Goal: Answer question/provide support: Share knowledge or assist other users

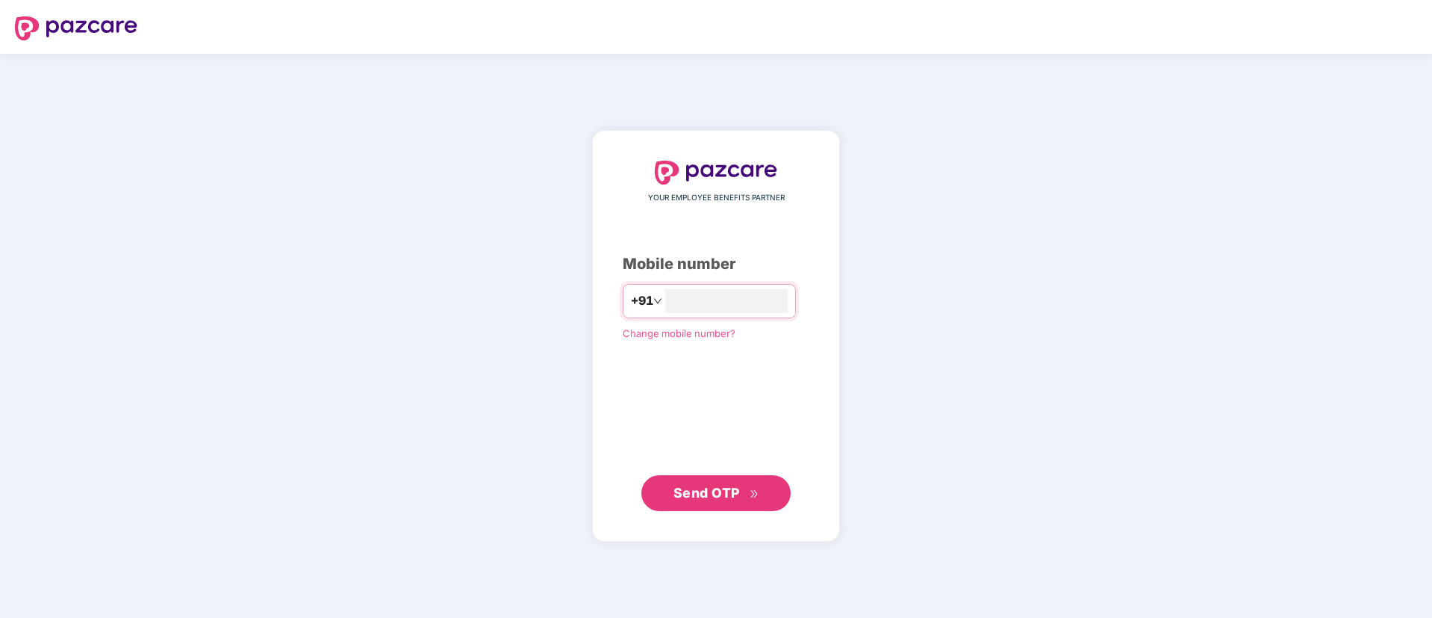
type input "**********"
click at [689, 488] on span "Send OTP" at bounding box center [707, 493] width 66 height 16
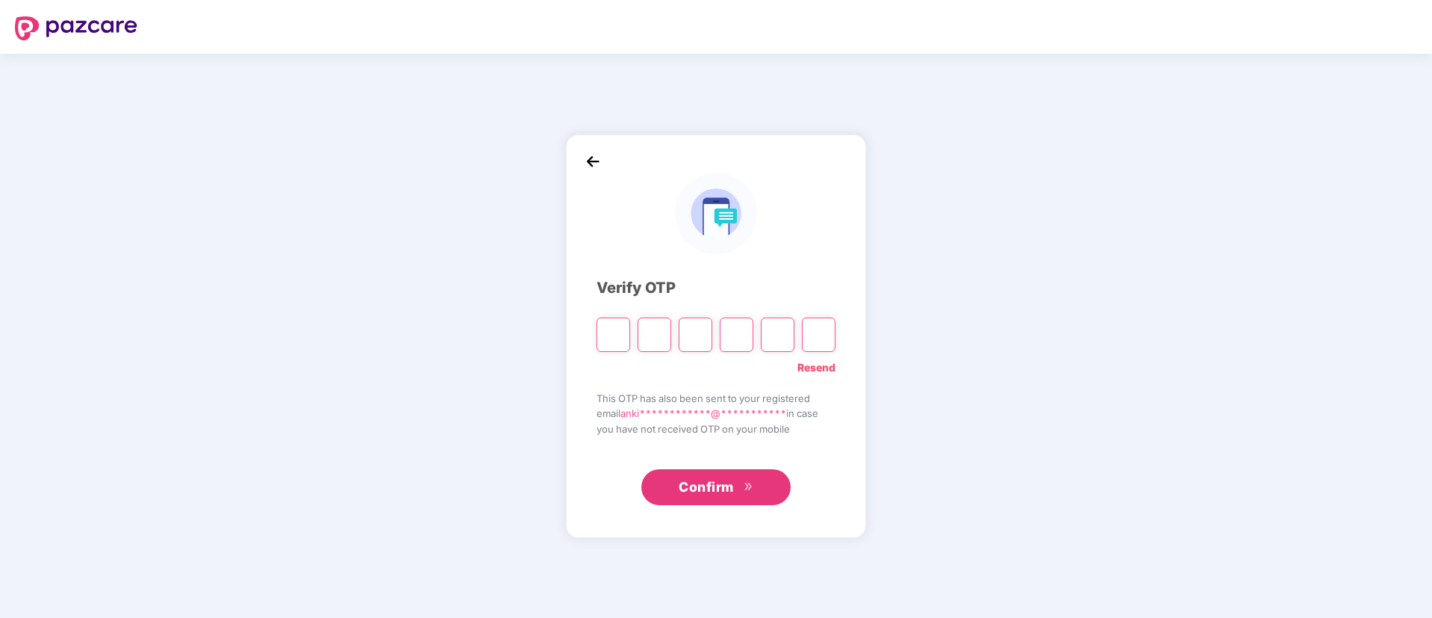
type input "*"
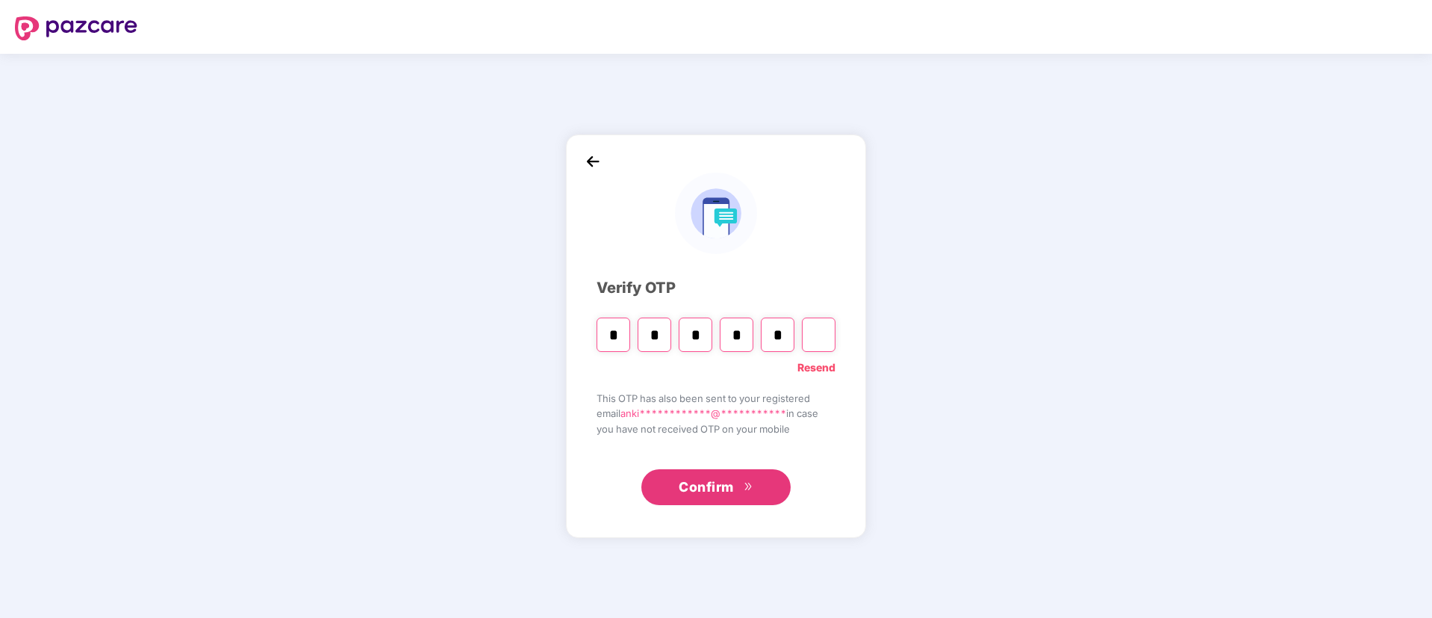
type input "*"
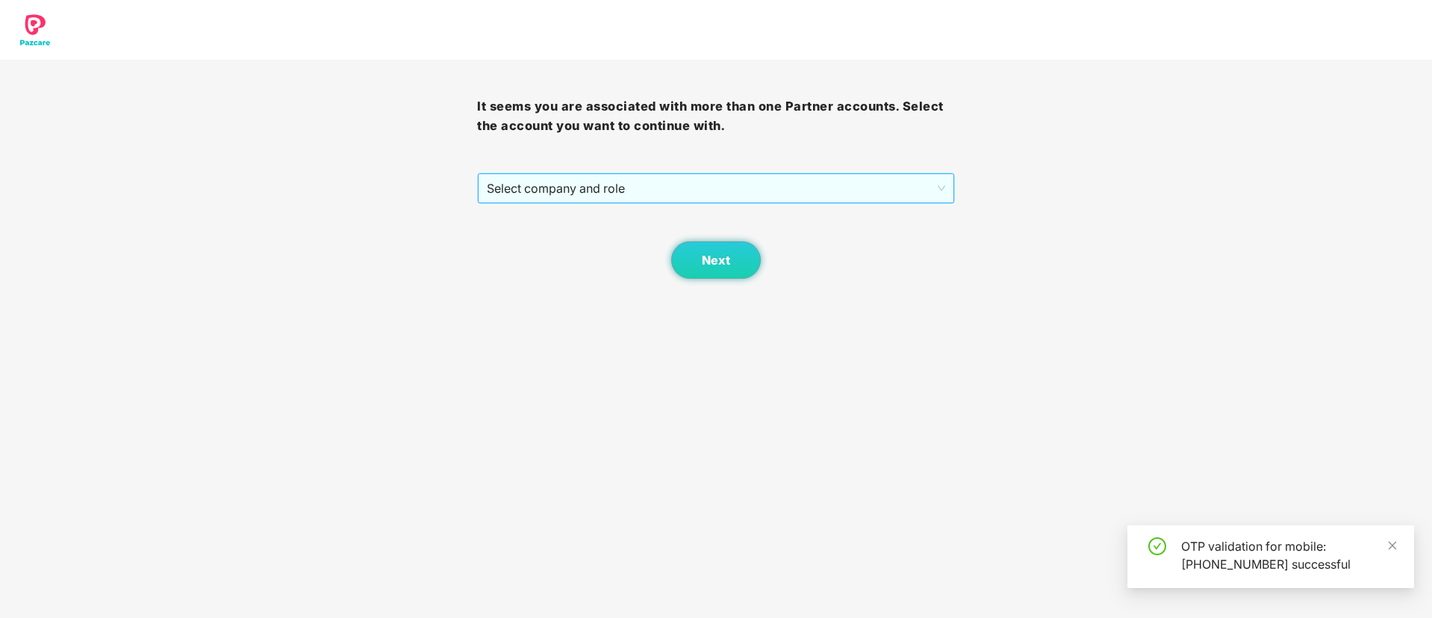
click at [709, 182] on span "Select company and role" at bounding box center [716, 188] width 458 height 28
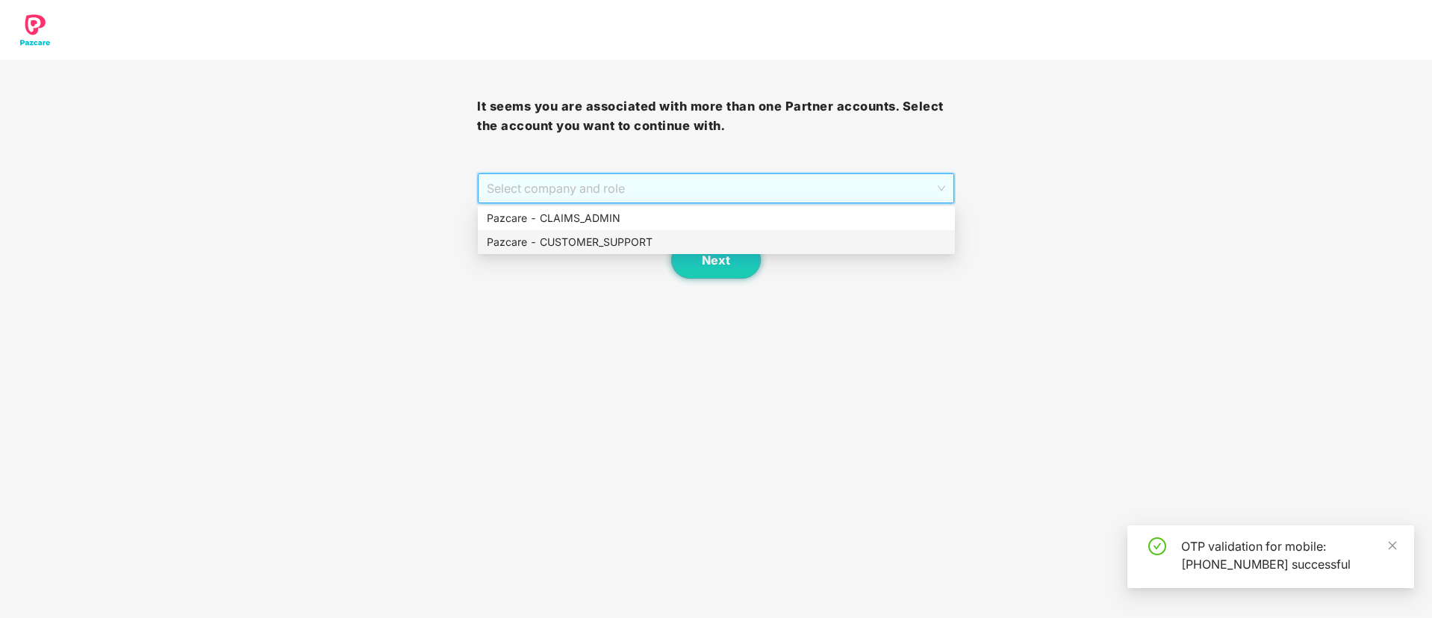
click at [673, 246] on div "Pazcare - CUSTOMER_SUPPORT" at bounding box center [716, 242] width 459 height 16
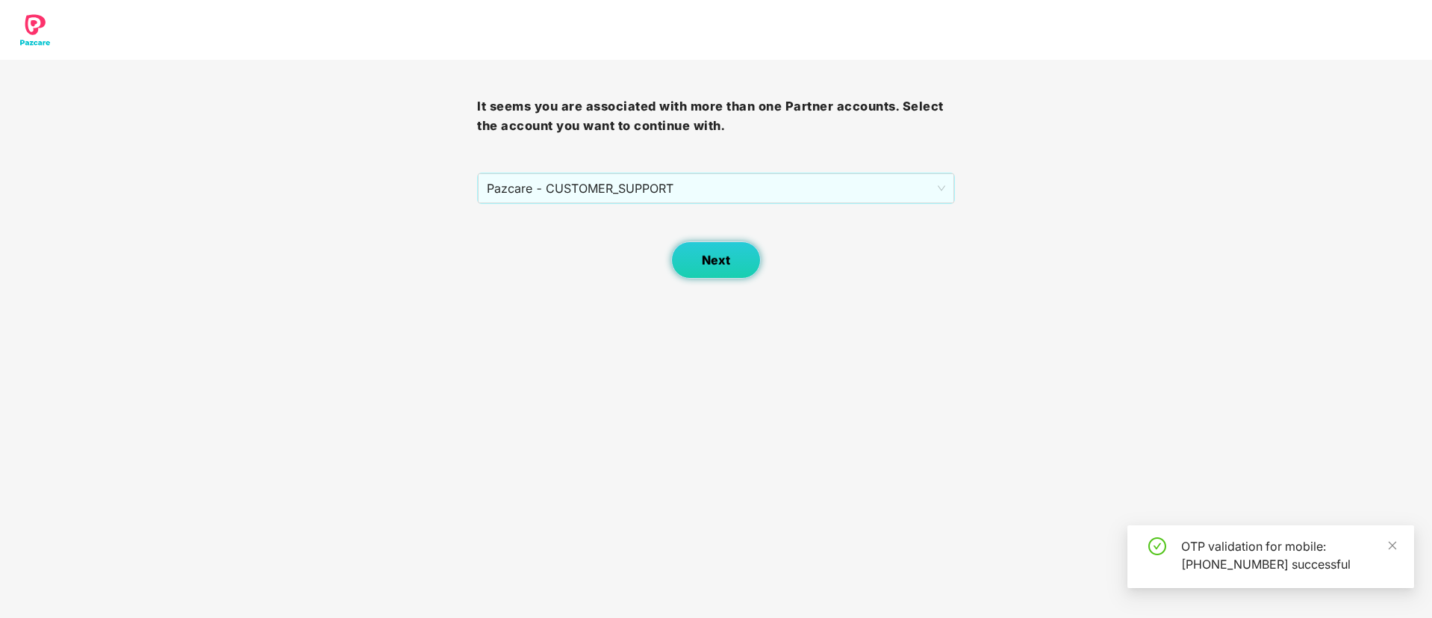
click at [696, 271] on button "Next" at bounding box center [716, 259] width 90 height 37
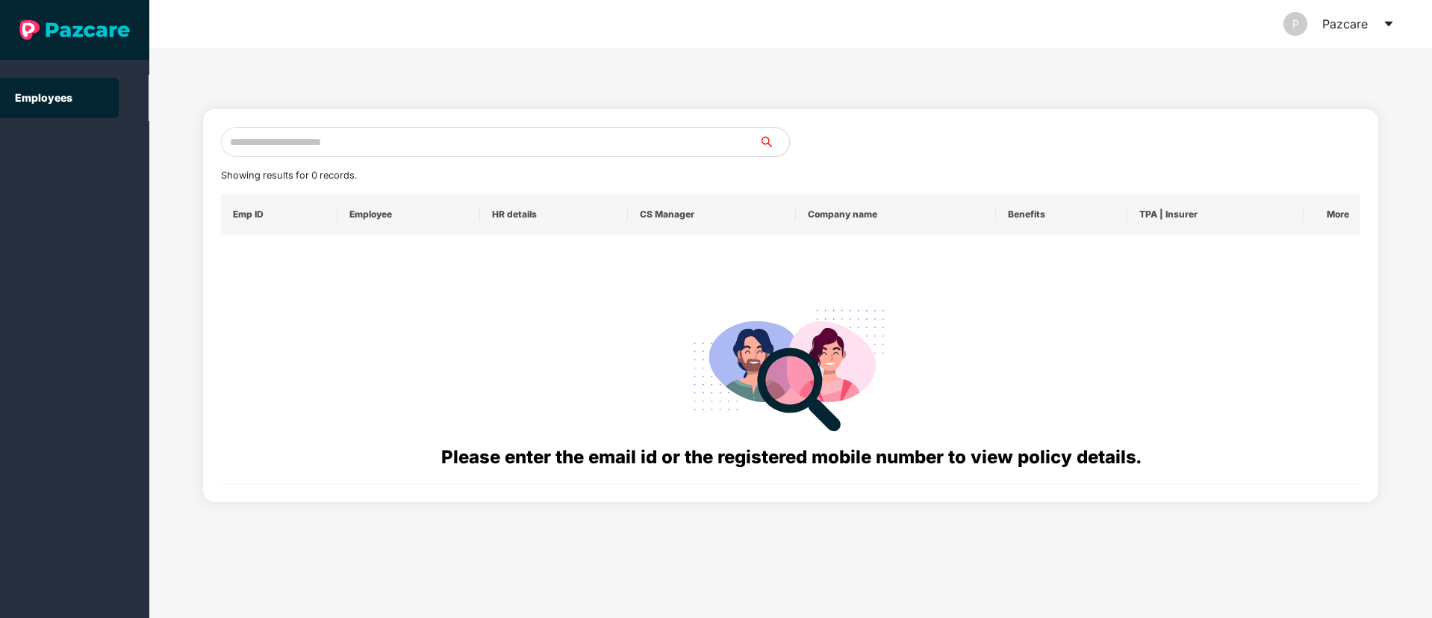
click at [1395, 22] on header "P Pazcare" at bounding box center [790, 24] width 1283 height 48
click at [1391, 26] on icon "caret-down" at bounding box center [1389, 24] width 12 height 12
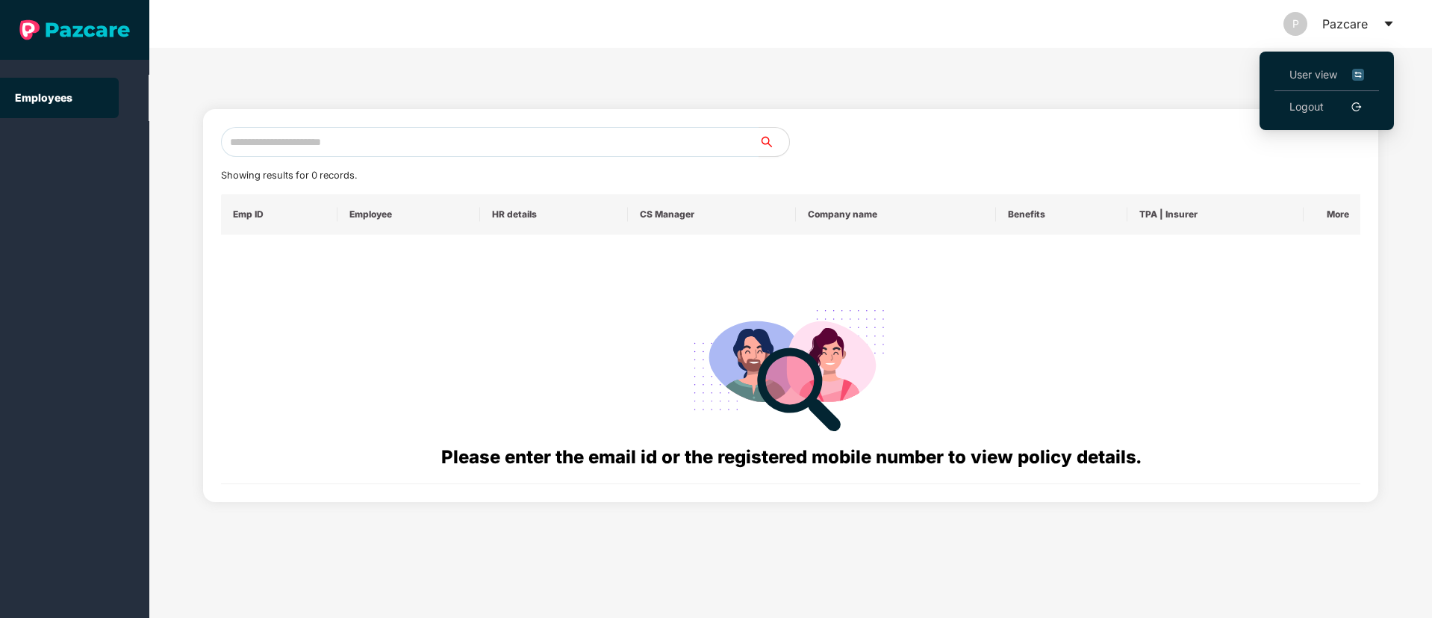
click at [1298, 81] on span "User view" at bounding box center [1327, 74] width 75 height 16
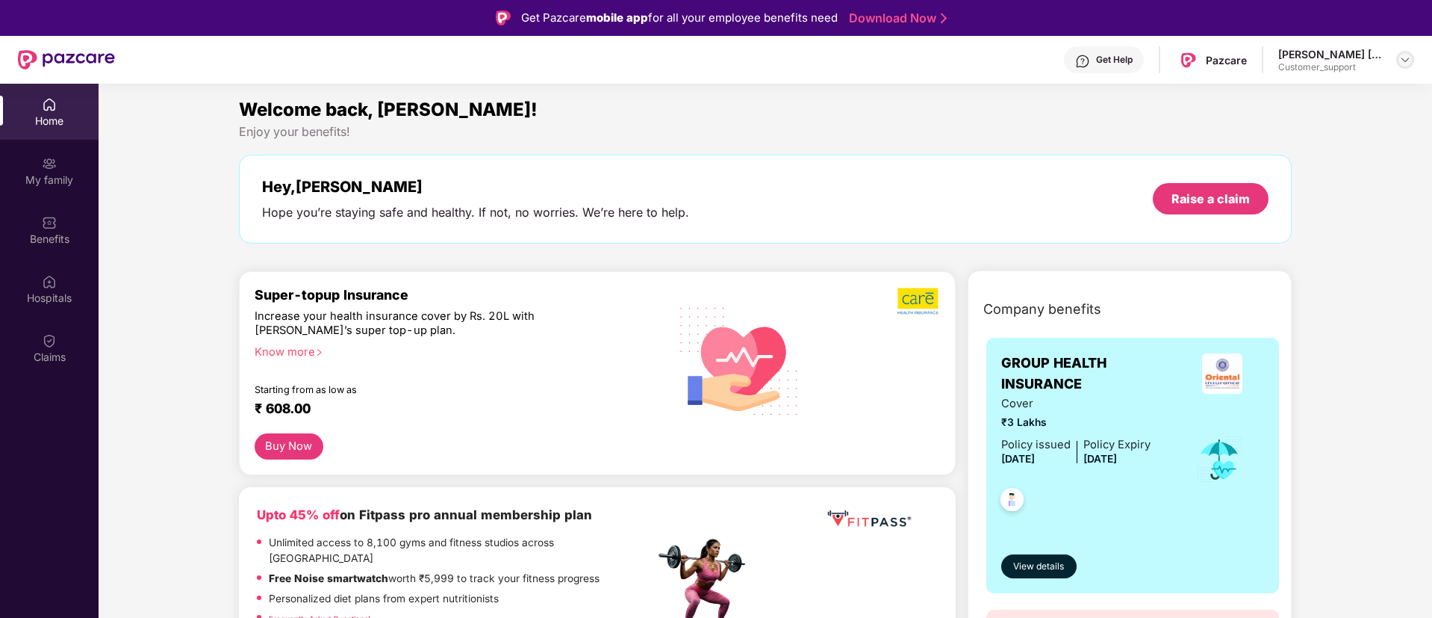
click at [1405, 64] on img at bounding box center [1405, 60] width 12 height 12
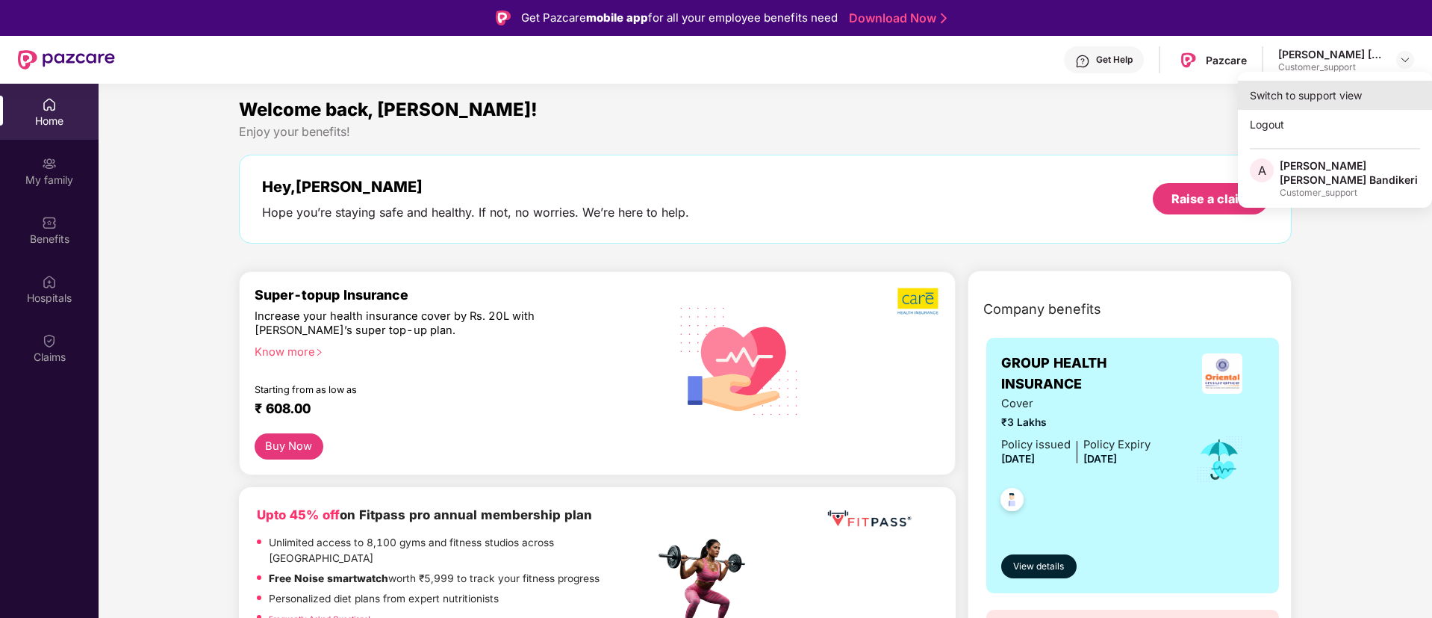
click at [1307, 98] on div "Switch to support view" at bounding box center [1335, 95] width 194 height 29
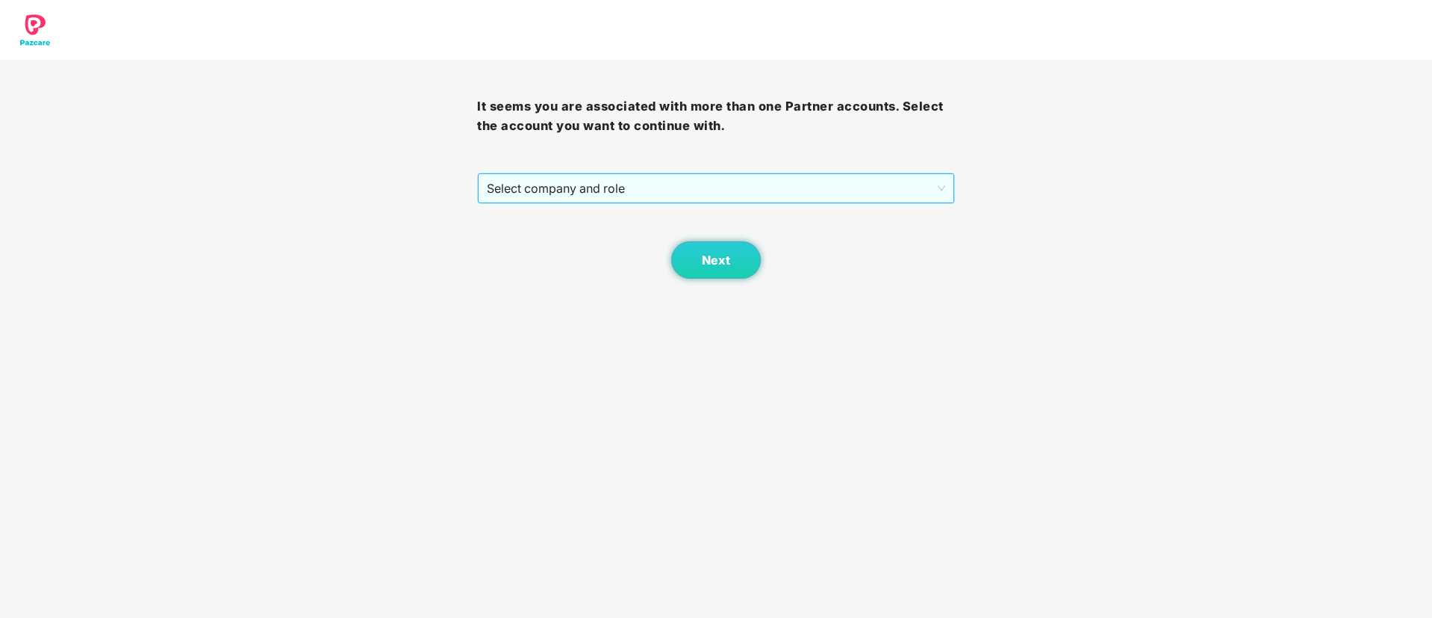
click at [848, 188] on span "Select company and role" at bounding box center [716, 188] width 458 height 28
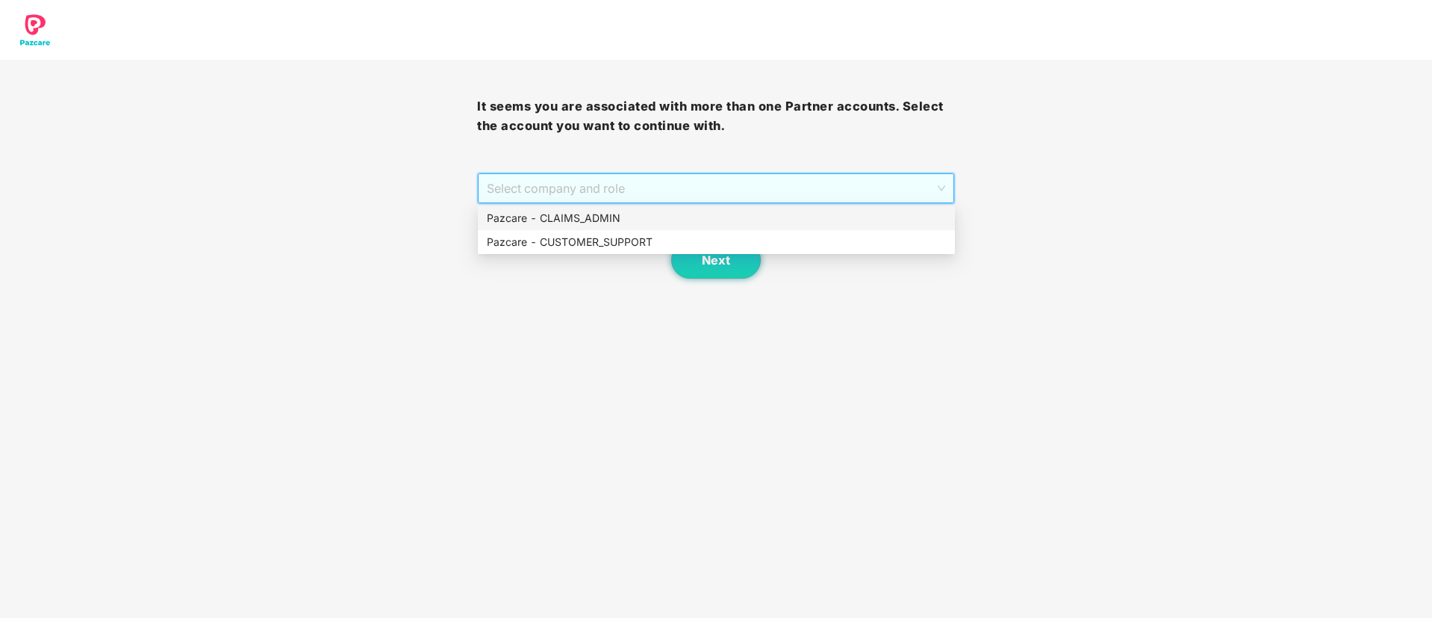
click at [609, 213] on div "Pazcare - CLAIMS_ADMIN" at bounding box center [716, 218] width 459 height 16
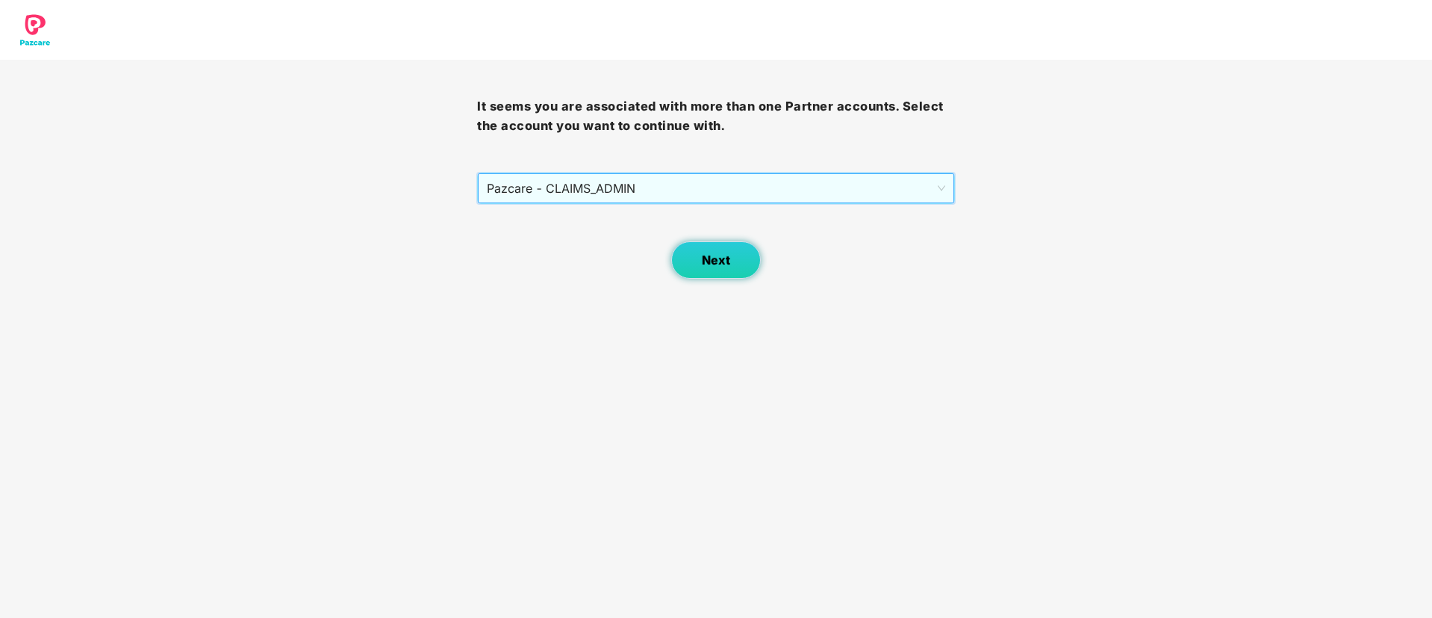
click at [711, 265] on span "Next" at bounding box center [716, 260] width 28 height 14
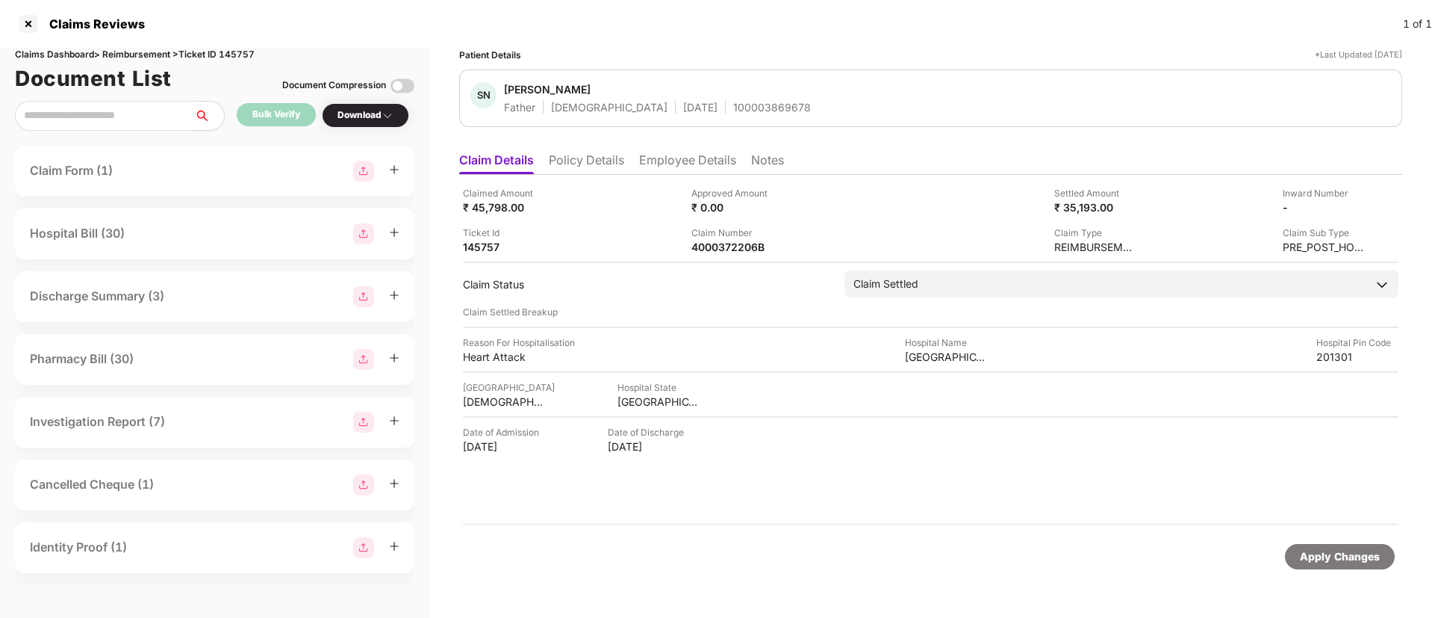
click at [688, 146] on ul "Claim Details Policy Details Employee Details Notes" at bounding box center [930, 160] width 943 height 30
click at [688, 170] on li "Employee Details" at bounding box center [687, 163] width 97 height 22
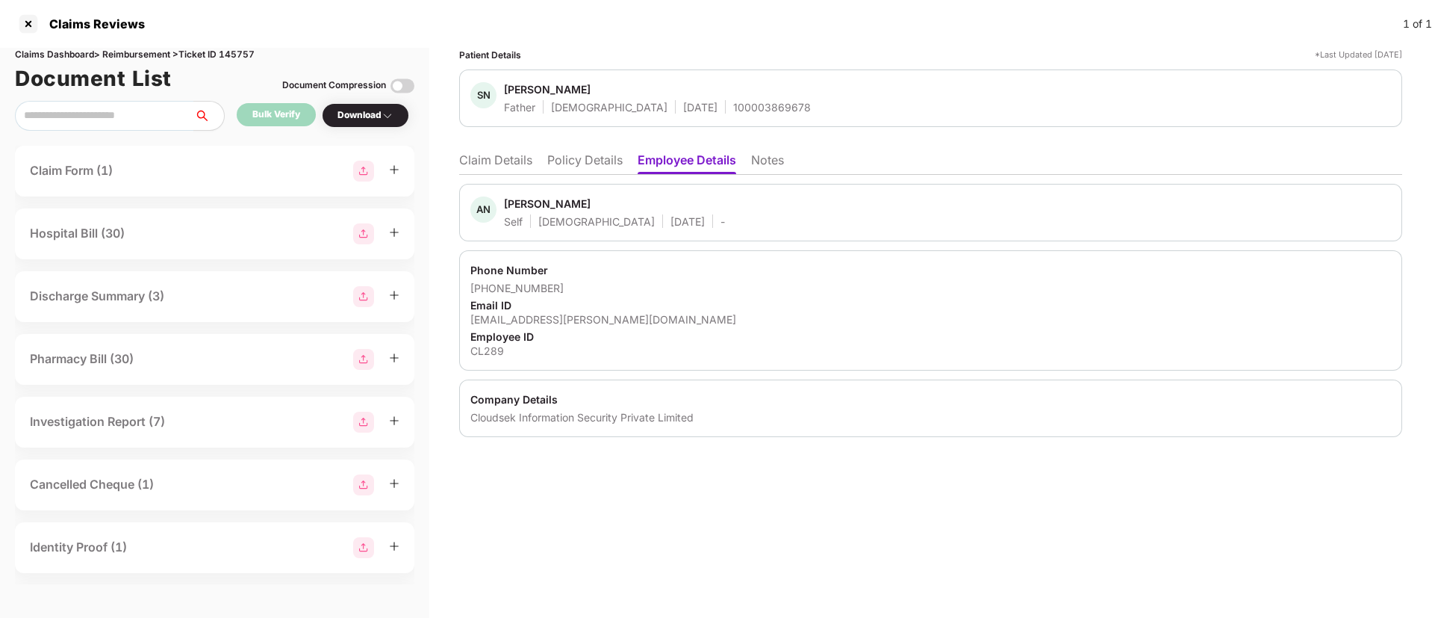
click at [500, 169] on li "Claim Details" at bounding box center [495, 163] width 73 height 22
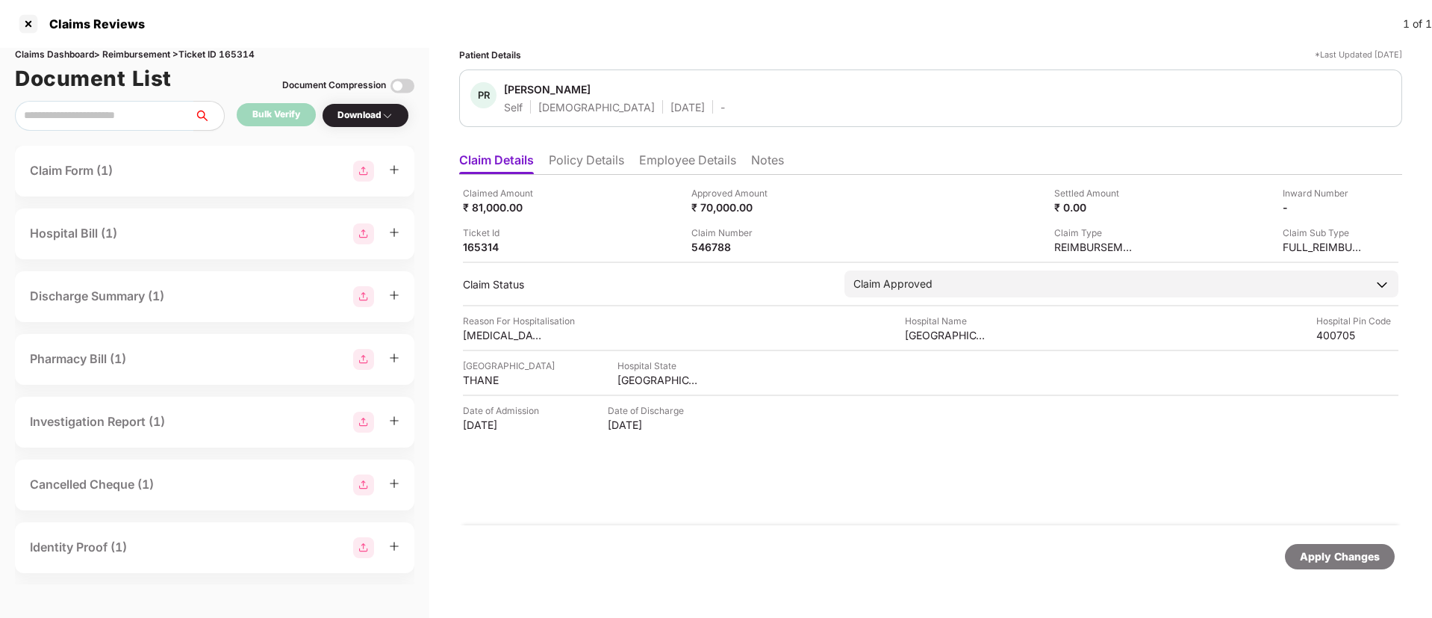
click at [604, 155] on li "Policy Details" at bounding box center [586, 163] width 75 height 22
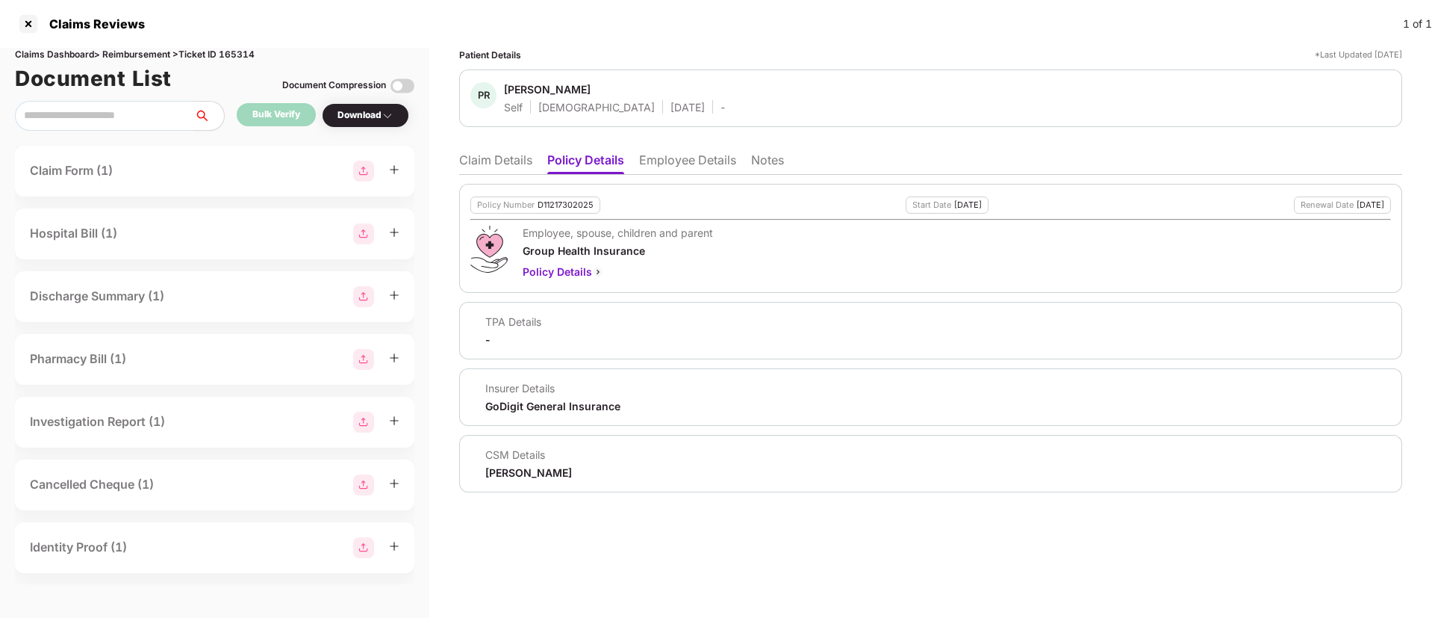
click at [496, 158] on li "Claim Details" at bounding box center [495, 163] width 73 height 22
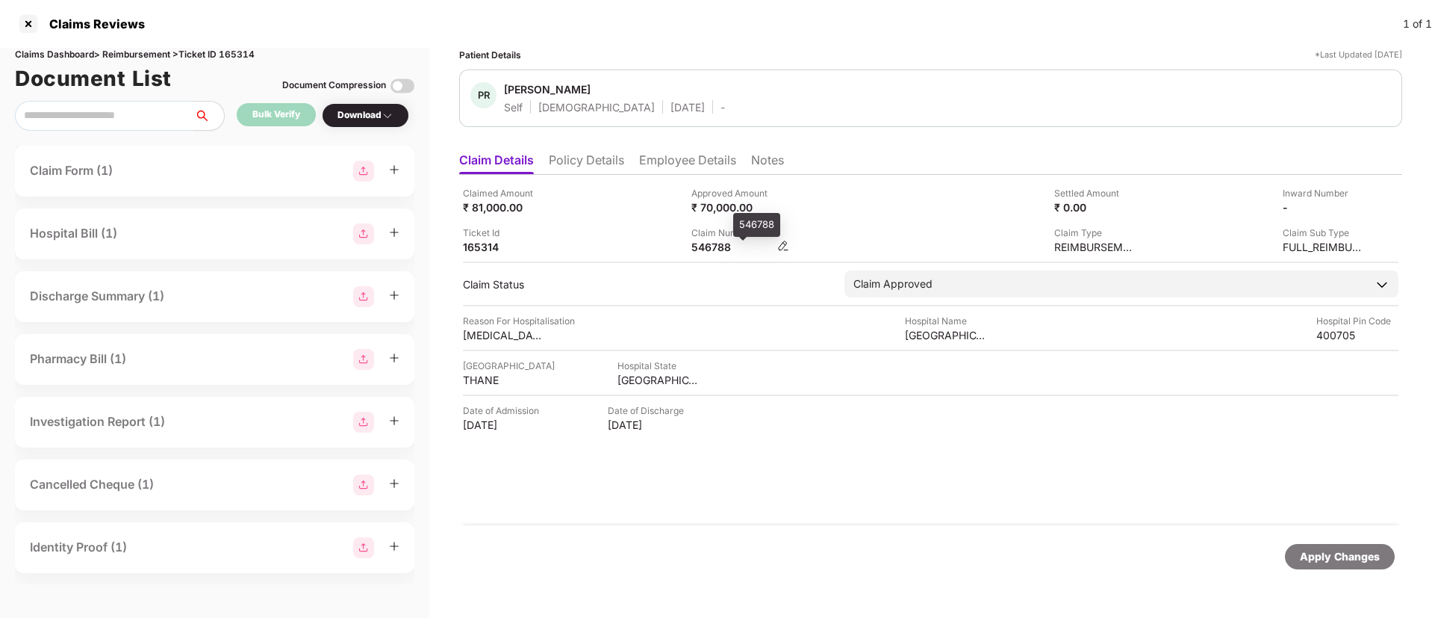
click at [715, 246] on div "546788" at bounding box center [732, 247] width 82 height 14
copy div "546788"
click at [879, 210] on div "Approved Amount ₹ 70,000.00" at bounding box center [799, 200] width 217 height 28
click at [589, 167] on li "Policy Details" at bounding box center [586, 163] width 75 height 22
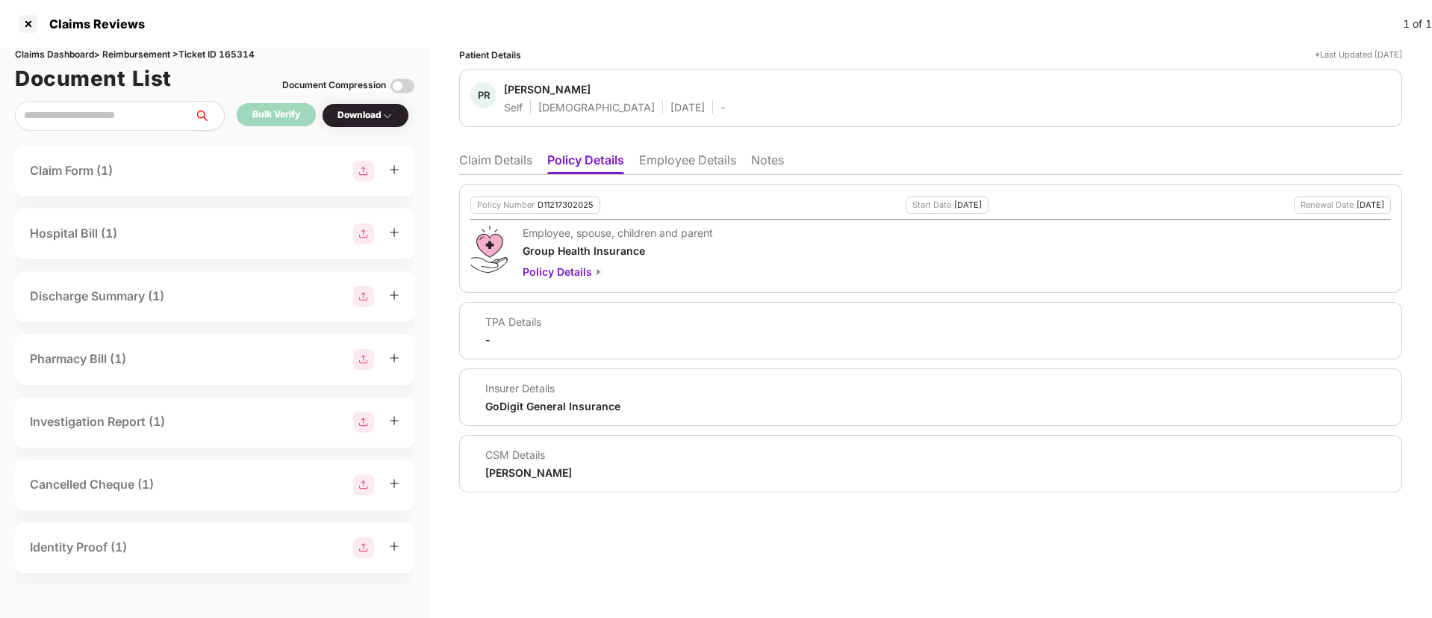
click at [505, 165] on li "Claim Details" at bounding box center [495, 163] width 73 height 22
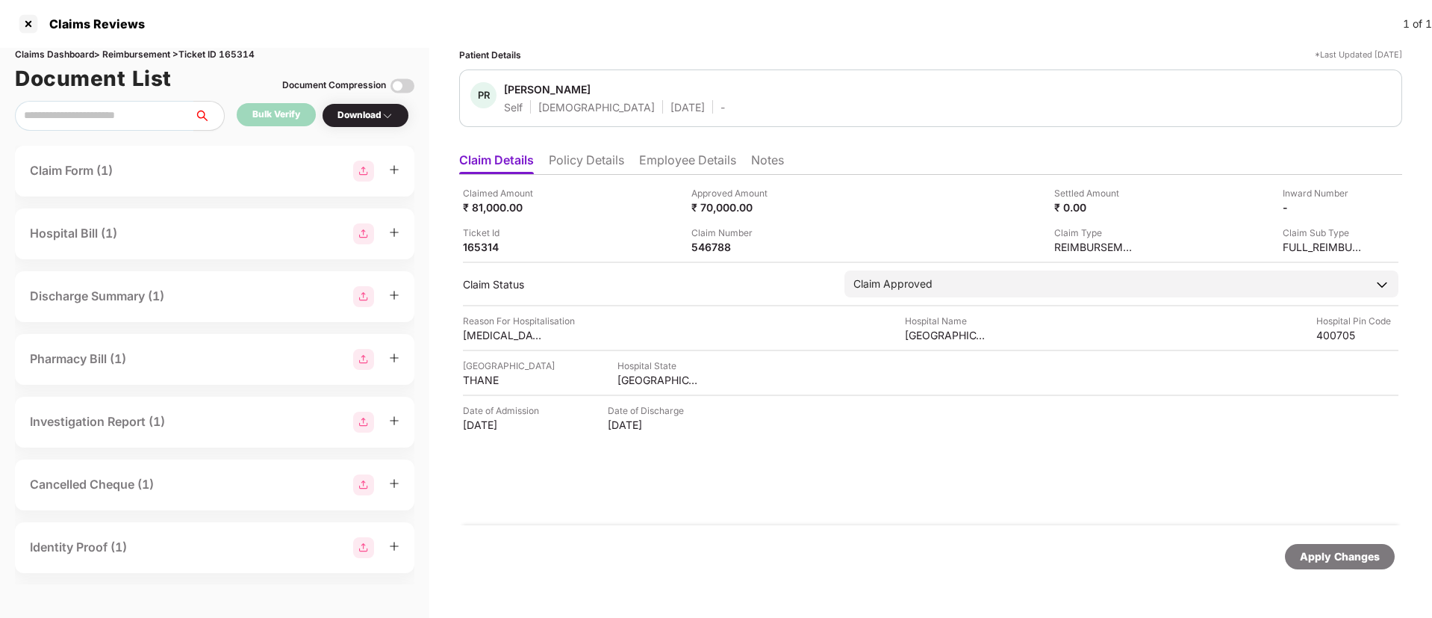
click at [594, 158] on li "Policy Details" at bounding box center [586, 163] width 75 height 22
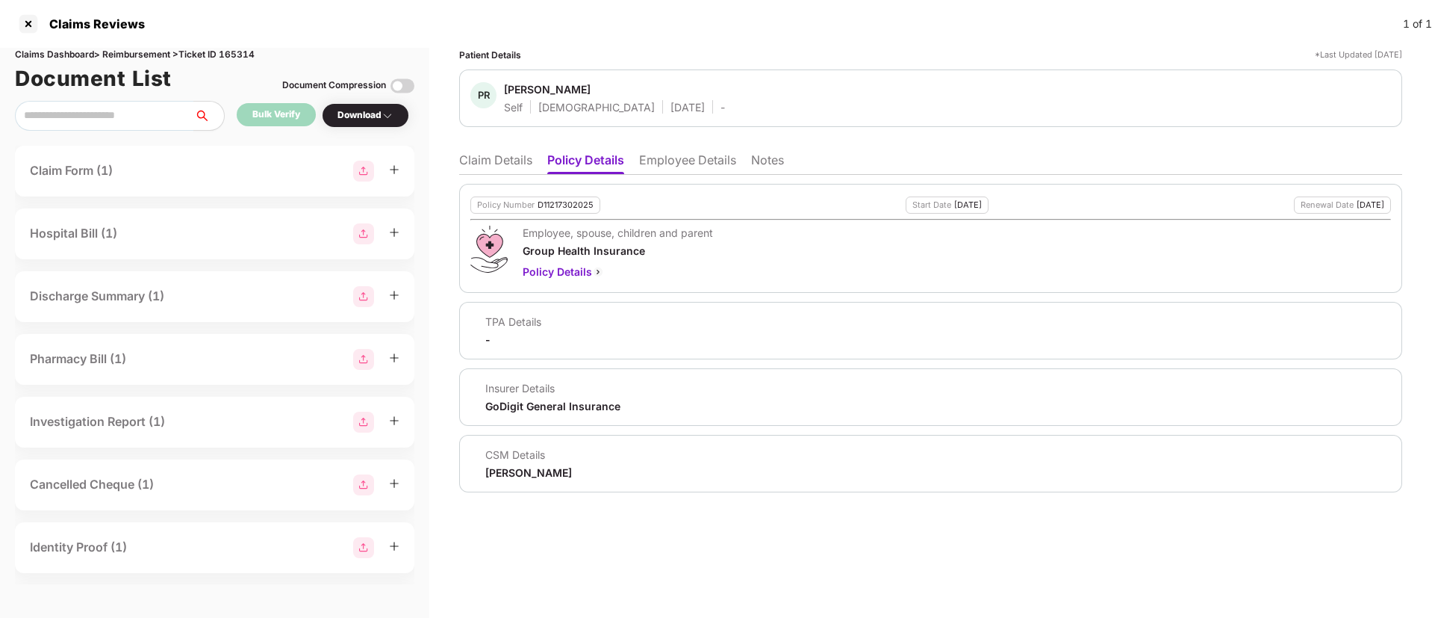
click at [500, 164] on li "Claim Details" at bounding box center [495, 163] width 73 height 22
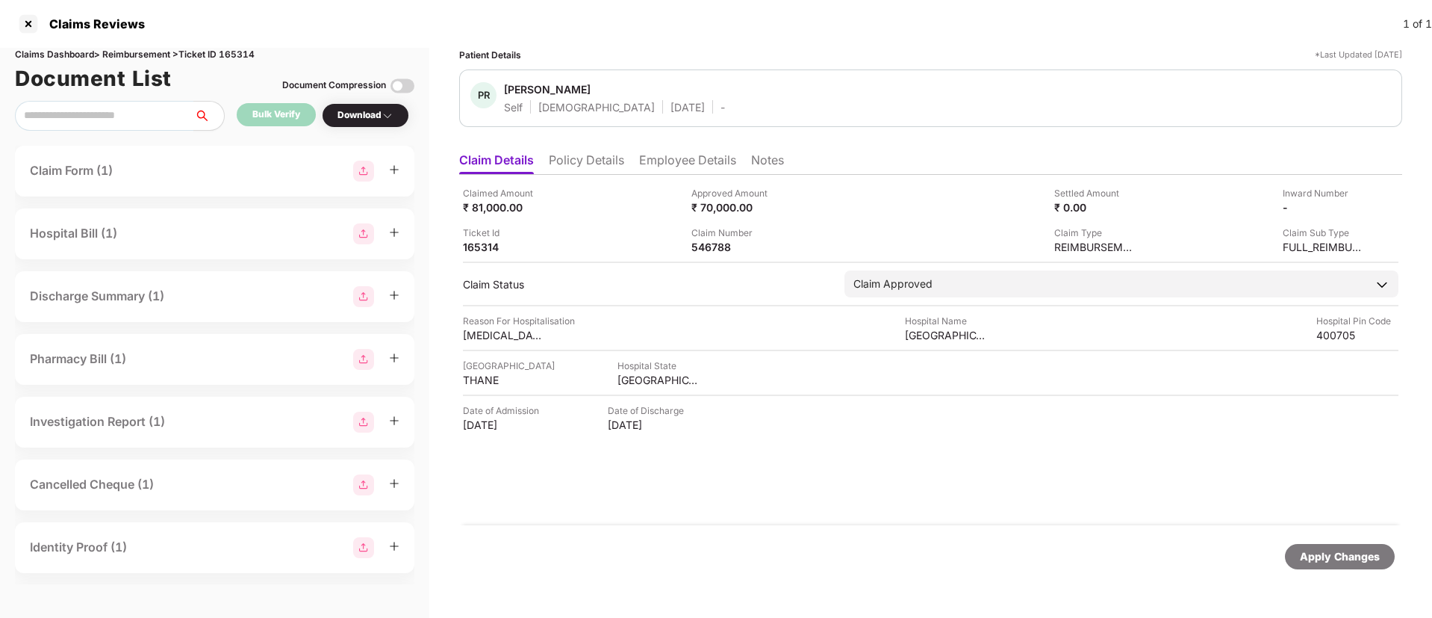
click at [238, 55] on div "Claims Dashboard > Reimbursement > Ticket ID 165314" at bounding box center [214, 55] width 399 height 14
copy div "165314"
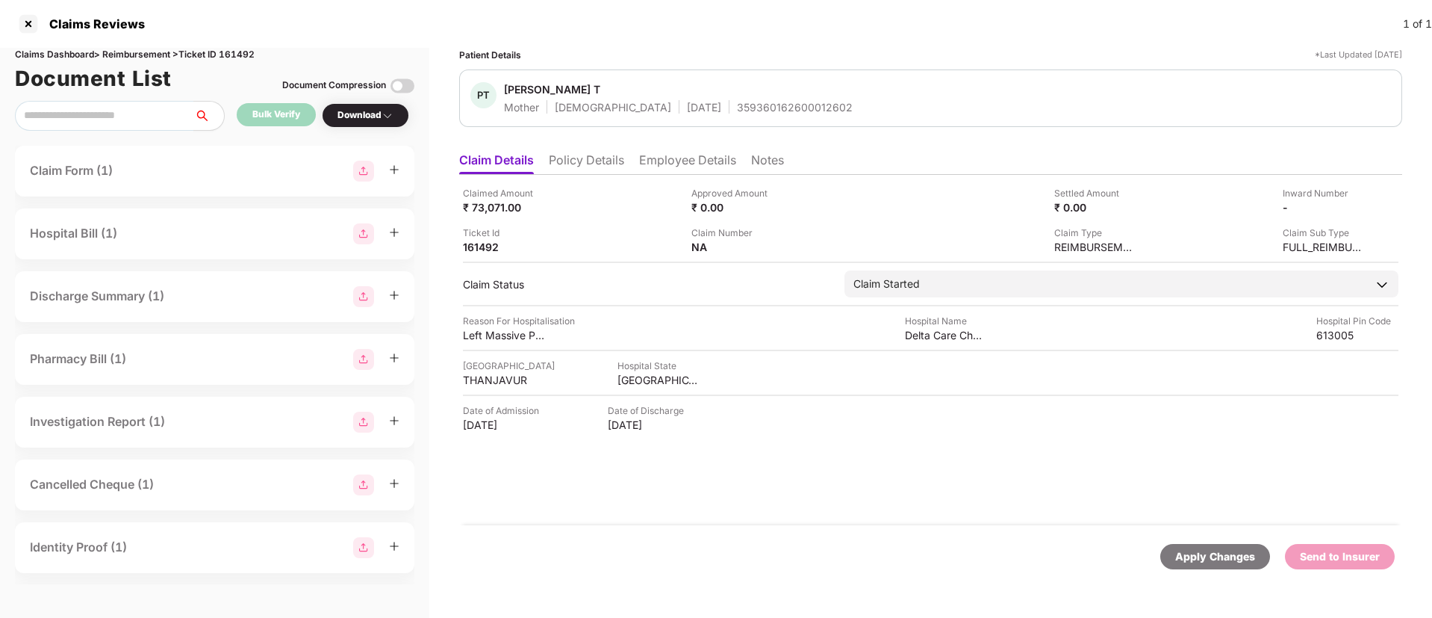
click at [578, 169] on li "Policy Details" at bounding box center [586, 163] width 75 height 22
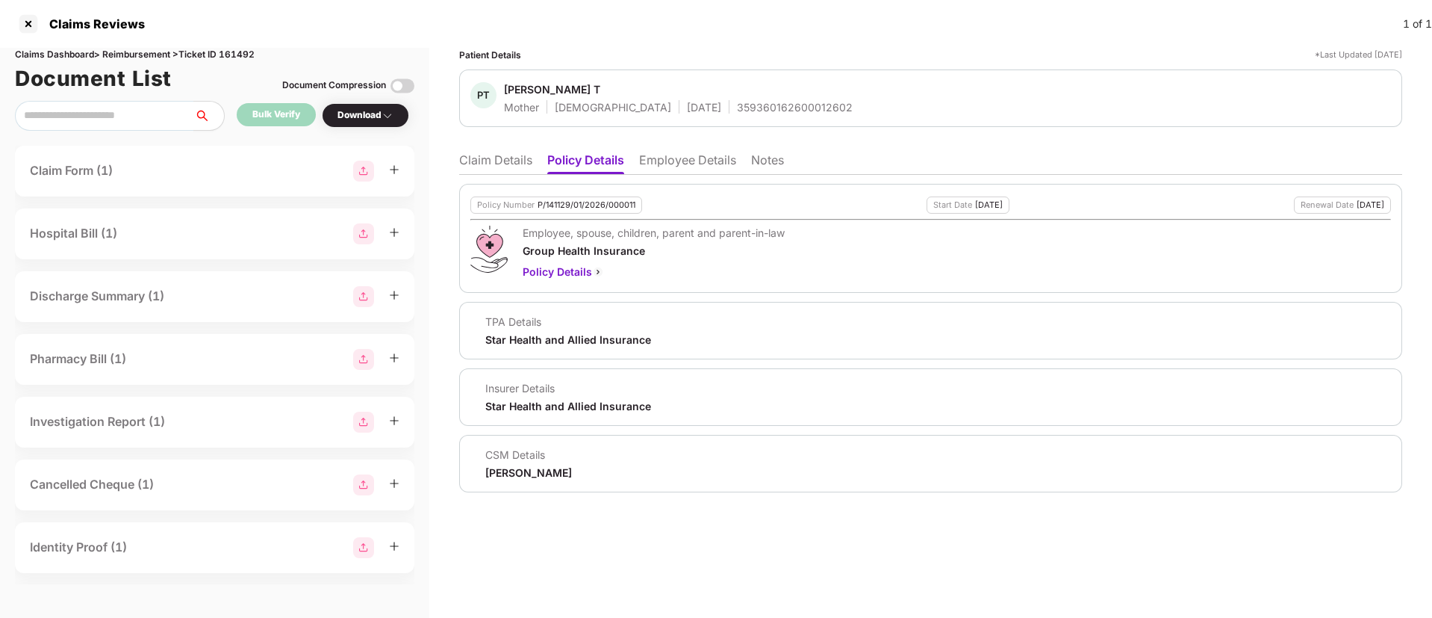
click at [502, 157] on li "Claim Details" at bounding box center [495, 163] width 73 height 22
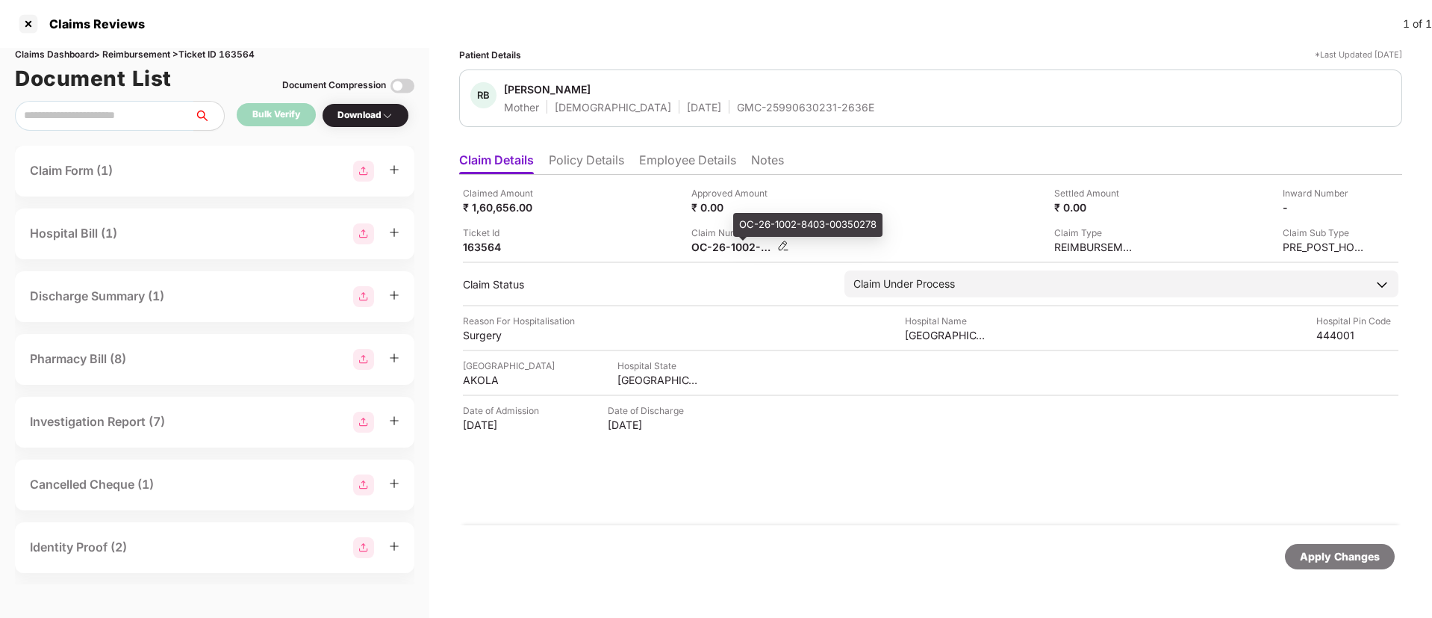
click at [727, 246] on div "OC-26-1002-8403-00350278" at bounding box center [732, 247] width 82 height 14
copy div
click at [629, 246] on div "Ticket Id 163564" at bounding box center [571, 240] width 217 height 28
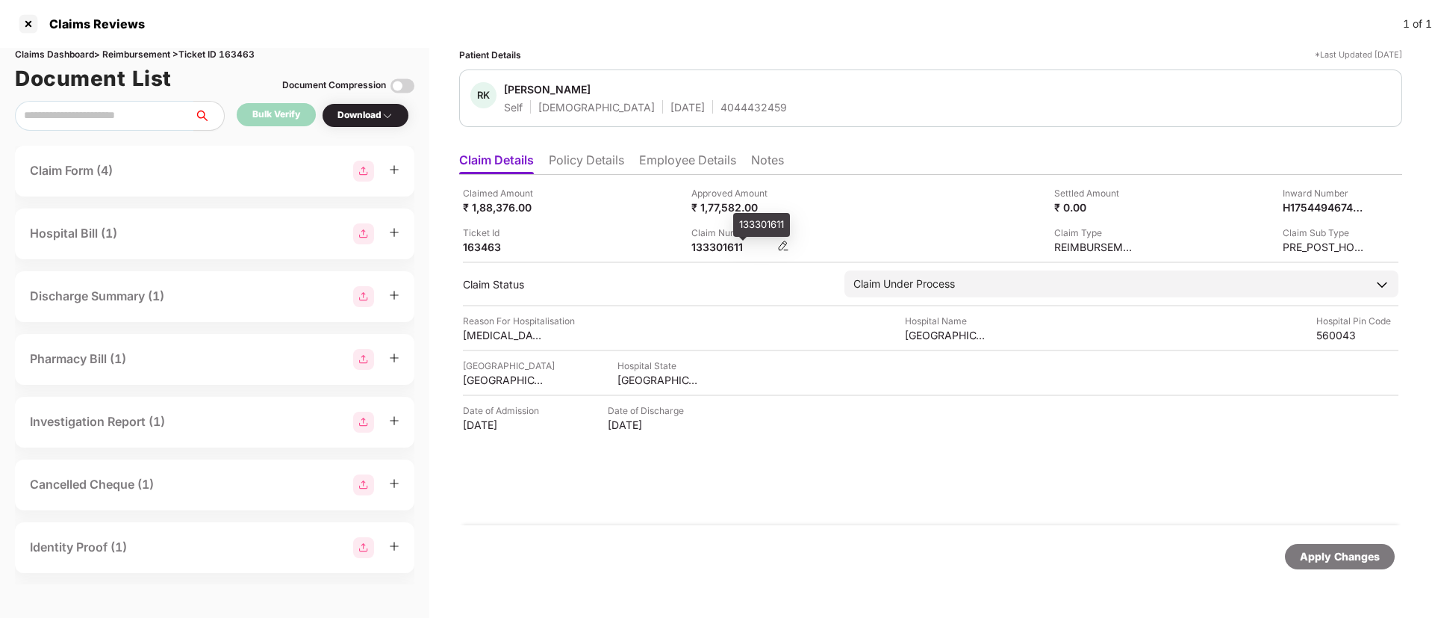
click at [721, 247] on div "133301611" at bounding box center [732, 247] width 82 height 14
copy div "133301611"
click at [859, 213] on div "Approved Amount ₹ 1,77,582.00" at bounding box center [799, 200] width 217 height 28
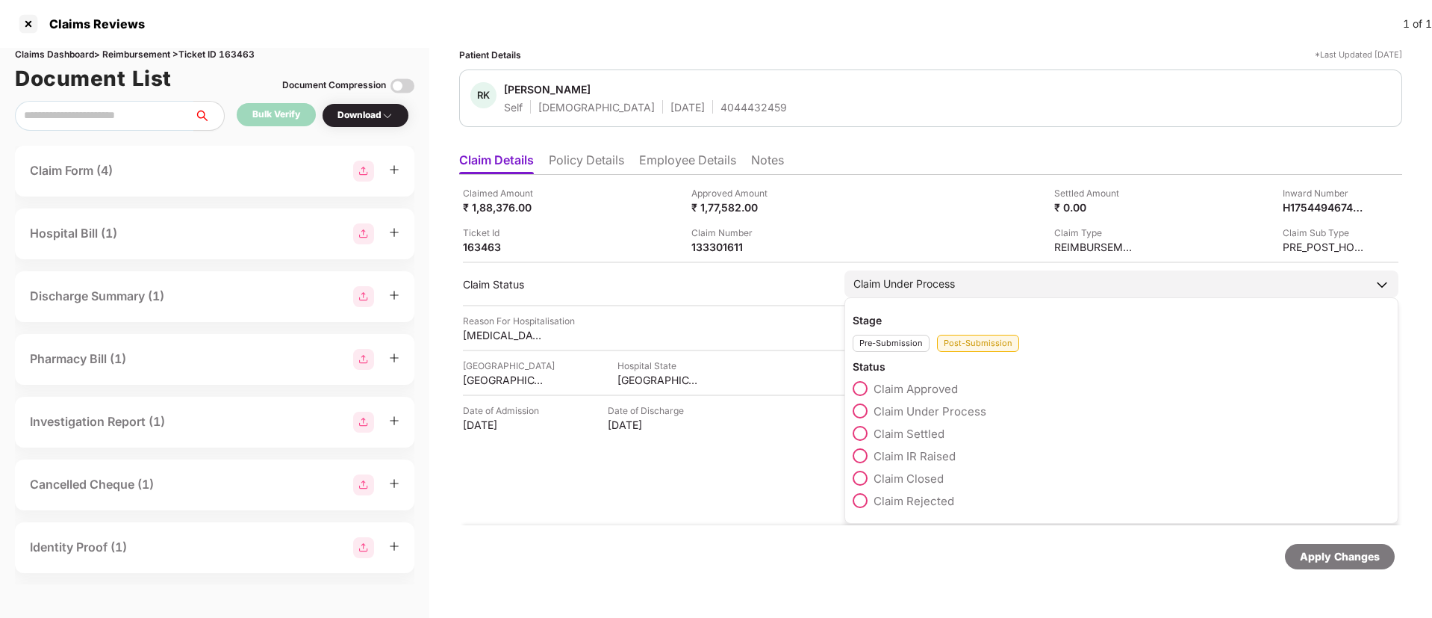
click at [865, 385] on span at bounding box center [860, 388] width 15 height 15
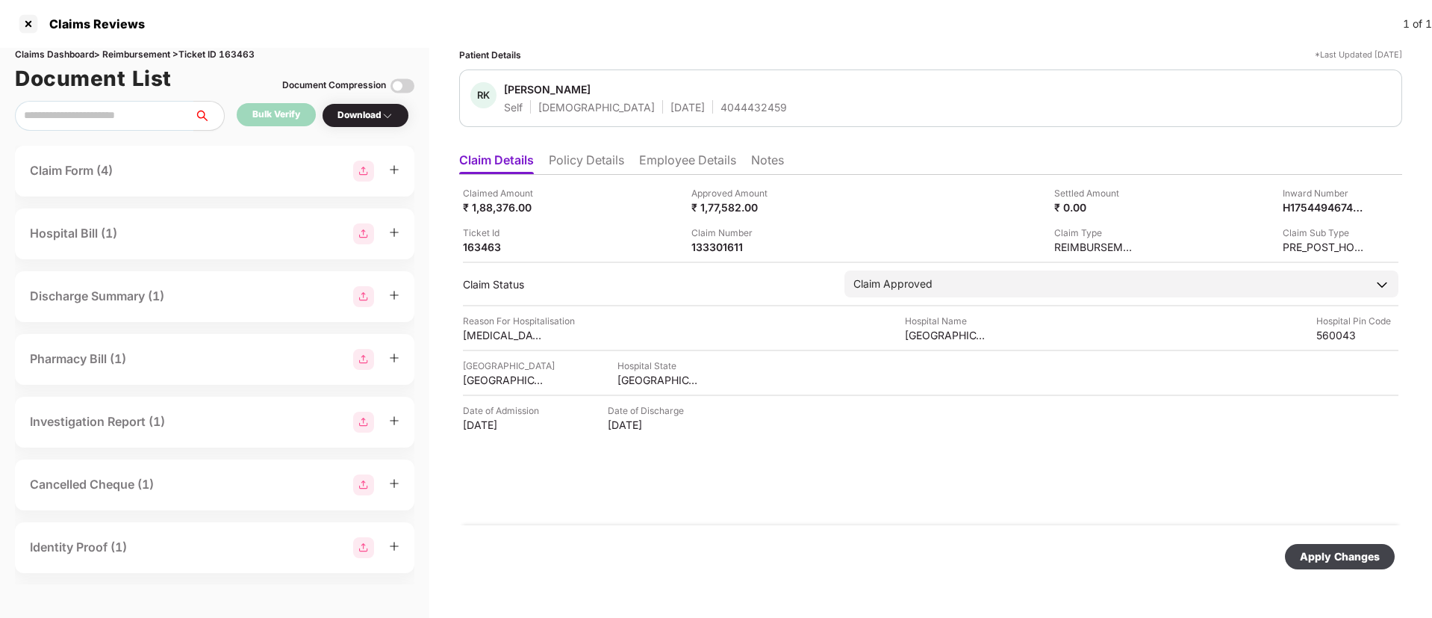
click at [1340, 550] on div "Apply Changes" at bounding box center [1340, 556] width 80 height 16
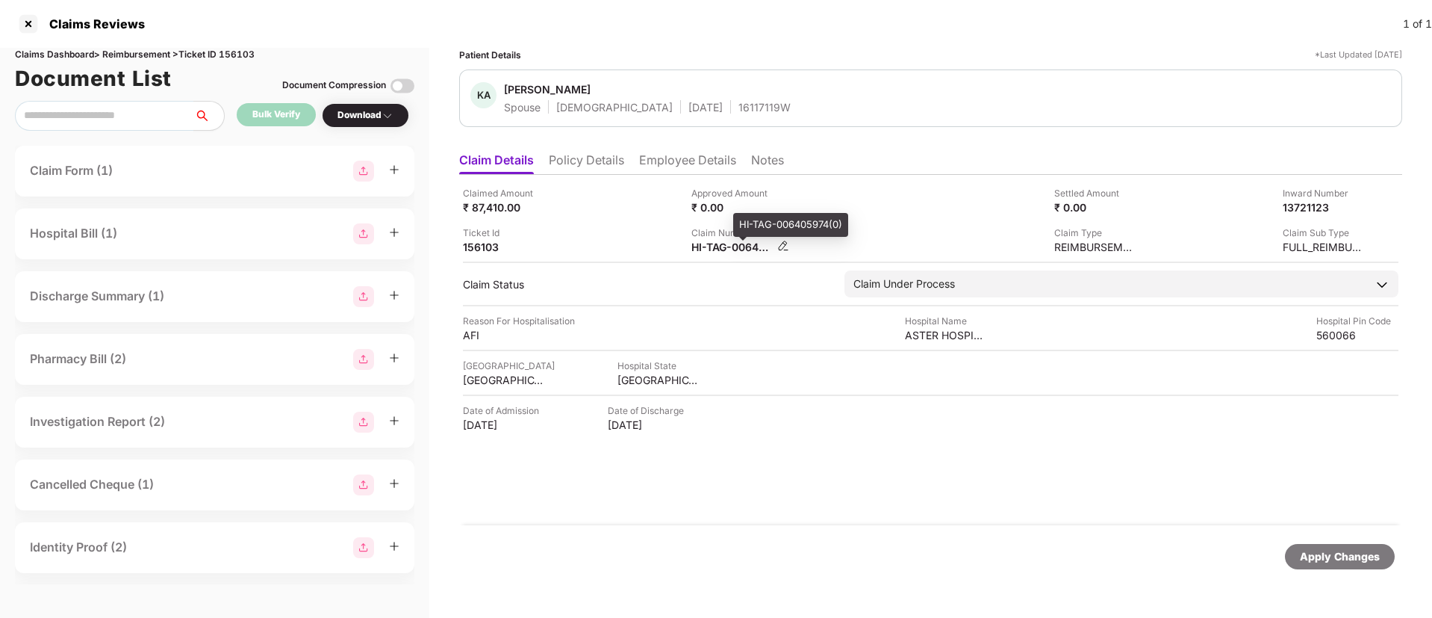
click at [750, 248] on div "HI-TAG-006405974(0)" at bounding box center [732, 247] width 82 height 14
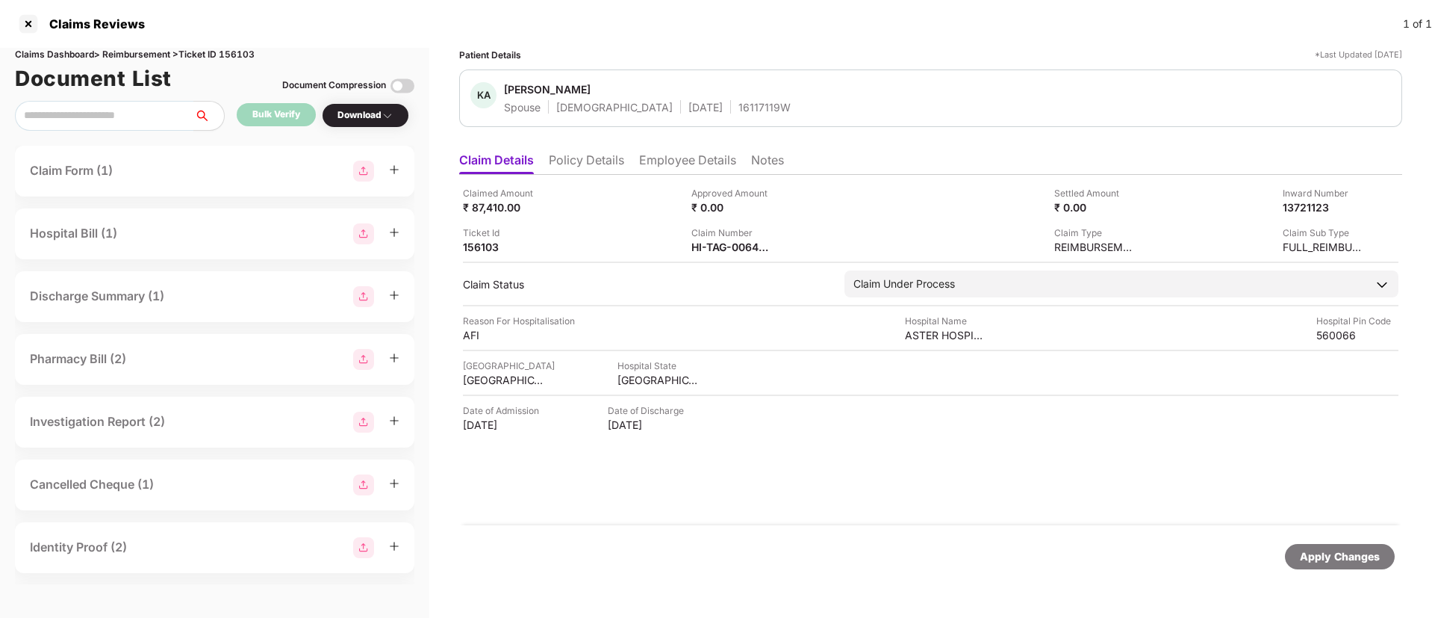
click at [609, 237] on div "Ticket Id 156103" at bounding box center [571, 240] width 217 height 28
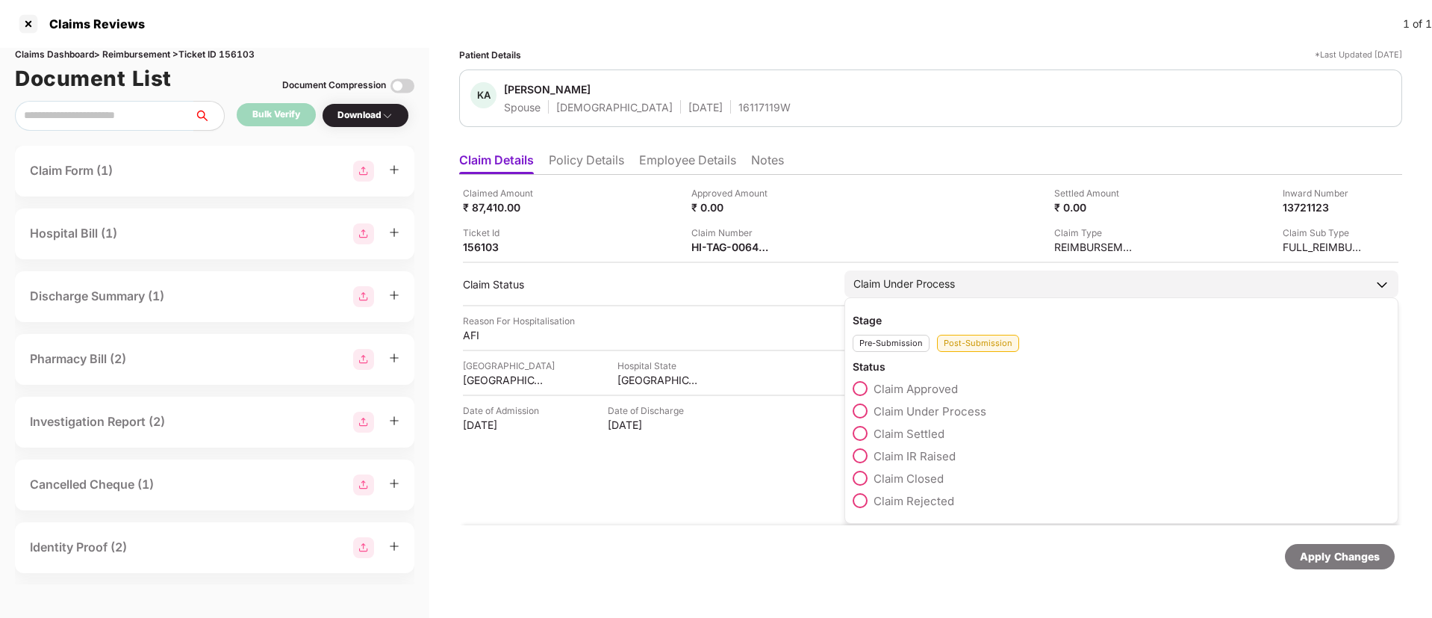
click at [865, 500] on span at bounding box center [860, 500] width 15 height 15
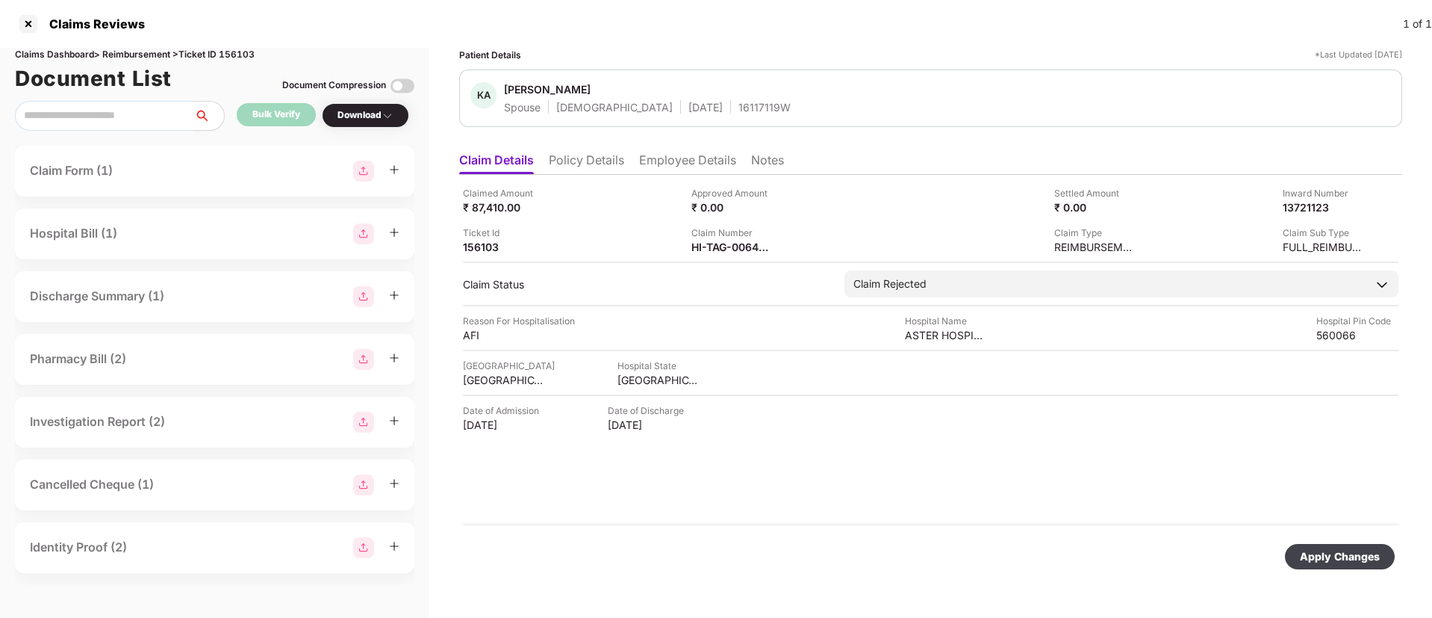
click at [1343, 556] on div "Apply Changes" at bounding box center [1340, 556] width 80 height 16
click at [619, 165] on li "Policy Details" at bounding box center [586, 163] width 75 height 22
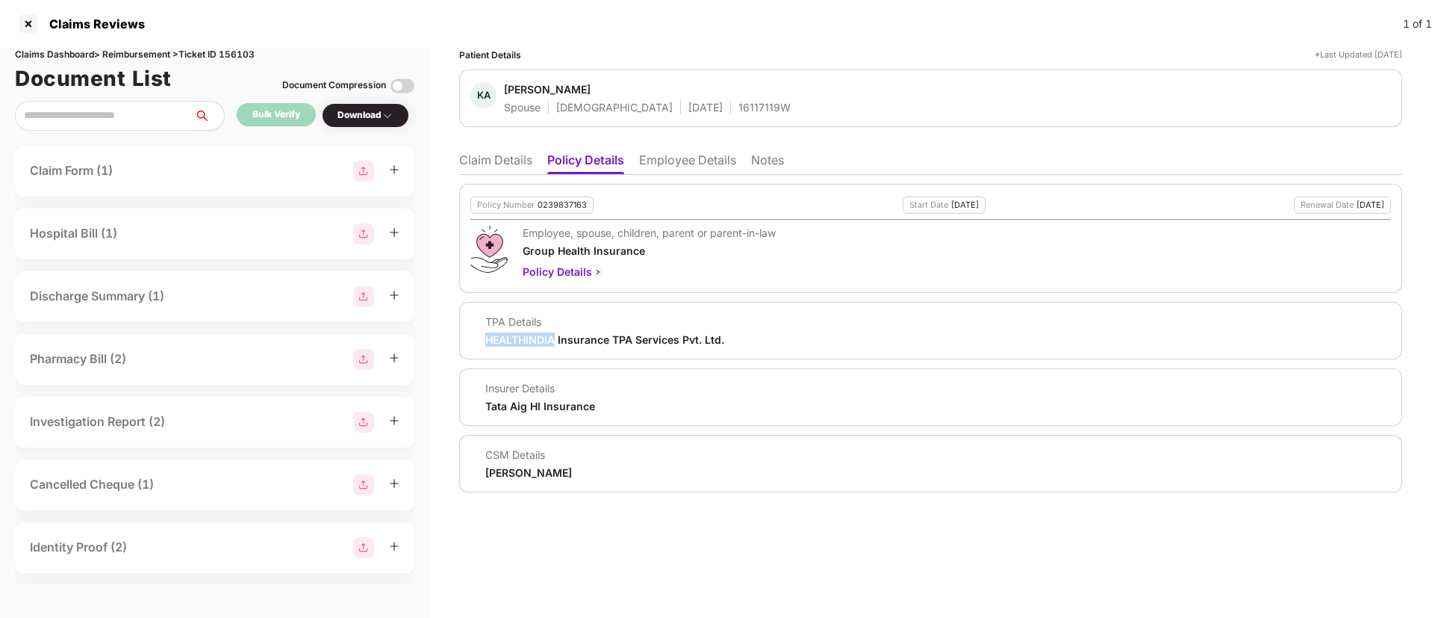
drag, startPoint x: 484, startPoint y: 346, endPoint x: 555, endPoint y: 344, distance: 71.0
click at [555, 344] on div "TPA Details HEALTHINDIA Insurance TPA Services Pvt. Ltd." at bounding box center [930, 330] width 943 height 57
copy div "HEALTHINDIA"
click at [481, 162] on li "Claim Details" at bounding box center [495, 163] width 73 height 22
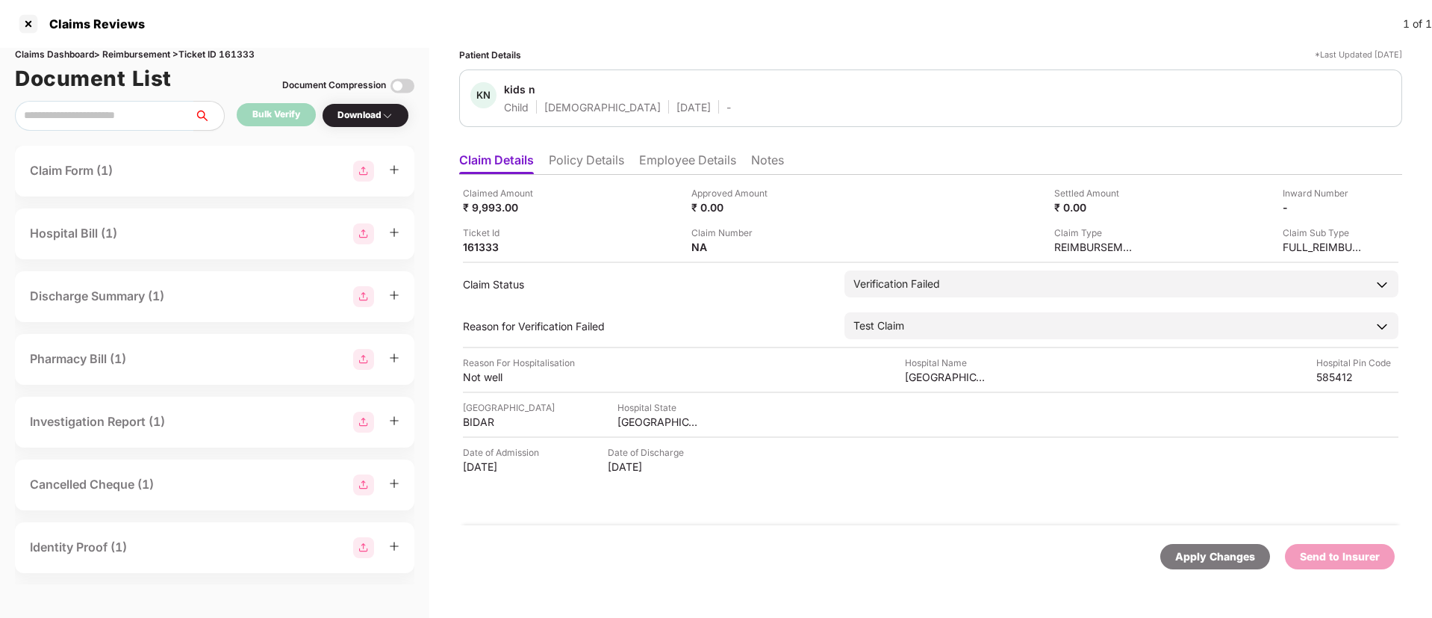
click at [607, 155] on li "Policy Details" at bounding box center [586, 163] width 75 height 22
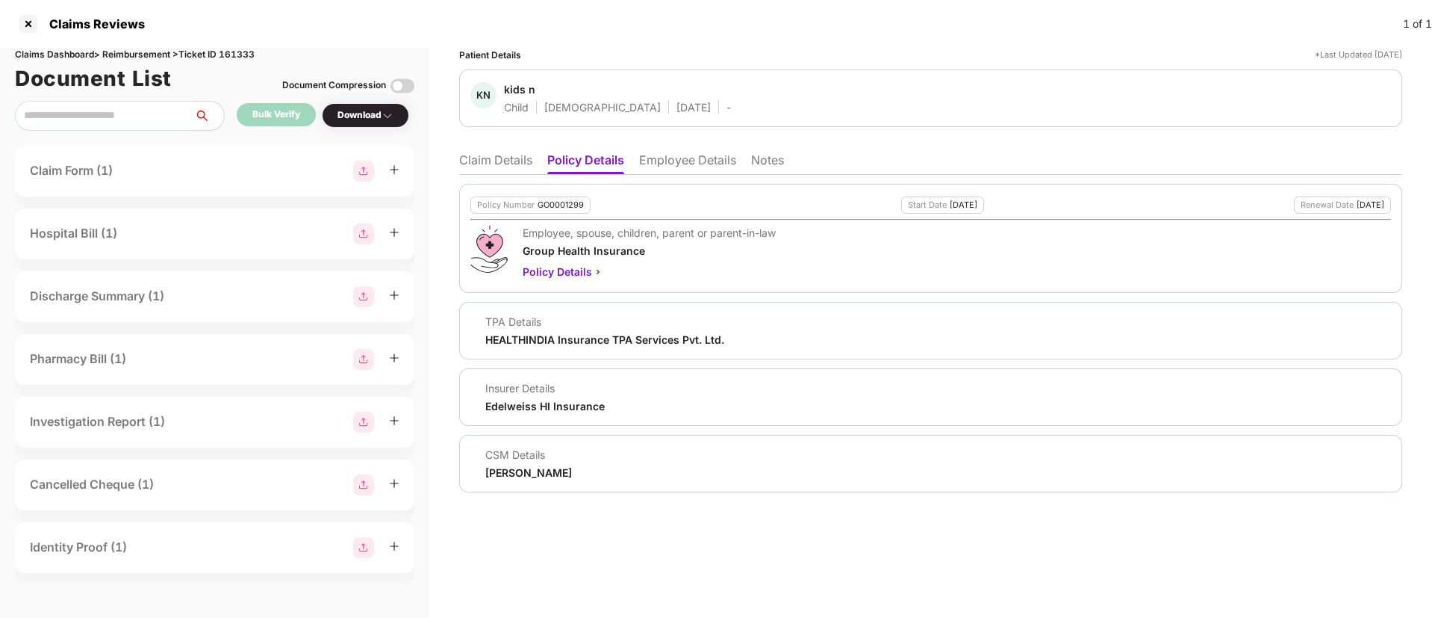
click at [652, 164] on li "Employee Details" at bounding box center [687, 163] width 97 height 22
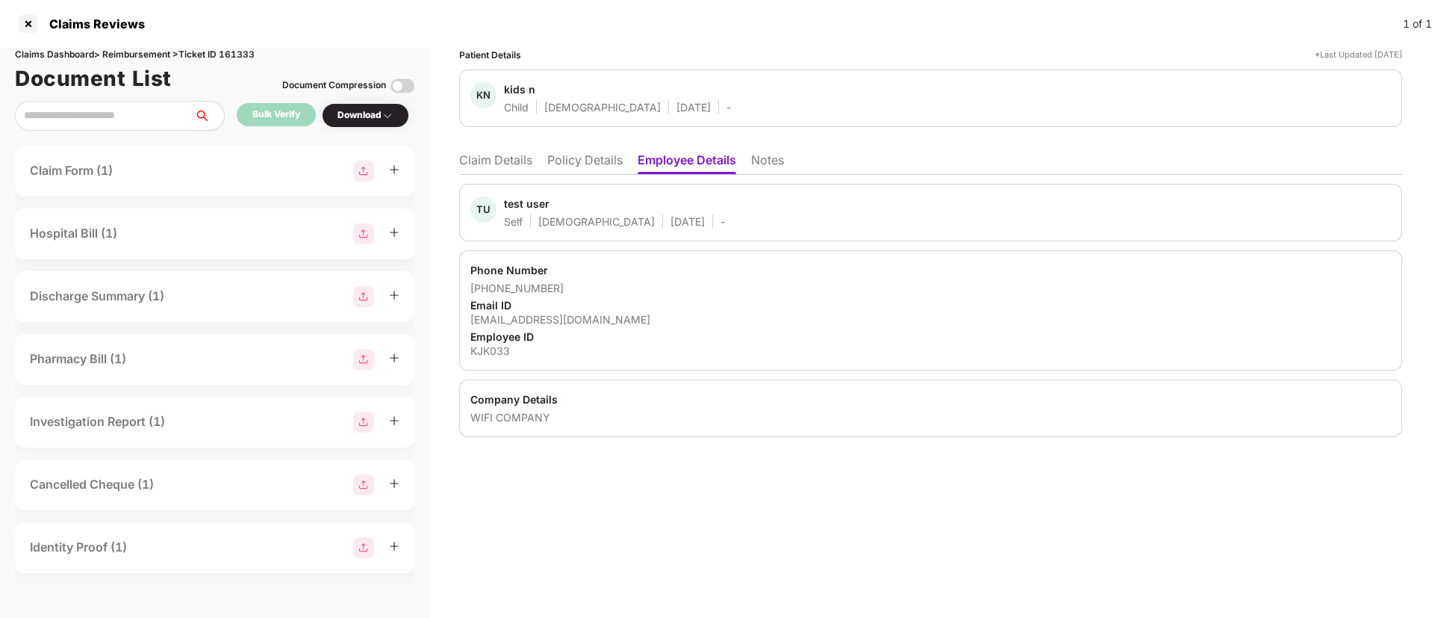
click at [587, 167] on li "Policy Details" at bounding box center [584, 163] width 75 height 22
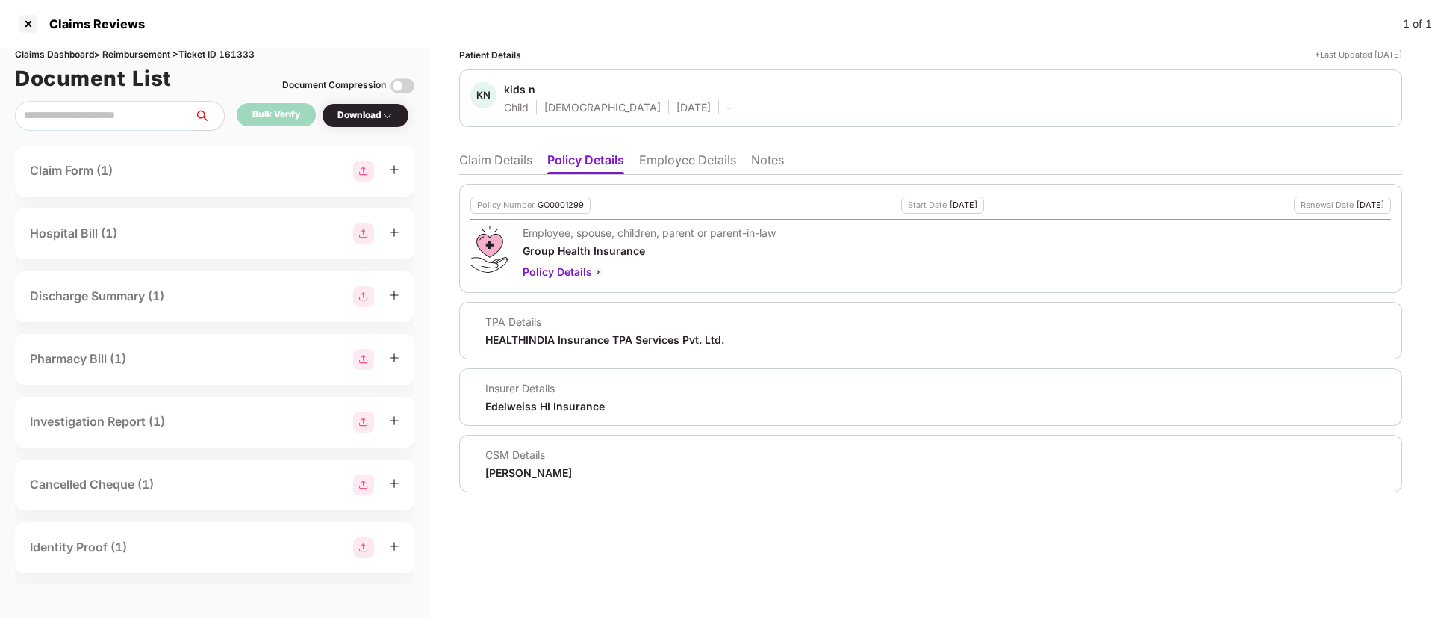
click at [505, 158] on li "Claim Details" at bounding box center [495, 163] width 73 height 22
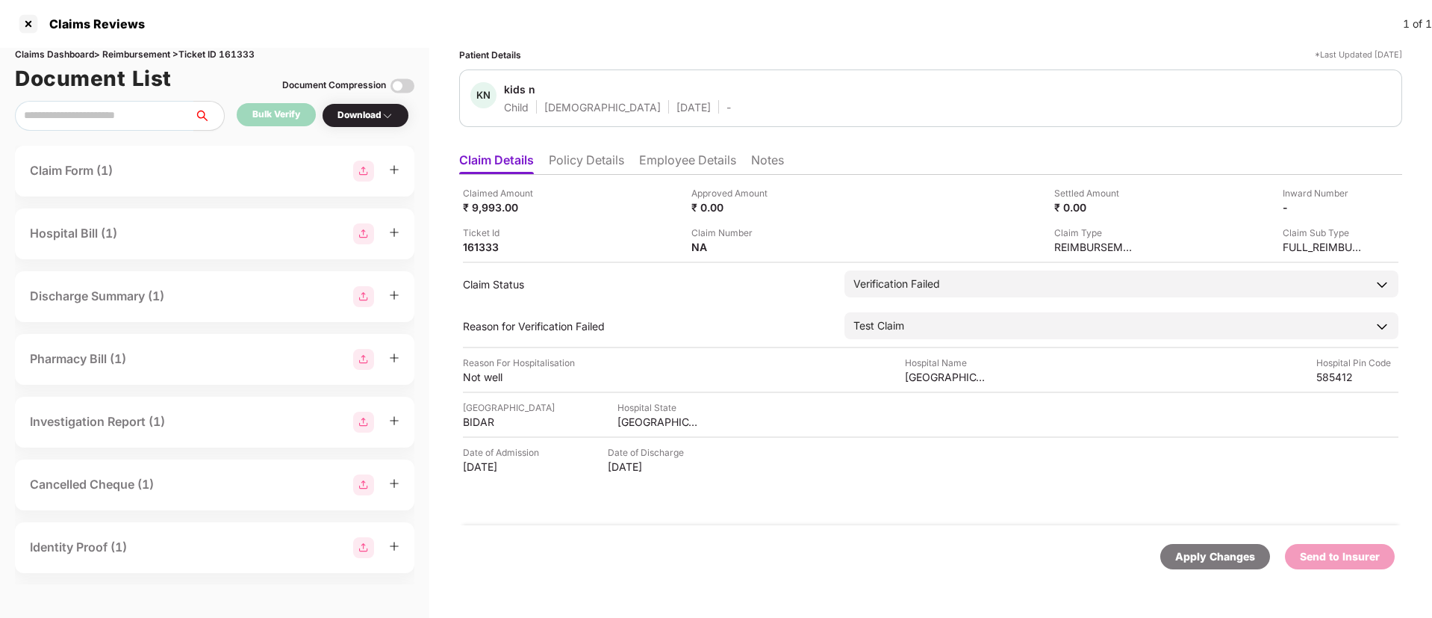
click at [783, 167] on li "Notes" at bounding box center [767, 163] width 33 height 22
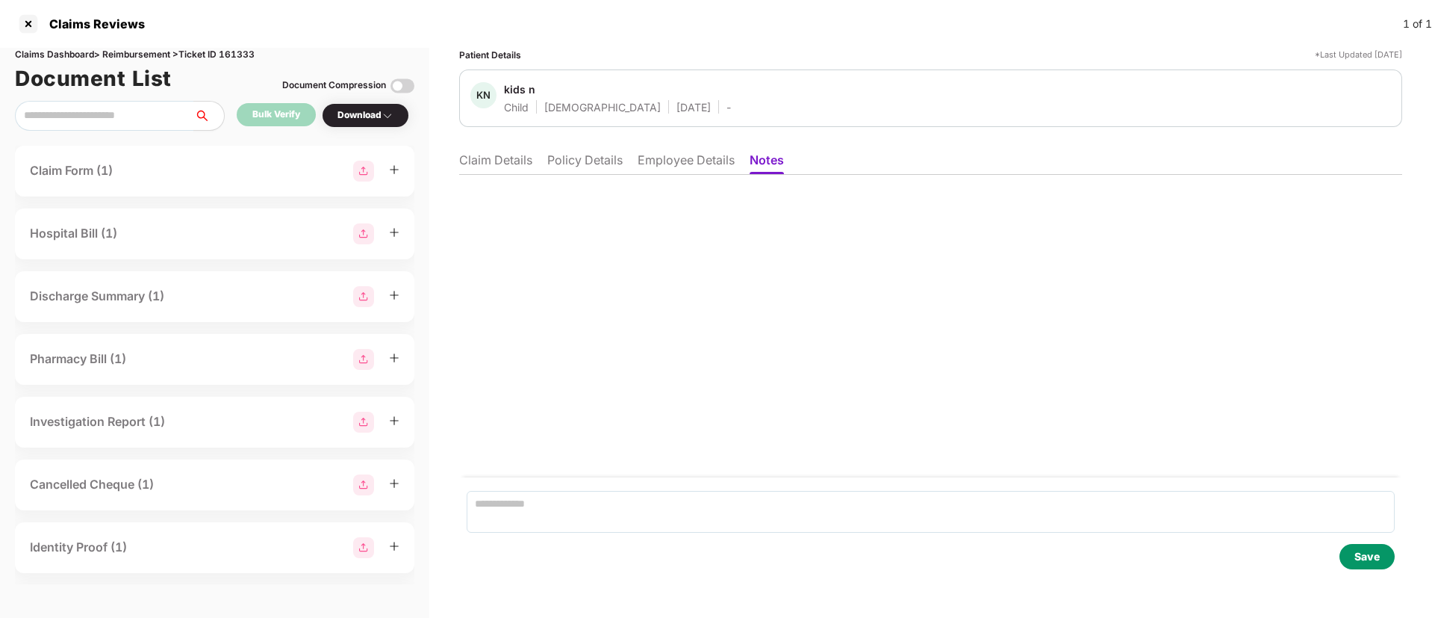
click at [483, 155] on li "Claim Details" at bounding box center [495, 163] width 73 height 22
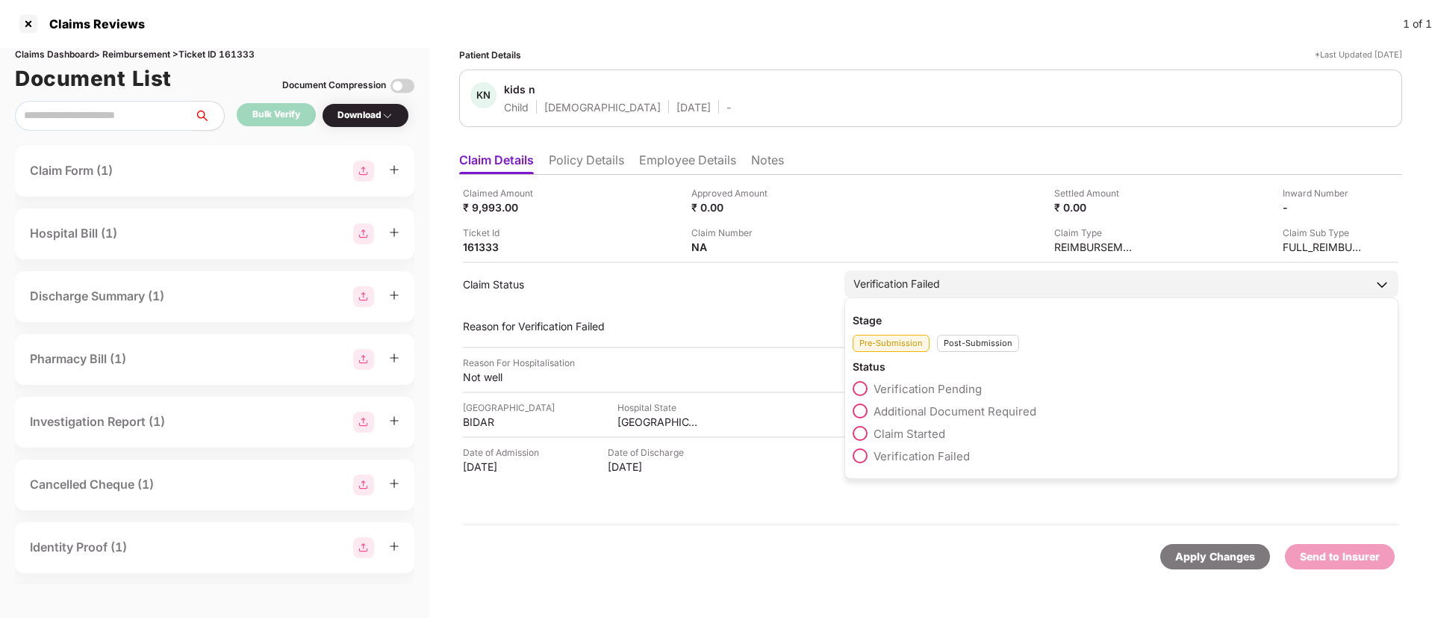
click at [960, 345] on div "Post-Submission" at bounding box center [978, 343] width 82 height 17
click at [863, 479] on span at bounding box center [860, 477] width 15 height 15
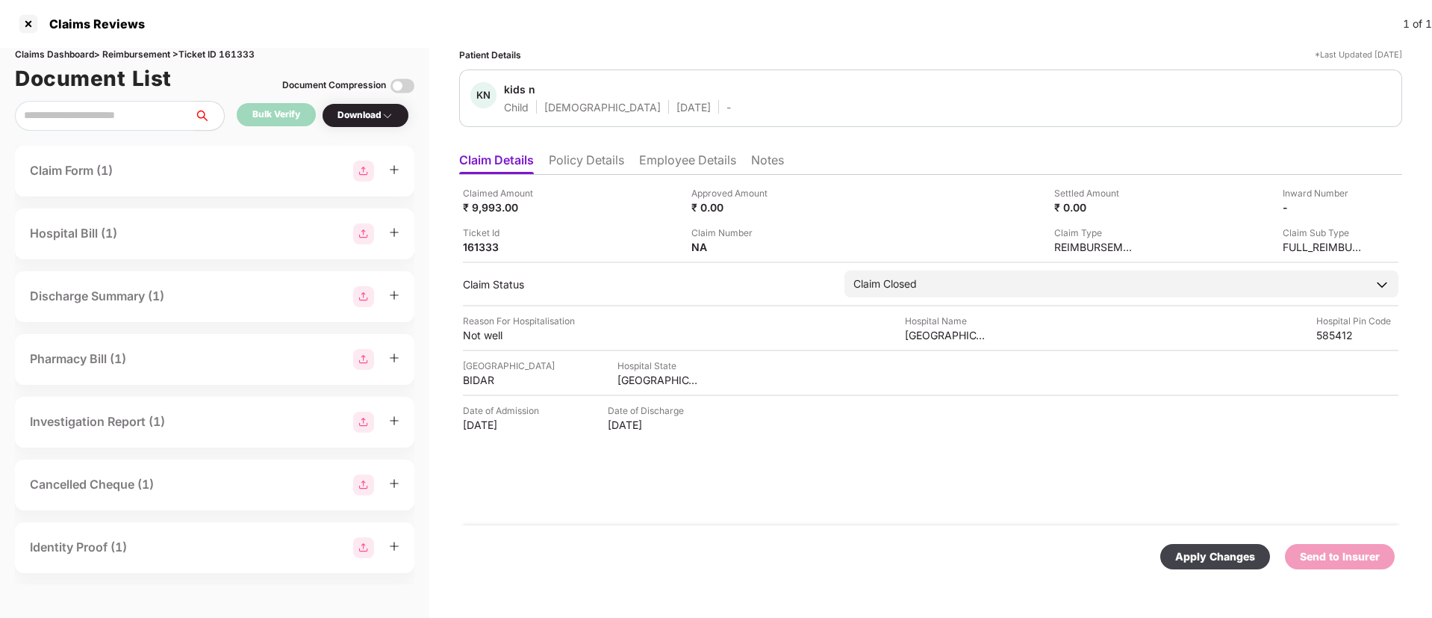
drag, startPoint x: 1196, startPoint y: 543, endPoint x: 1170, endPoint y: 526, distance: 30.9
click at [1197, 544] on div "Apply Changes" at bounding box center [1215, 556] width 110 height 25
click at [668, 167] on li "Employee Details" at bounding box center [687, 163] width 97 height 22
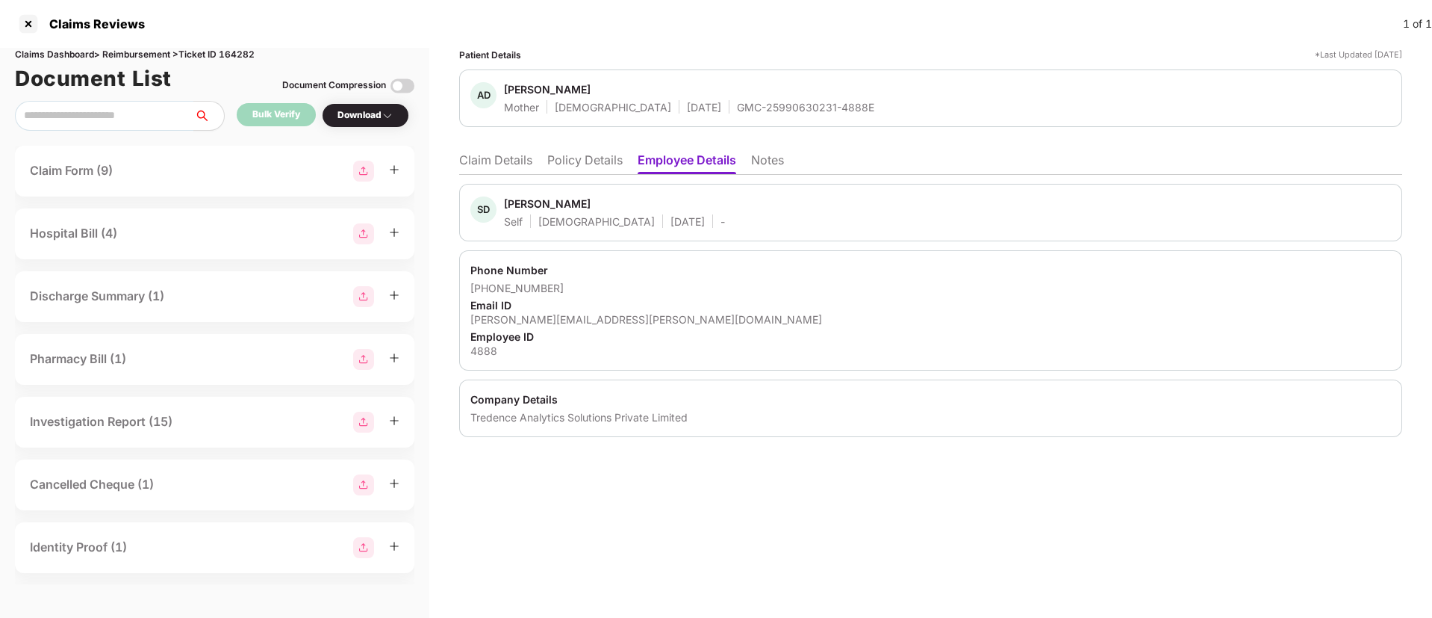
click at [509, 172] on li "Claim Details" at bounding box center [495, 163] width 73 height 22
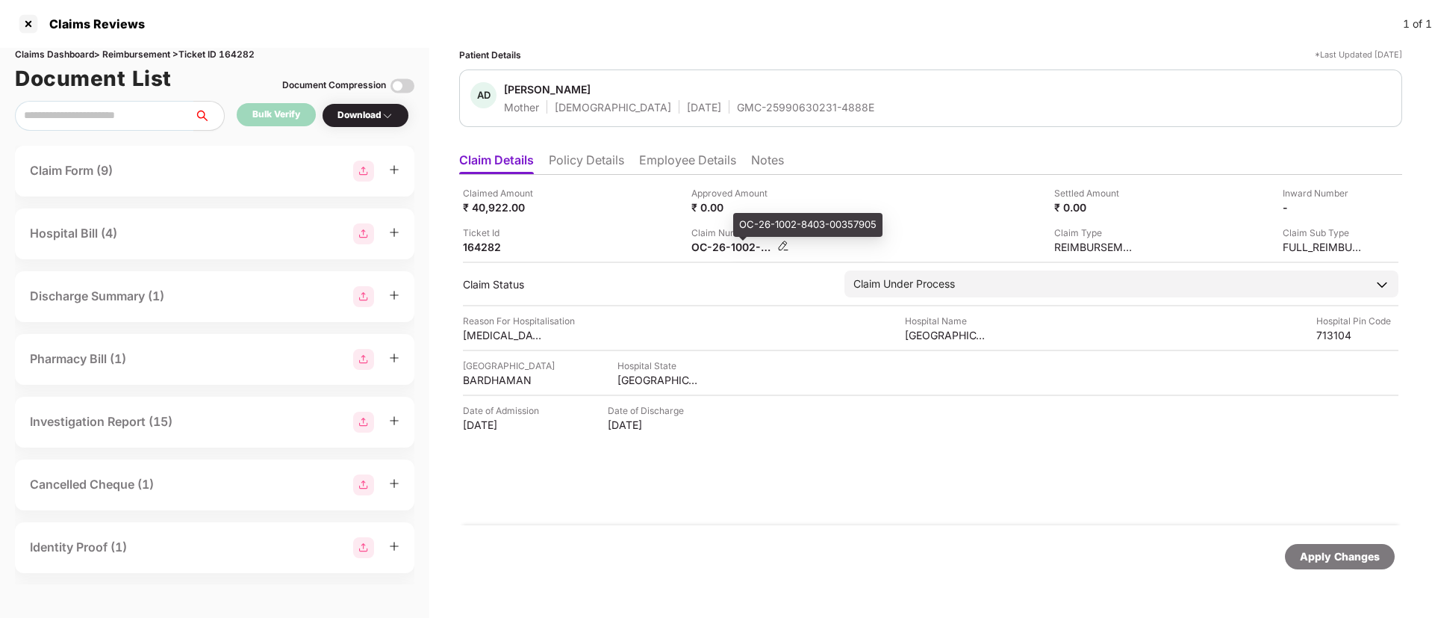
click at [719, 253] on div "OC-26-1002-8403-00357905" at bounding box center [732, 247] width 82 height 14
click at [719, 249] on div "OC-26-1002-8403-00357905" at bounding box center [732, 247] width 82 height 14
click at [719, 248] on div "OC-26-1002-8403-00357905" at bounding box center [732, 247] width 82 height 14
click at [719, 247] on div "OC-26-1002-8403-00357905" at bounding box center [732, 247] width 82 height 14
copy div
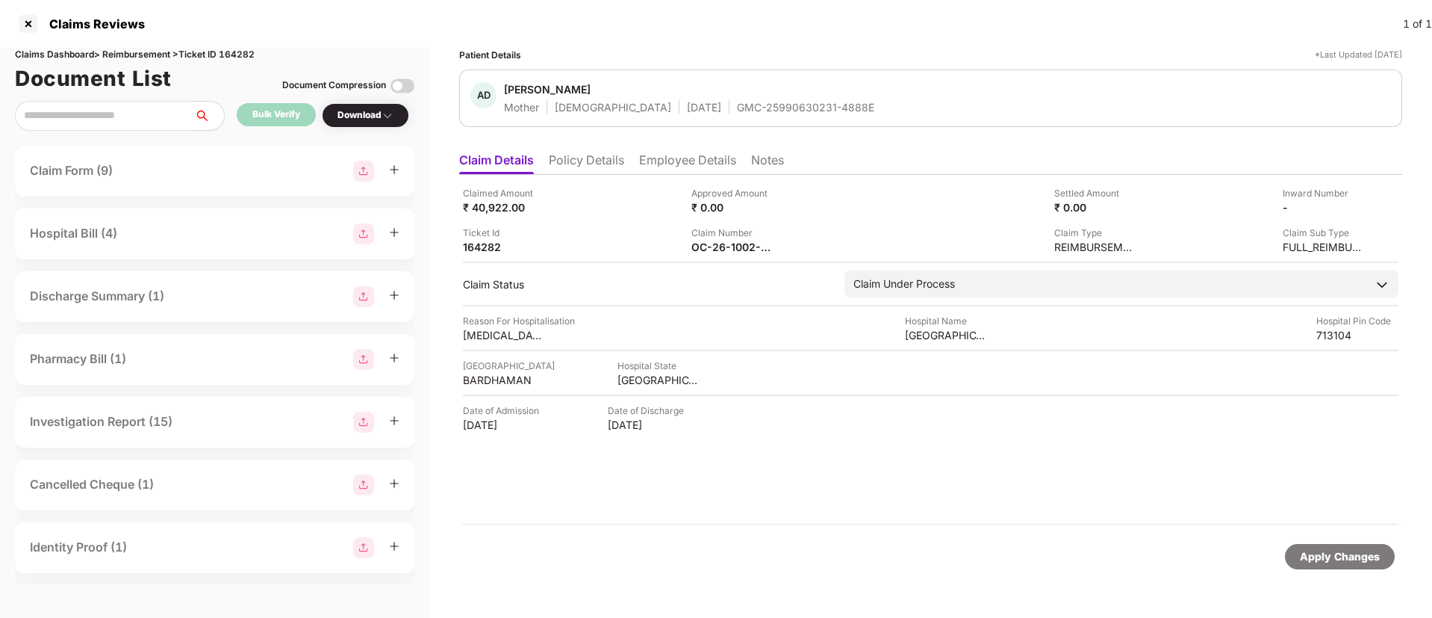
click at [586, 240] on div "Ticket Id 164282" at bounding box center [571, 240] width 217 height 28
click at [709, 172] on li "Employee Details" at bounding box center [687, 163] width 97 height 22
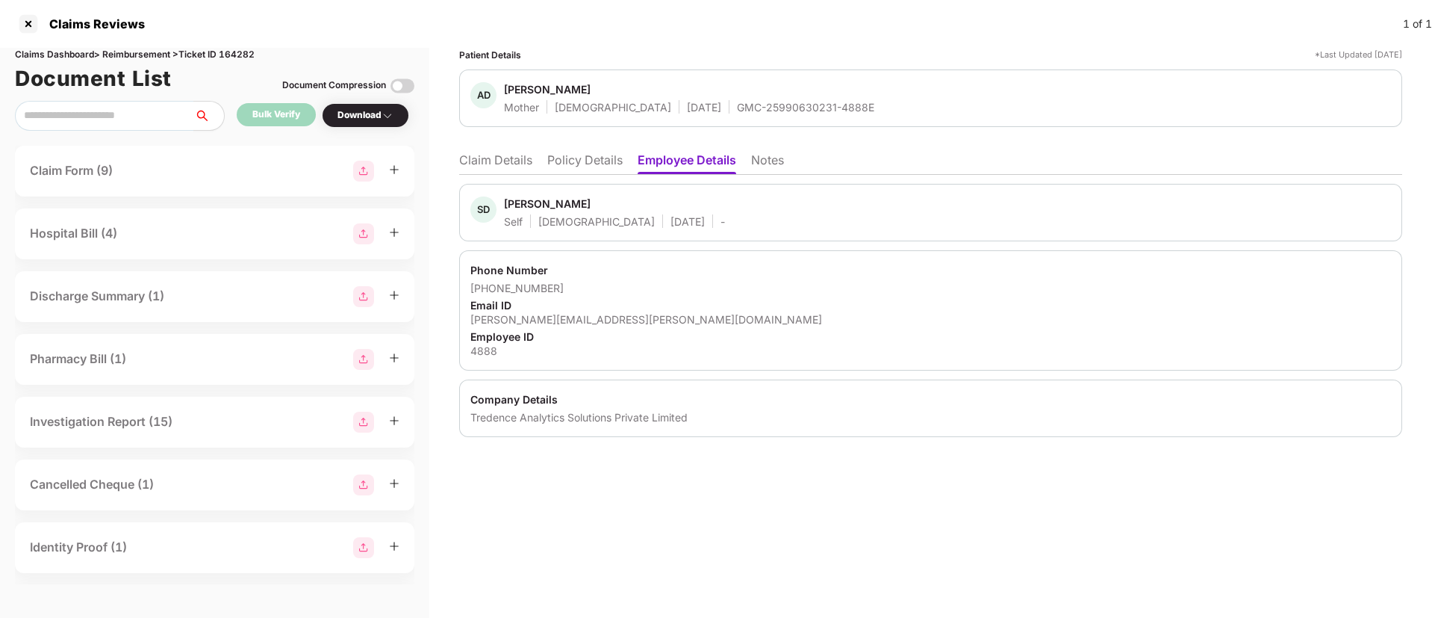
click at [596, 155] on li "Policy Details" at bounding box center [584, 163] width 75 height 22
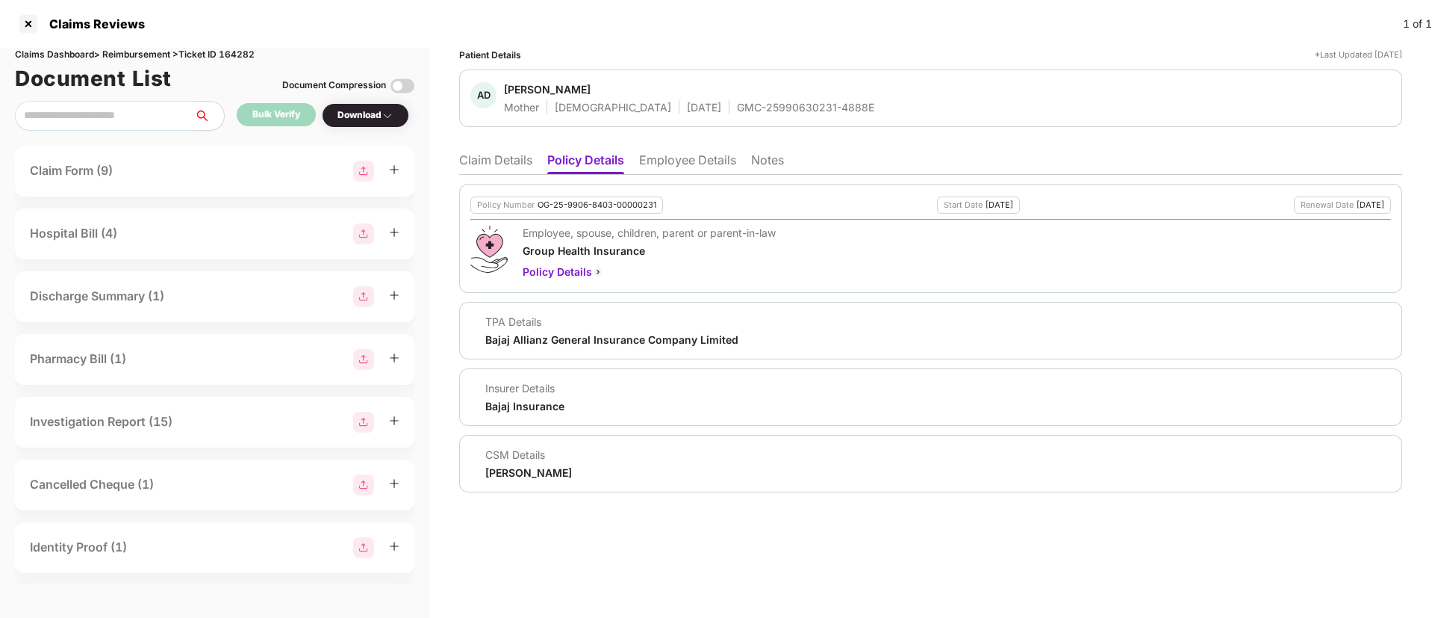
click at [510, 161] on li "Claim Details" at bounding box center [495, 163] width 73 height 22
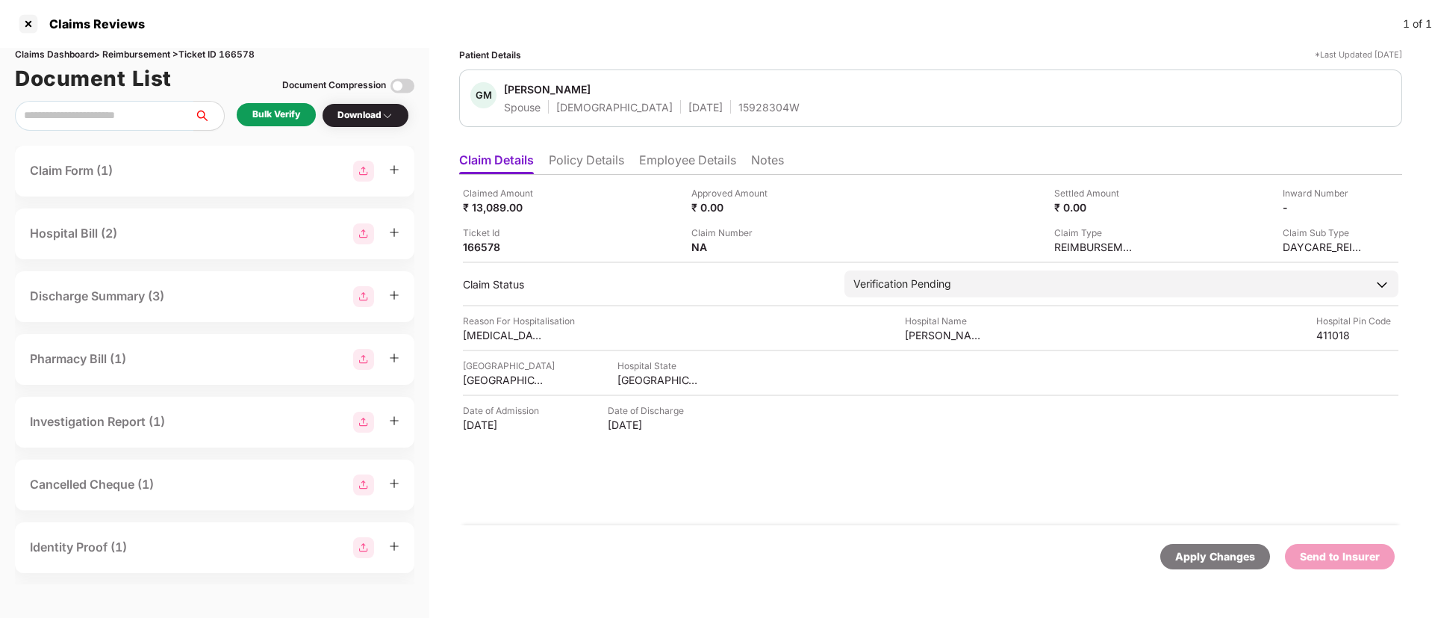
click at [609, 171] on li "Policy Details" at bounding box center [586, 163] width 75 height 22
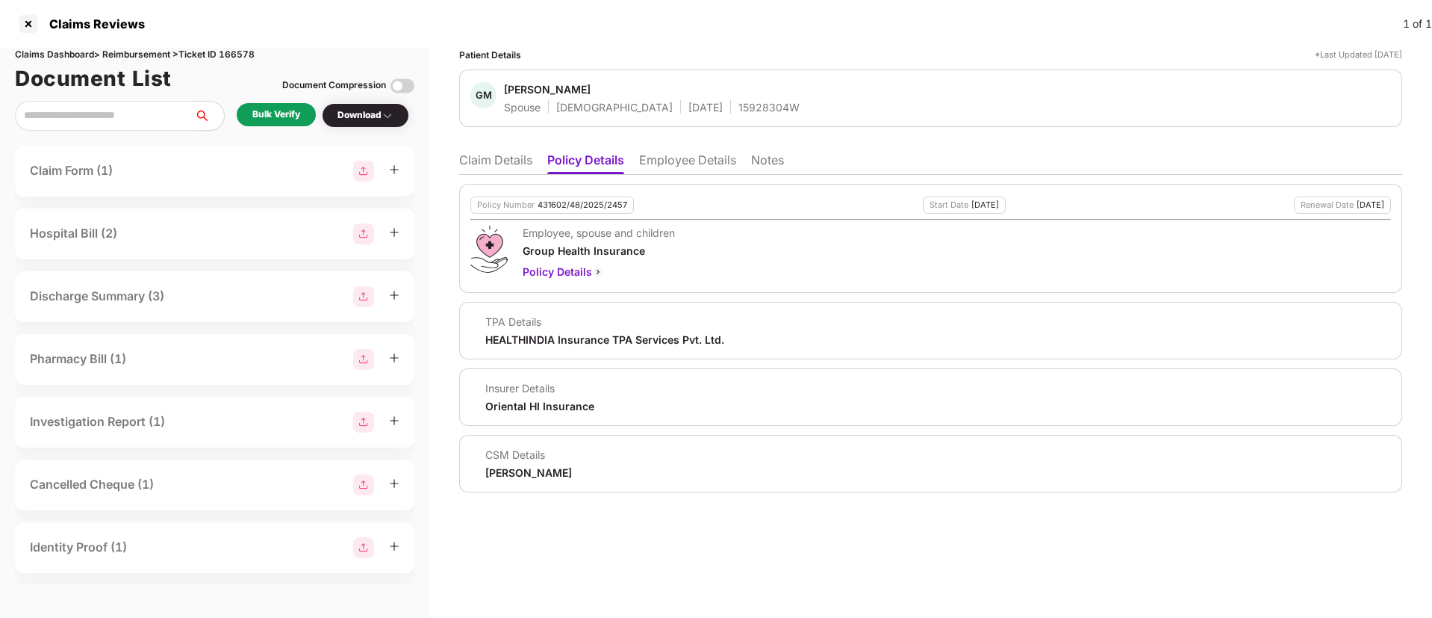
click at [700, 158] on li "Employee Details" at bounding box center [687, 163] width 97 height 22
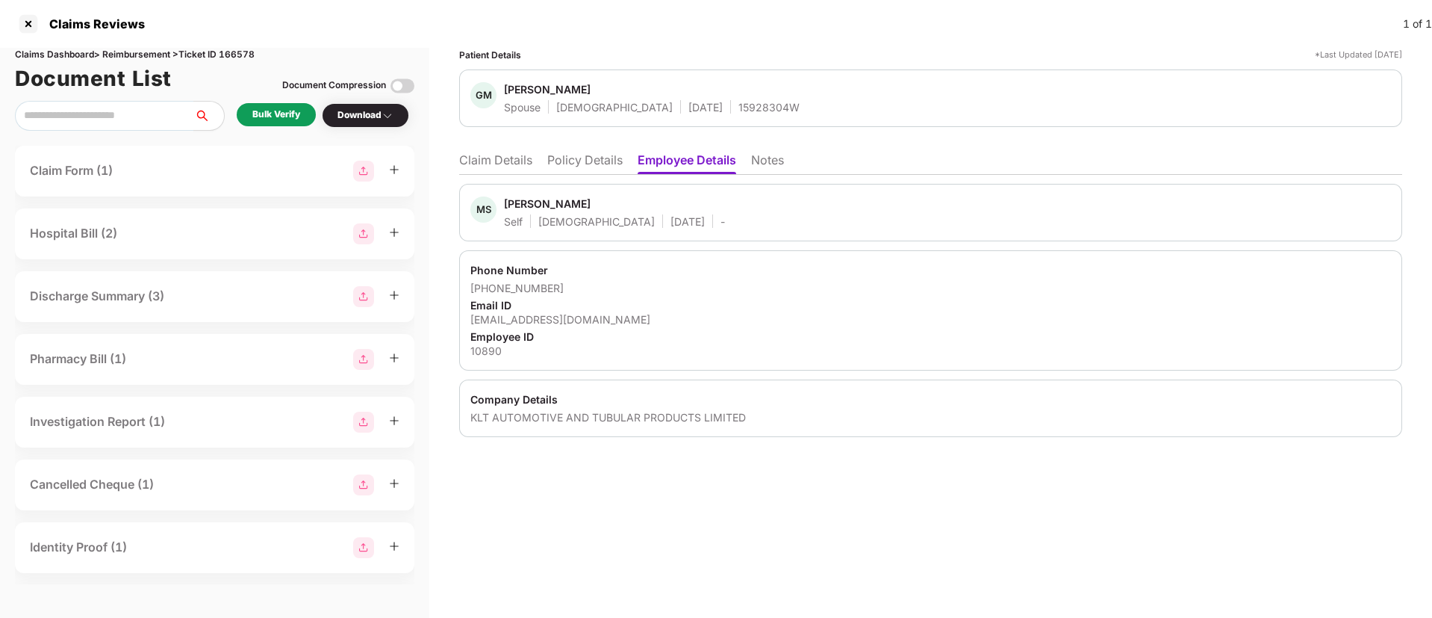
click at [605, 164] on li "Policy Details" at bounding box center [584, 163] width 75 height 22
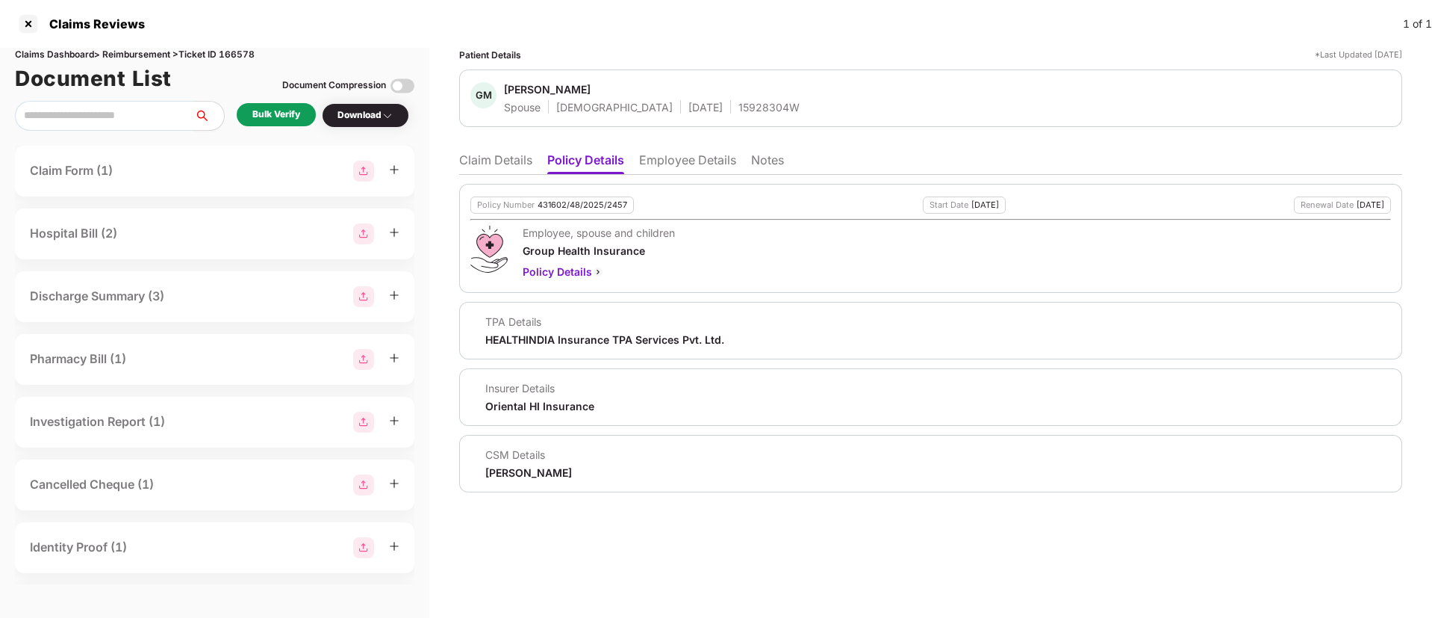
click at [701, 158] on li "Employee Details" at bounding box center [687, 163] width 97 height 22
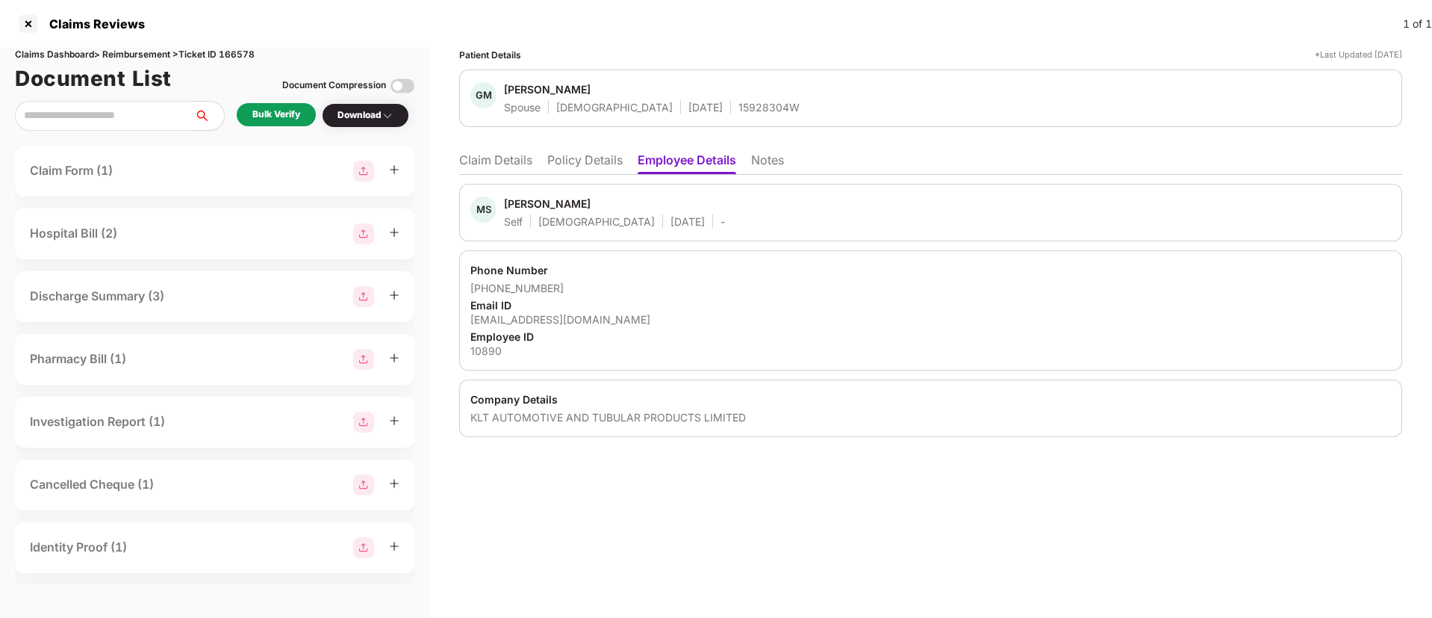
click at [272, 112] on div "Bulk Verify" at bounding box center [276, 115] width 48 height 14
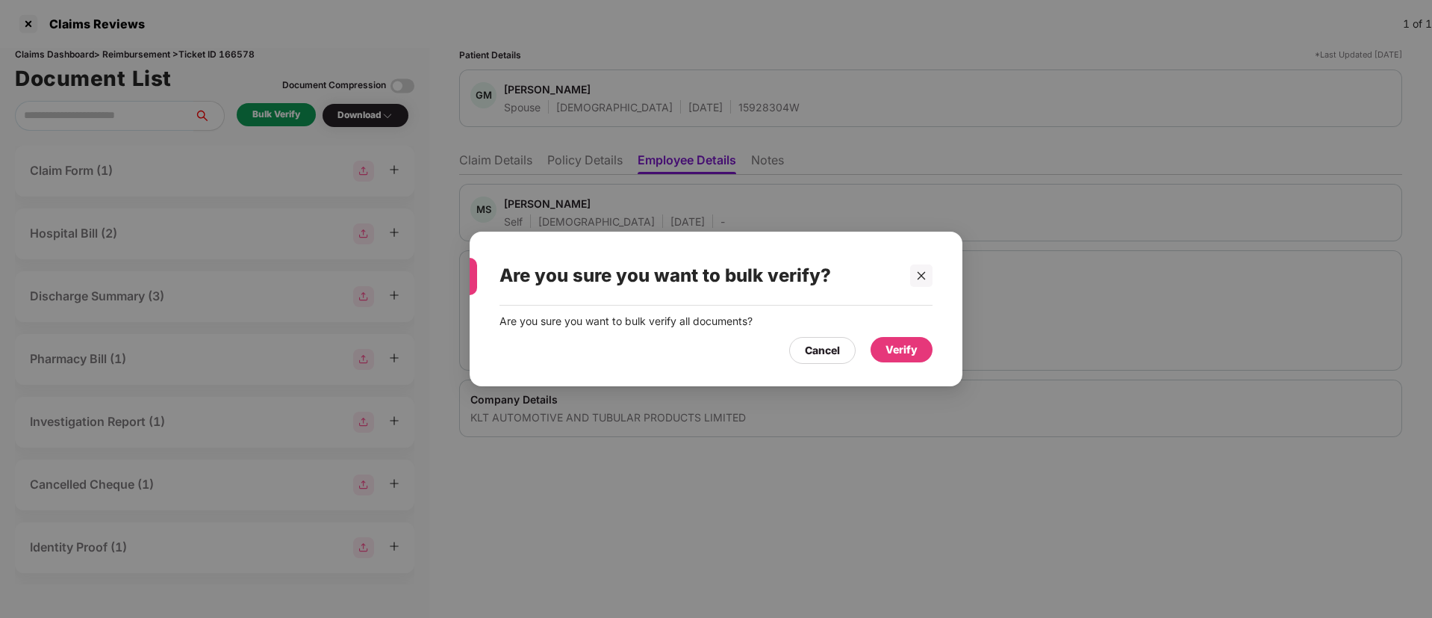
click at [916, 352] on div "Verify" at bounding box center [902, 349] width 32 height 16
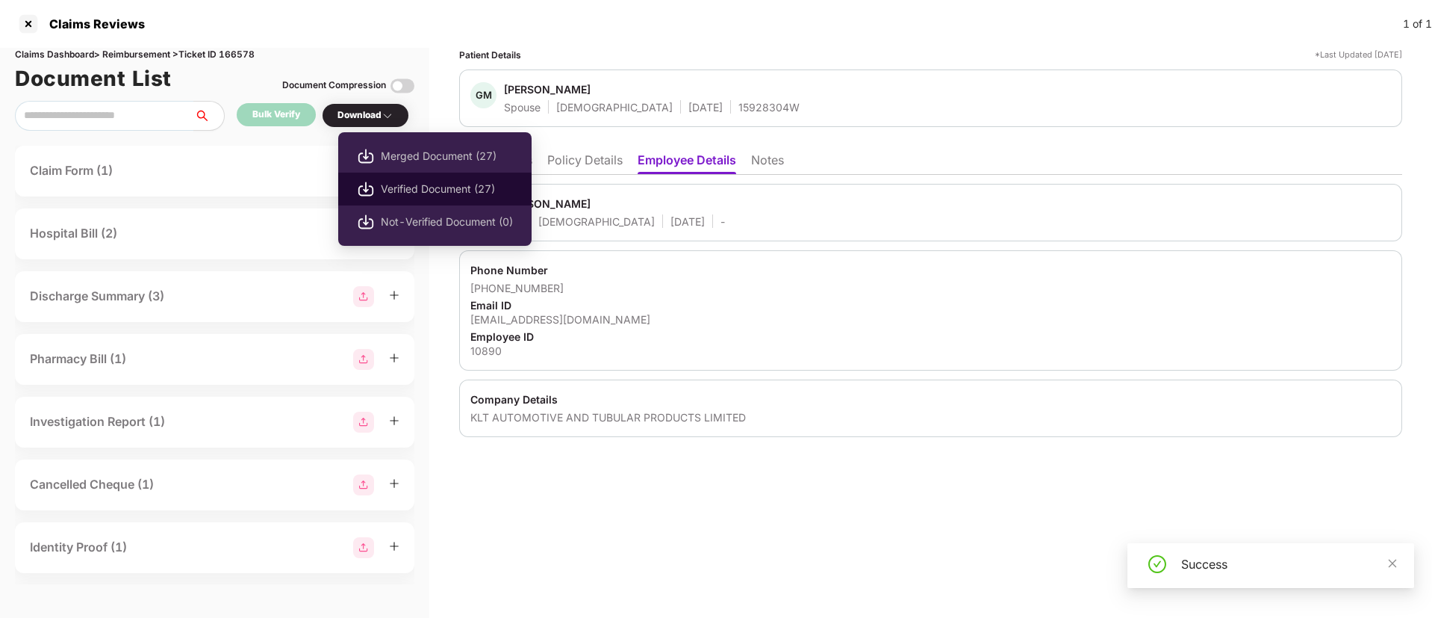
click at [417, 172] on li "Verified Document (27)" at bounding box center [434, 188] width 193 height 33
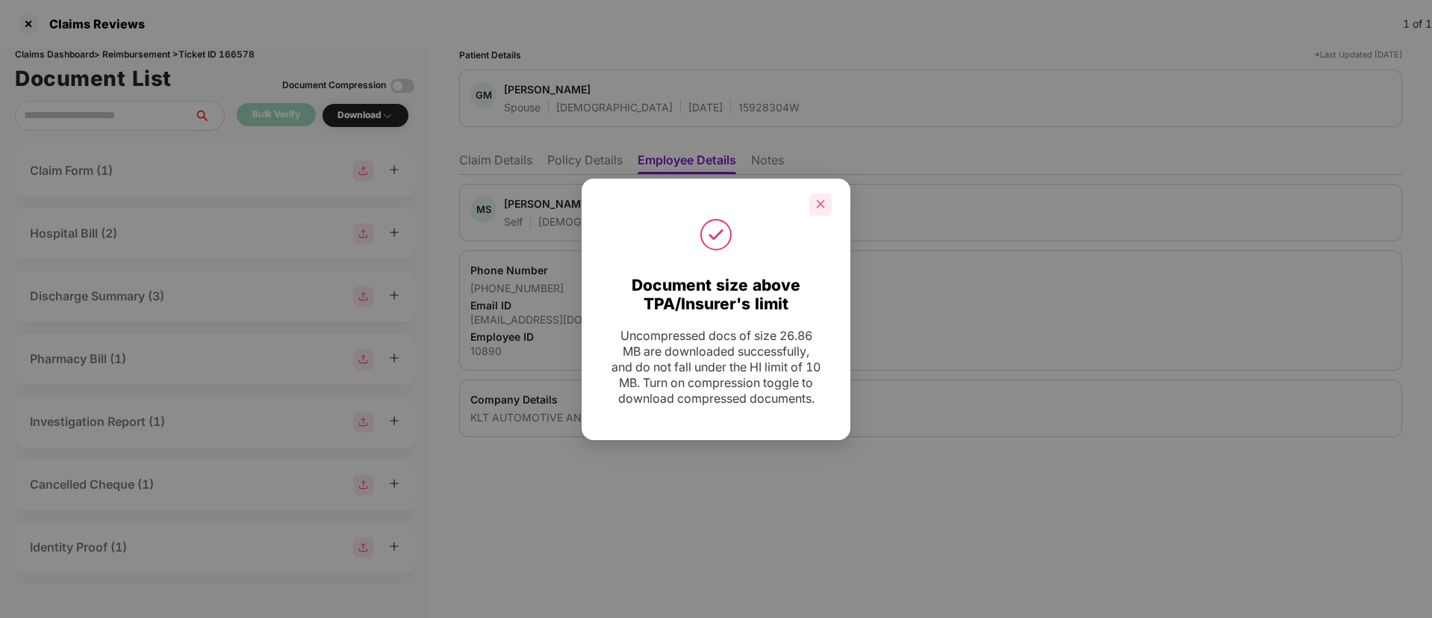
click at [821, 204] on div at bounding box center [820, 204] width 22 height 22
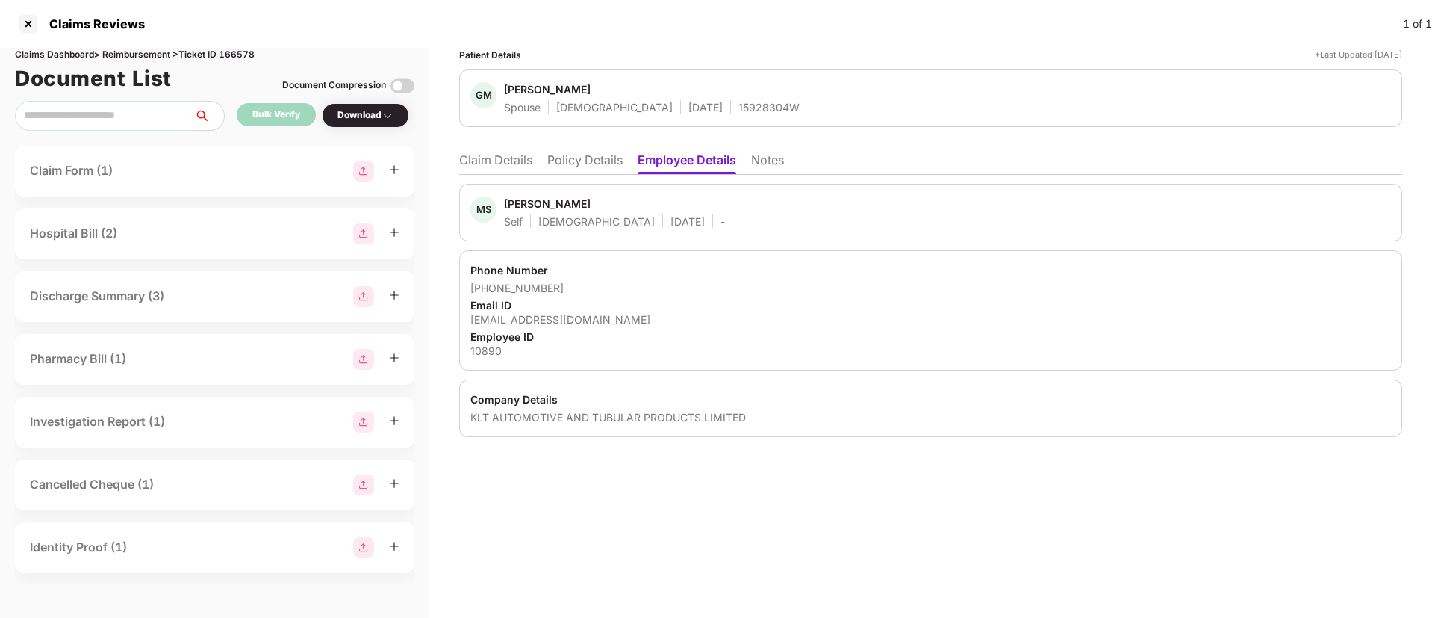
click at [503, 166] on li "Claim Details" at bounding box center [495, 163] width 73 height 22
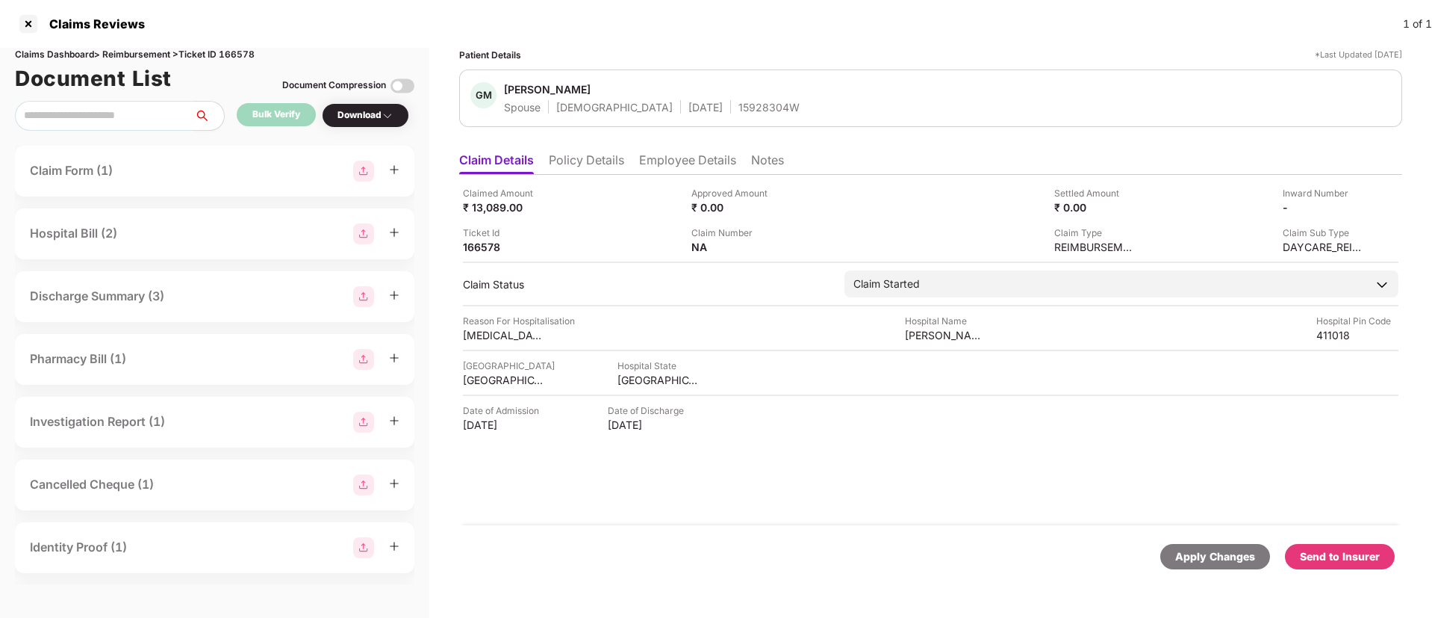
click at [1325, 547] on div "Send to Insurer" at bounding box center [1340, 556] width 110 height 25
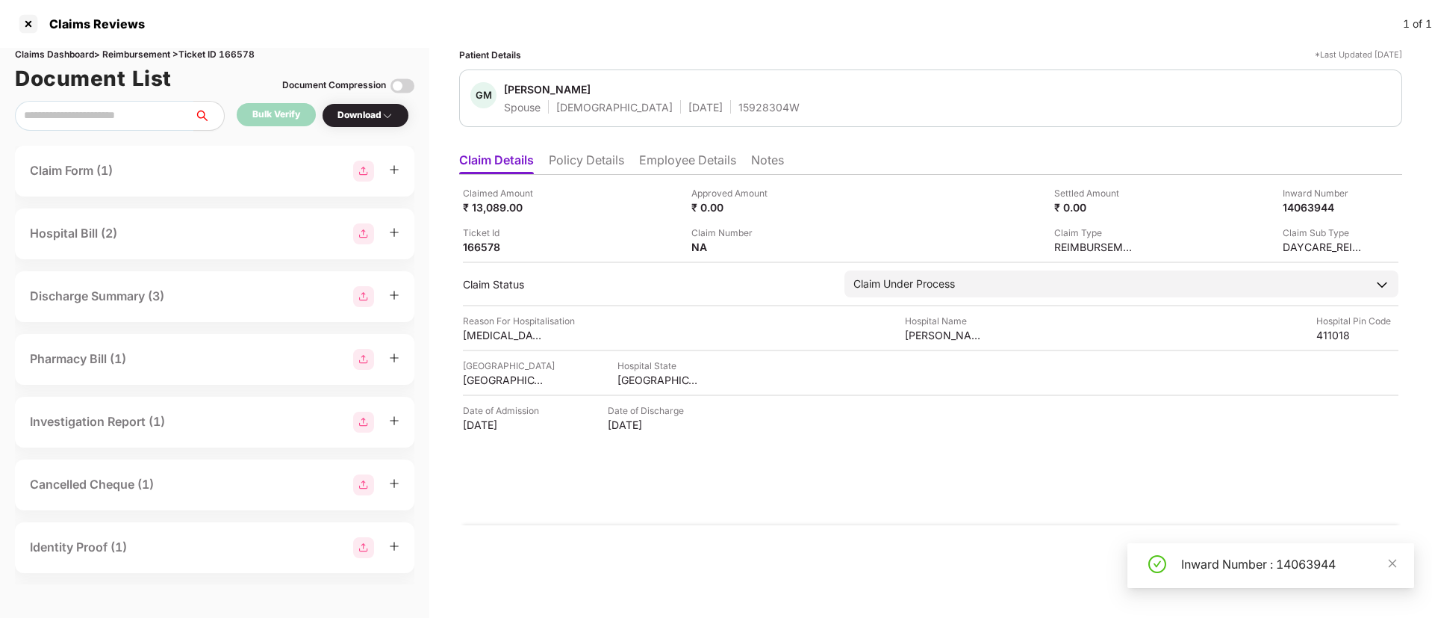
click at [606, 169] on li "Policy Details" at bounding box center [586, 163] width 75 height 22
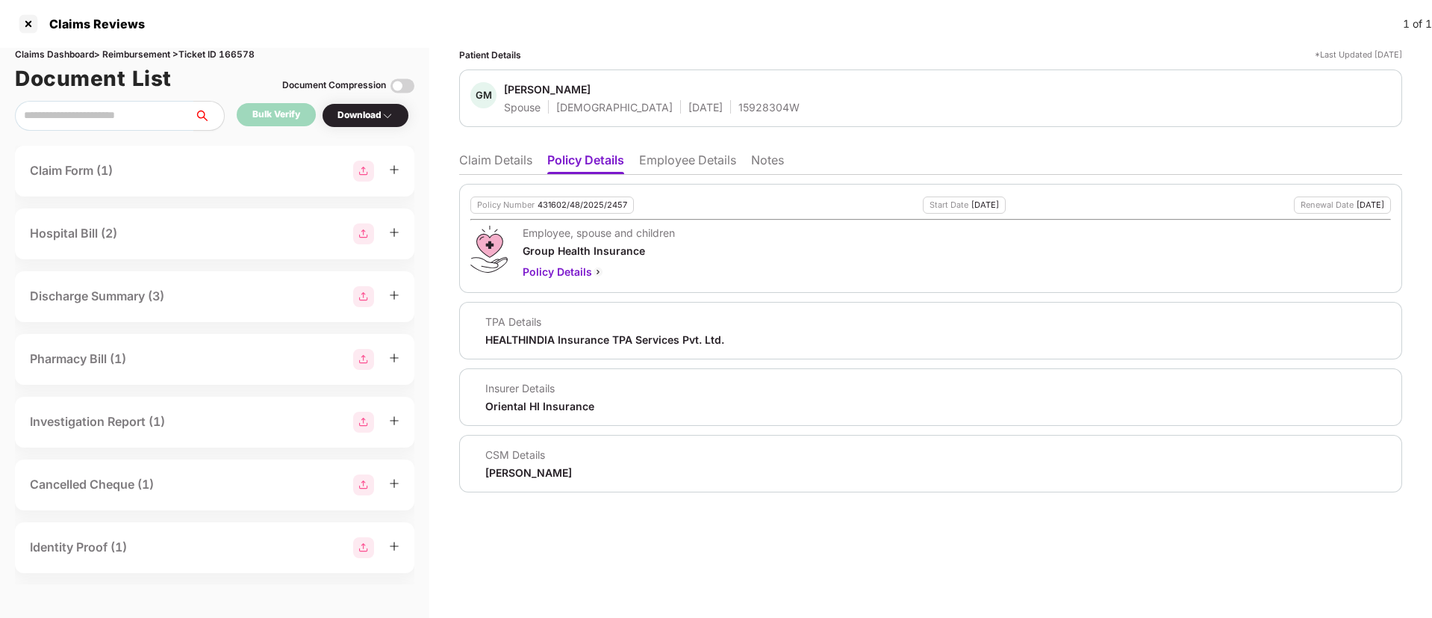
click at [661, 163] on li "Employee Details" at bounding box center [687, 163] width 97 height 22
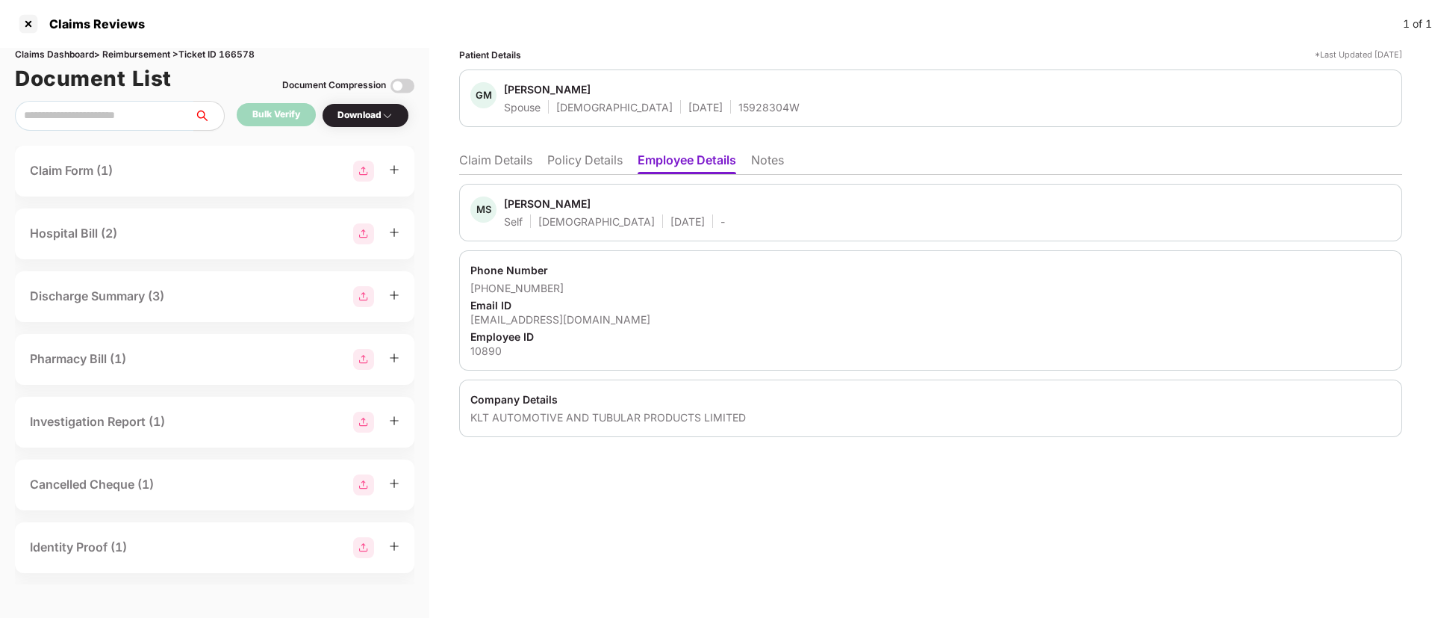
click at [510, 152] on li "Claim Details" at bounding box center [495, 163] width 73 height 22
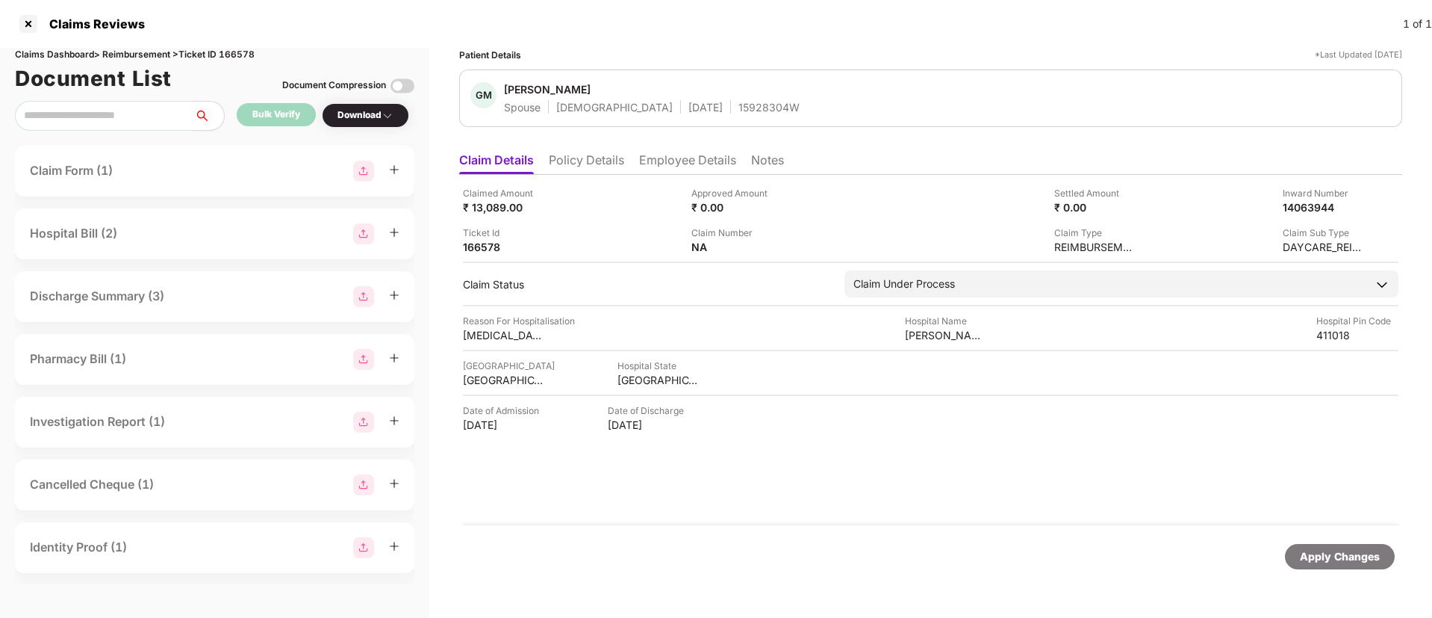
click at [617, 167] on li "Policy Details" at bounding box center [586, 163] width 75 height 22
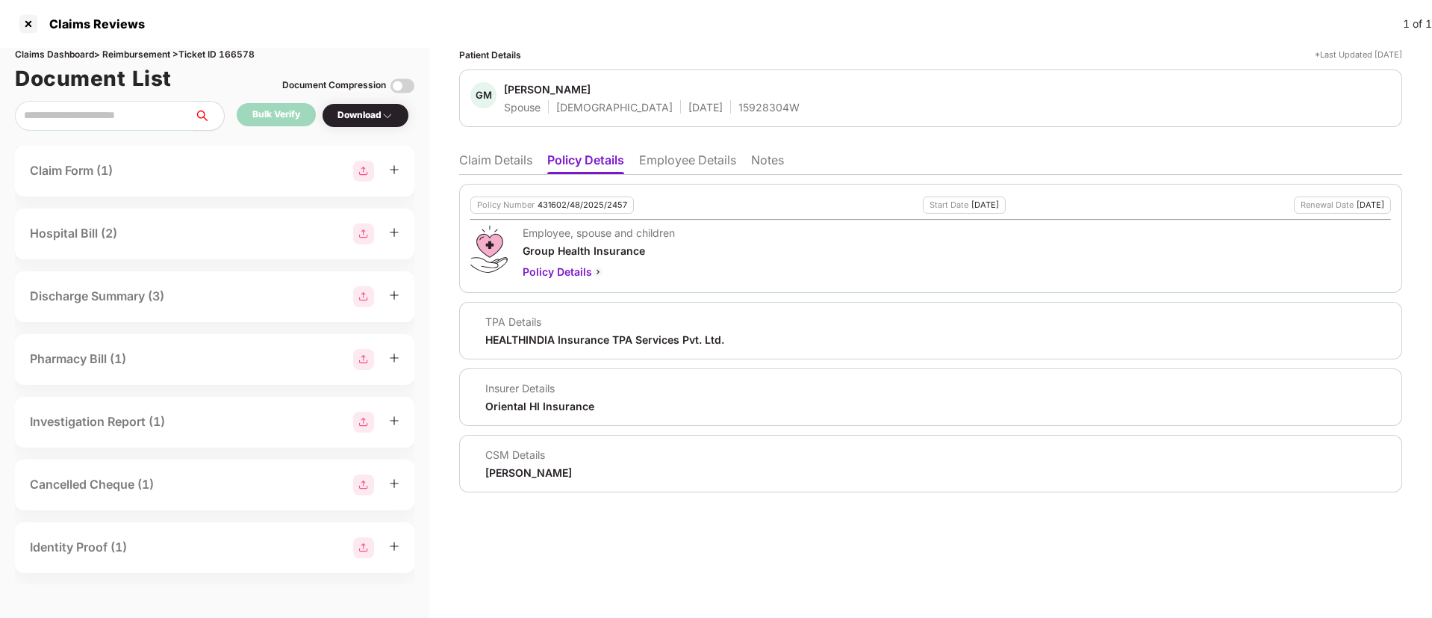
click at [517, 156] on li "Claim Details" at bounding box center [495, 163] width 73 height 22
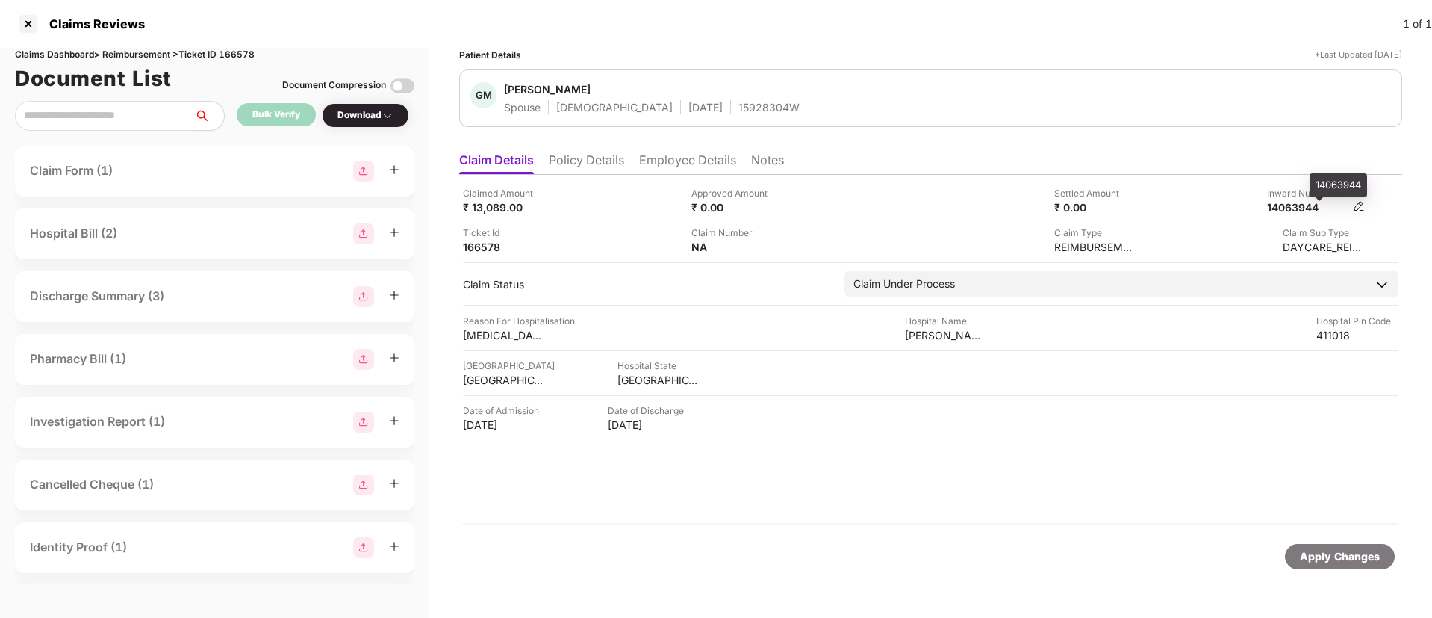
click at [1297, 212] on div "14063944" at bounding box center [1308, 207] width 82 height 14
click at [1297, 211] on div "14063944" at bounding box center [1308, 207] width 82 height 14
copy div "14063944"
click at [738, 111] on div "15928304W" at bounding box center [768, 107] width 61 height 14
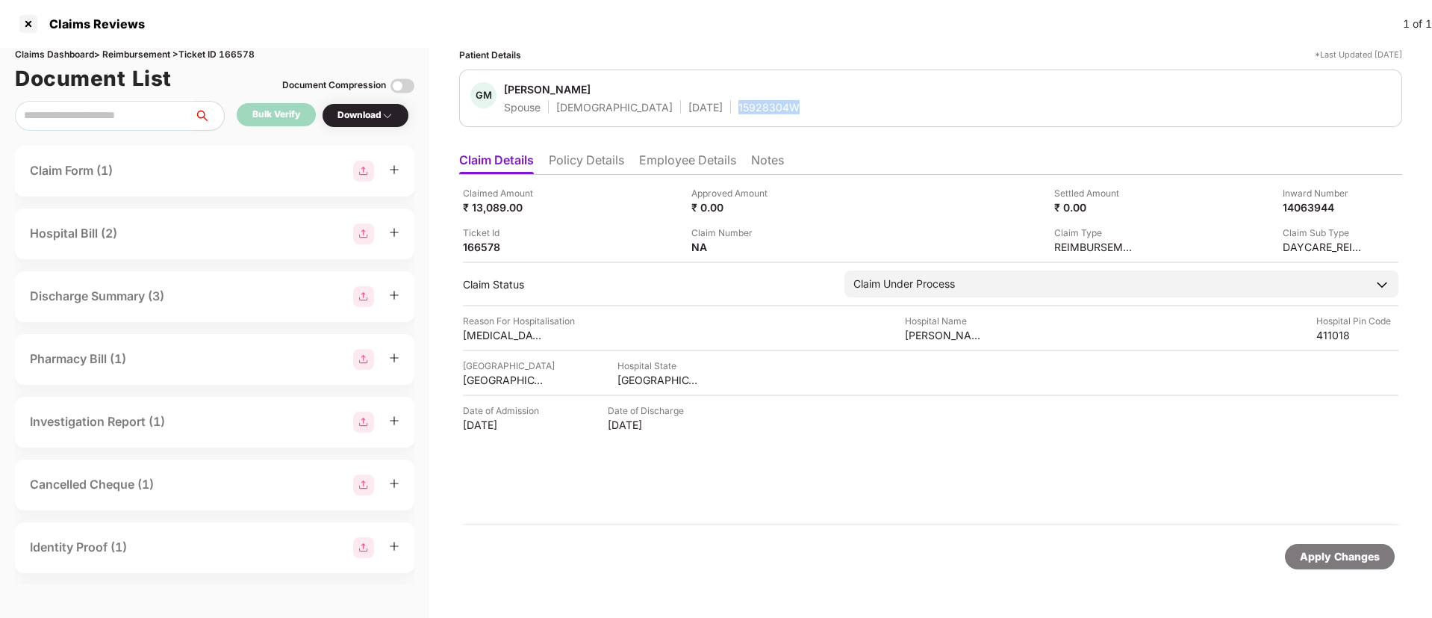
copy div "15928304W"
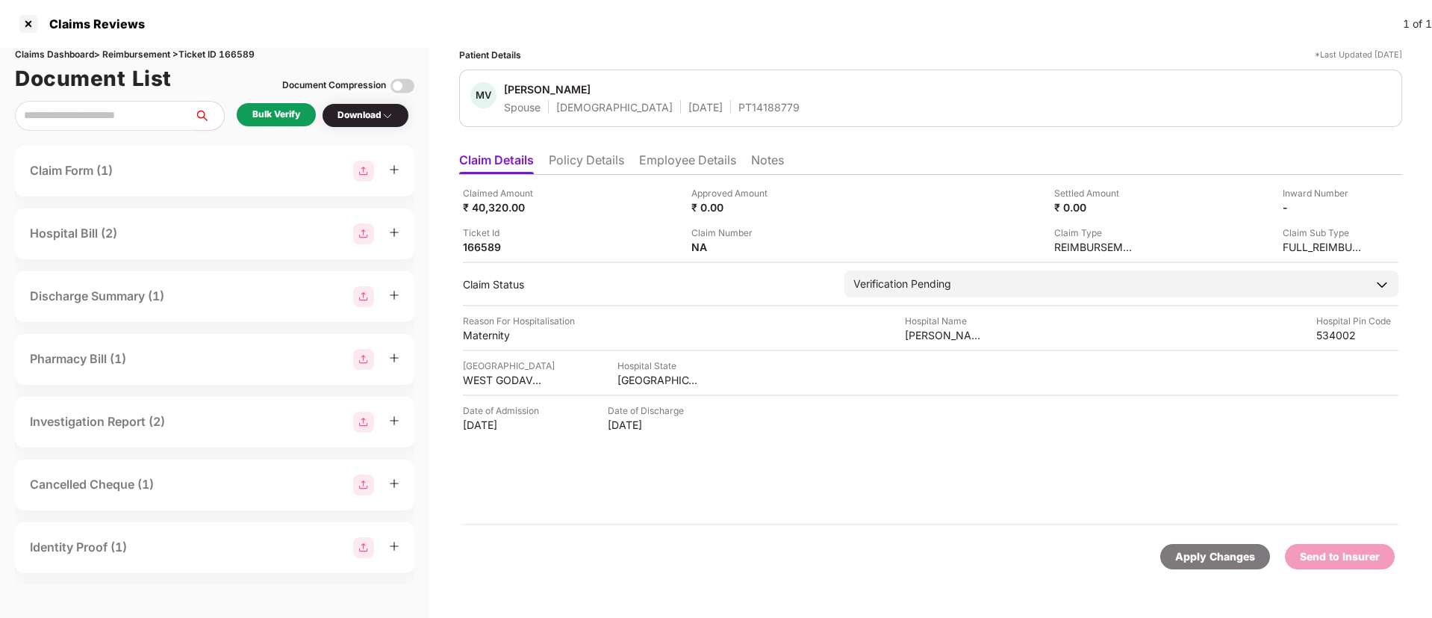
click at [622, 158] on li "Policy Details" at bounding box center [586, 163] width 75 height 22
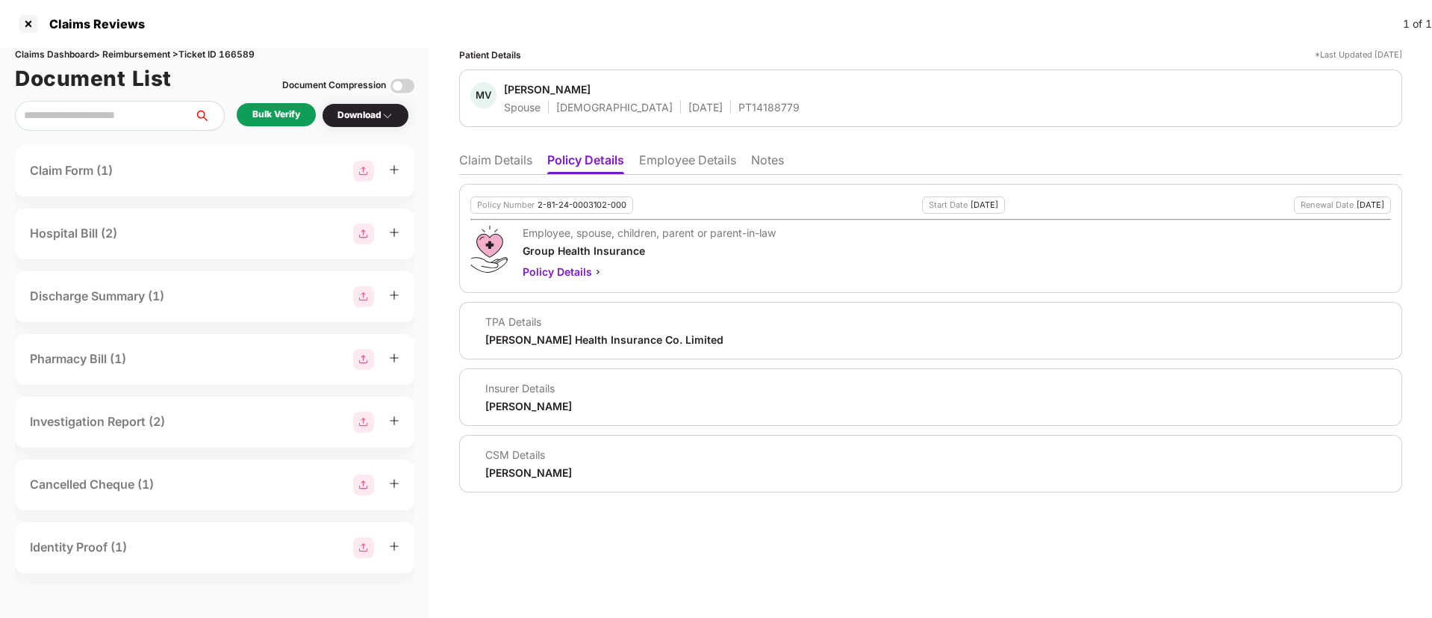
click at [689, 164] on li "Employee Details" at bounding box center [687, 163] width 97 height 22
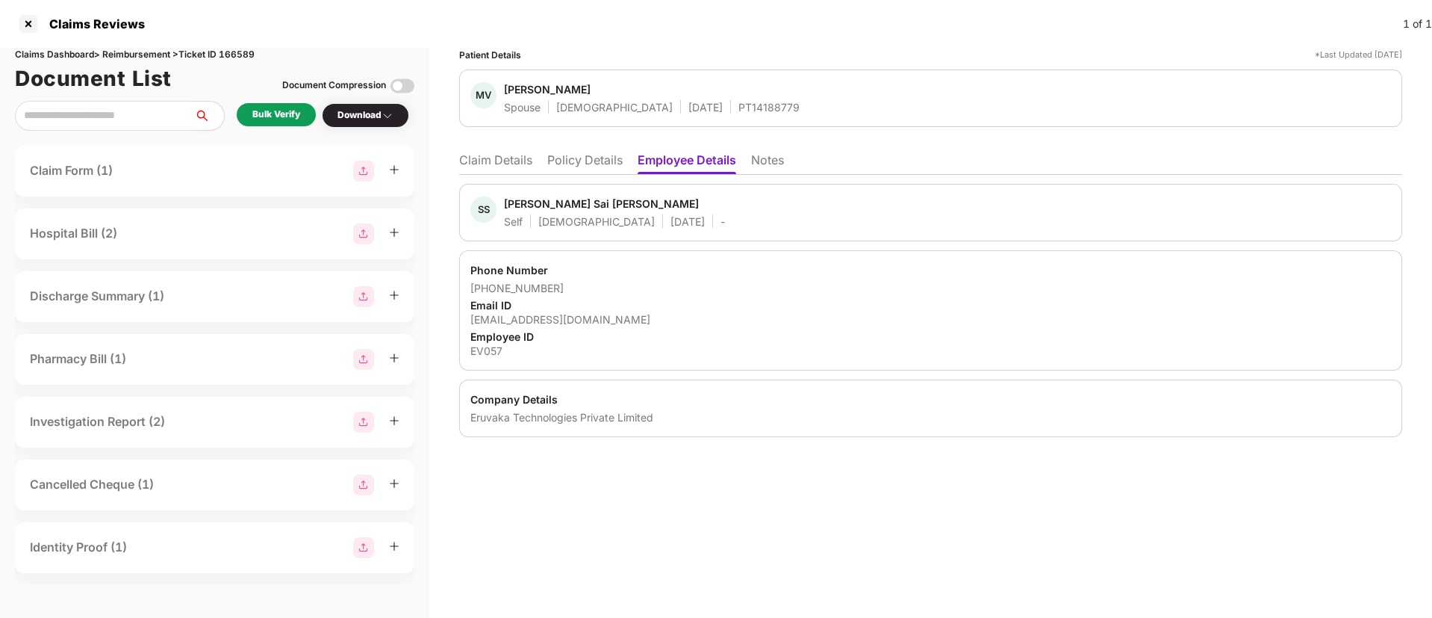
click at [596, 168] on li "Policy Details" at bounding box center [584, 163] width 75 height 22
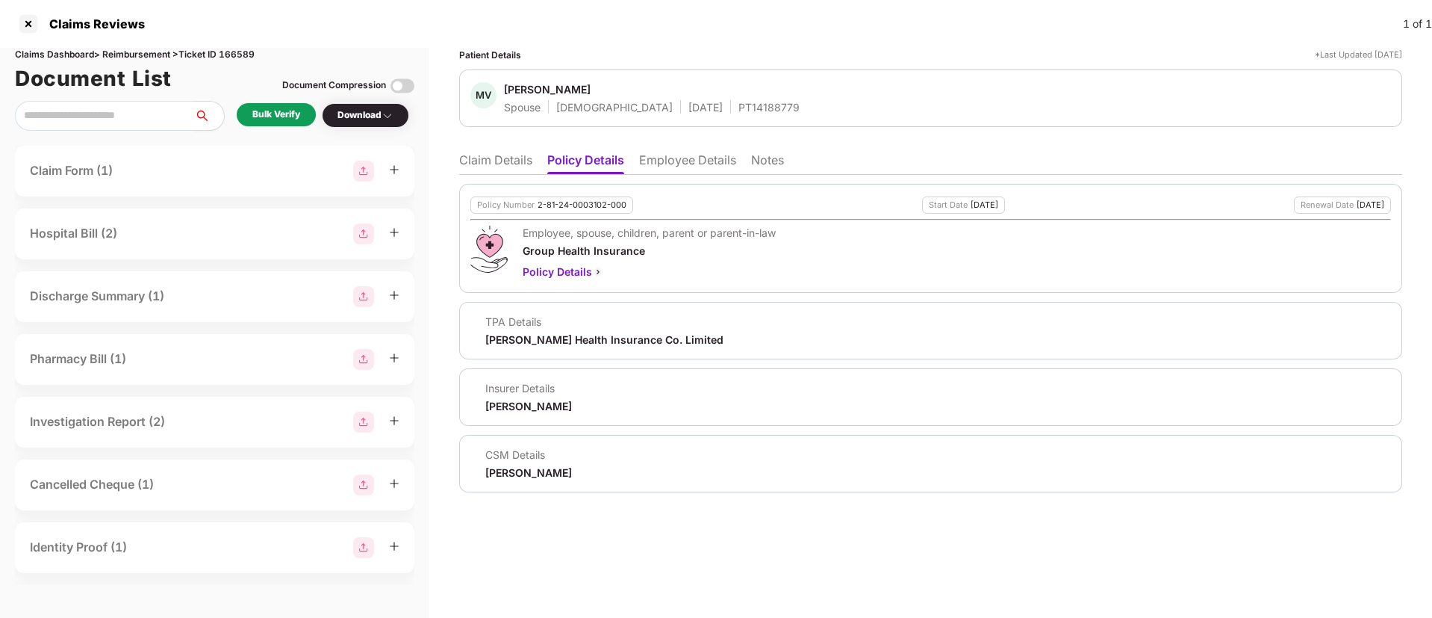
click at [674, 170] on li "Employee Details" at bounding box center [687, 163] width 97 height 22
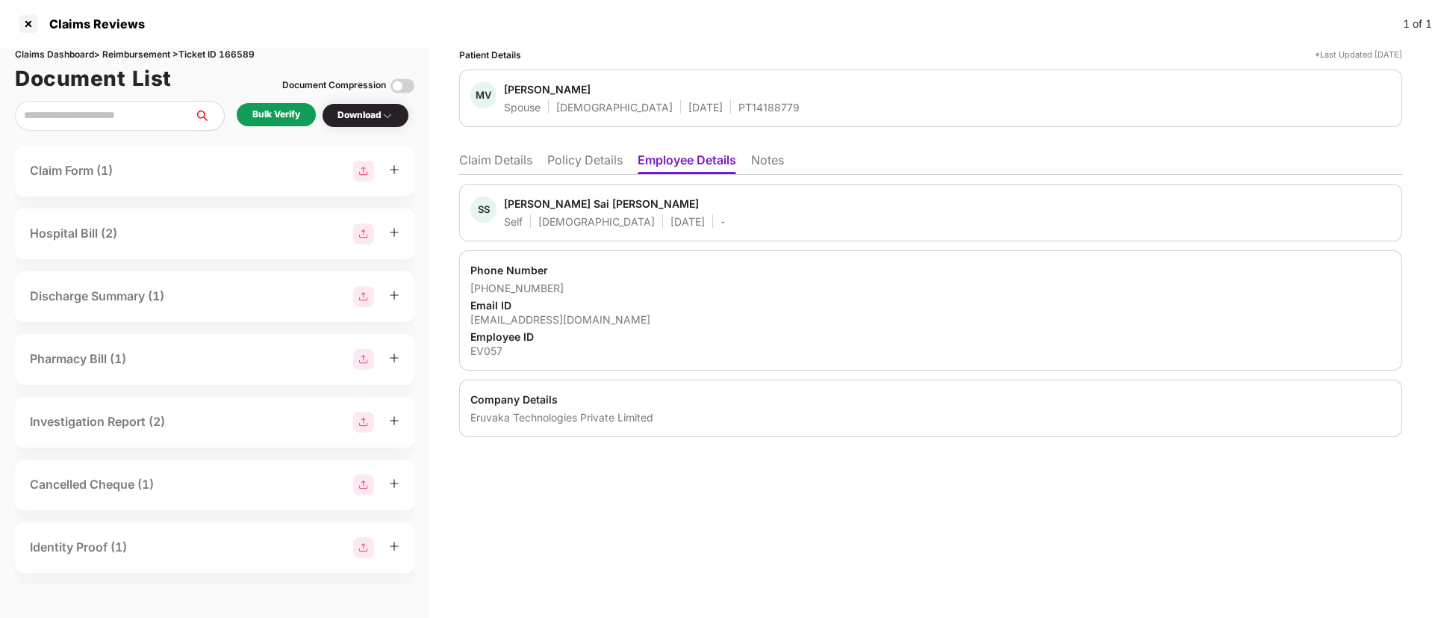
click at [568, 158] on li "Policy Details" at bounding box center [584, 163] width 75 height 22
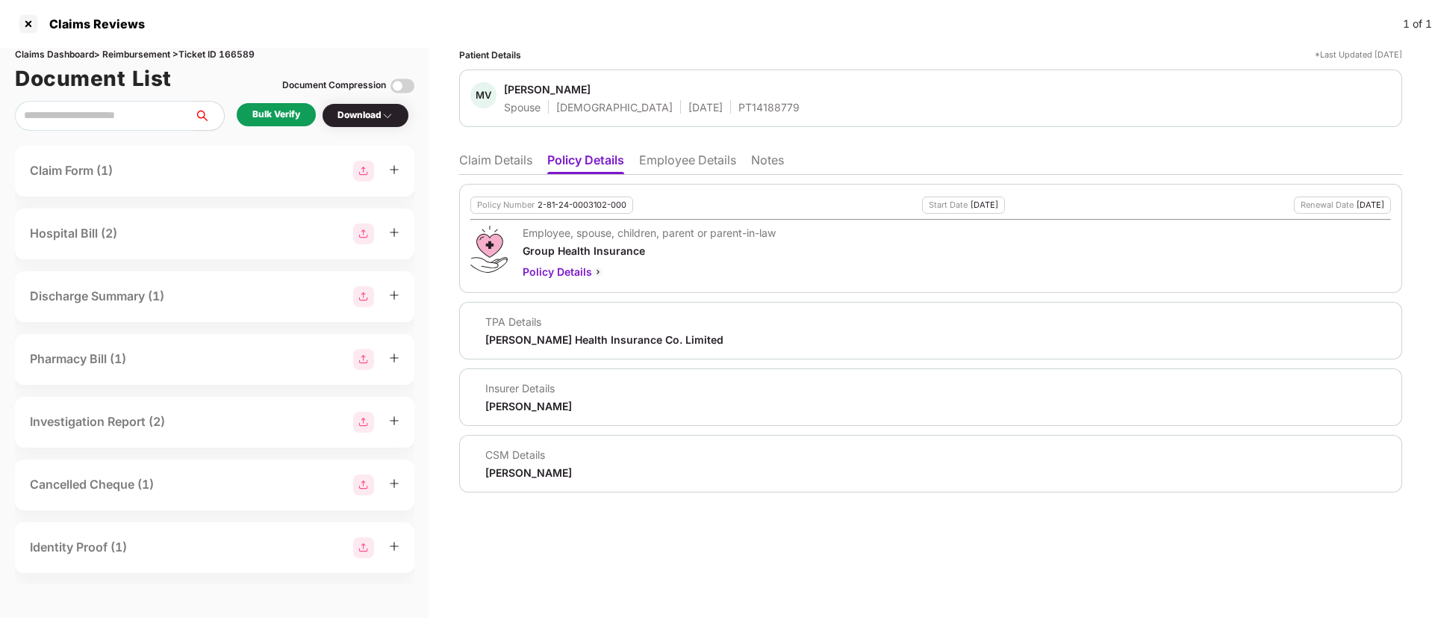
drag, startPoint x: 505, startPoint y: 158, endPoint x: 508, endPoint y: 170, distance: 12.3
click at [504, 167] on li "Claim Details" at bounding box center [495, 163] width 73 height 22
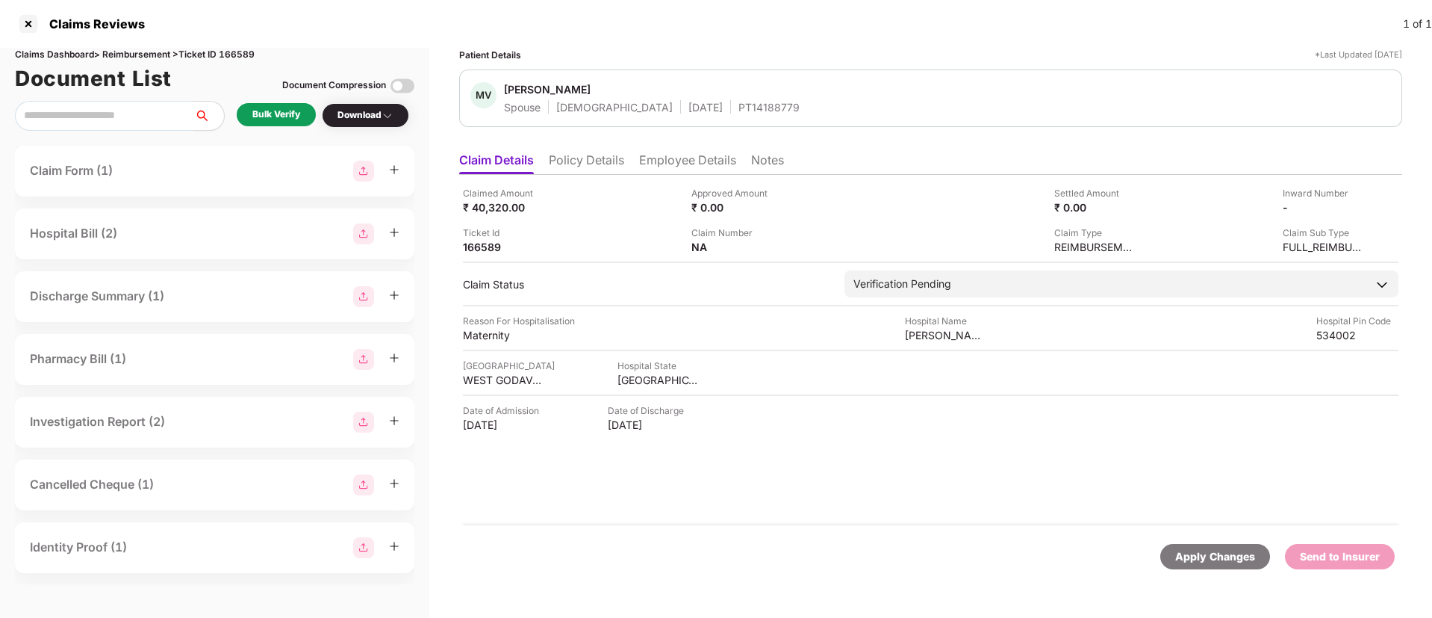
click at [293, 111] on div "Bulk Verify" at bounding box center [276, 115] width 48 height 14
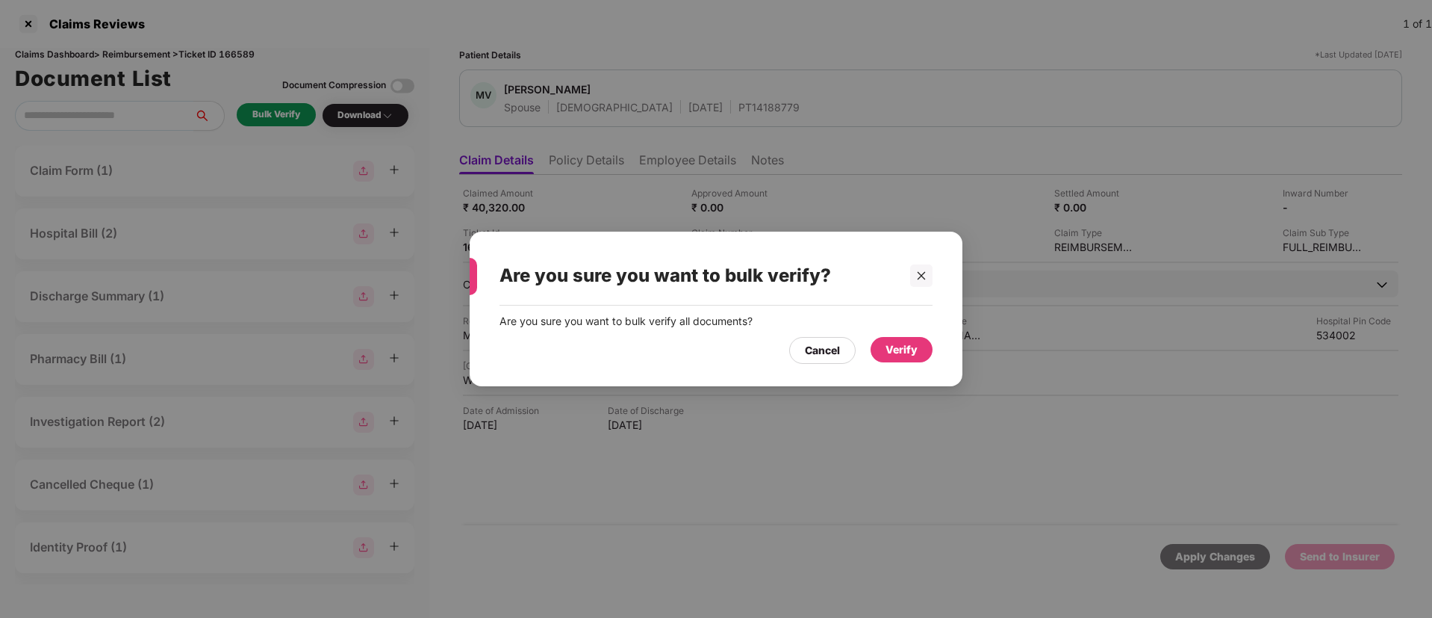
click at [898, 349] on div "Verify" at bounding box center [902, 349] width 32 height 16
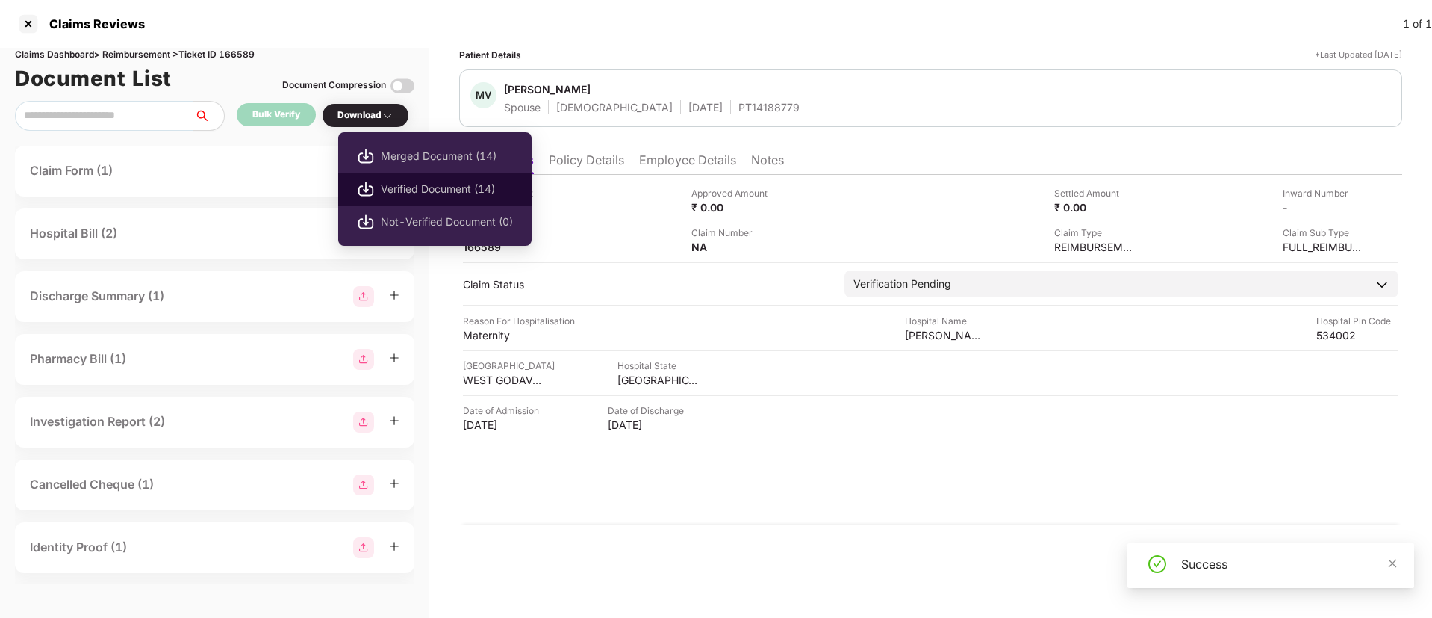
click at [415, 178] on li "Verified Document (14)" at bounding box center [434, 188] width 193 height 33
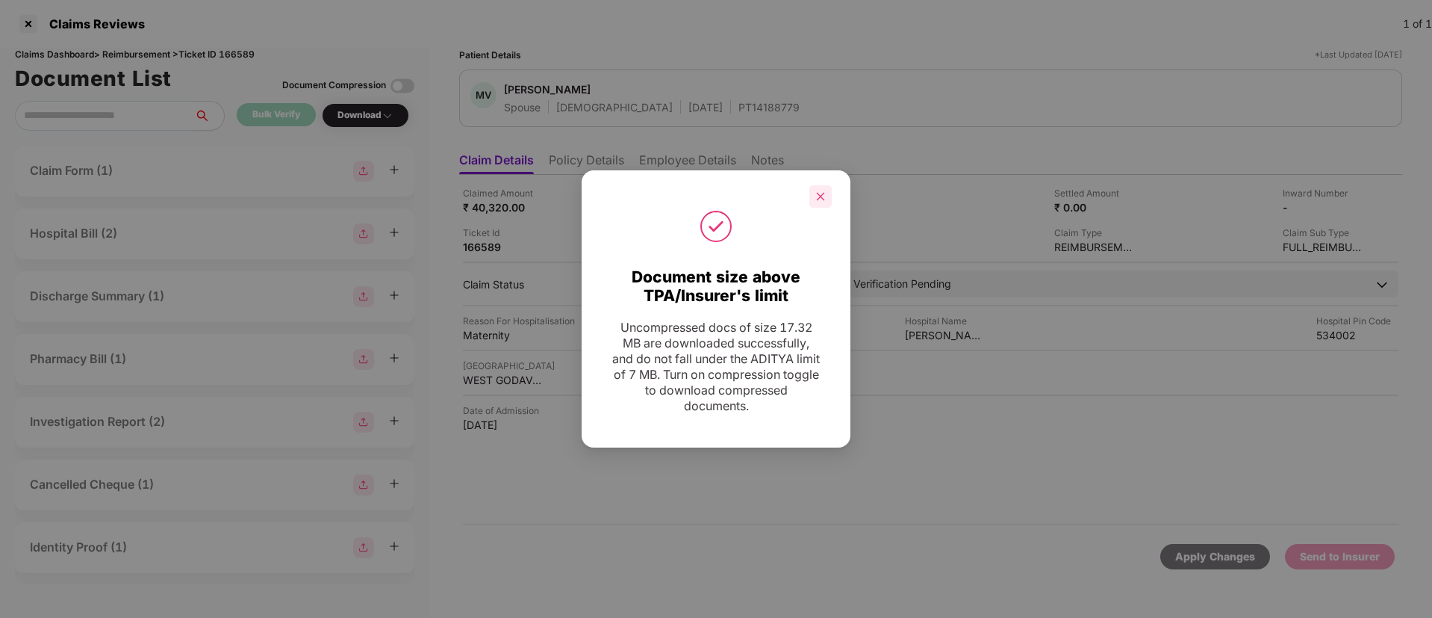
click at [815, 200] on div at bounding box center [820, 196] width 22 height 22
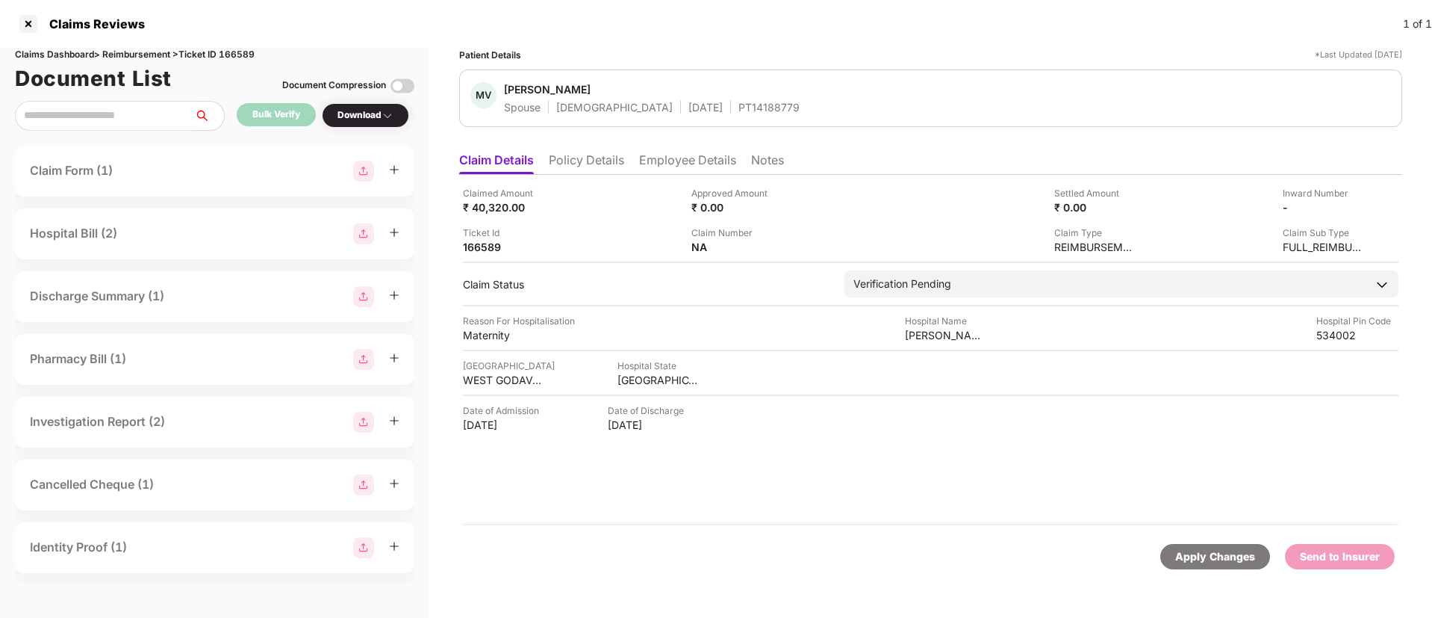
click at [590, 168] on li "Policy Details" at bounding box center [586, 163] width 75 height 22
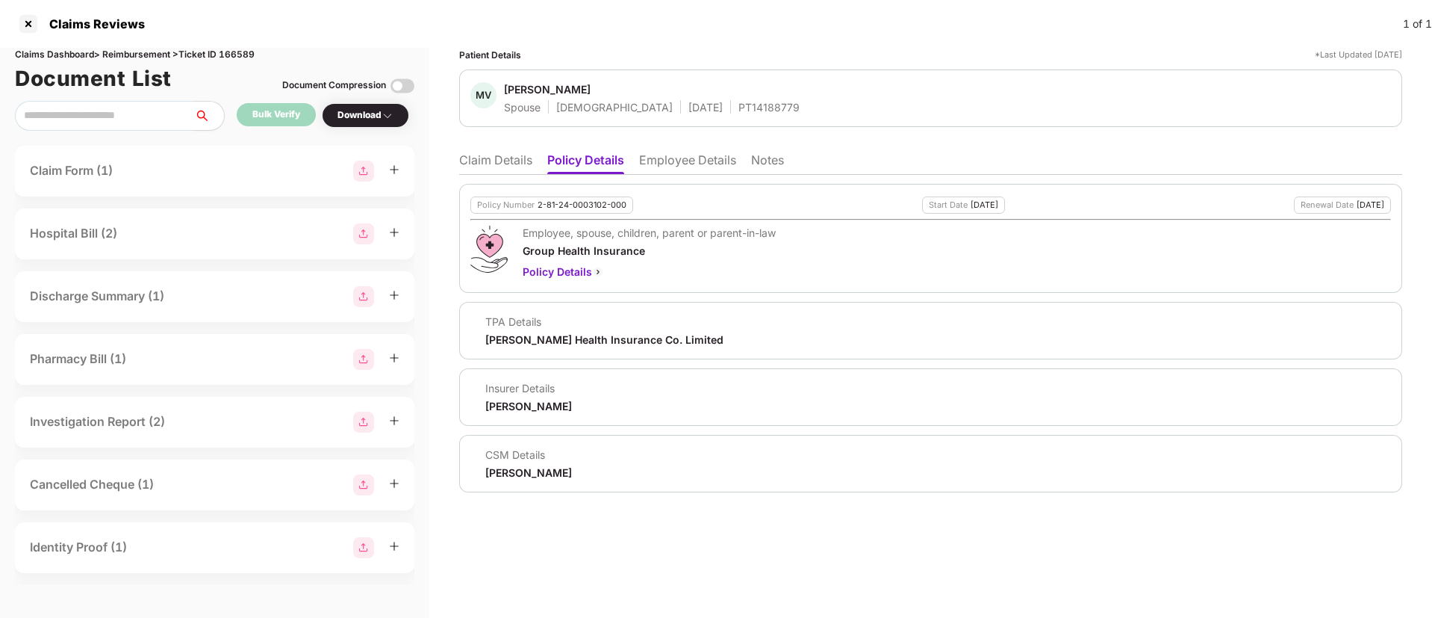
click at [695, 169] on li "Employee Details" at bounding box center [687, 163] width 97 height 22
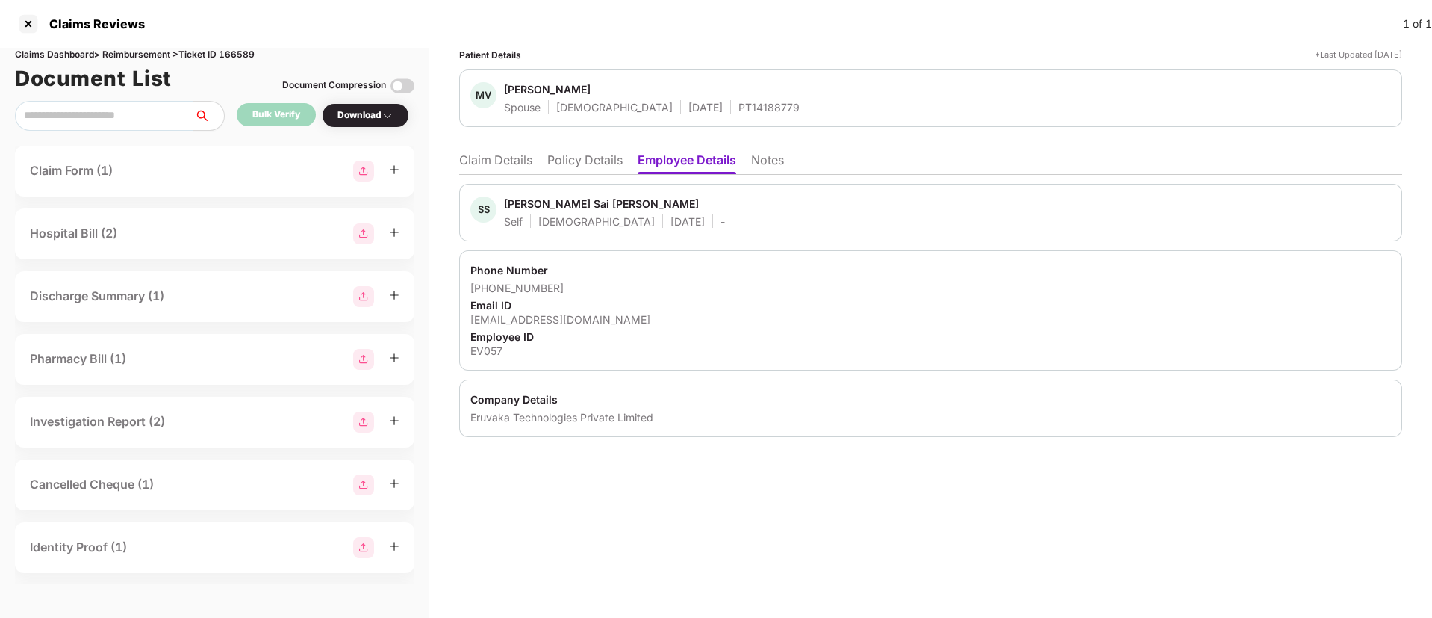
click at [475, 350] on div "EV057" at bounding box center [930, 350] width 921 height 14
copy div "EV057"
click at [491, 154] on li "Claim Details" at bounding box center [495, 163] width 73 height 22
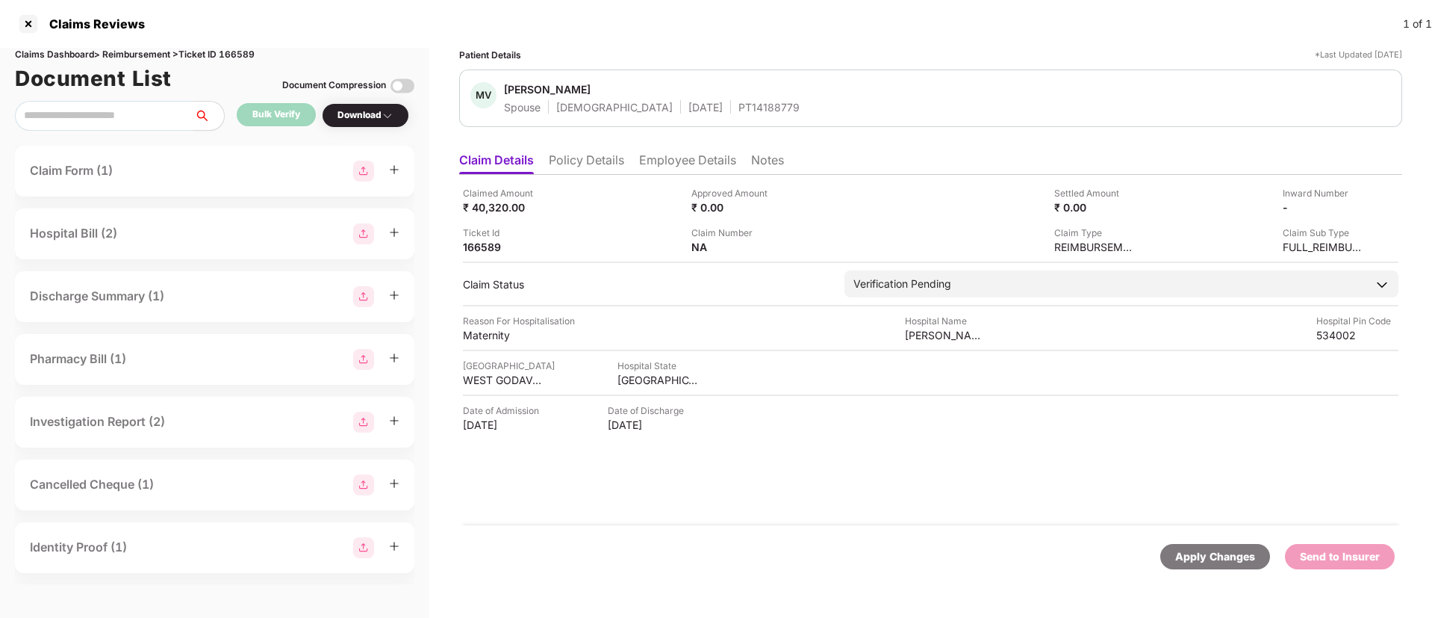
click at [579, 164] on li "Policy Details" at bounding box center [586, 163] width 75 height 22
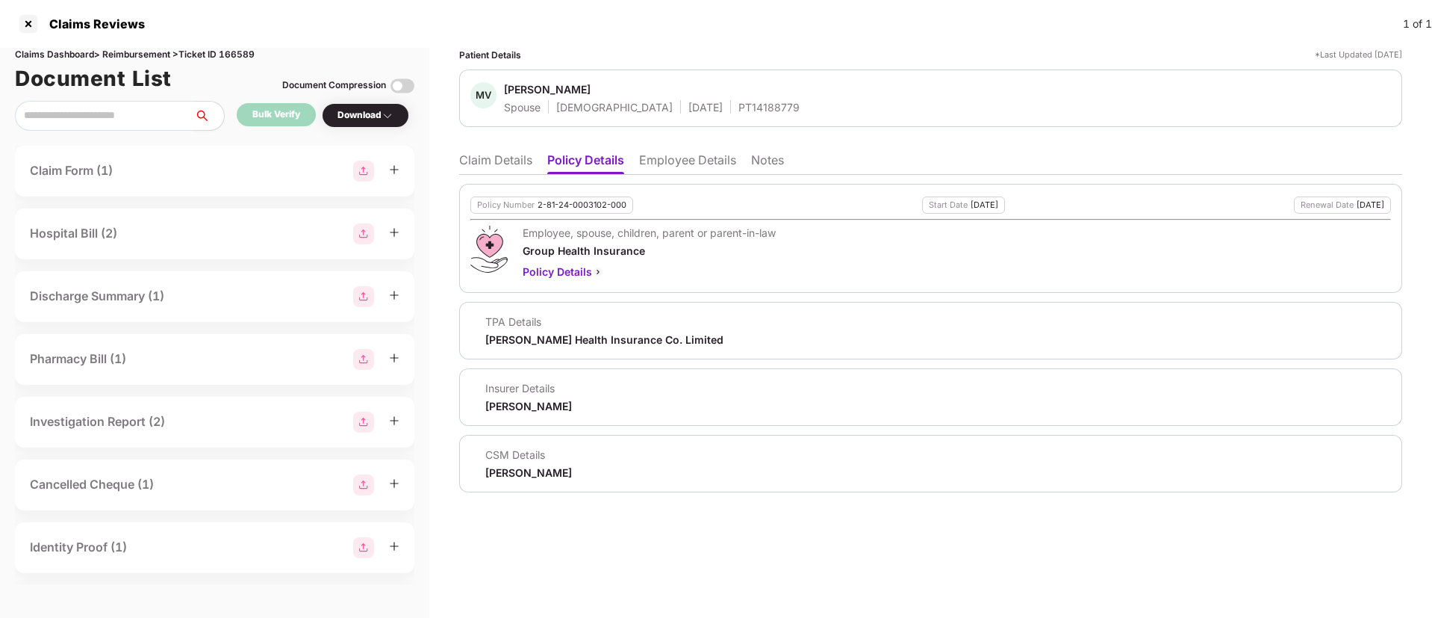
click at [461, 169] on li "Claim Details" at bounding box center [495, 163] width 73 height 22
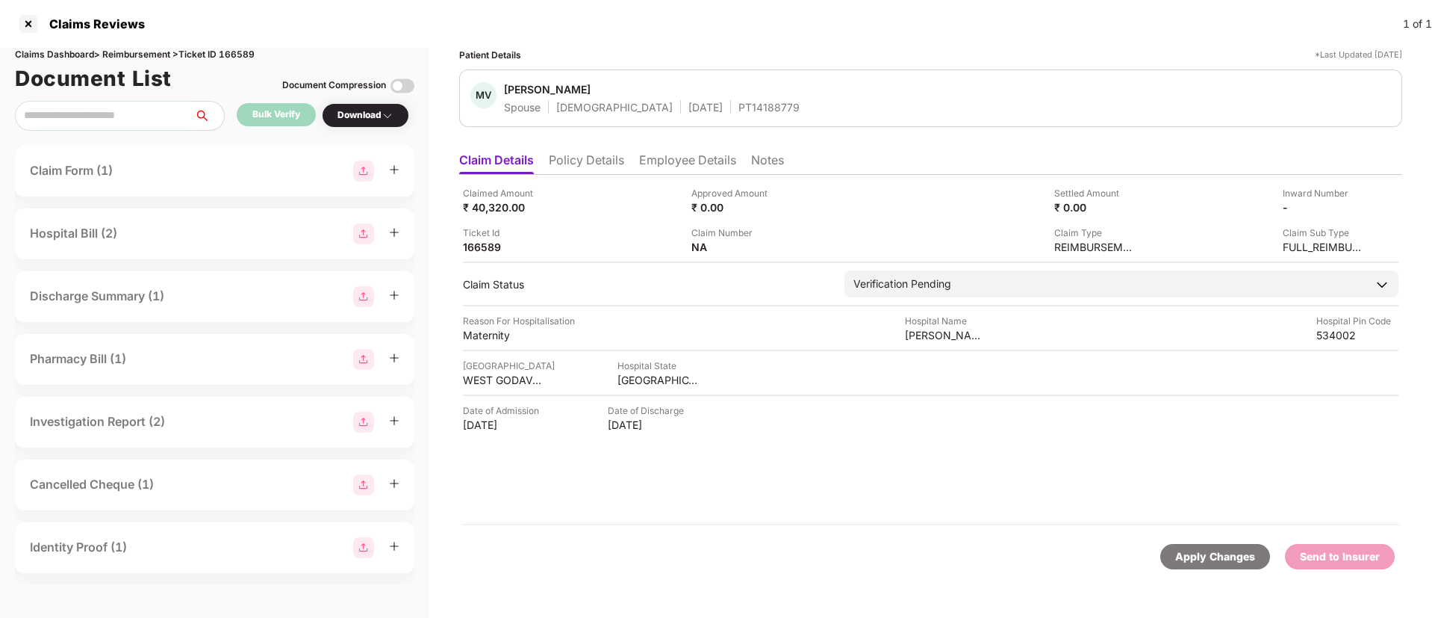
click at [487, 339] on div "Maternity" at bounding box center [504, 335] width 82 height 14
click at [484, 339] on div "Maternity" at bounding box center [504, 335] width 82 height 14
click at [483, 338] on div "Maternity" at bounding box center [504, 335] width 82 height 14
copy div "Maternity"
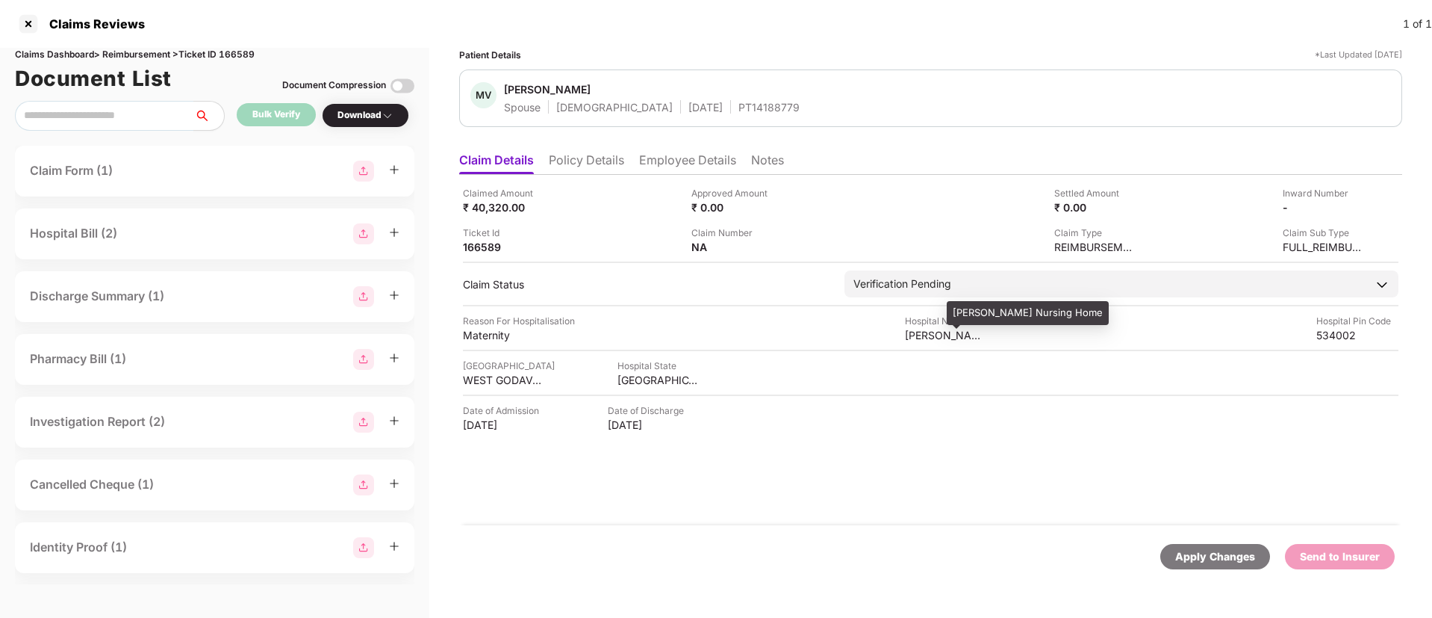
click at [922, 335] on div "Preethi Nursing Home" at bounding box center [946, 335] width 82 height 14
click at [921, 334] on div "Preethi Nursing Home" at bounding box center [946, 335] width 82 height 14
copy div "Preethi Nursing Home"
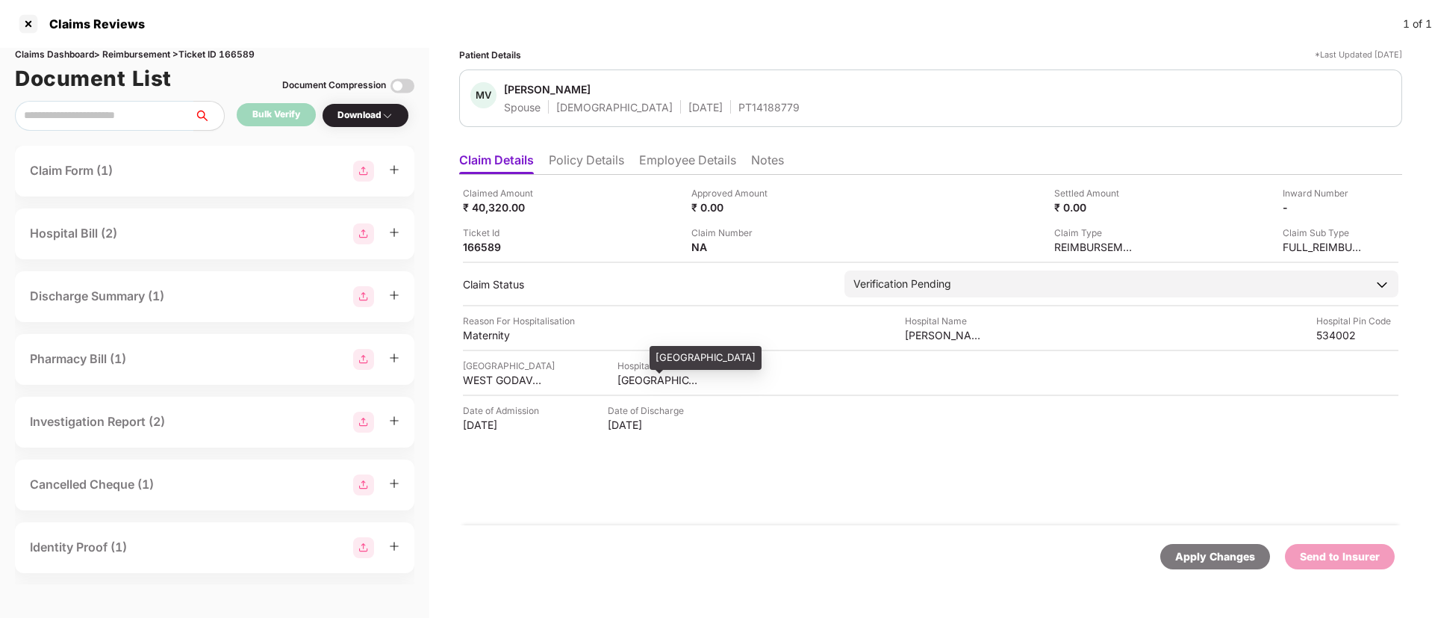
click at [638, 385] on div "ANDHRA PRADESH" at bounding box center [659, 380] width 82 height 14
copy div "ANDHRA PRADESH"
click at [485, 382] on div "WEST GODAVARI" at bounding box center [504, 380] width 82 height 14
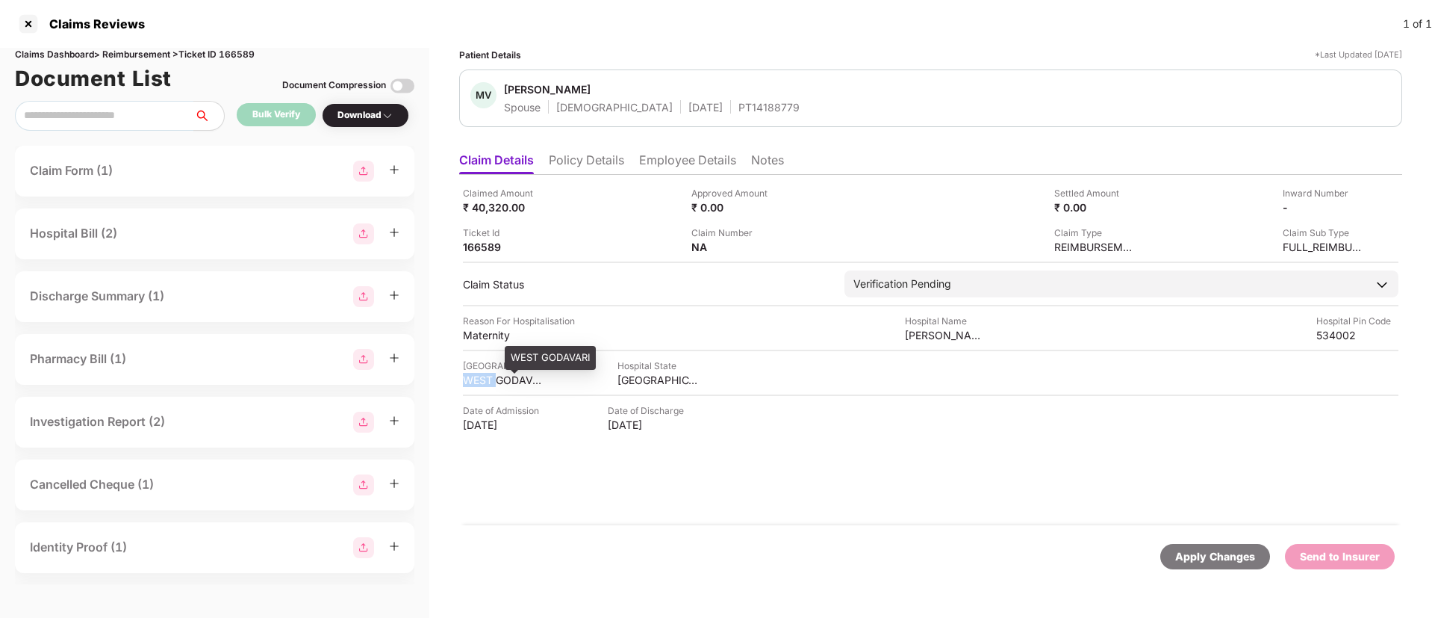
click at [485, 382] on div "WEST GODAVARI" at bounding box center [504, 380] width 82 height 14
copy div "WEST GODAVARI"
click at [895, 330] on div "Reason For Hospitalisation Maternity Hospital Name Preethi Nursing Home Hospita…" at bounding box center [931, 328] width 936 height 28
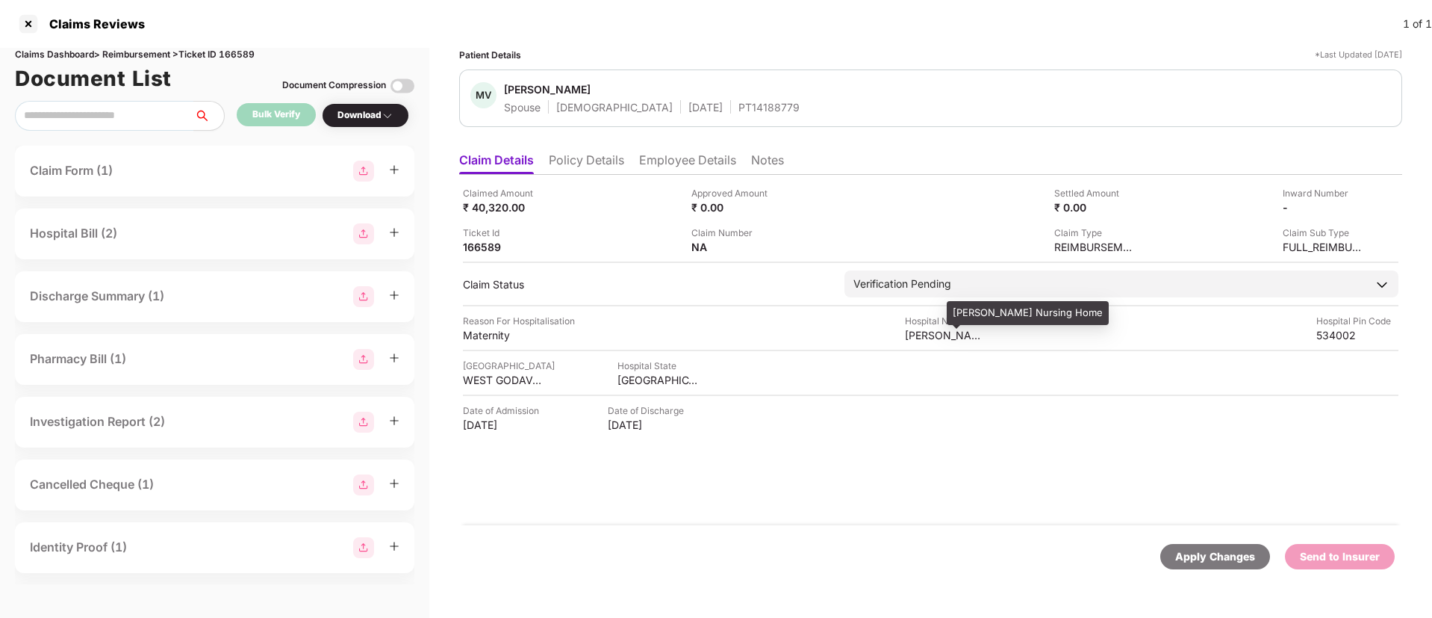
click at [919, 335] on div "Preethi Nursing Home" at bounding box center [946, 335] width 82 height 14
copy div "Preethi Nursing Home"
click at [783, 250] on img at bounding box center [783, 246] width 12 height 12
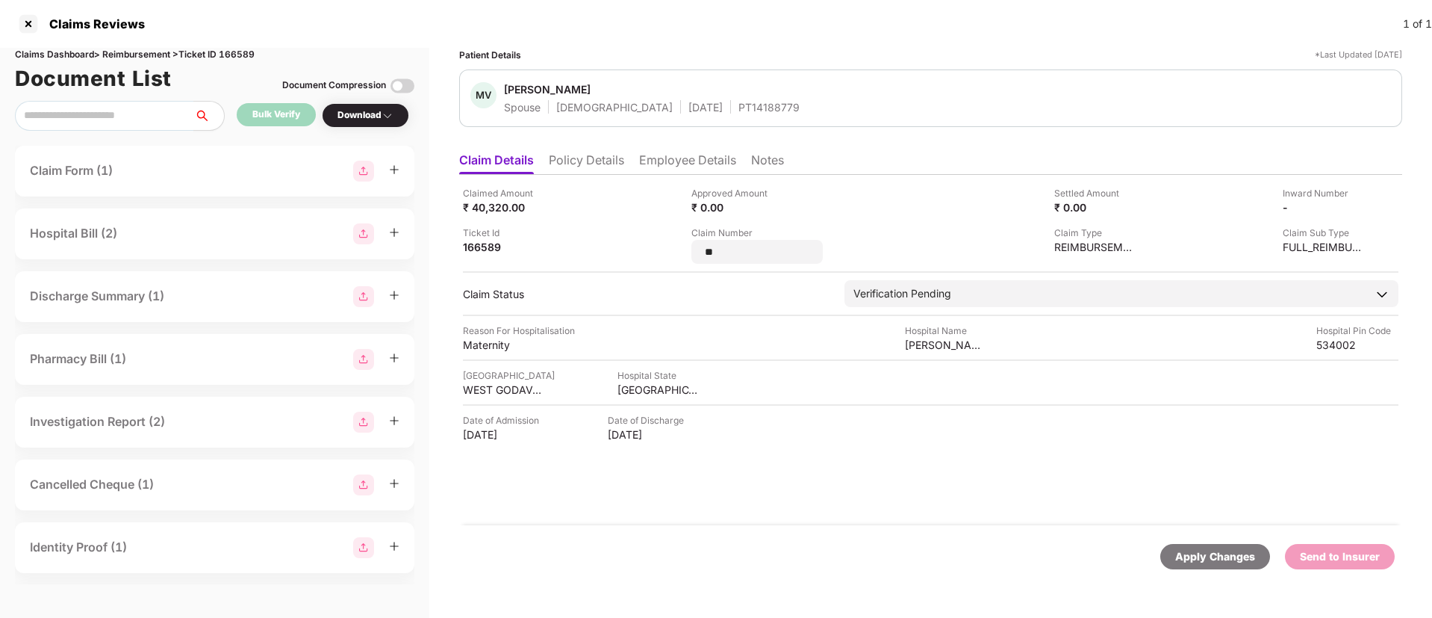
type input "*"
type input "**********"
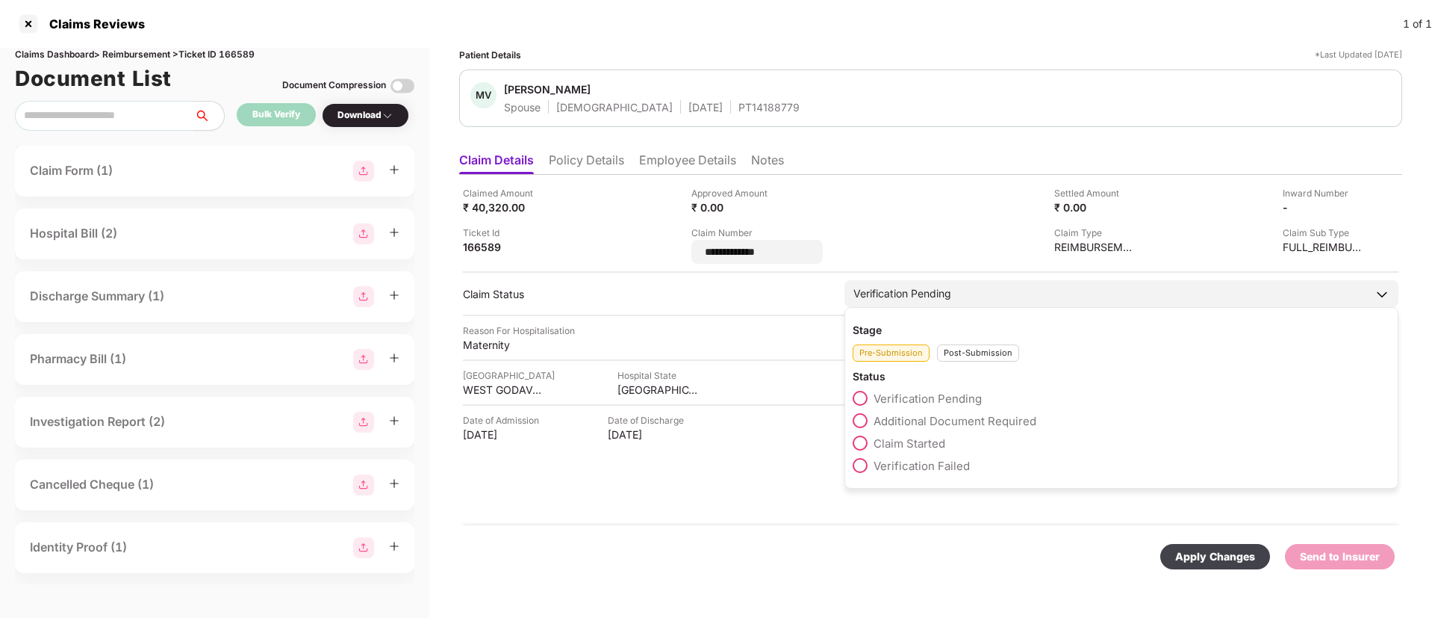
click at [962, 350] on div "Post-Submission" at bounding box center [978, 352] width 82 height 17
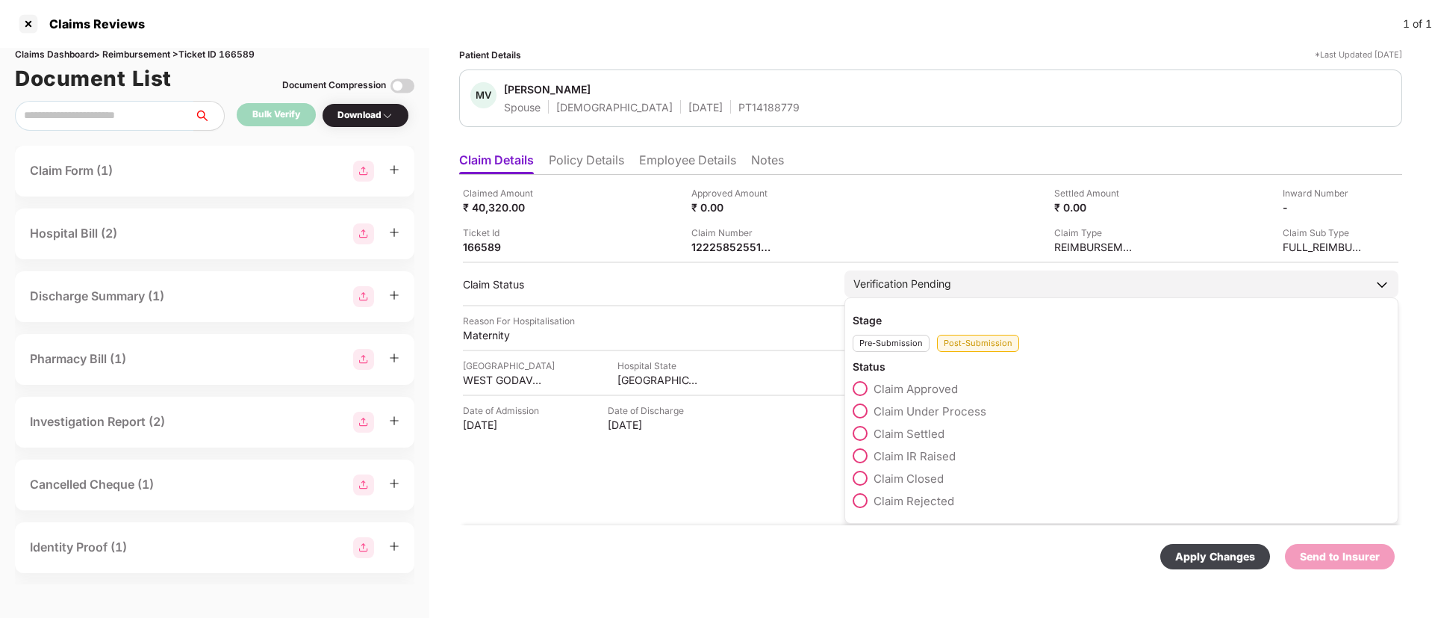
click at [862, 410] on span at bounding box center [860, 410] width 15 height 15
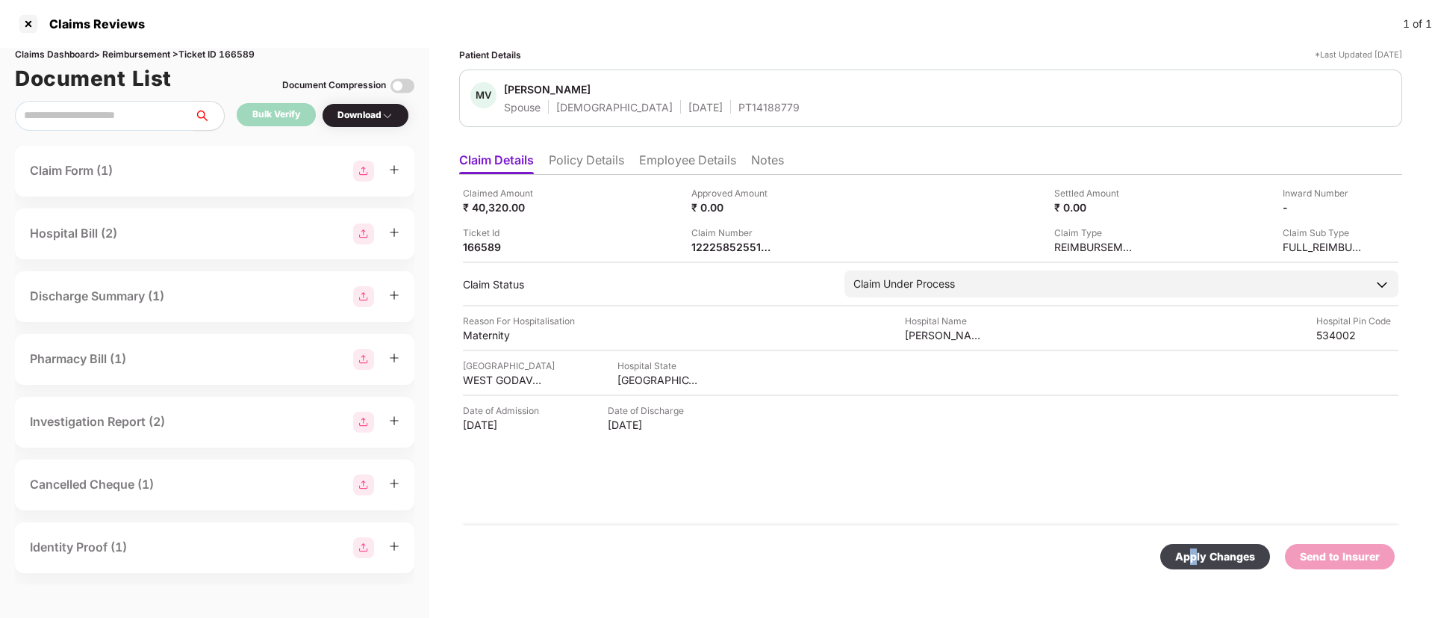
drag, startPoint x: 1195, startPoint y: 560, endPoint x: 1107, endPoint y: 577, distance: 90.5
click at [1194, 564] on div "Apply Changes" at bounding box center [1215, 556] width 80 height 16
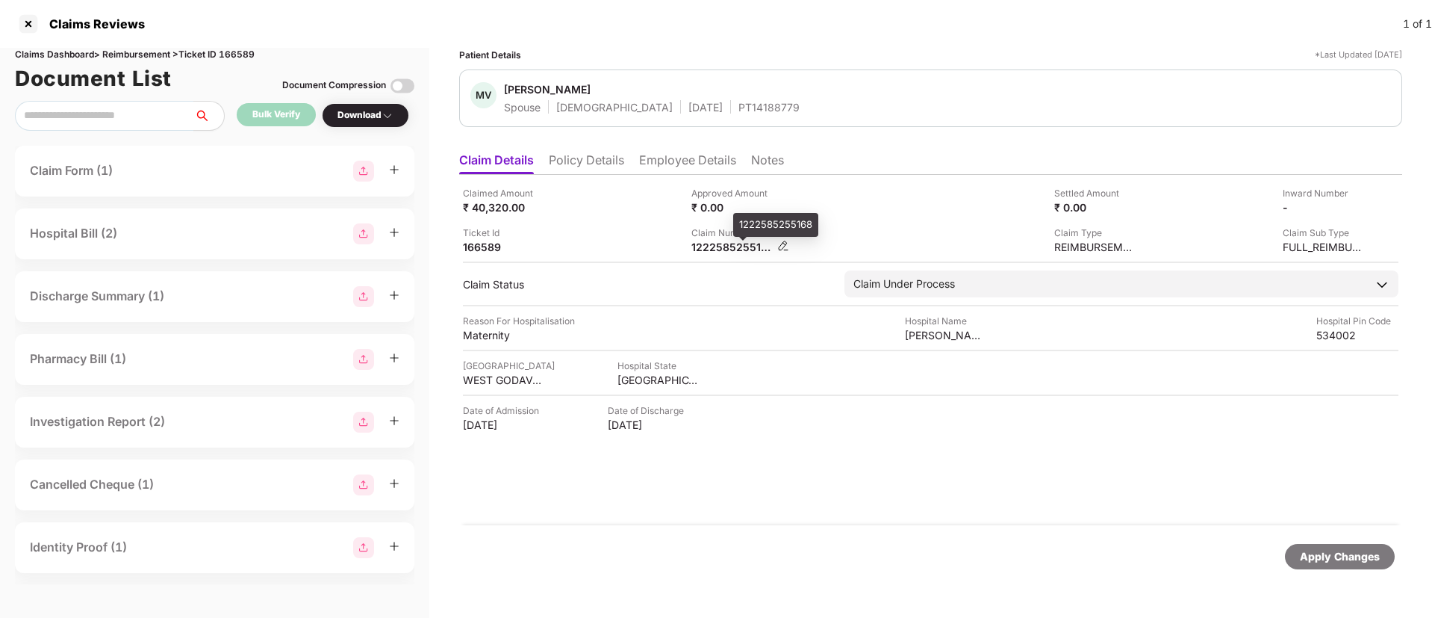
click at [744, 250] on div "1222585255168" at bounding box center [732, 247] width 82 height 14
click at [744, 249] on div "1222585255168" at bounding box center [732, 247] width 82 height 14
copy div "1222585255168"
click at [738, 108] on div "PT14188779" at bounding box center [768, 107] width 61 height 14
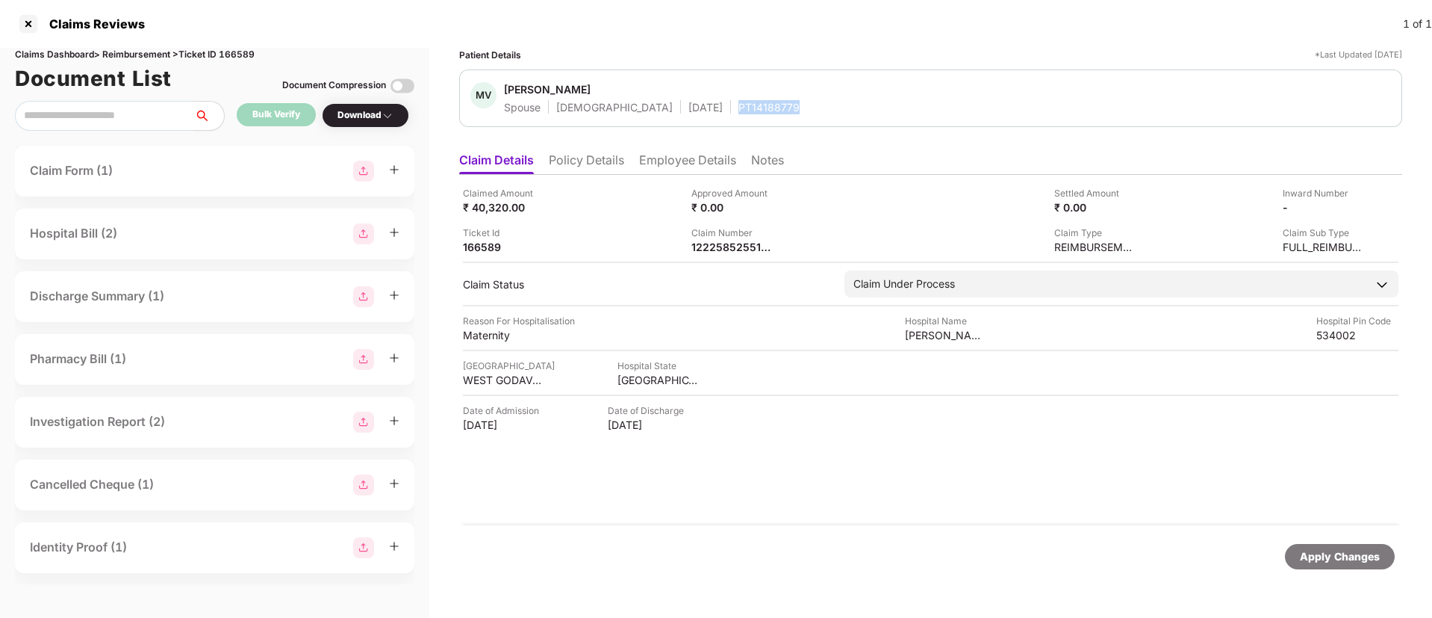
copy div "PT14188779"
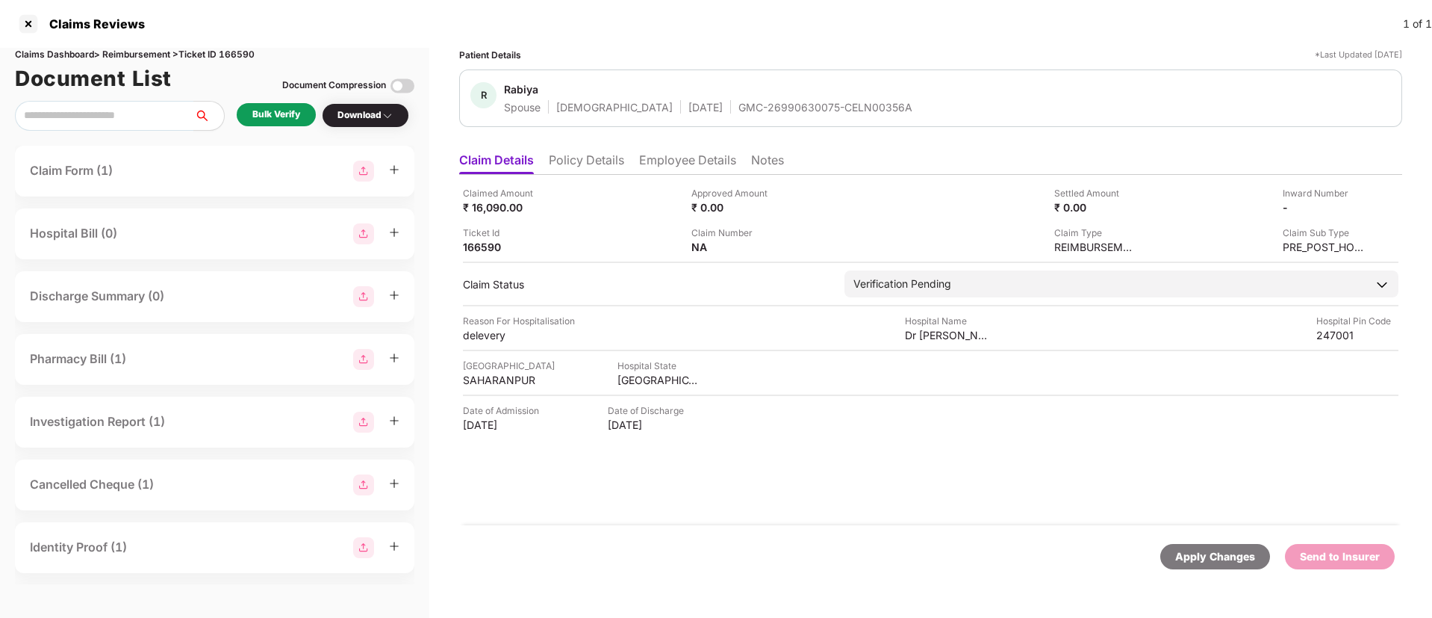
click at [579, 169] on li "Policy Details" at bounding box center [586, 163] width 75 height 22
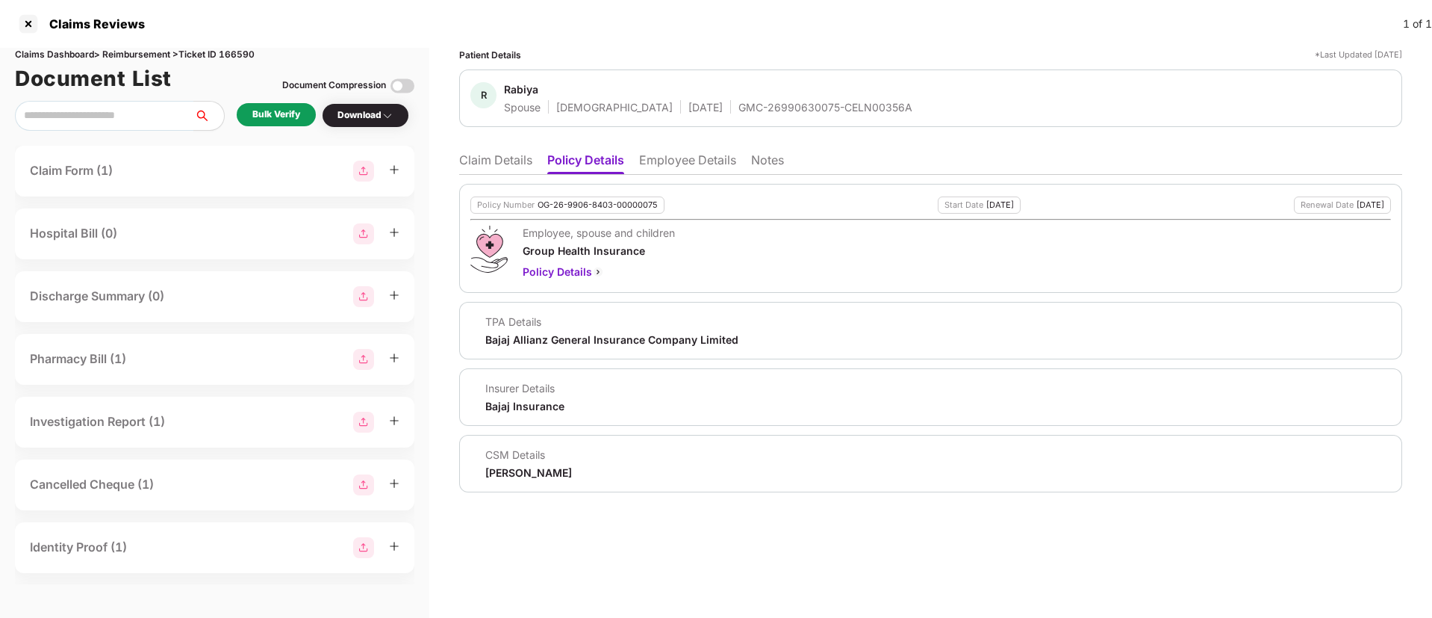
click at [682, 155] on li "Employee Details" at bounding box center [687, 163] width 97 height 22
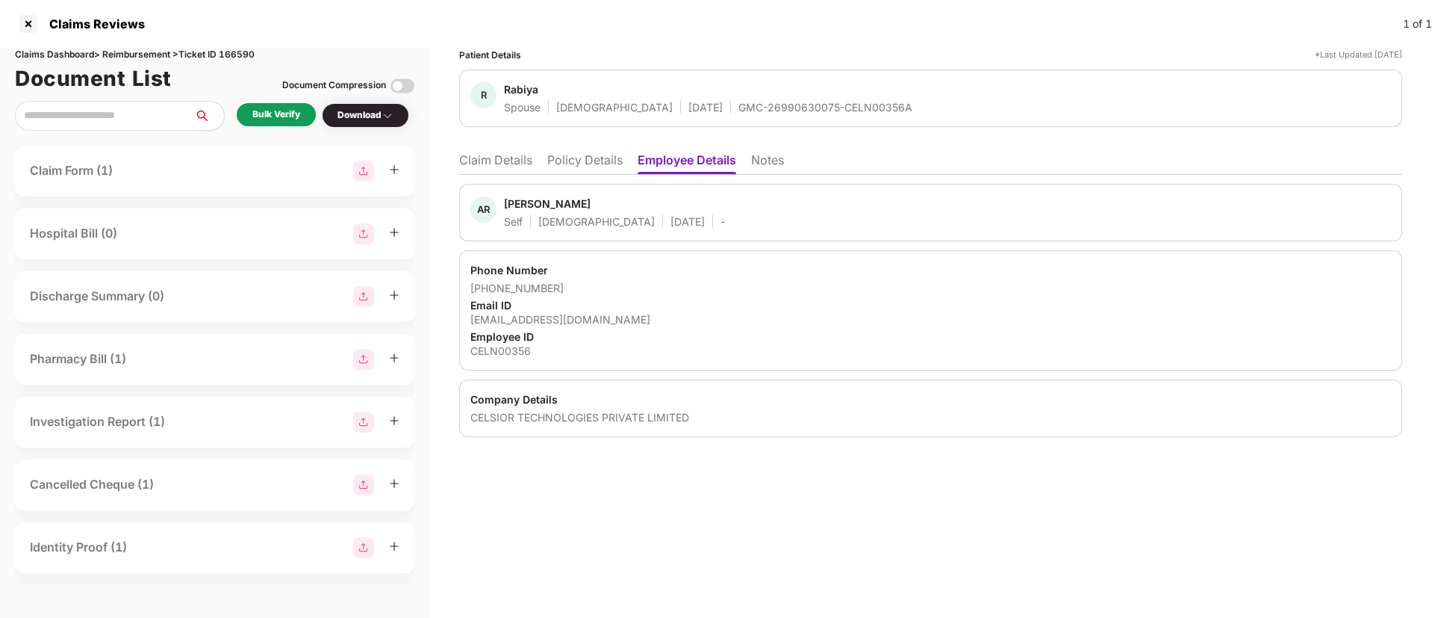
drag, startPoint x: 586, startPoint y: 164, endPoint x: 595, endPoint y: 174, distance: 13.8
click at [585, 164] on li "Policy Details" at bounding box center [584, 163] width 75 height 22
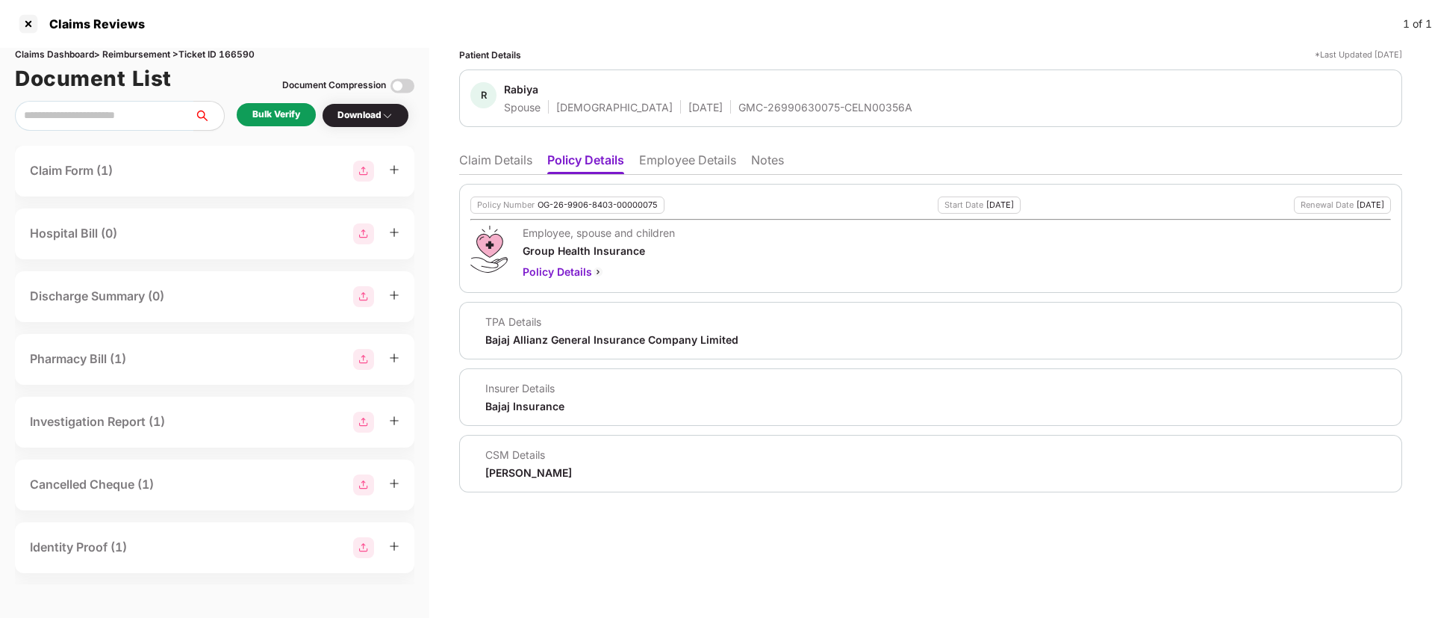
click at [488, 172] on li "Claim Details" at bounding box center [495, 163] width 73 height 22
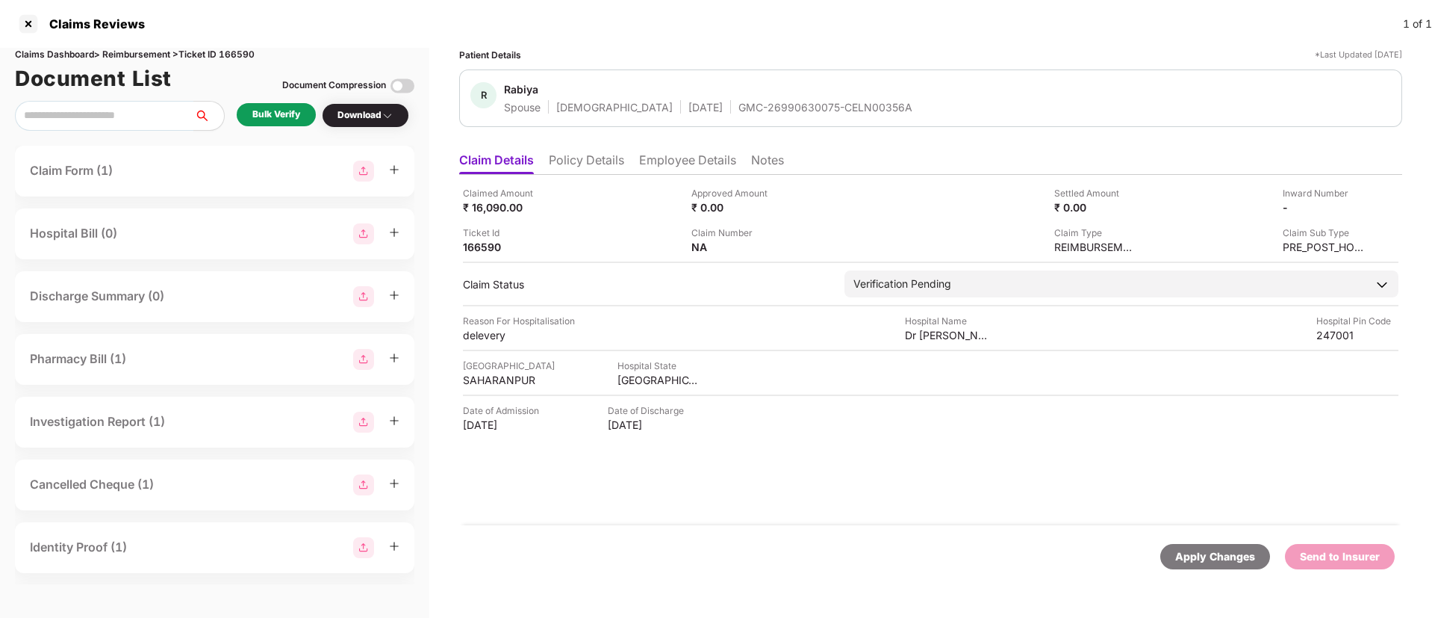
click at [283, 111] on div "Bulk Verify" at bounding box center [276, 115] width 48 height 14
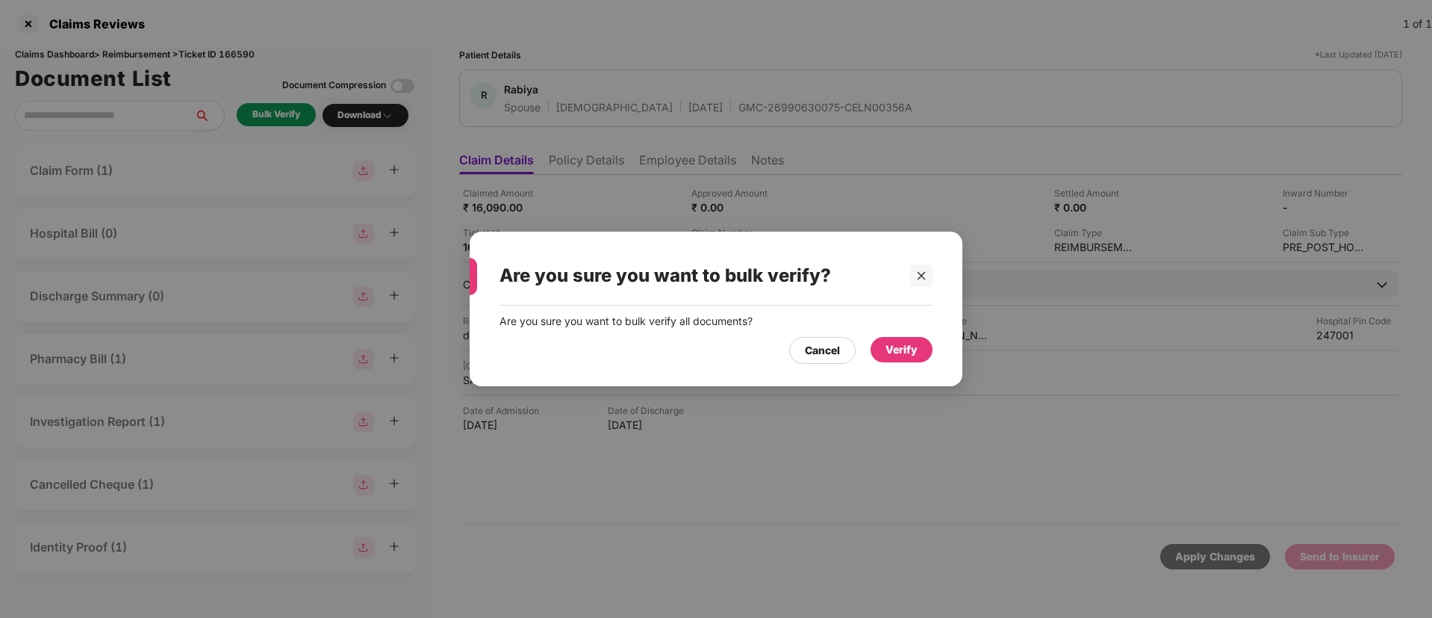
drag, startPoint x: 915, startPoint y: 349, endPoint x: 830, endPoint y: 399, distance: 99.8
click at [915, 349] on div "Verify" at bounding box center [902, 349] width 32 height 16
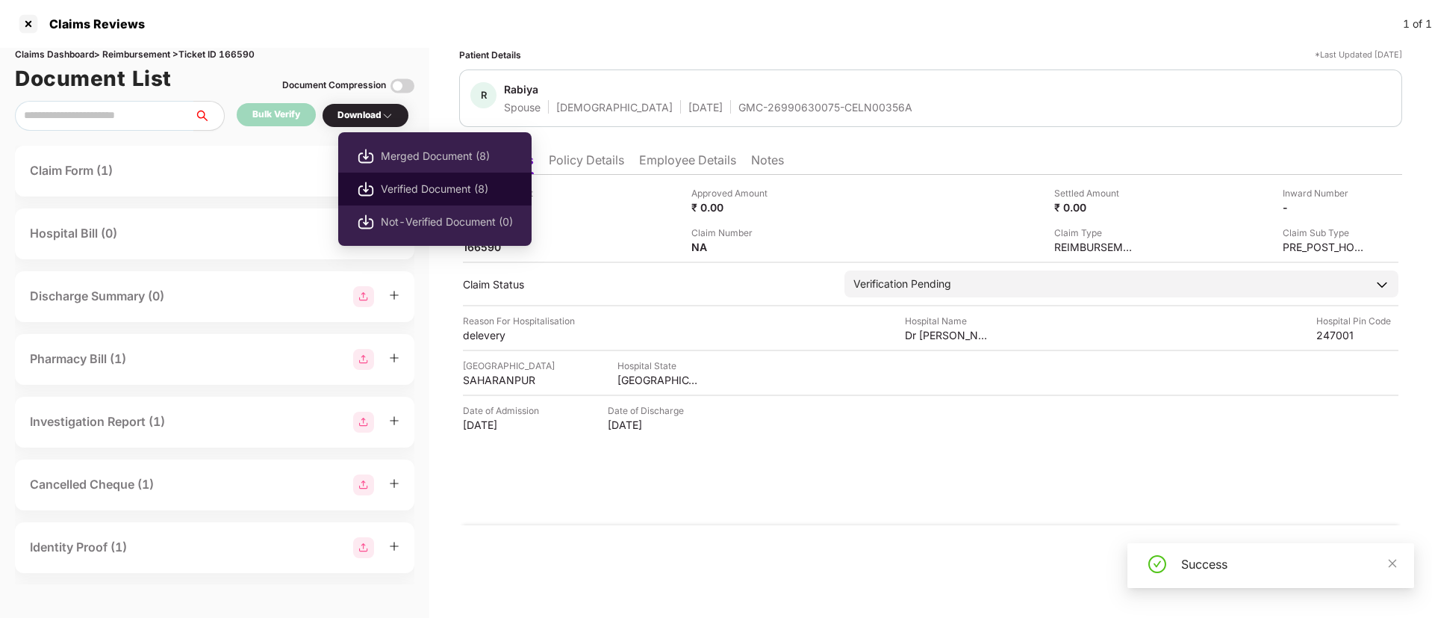
click at [429, 195] on span "Verified Document (8)" at bounding box center [447, 189] width 132 height 16
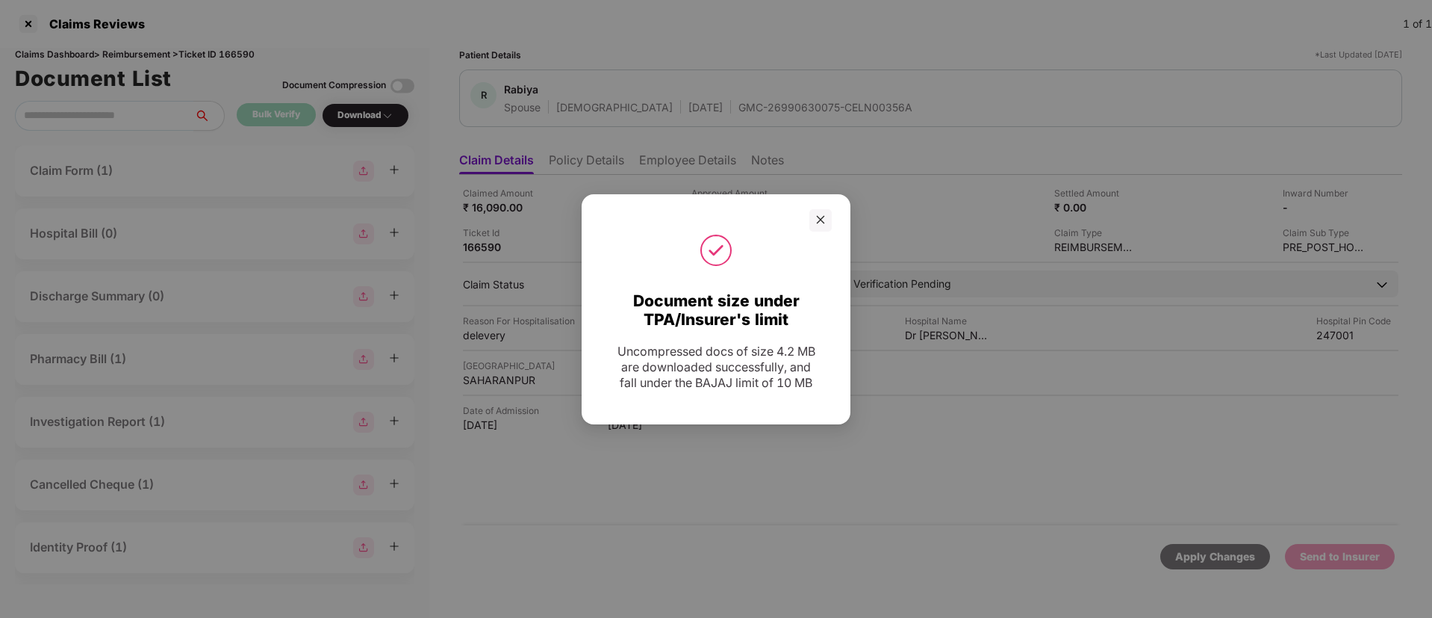
click at [831, 217] on div at bounding box center [820, 220] width 22 height 22
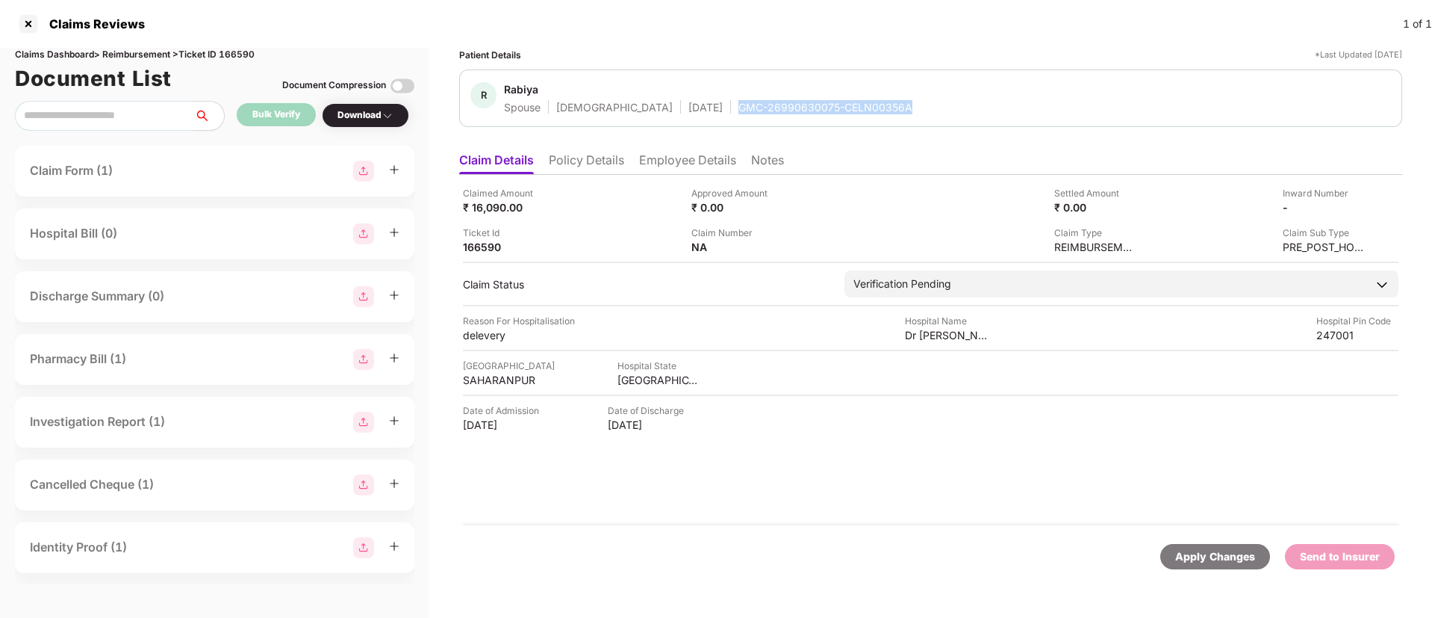
drag, startPoint x: 685, startPoint y: 115, endPoint x: 862, endPoint y: 108, distance: 177.1
click at [862, 108] on div "R Rabiya Spouse [DEMOGRAPHIC_DATA] [DATE] GMC-26990630075-CELN00356A" at bounding box center [930, 97] width 943 height 57
copy div "GMC-26990630075-CELN00356A"
click at [584, 168] on li "Policy Details" at bounding box center [586, 163] width 75 height 22
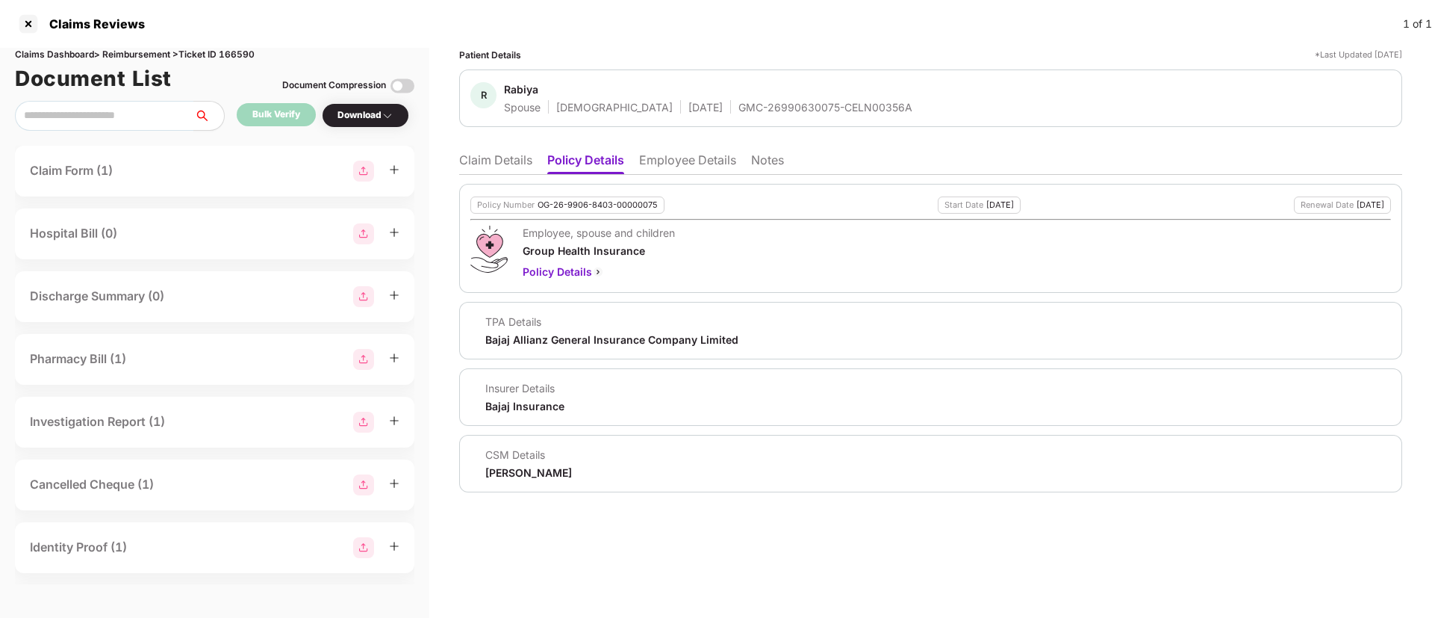
click at [517, 158] on li "Claim Details" at bounding box center [495, 163] width 73 height 22
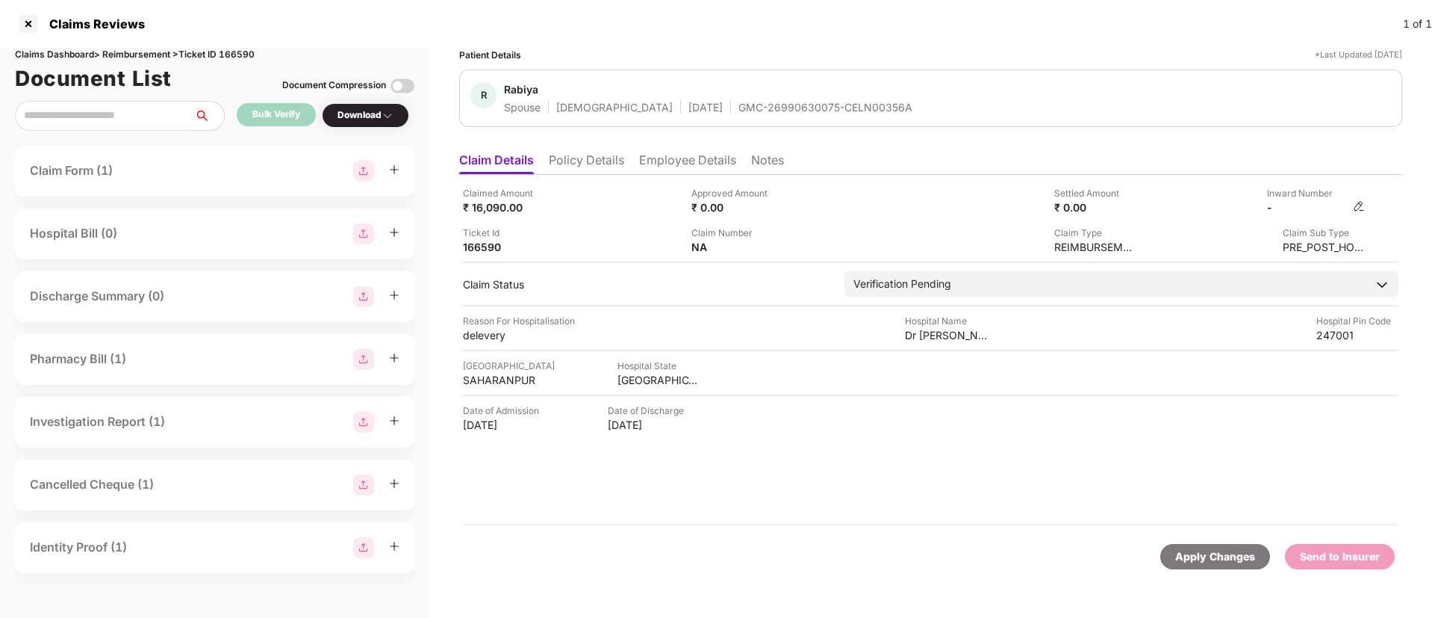
click at [1360, 204] on img at bounding box center [1359, 206] width 12 height 12
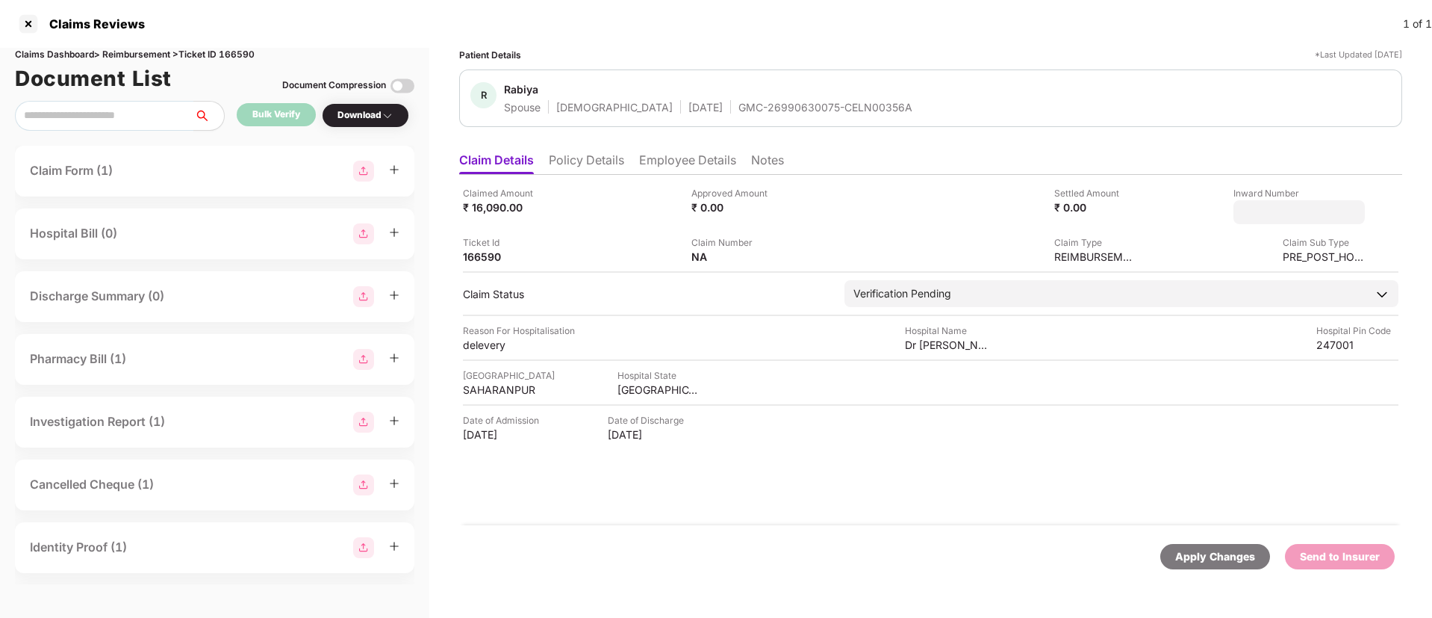
type input "**********"
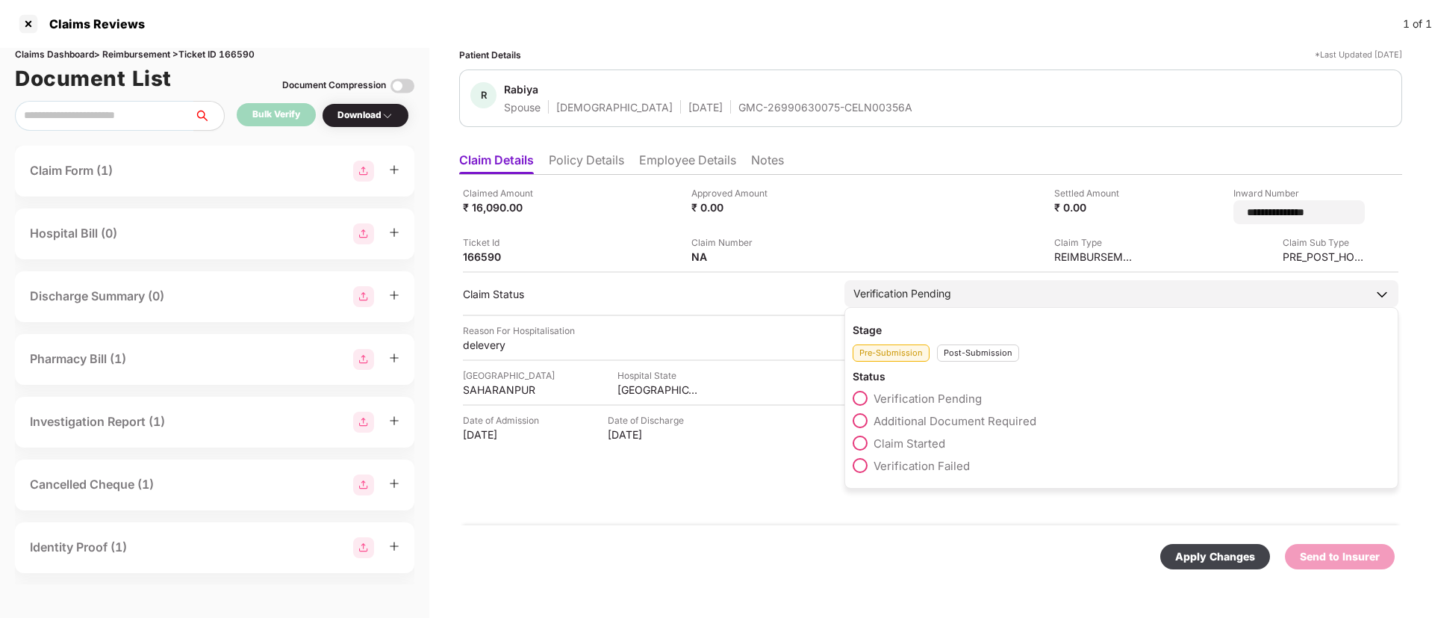
click at [951, 343] on div "Pre-Submission Post-Submission" at bounding box center [1122, 349] width 538 height 25
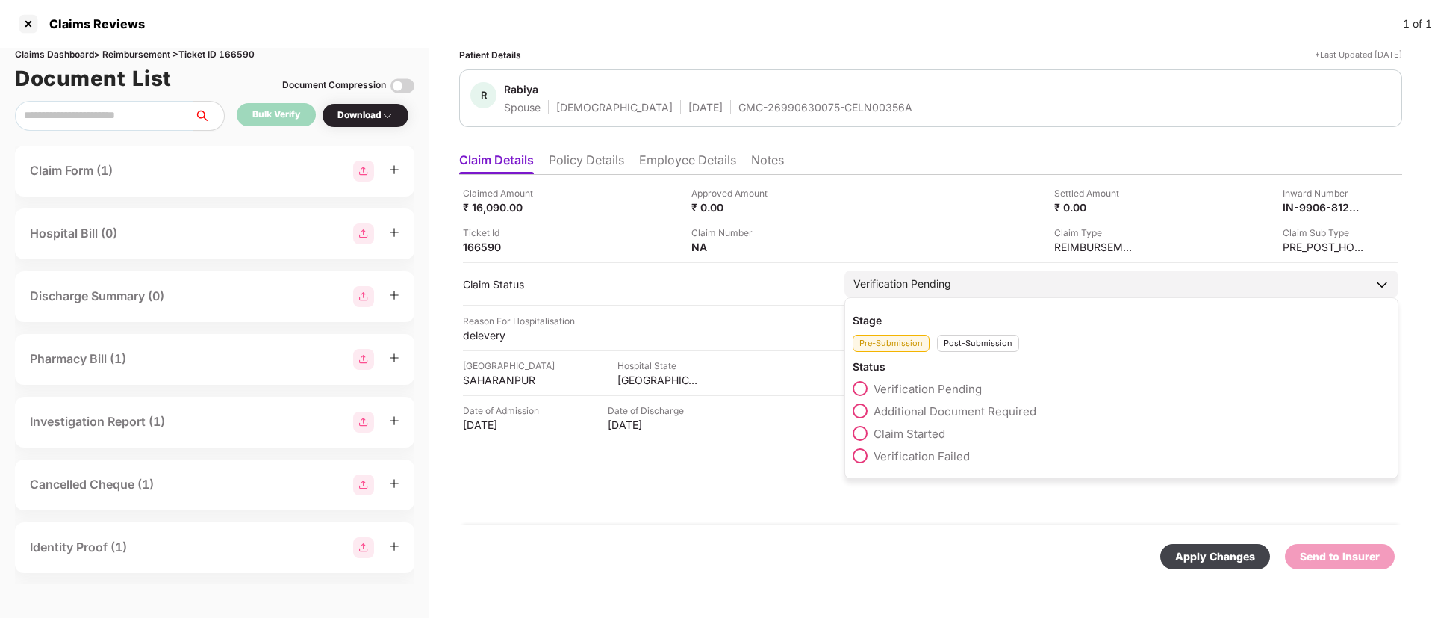
click at [952, 351] on div "Post-Submission" at bounding box center [978, 343] width 82 height 17
click at [862, 415] on span at bounding box center [860, 410] width 15 height 15
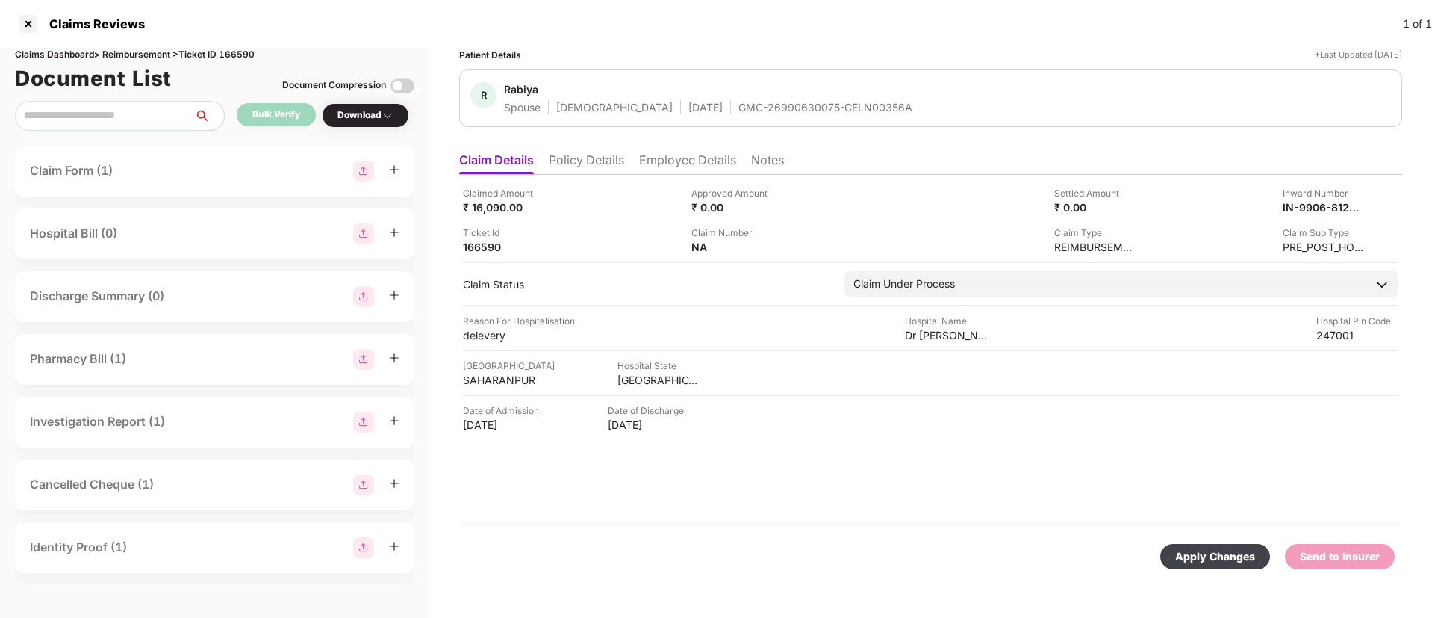
click at [1225, 559] on div "Apply Changes" at bounding box center [1215, 556] width 80 height 16
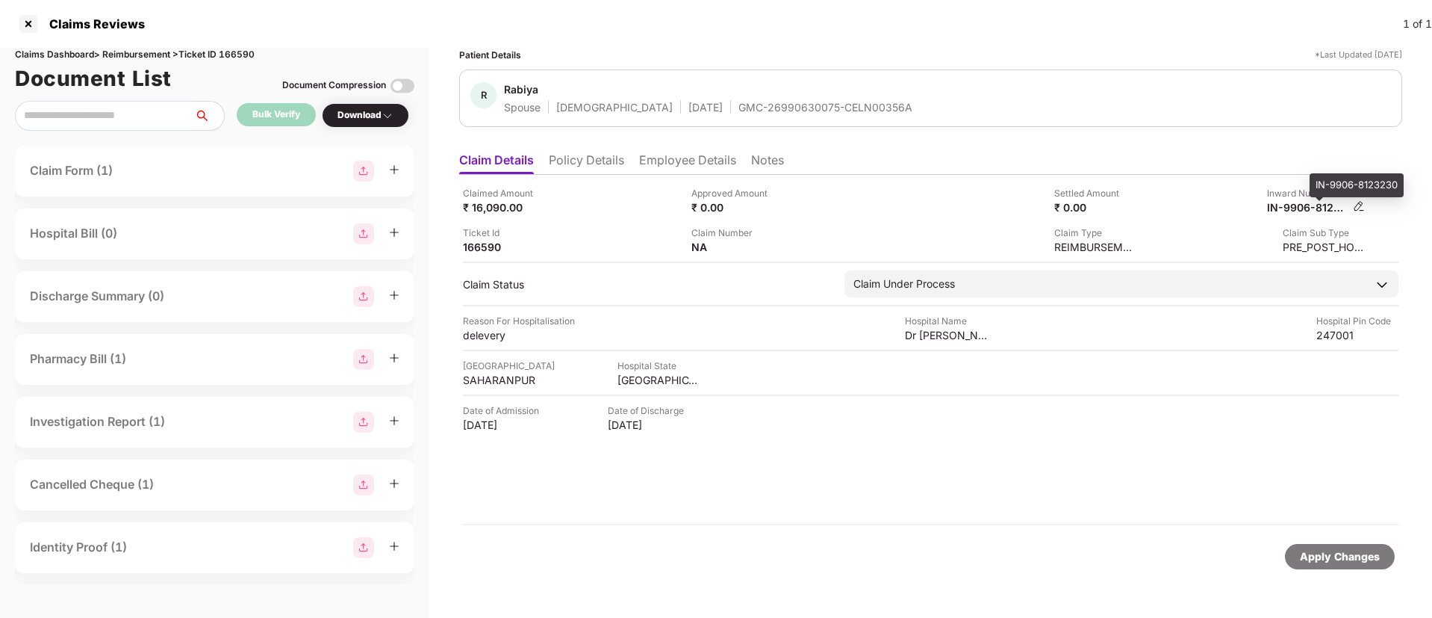
click at [1297, 207] on div "IN-9906-8123230" at bounding box center [1308, 207] width 82 height 14
click at [1297, 205] on div "IN-9906-8123230" at bounding box center [1308, 207] width 82 height 14
copy div
drag, startPoint x: 686, startPoint y: 103, endPoint x: 868, endPoint y: 106, distance: 181.5
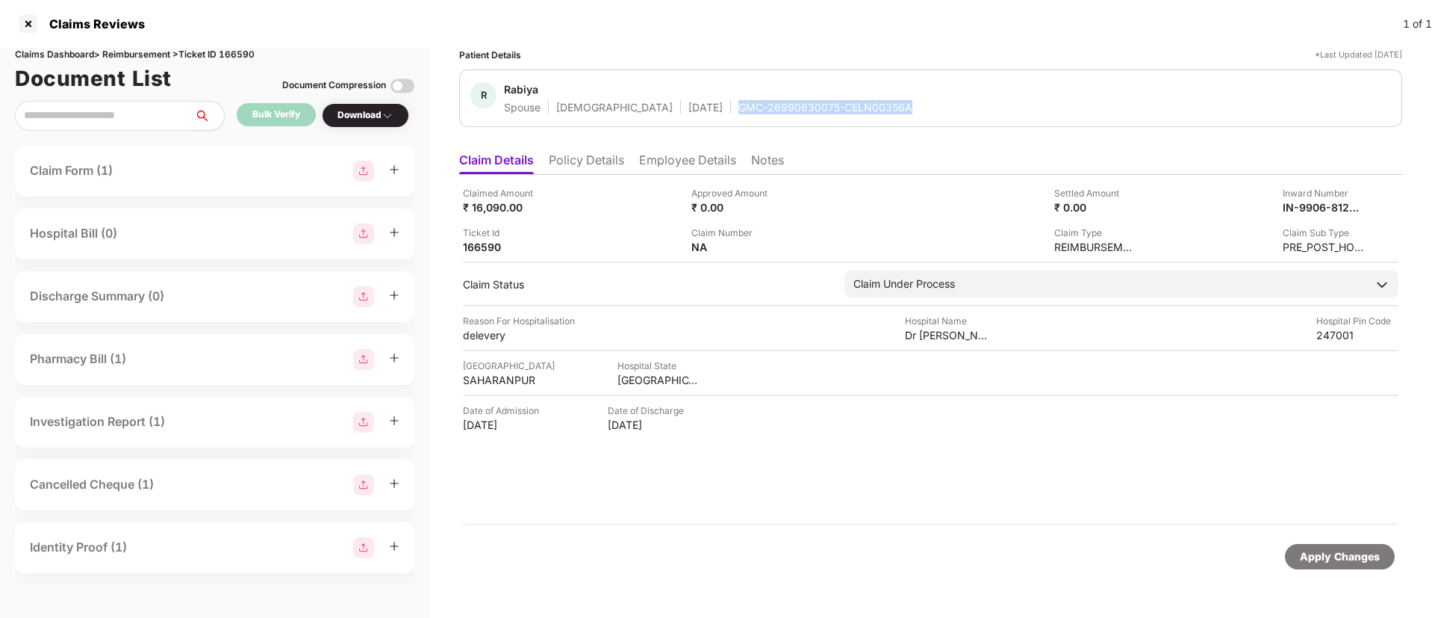
click at [868, 106] on div "R Rabiya Spouse [DEMOGRAPHIC_DATA] [DATE] GMC-26990630075-CELN00356A" at bounding box center [930, 98] width 921 height 32
copy div "GMC-26990630075-CELN00356A"
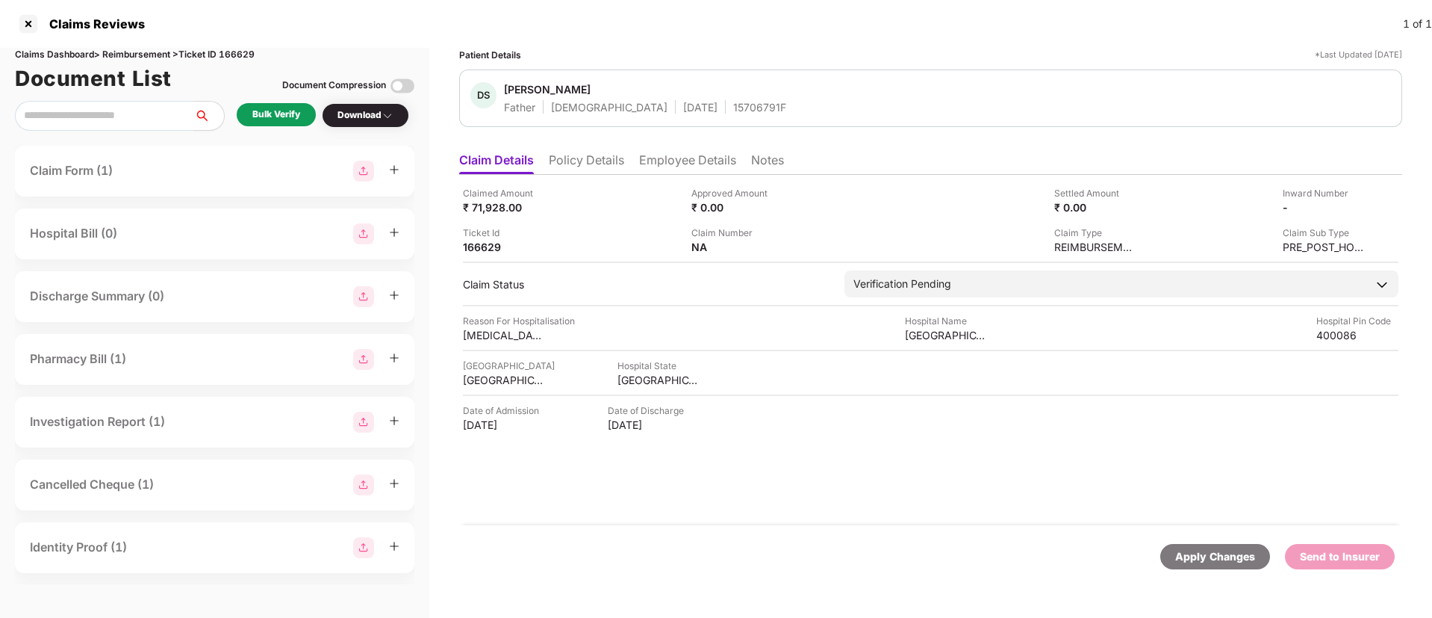
click at [591, 155] on li "Policy Details" at bounding box center [586, 163] width 75 height 22
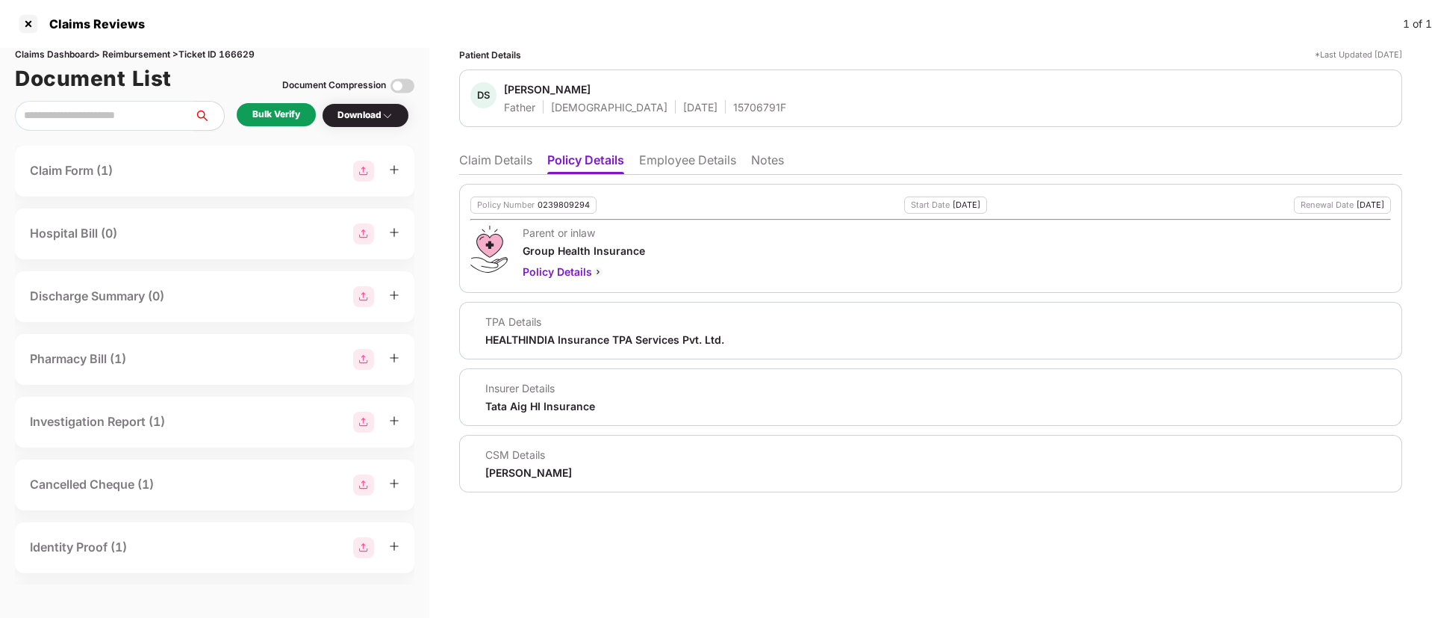
click at [677, 161] on li "Employee Details" at bounding box center [687, 163] width 97 height 22
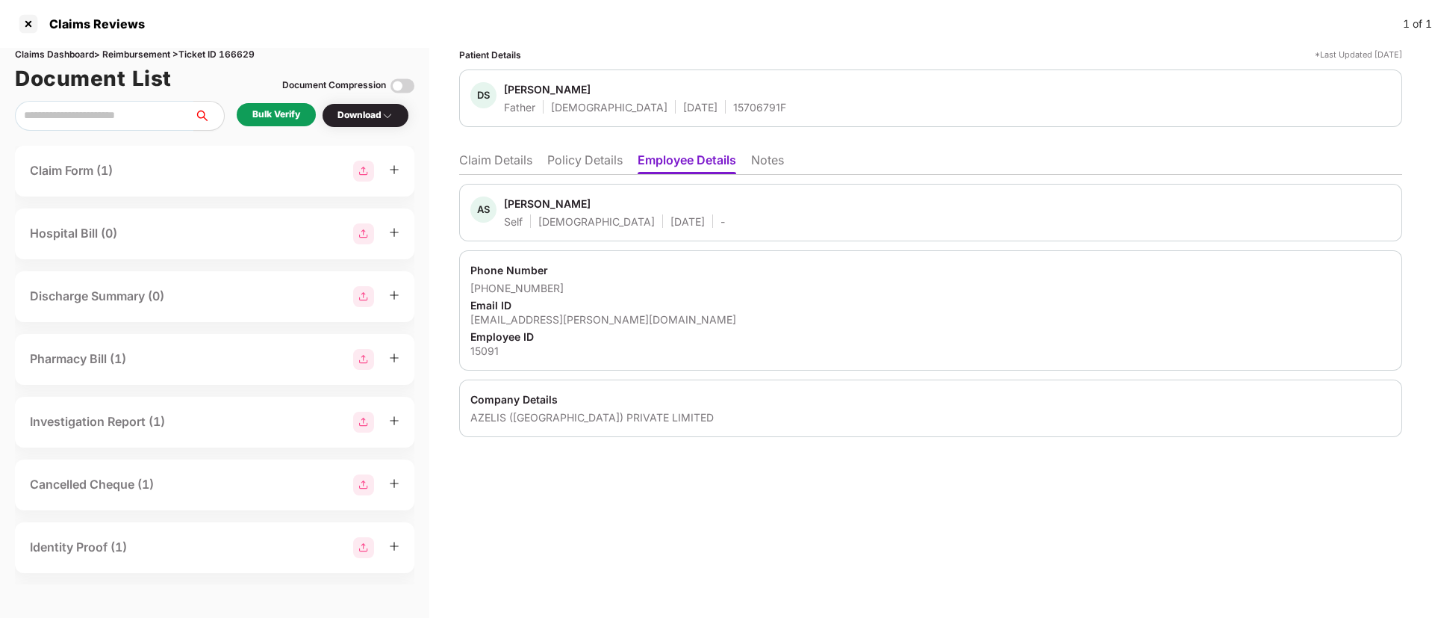
drag, startPoint x: 601, startPoint y: 155, endPoint x: 618, endPoint y: 172, distance: 23.8
click at [600, 157] on li "Policy Details" at bounding box center [584, 163] width 75 height 22
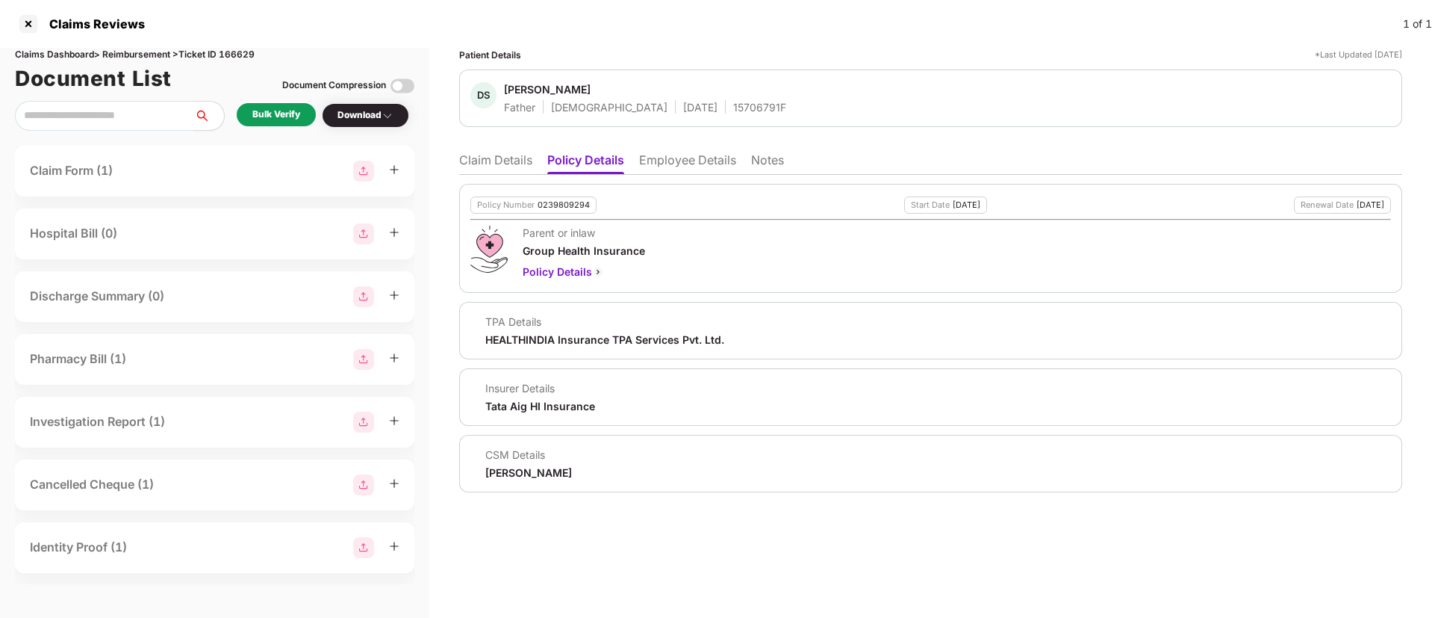
drag, startPoint x: 685, startPoint y: 147, endPoint x: 676, endPoint y: 185, distance: 39.3
click at [685, 146] on ul "Claim Details Policy Details Employee Details Notes" at bounding box center [930, 160] width 943 height 30
drag, startPoint x: 483, startPoint y: 160, endPoint x: 498, endPoint y: 169, distance: 17.8
click at [483, 161] on li "Claim Details" at bounding box center [495, 163] width 73 height 22
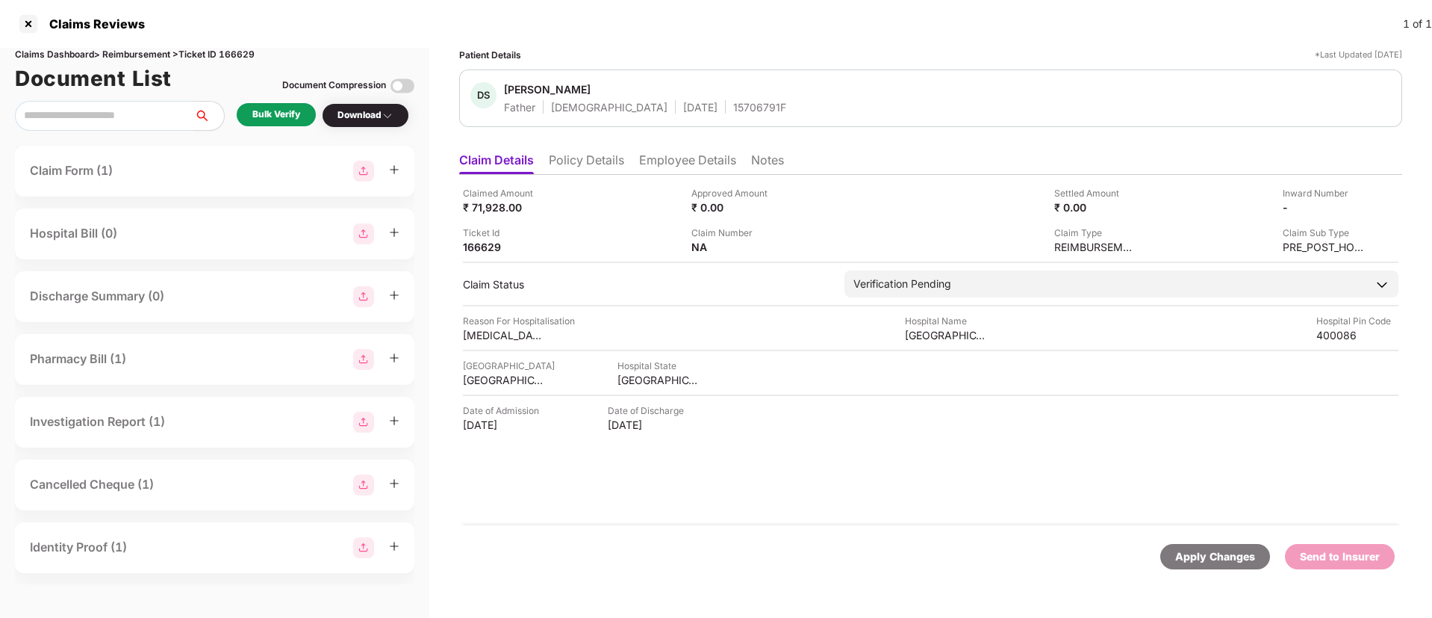
click at [601, 152] on li "Policy Details" at bounding box center [586, 163] width 75 height 22
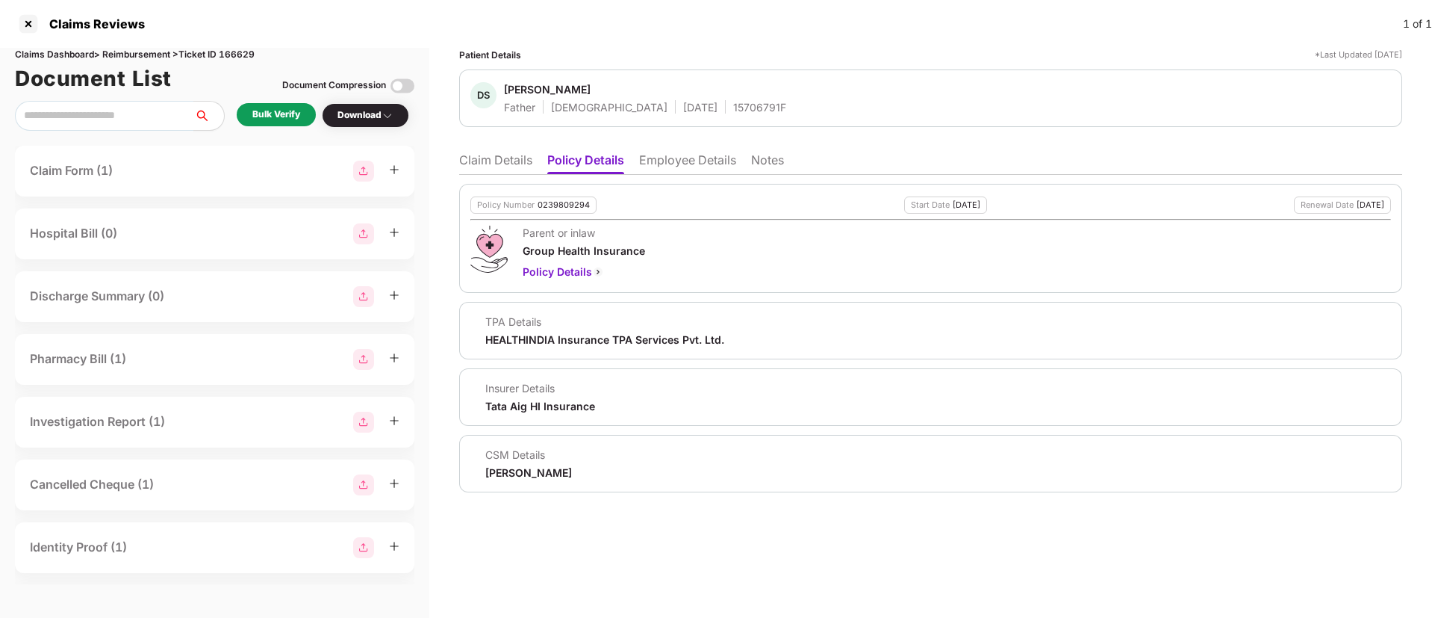
click at [495, 161] on li "Claim Details" at bounding box center [495, 163] width 73 height 22
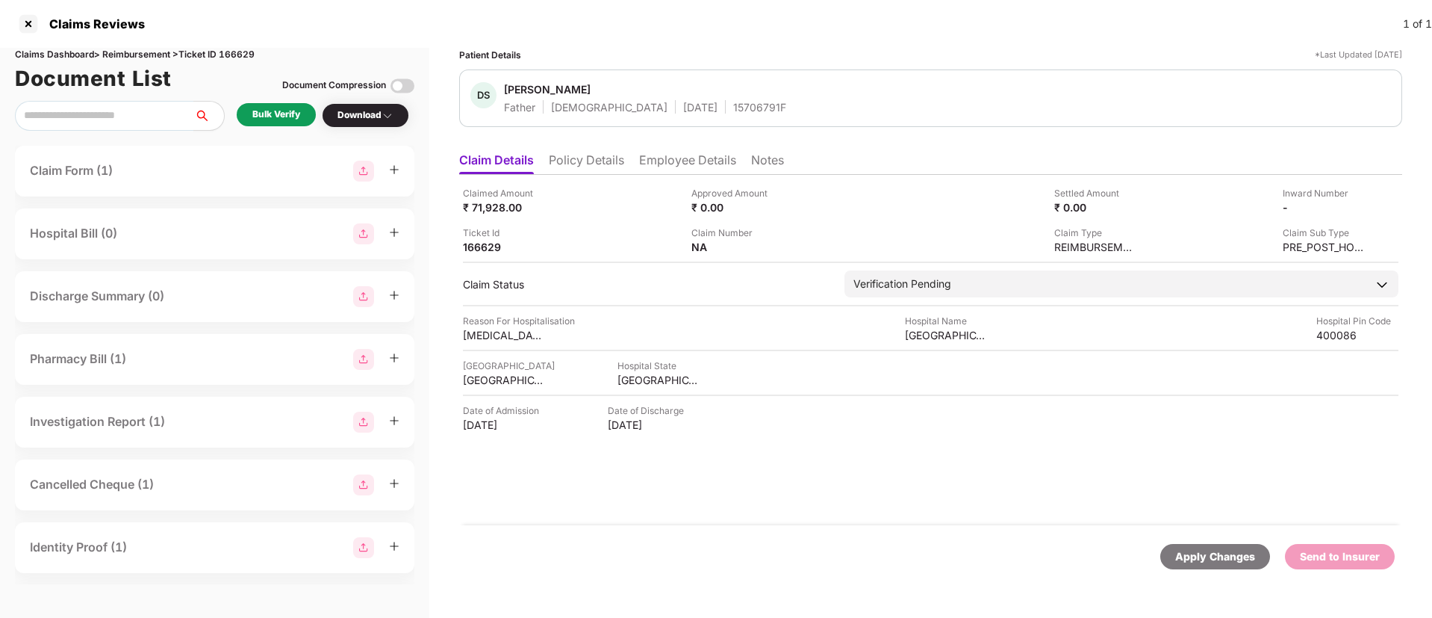
click at [302, 117] on div "Bulk Verify" at bounding box center [276, 114] width 79 height 23
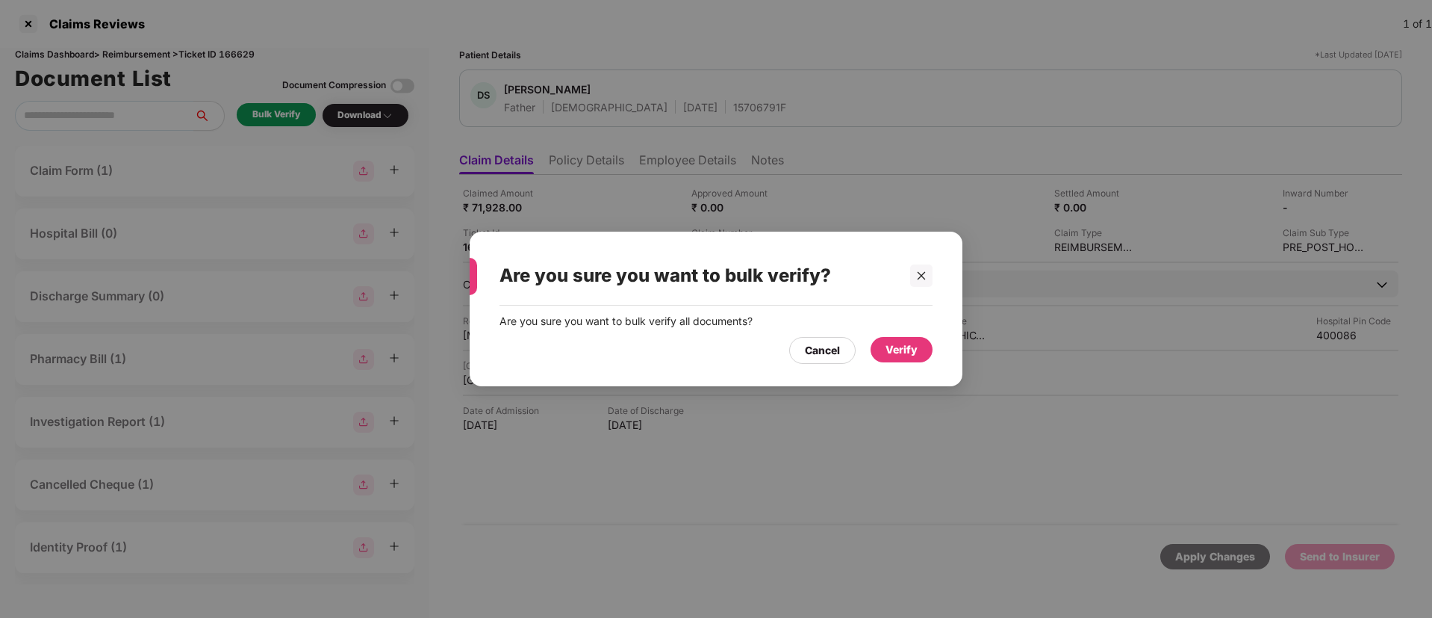
click at [905, 347] on div "Verify" at bounding box center [902, 349] width 32 height 16
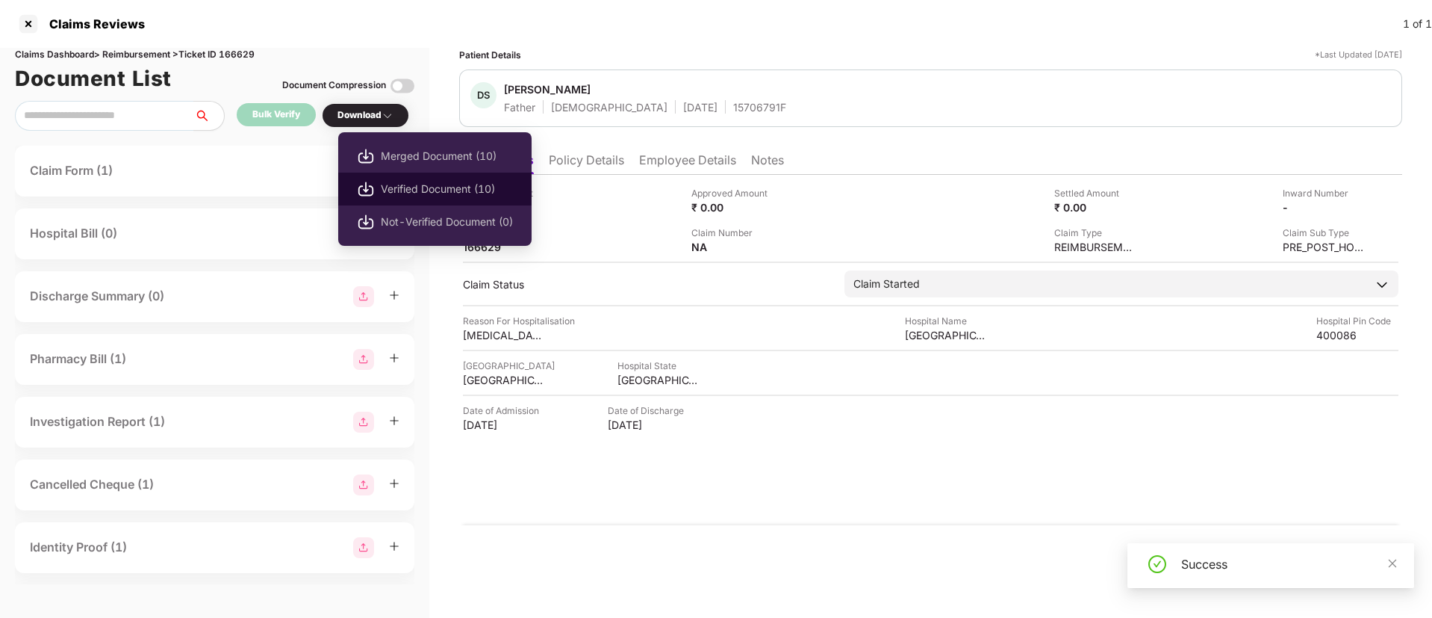
click at [399, 191] on span "Verified Document (10)" at bounding box center [447, 189] width 132 height 16
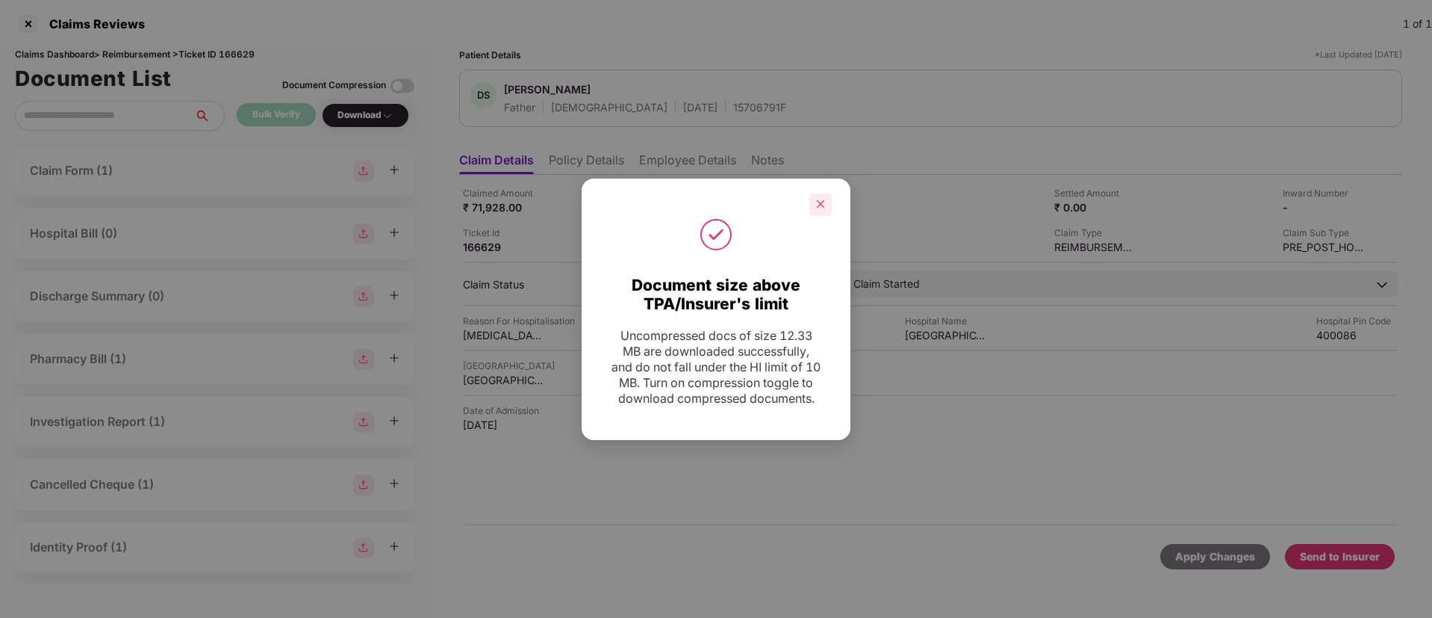
drag, startPoint x: 821, startPoint y: 190, endPoint x: 874, endPoint y: 243, distance: 75.0
click at [828, 196] on div at bounding box center [820, 204] width 22 height 22
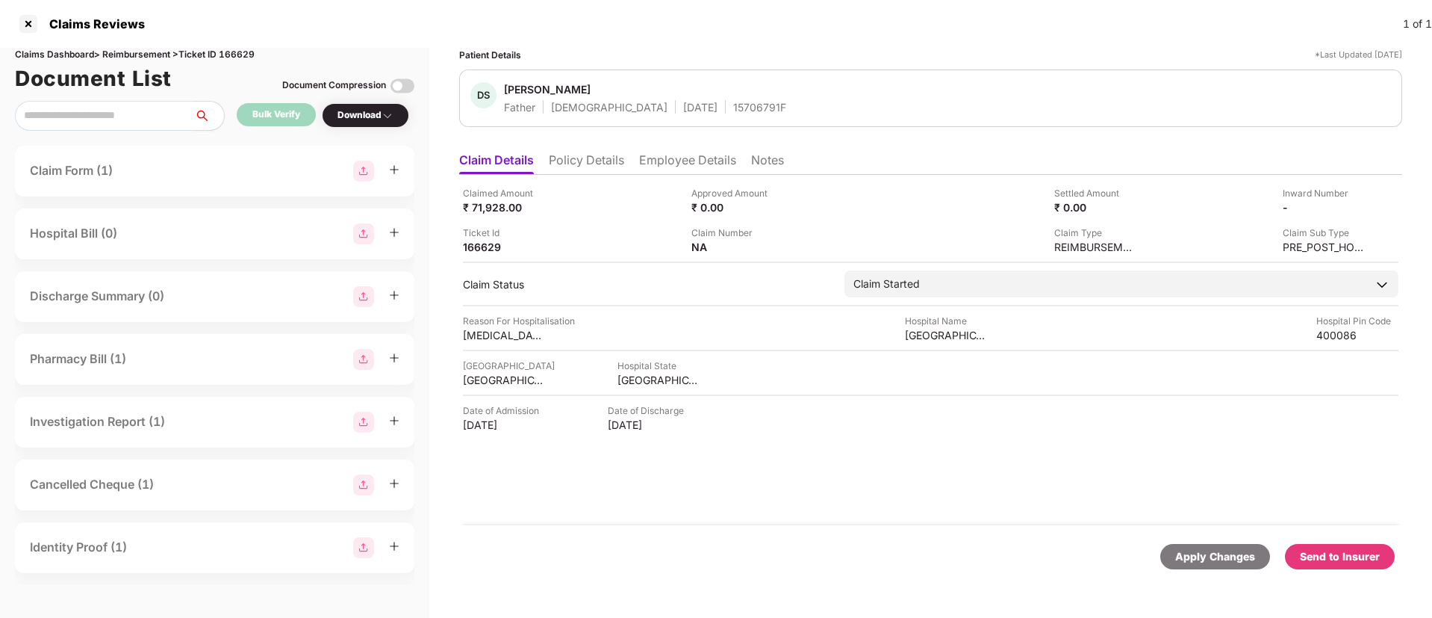
click at [1363, 555] on div "Send to Insurer" at bounding box center [1340, 556] width 80 height 16
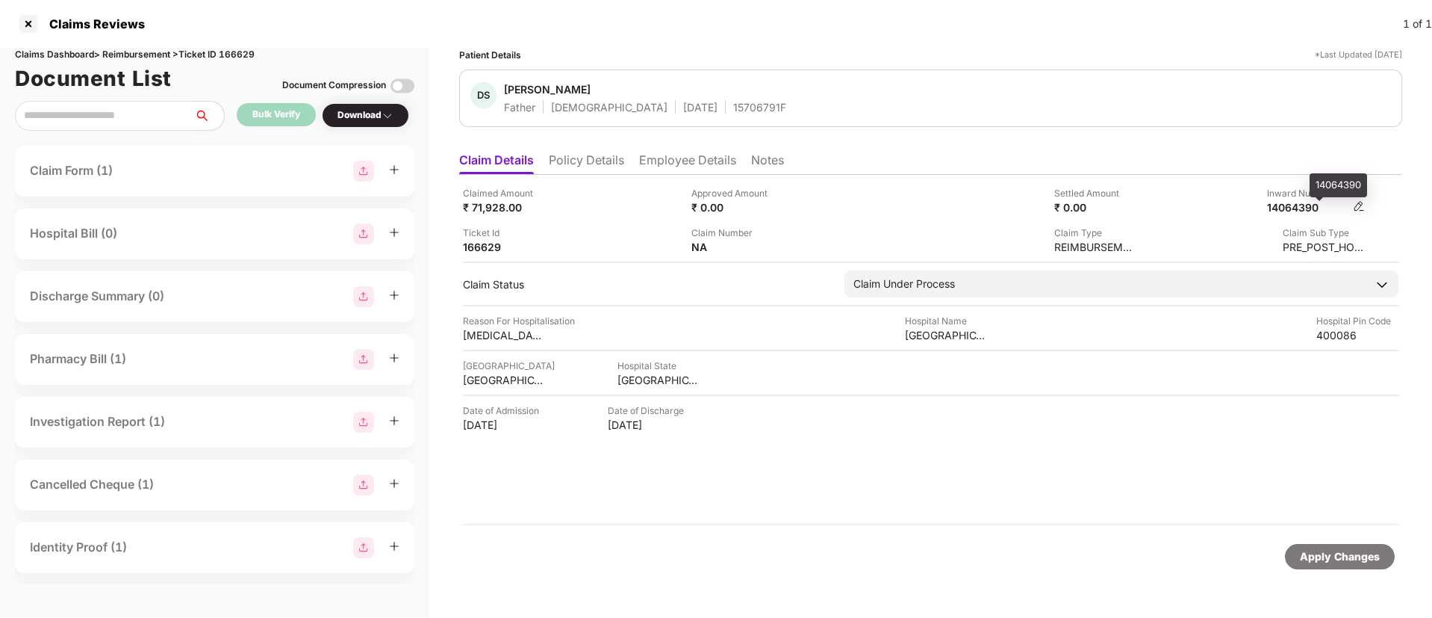
click at [1308, 207] on div "14064390" at bounding box center [1308, 207] width 82 height 14
copy div "14064390"
click at [688, 98] on span "[PERSON_NAME]" at bounding box center [645, 91] width 282 height 18
click at [733, 107] on div "15706791F" at bounding box center [759, 107] width 53 height 14
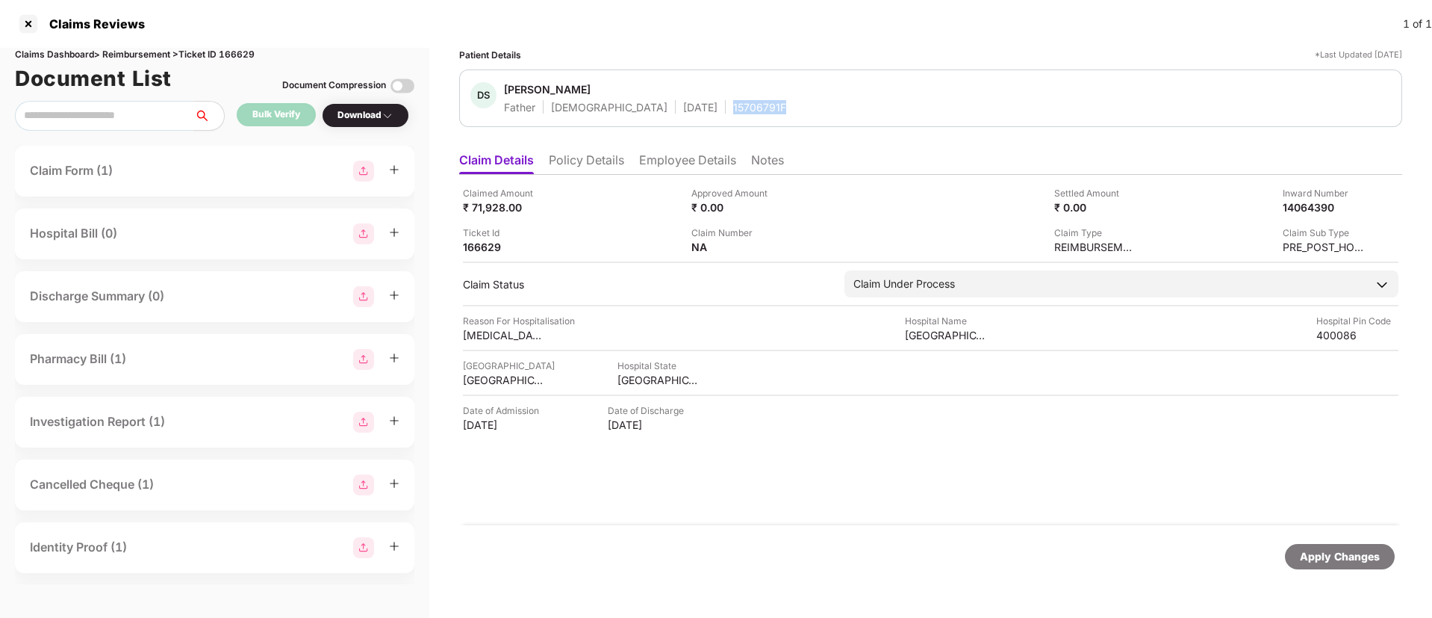
click at [733, 107] on div "15706791F" at bounding box center [759, 107] width 53 height 14
copy div "15706791F"
click at [615, 223] on div "Claimed Amount ₹ 71,928.00 Approved Amount ₹ 0.00 Settled Amount ₹ 0.00 Inward …" at bounding box center [931, 220] width 936 height 68
click at [586, 157] on li "Policy Details" at bounding box center [586, 163] width 75 height 22
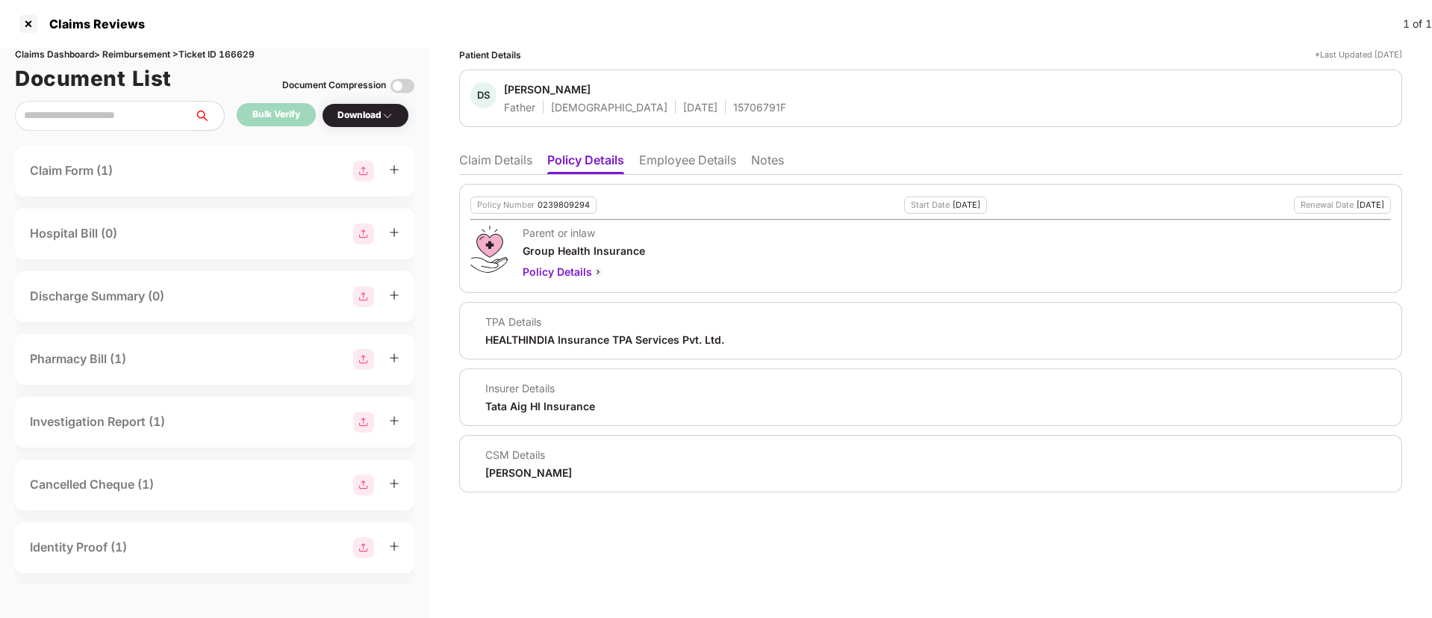
click at [497, 170] on li "Claim Details" at bounding box center [495, 163] width 73 height 22
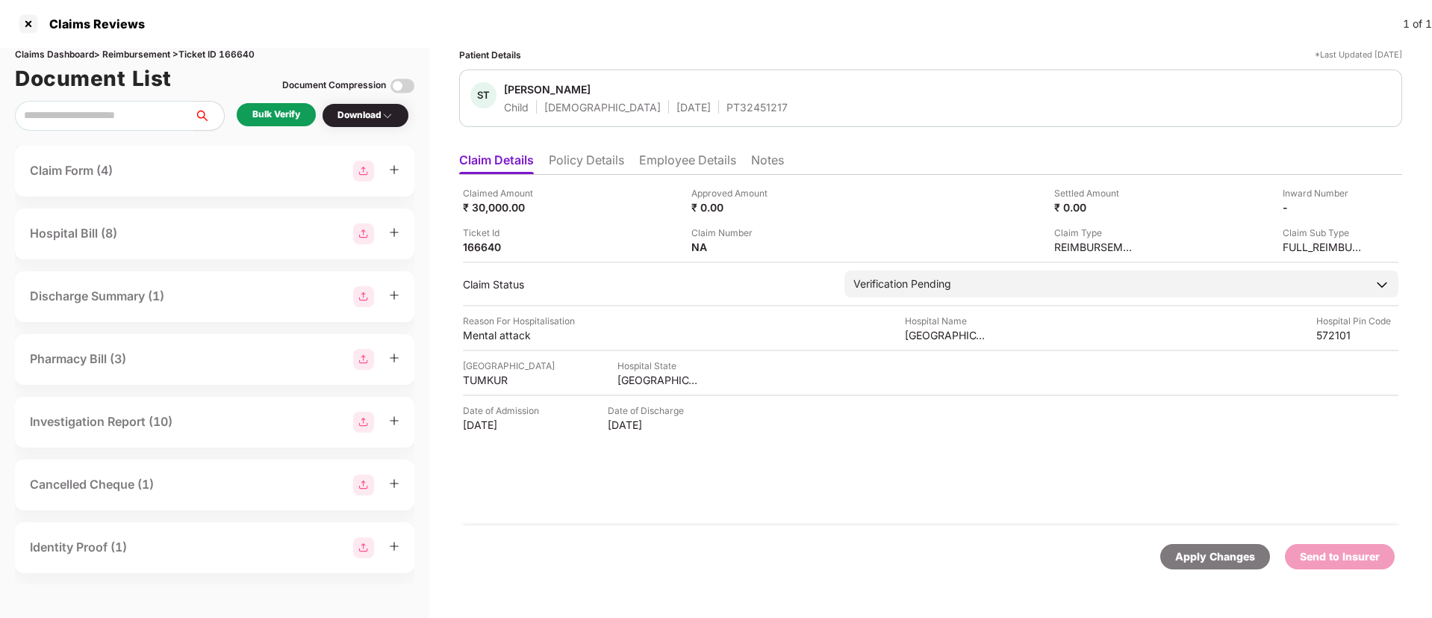
click at [589, 164] on li "Policy Details" at bounding box center [586, 163] width 75 height 22
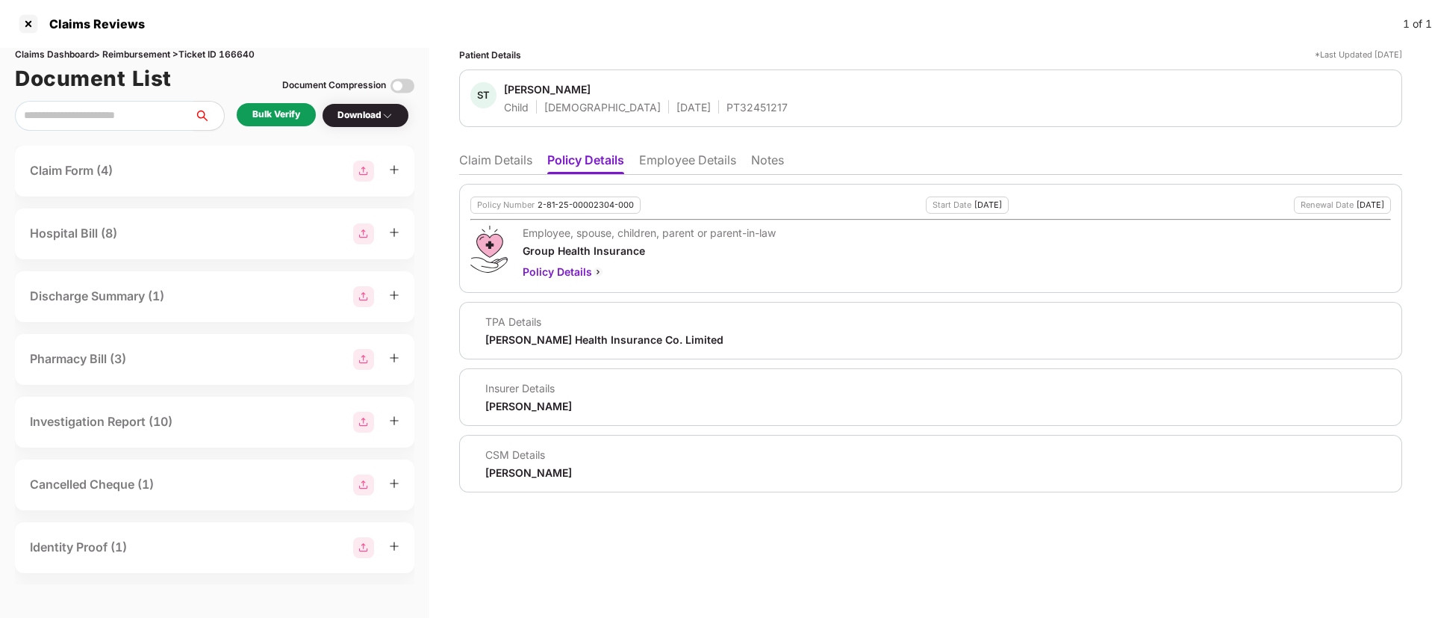
click at [507, 167] on li "Claim Details" at bounding box center [495, 163] width 73 height 22
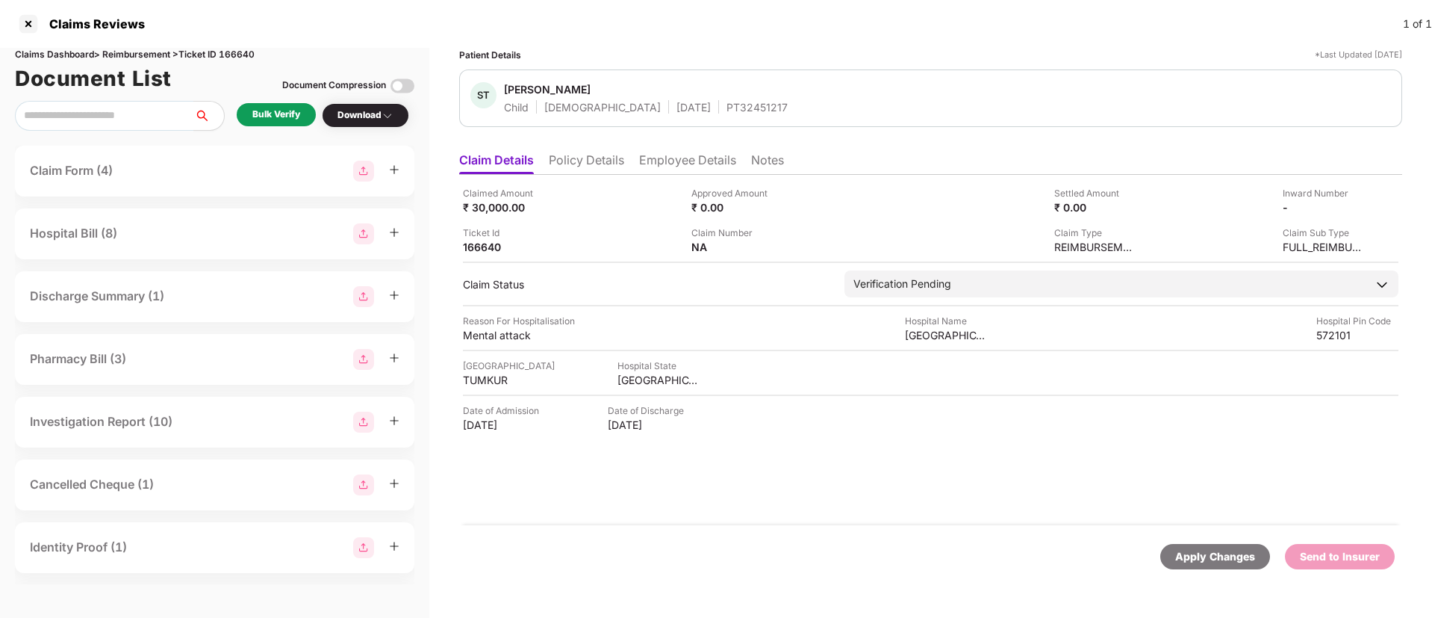
drag, startPoint x: 583, startPoint y: 165, endPoint x: 591, endPoint y: 178, distance: 15.8
click at [584, 164] on li "Policy Details" at bounding box center [586, 163] width 75 height 22
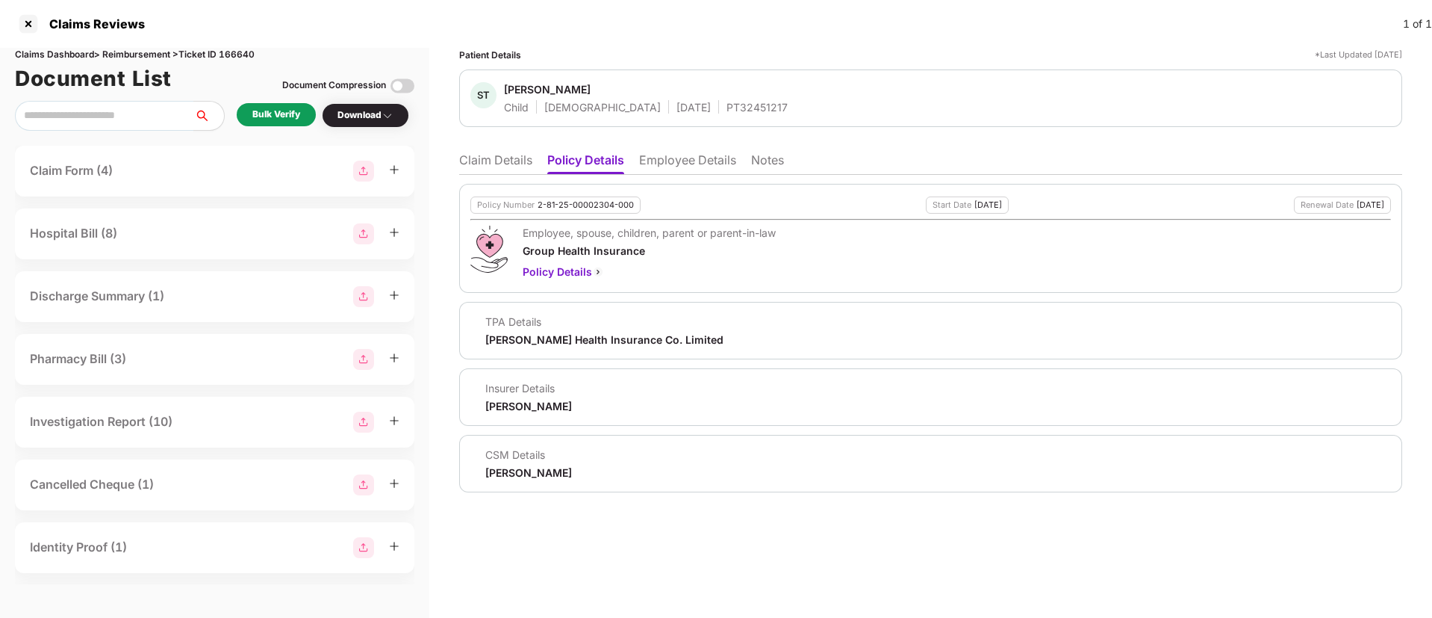
click at [680, 167] on li "Employee Details" at bounding box center [687, 163] width 97 height 22
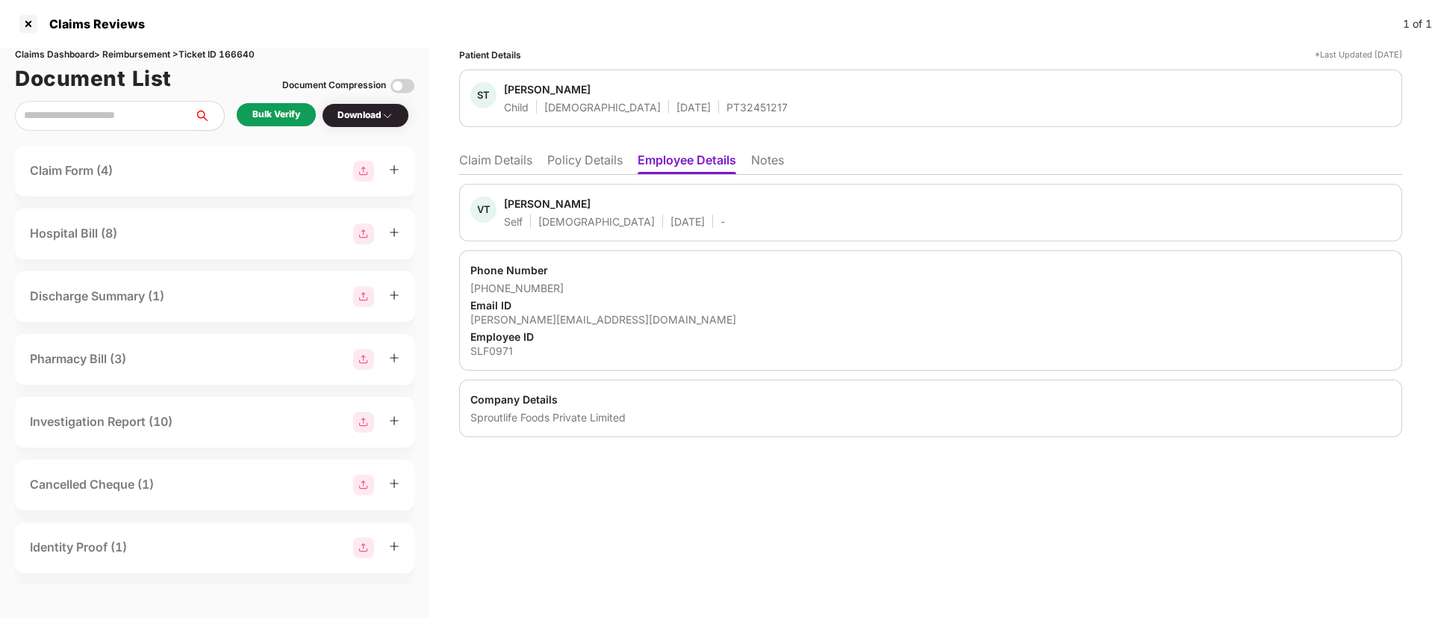
click at [581, 161] on li "Policy Details" at bounding box center [584, 163] width 75 height 22
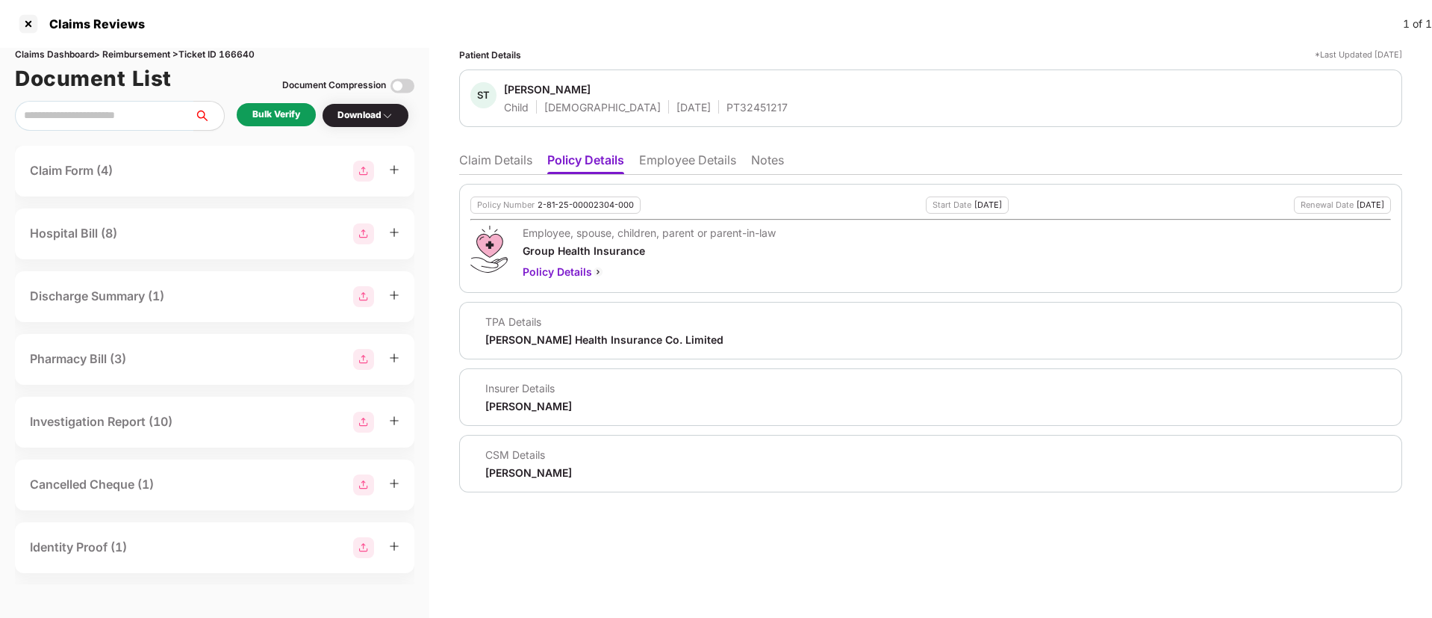
click at [508, 156] on li "Claim Details" at bounding box center [495, 163] width 73 height 22
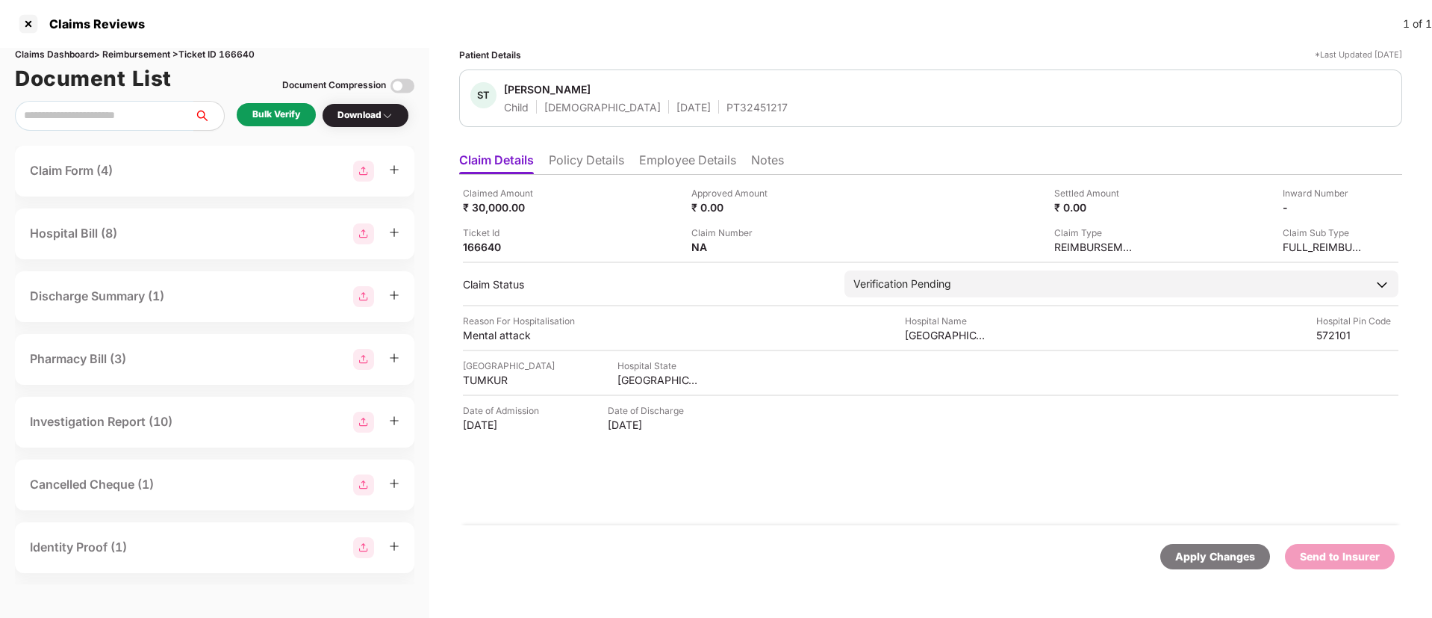
click at [585, 162] on li "Policy Details" at bounding box center [586, 163] width 75 height 22
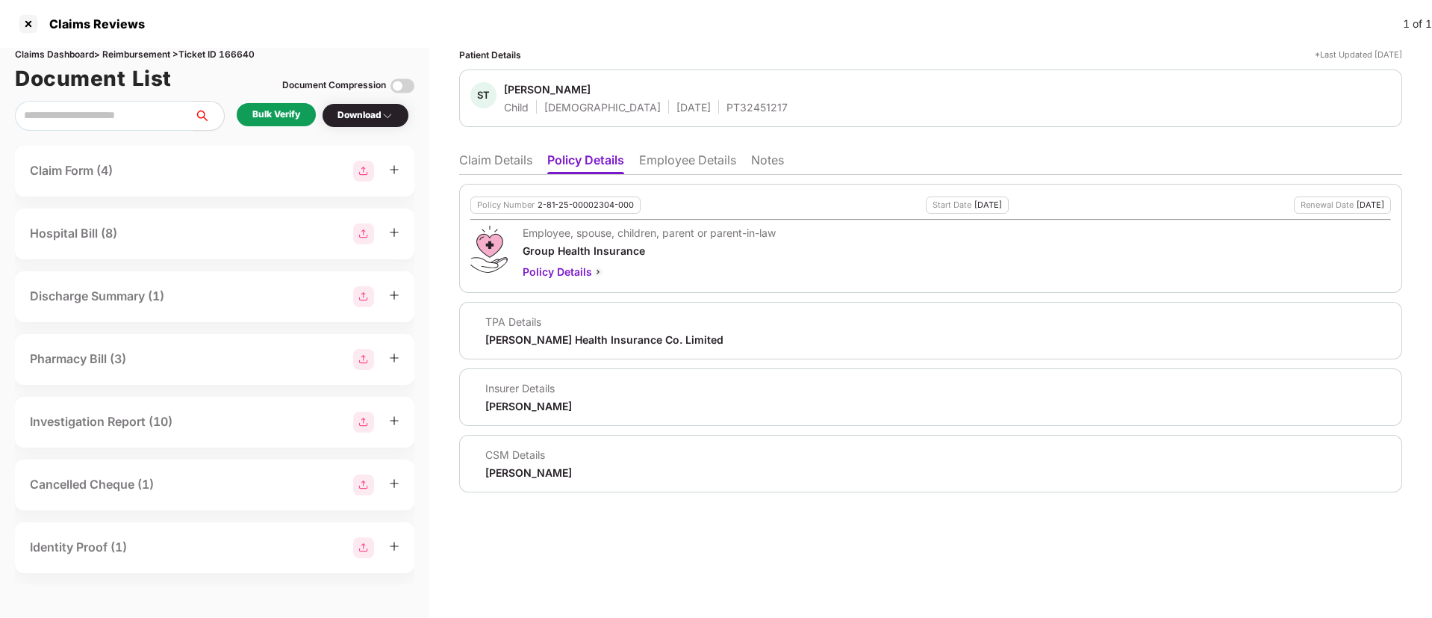
drag, startPoint x: 687, startPoint y: 156, endPoint x: 689, endPoint y: 173, distance: 17.3
click at [689, 158] on li "Employee Details" at bounding box center [687, 163] width 97 height 22
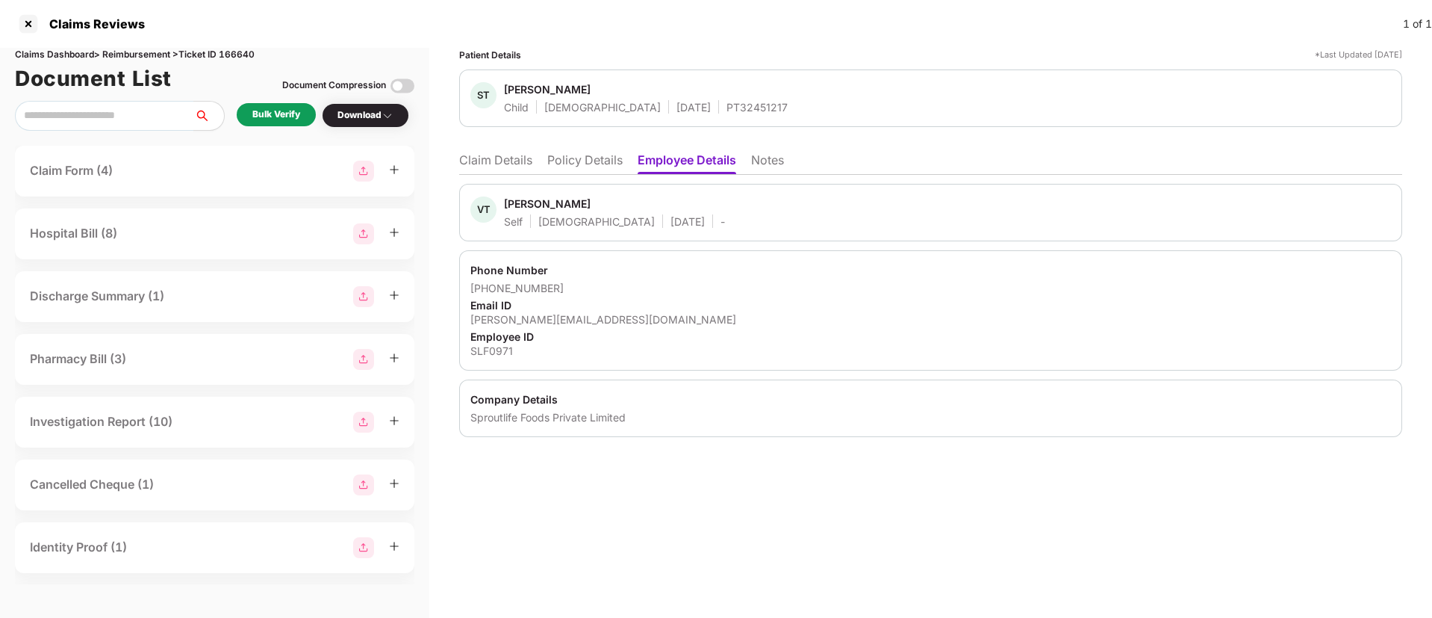
click at [490, 352] on div "SLF0971" at bounding box center [930, 350] width 921 height 14
copy div "SLF0971"
drag, startPoint x: 470, startPoint y: 420, endPoint x: 518, endPoint y: 421, distance: 47.8
click at [518, 421] on div "Company Details Sproutlife Foods Private Limited" at bounding box center [930, 407] width 943 height 57
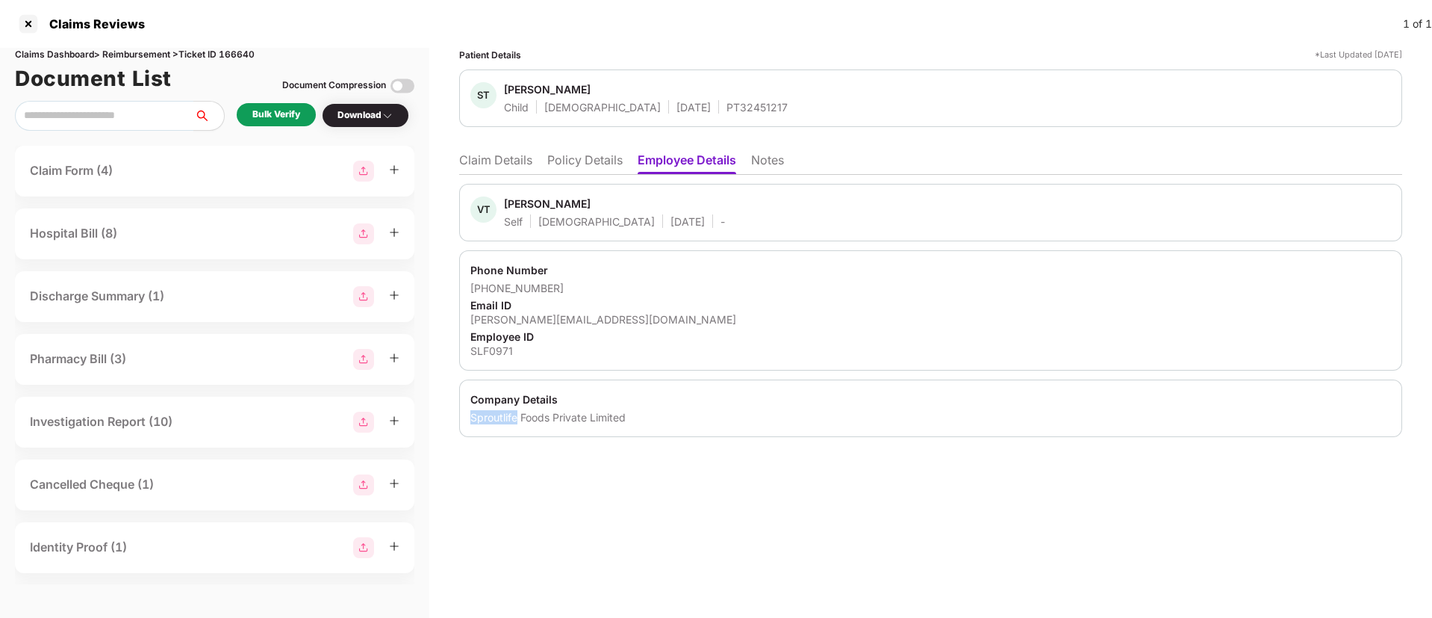
copy div "Sproutlife"
click at [498, 430] on div "Company Details Sproutlife Foods Private Limited" at bounding box center [930, 407] width 943 height 57
drag, startPoint x: 471, startPoint y: 418, endPoint x: 634, endPoint y: 420, distance: 162.8
click at [634, 420] on div "Company Details Sproutlife Foods Private Limited" at bounding box center [930, 407] width 943 height 57
copy div "Sproutlife Foods Private Limited"
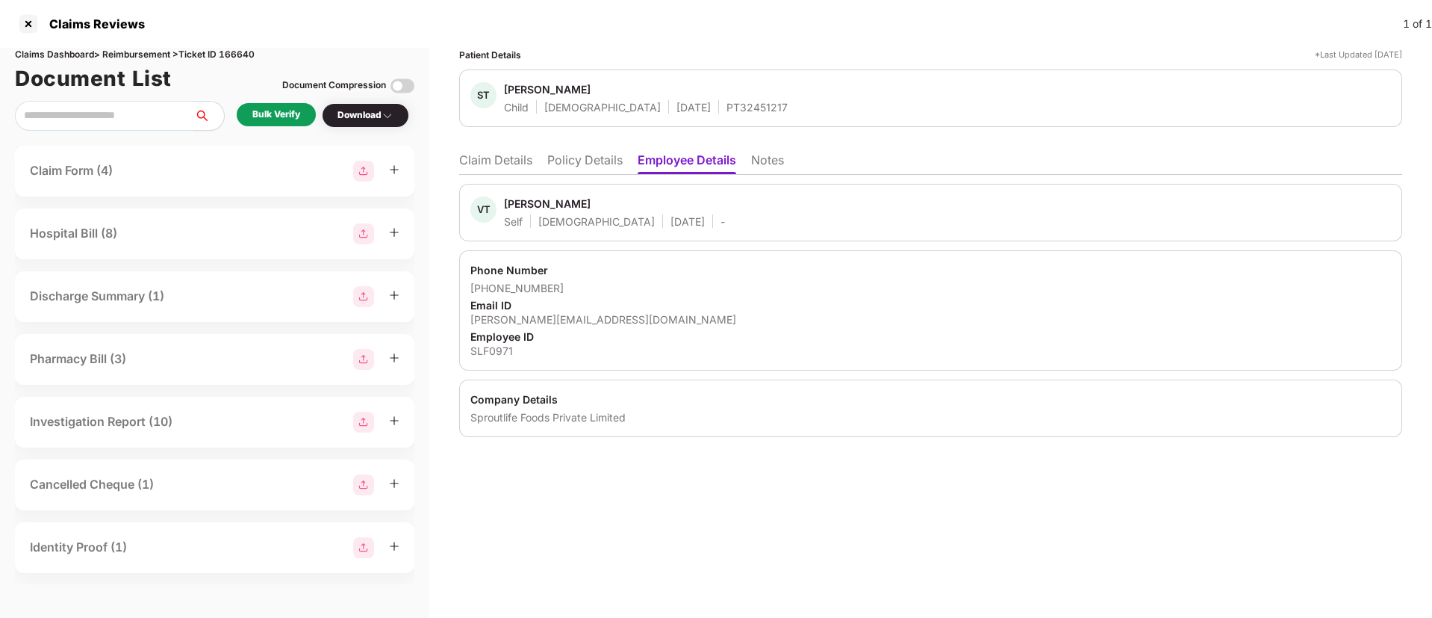
click at [479, 344] on div "SLF0971" at bounding box center [930, 350] width 921 height 14
copy div "SLF0971"
click at [678, 296] on div "Phone Number [PHONE_NUMBER] Email ID [PERSON_NAME][EMAIL_ADDRESS][DOMAIN_NAME] …" at bounding box center [930, 310] width 943 height 120
click at [597, 158] on li "Policy Details" at bounding box center [584, 163] width 75 height 22
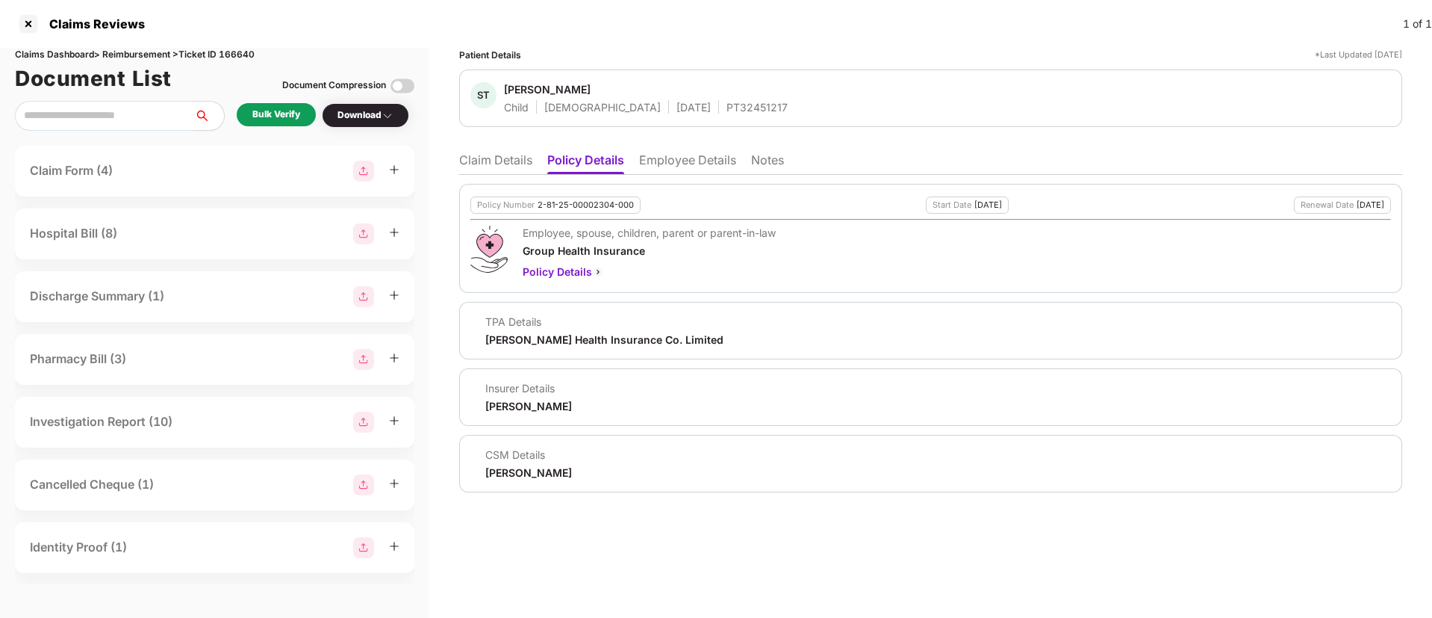
click at [476, 163] on li "Claim Details" at bounding box center [495, 163] width 73 height 22
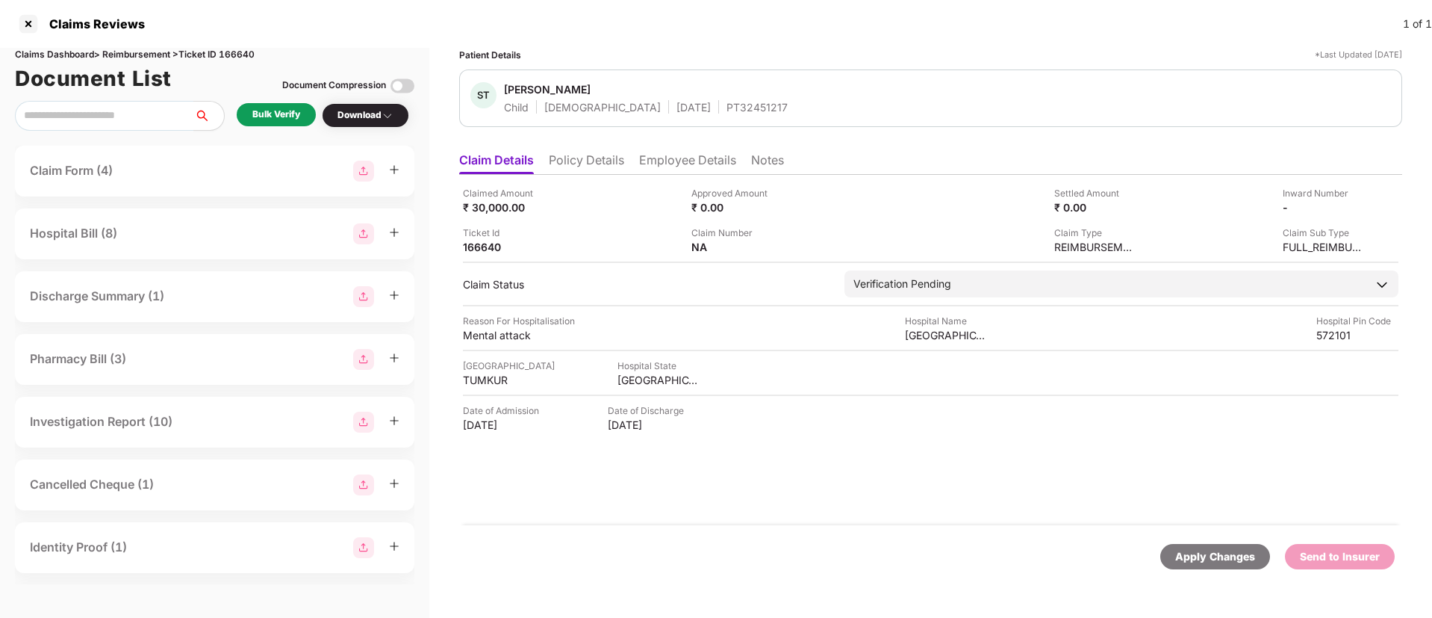
click at [663, 169] on li "Employee Details" at bounding box center [687, 163] width 97 height 22
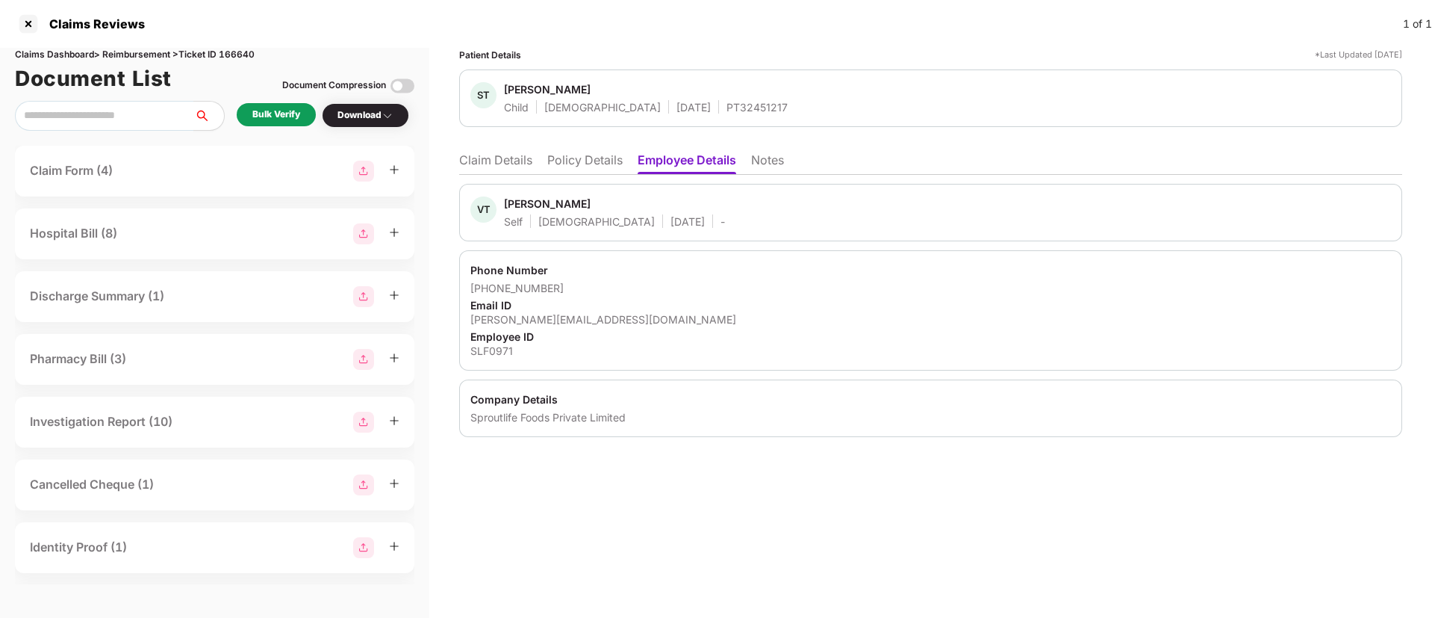
click at [604, 166] on li "Policy Details" at bounding box center [584, 163] width 75 height 22
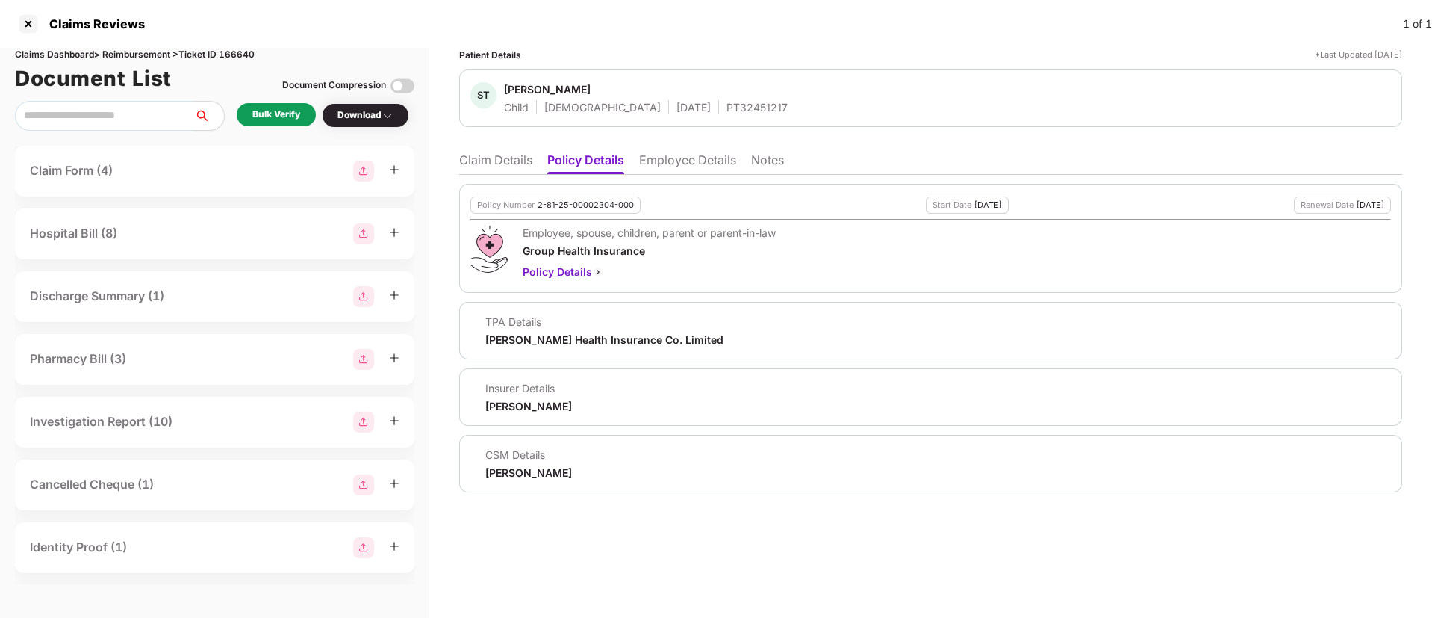
click at [507, 153] on li "Claim Details" at bounding box center [495, 163] width 73 height 22
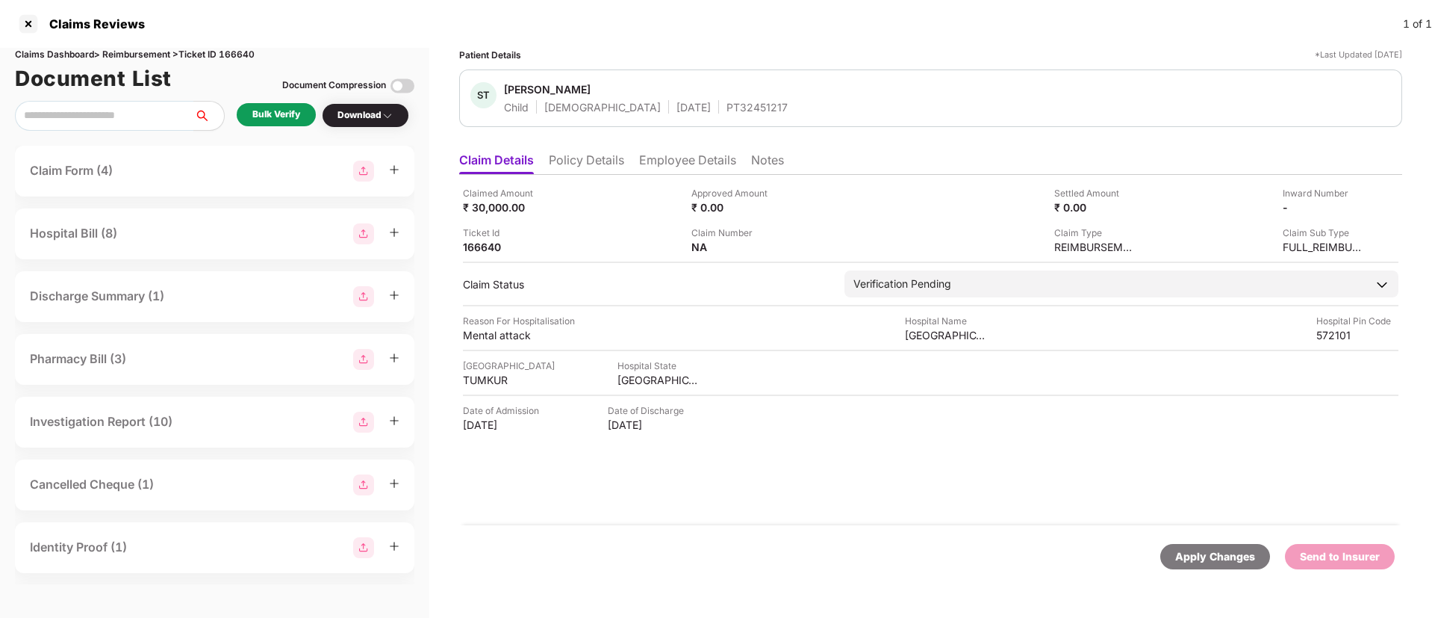
drag, startPoint x: 606, startPoint y: 151, endPoint x: 607, endPoint y: 307, distance: 156.1
click at [610, 160] on ul "Claim Details Policy Details Employee Details Notes" at bounding box center [930, 160] width 943 height 30
click at [591, 155] on li "Policy Details" at bounding box center [586, 163] width 75 height 22
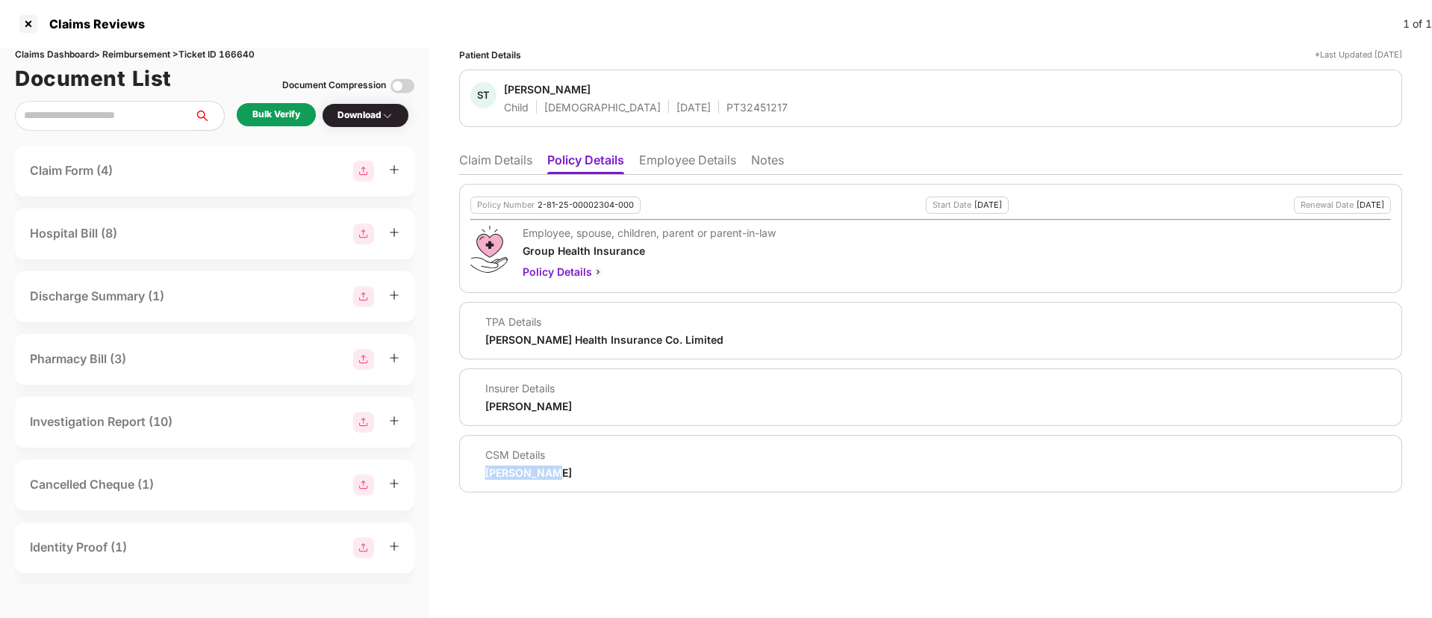
drag, startPoint x: 480, startPoint y: 473, endPoint x: 593, endPoint y: 475, distance: 112.8
click at [593, 475] on div "CSM Details Riya Mandal" at bounding box center [930, 463] width 921 height 32
copy div "[PERSON_NAME]"
click at [665, 164] on li "Employee Details" at bounding box center [687, 163] width 97 height 22
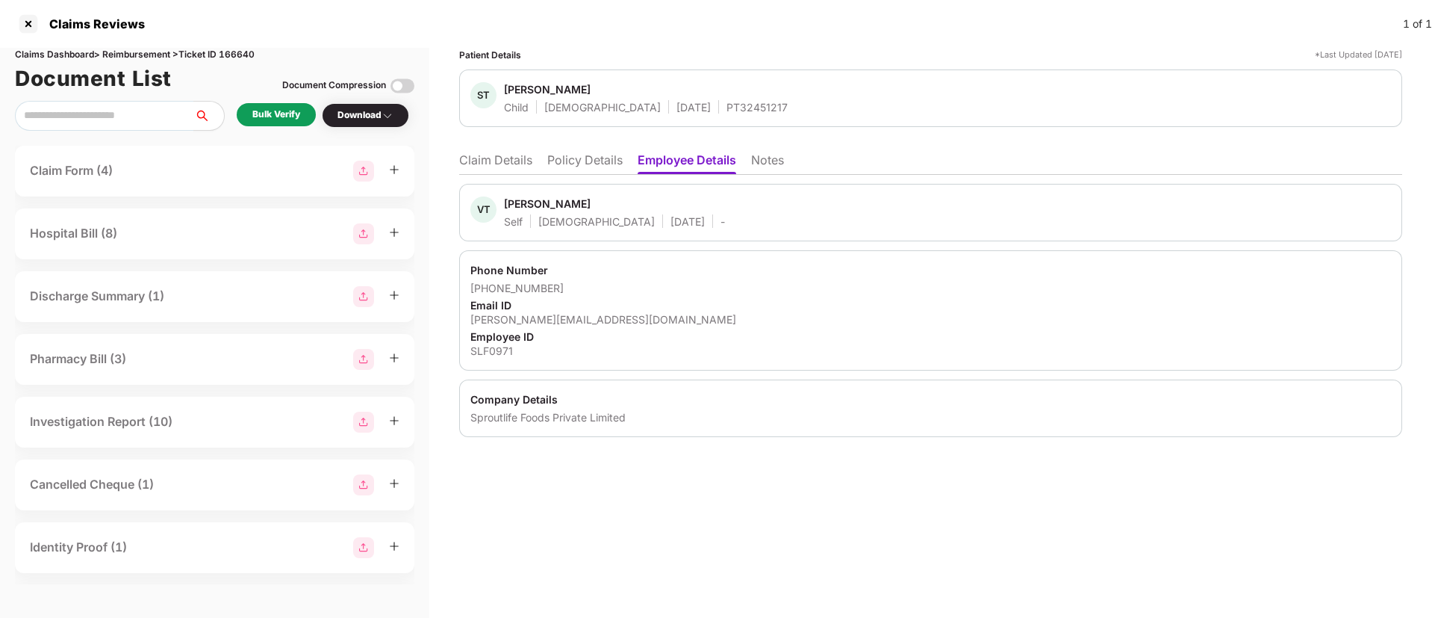
click at [510, 312] on div "[PERSON_NAME][EMAIL_ADDRESS][DOMAIN_NAME]" at bounding box center [930, 319] width 921 height 14
click at [510, 315] on div "[PERSON_NAME][EMAIL_ADDRESS][DOMAIN_NAME]" at bounding box center [930, 319] width 921 height 14
click at [511, 317] on div "vinit@yogabars.in" at bounding box center [930, 319] width 921 height 14
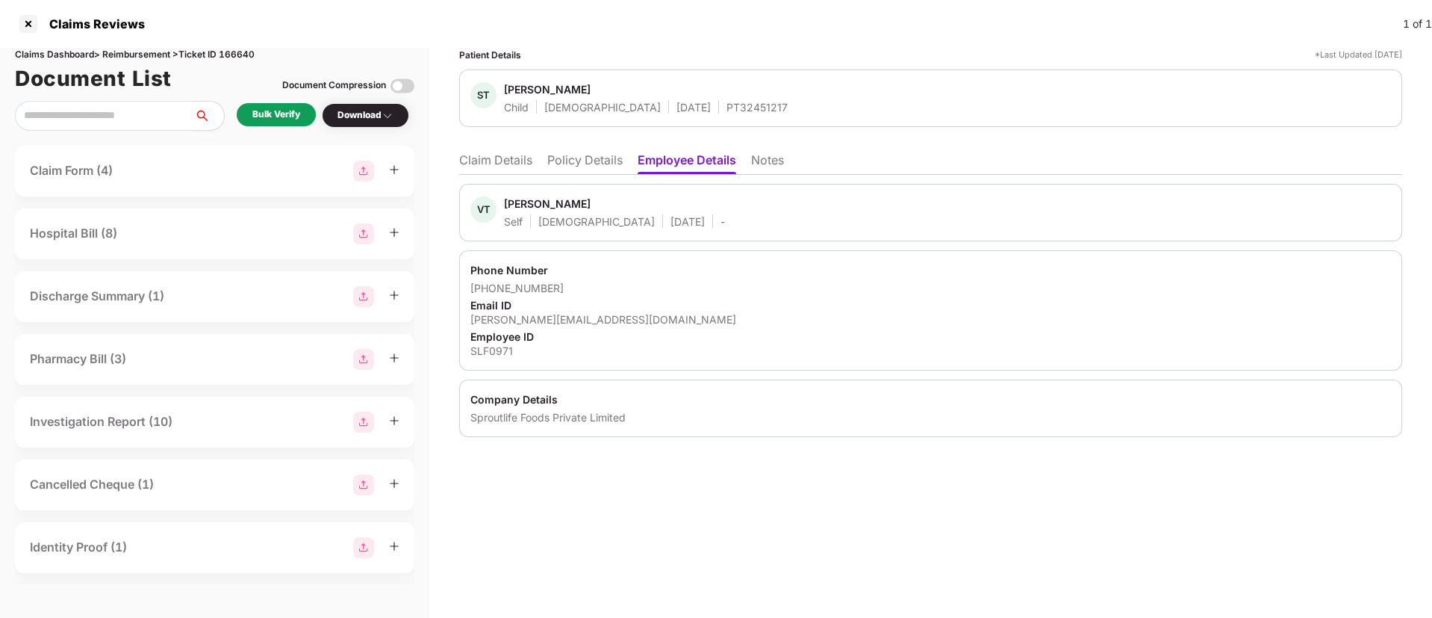
click at [692, 276] on div "Phone Number" at bounding box center [930, 270] width 921 height 14
click at [580, 165] on li "Policy Details" at bounding box center [584, 163] width 75 height 22
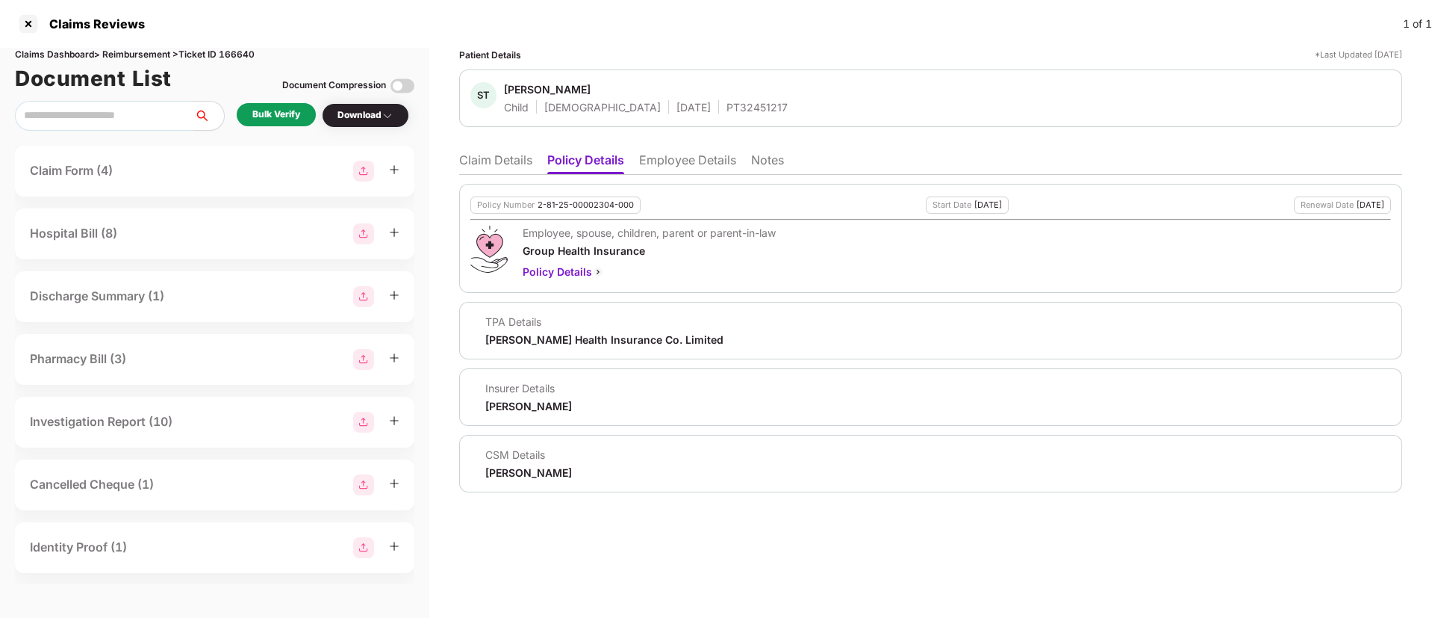
click at [512, 155] on li "Claim Details" at bounding box center [495, 163] width 73 height 22
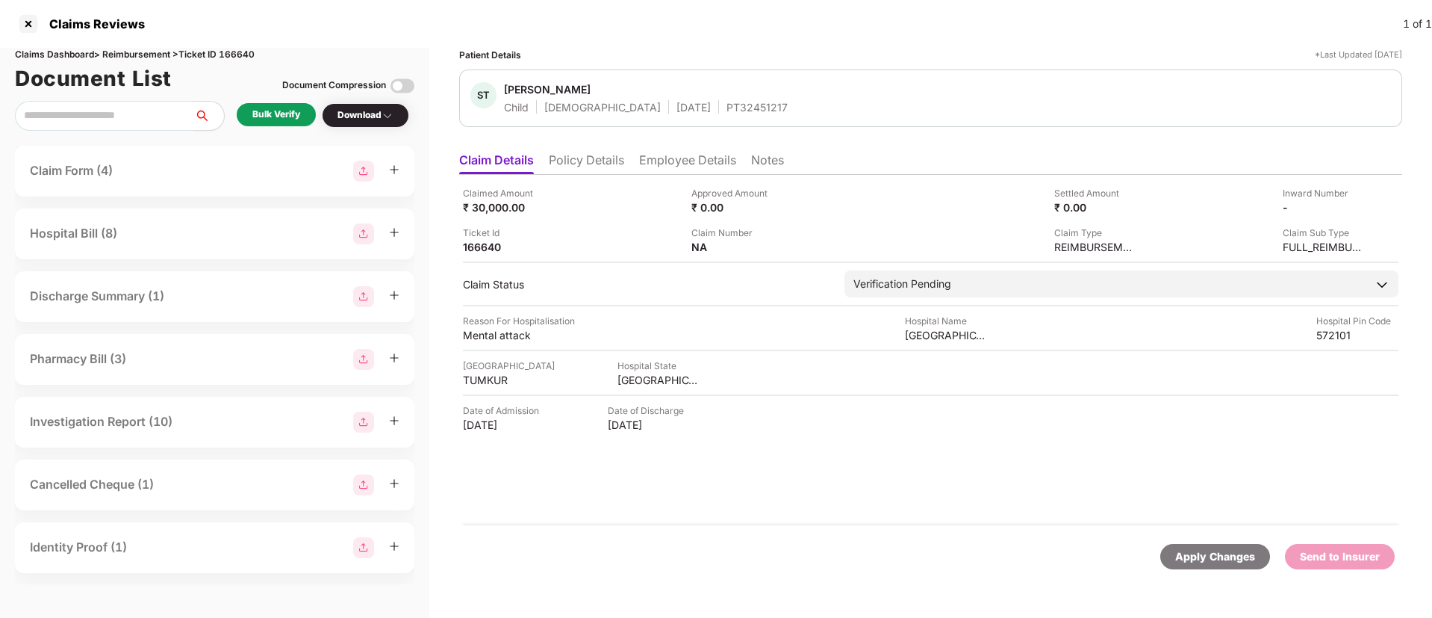
click at [254, 111] on div "Bulk Verify" at bounding box center [276, 115] width 48 height 14
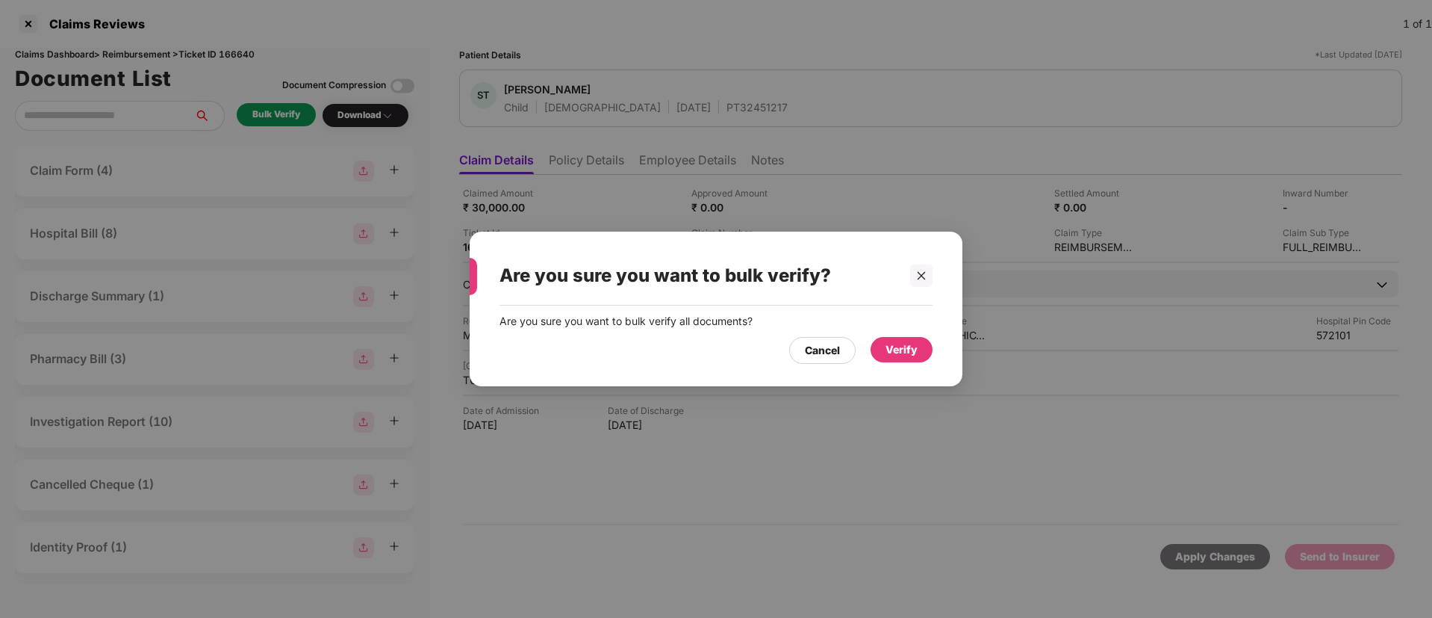
click at [918, 352] on div "Verify" at bounding box center [902, 349] width 62 height 25
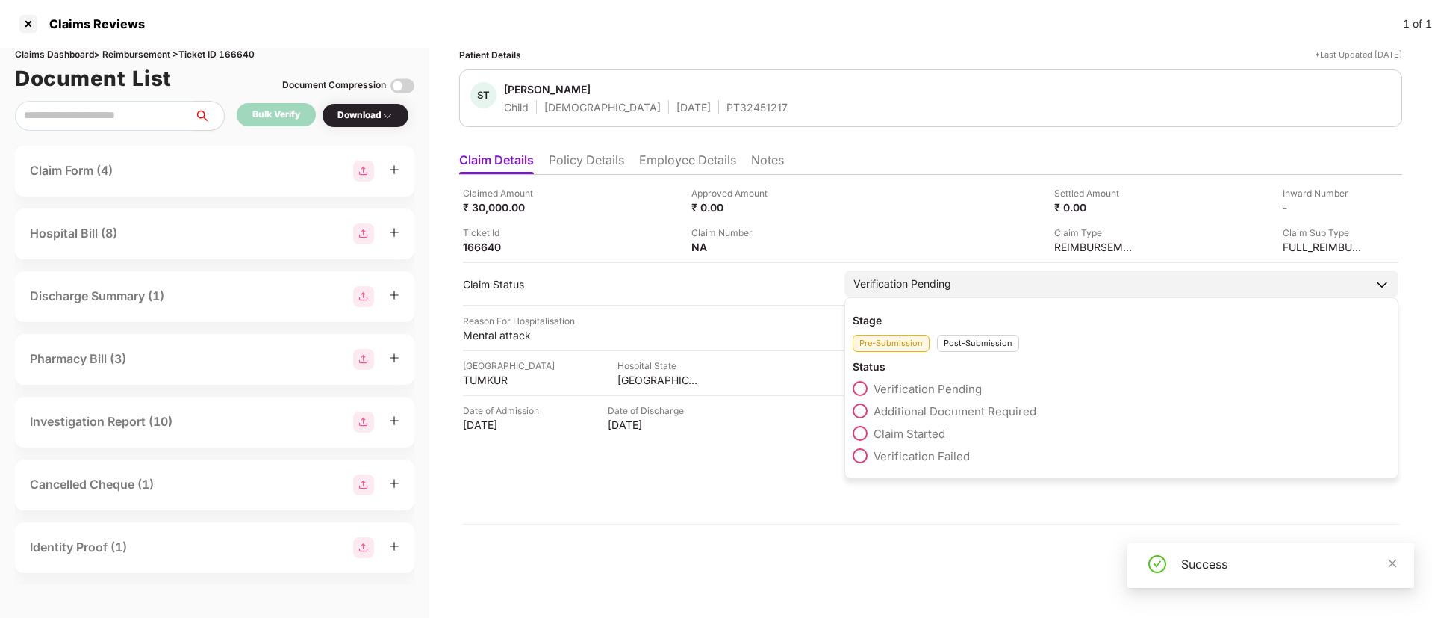
click at [862, 438] on span at bounding box center [860, 433] width 15 height 15
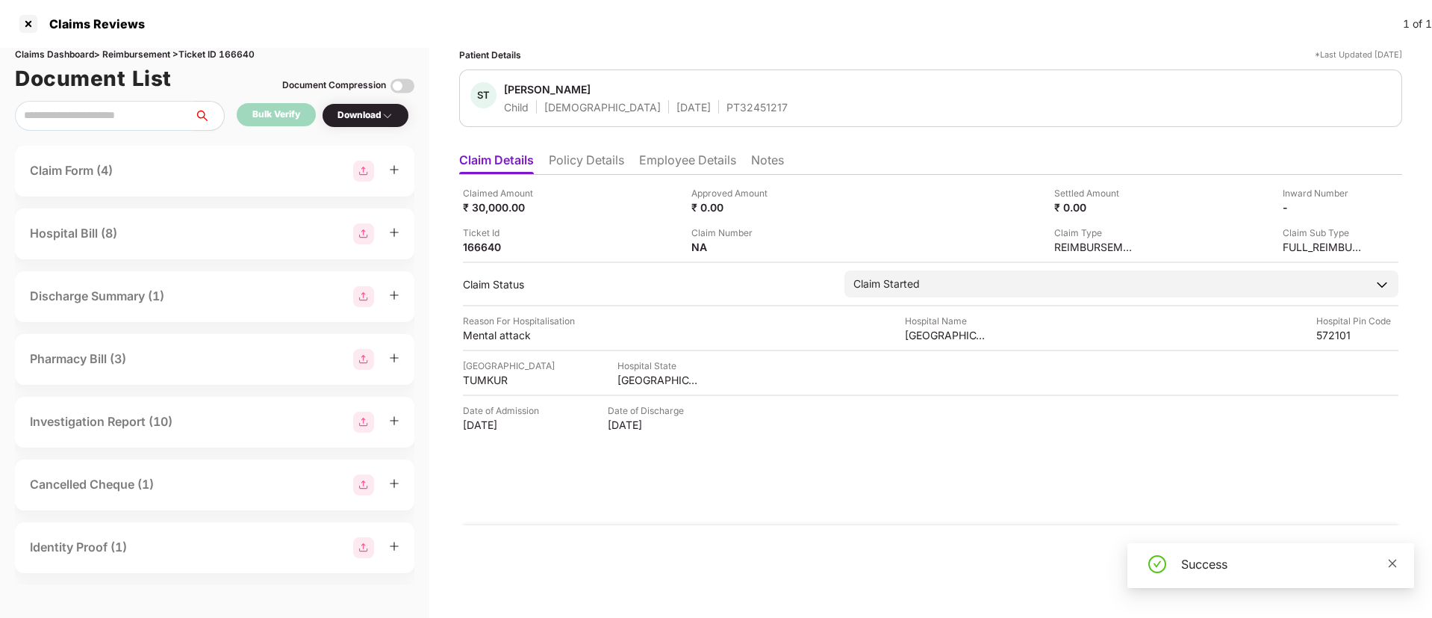
click at [1393, 566] on icon "close" at bounding box center [1392, 563] width 10 height 10
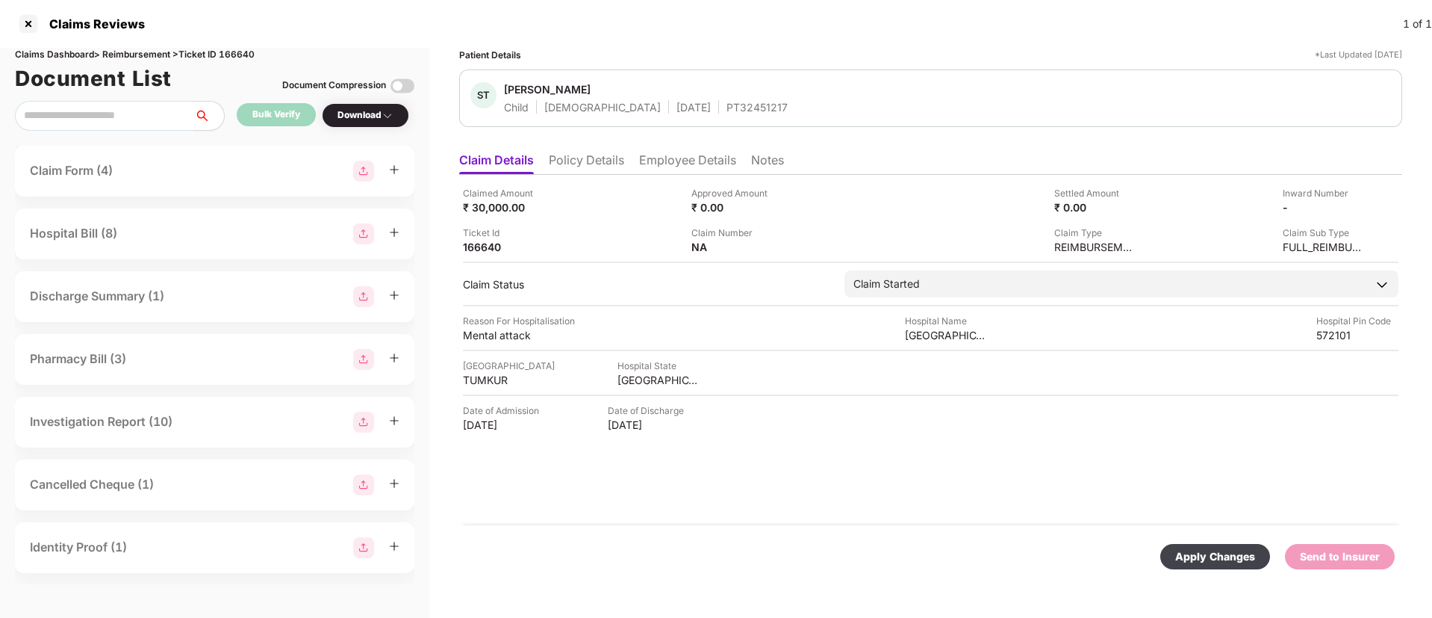
click at [1215, 556] on div "Apply Changes" at bounding box center [1215, 556] width 80 height 16
click at [615, 161] on li "Policy Details" at bounding box center [586, 163] width 75 height 22
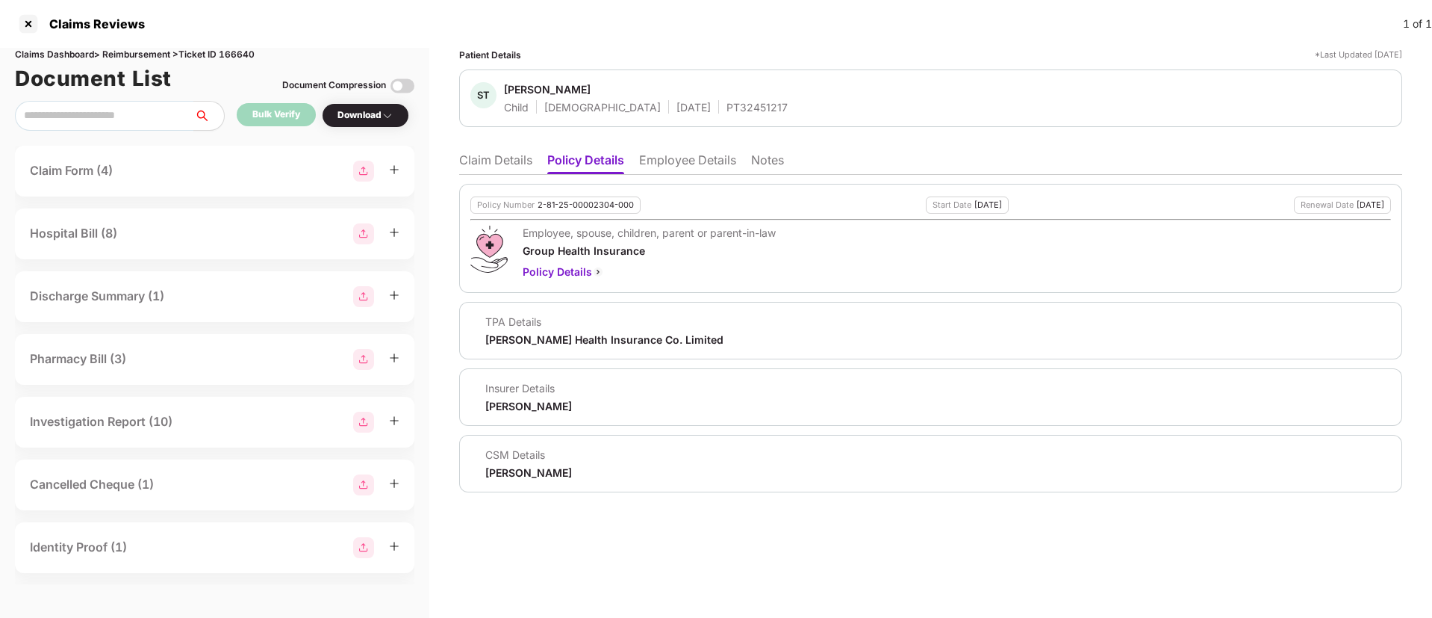
click at [500, 159] on li "Claim Details" at bounding box center [495, 163] width 73 height 22
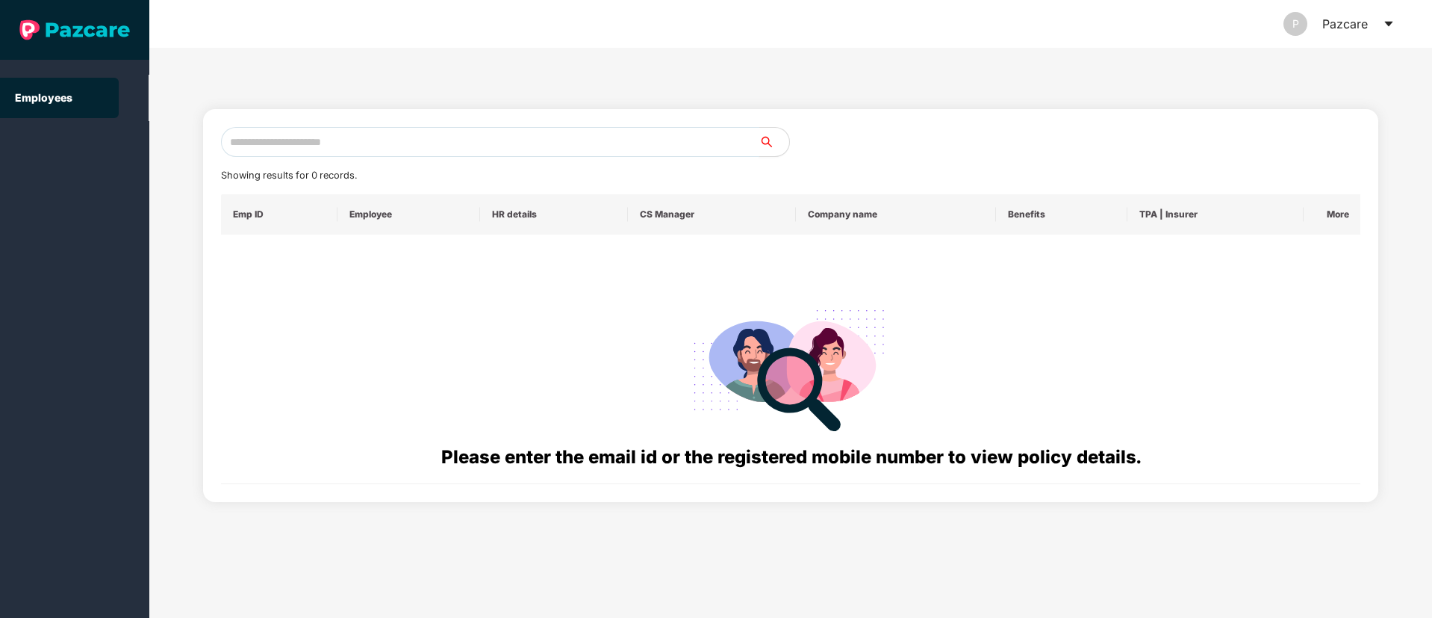
click at [317, 131] on input "text" at bounding box center [490, 142] width 538 height 30
paste input "**********"
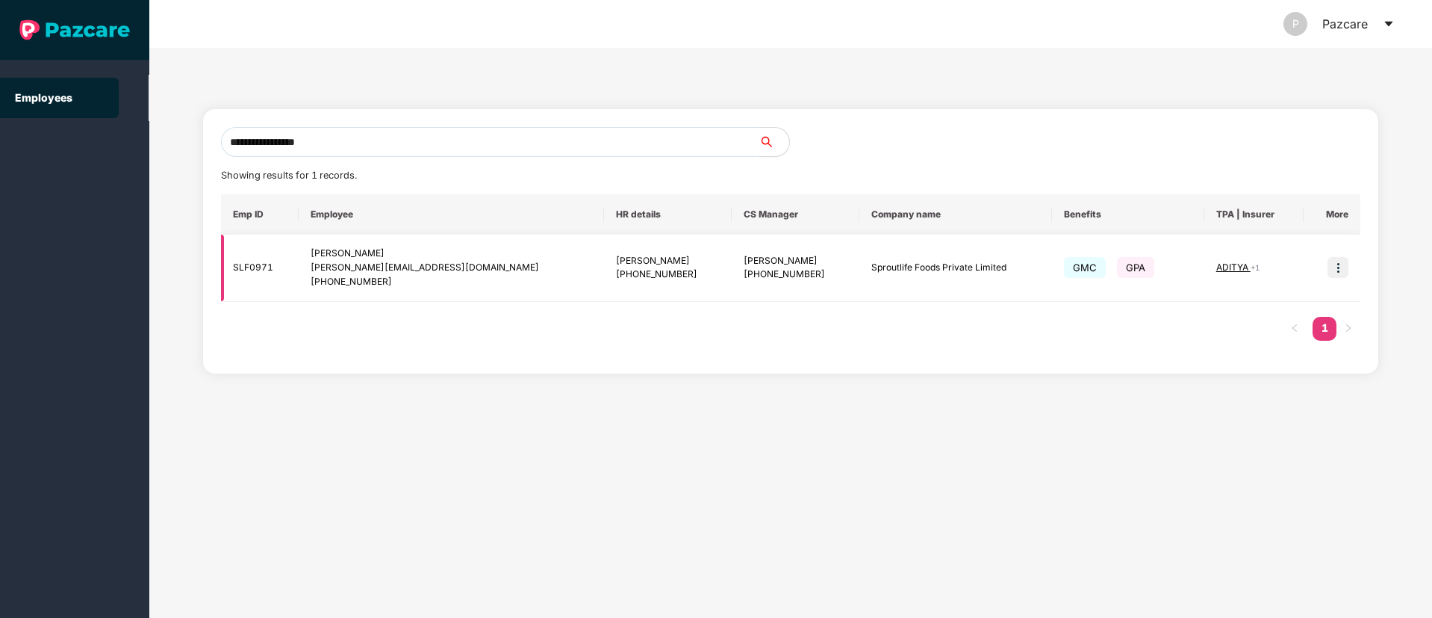
type input "**********"
click at [1352, 261] on td at bounding box center [1332, 267] width 57 height 67
click at [1344, 268] on img at bounding box center [1338, 267] width 21 height 21
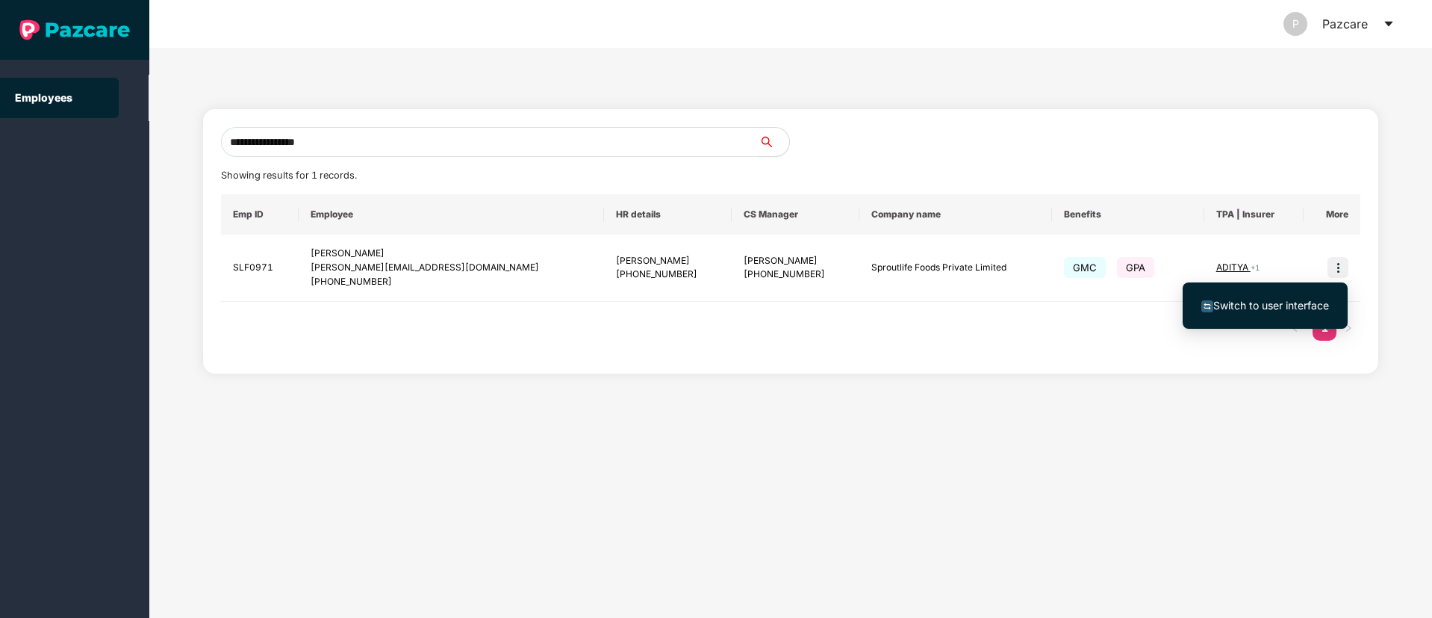
click at [1269, 299] on span "Switch to user interface" at bounding box center [1271, 305] width 116 height 13
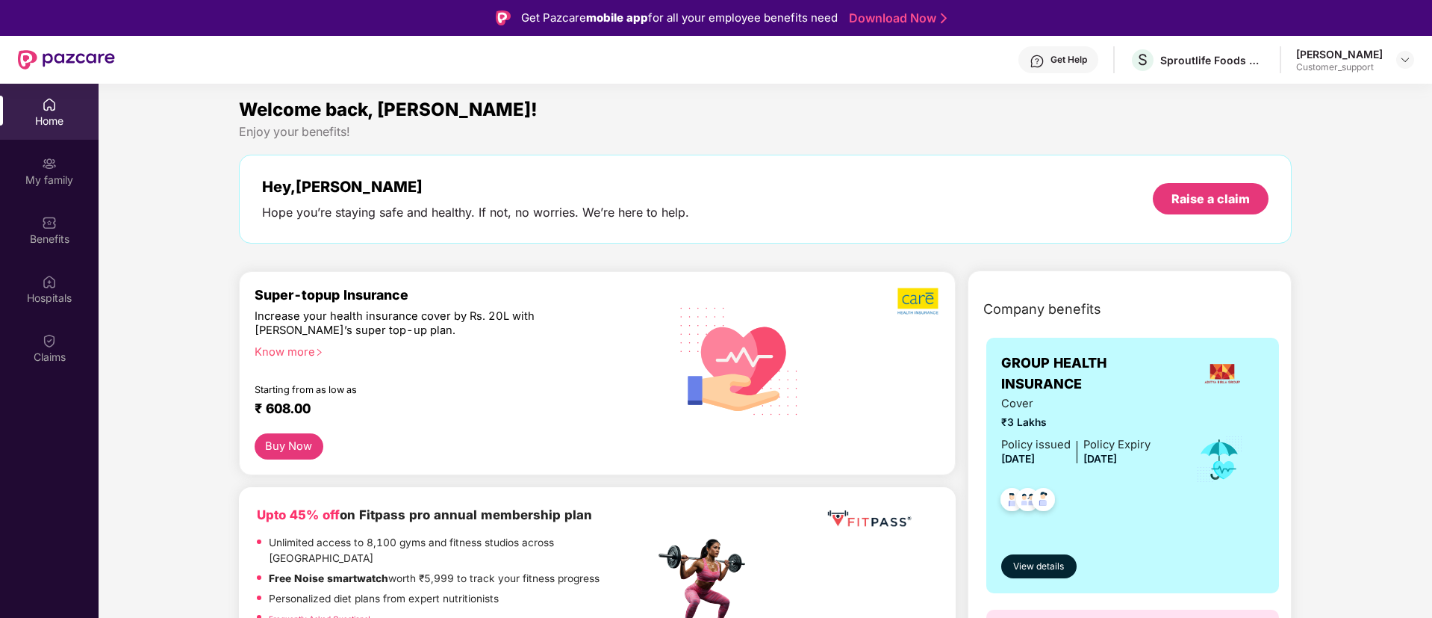
click at [1058, 57] on div "Get Help" at bounding box center [1069, 60] width 37 height 12
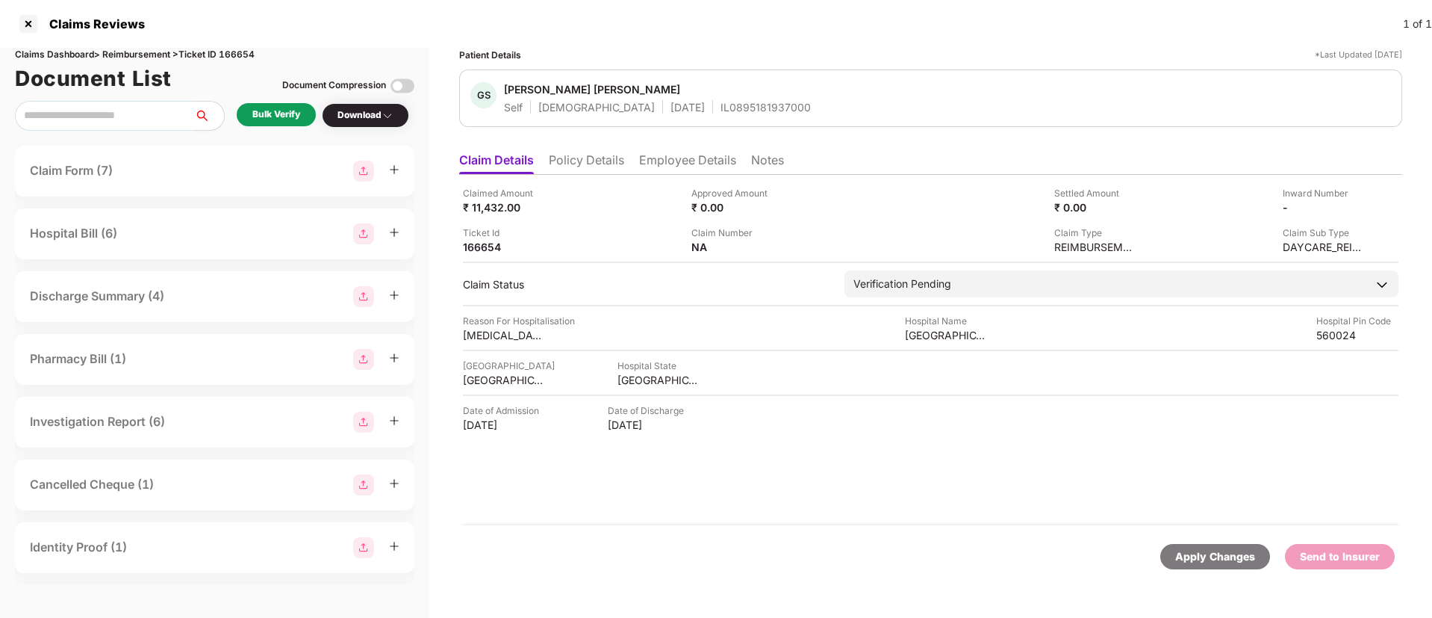
click at [603, 176] on div "Claimed Amount ₹ 11,432.00 Approved Amount ₹ 0.00 Settled Amount ₹ 0.00 Inward …" at bounding box center [930, 350] width 943 height 350
click at [606, 163] on li "Policy Details" at bounding box center [586, 163] width 75 height 22
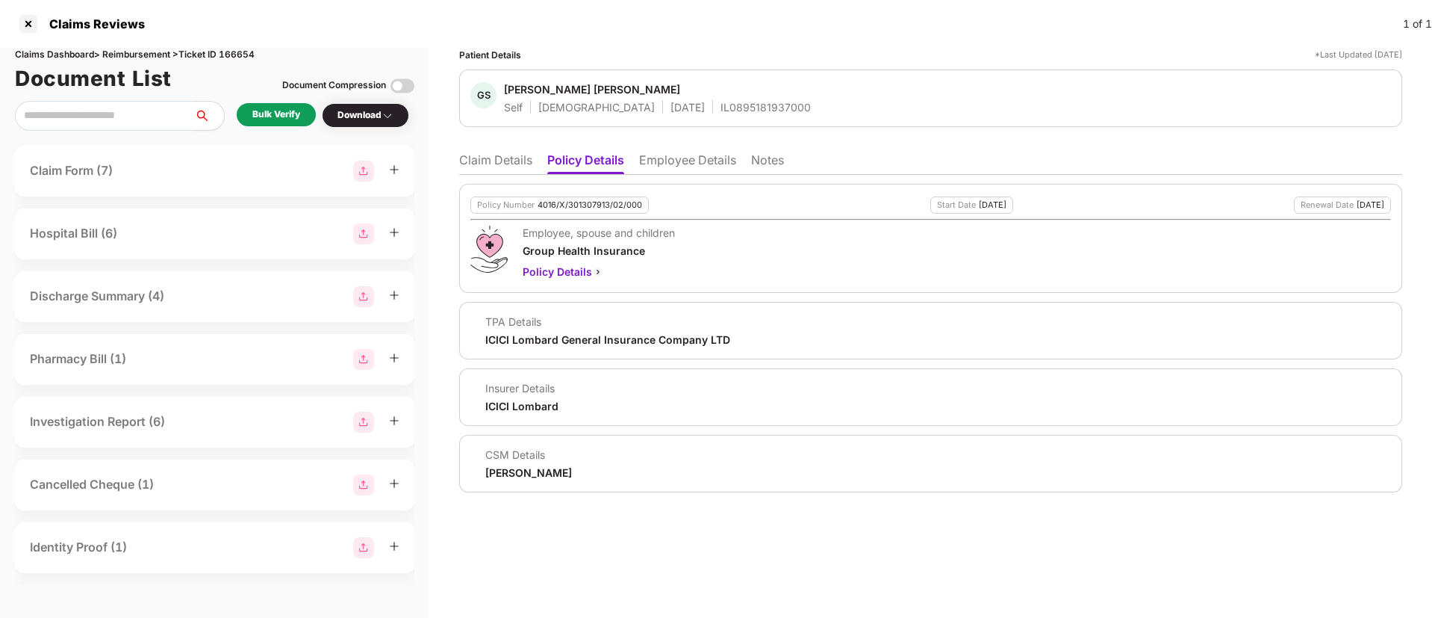
click at [235, 45] on div "Claims Reviews 1 of 1" at bounding box center [716, 24] width 1432 height 48
click at [235, 57] on div "Claims Dashboard > Reimbursement > Ticket ID 166654" at bounding box center [214, 55] width 399 height 14
copy div "166654"
click at [489, 161] on li "Claim Details" at bounding box center [495, 163] width 73 height 22
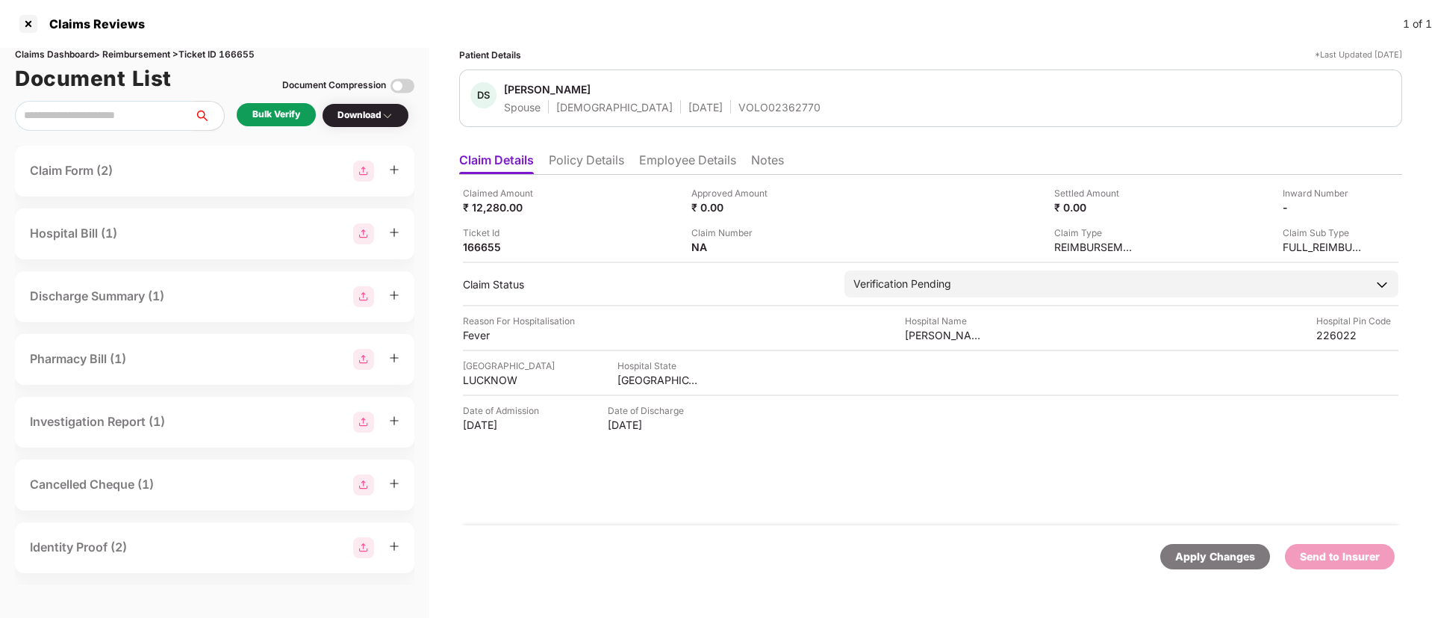
click at [599, 163] on li "Policy Details" at bounding box center [586, 163] width 75 height 22
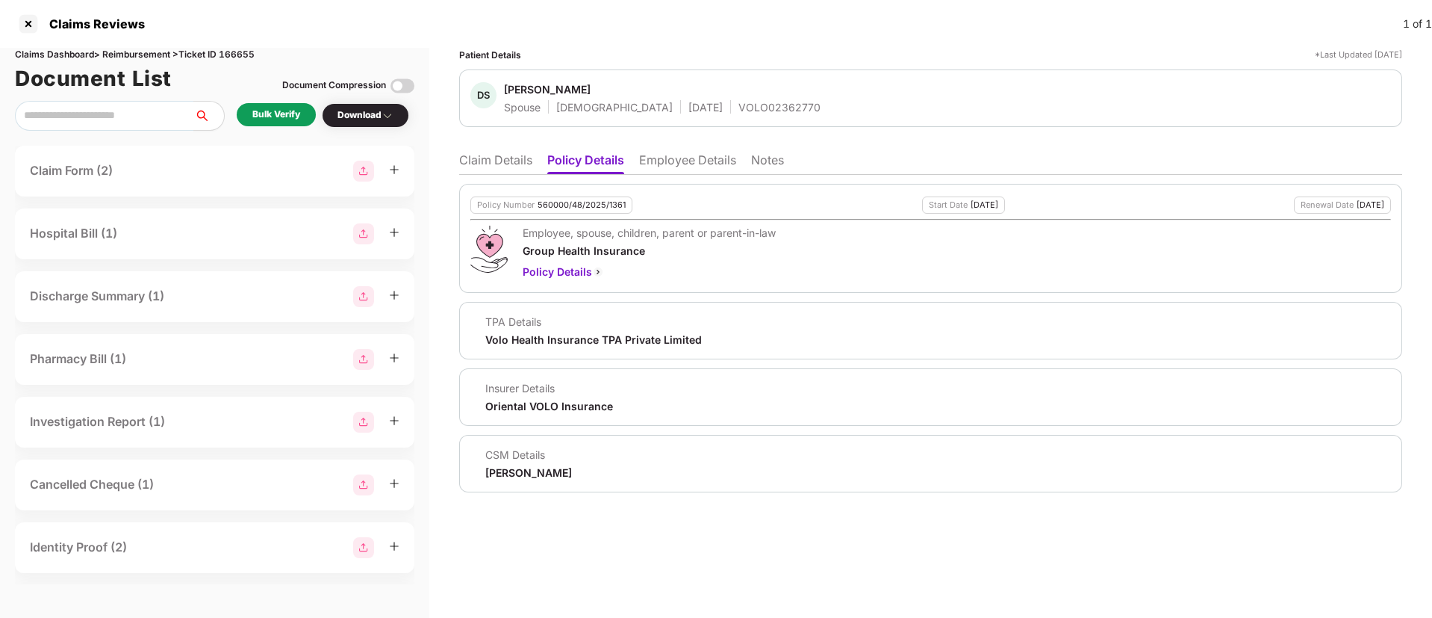
click at [493, 163] on li "Claim Details" at bounding box center [495, 163] width 73 height 22
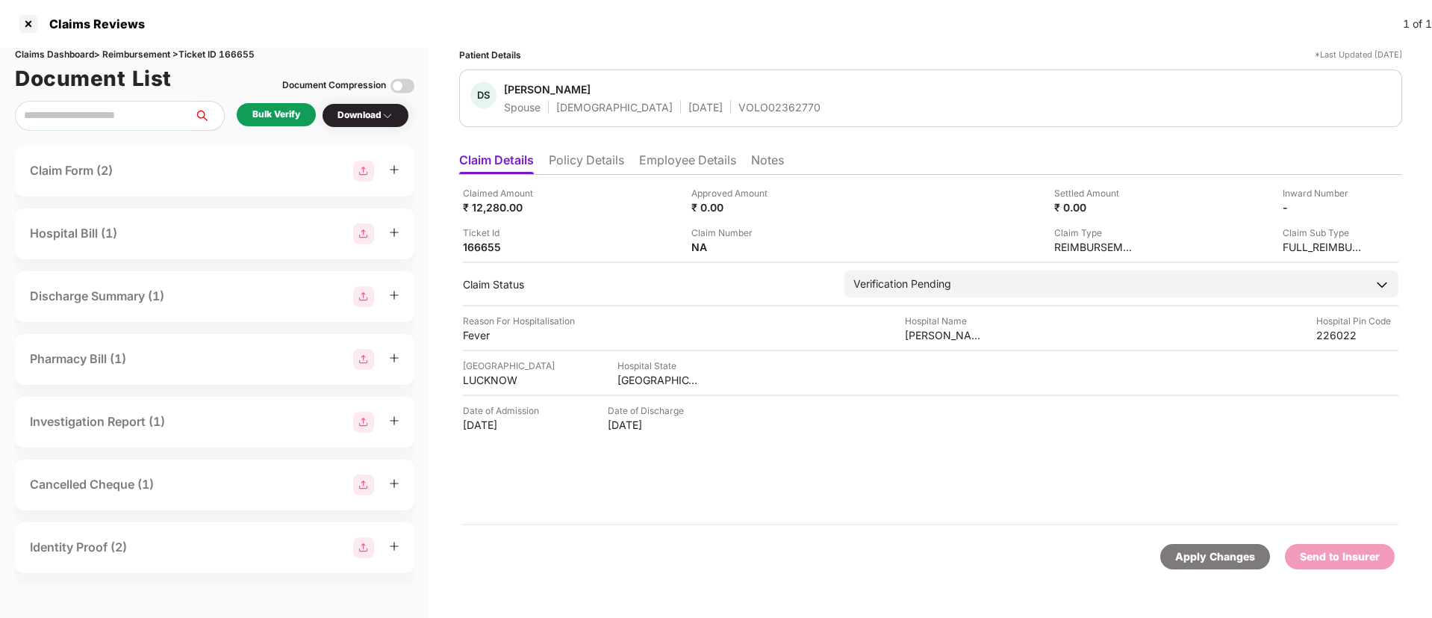
click at [308, 120] on div "Bulk Verify" at bounding box center [276, 114] width 79 height 23
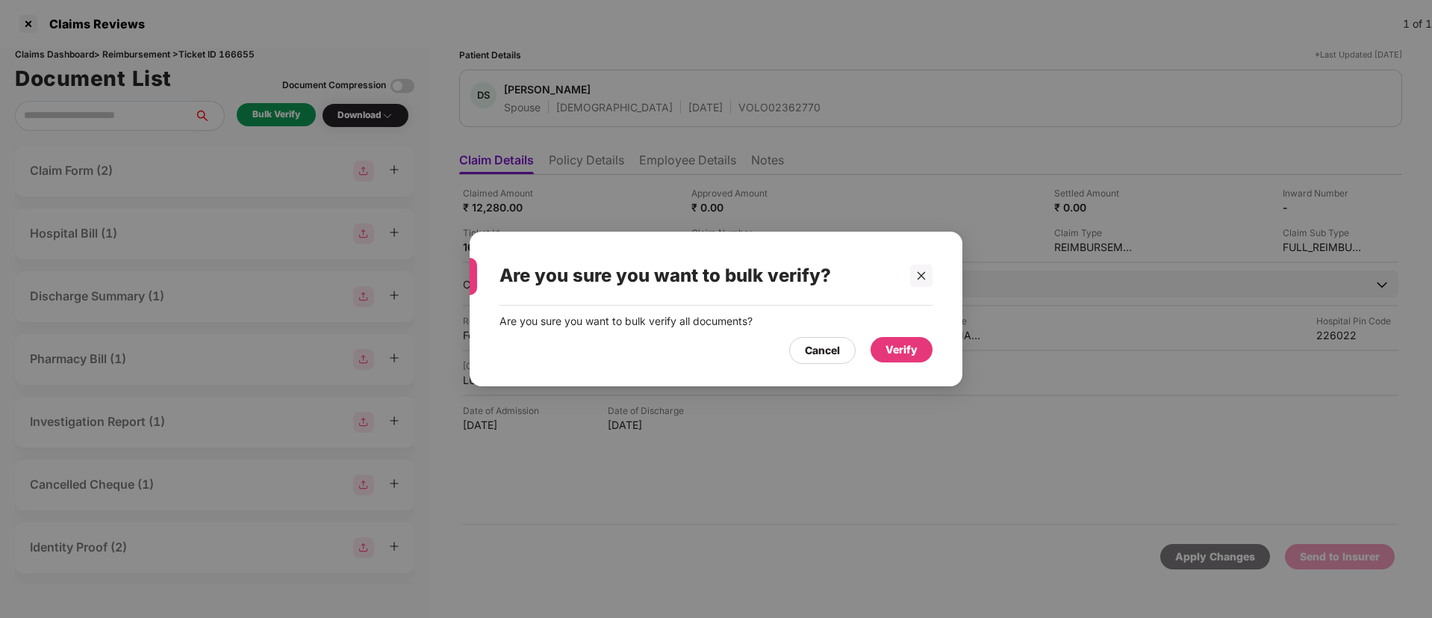
click at [910, 353] on div "Verify" at bounding box center [902, 349] width 32 height 16
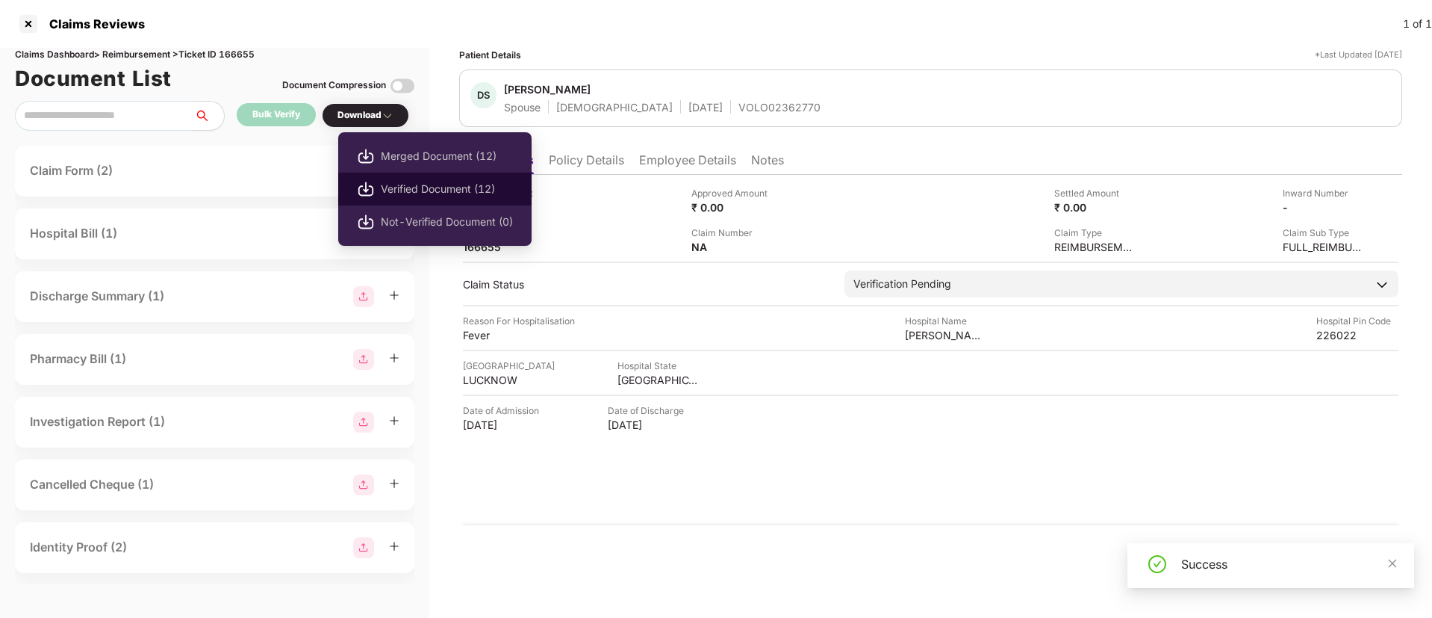
click at [461, 191] on span "Verified Document (12)" at bounding box center [447, 189] width 132 height 16
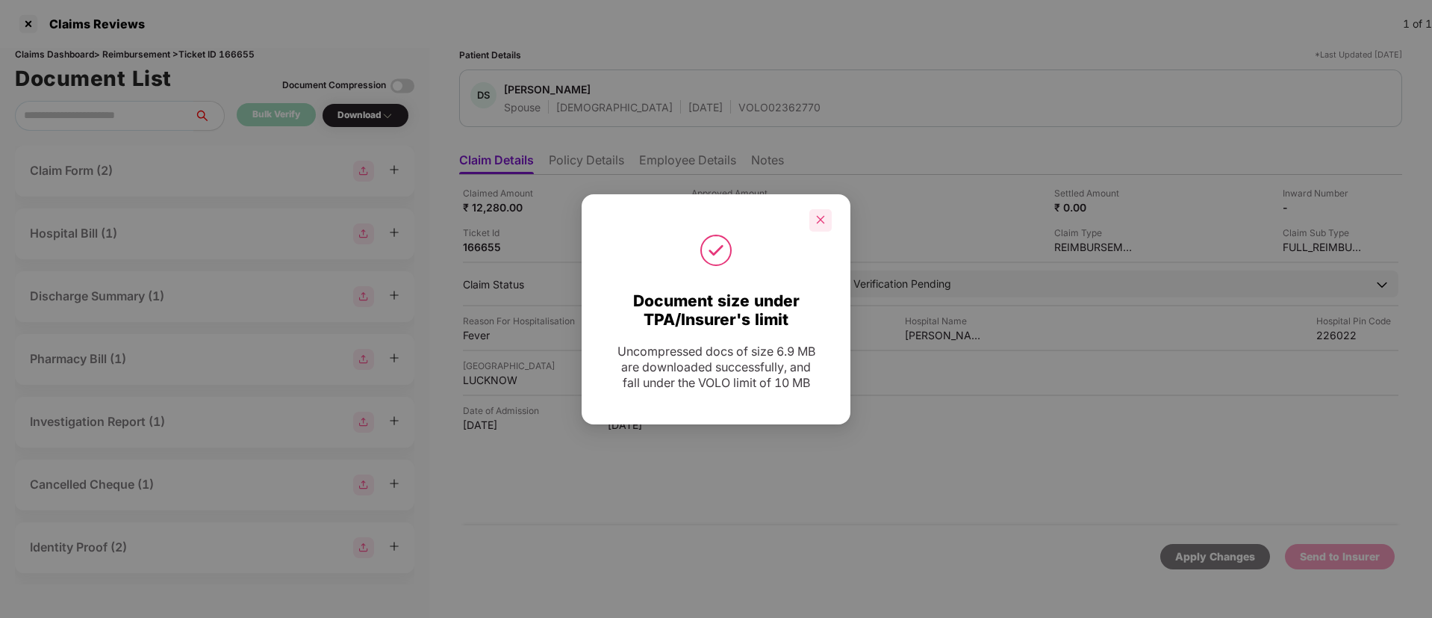
click at [818, 225] on div at bounding box center [820, 220] width 22 height 22
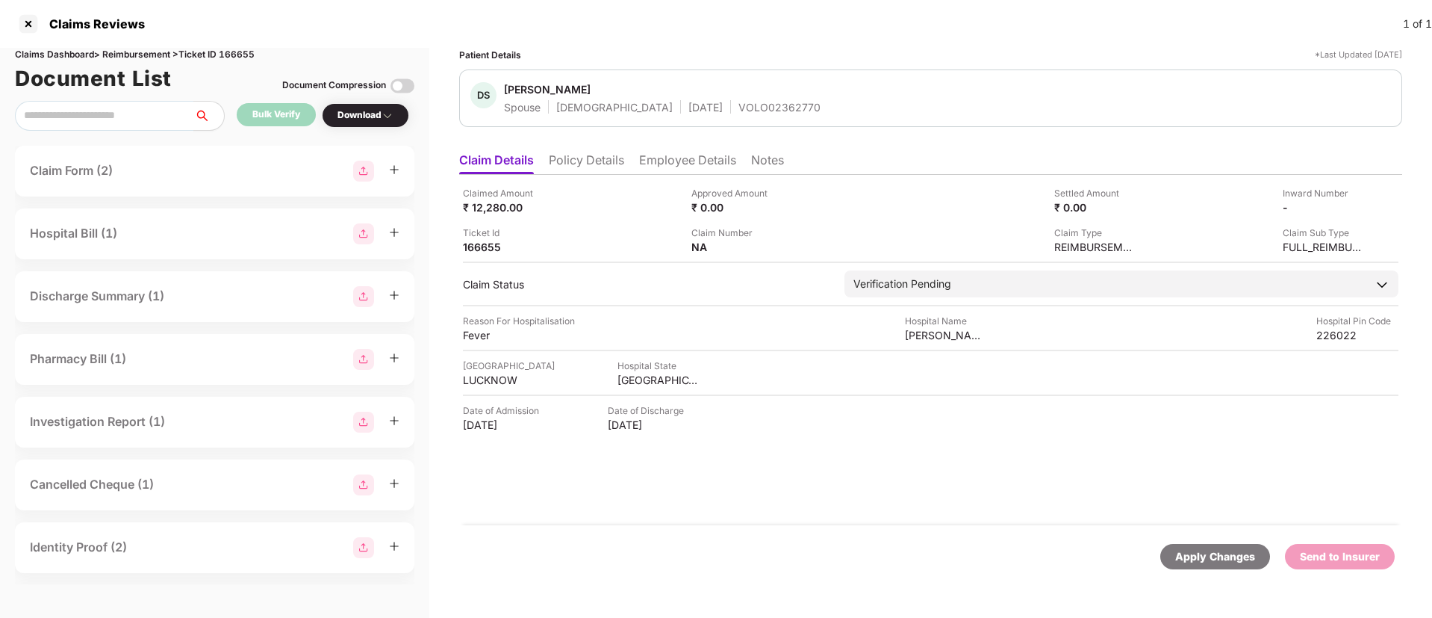
click at [600, 162] on li "Policy Details" at bounding box center [586, 163] width 75 height 22
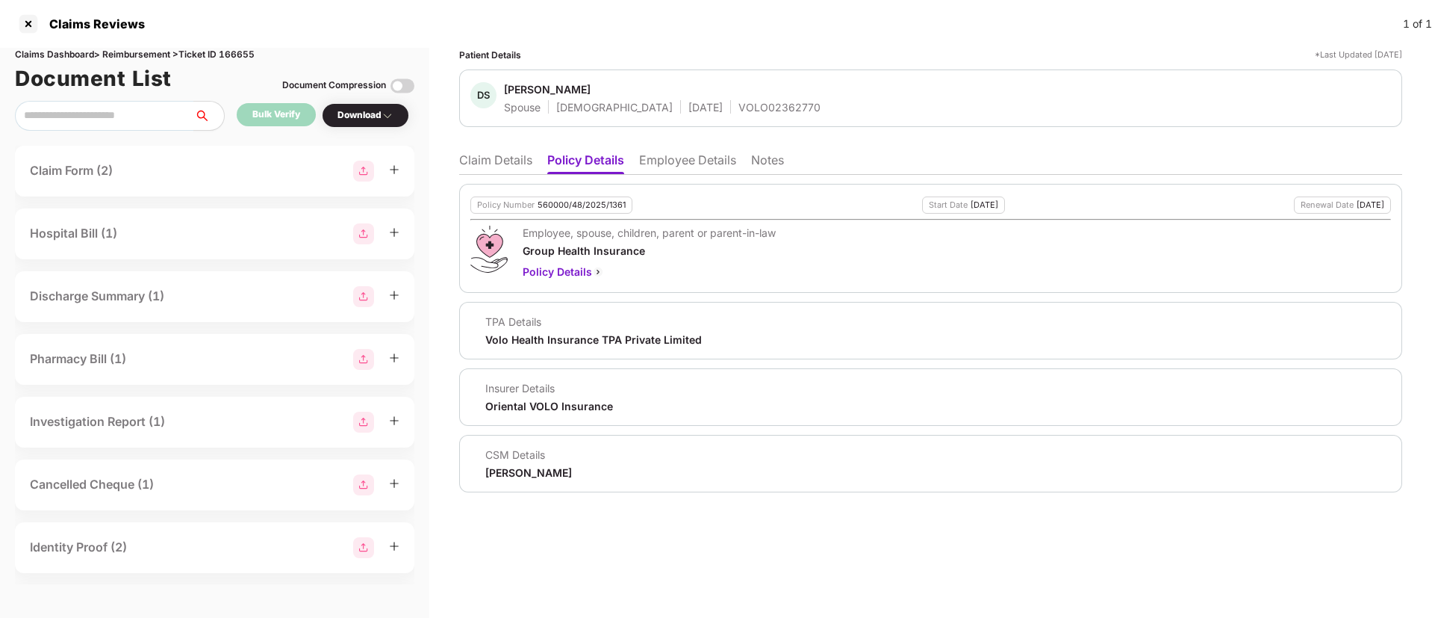
click at [496, 161] on li "Claim Details" at bounding box center [495, 163] width 73 height 22
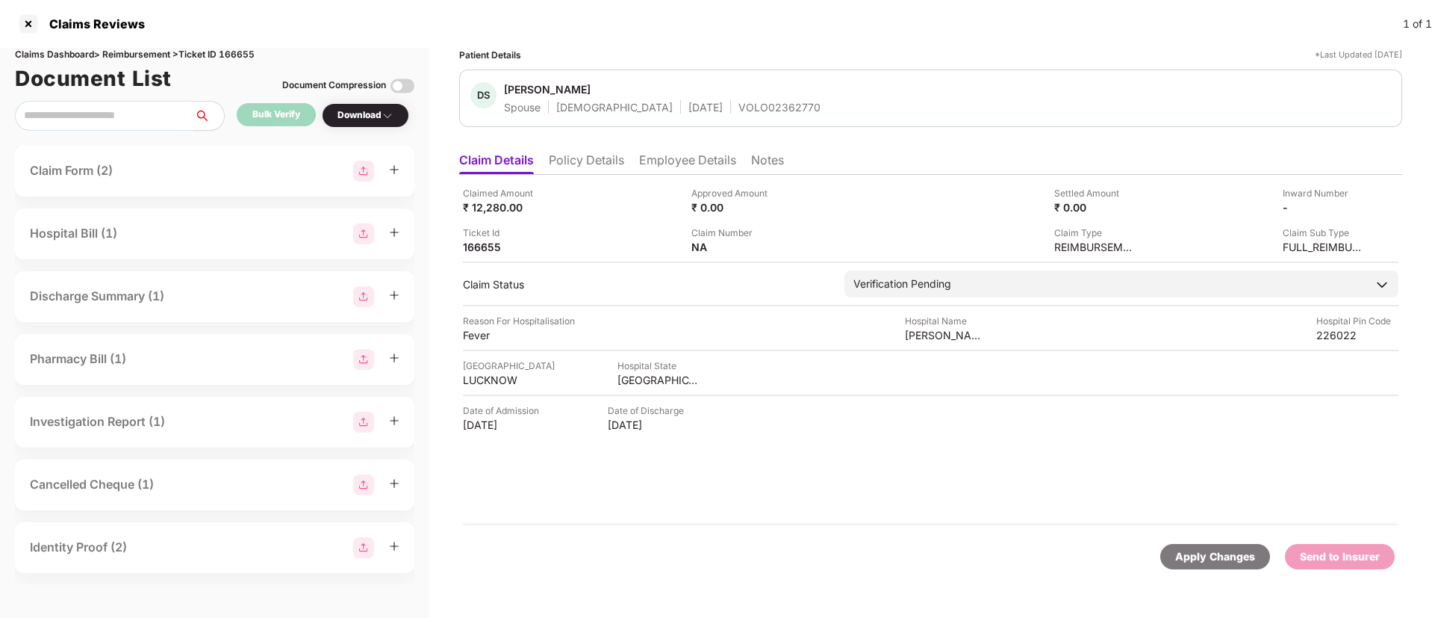
click at [590, 152] on li "Policy Details" at bounding box center [586, 163] width 75 height 22
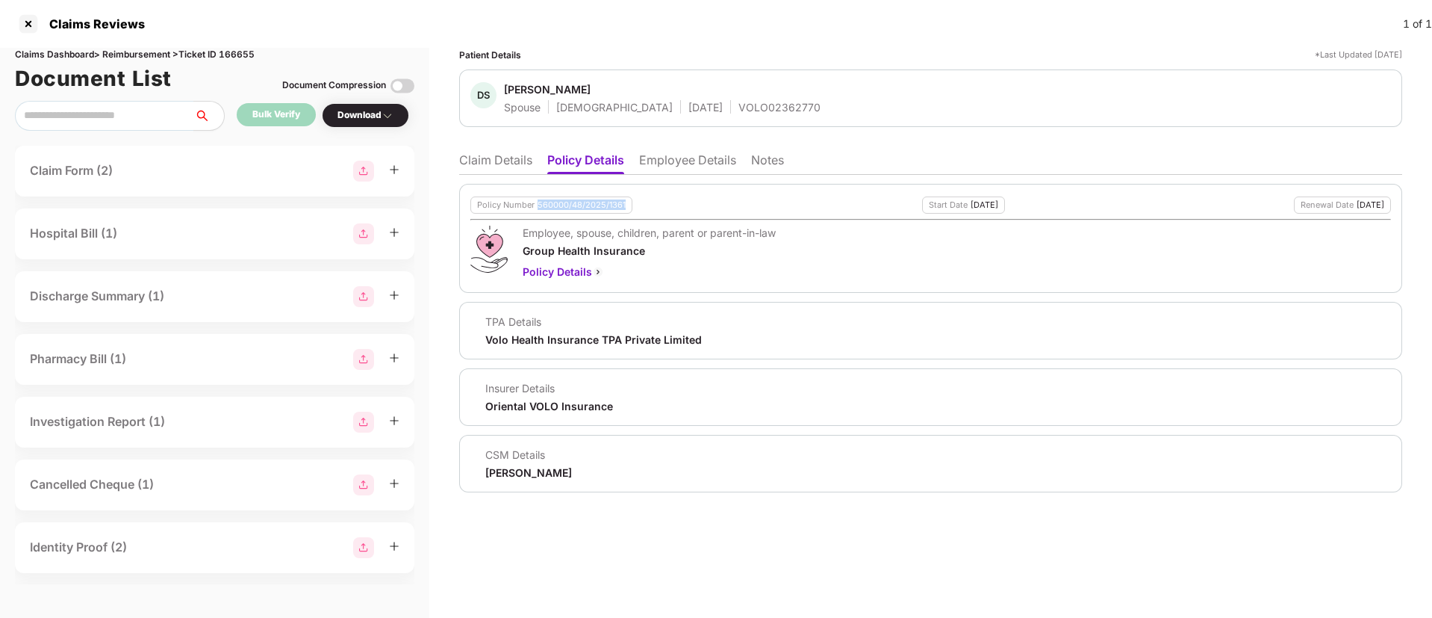
drag, startPoint x: 535, startPoint y: 203, endPoint x: 628, endPoint y: 206, distance: 93.4
click at [628, 206] on div "Policy Number 560000/48/2025/1361" at bounding box center [551, 204] width 162 height 17
copy div "560000/48/2025/1361"
drag, startPoint x: 682, startPoint y: 116, endPoint x: 791, endPoint y: 114, distance: 109.0
click at [791, 114] on div "DS Deepshikha Srivastav Spouse Female 19 Apr 1990 VOLO02362770" at bounding box center [930, 97] width 943 height 57
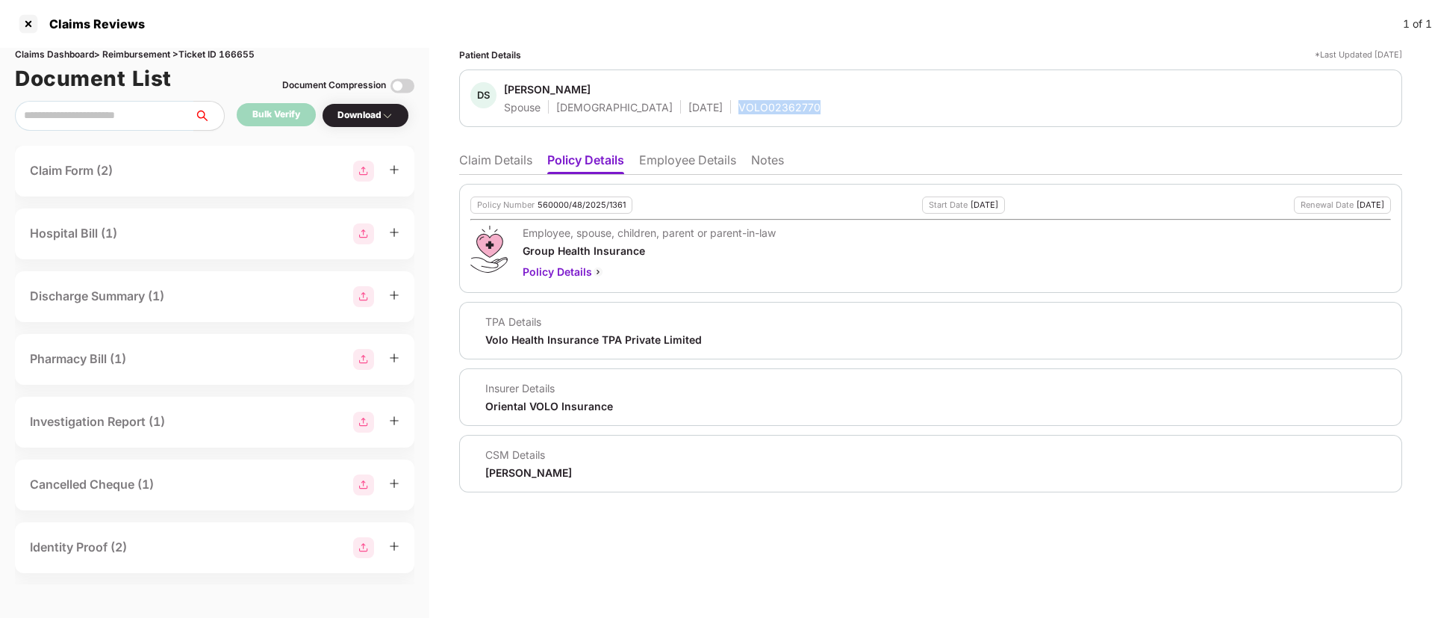
copy div "VOLO02362770"
click at [712, 275] on div "Policy Details" at bounding box center [649, 272] width 253 height 16
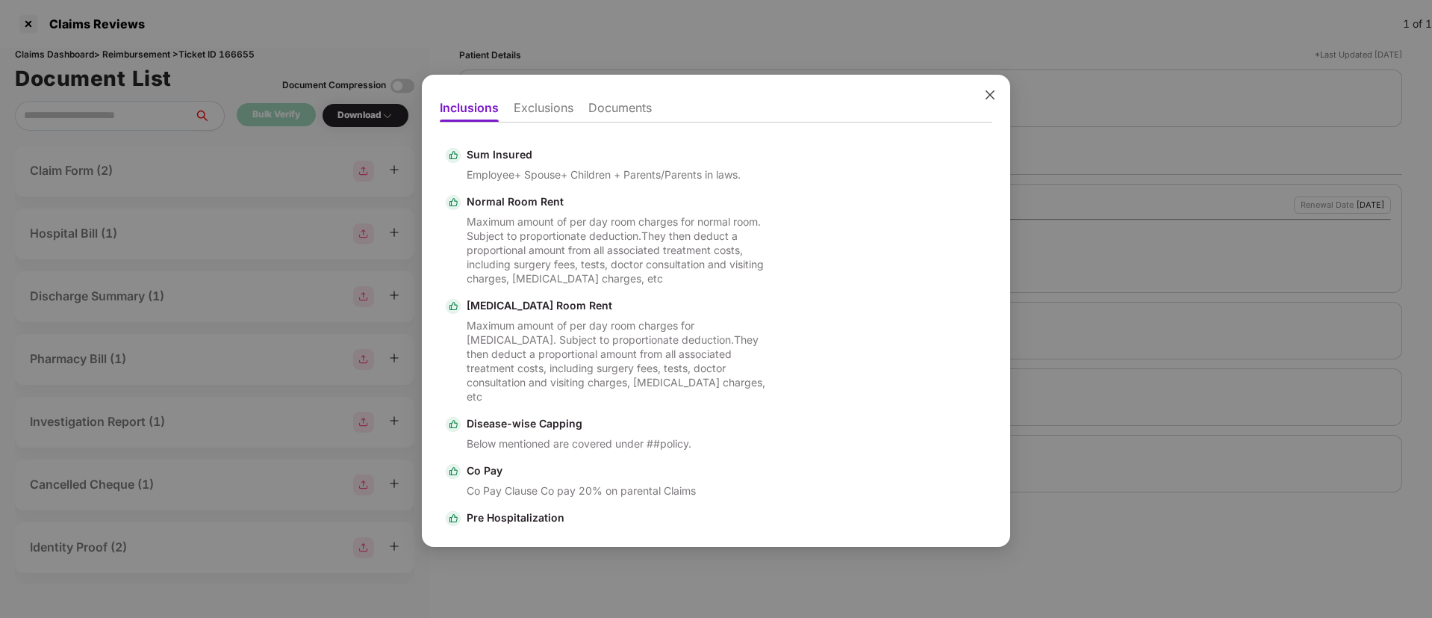
click at [991, 102] on span "Close" at bounding box center [990, 95] width 40 height 40
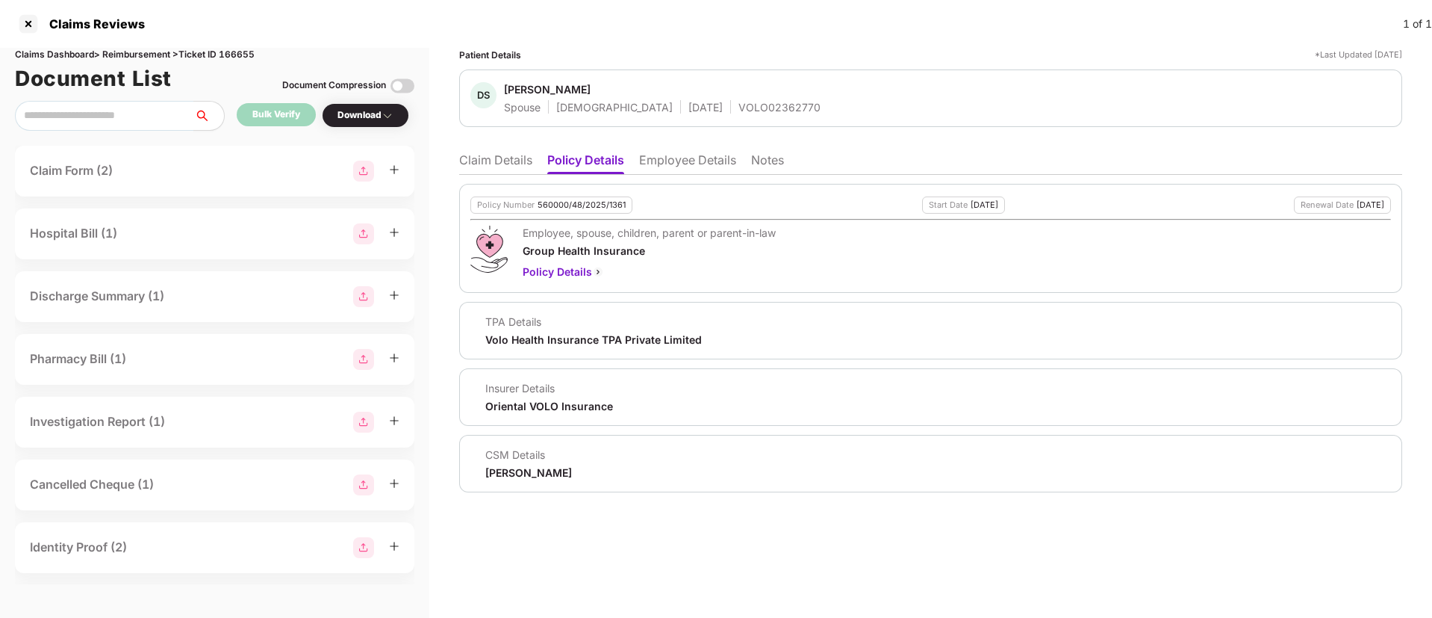
click at [682, 162] on li "Employee Details" at bounding box center [687, 163] width 97 height 22
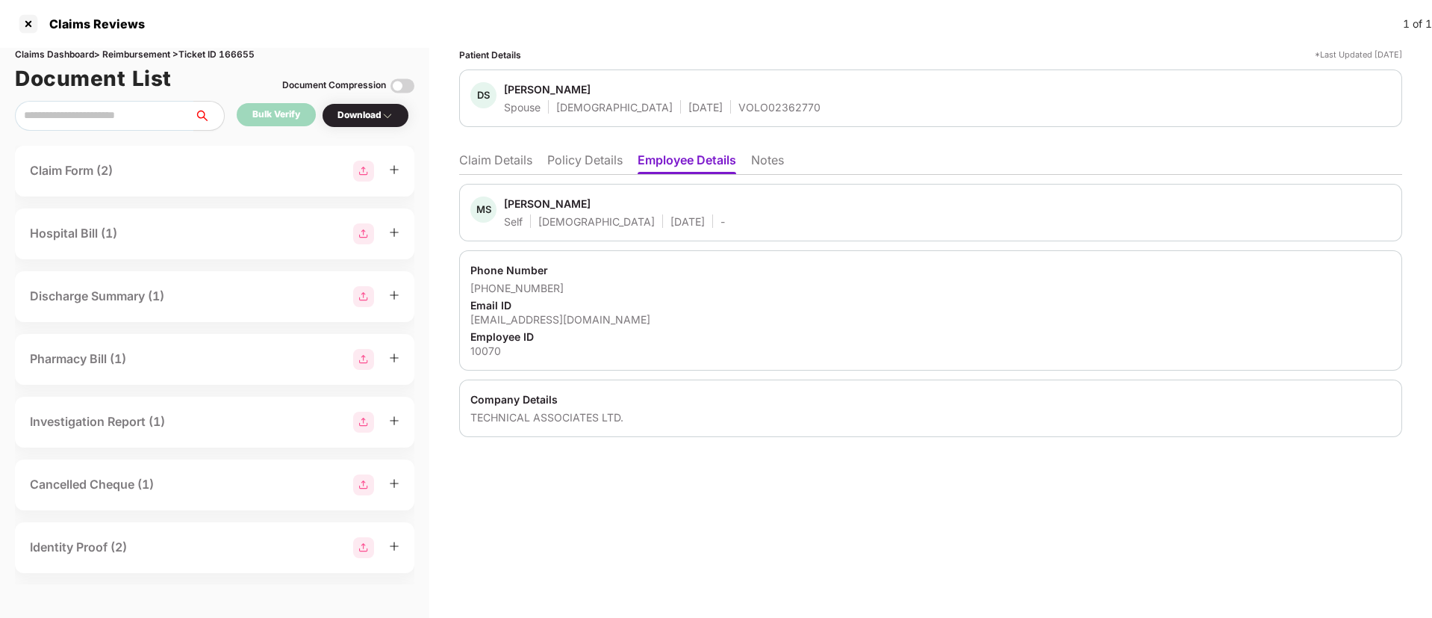
click at [576, 155] on li "Policy Details" at bounding box center [584, 163] width 75 height 22
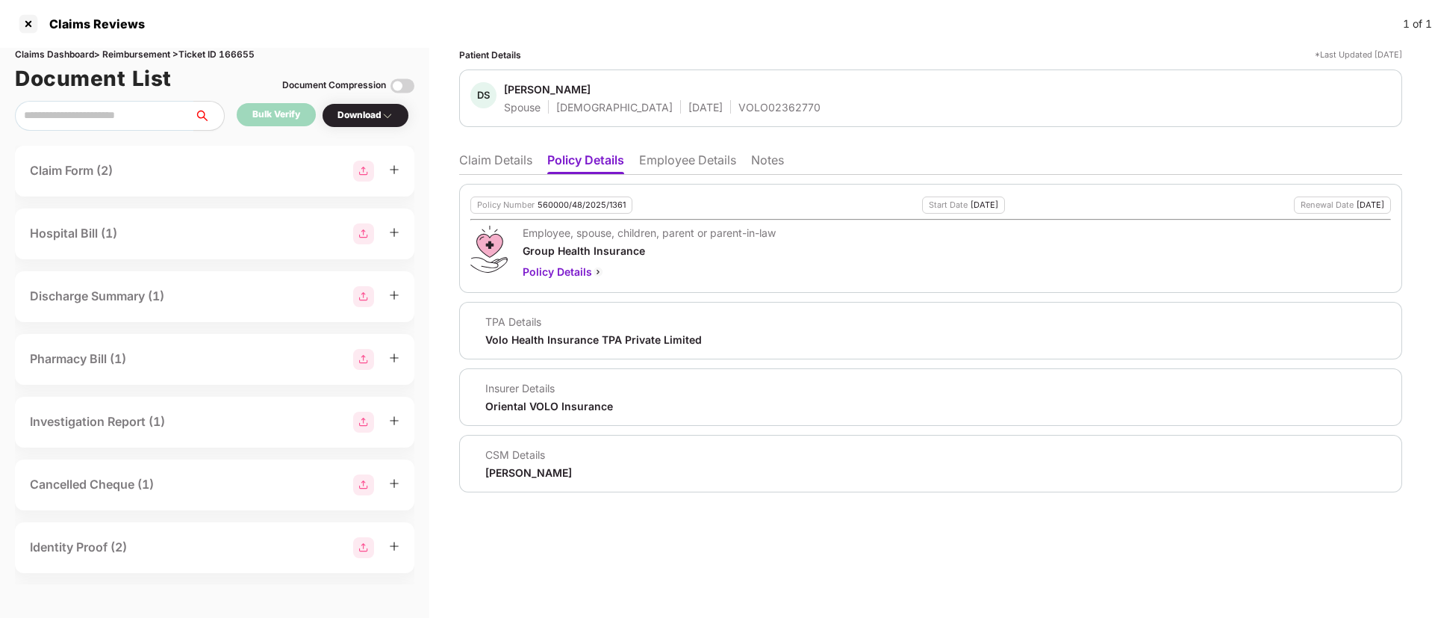
click at [484, 155] on li "Claim Details" at bounding box center [495, 163] width 73 height 22
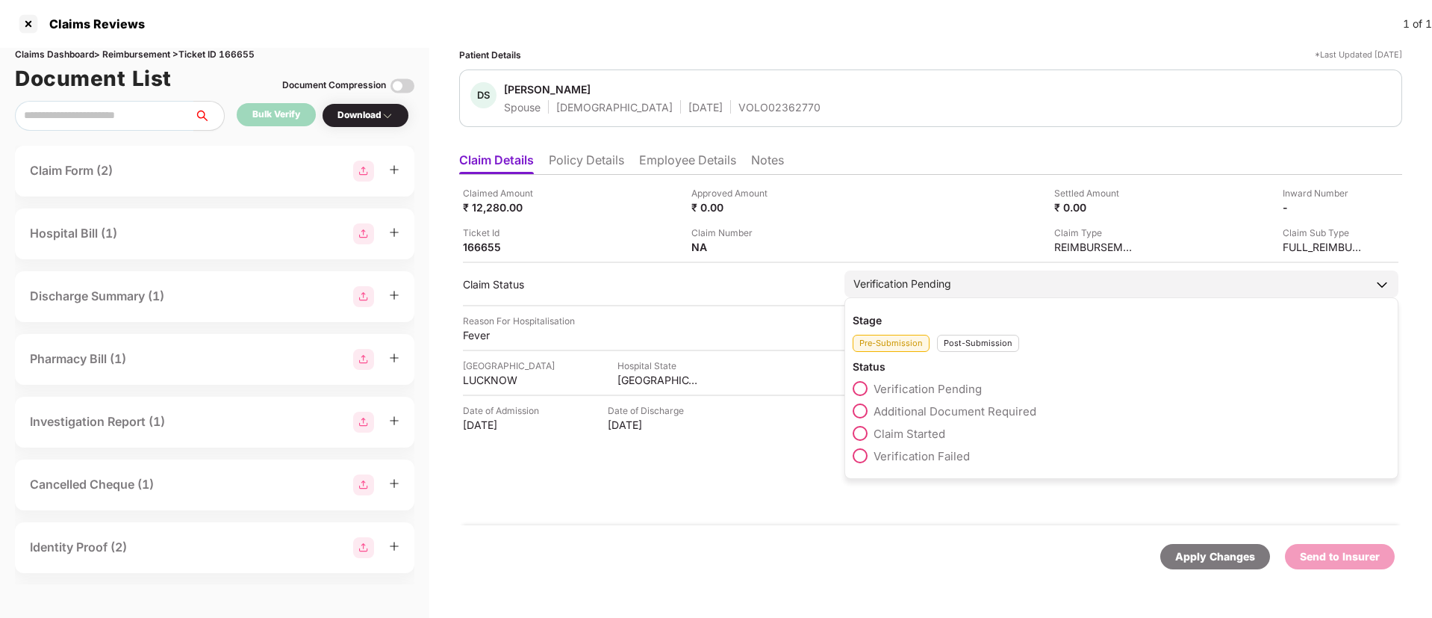
drag, startPoint x: 870, startPoint y: 436, endPoint x: 1036, endPoint y: 508, distance: 180.9
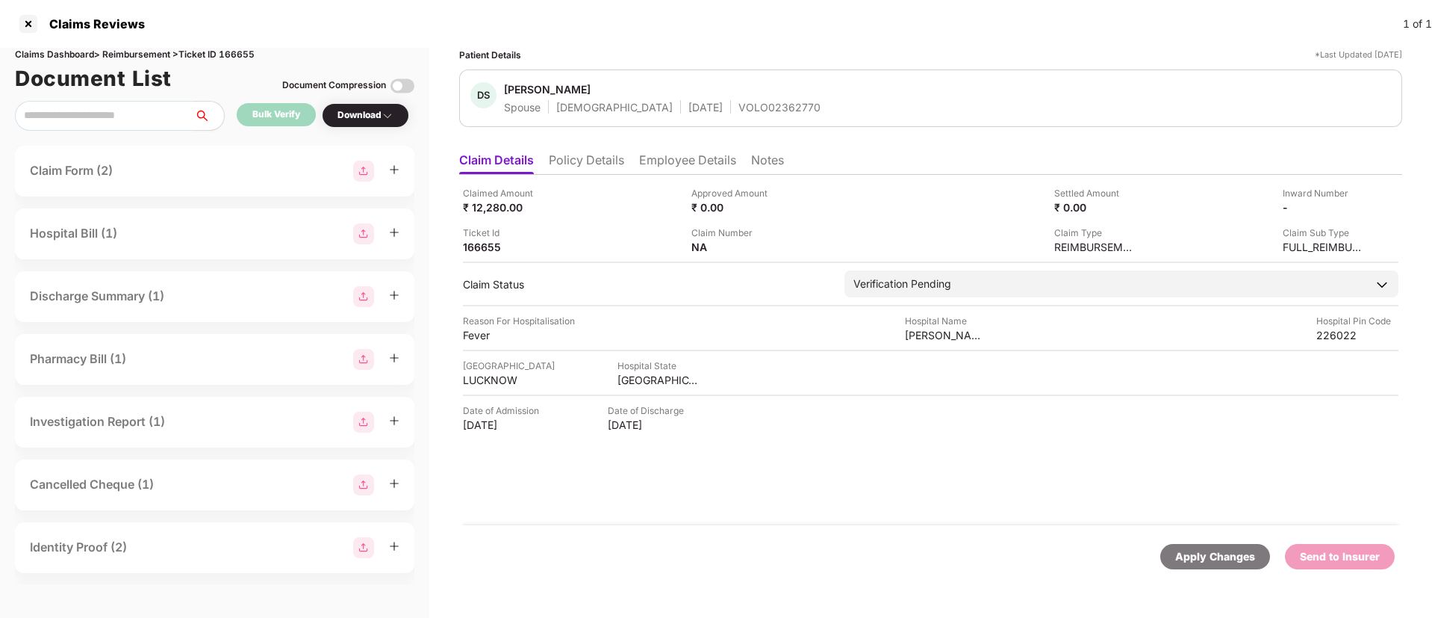
click at [0, 0] on label "Claim Started" at bounding box center [0, 0] width 0 height 0
click at [1229, 554] on div "Apply Changes" at bounding box center [1215, 556] width 80 height 16
click at [656, 155] on li "Employee Details" at bounding box center [687, 163] width 97 height 22
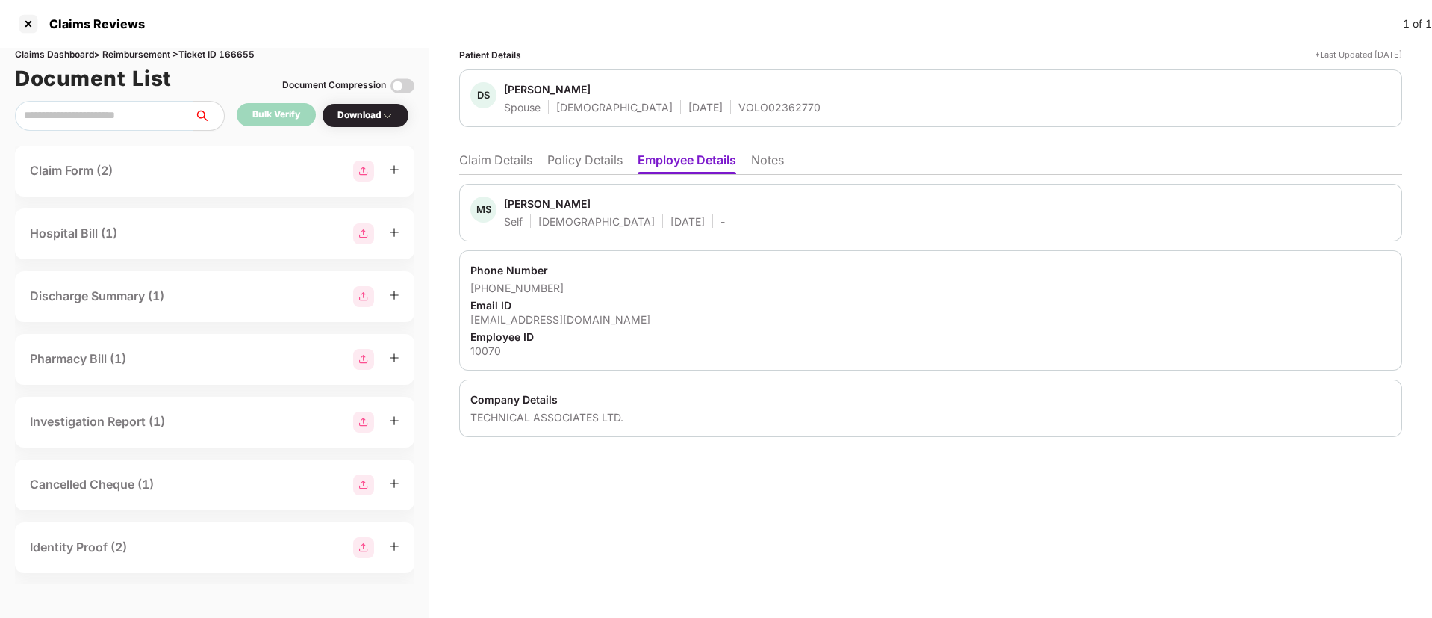
click at [571, 143] on div "Patient Details *Last Updated 21 Aug 2025 DS Deepshikha Srivastav Spouse Female…" at bounding box center [930, 242] width 943 height 389
drag, startPoint x: 570, startPoint y: 163, endPoint x: 614, endPoint y: 181, distance: 47.2
click at [570, 163] on li "Policy Details" at bounding box center [584, 163] width 75 height 22
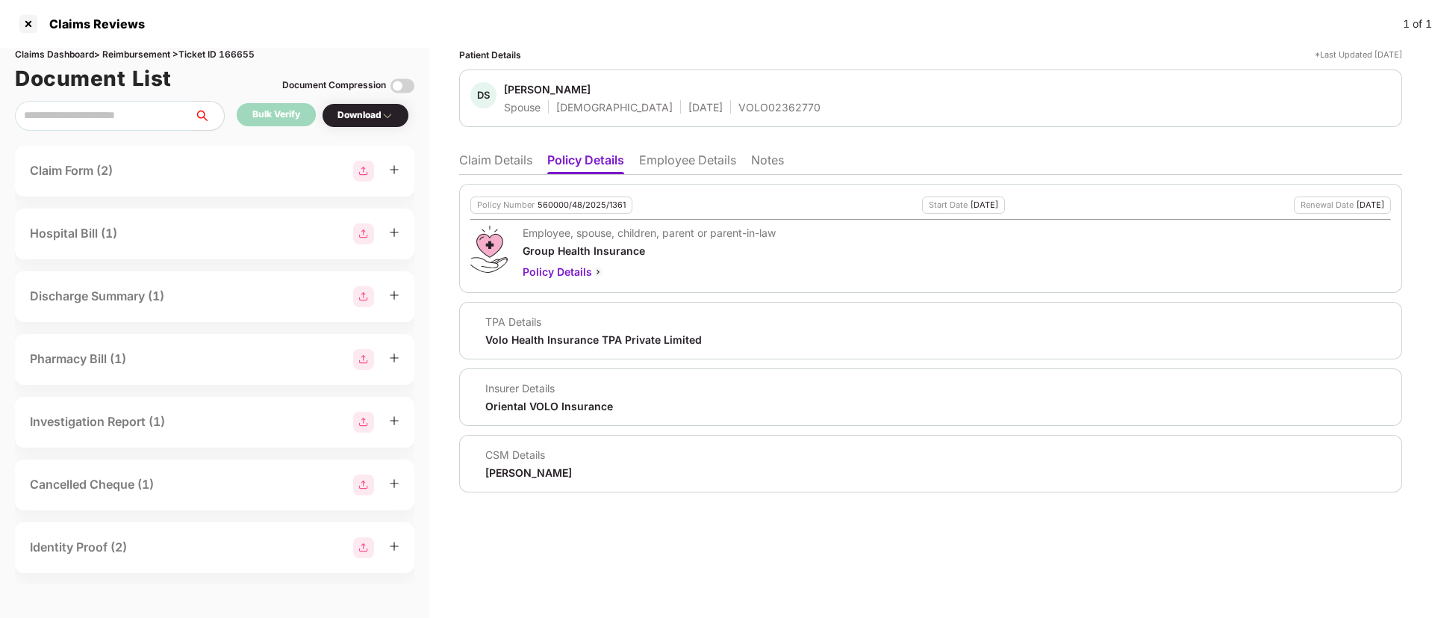
click at [494, 161] on li "Claim Details" at bounding box center [495, 163] width 73 height 22
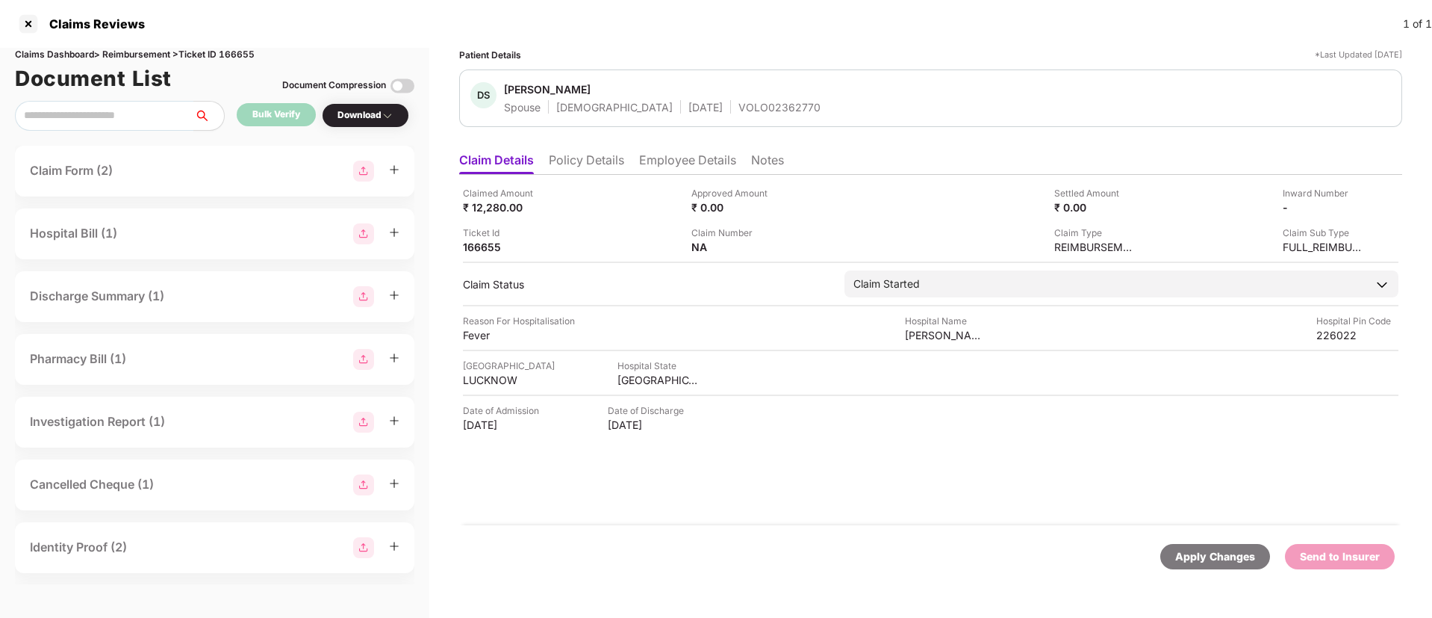
click at [576, 149] on ul "Claim Details Policy Details Employee Details Notes" at bounding box center [930, 160] width 943 height 30
click at [576, 157] on li "Policy Details" at bounding box center [586, 163] width 75 height 22
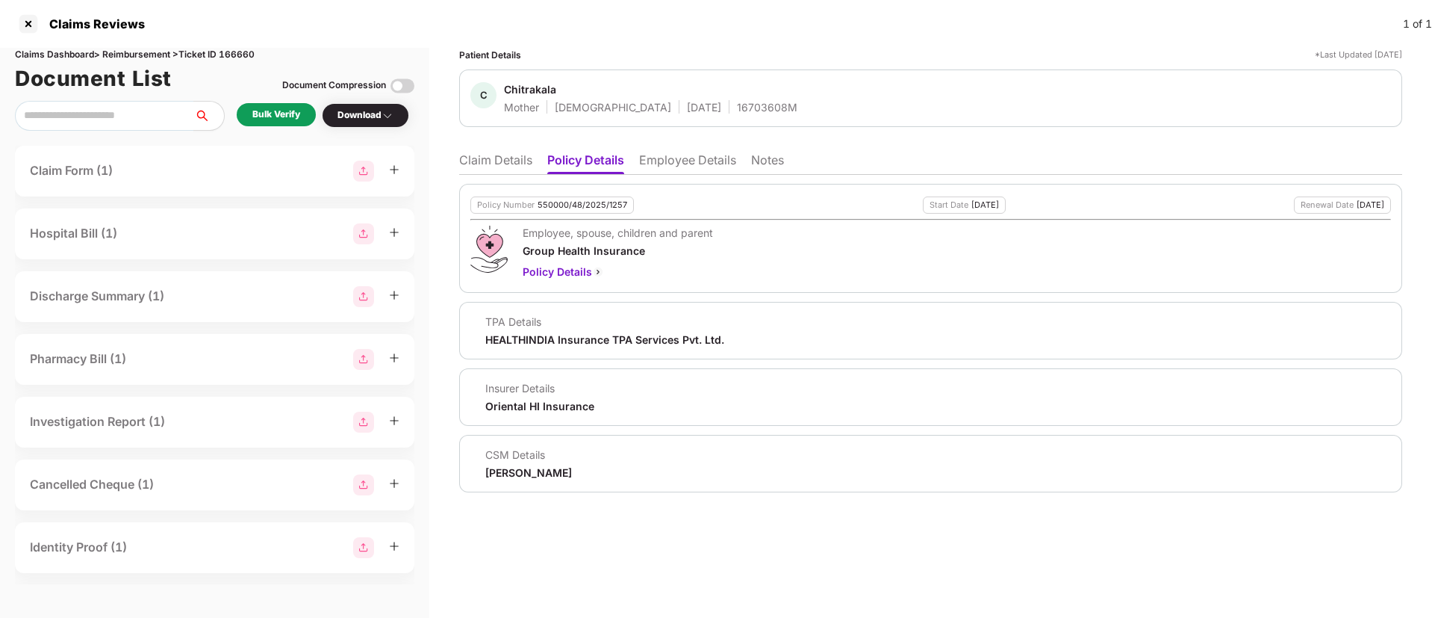
click at [678, 155] on li "Employee Details" at bounding box center [687, 163] width 97 height 22
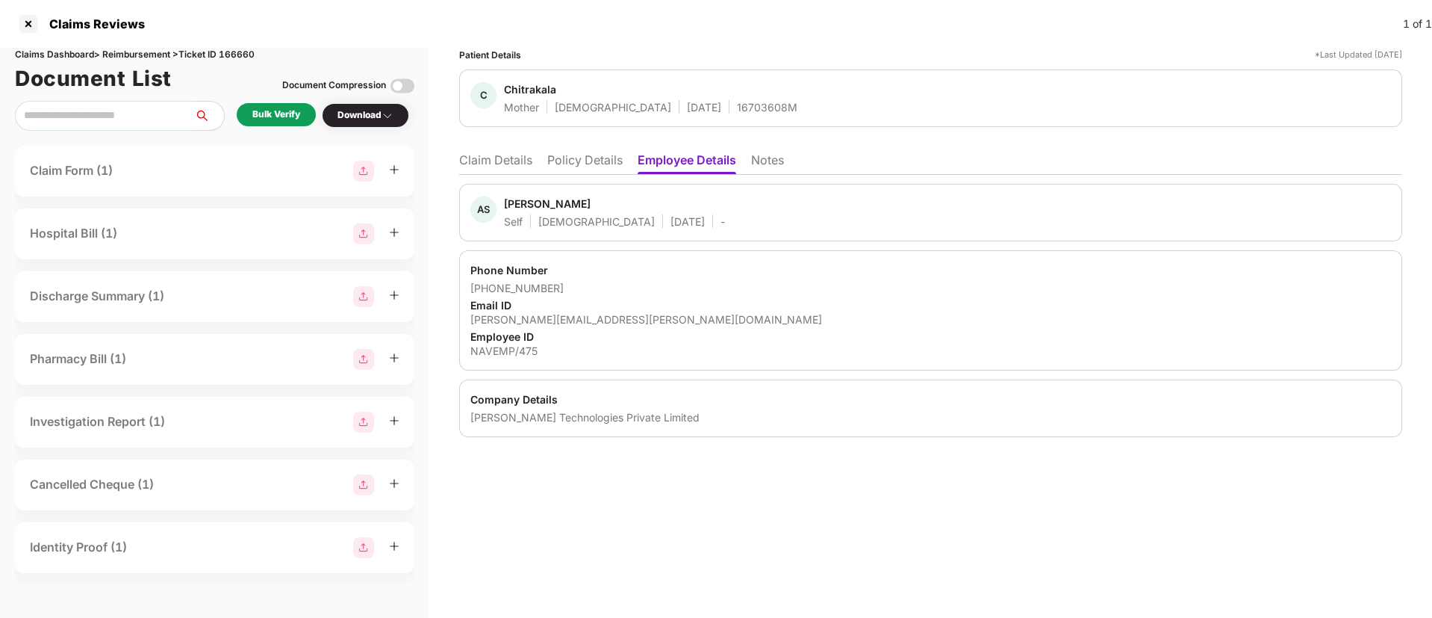
click at [599, 165] on li "Policy Details" at bounding box center [584, 163] width 75 height 22
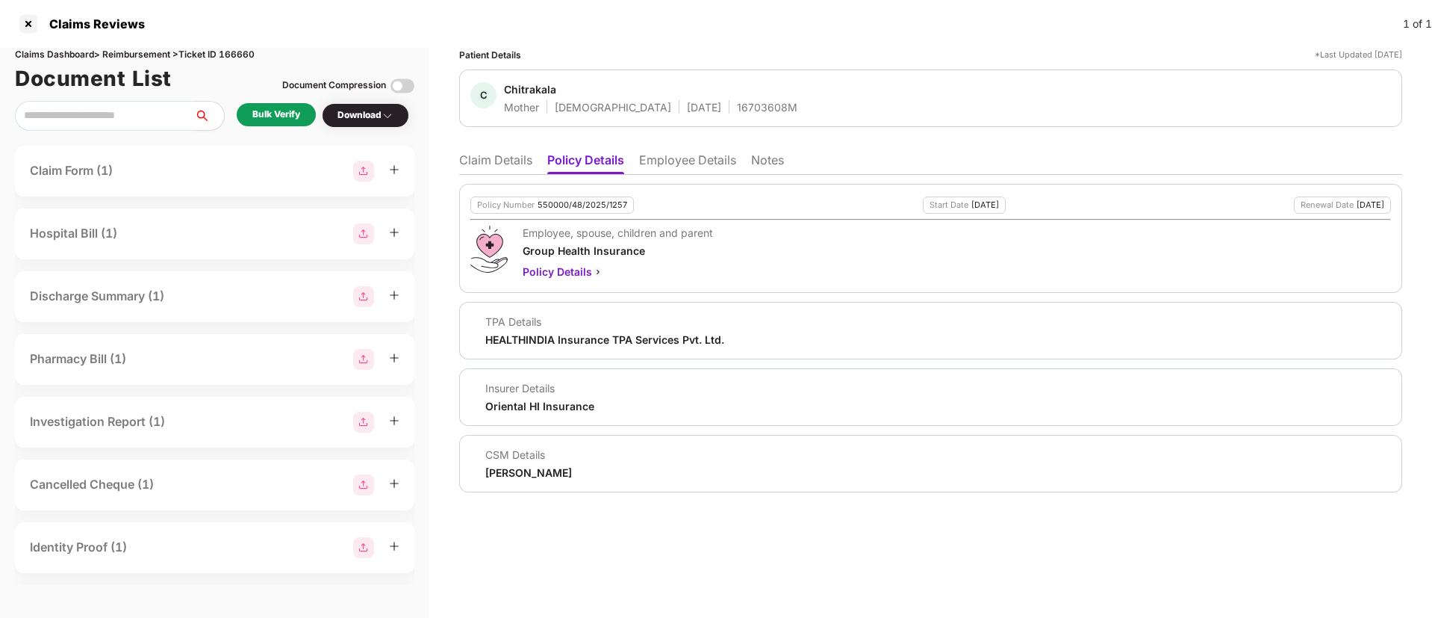
click at [684, 160] on li "Employee Details" at bounding box center [687, 163] width 97 height 22
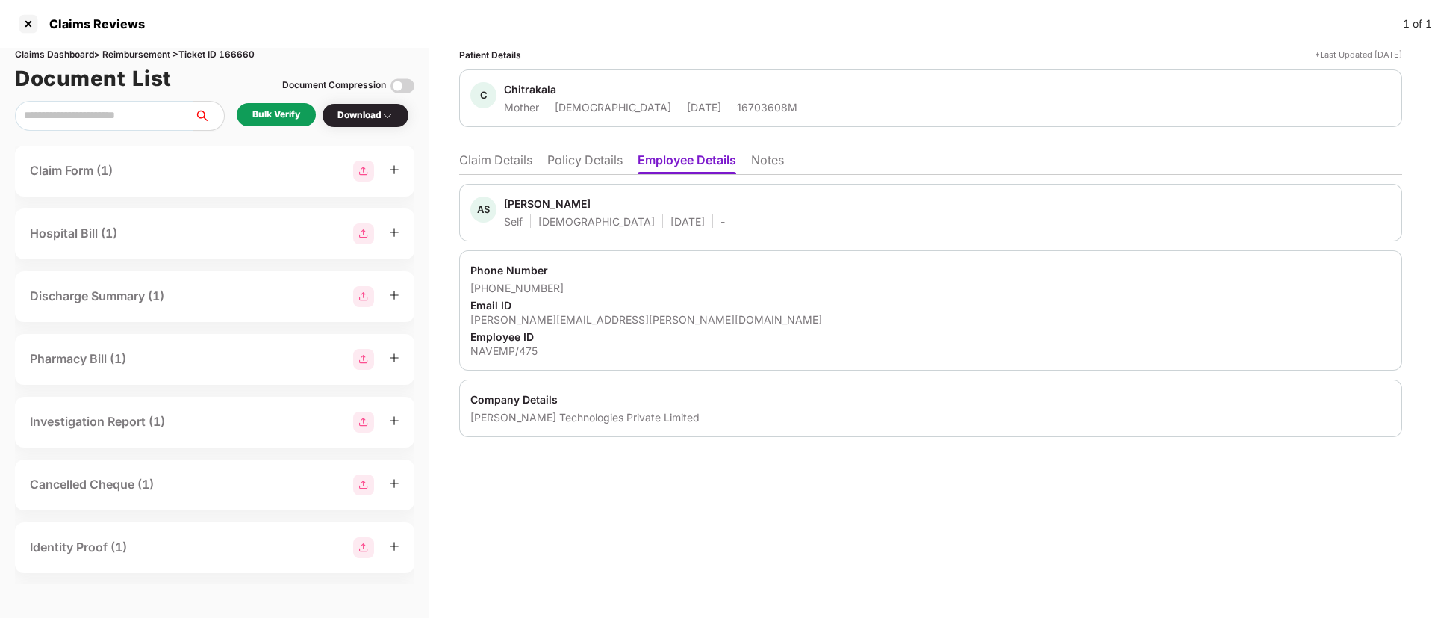
click at [591, 155] on li "Policy Details" at bounding box center [584, 163] width 75 height 22
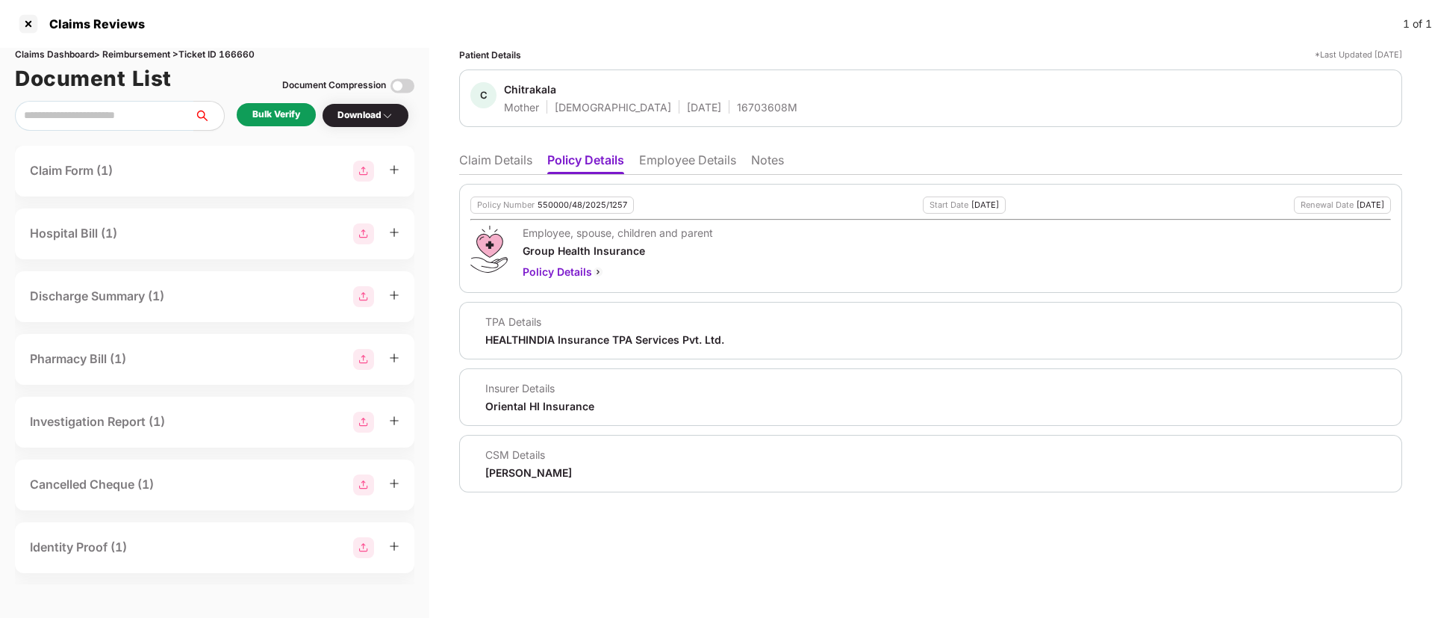
click at [494, 162] on li "Claim Details" at bounding box center [495, 163] width 73 height 22
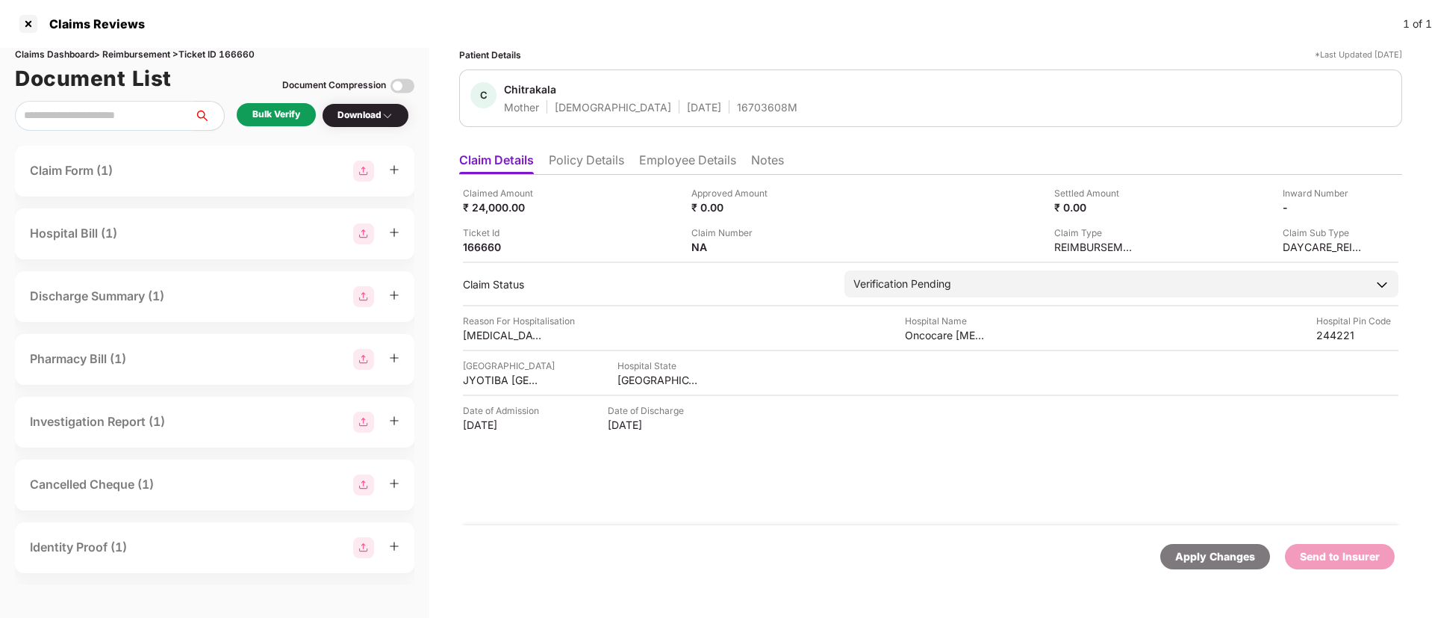
click at [280, 111] on div "Bulk Verify" at bounding box center [276, 115] width 48 height 14
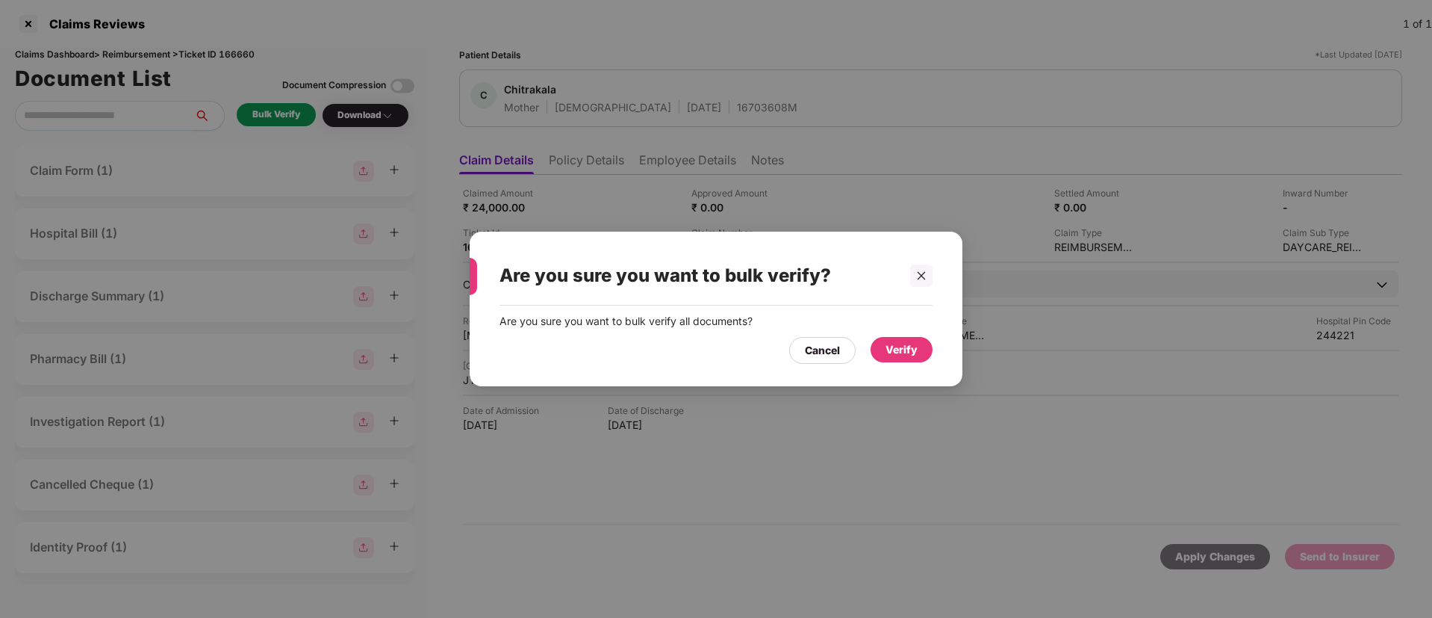
click at [883, 346] on div "Verify" at bounding box center [902, 349] width 62 height 25
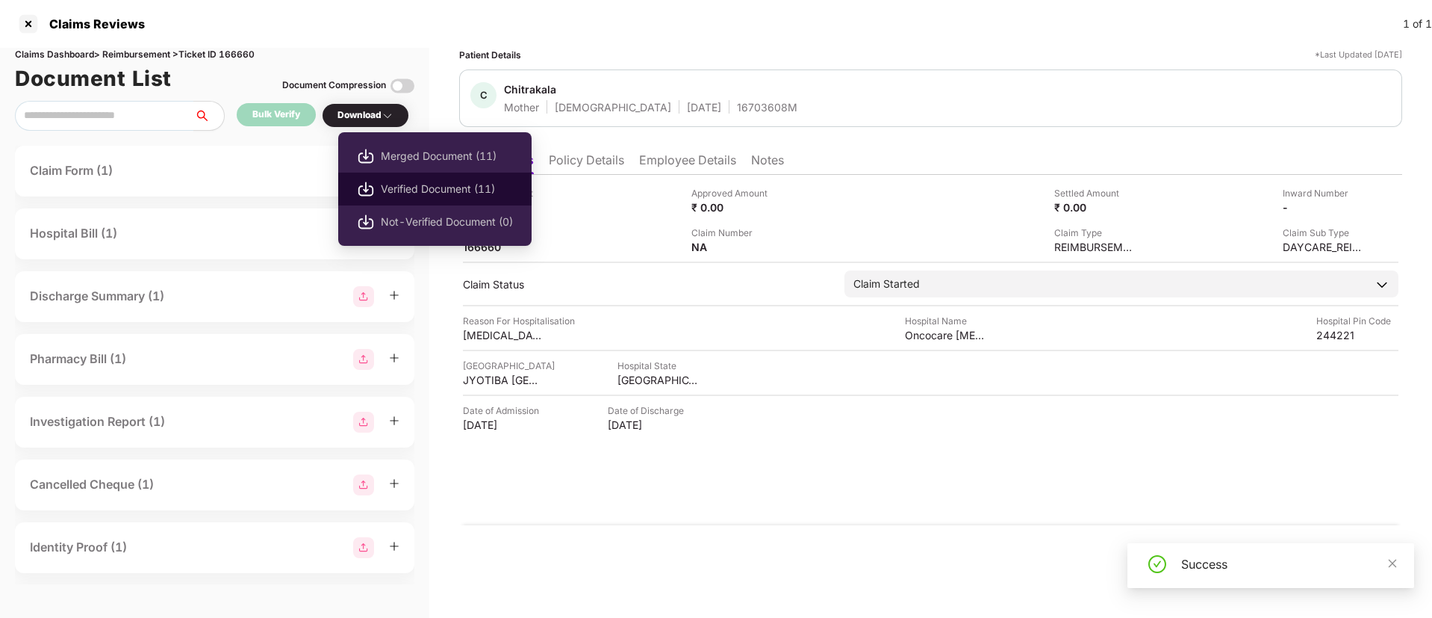
click at [420, 186] on span "Verified Document (11)" at bounding box center [447, 189] width 132 height 16
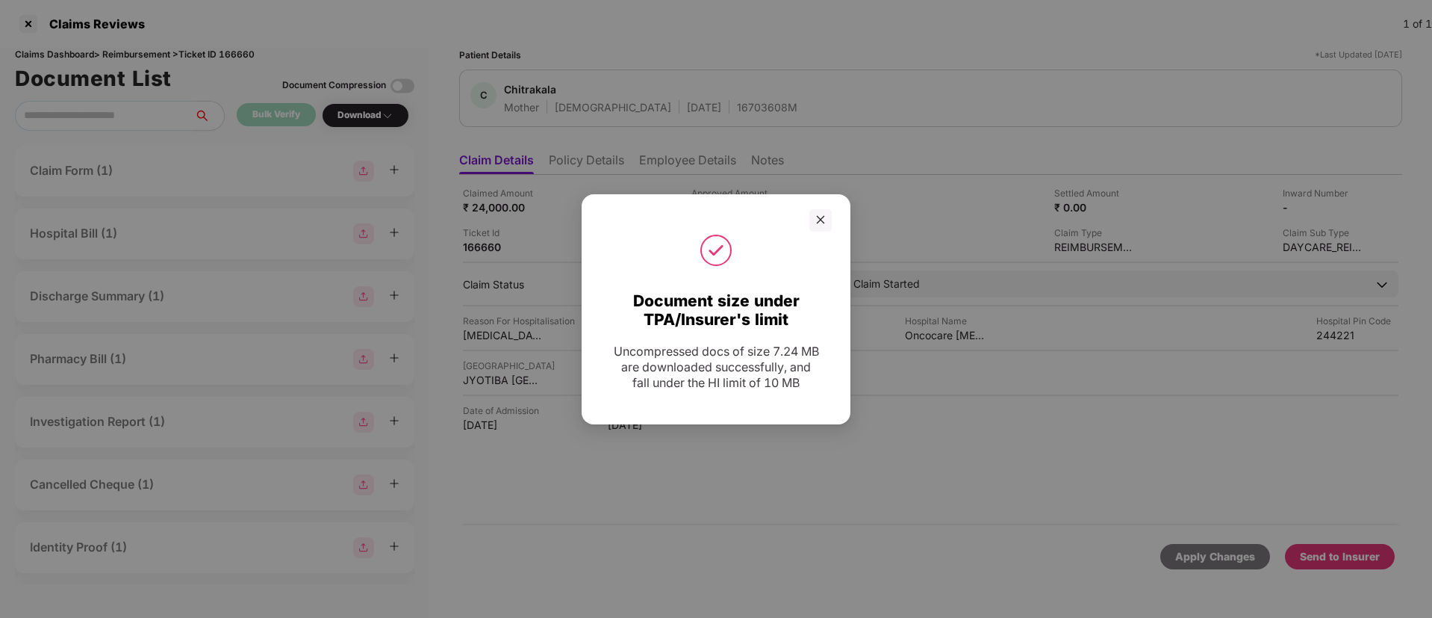
drag, startPoint x: 818, startPoint y: 215, endPoint x: 966, endPoint y: 349, distance: 200.4
click at [830, 227] on div at bounding box center [820, 220] width 22 height 22
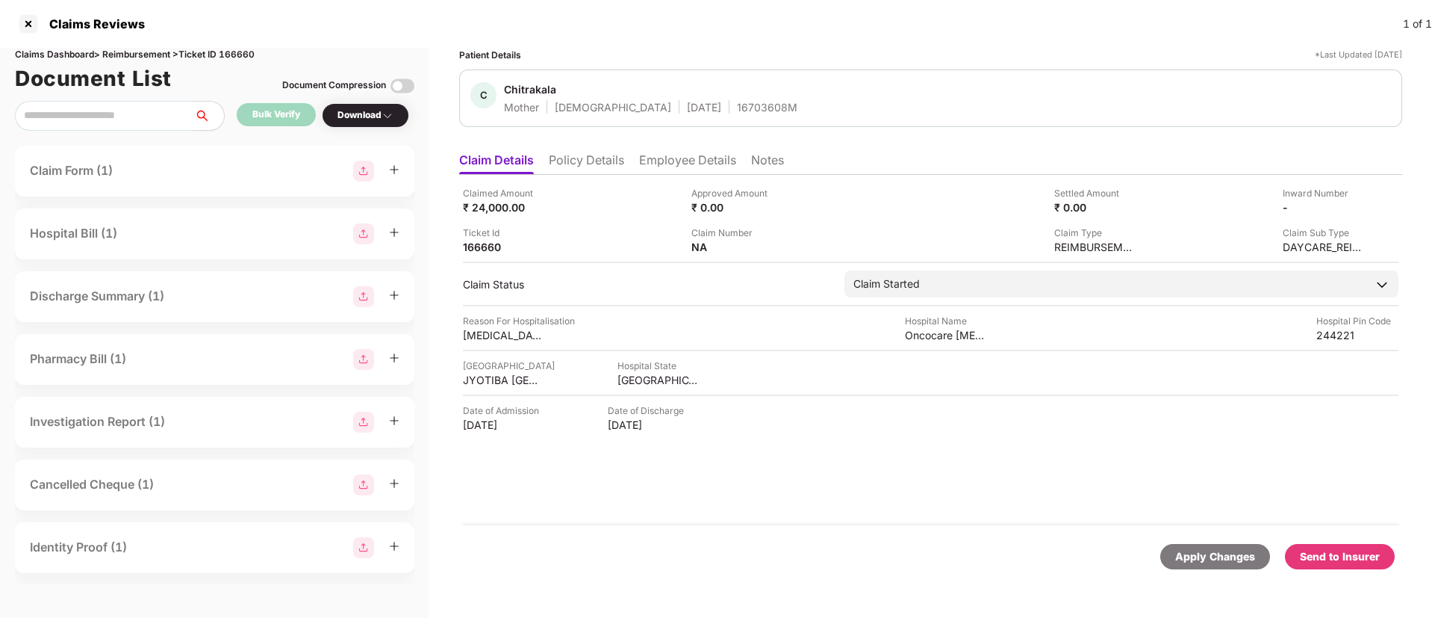
drag, startPoint x: 1317, startPoint y: 560, endPoint x: 1172, endPoint y: 529, distance: 148.1
click at [1314, 556] on div "Send to Insurer" at bounding box center [1340, 556] width 80 height 16
click at [604, 156] on li "Policy Details" at bounding box center [586, 163] width 75 height 22
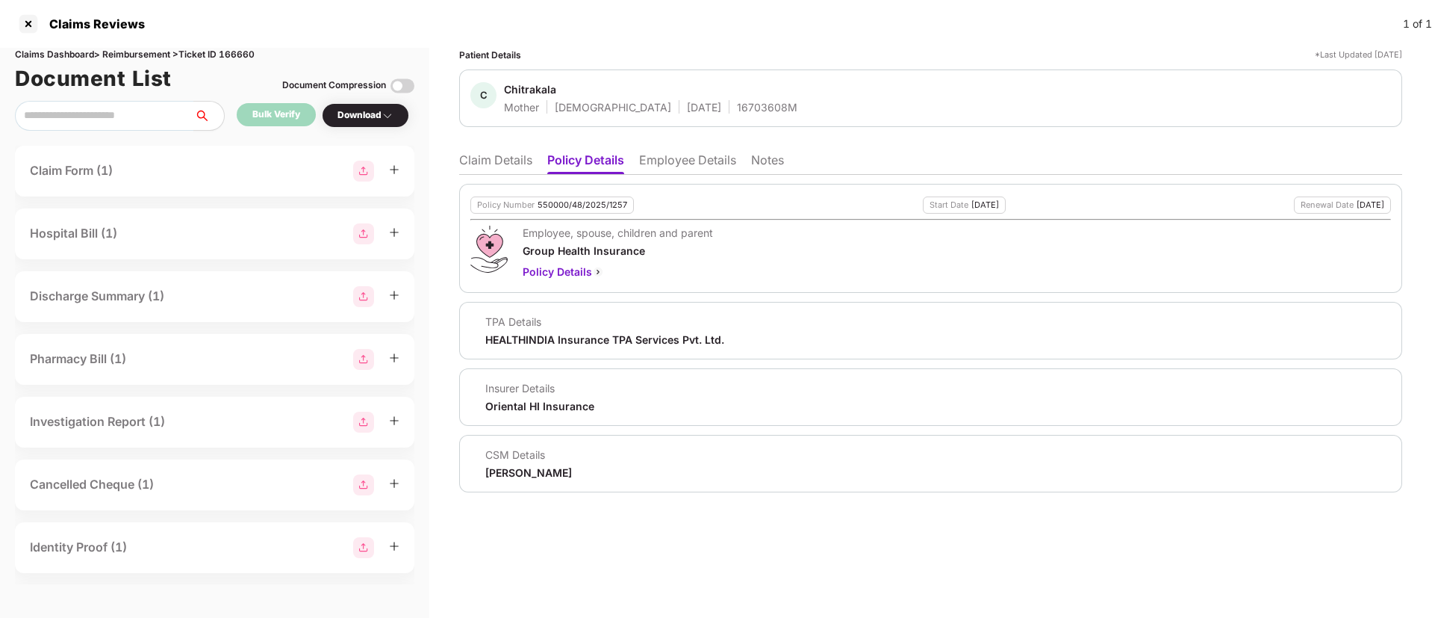
click at [479, 184] on div "Policy Number 550000/48/2025/1257 Start Date 27 Mar 2025 Renewal Date 26 Mar 20…" at bounding box center [930, 238] width 943 height 109
click at [495, 169] on li "Claim Details" at bounding box center [495, 163] width 73 height 22
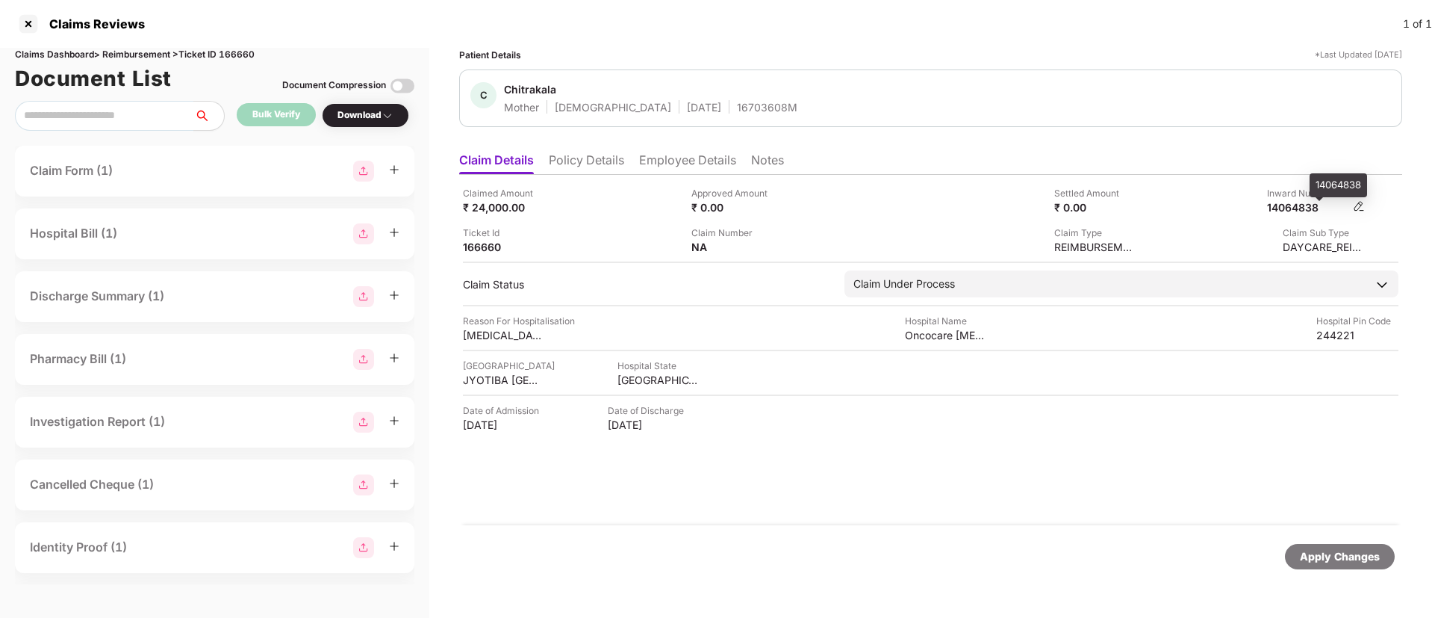
click at [1299, 209] on div "14064838" at bounding box center [1308, 207] width 82 height 14
copy div "14064838"
click at [737, 105] on div "16703608M" at bounding box center [767, 107] width 60 height 14
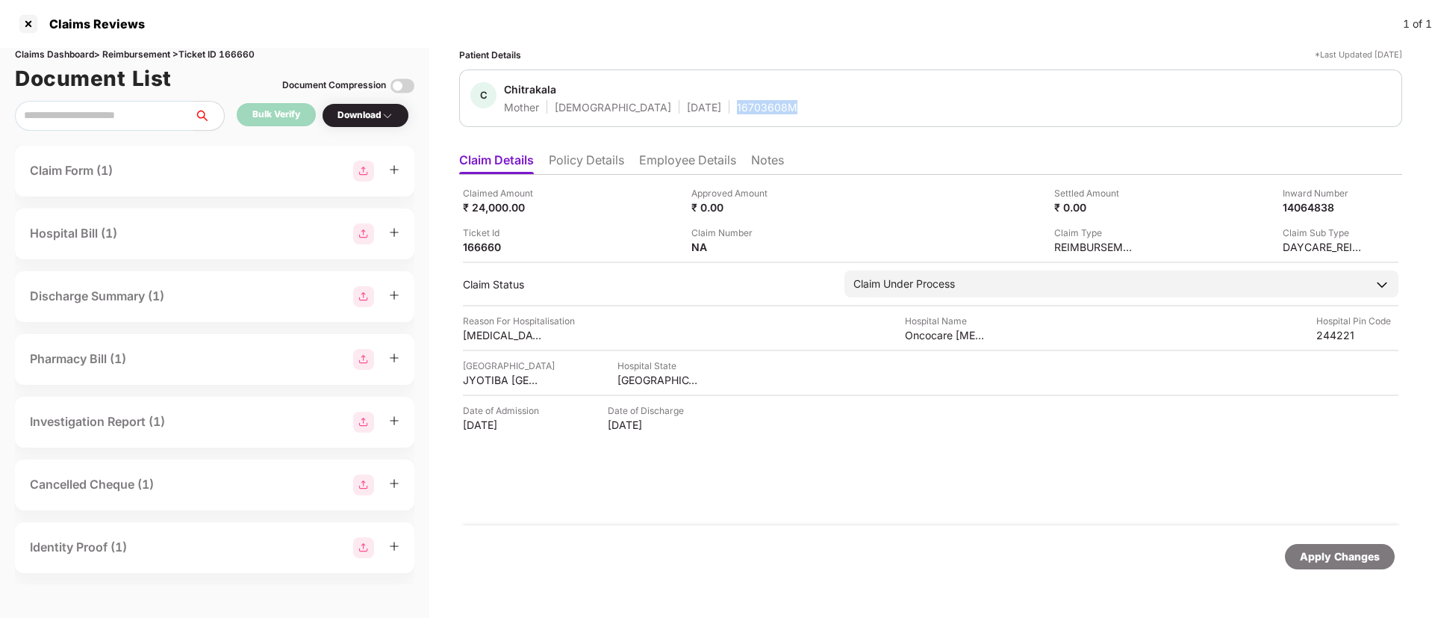
copy div "16703608M"
click at [805, 192] on div "Approved Amount ₹ 0.00" at bounding box center [799, 200] width 217 height 28
click at [594, 159] on li "Policy Details" at bounding box center [586, 163] width 75 height 22
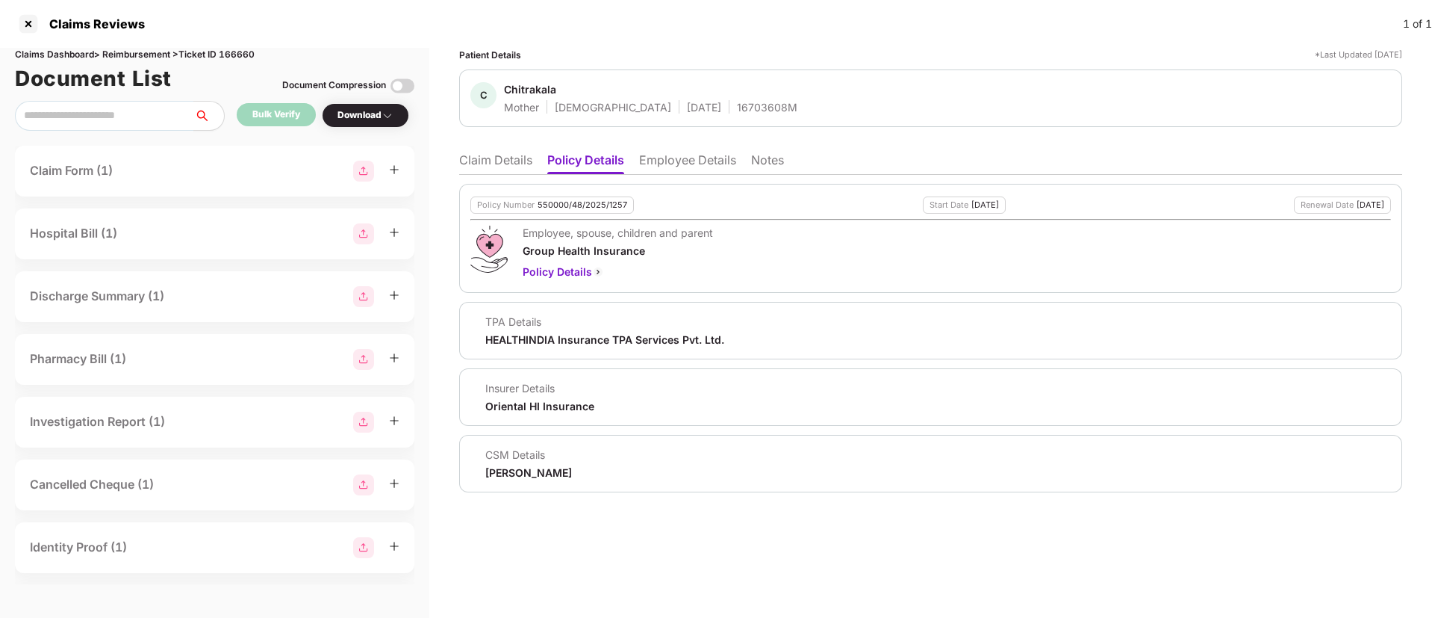
click at [503, 165] on li "Claim Details" at bounding box center [495, 163] width 73 height 22
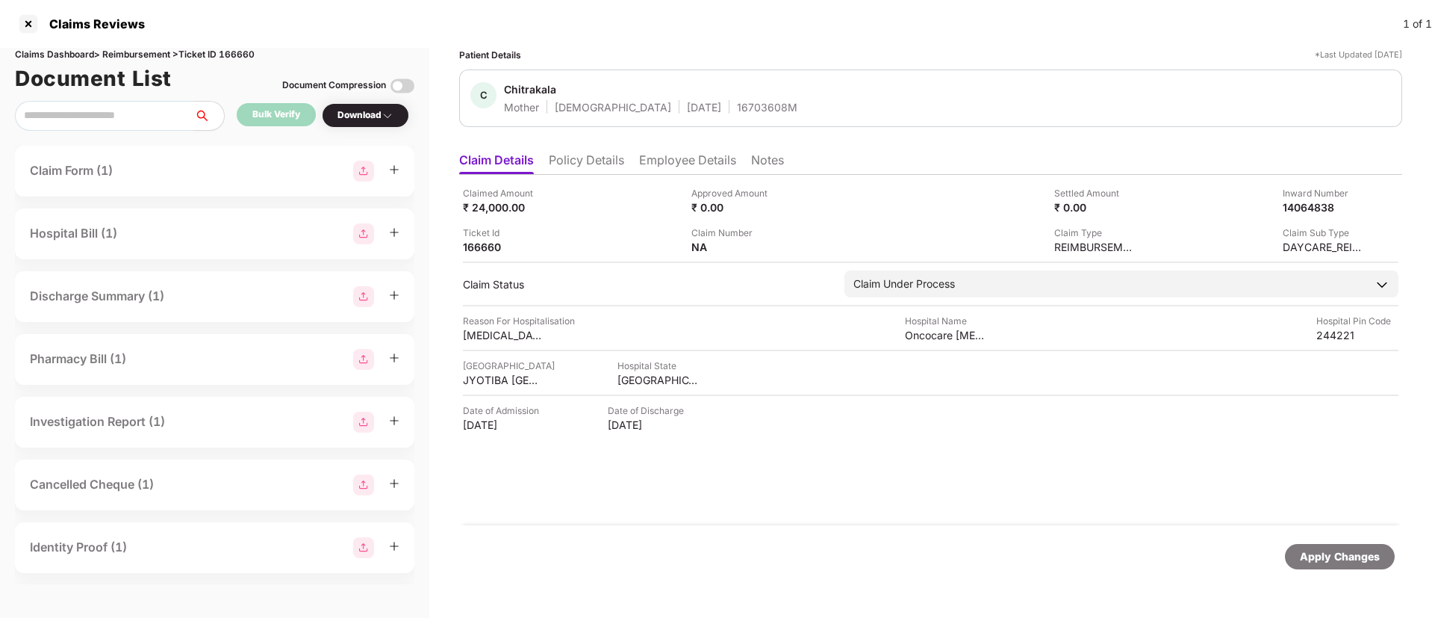
click at [569, 223] on div "Claimed Amount ₹ 24,000.00 Approved Amount ₹ 0.00 Settled Amount ₹ 0.00 Inward …" at bounding box center [931, 220] width 936 height 68
click at [570, 169] on li "Policy Details" at bounding box center [586, 163] width 75 height 22
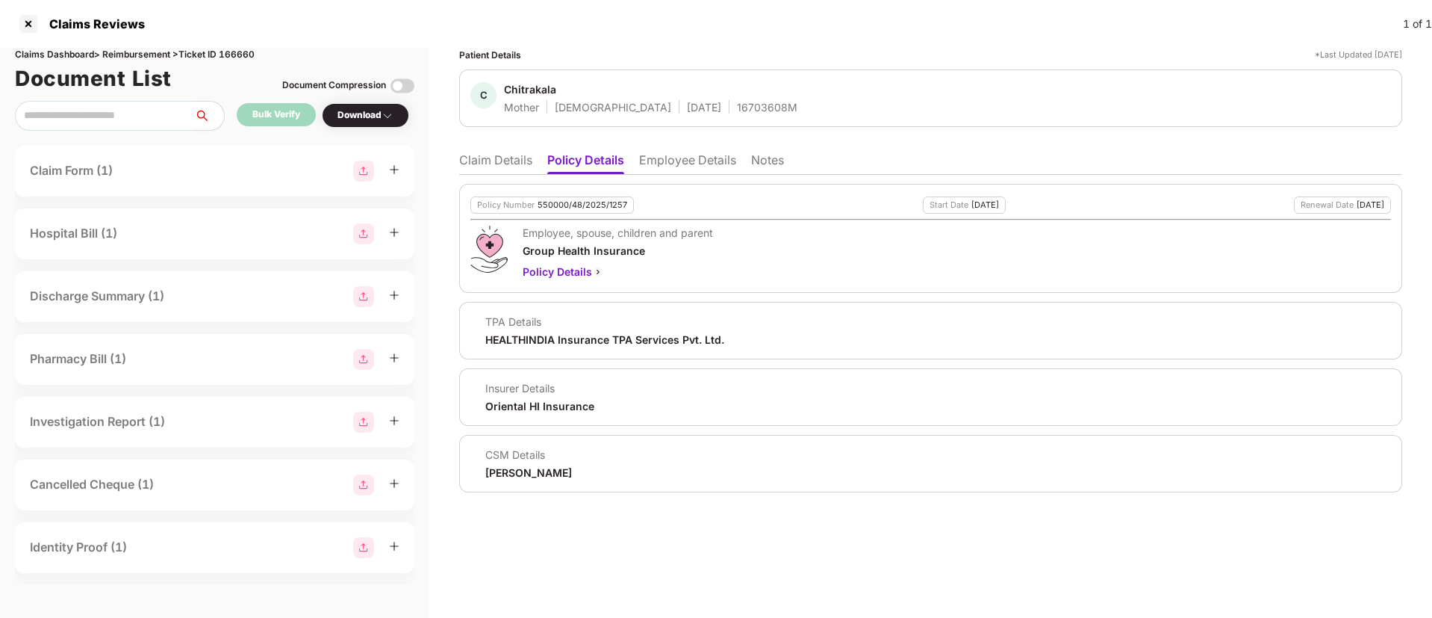
click at [501, 166] on li "Claim Details" at bounding box center [495, 163] width 73 height 22
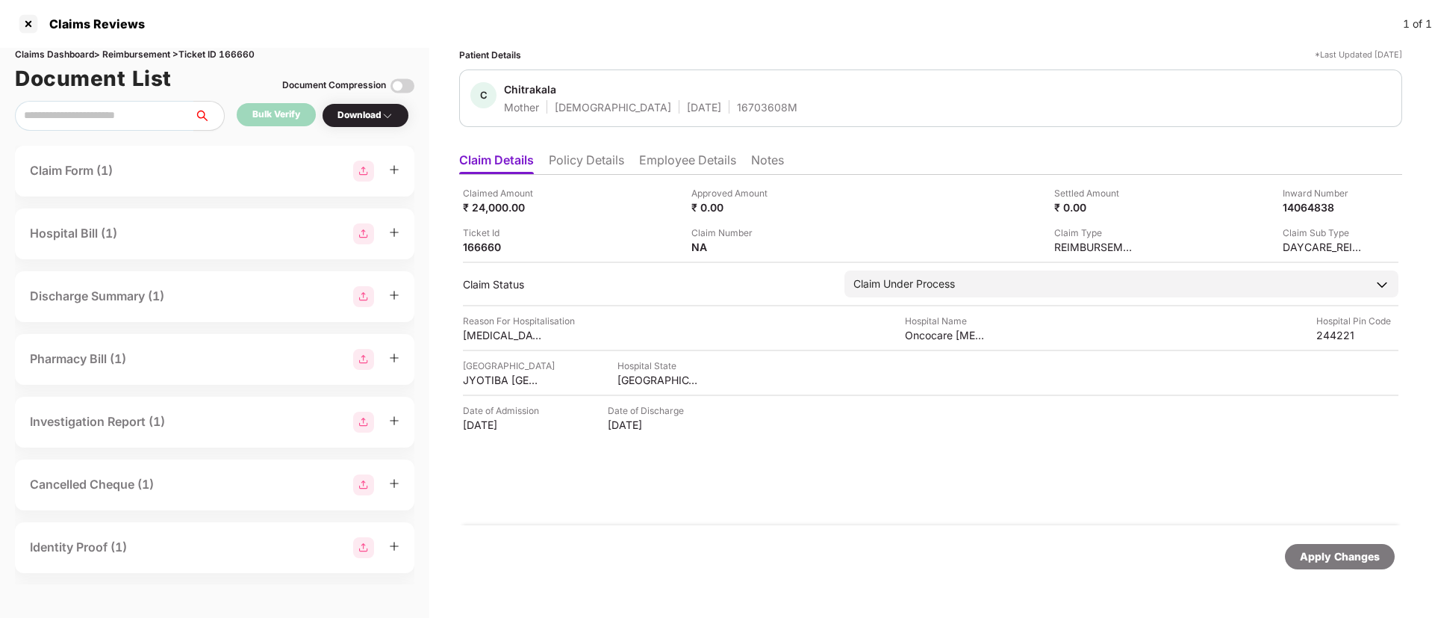
click at [670, 168] on li "Employee Details" at bounding box center [687, 163] width 97 height 22
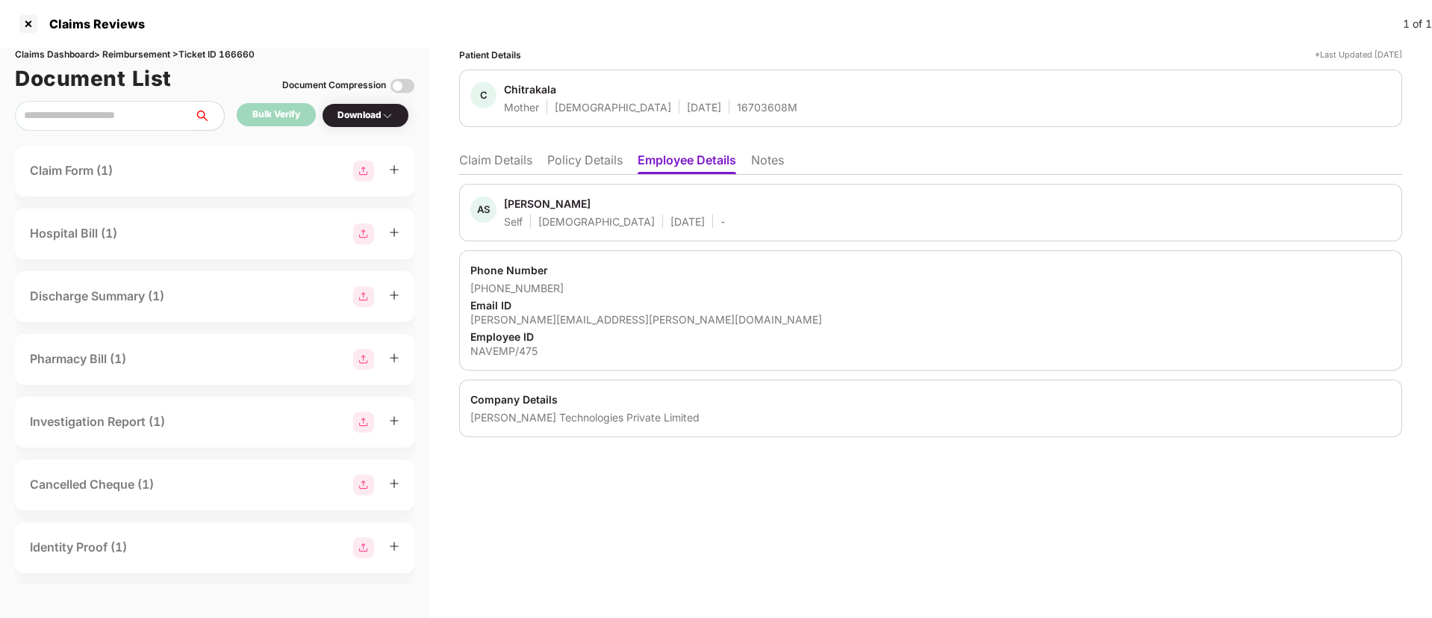
click at [615, 167] on li "Policy Details" at bounding box center [584, 163] width 75 height 22
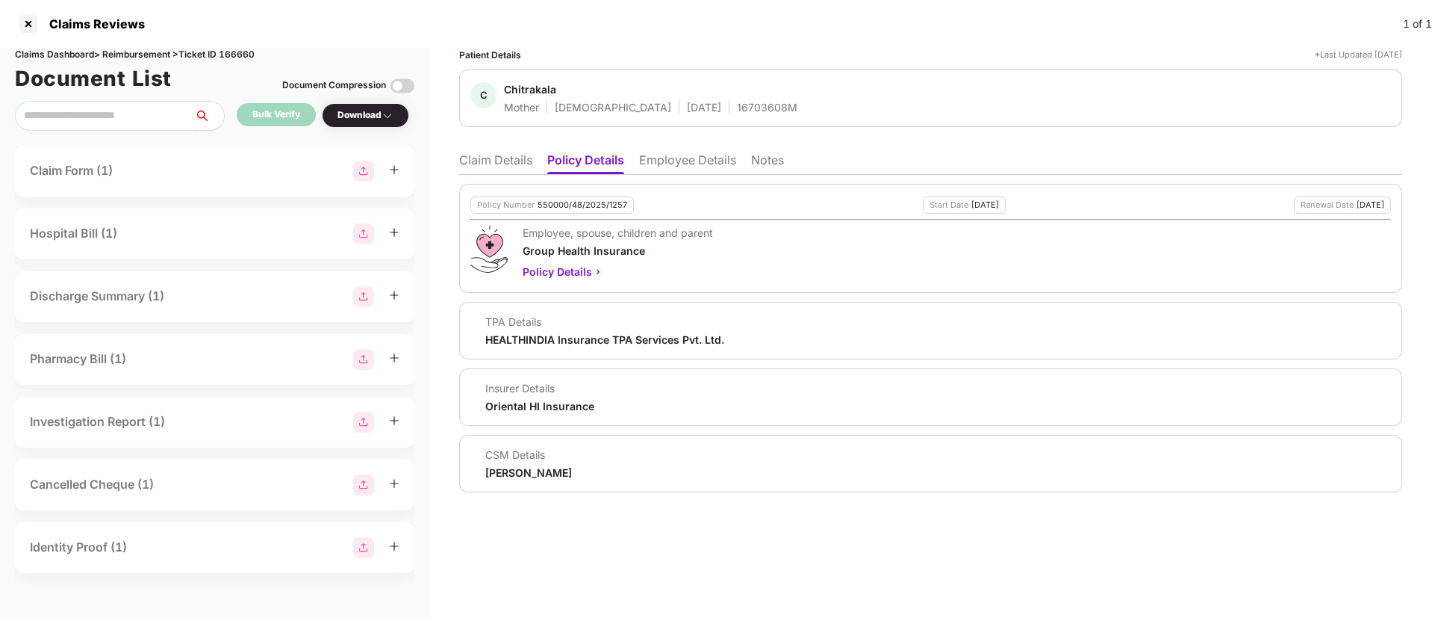
drag, startPoint x: 482, startPoint y: 150, endPoint x: 577, endPoint y: 242, distance: 132.0
click at [482, 150] on ul "Claim Details Policy Details Employee Details Notes" at bounding box center [930, 160] width 943 height 30
click at [508, 167] on li "Claim Details" at bounding box center [495, 163] width 73 height 22
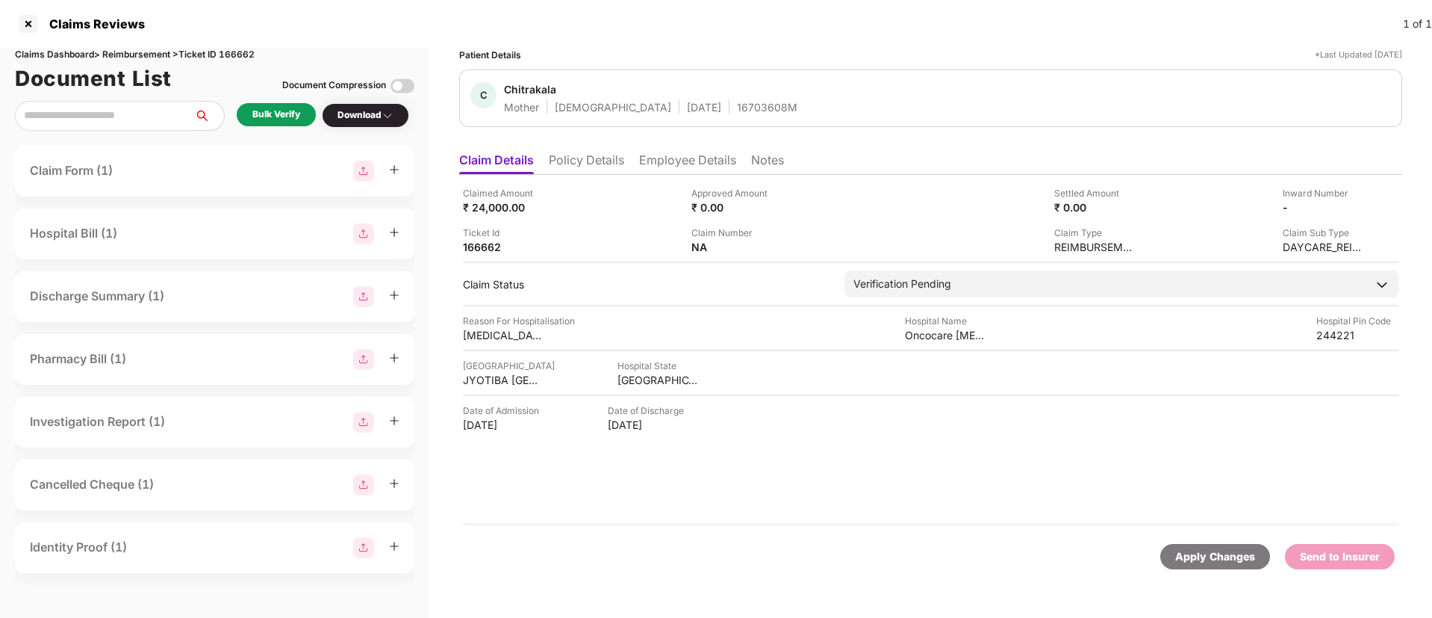
click at [599, 157] on li "Policy Details" at bounding box center [586, 163] width 75 height 22
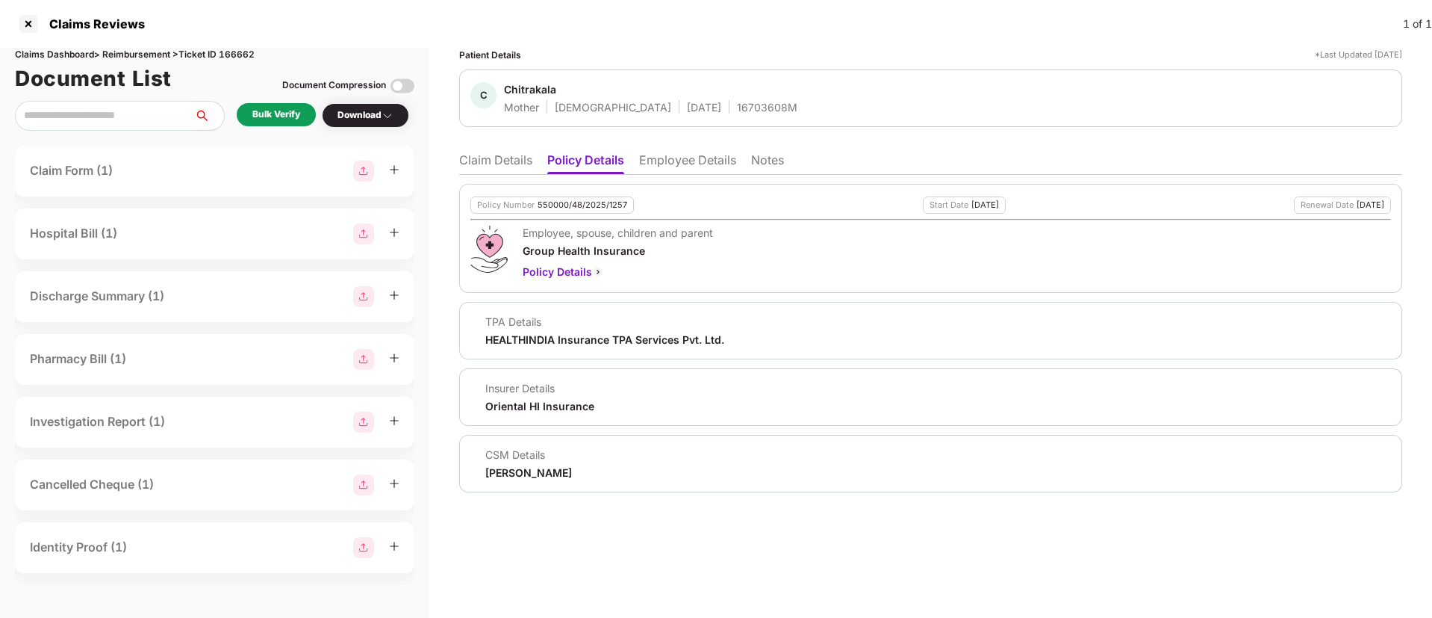
click at [670, 162] on li "Employee Details" at bounding box center [687, 163] width 97 height 22
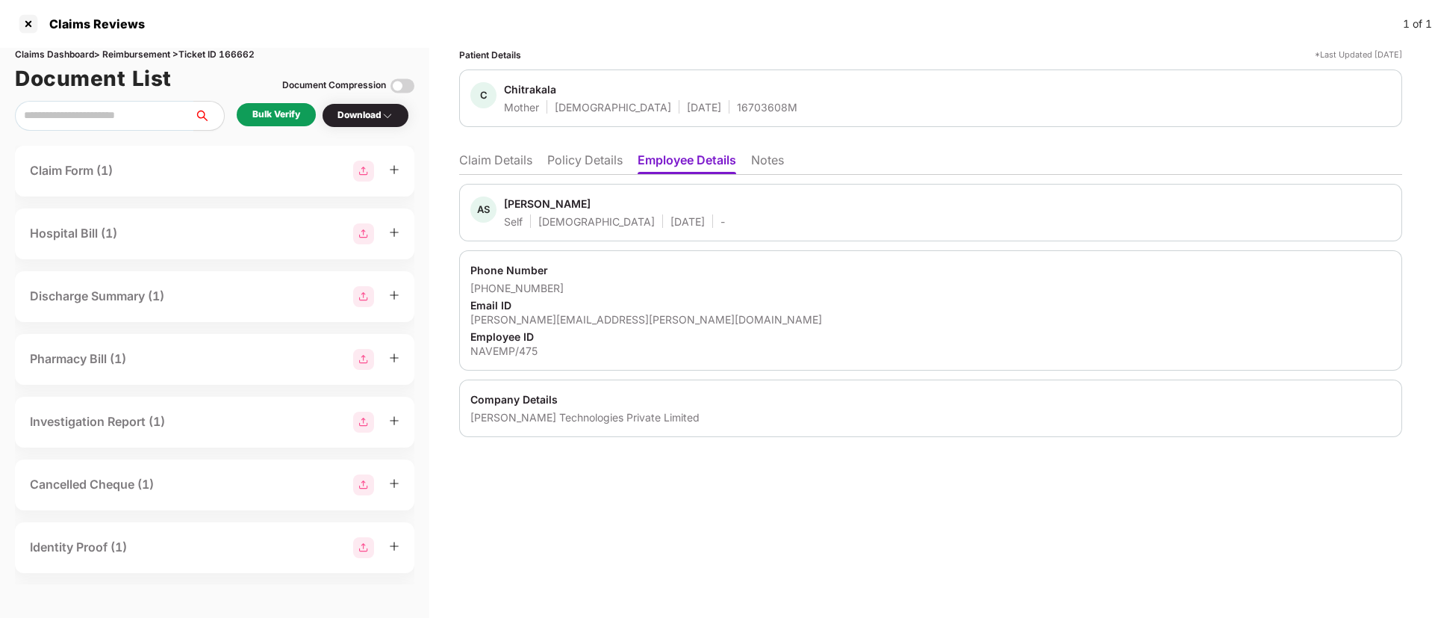
click at [595, 164] on li "Policy Details" at bounding box center [584, 163] width 75 height 22
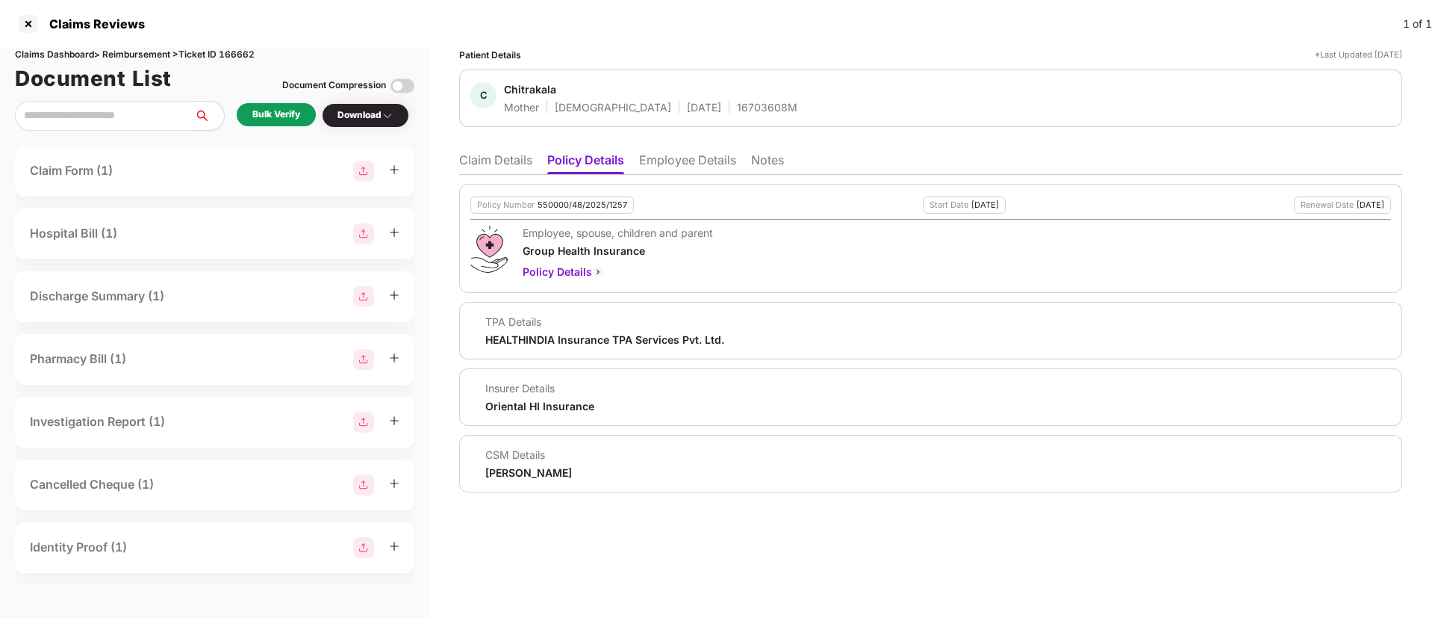
click at [508, 159] on li "Claim Details" at bounding box center [495, 163] width 73 height 22
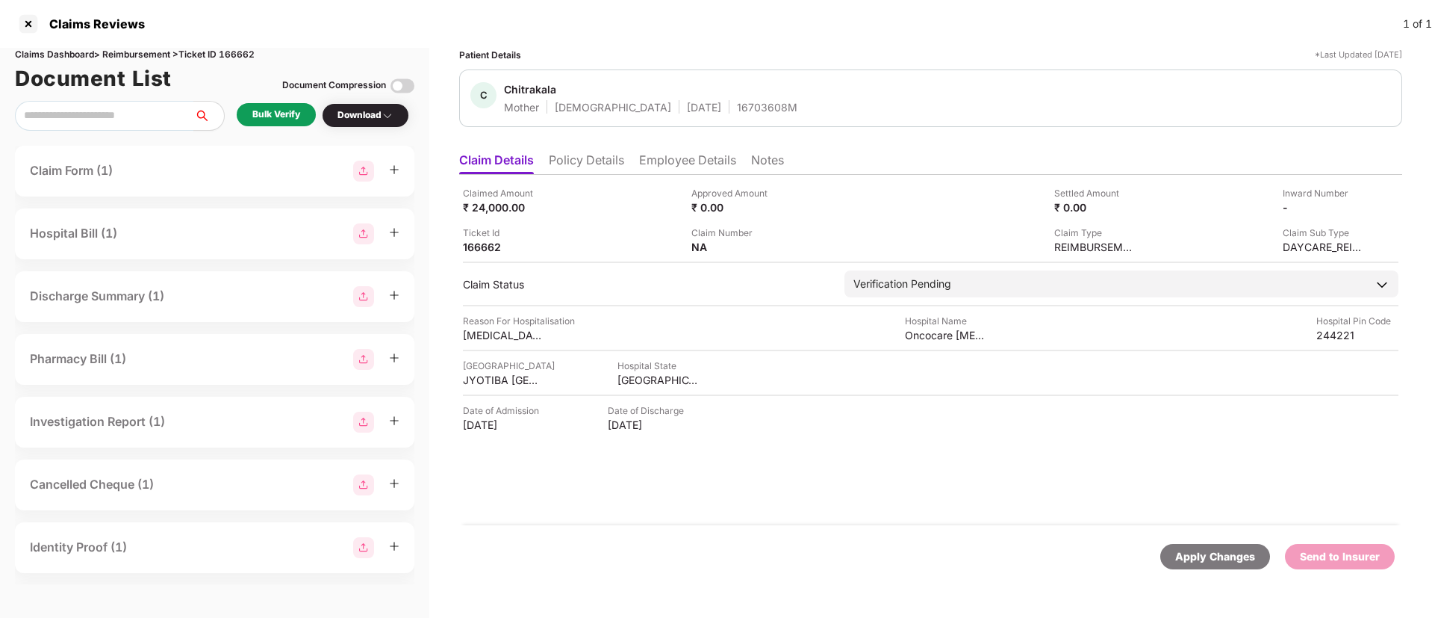
click at [588, 167] on li "Policy Details" at bounding box center [586, 163] width 75 height 22
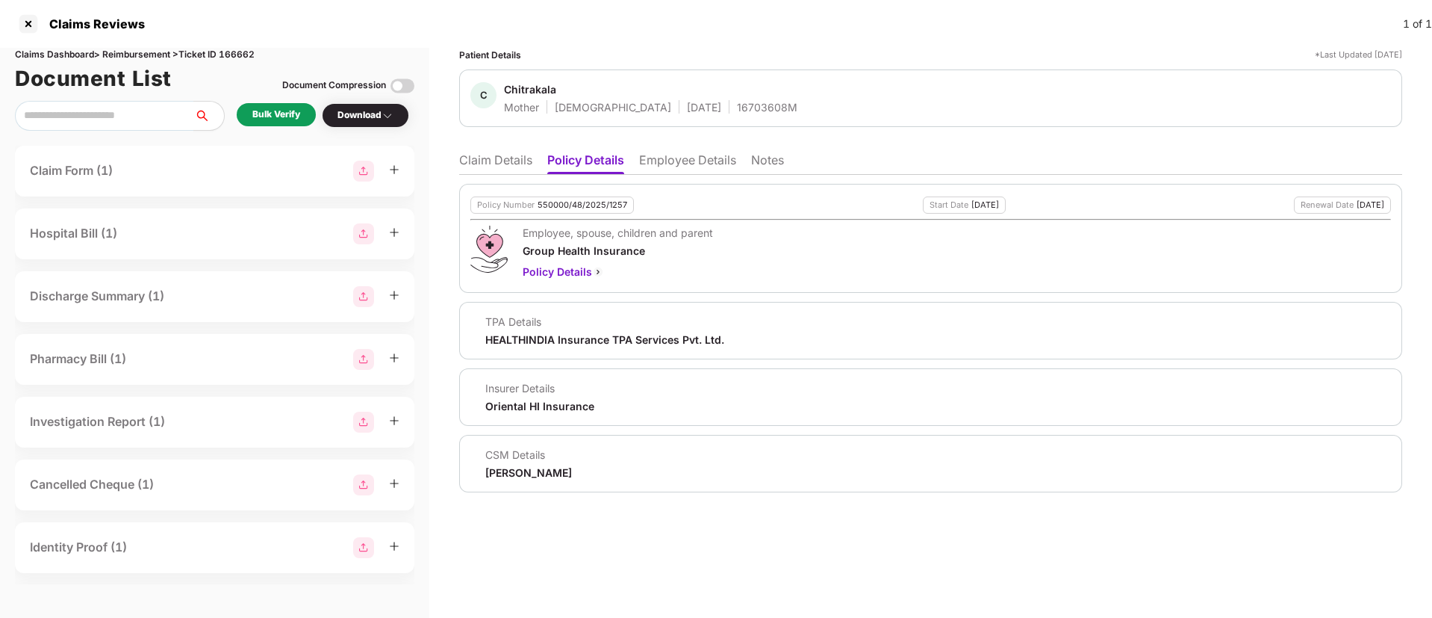
click at [682, 155] on li "Employee Details" at bounding box center [687, 163] width 97 height 22
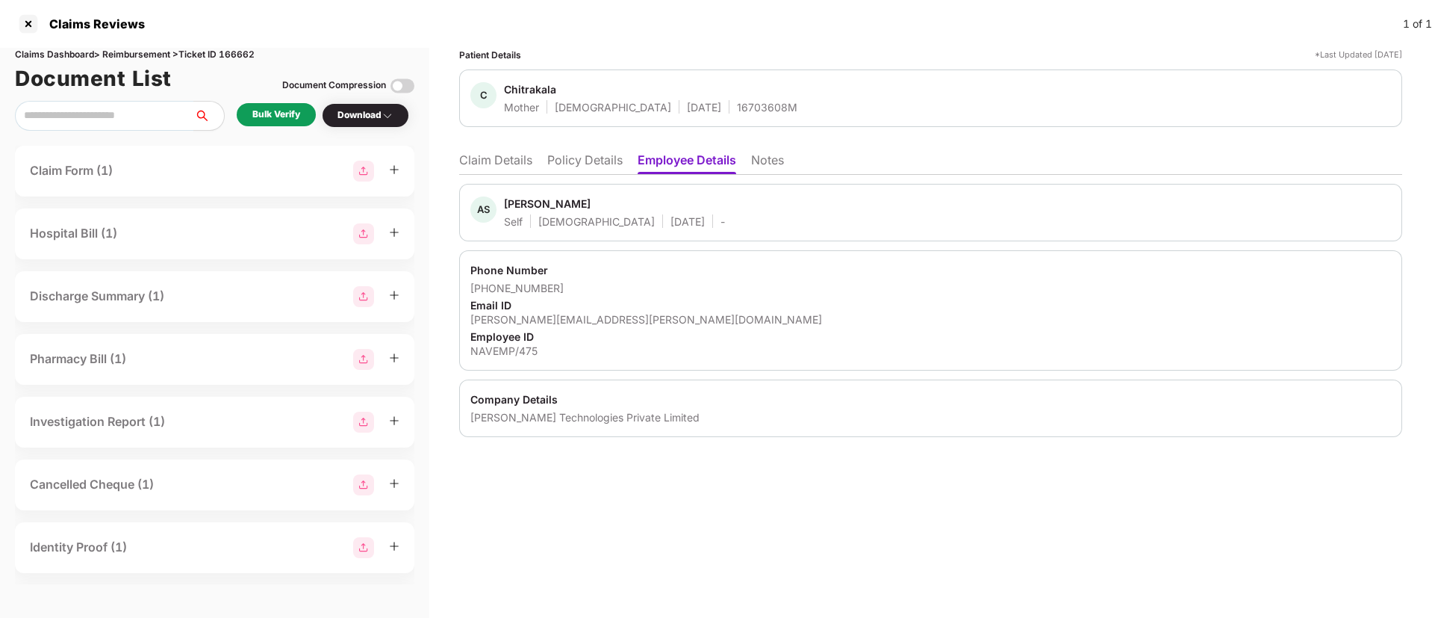
click at [607, 164] on li "Policy Details" at bounding box center [584, 163] width 75 height 22
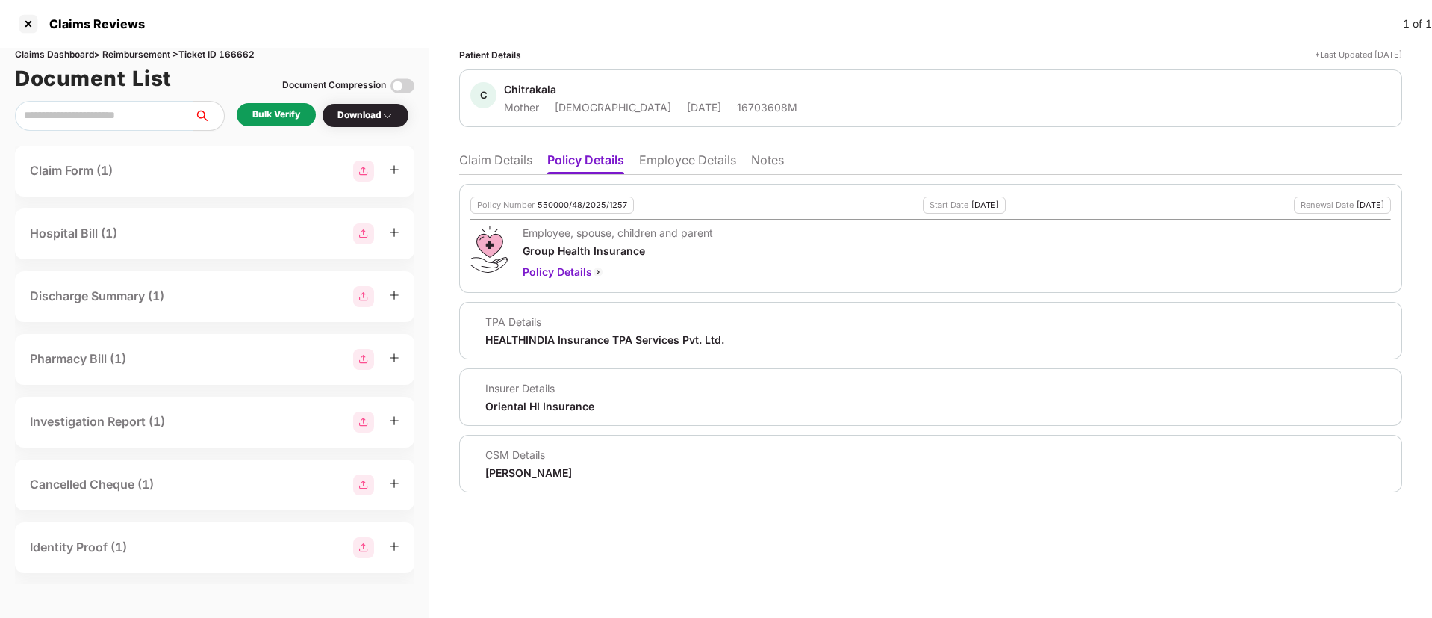
click at [517, 156] on li "Claim Details" at bounding box center [495, 163] width 73 height 22
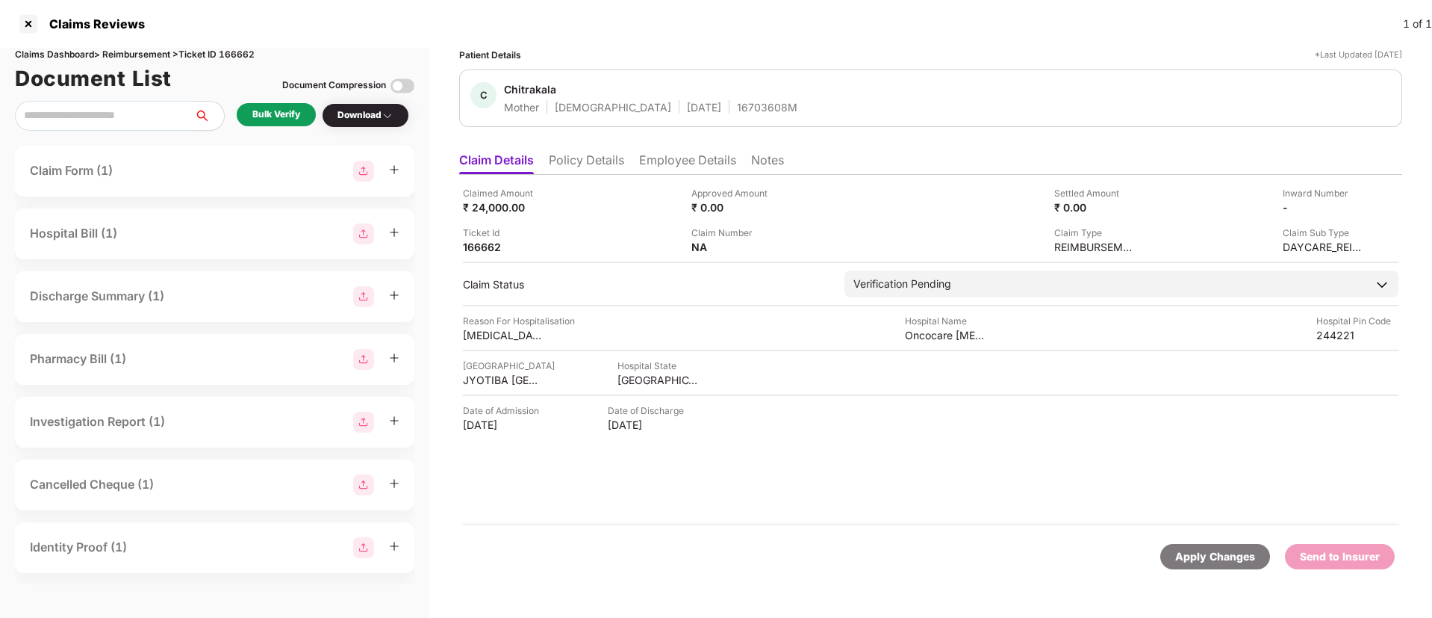
click at [256, 116] on div "Bulk Verify" at bounding box center [276, 115] width 48 height 14
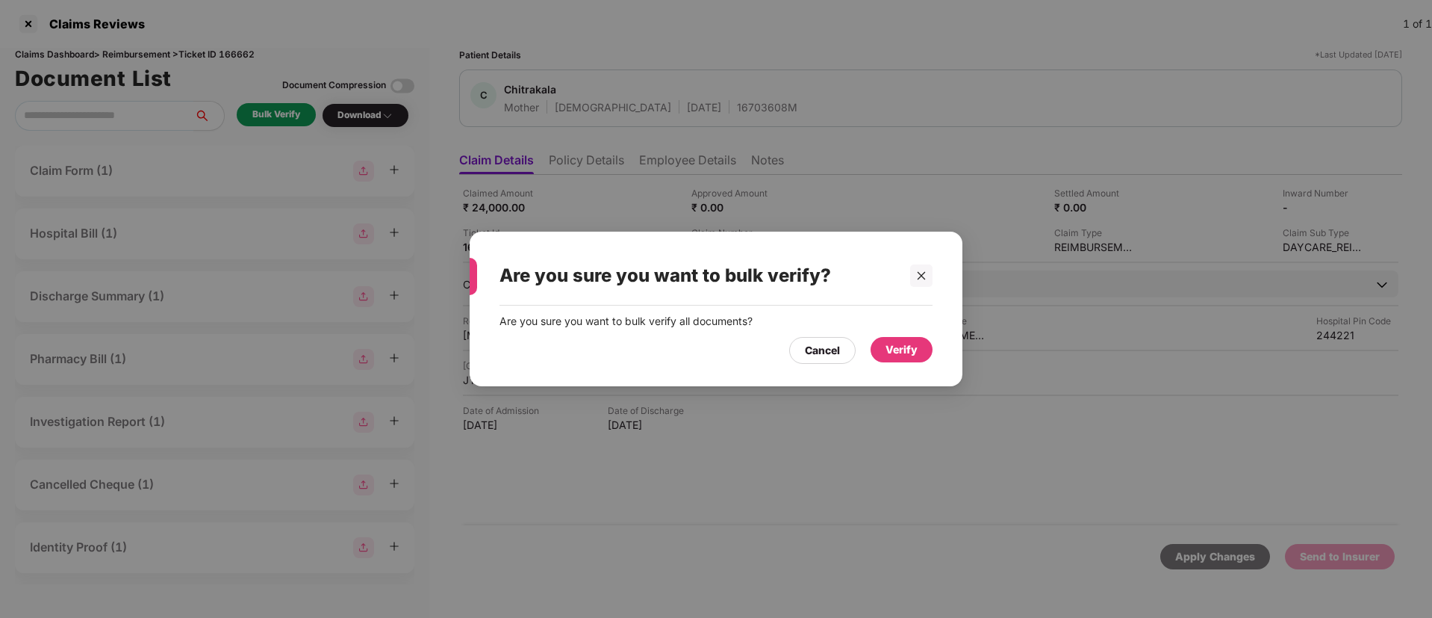
drag, startPoint x: 915, startPoint y: 349, endPoint x: 1213, endPoint y: 468, distance: 321.0
click at [917, 349] on div "Verify" at bounding box center [902, 349] width 32 height 16
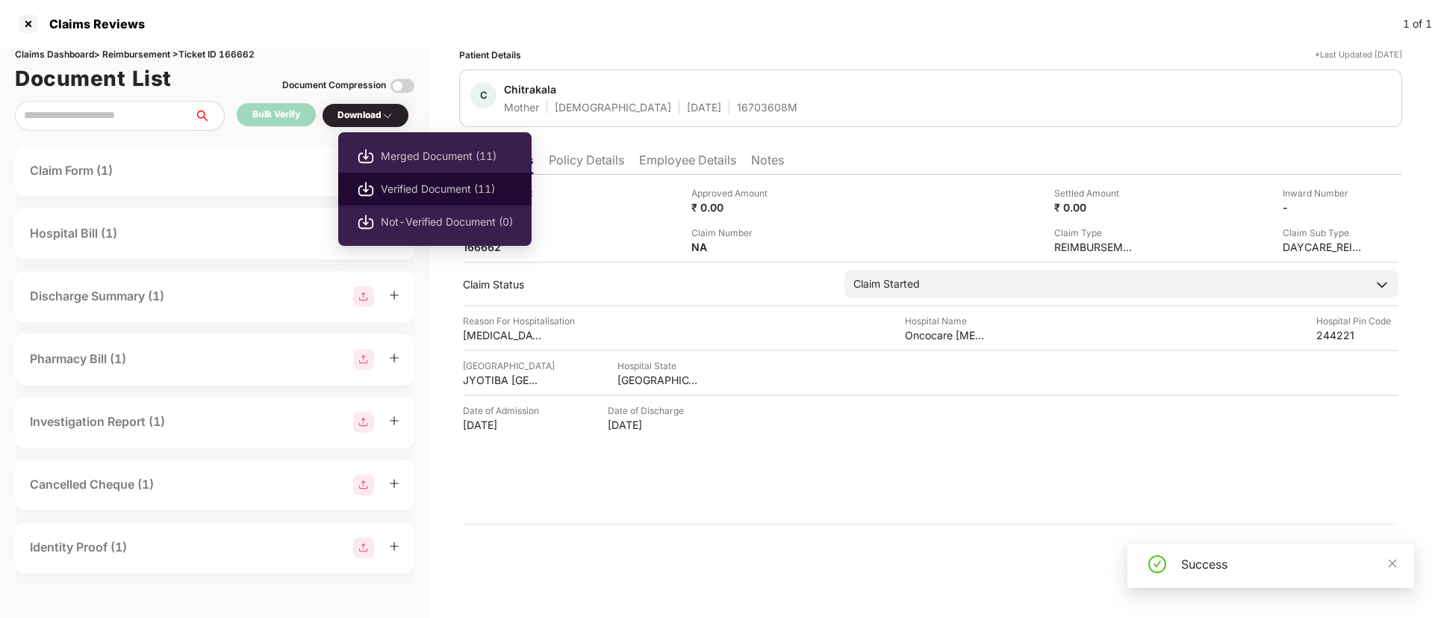
click at [403, 181] on span "Verified Document (11)" at bounding box center [447, 189] width 132 height 16
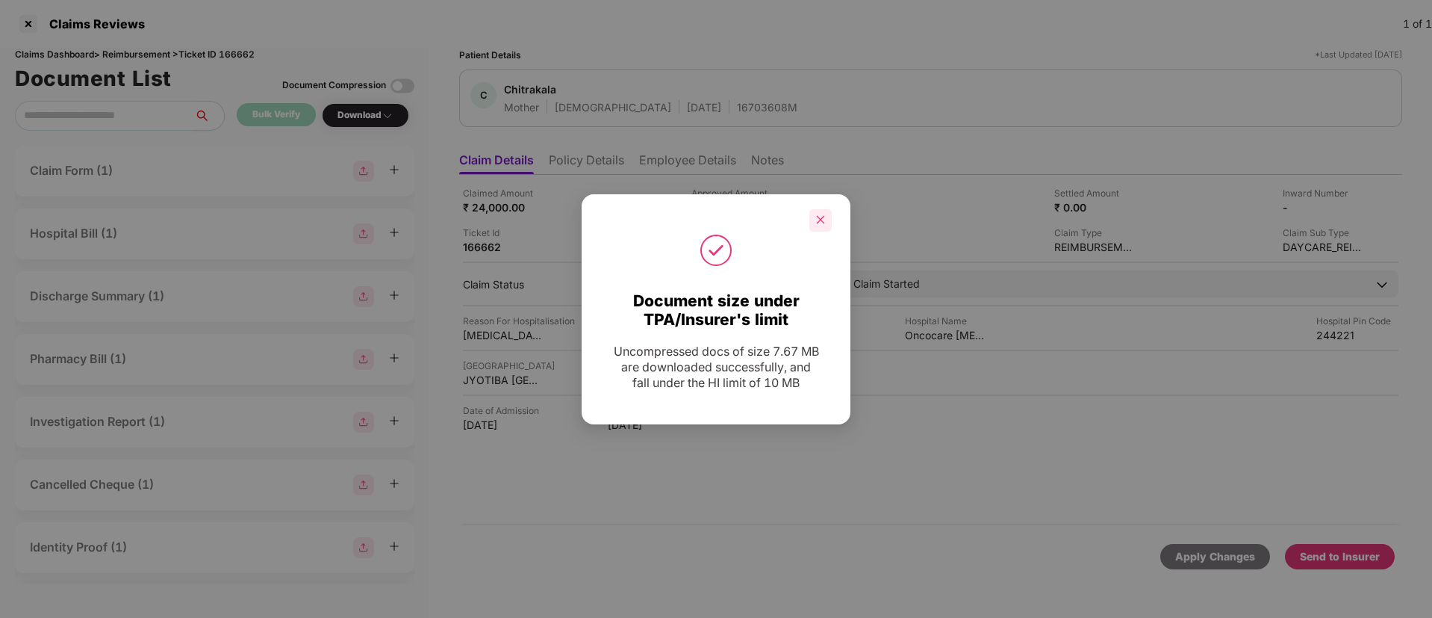
click at [818, 227] on div at bounding box center [820, 220] width 22 height 22
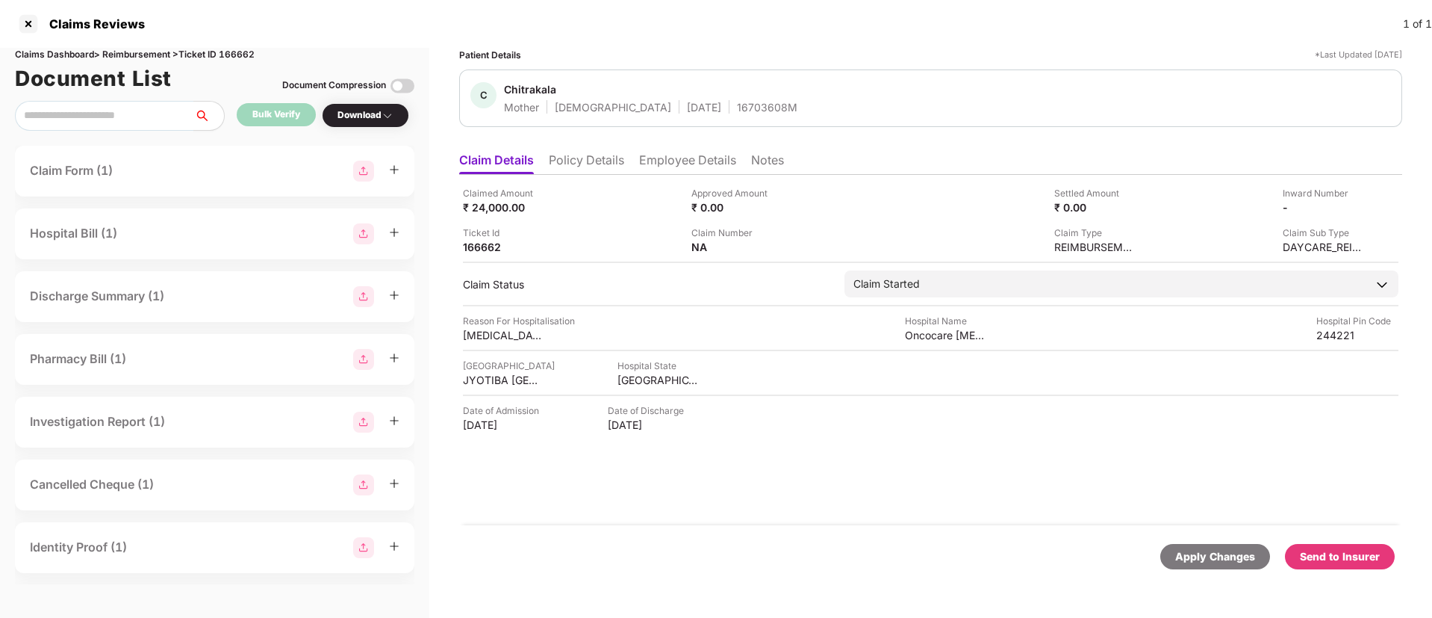
click at [1324, 559] on div "Send to Insurer" at bounding box center [1340, 556] width 80 height 16
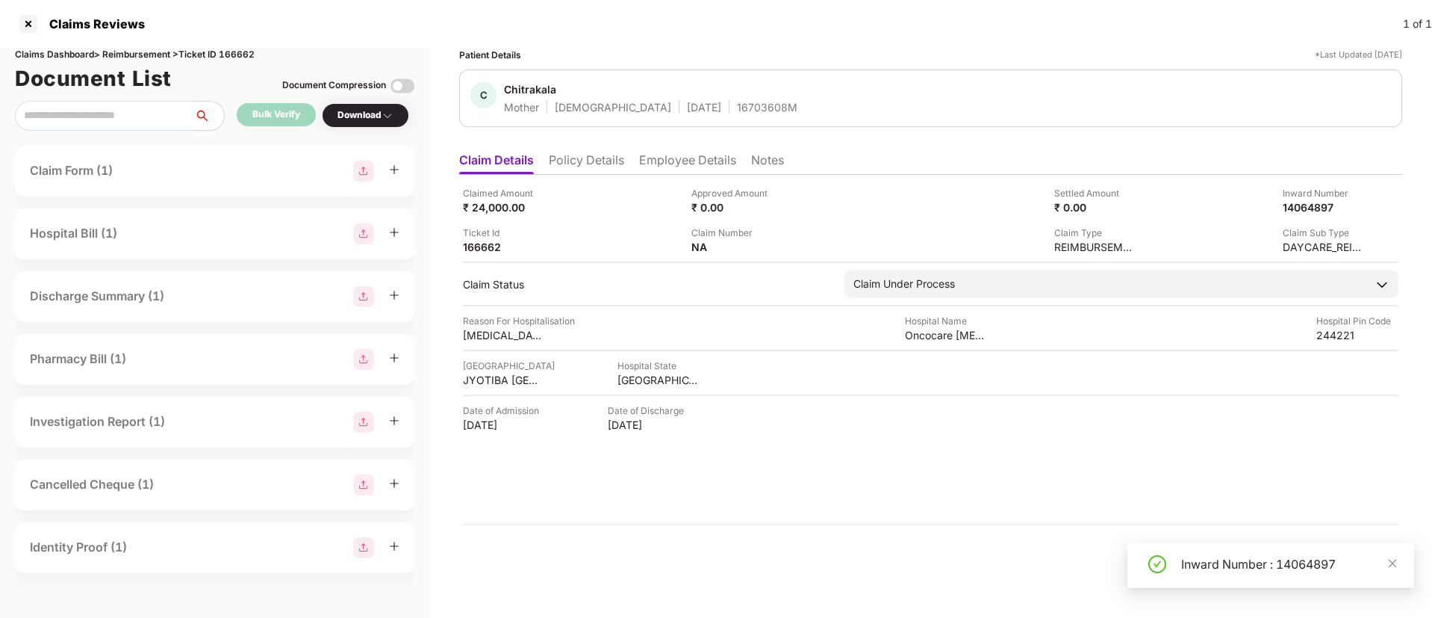
click at [603, 162] on li "Policy Details" at bounding box center [586, 163] width 75 height 22
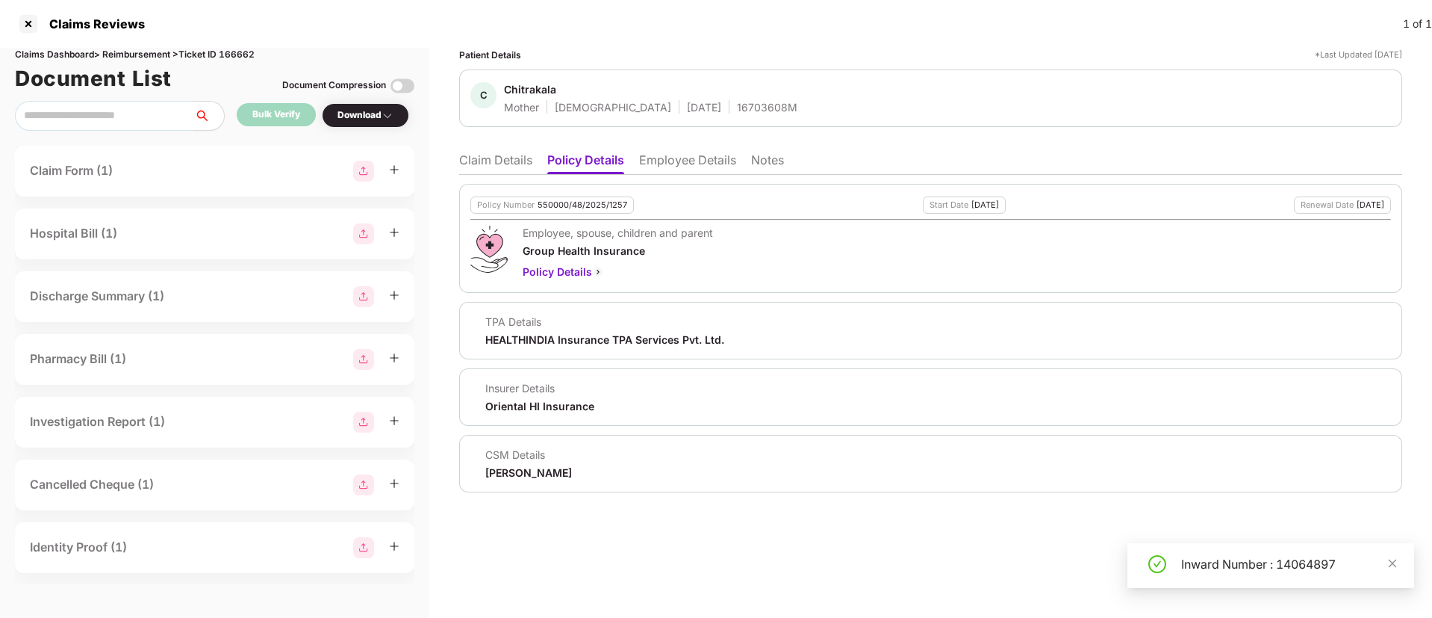
drag, startPoint x: 503, startPoint y: 163, endPoint x: 510, endPoint y: 169, distance: 9.6
click at [503, 162] on li "Claim Details" at bounding box center [495, 163] width 73 height 22
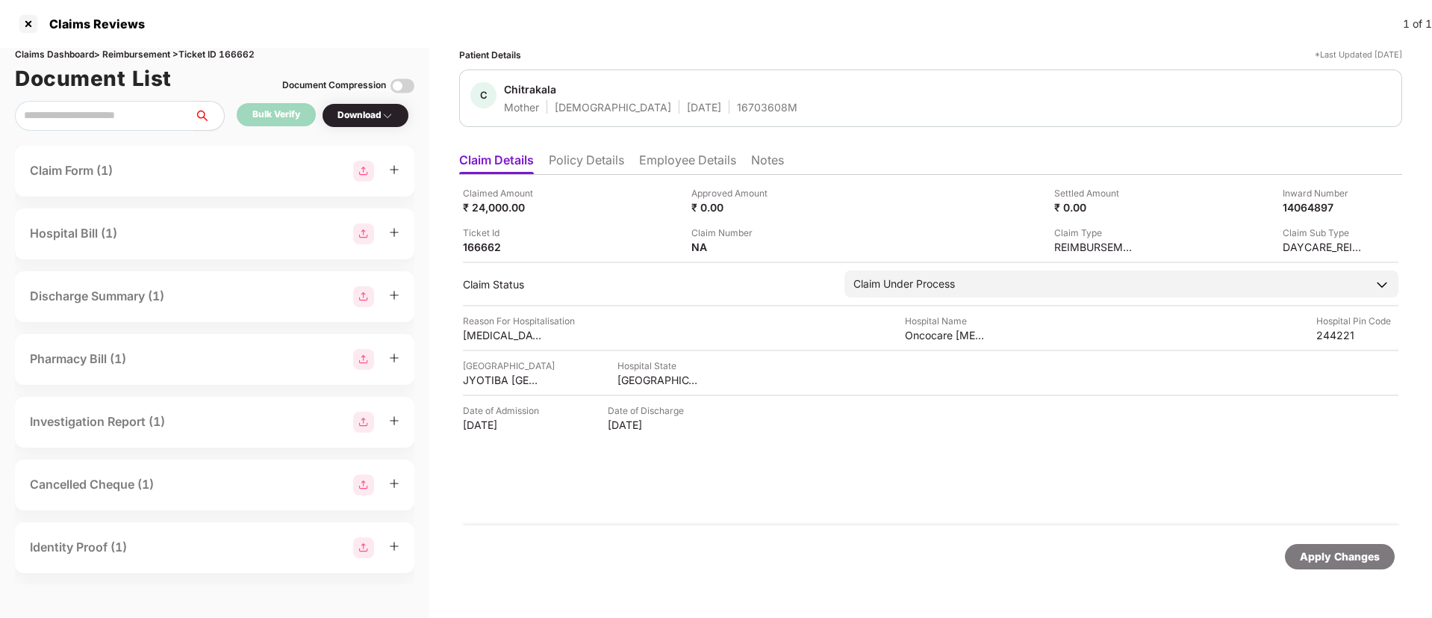
click at [737, 110] on div "16703608M" at bounding box center [767, 107] width 60 height 14
copy div "16703608M"
click at [1286, 206] on div "14064897" at bounding box center [1308, 207] width 82 height 14
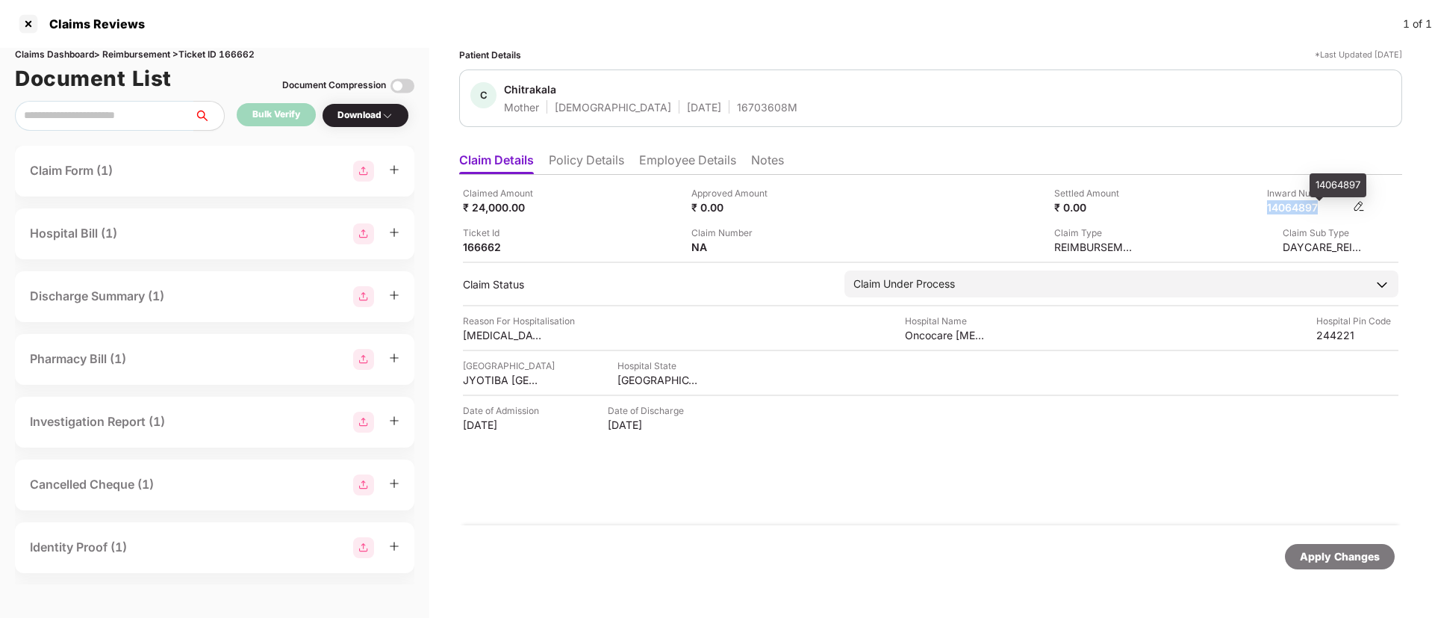
copy div "14064897"
click at [593, 159] on li "Policy Details" at bounding box center [586, 163] width 75 height 22
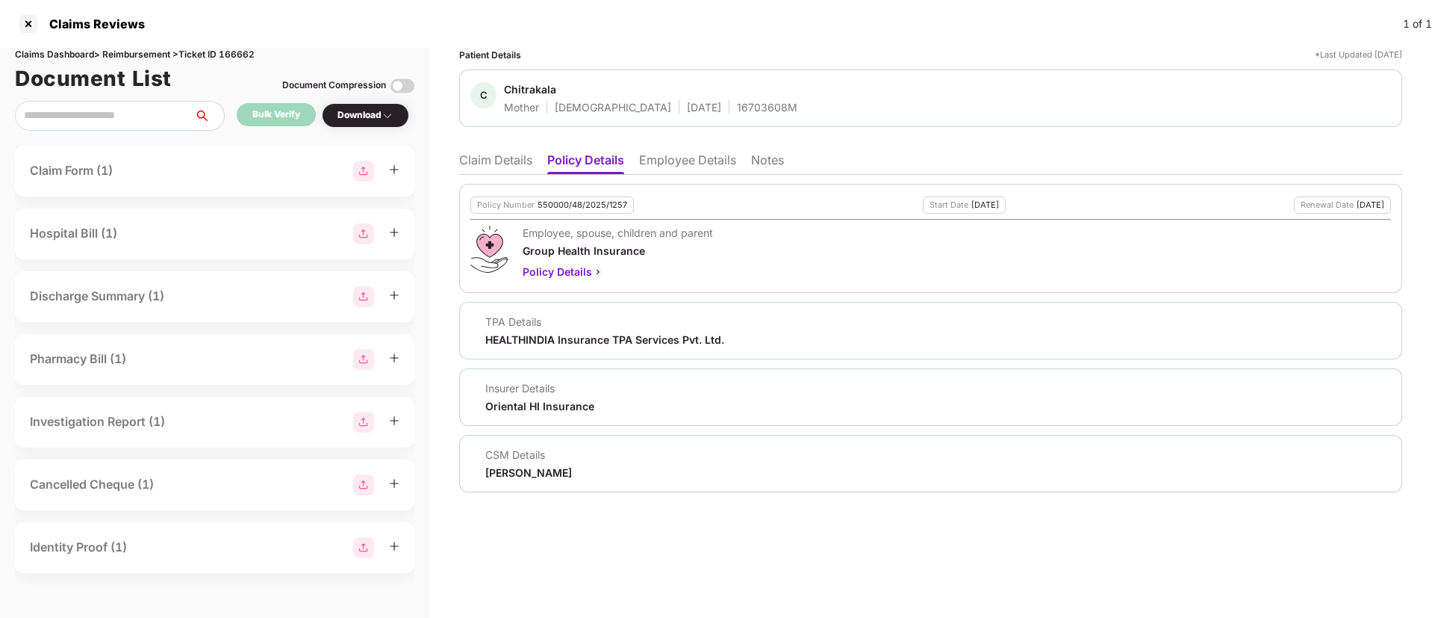
click at [497, 157] on li "Claim Details" at bounding box center [495, 163] width 73 height 22
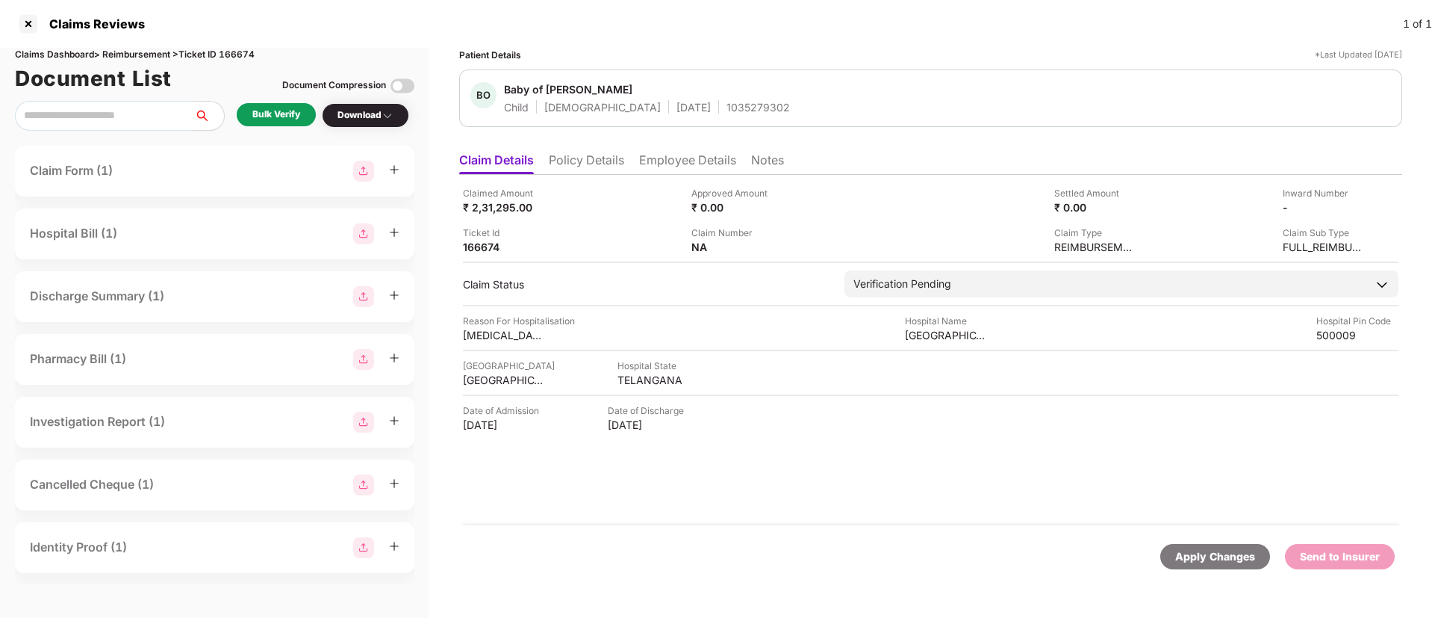
click at [609, 158] on li "Policy Details" at bounding box center [586, 163] width 75 height 22
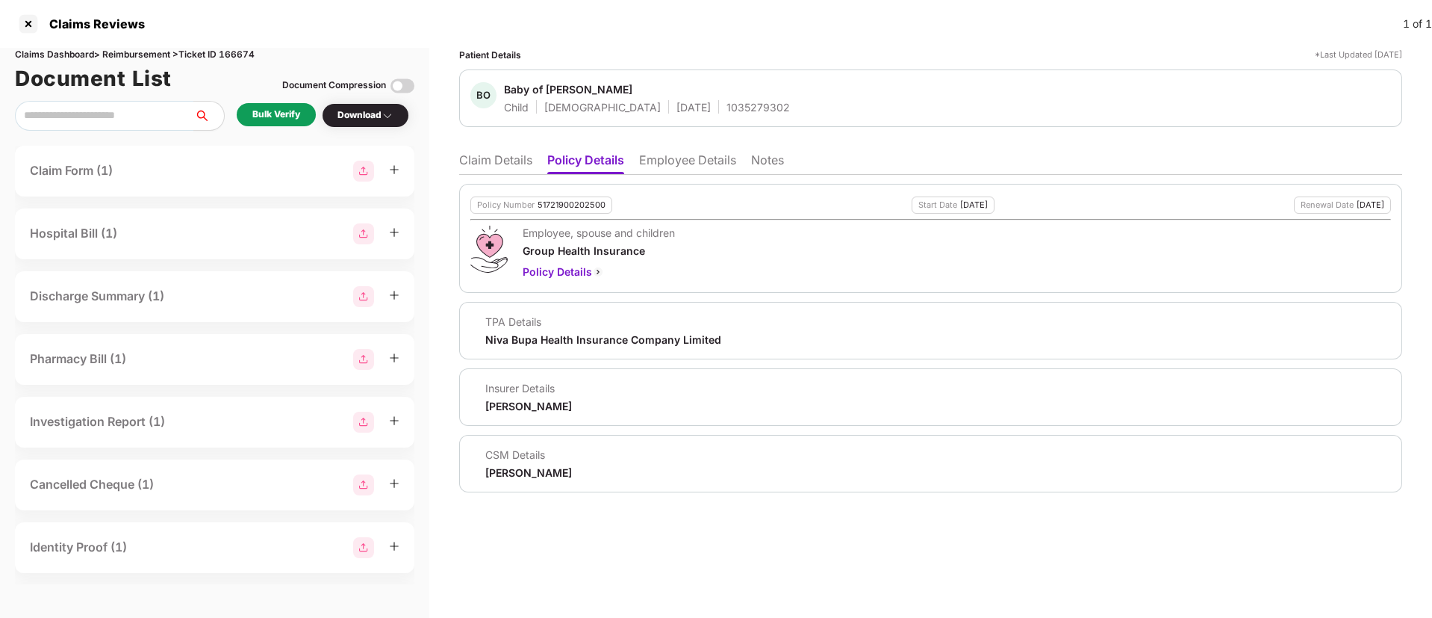
click at [686, 161] on li "Employee Details" at bounding box center [687, 163] width 97 height 22
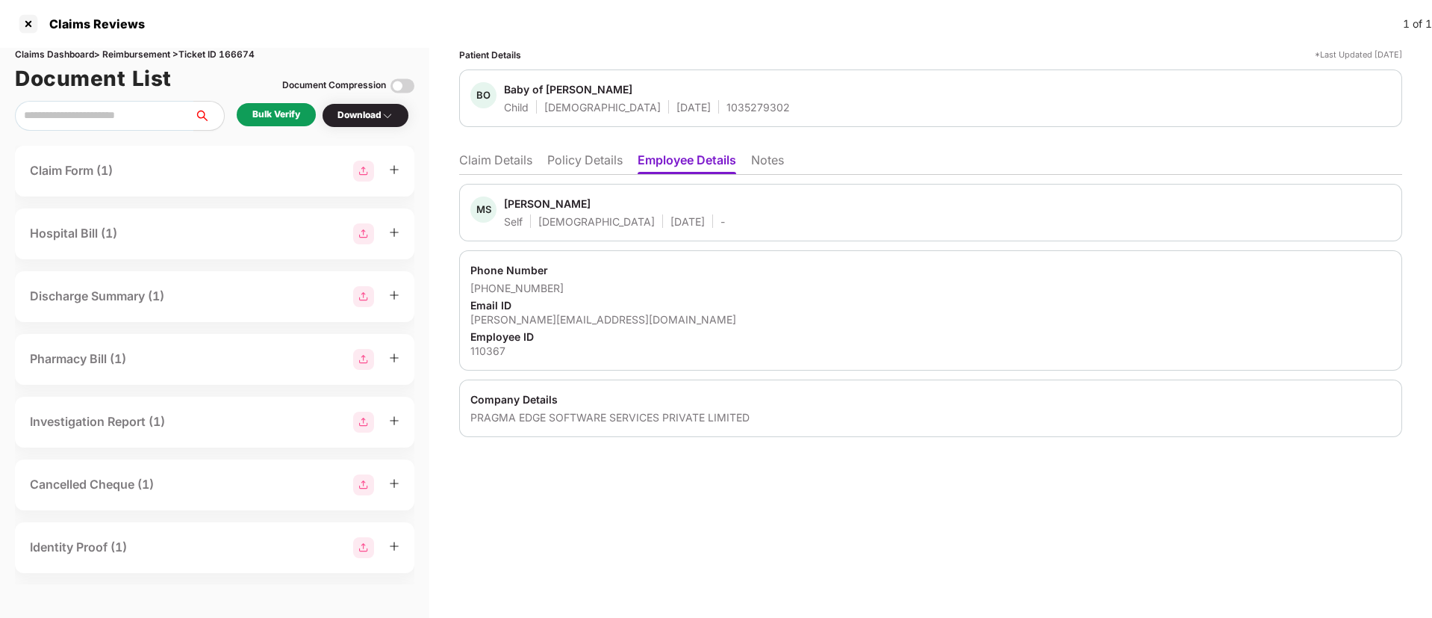
click at [585, 161] on li "Policy Details" at bounding box center [584, 163] width 75 height 22
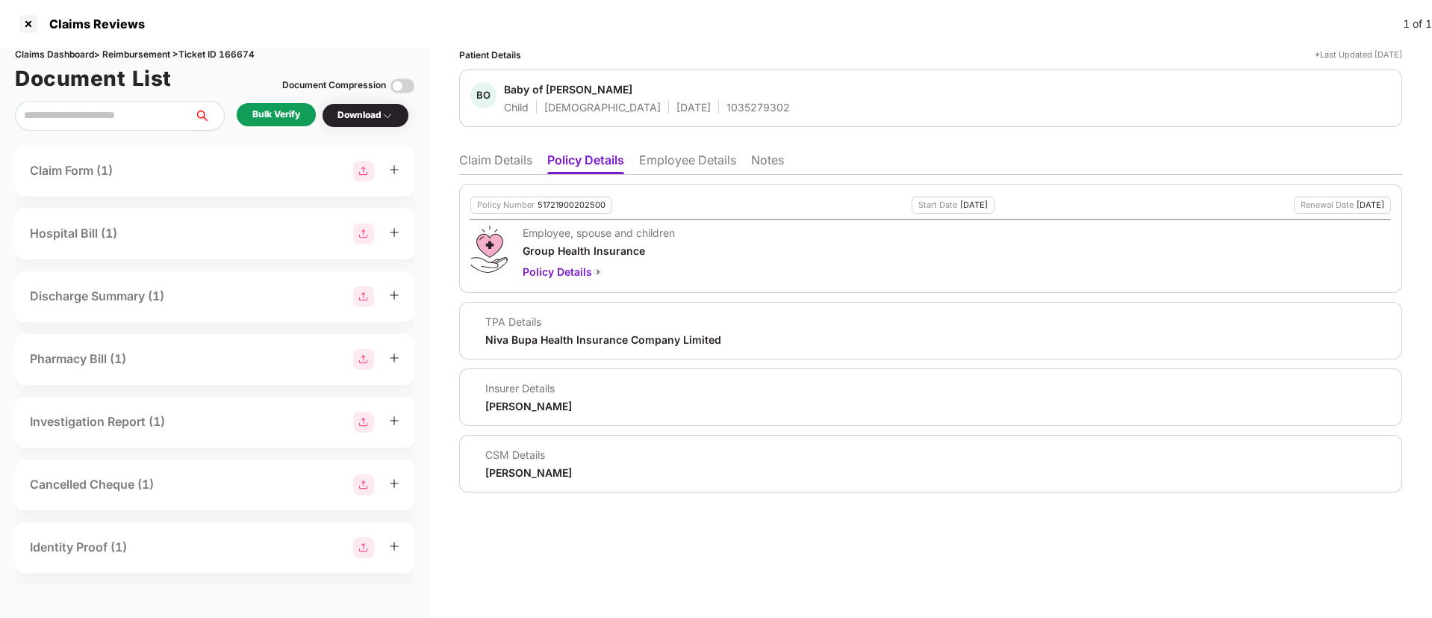
click at [514, 161] on li "Claim Details" at bounding box center [495, 163] width 73 height 22
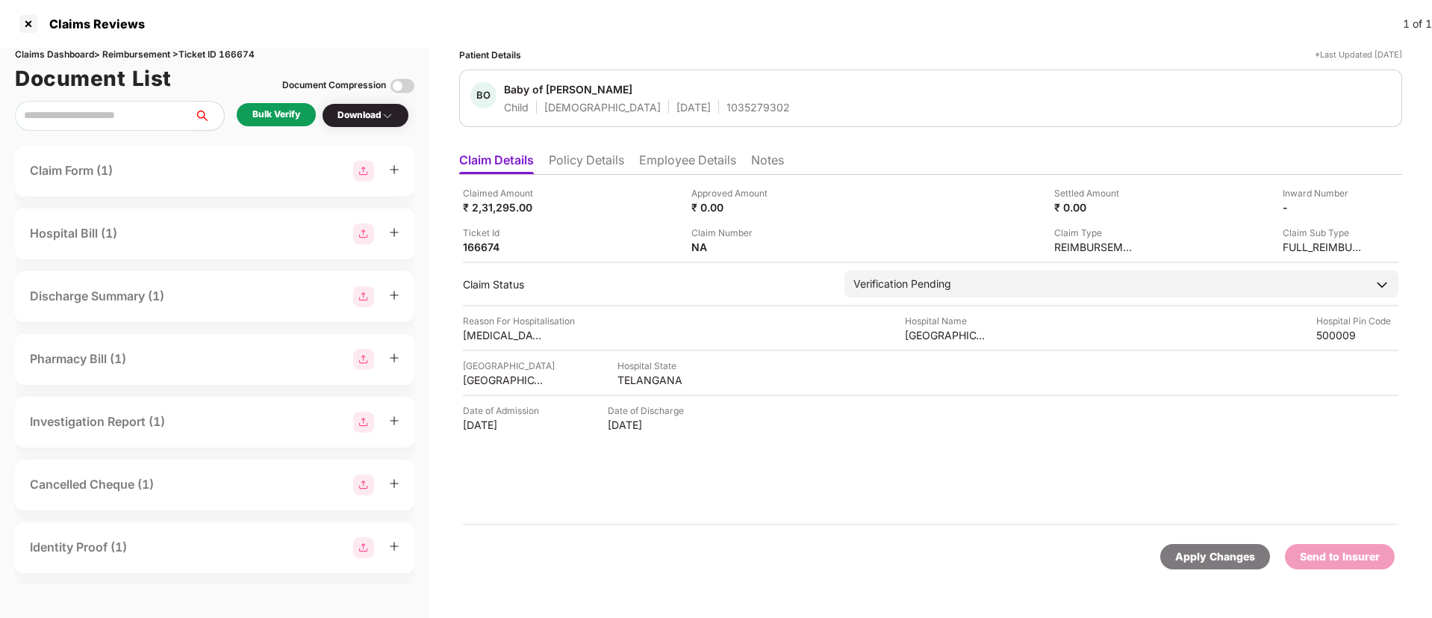
click at [603, 169] on li "Policy Details" at bounding box center [586, 163] width 75 height 22
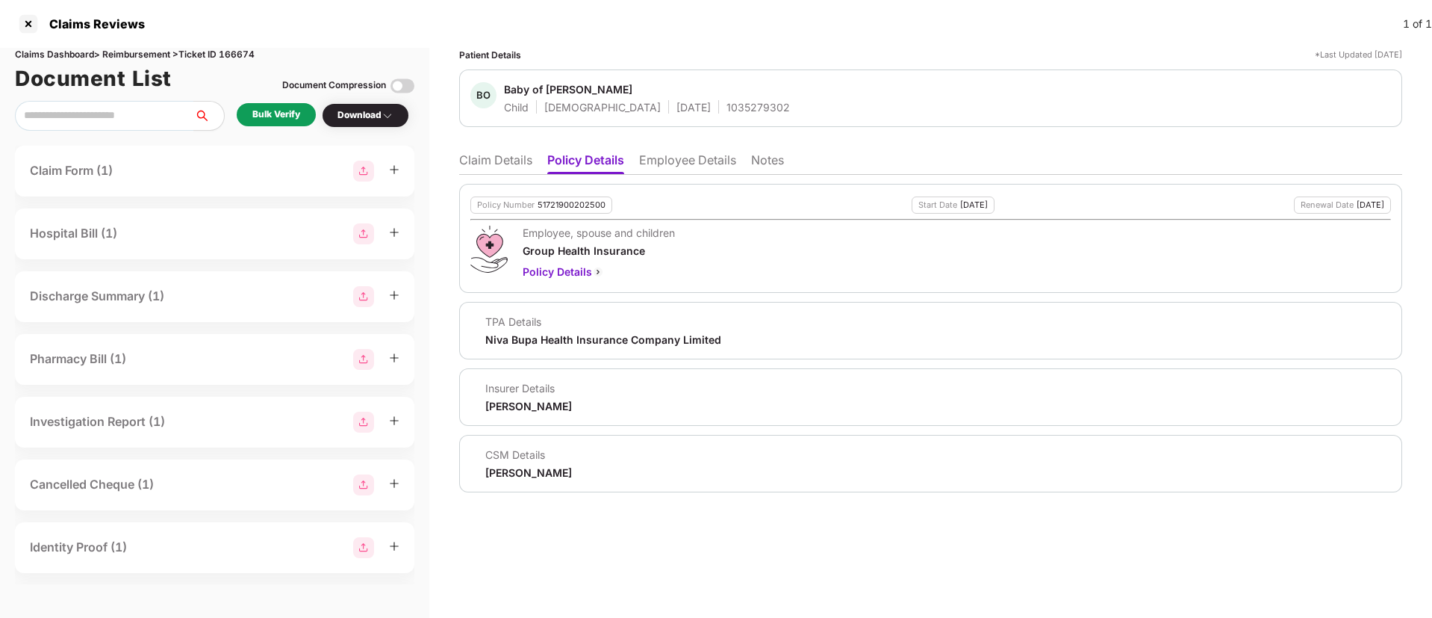
click at [526, 167] on li "Claim Details" at bounding box center [495, 163] width 73 height 22
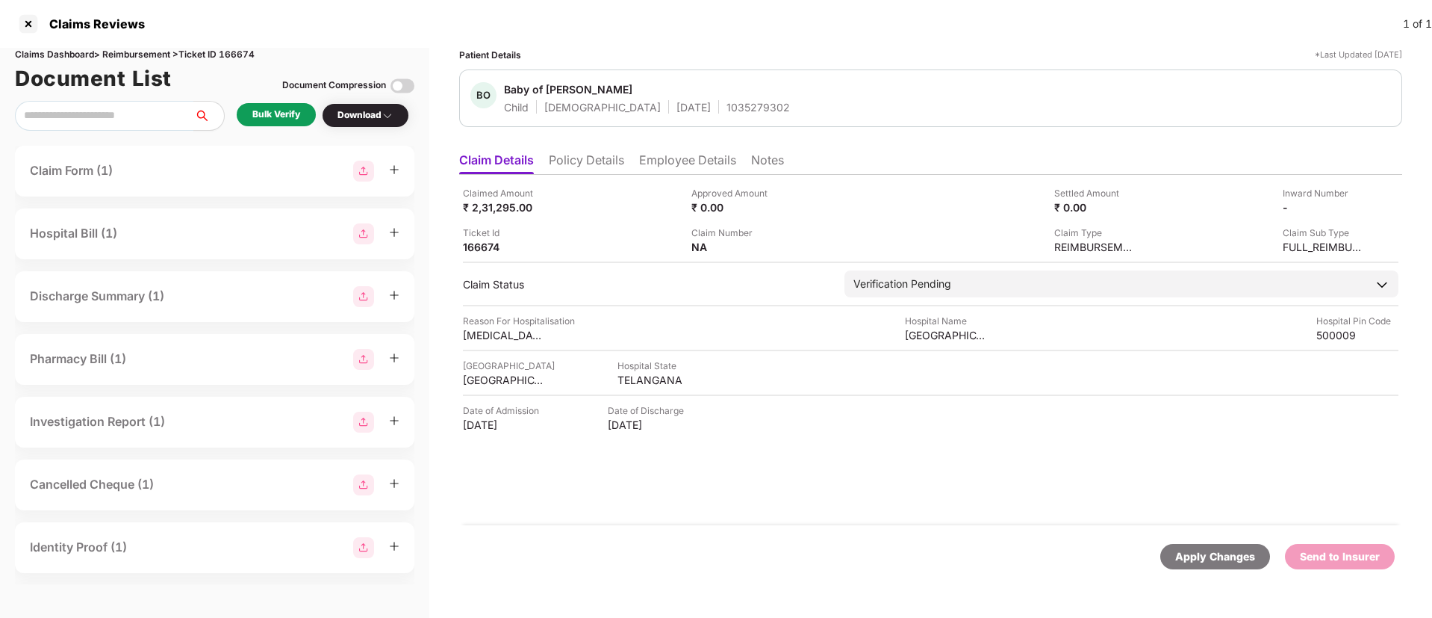
click at [292, 108] on div "Bulk Verify" at bounding box center [276, 115] width 48 height 14
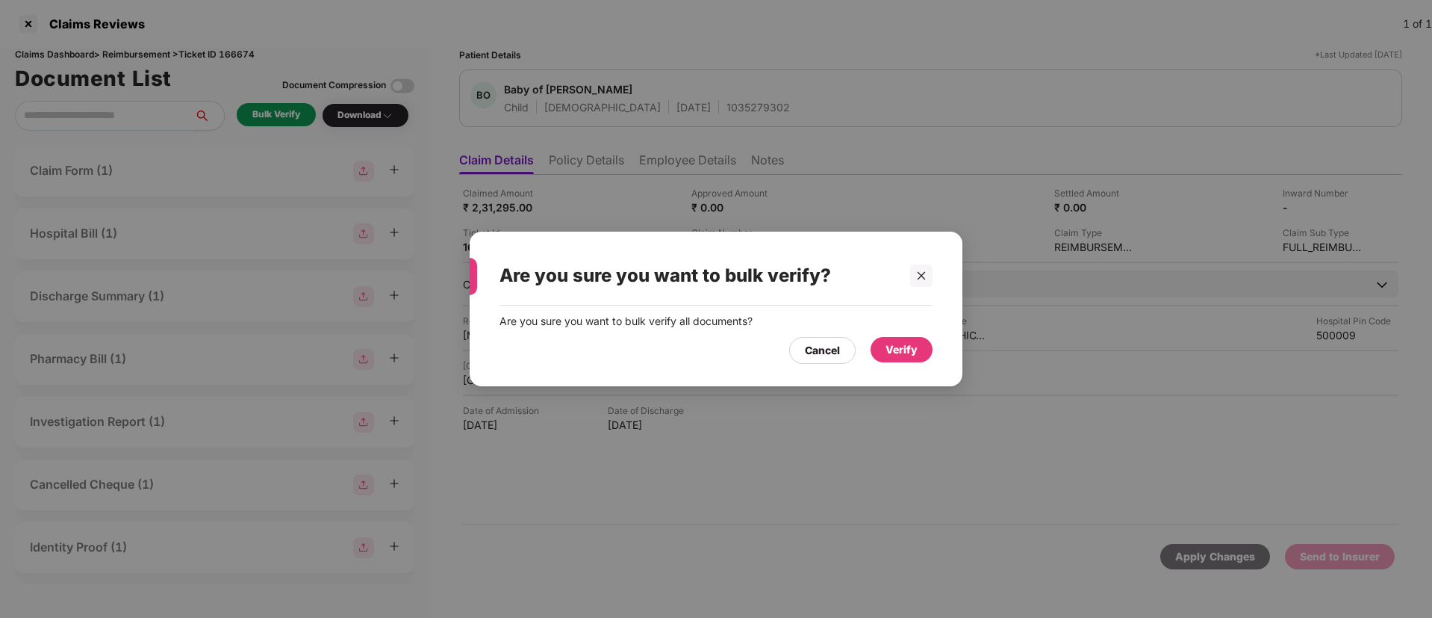
click at [901, 345] on div "Verify" at bounding box center [902, 349] width 32 height 16
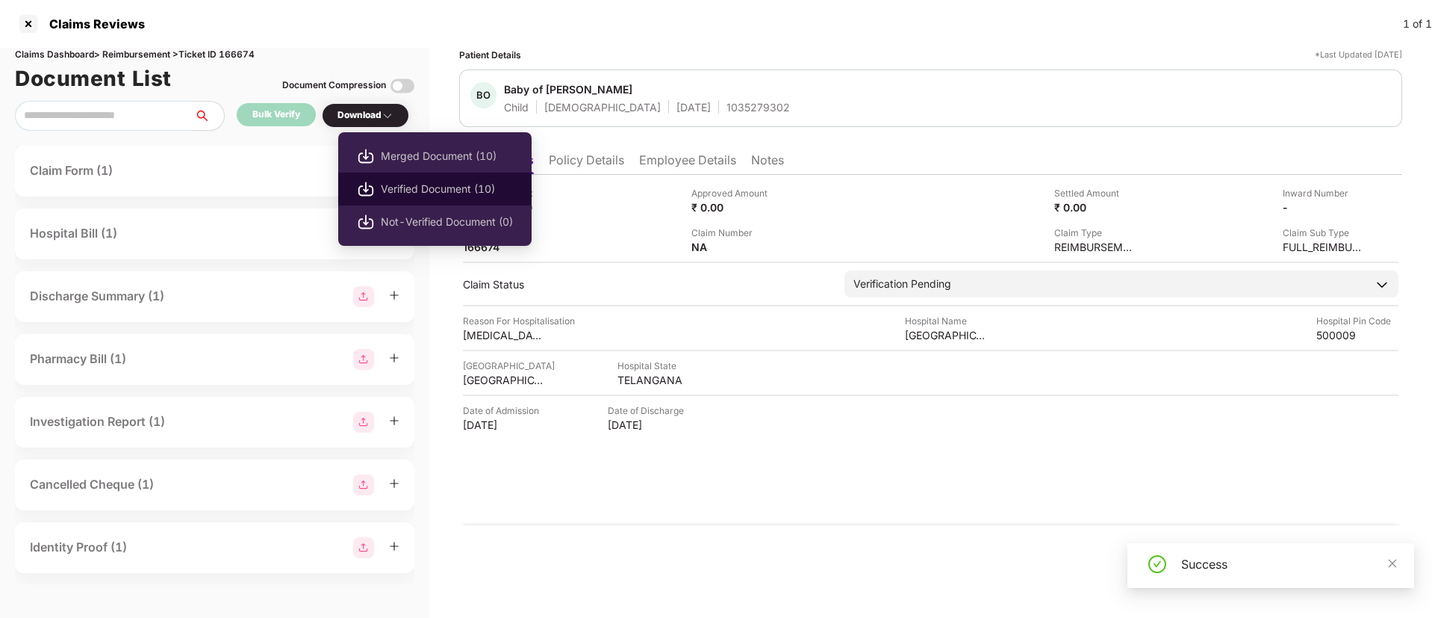
click at [402, 177] on li "Verified Document (10)" at bounding box center [434, 188] width 193 height 33
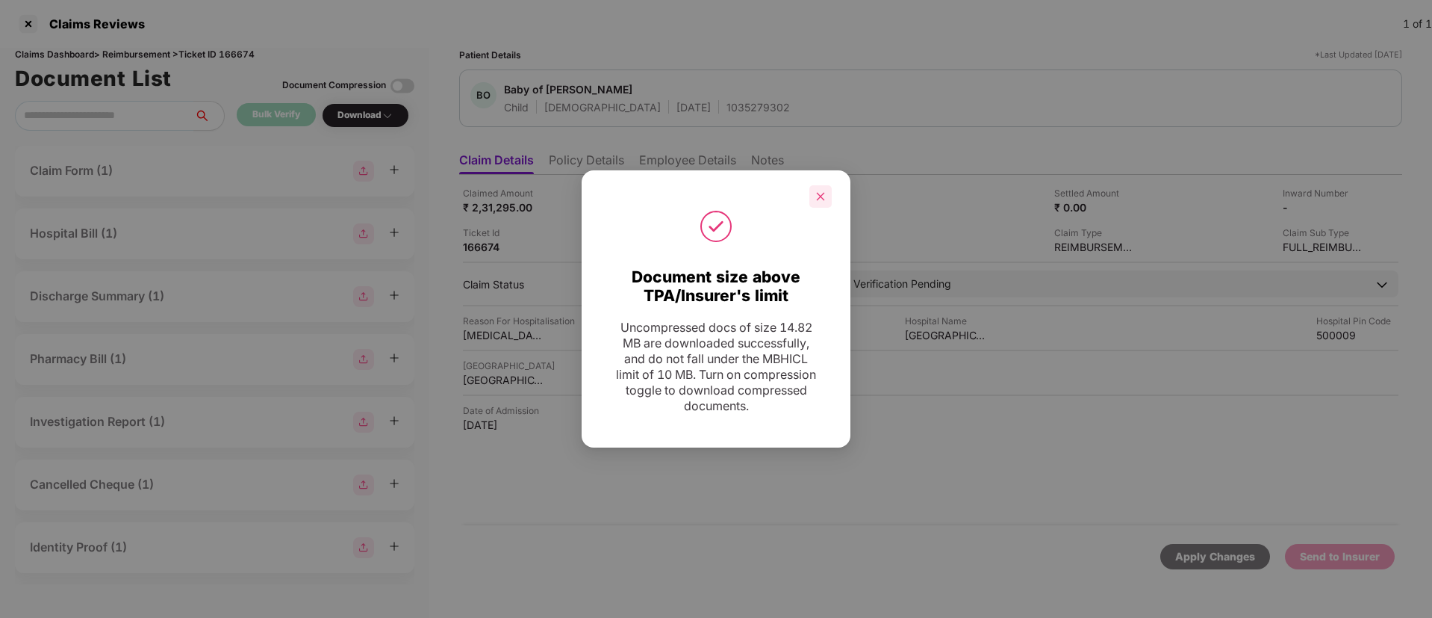
click at [823, 201] on icon "close" at bounding box center [820, 196] width 10 height 10
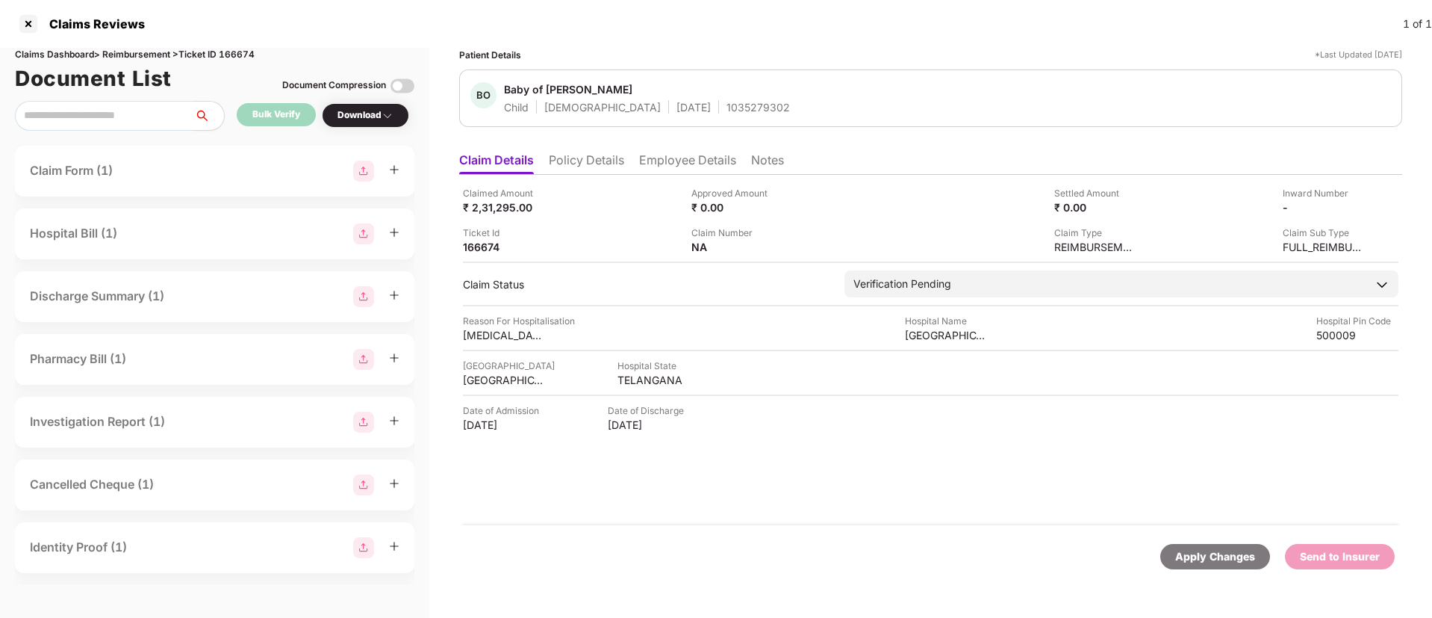
click at [706, 113] on div "BO Baby of Dashetti Samatha Child Female 24 June 2025 1035279302" at bounding box center [930, 97] width 943 height 57
click at [727, 109] on div "1035279302" at bounding box center [758, 107] width 63 height 14
copy div "1035279302"
click at [596, 202] on div "Claimed Amount ₹ 2,31,295.00" at bounding box center [571, 200] width 217 height 28
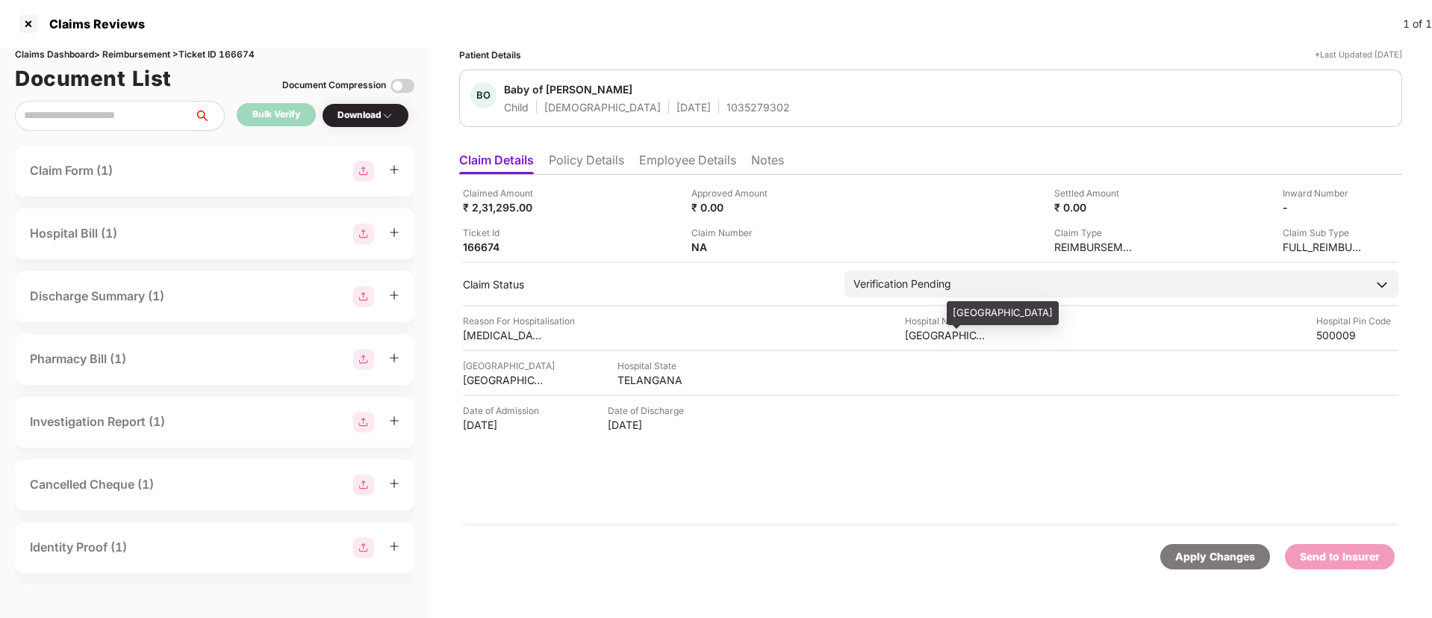
click at [923, 335] on div "RAINBOW CHILDREN HOSPITAL" at bounding box center [946, 335] width 82 height 14
click at [924, 334] on div "RAINBOW CHILDREN HOSPITAL" at bounding box center [946, 335] width 82 height 14
copy div "RAINBOW CHILDREN HOSPITAL"
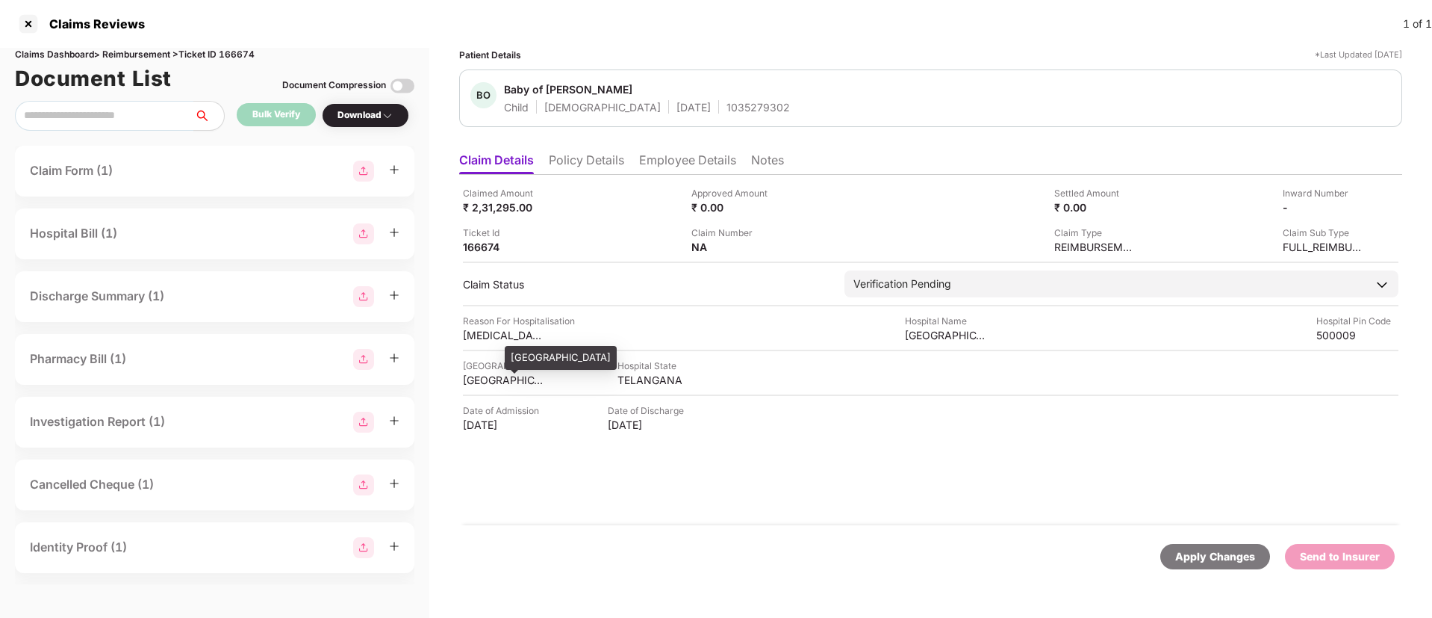
click at [504, 382] on div "HYDERABAD" at bounding box center [504, 380] width 82 height 14
copy div "HYDERABAD"
click at [930, 326] on div "Hospital Name" at bounding box center [946, 321] width 82 height 14
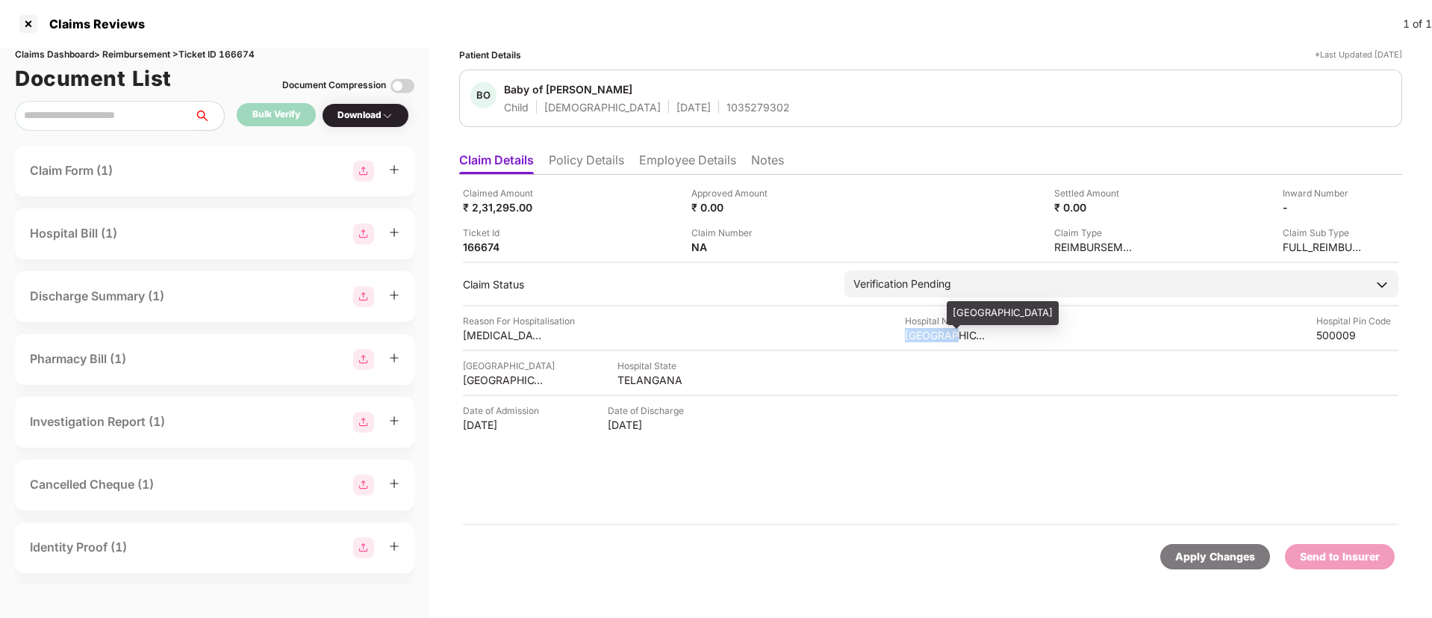
click at [931, 328] on div "RAINBOW CHILDREN HOSPITAL" at bounding box center [946, 335] width 82 height 14
copy div "RAINBOW CHILDREN HOSPITAL"
click at [504, 203] on div "₹ 2,31,295.00" at bounding box center [504, 207] width 82 height 14
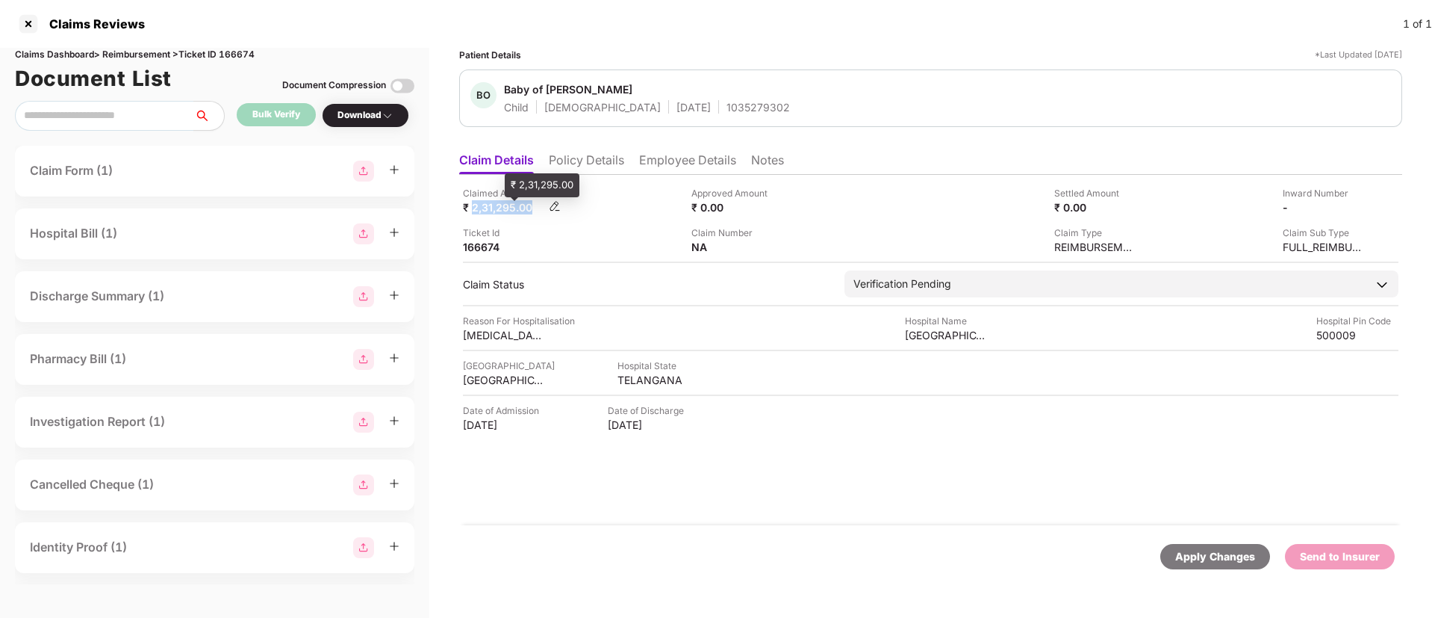
click at [504, 202] on div "₹ 2,31,295.00" at bounding box center [504, 207] width 82 height 14
copy div "2,31,295.00"
click at [1355, 205] on img at bounding box center [1359, 206] width 12 height 12
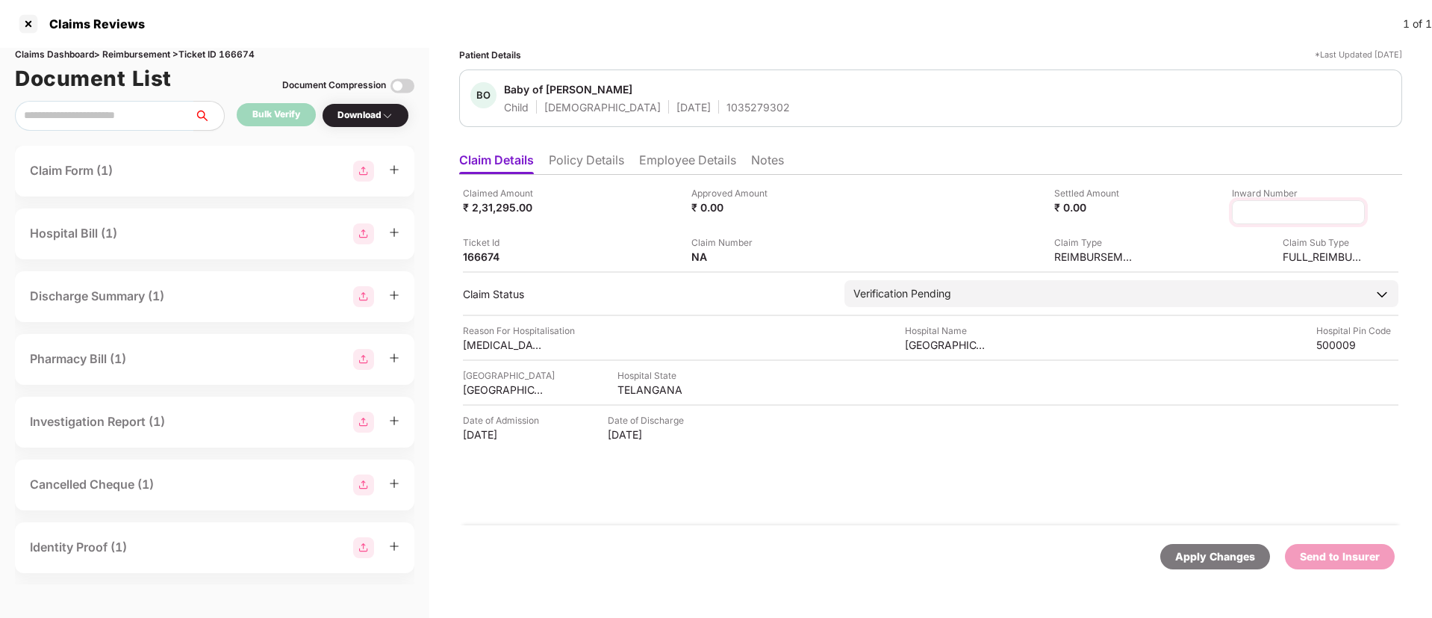
type input "**********"
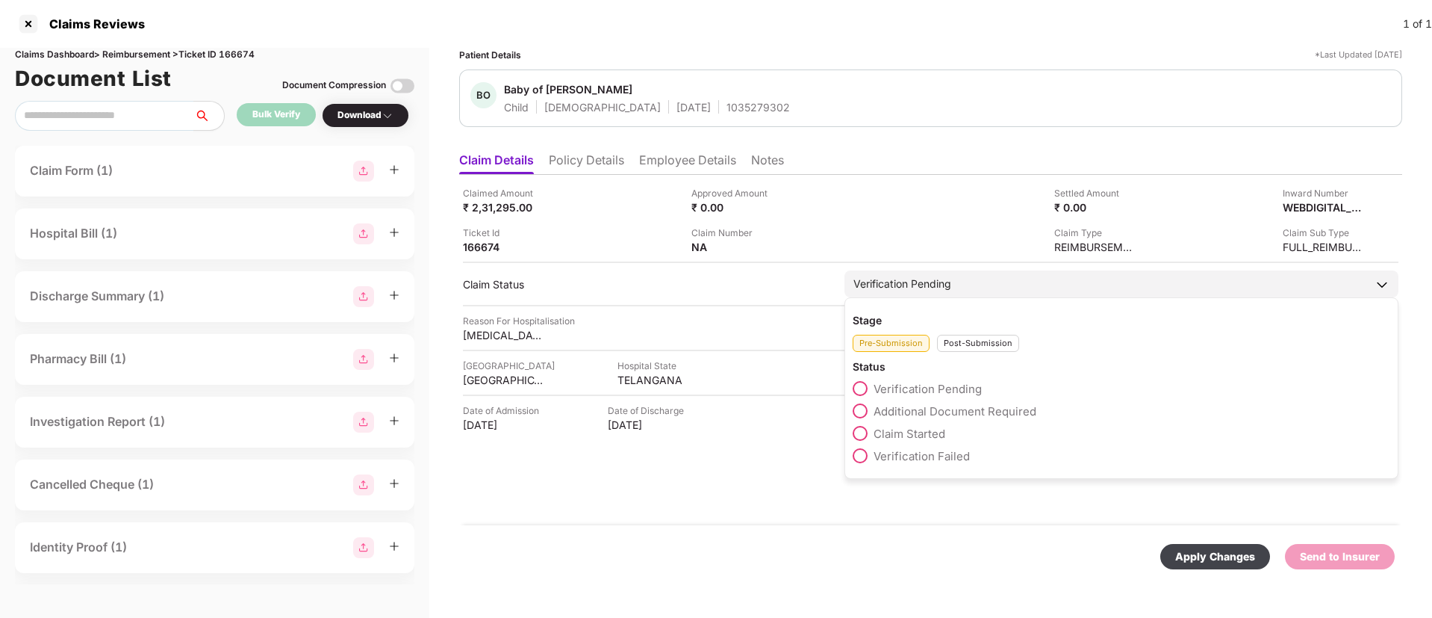
click at [960, 349] on div "Post-Submission" at bounding box center [978, 343] width 82 height 17
click at [867, 407] on span at bounding box center [860, 410] width 15 height 15
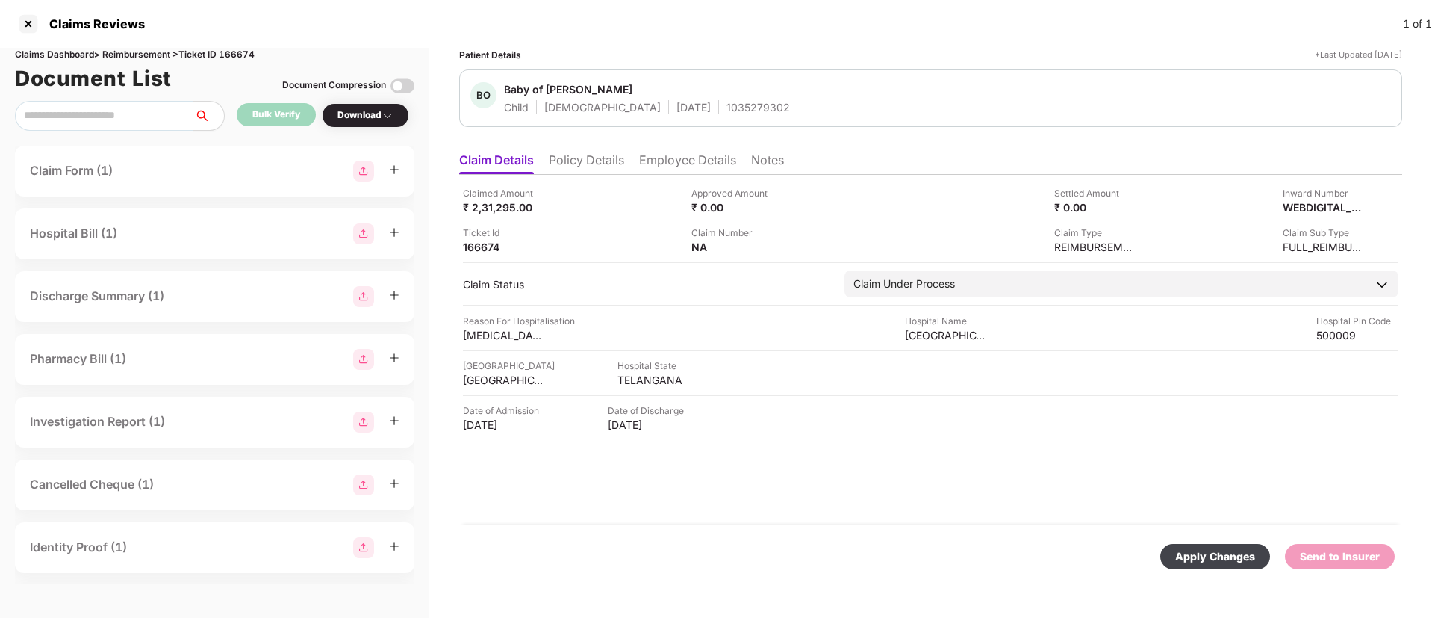
click at [1191, 559] on div "Apply Changes" at bounding box center [1215, 556] width 80 height 16
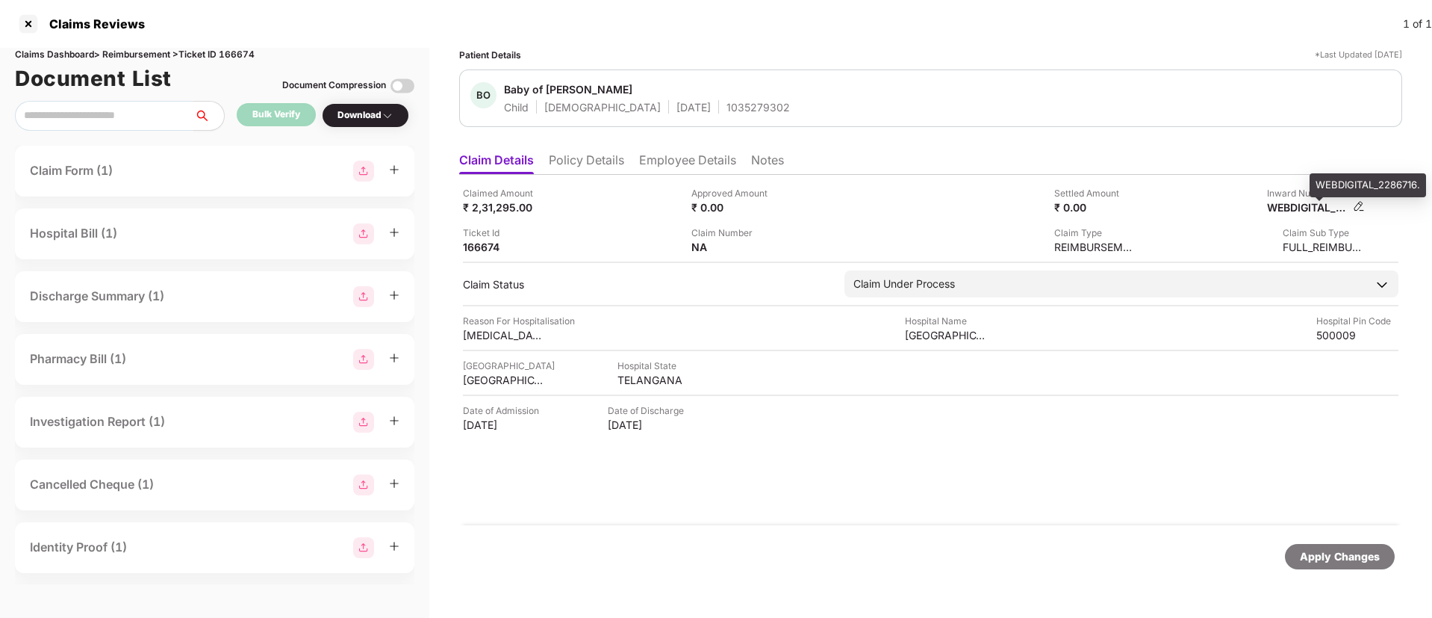
click at [1301, 207] on div "WEBDIGITAL_2286716." at bounding box center [1308, 207] width 82 height 14
copy div "WEBDIGITAL_2286716"
click at [727, 107] on div "1035279302" at bounding box center [758, 107] width 63 height 14
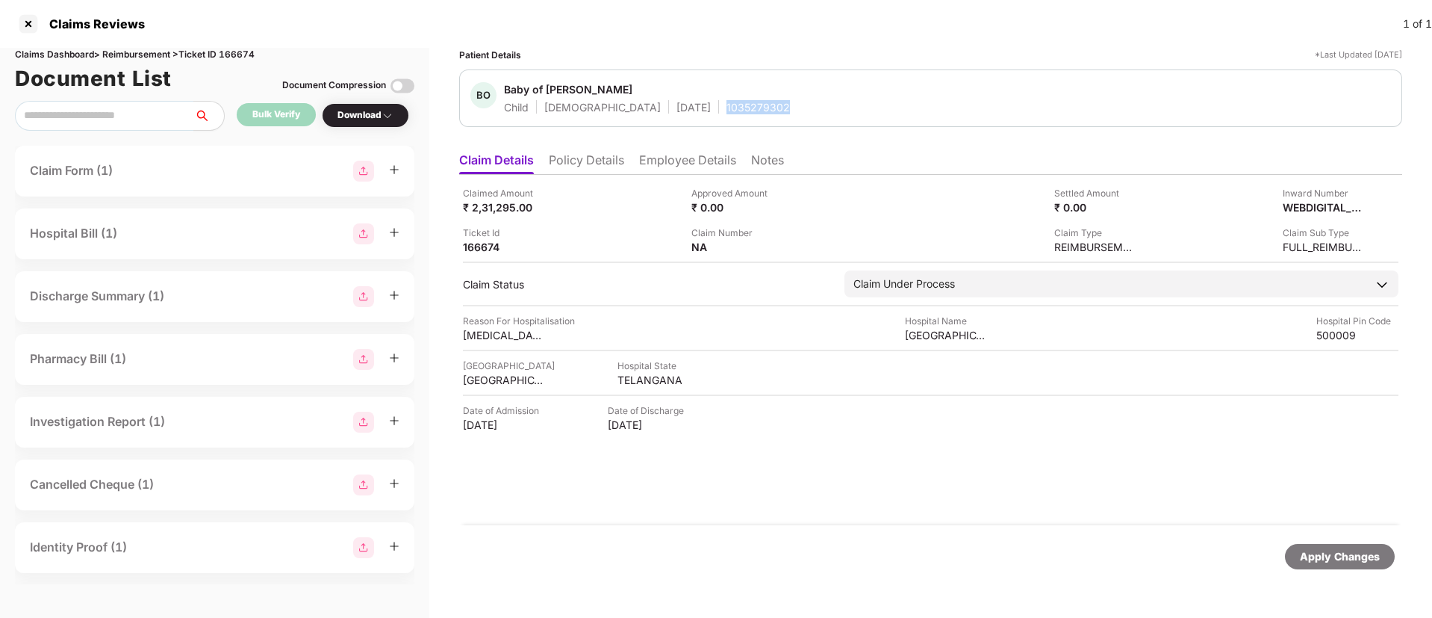
copy div "1035279302"
click at [591, 208] on div "Claimed Amount ₹ 2,31,295.00" at bounding box center [571, 200] width 217 height 28
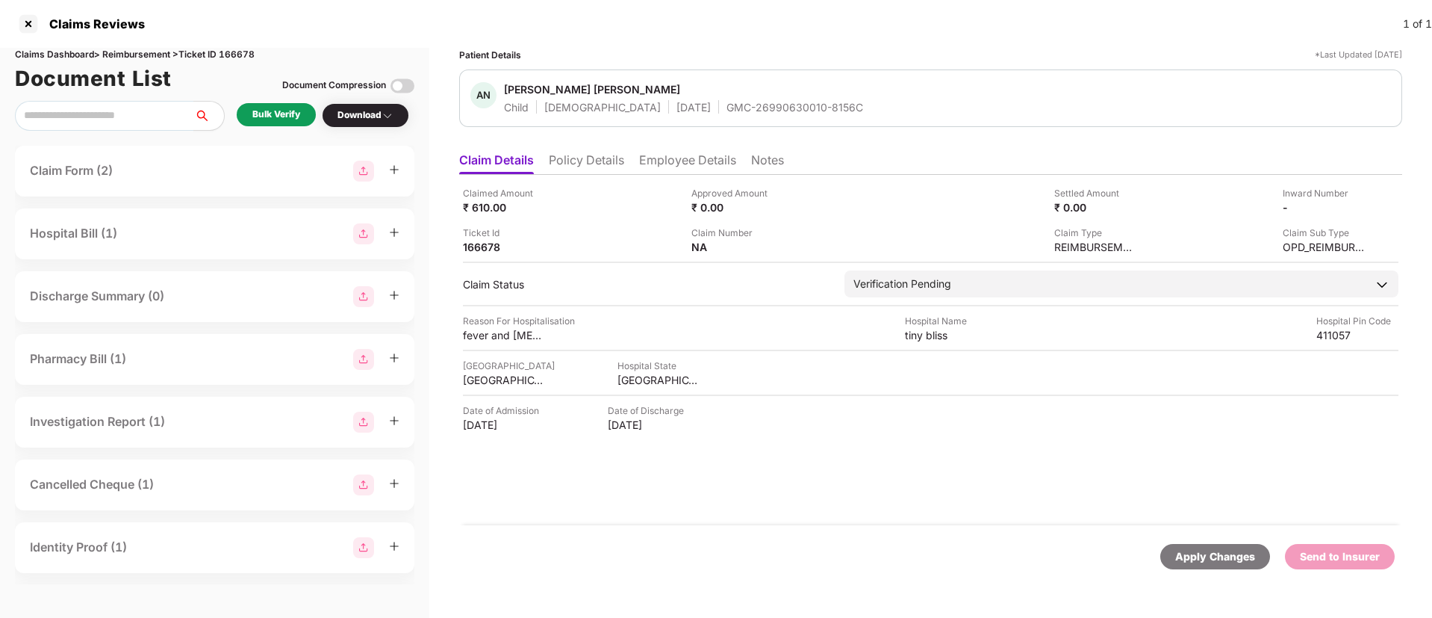
click at [579, 162] on li "Policy Details" at bounding box center [586, 163] width 75 height 22
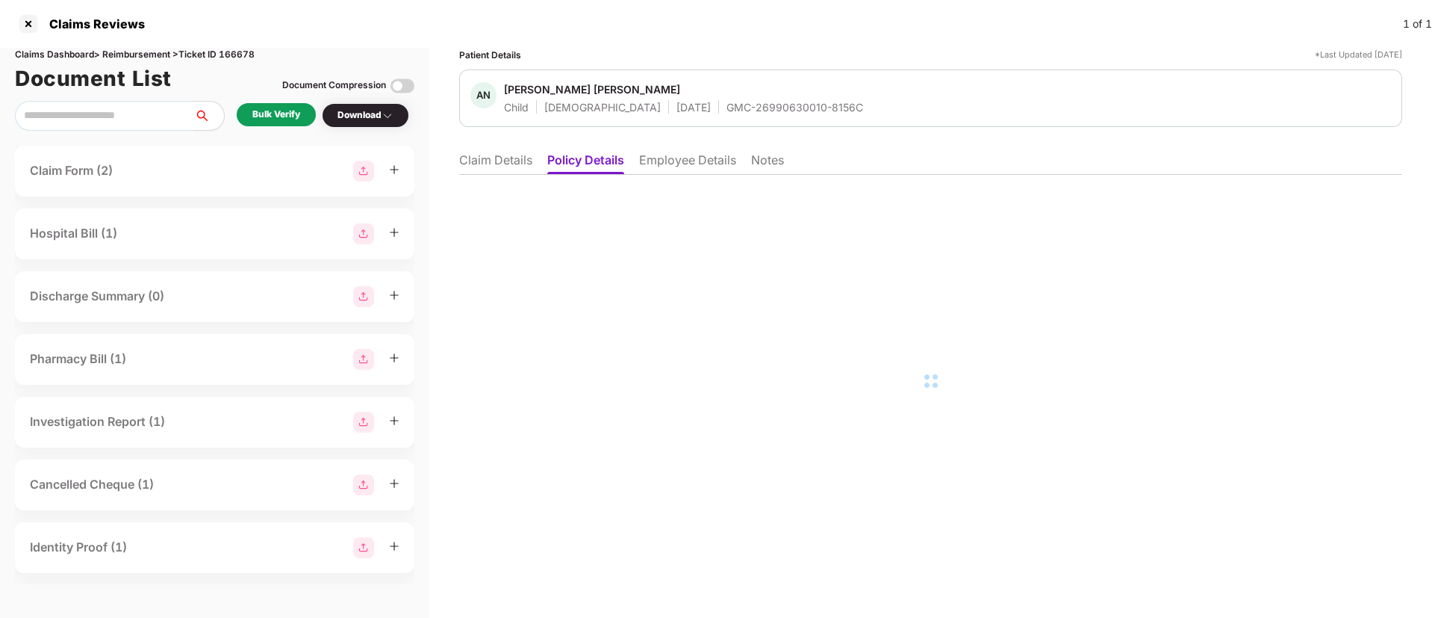
click at [676, 163] on li "Employee Details" at bounding box center [687, 163] width 97 height 22
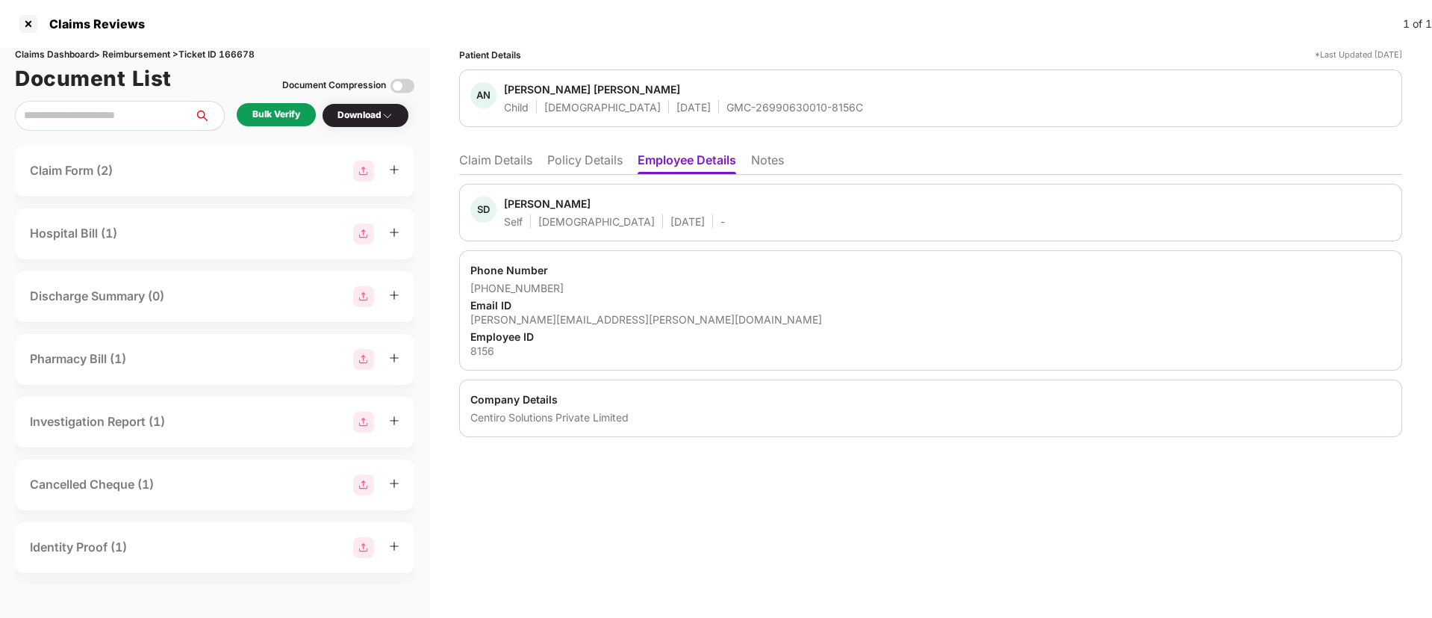
click at [529, 317] on div "[PERSON_NAME][EMAIL_ADDRESS][PERSON_NAME][DOMAIN_NAME]" at bounding box center [930, 319] width 921 height 14
click at [529, 318] on div "[PERSON_NAME][EMAIL_ADDRESS][PERSON_NAME][DOMAIN_NAME]" at bounding box center [930, 319] width 921 height 14
copy div "[PERSON_NAME][EMAIL_ADDRESS][PERSON_NAME][DOMAIN_NAME]"
click at [498, 160] on li "Claim Details" at bounding box center [495, 163] width 73 height 22
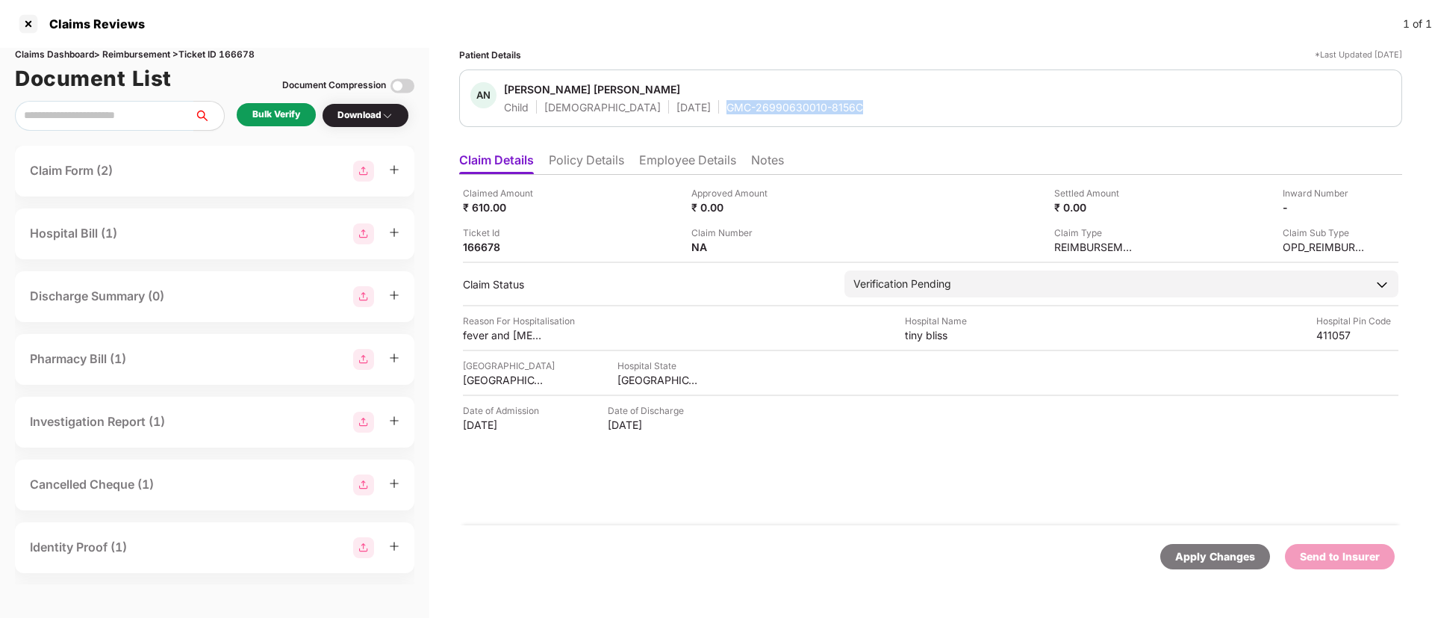
drag, startPoint x: 677, startPoint y: 107, endPoint x: 810, endPoint y: 105, distance: 132.9
click at [810, 105] on div "AN [PERSON_NAME] [PERSON_NAME] Child [DEMOGRAPHIC_DATA] [DATE] GMC-26990630010-…" at bounding box center [930, 98] width 921 height 32
copy div "GMC-26990630010-8156C"
click at [295, 114] on div "Bulk Verify" at bounding box center [276, 115] width 48 height 14
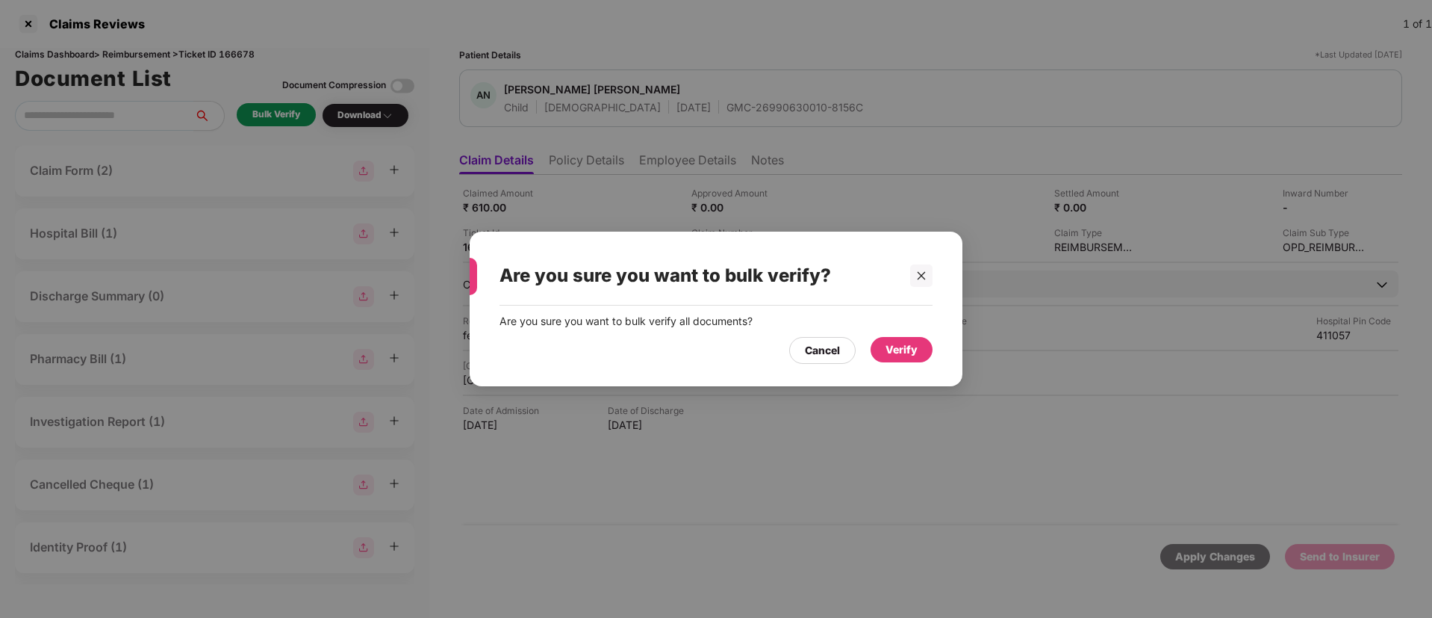
click at [892, 355] on div "Verify" at bounding box center [902, 349] width 32 height 16
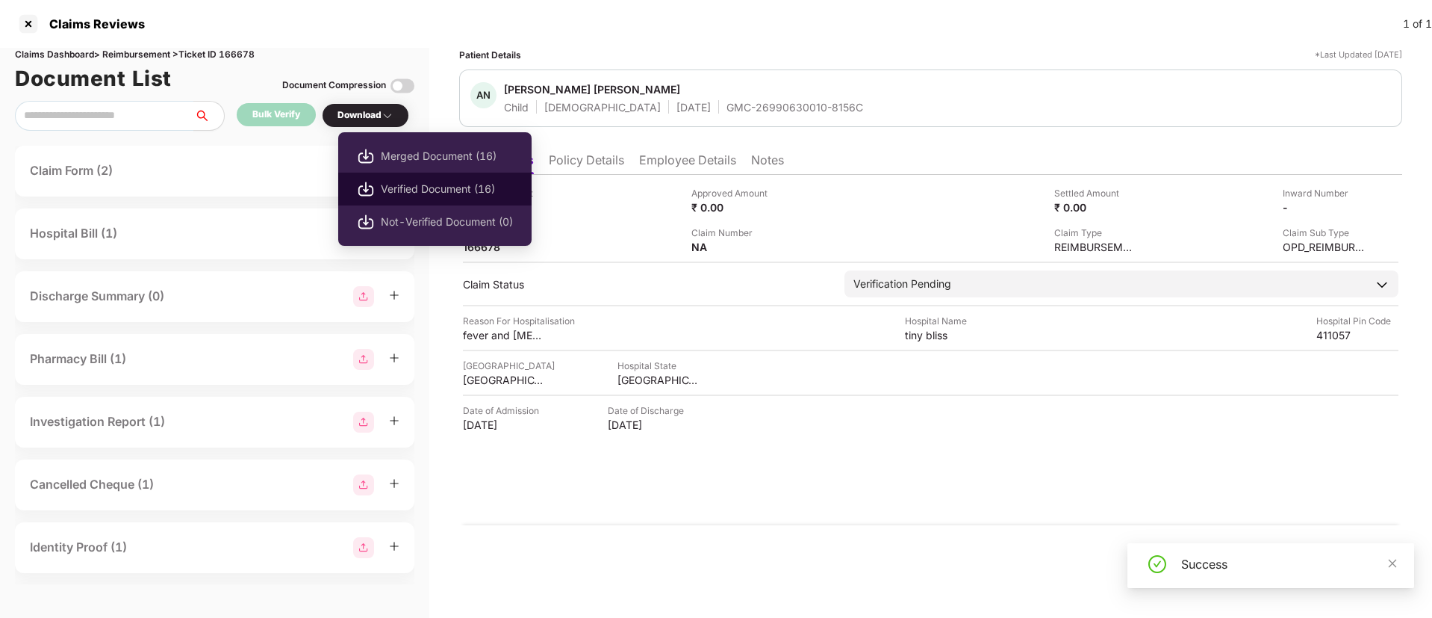
click at [405, 175] on li "Verified Document (16)" at bounding box center [434, 188] width 193 height 33
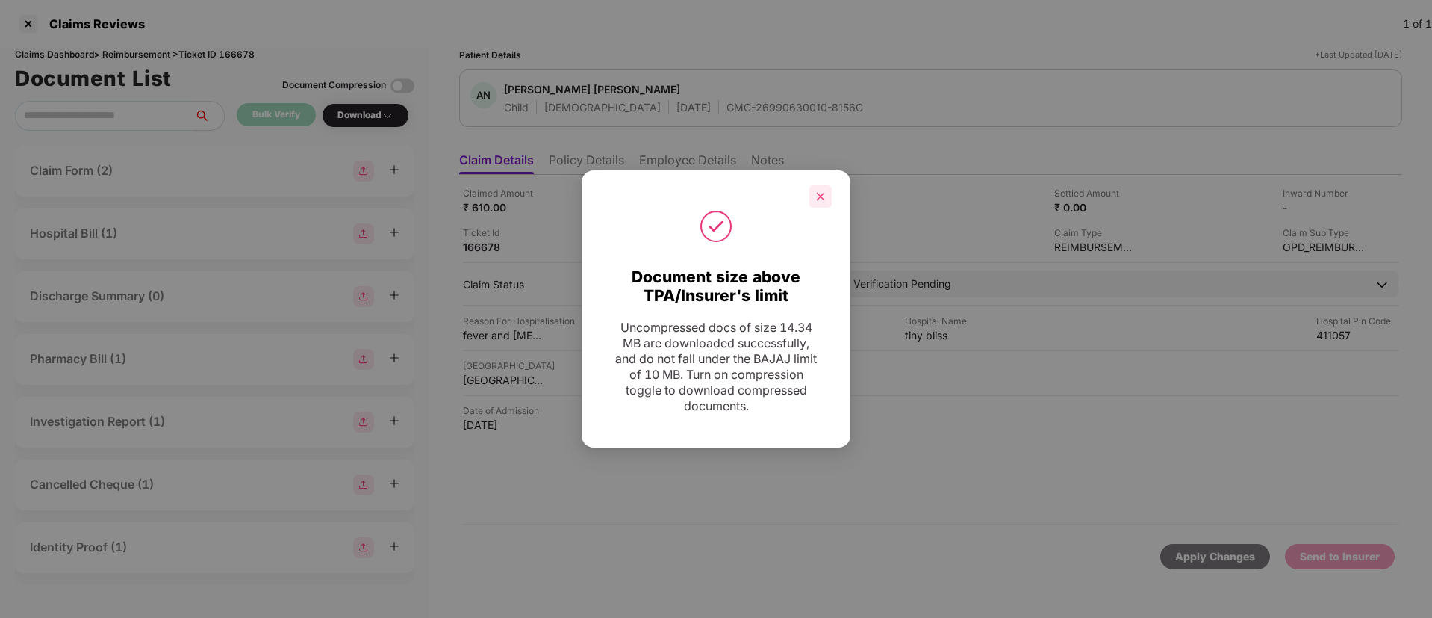
click at [827, 202] on div at bounding box center [820, 196] width 22 height 22
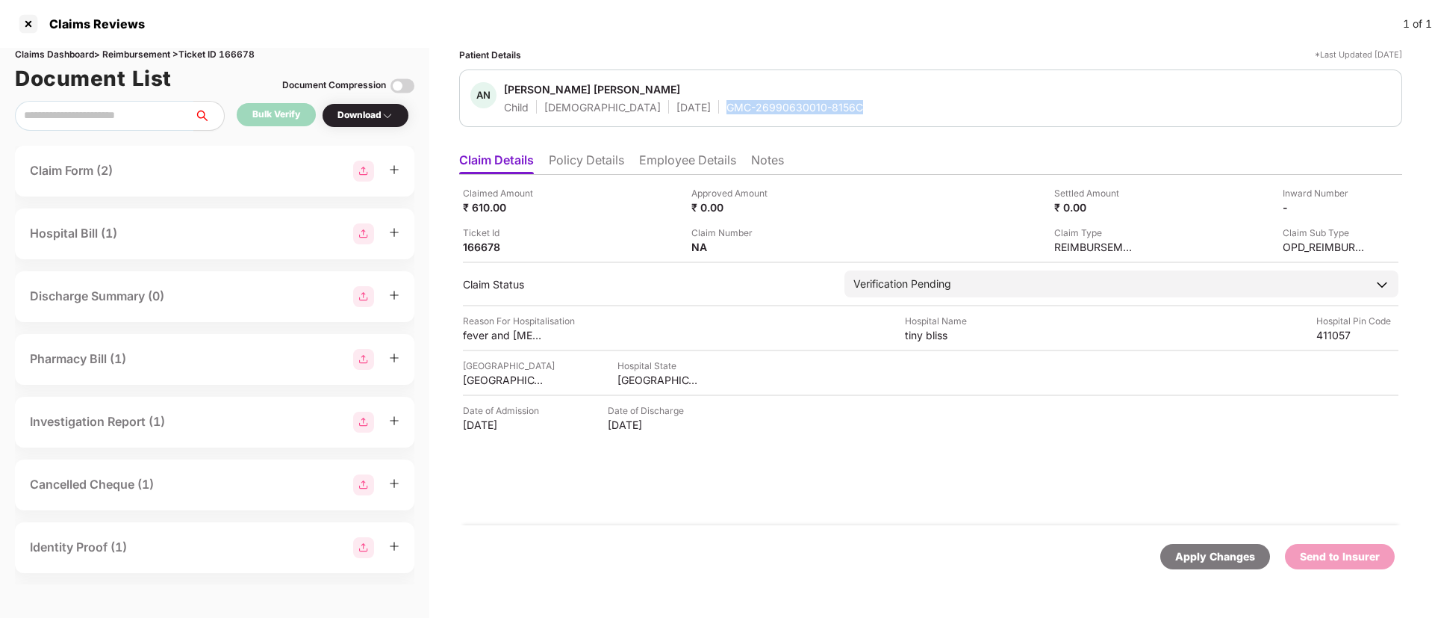
drag, startPoint x: 674, startPoint y: 111, endPoint x: 815, endPoint y: 113, distance: 141.9
click at [815, 113] on div "AN [PERSON_NAME] [PERSON_NAME] Child [DEMOGRAPHIC_DATA] [DATE] GMC-26990630010-…" at bounding box center [930, 98] width 921 height 32
copy div "GMC-26990630010-8156C"
click at [644, 206] on div "Claimed Amount ₹ 610.00" at bounding box center [571, 200] width 217 height 28
click at [913, 338] on div "tiny bliss" at bounding box center [946, 335] width 82 height 14
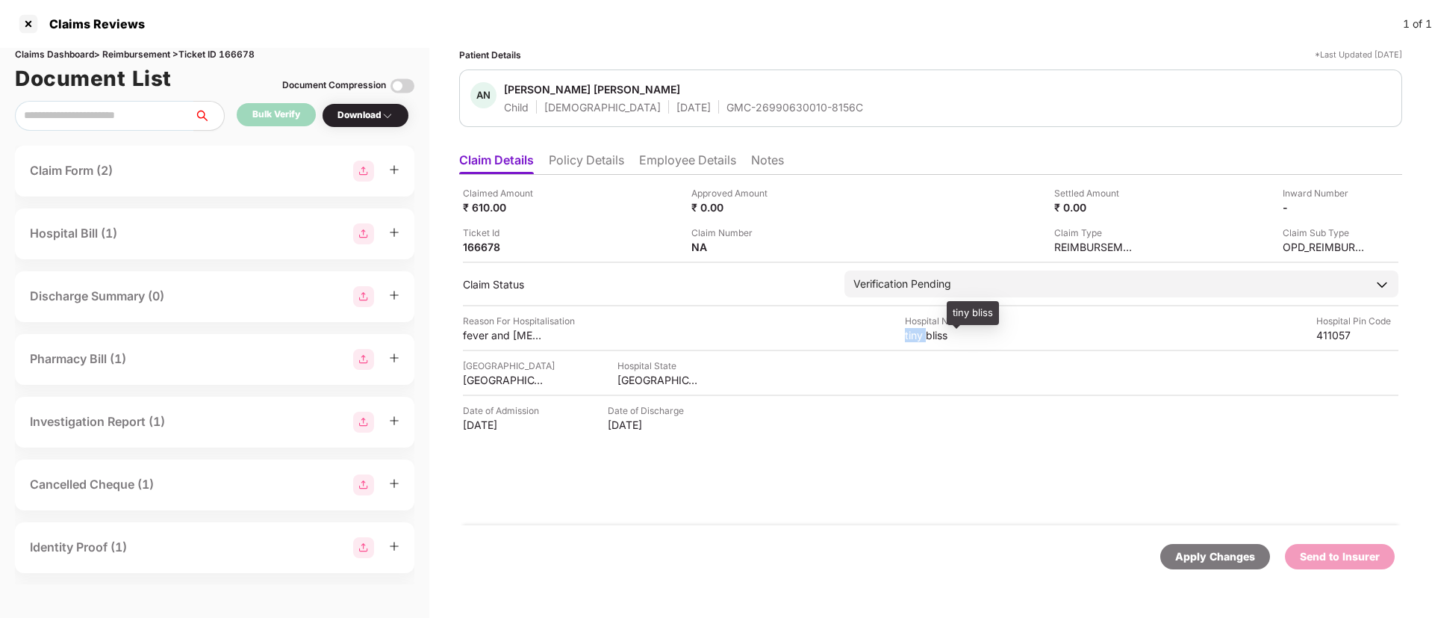
click at [914, 339] on div "tiny bliss" at bounding box center [946, 335] width 82 height 14
copy div "tiny bliss"
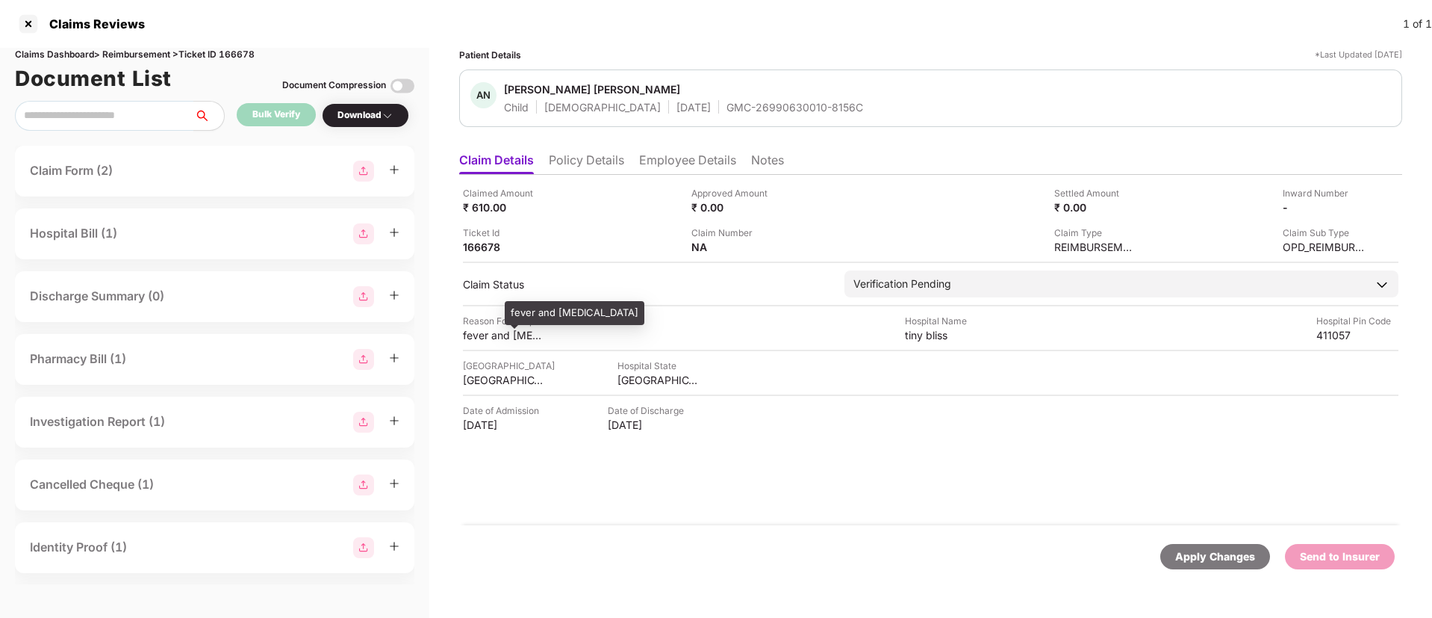
click at [494, 338] on div "fever and [MEDICAL_DATA]" at bounding box center [504, 335] width 82 height 14
copy div "fever and [MEDICAL_DATA]"
click at [696, 164] on li "Employee Details" at bounding box center [687, 163] width 97 height 22
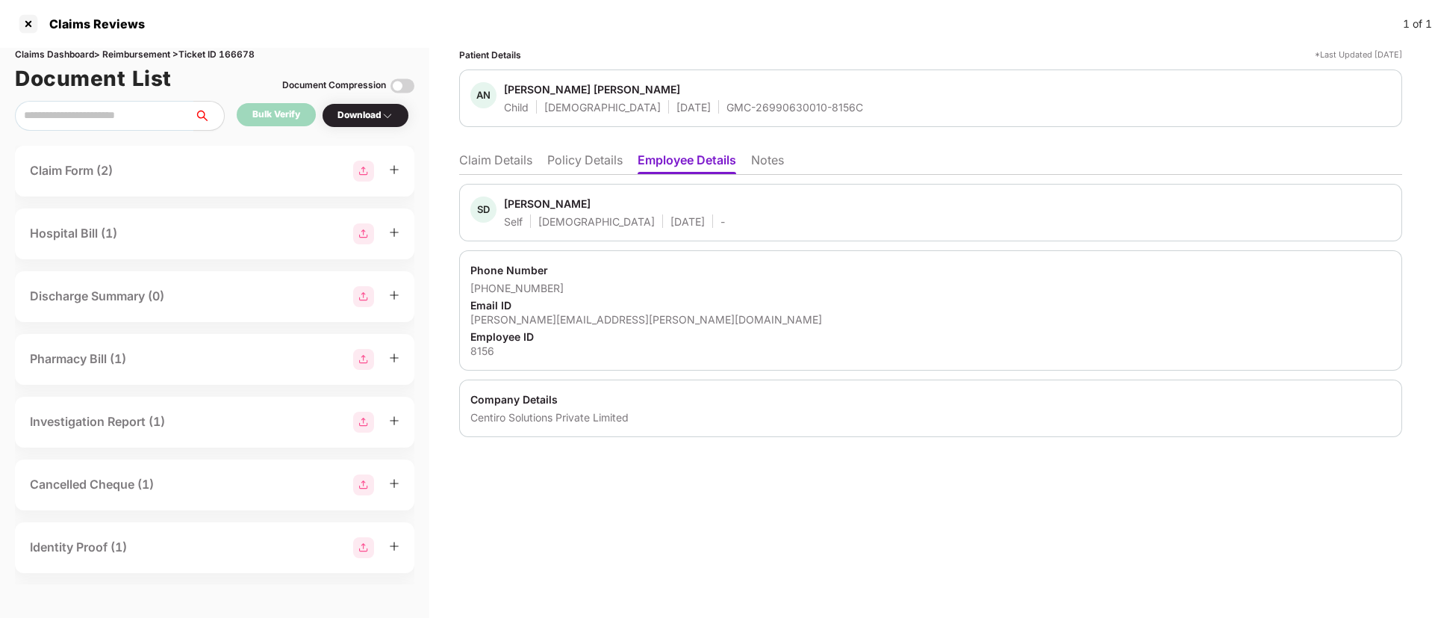
click at [511, 322] on div "[PERSON_NAME][EMAIL_ADDRESS][PERSON_NAME][DOMAIN_NAME]" at bounding box center [930, 319] width 921 height 14
copy div "[PERSON_NAME][EMAIL_ADDRESS][PERSON_NAME][DOMAIN_NAME]"
drag, startPoint x: 490, startPoint y: 285, endPoint x: 582, endPoint y: 286, distance: 92.6
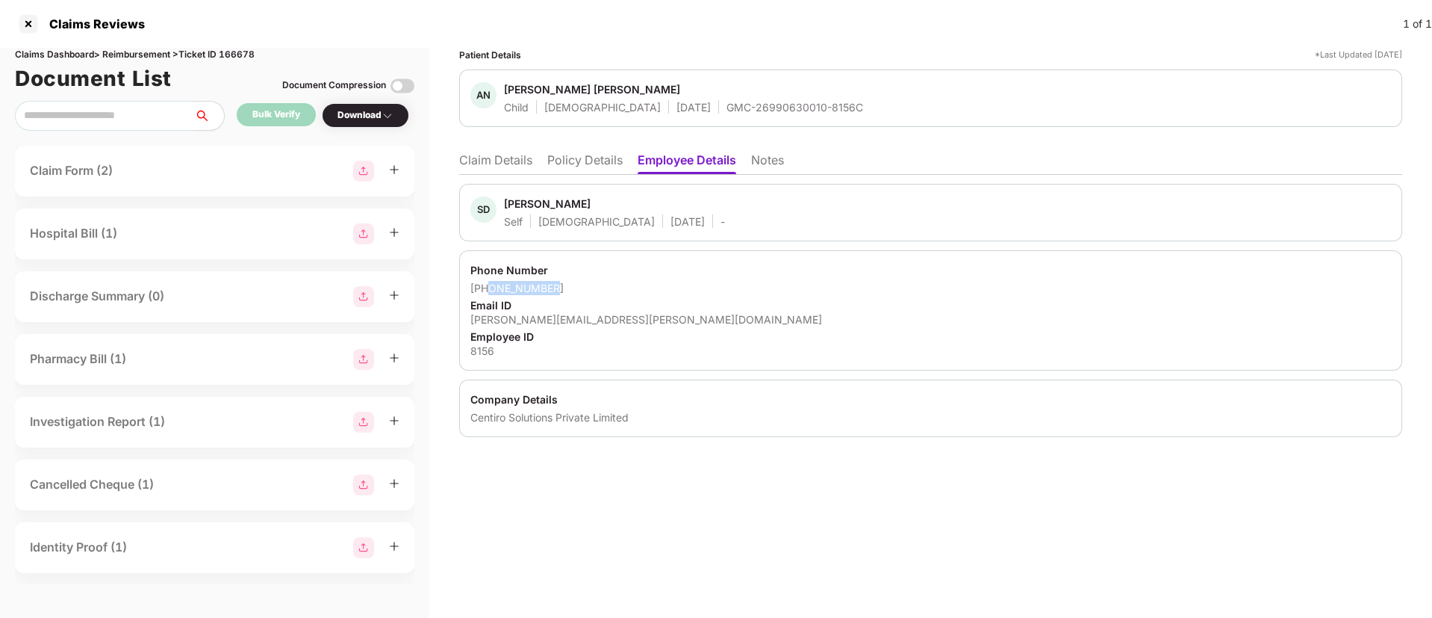
click at [582, 286] on div "[PHONE_NUMBER]" at bounding box center [930, 288] width 921 height 14
copy div "8956153805"
click at [519, 169] on li "Claim Details" at bounding box center [495, 163] width 73 height 22
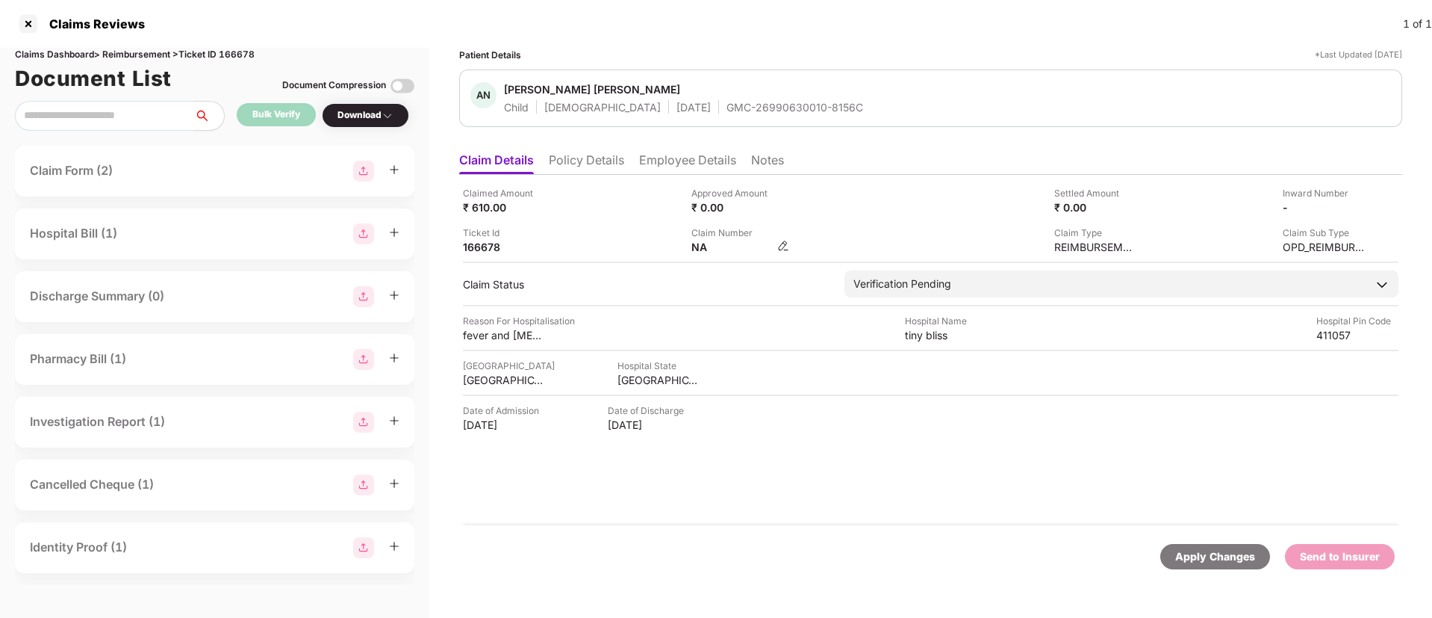
click at [782, 245] on img at bounding box center [783, 246] width 12 height 12
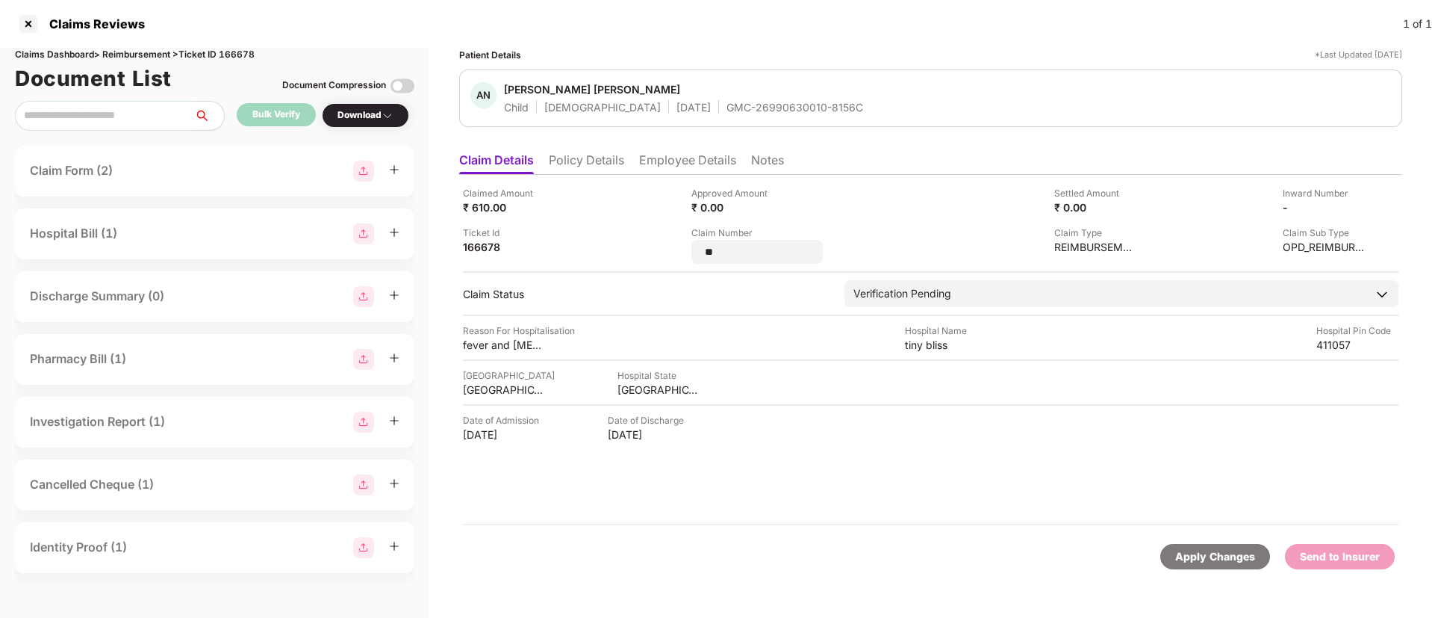
type input "*"
type input "**********"
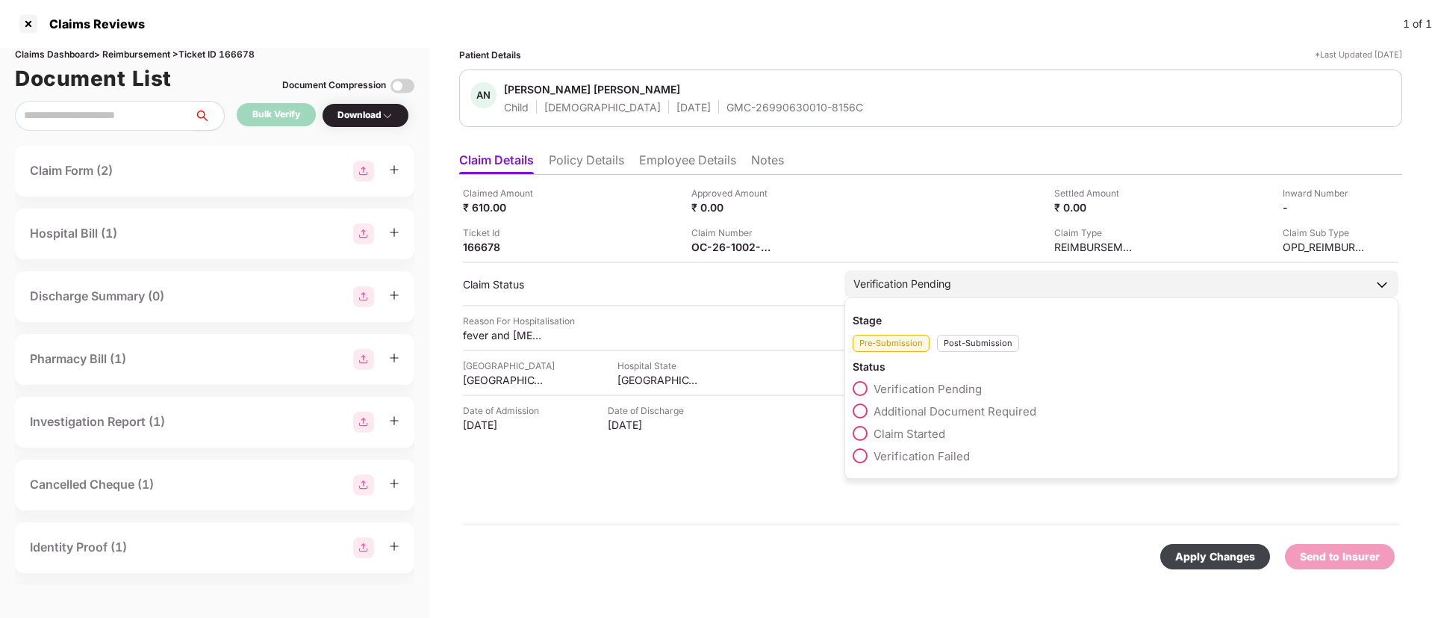
click at [984, 348] on div "Post-Submission" at bounding box center [978, 343] width 82 height 17
click at [865, 410] on span at bounding box center [860, 410] width 15 height 15
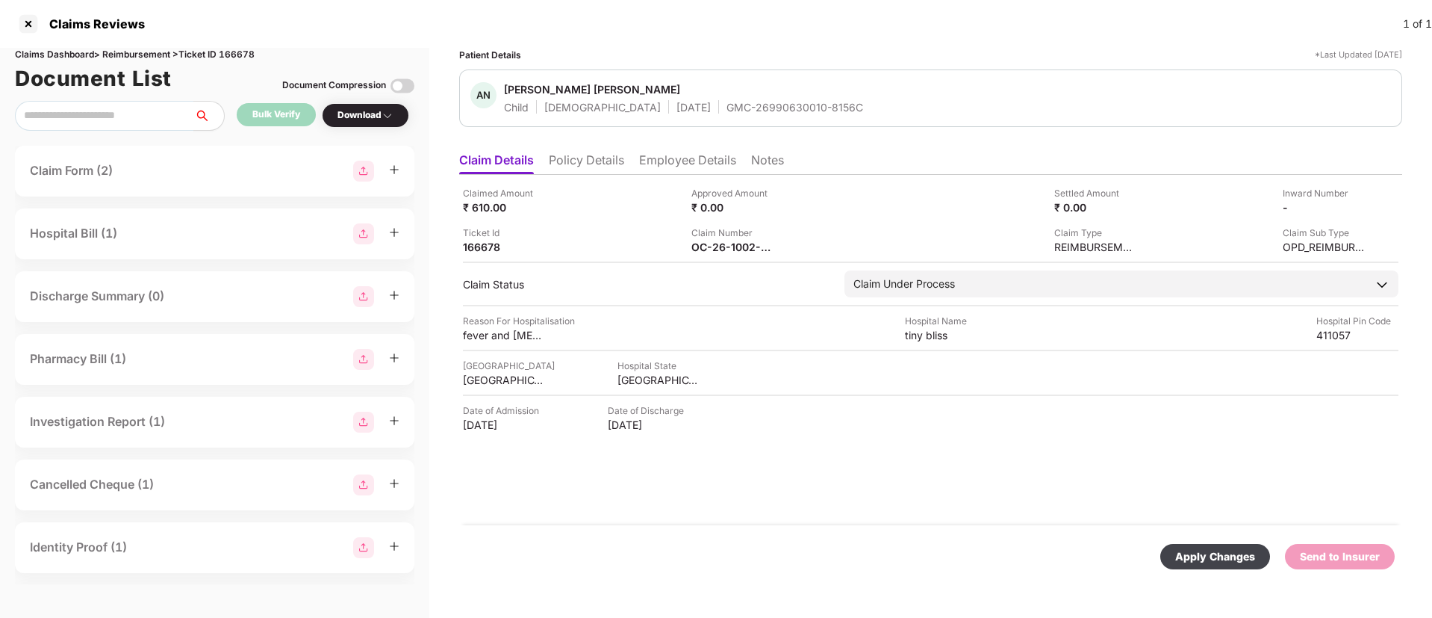
click at [1225, 556] on div "Apply Changes" at bounding box center [1215, 556] width 80 height 16
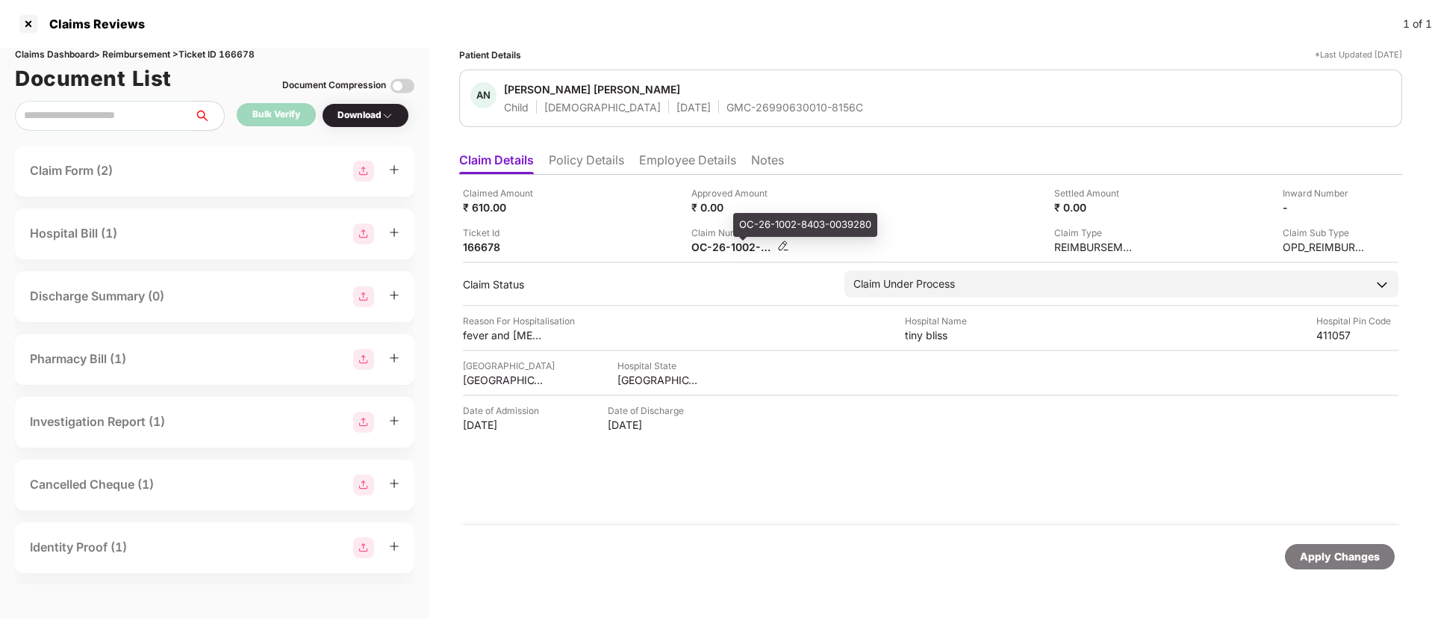
click at [717, 249] on div "OC-26-1002-8403-0039280" at bounding box center [732, 247] width 82 height 14
click at [718, 249] on div "OC-26-1002-8403-0039280" at bounding box center [732, 247] width 82 height 14
copy div
drag, startPoint x: 783, startPoint y: 106, endPoint x: 733, endPoint y: 113, distance: 49.8
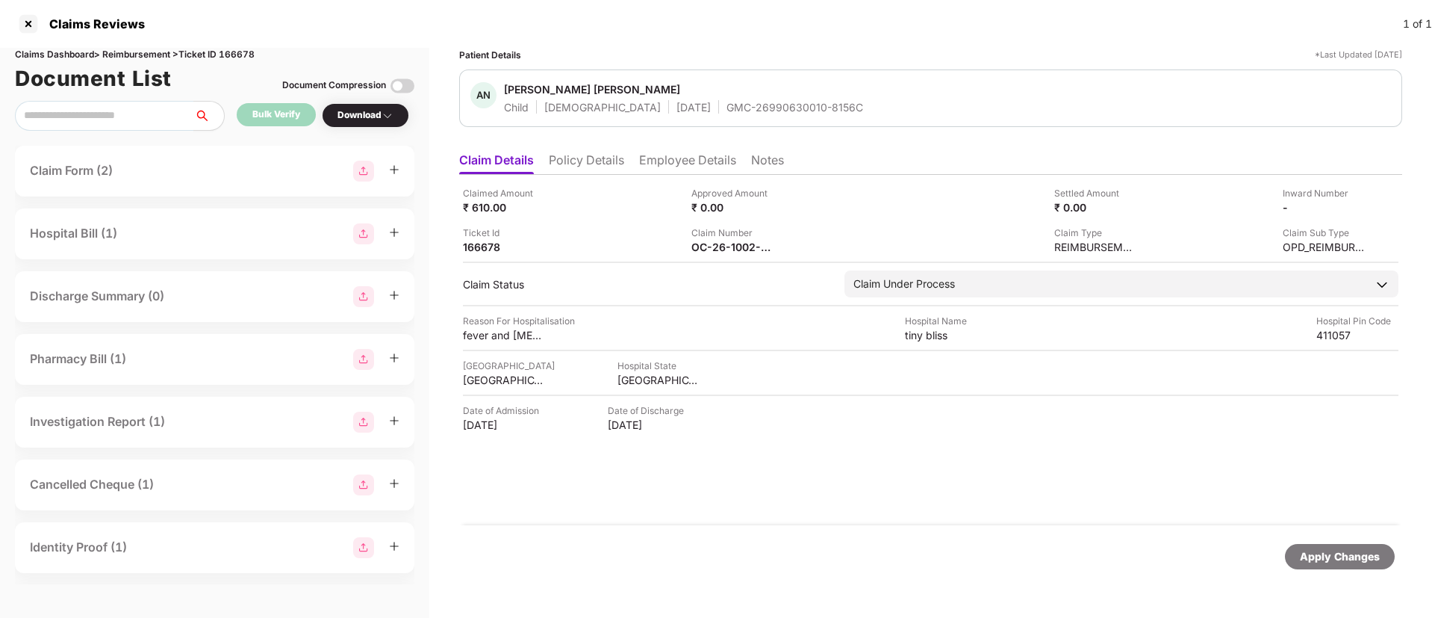
click at [782, 107] on div "GMC-26990630010-8156C" at bounding box center [795, 107] width 137 height 14
drag, startPoint x: 678, startPoint y: 105, endPoint x: 808, endPoint y: 105, distance: 129.9
click at [808, 105] on div "GMC-26990630010-8156C" at bounding box center [795, 107] width 137 height 14
copy div "GMC-26990630010-8156C"
click at [735, 249] on div "OC-26-1002-8403-0039280" at bounding box center [732, 247] width 82 height 14
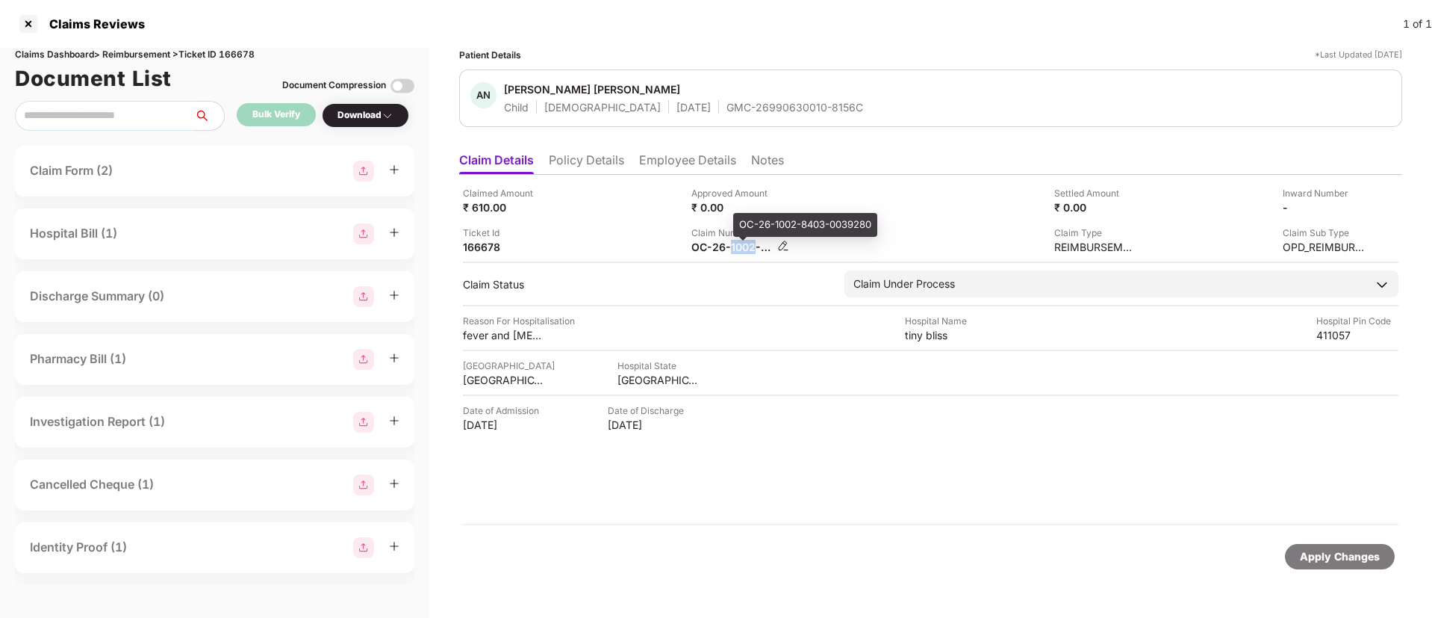
click at [735, 249] on div "OC-26-1002-8403-0039280" at bounding box center [732, 247] width 82 height 14
copy div
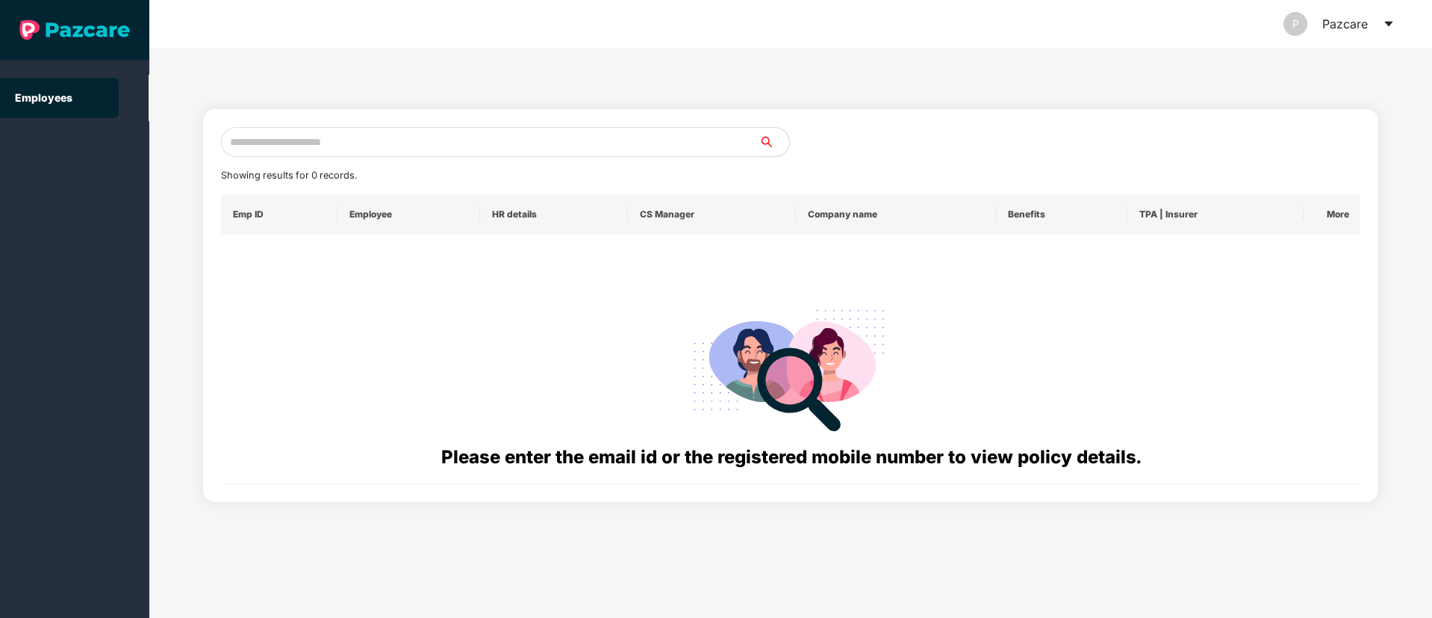
click at [349, 140] on input "text" at bounding box center [490, 142] width 538 height 30
paste input "**********"
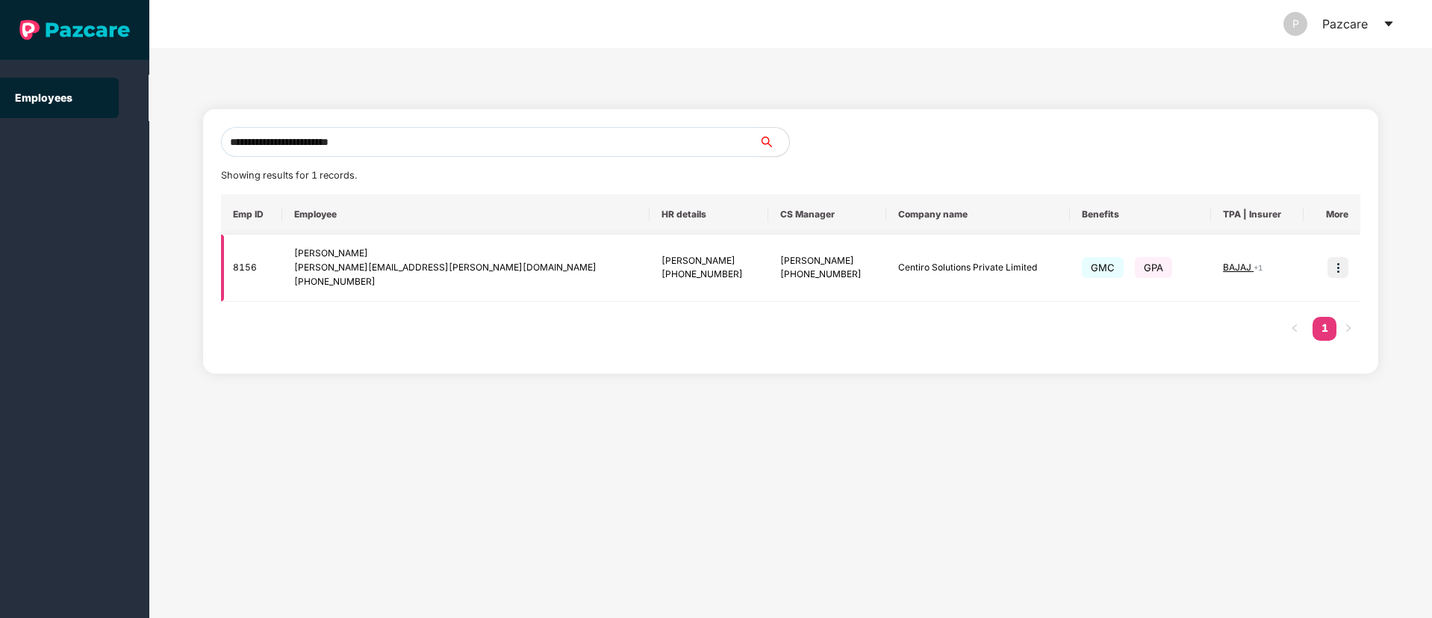
type input "**********"
click at [1342, 267] on img at bounding box center [1338, 267] width 21 height 21
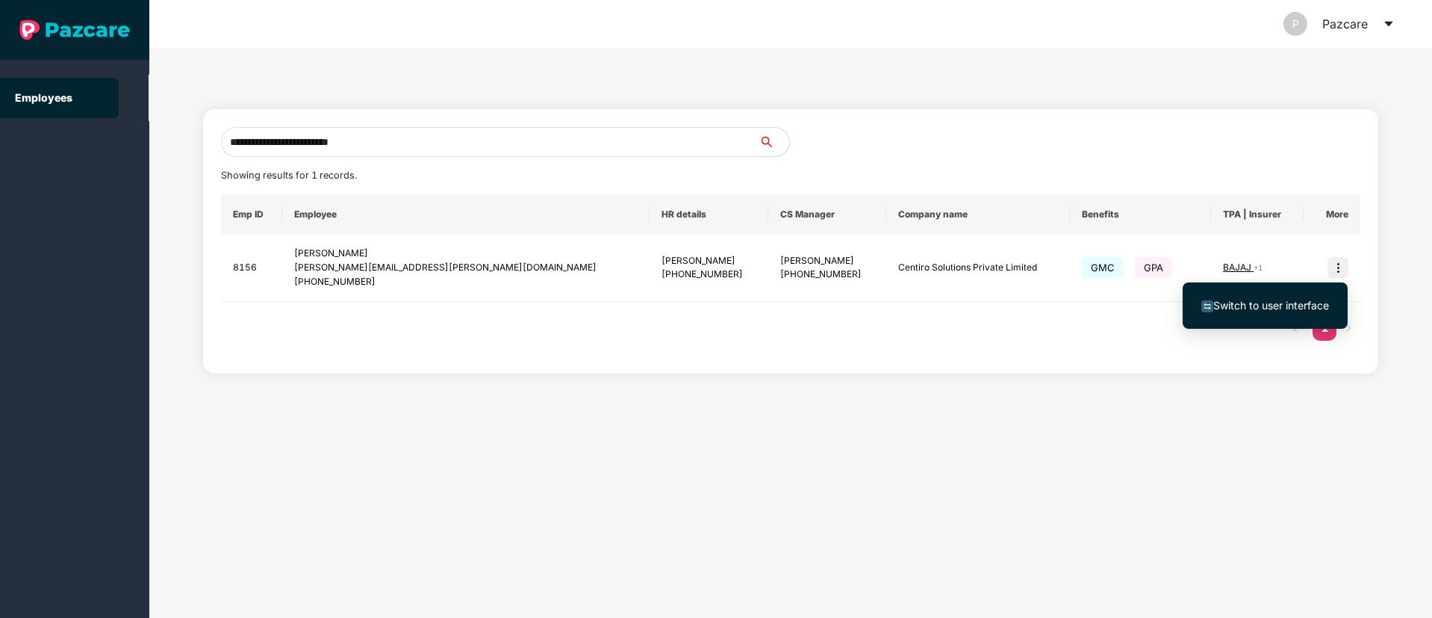
click at [1280, 303] on span "Switch to user interface" at bounding box center [1271, 305] width 116 height 13
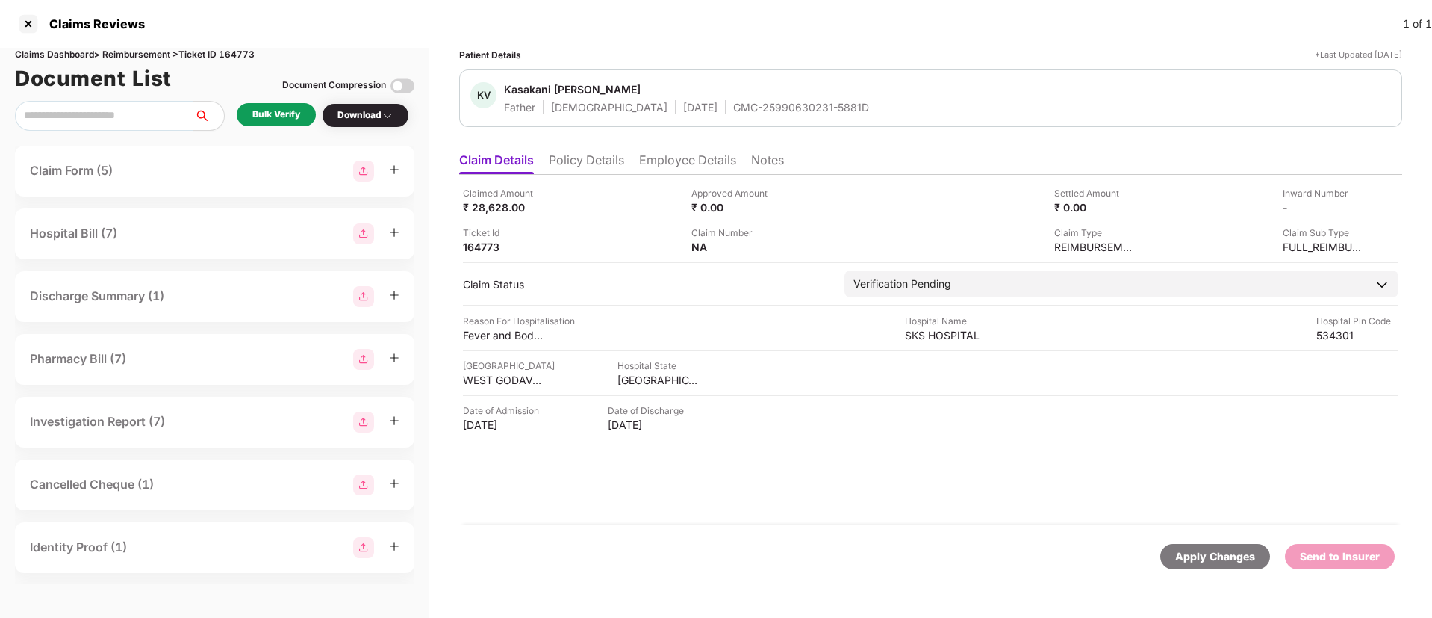
click at [272, 116] on div "Bulk Verify" at bounding box center [276, 115] width 48 height 14
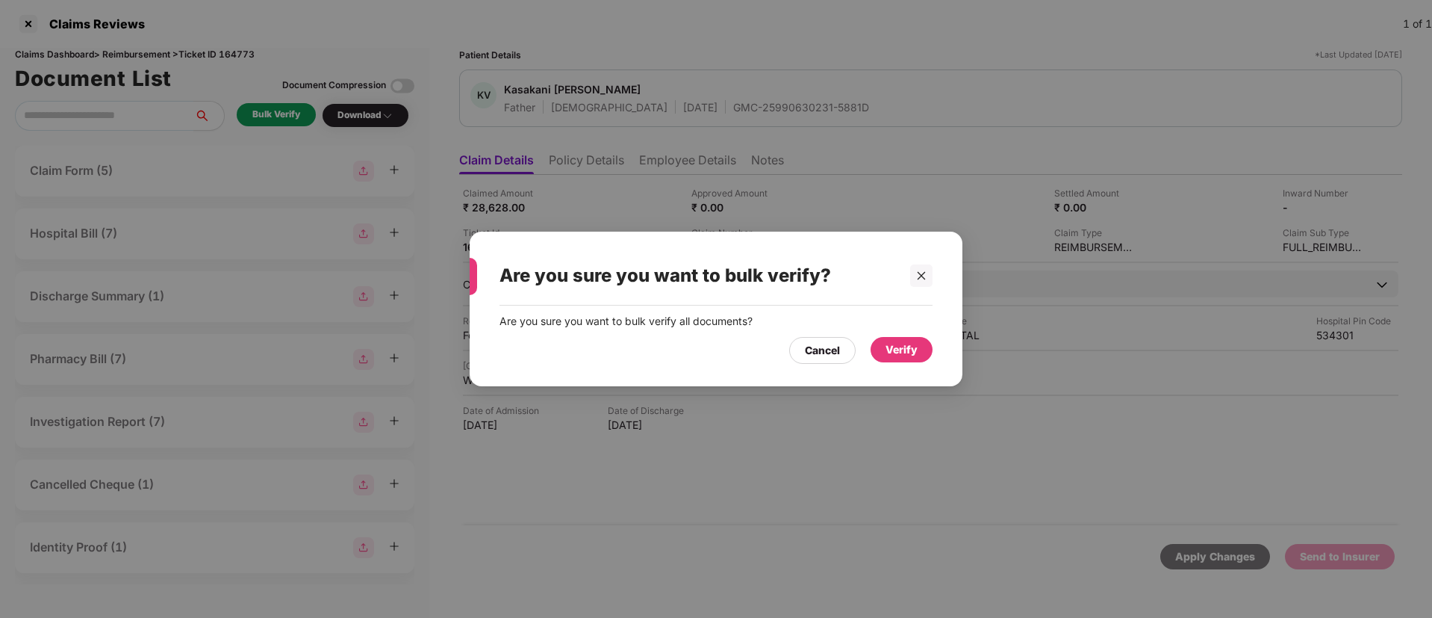
click at [896, 351] on div "Verify" at bounding box center [902, 349] width 32 height 16
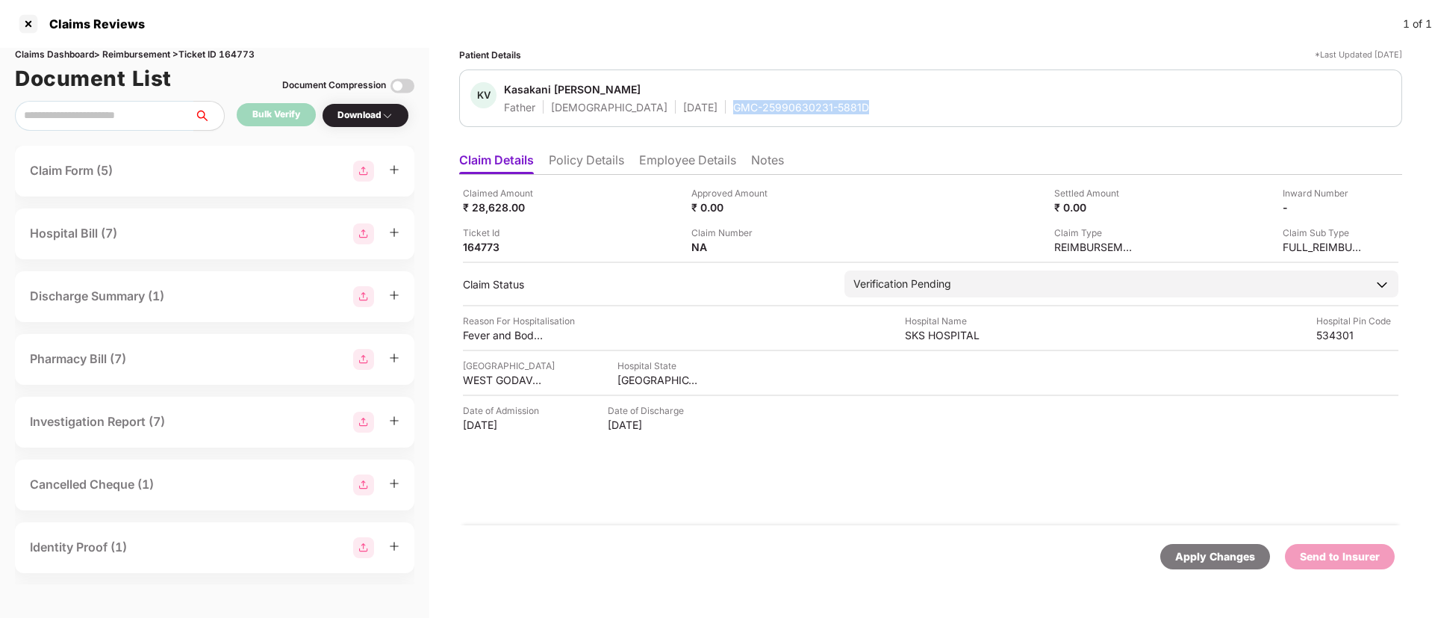
drag, startPoint x: 664, startPoint y: 105, endPoint x: 797, endPoint y: 105, distance: 133.7
click at [797, 105] on div "Father Male 01 Jan 1965 GMC-25990630231-5881D" at bounding box center [686, 107] width 365 height 14
copy div "GMC-25990630231-5881D"
click at [610, 187] on div "Claimed Amount ₹ 28,628.00" at bounding box center [571, 200] width 217 height 28
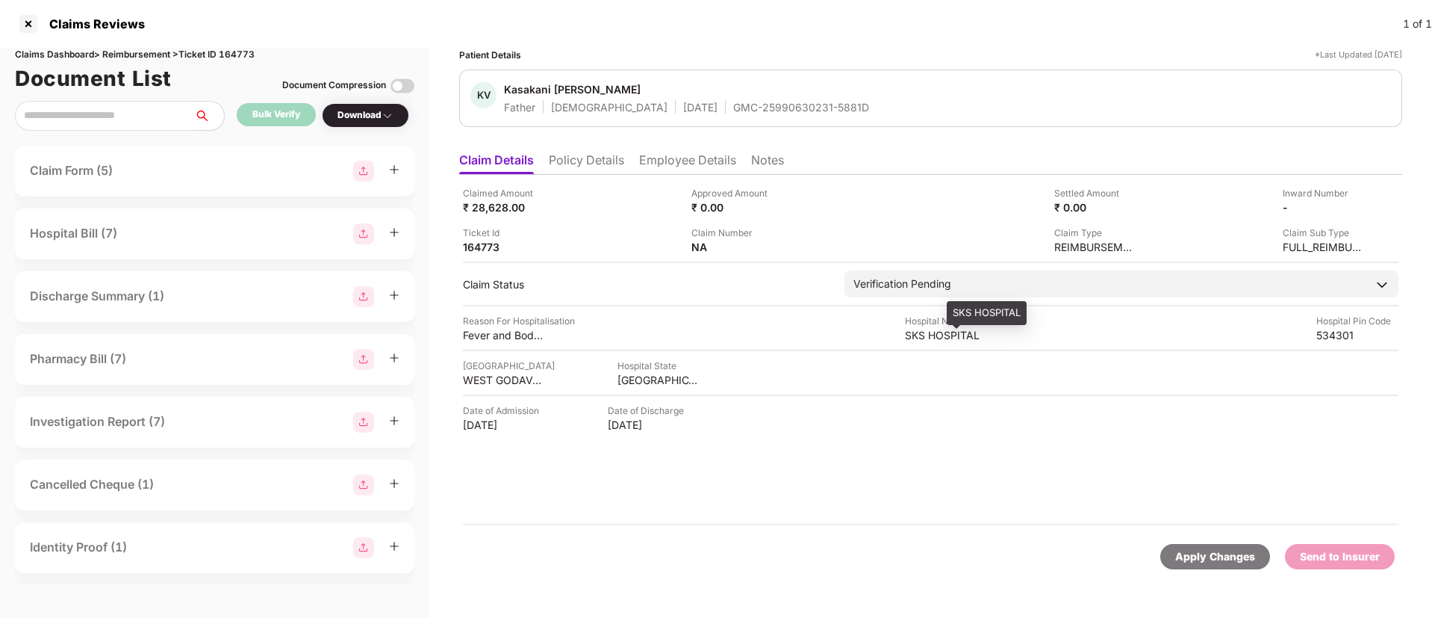
click at [936, 329] on div "SKS HOSPITAL" at bounding box center [946, 335] width 82 height 14
copy div "SKS HOSPITAL"
click at [622, 376] on div "ANDHRA PRADESH" at bounding box center [659, 380] width 82 height 14
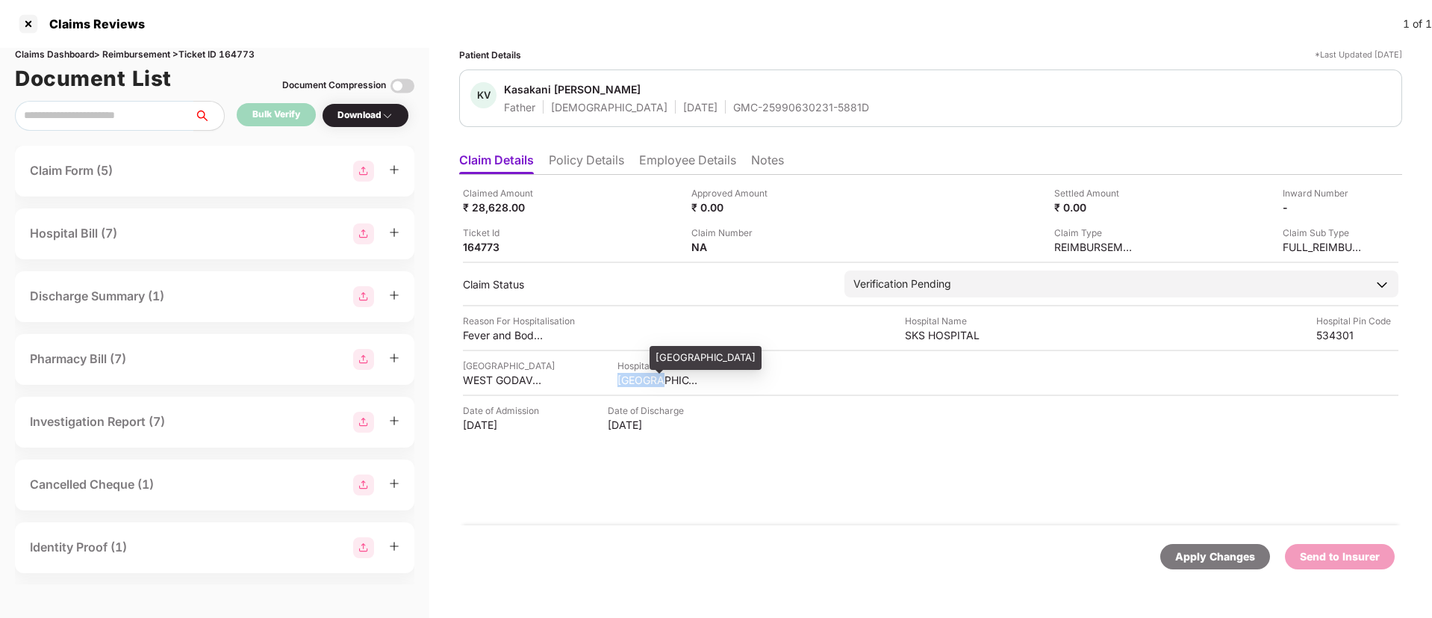
click at [622, 376] on div "ANDHRA PRADESH" at bounding box center [659, 380] width 82 height 14
copy div "ANDHRA PRADESH"
click at [498, 382] on div "WEST GODAVARI" at bounding box center [504, 380] width 82 height 14
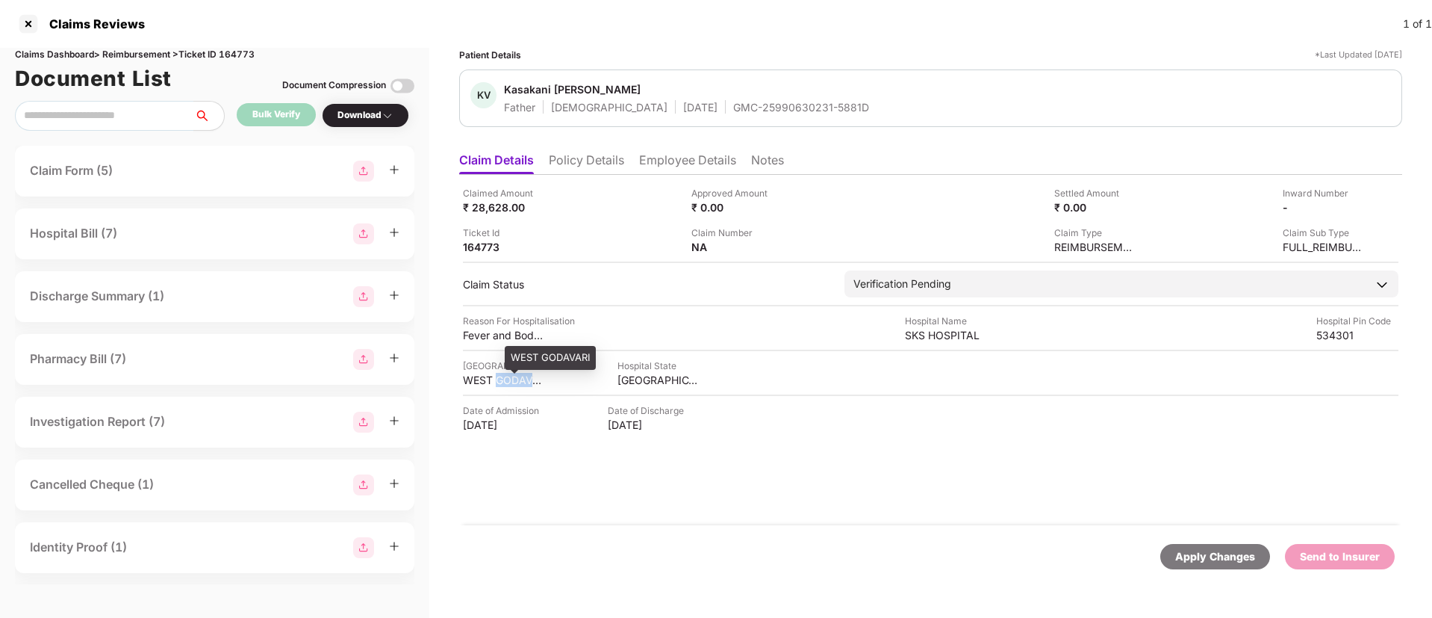
click at [498, 382] on div "WEST GODAVARI" at bounding box center [504, 380] width 82 height 14
copy div "WEST GODAVARI"
click at [933, 338] on div "SKS HOSPITAL" at bounding box center [946, 335] width 82 height 14
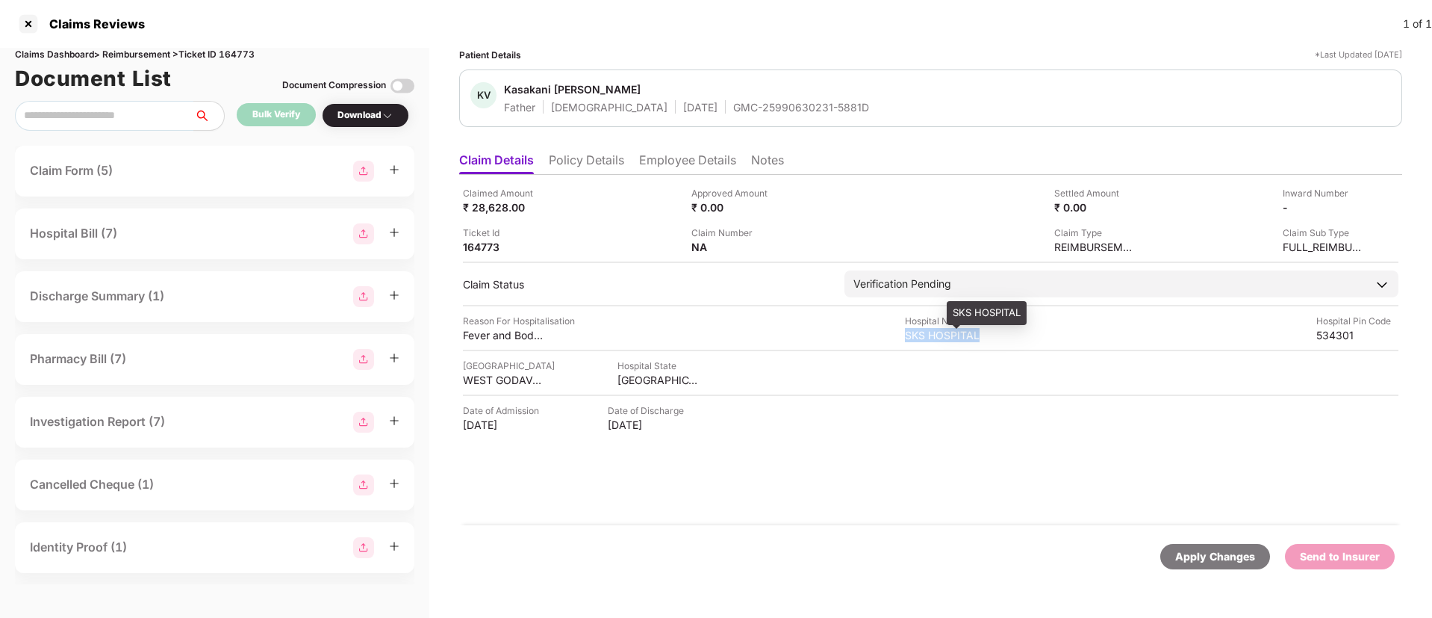
click at [933, 338] on div "SKS HOSPITAL" at bounding box center [946, 335] width 82 height 14
copy div "SKS HOSPITAL"
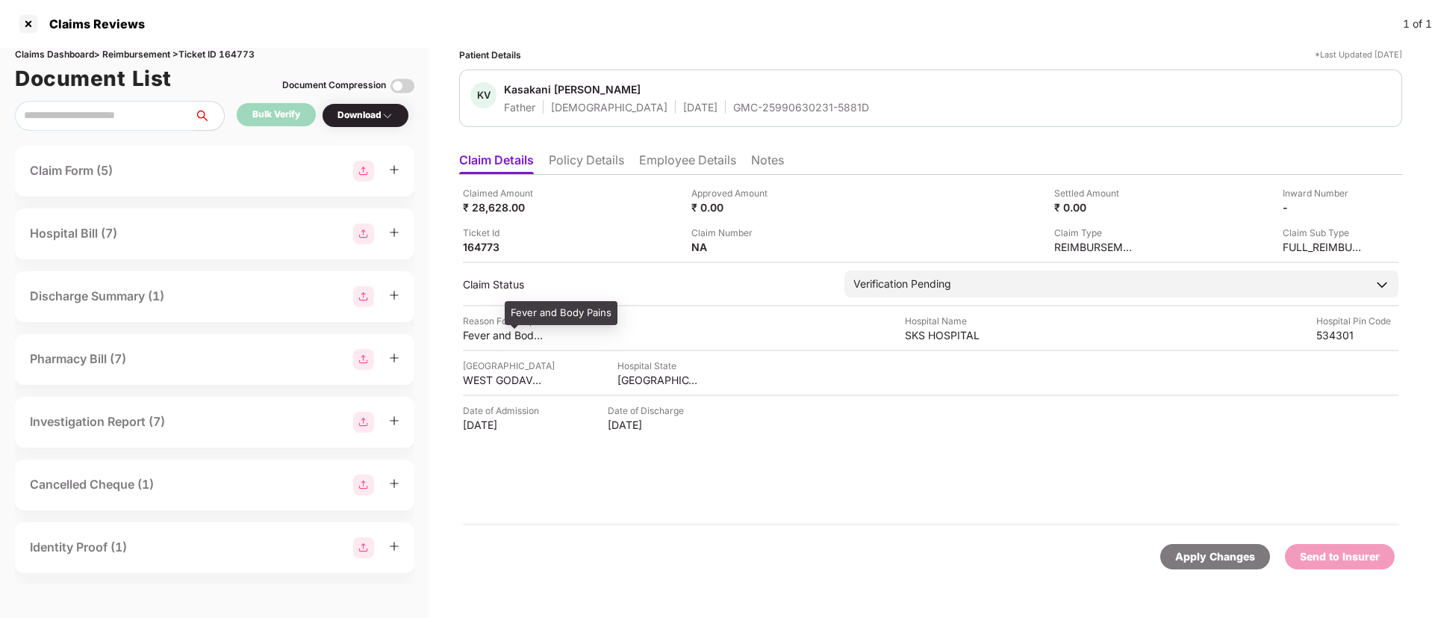
click at [503, 335] on div "Fever and Body Pains" at bounding box center [504, 335] width 82 height 14
click at [503, 334] on div "Fever and Body Pains" at bounding box center [504, 335] width 82 height 14
copy div "Fever and Body Pains"
click at [686, 151] on ul "Claim Details Policy Details Employee Details Notes" at bounding box center [930, 160] width 943 height 30
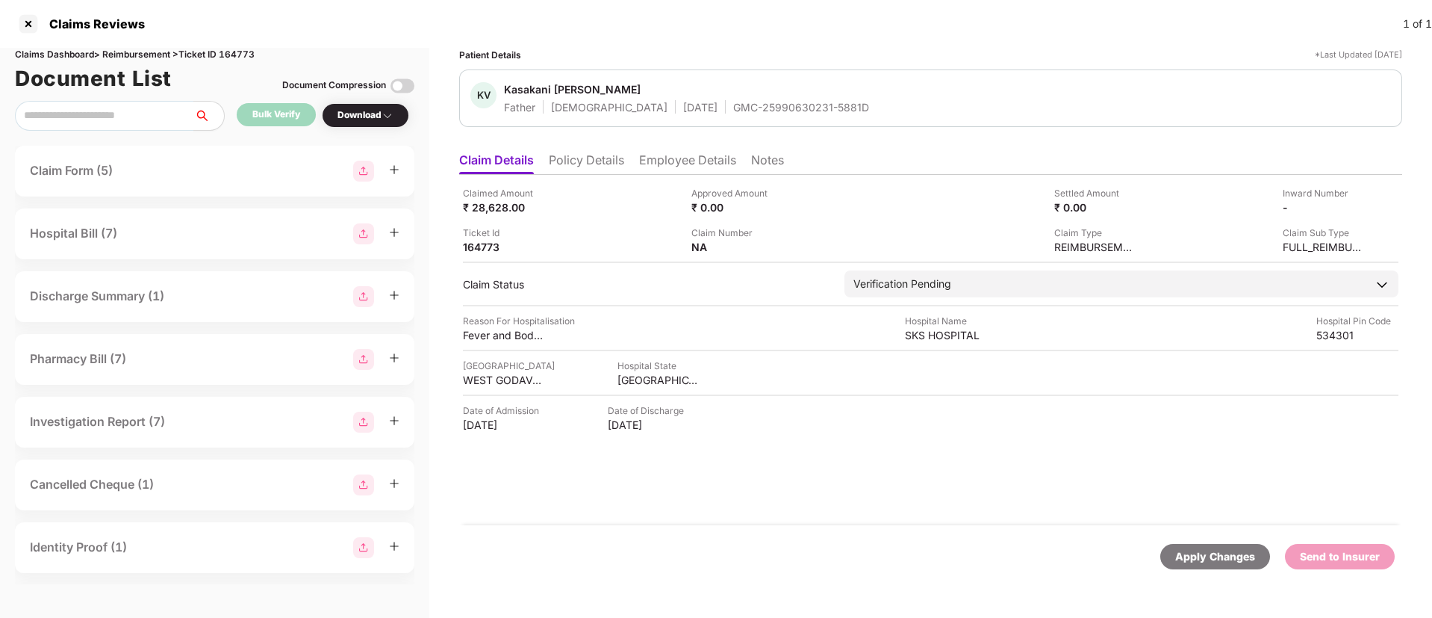
click at [669, 149] on ul "Claim Details Policy Details Employee Details Notes" at bounding box center [930, 160] width 943 height 30
click at [666, 160] on li "Employee Details" at bounding box center [687, 163] width 97 height 22
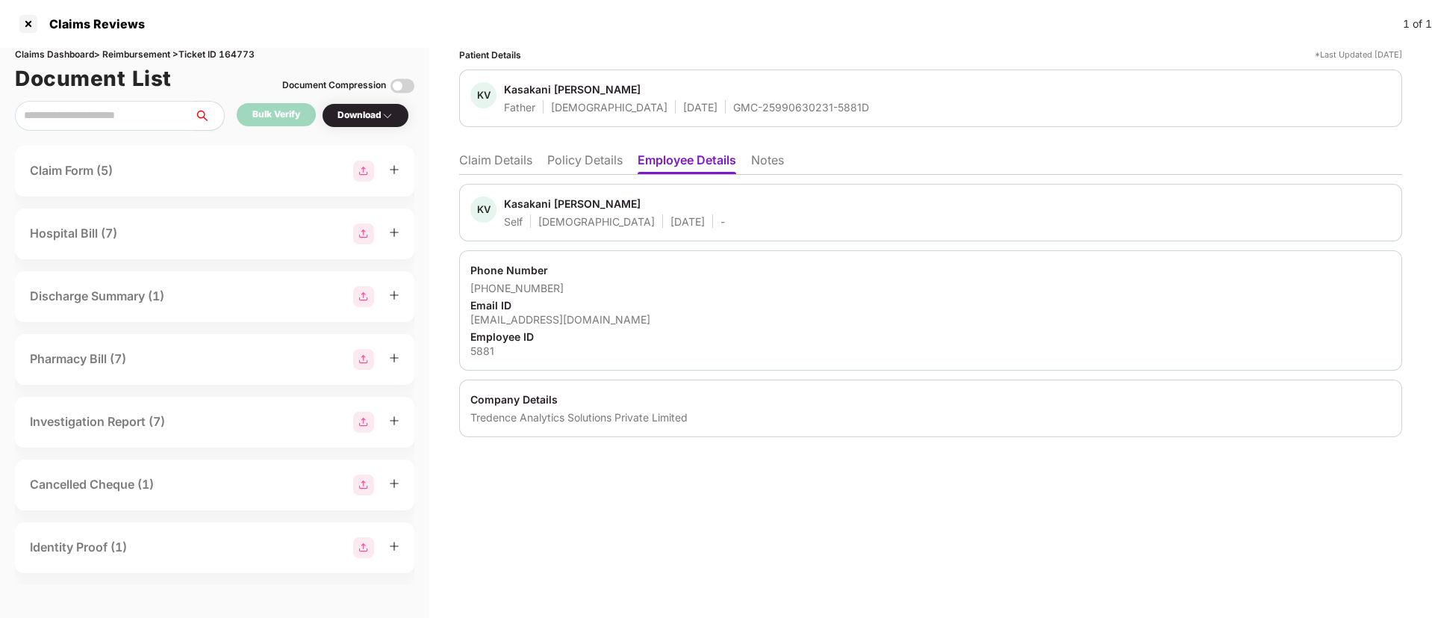
click at [541, 315] on div "kasakani.ayyappa@tredence.com" at bounding box center [930, 319] width 921 height 14
click at [541, 314] on div "kasakani.ayyappa@tredence.com" at bounding box center [930, 319] width 921 height 14
copy div "kasakani.ayyappa@tredence.com"
drag, startPoint x: 490, startPoint y: 289, endPoint x: 553, endPoint y: 290, distance: 63.5
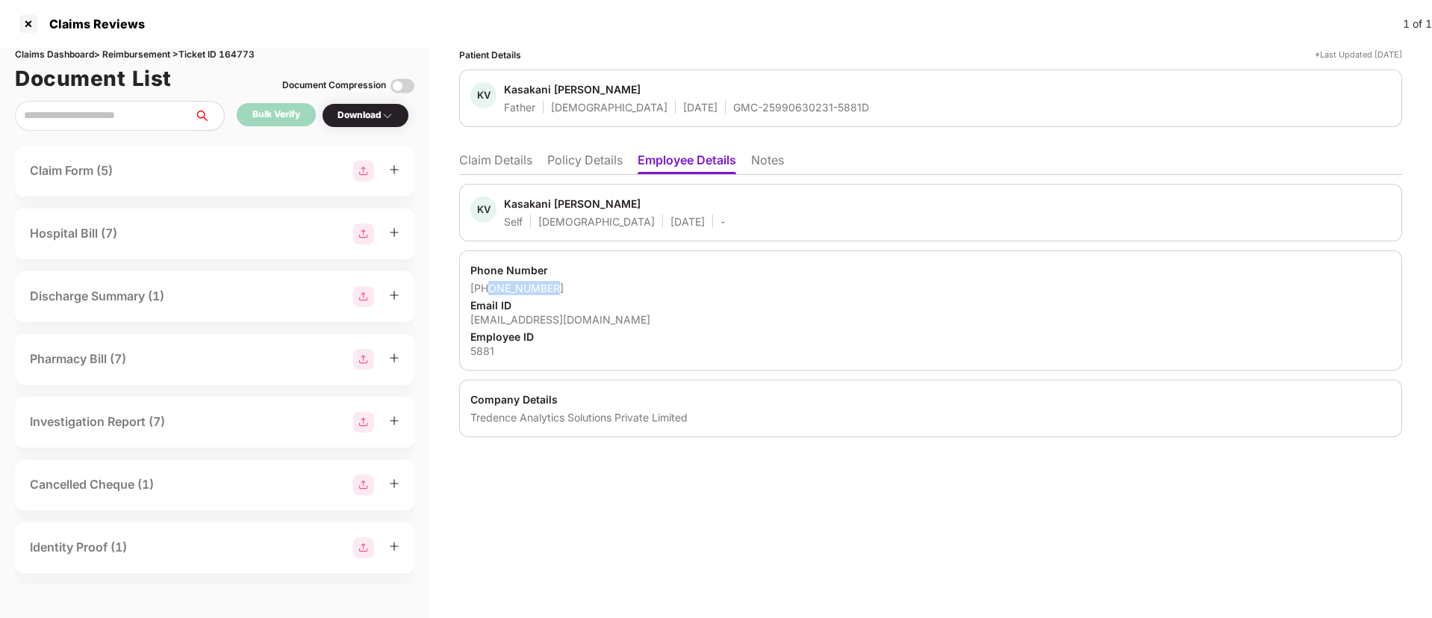
click at [553, 290] on div "+918309993699" at bounding box center [930, 288] width 921 height 14
copy div "8309993699"
click at [503, 157] on li "Claim Details" at bounding box center [495, 163] width 73 height 22
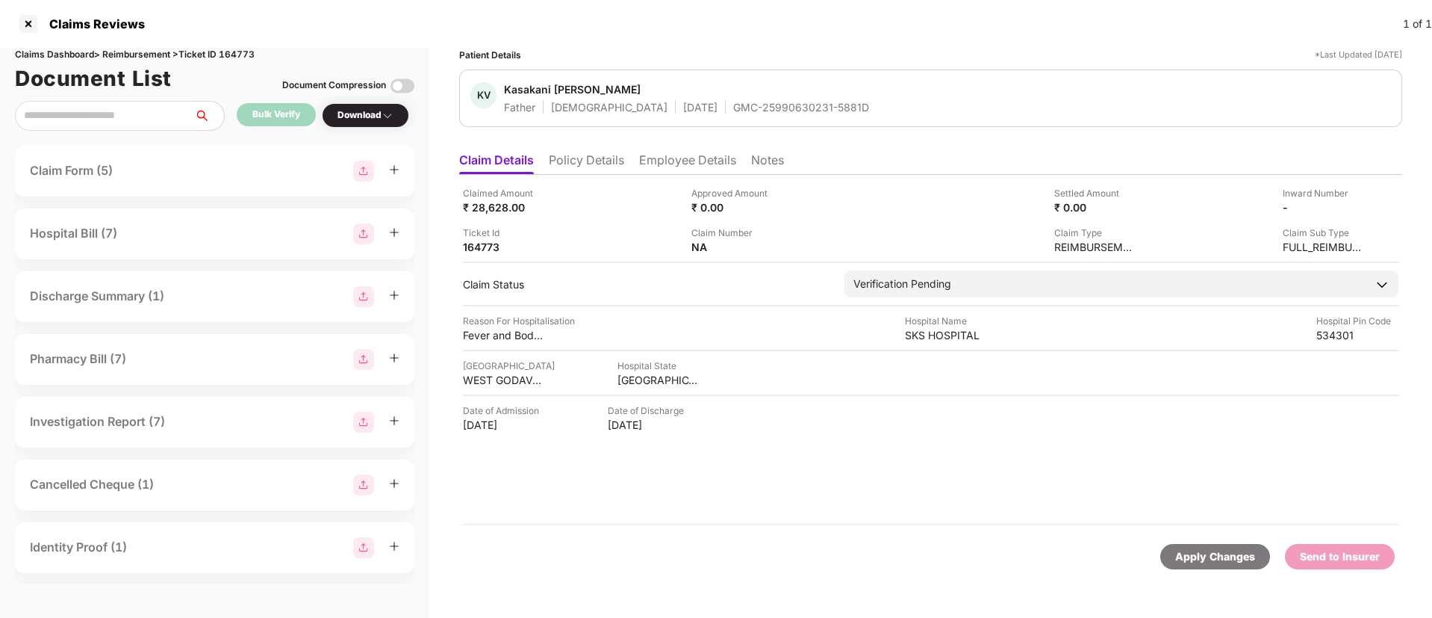
click at [783, 236] on div "Claim Number NA" at bounding box center [799, 240] width 217 height 28
click at [782, 243] on img at bounding box center [783, 246] width 12 height 12
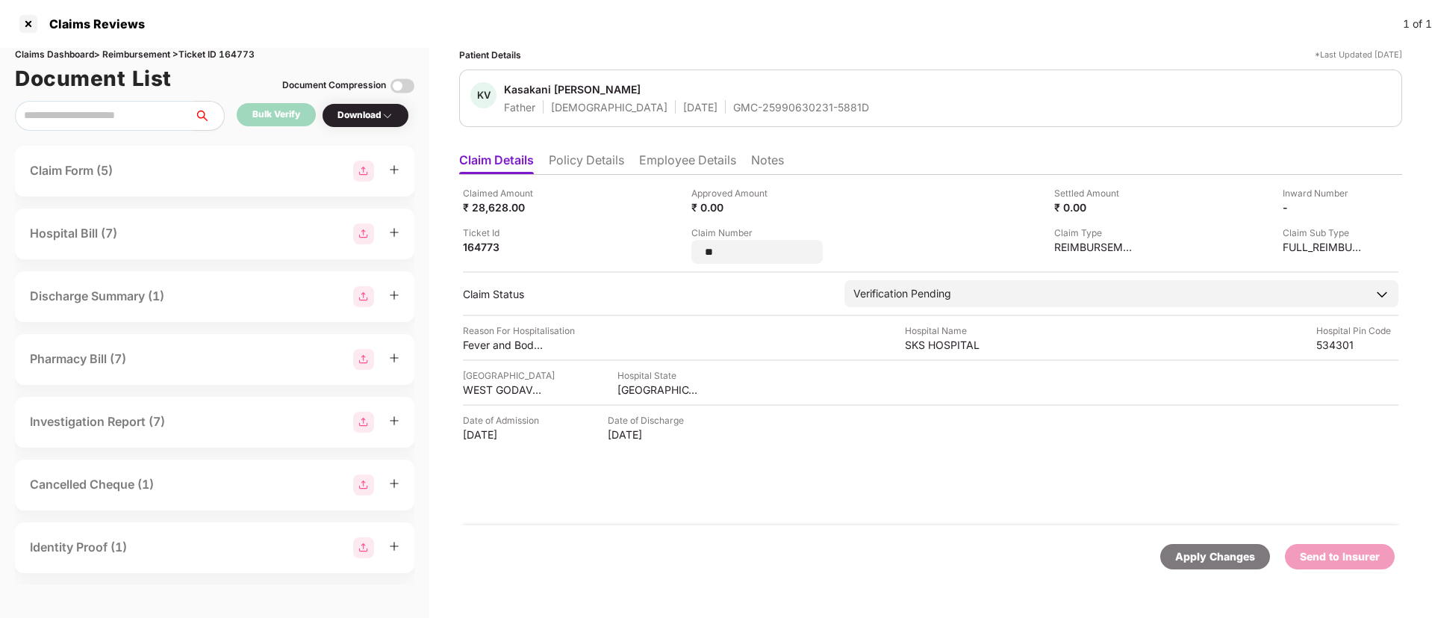
type input "*"
type input "**********"
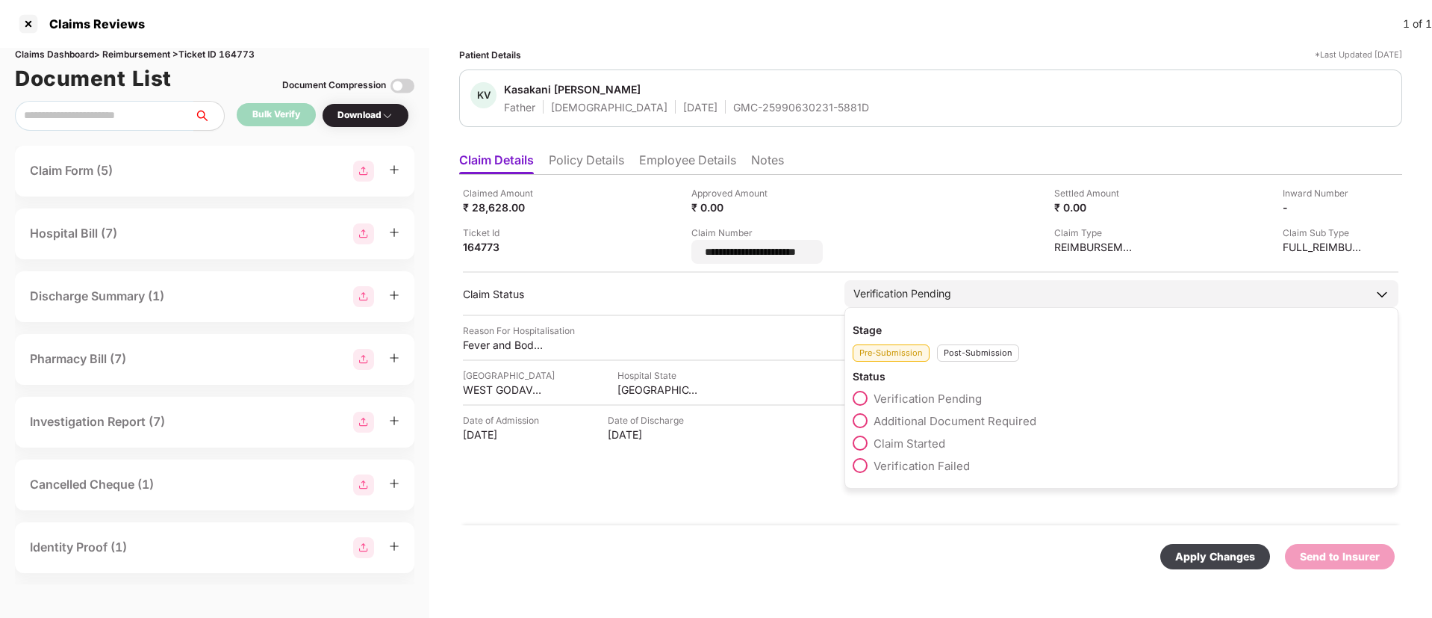
click at [972, 358] on div "Stage Pre-Submission Post-Submission Status Verification Pending Additional Doc…" at bounding box center [1122, 397] width 554 height 181
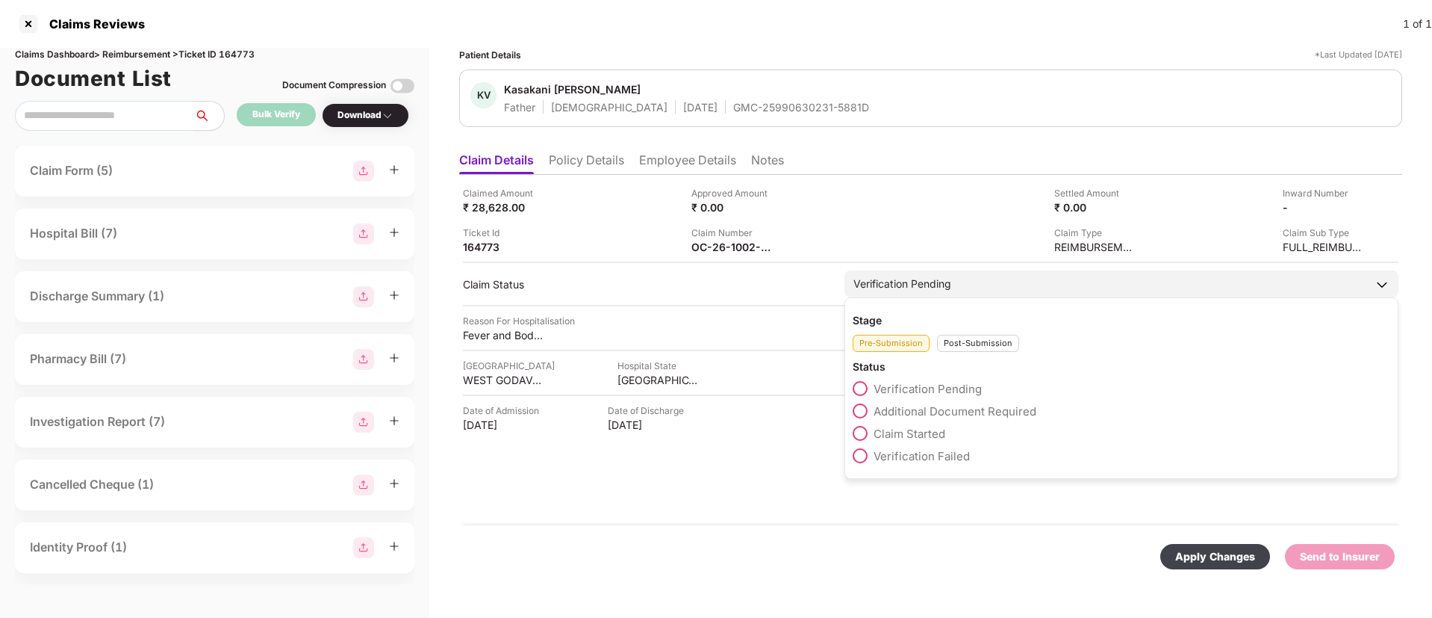
click at [976, 339] on div "Post-Submission" at bounding box center [978, 343] width 82 height 17
click at [865, 407] on span at bounding box center [860, 410] width 15 height 15
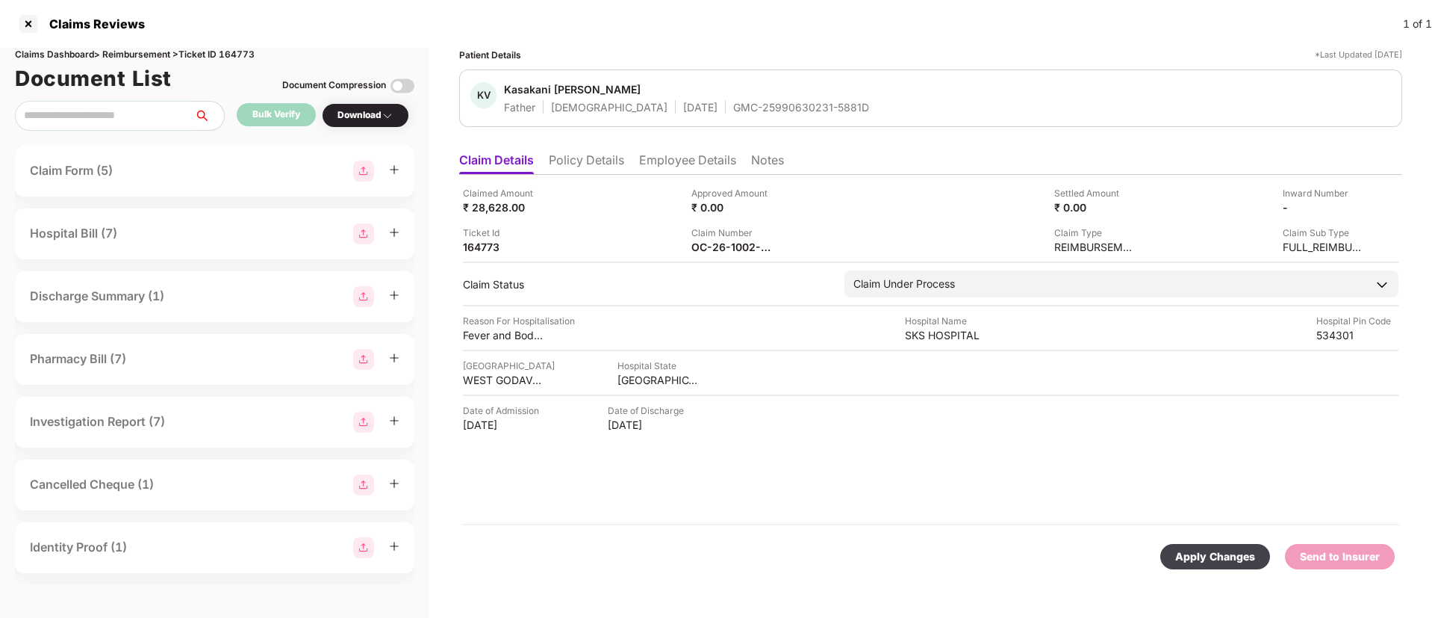
drag, startPoint x: 1208, startPoint y: 559, endPoint x: 1006, endPoint y: 486, distance: 214.9
click at [1207, 560] on div "Apply Changes" at bounding box center [1215, 556] width 80 height 16
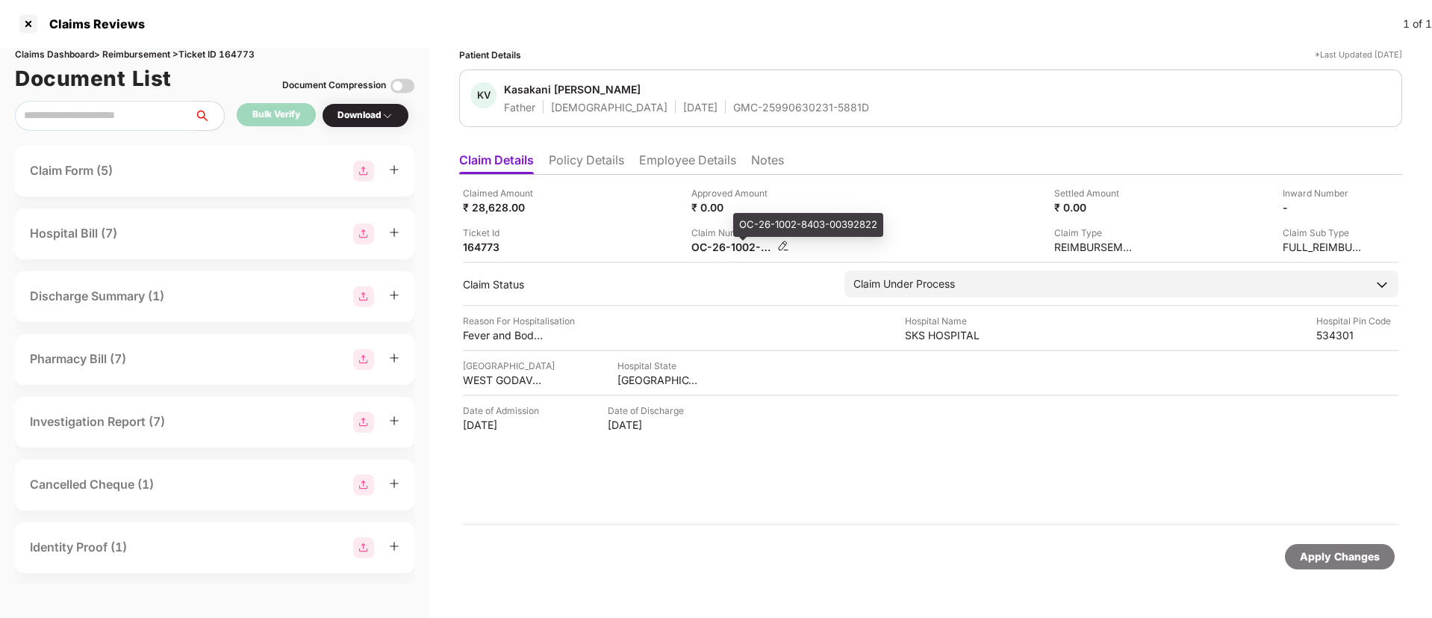
click at [718, 246] on div "OC-26-1002-8403-00392822" at bounding box center [732, 247] width 82 height 14
click at [719, 246] on div "OC-26-1002-8403-00392822" at bounding box center [732, 247] width 82 height 14
click at [720, 246] on div "OC-26-1002-8403-00392822" at bounding box center [732, 247] width 82 height 14
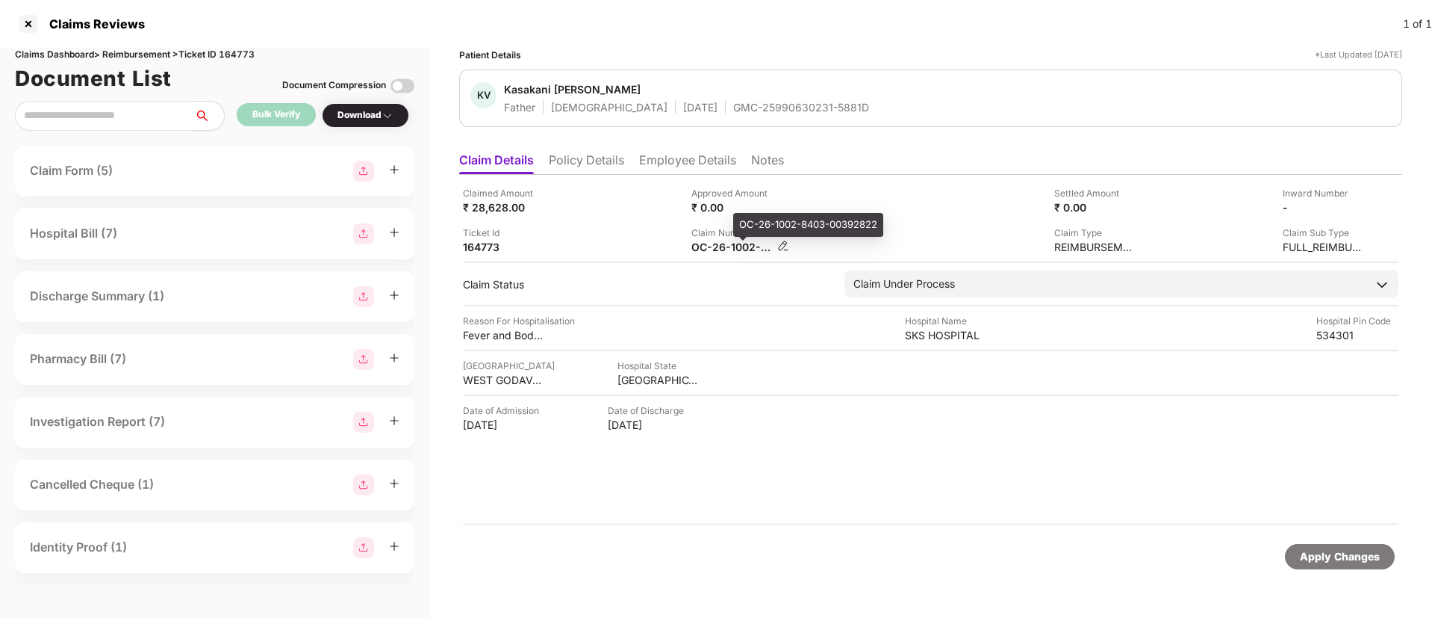
click at [720, 246] on div "OC-26-1002-8403-00392822" at bounding box center [732, 247] width 82 height 14
copy div
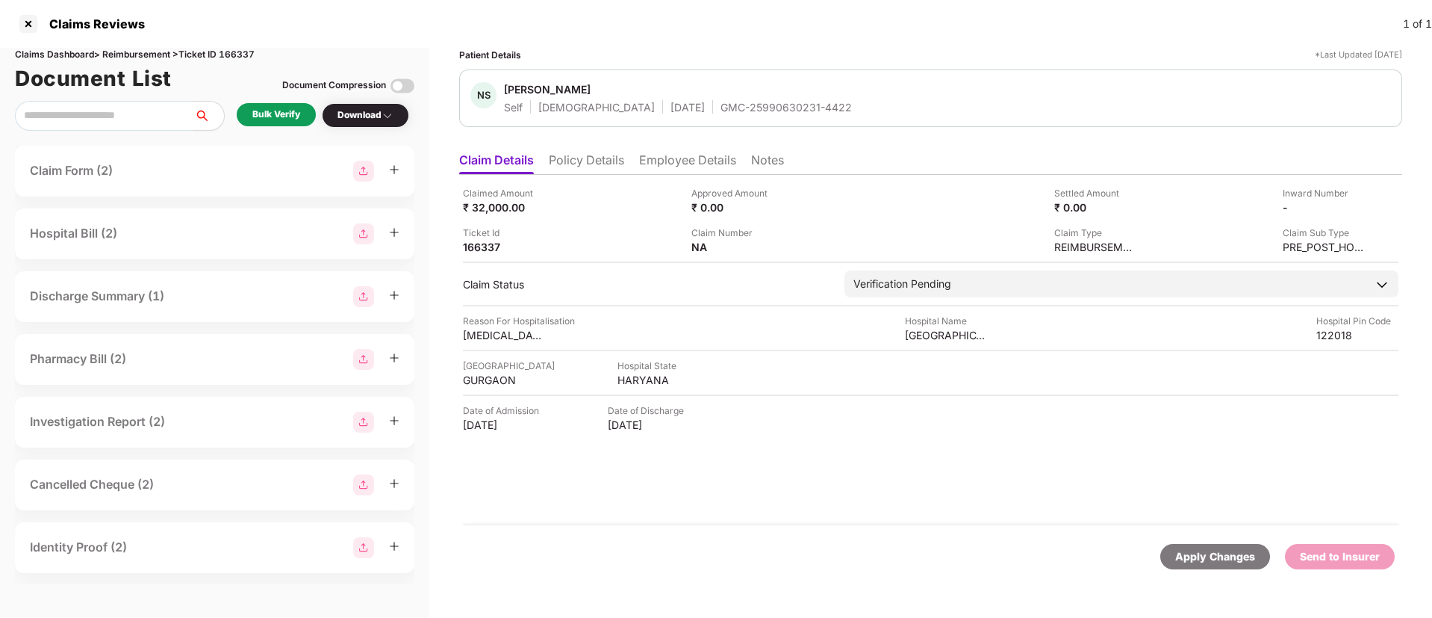
click at [273, 119] on div "Bulk Verify" at bounding box center [276, 115] width 48 height 14
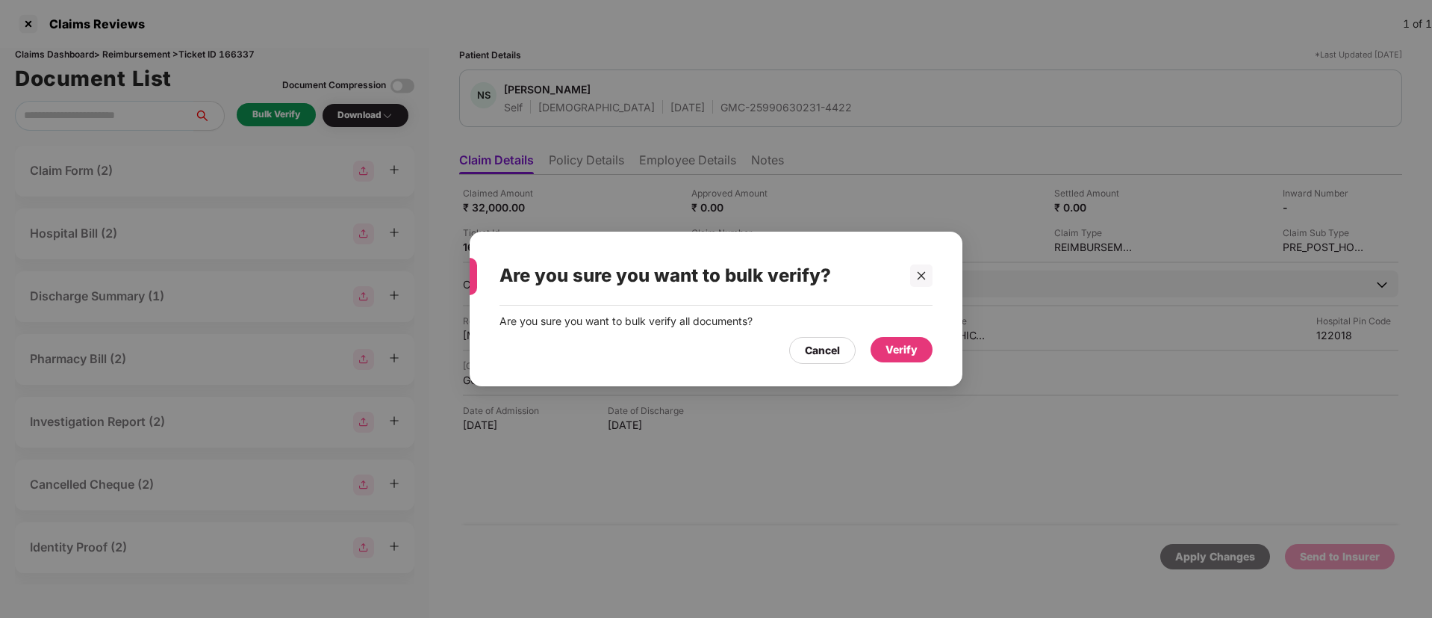
click at [901, 355] on div "Verify" at bounding box center [902, 349] width 32 height 16
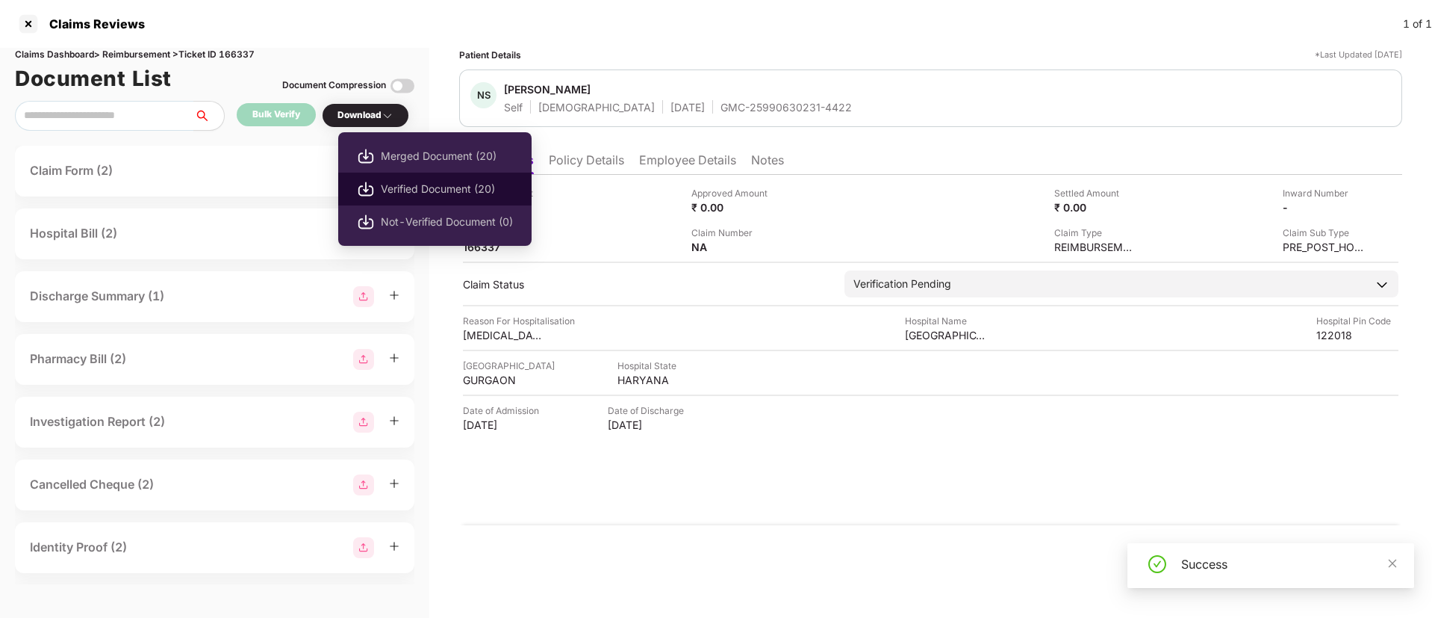
click at [414, 182] on span "Verified Document (20)" at bounding box center [447, 189] width 132 height 16
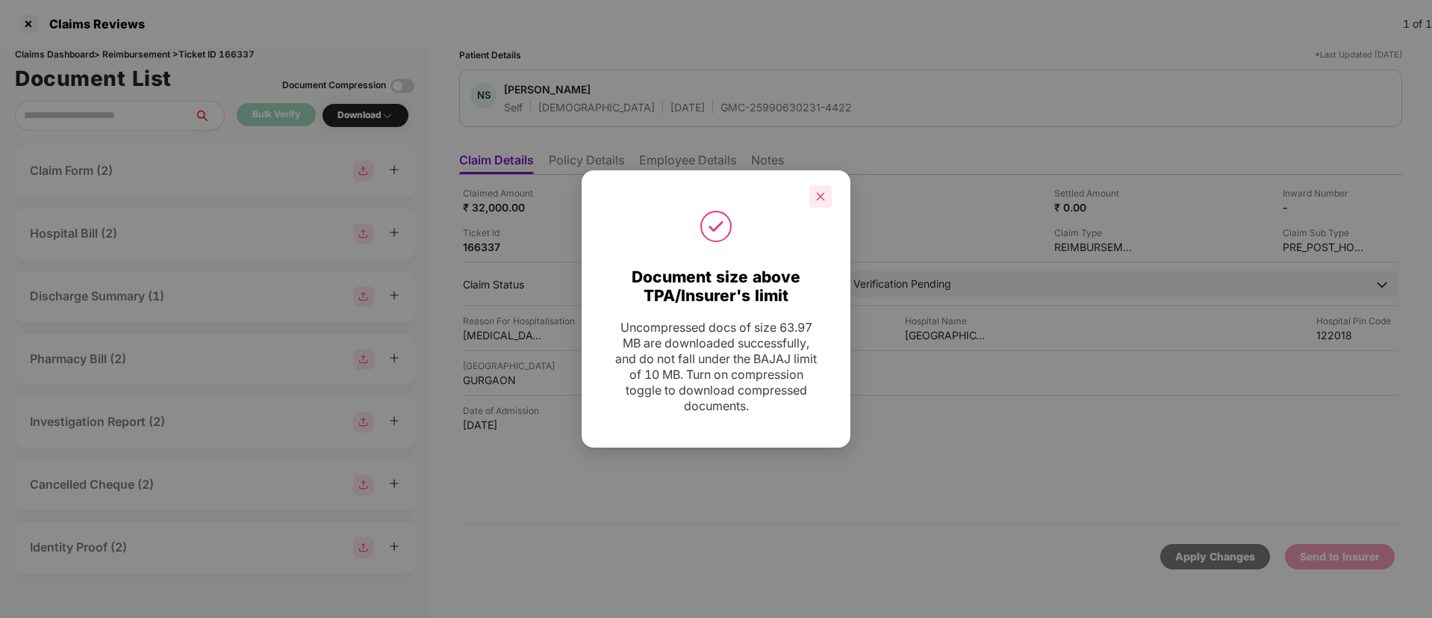
click at [831, 191] on div at bounding box center [820, 196] width 22 height 22
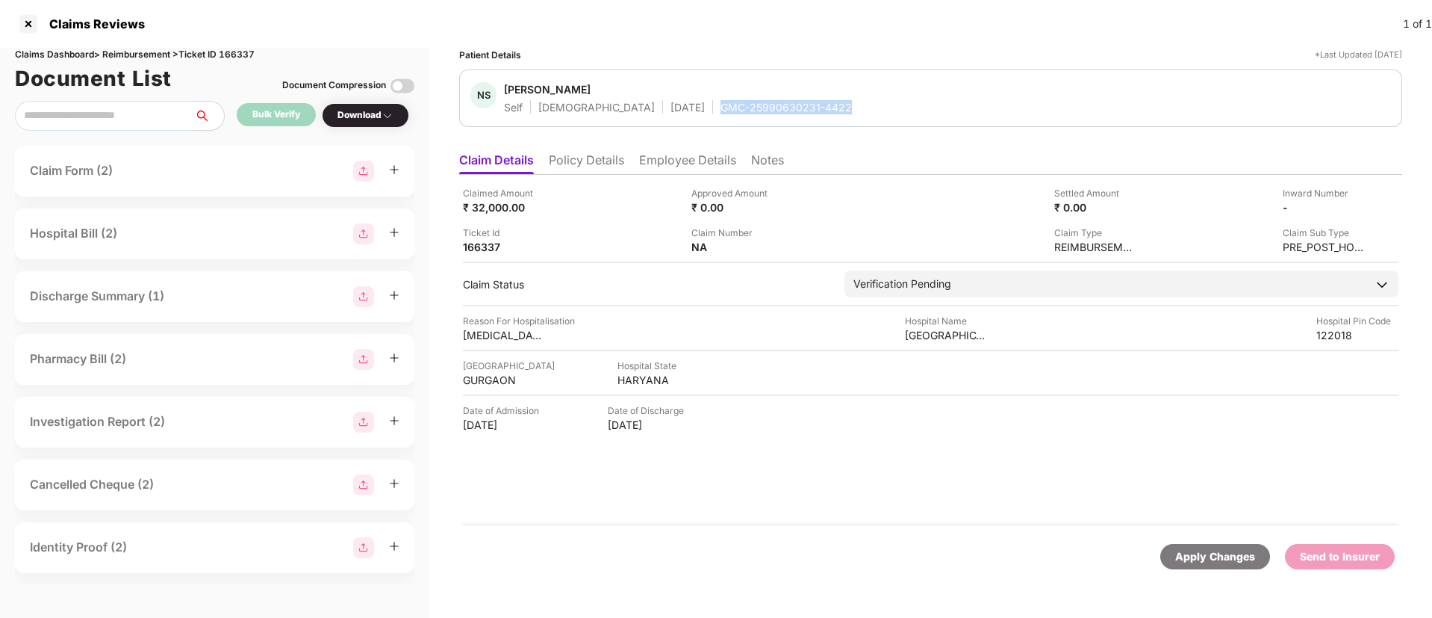
drag, startPoint x: 668, startPoint y: 109, endPoint x: 797, endPoint y: 108, distance: 129.2
click at [797, 108] on div "Self [DEMOGRAPHIC_DATA] [DATE] GMC-25990630231-4422" at bounding box center [678, 107] width 348 height 14
copy div "GMC-25990630231-4422"
click at [606, 163] on li "Policy Details" at bounding box center [586, 163] width 75 height 22
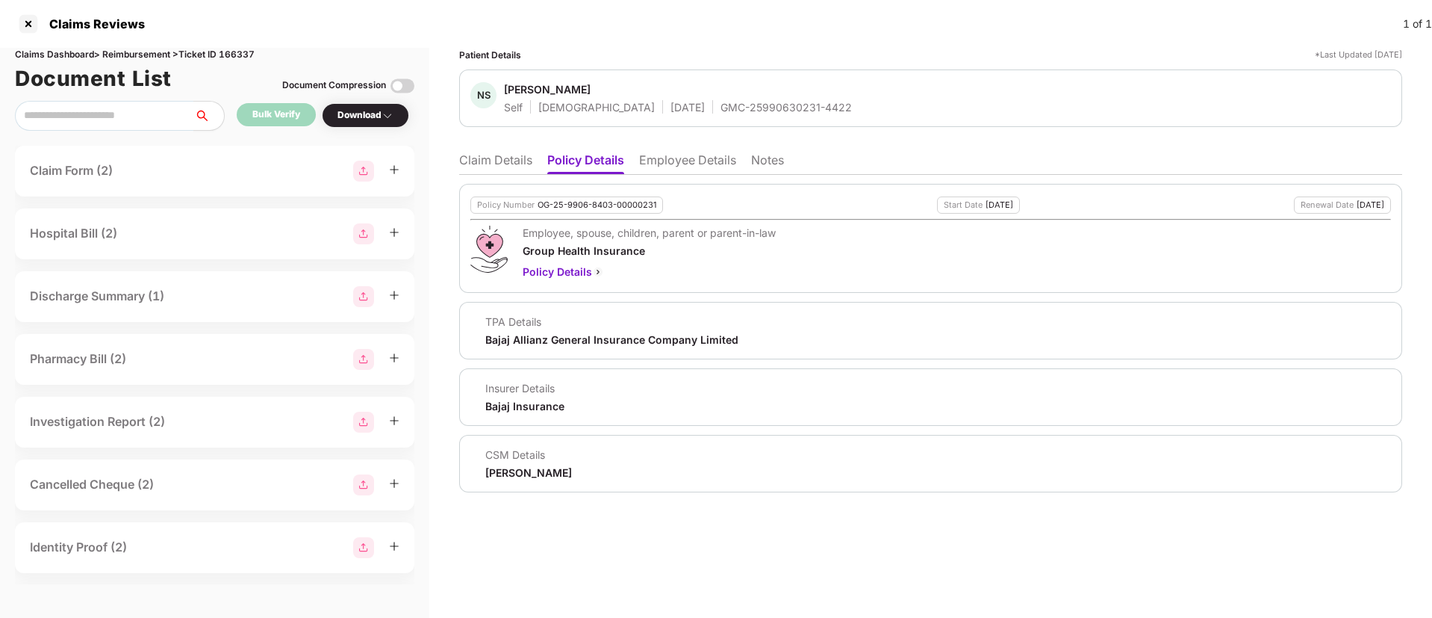
click at [487, 154] on li "Claim Details" at bounding box center [495, 163] width 73 height 22
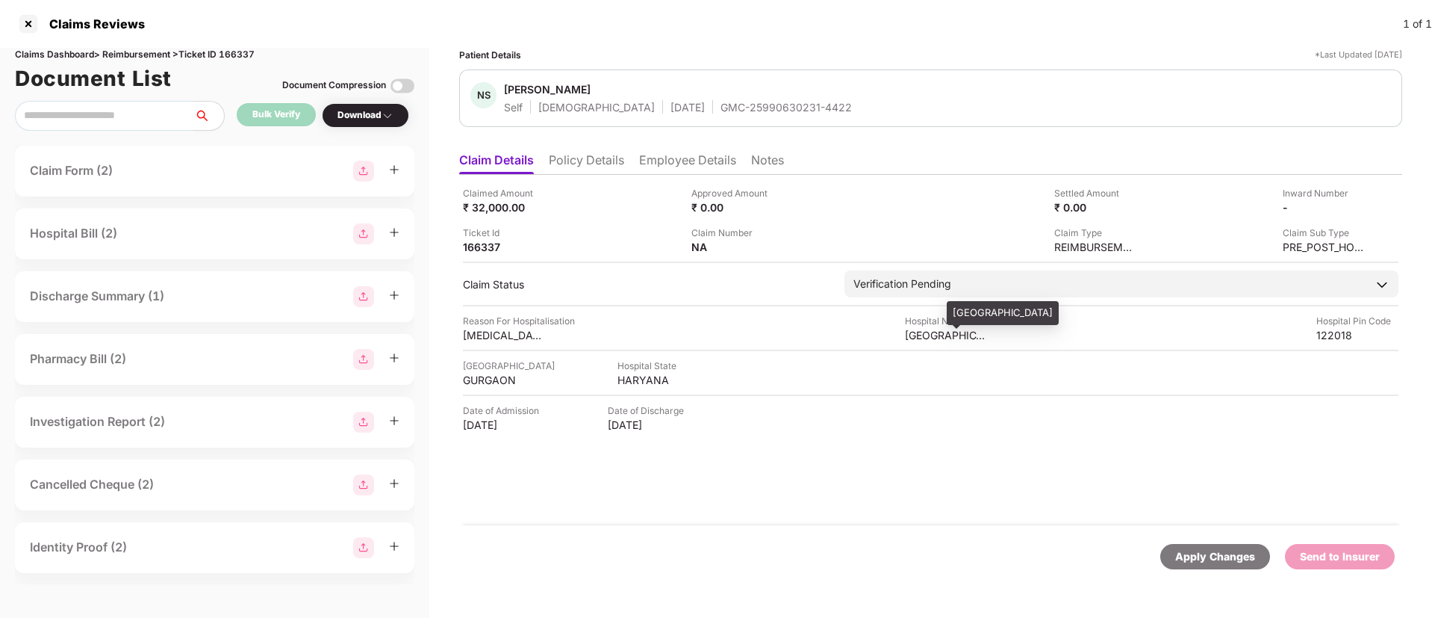
click at [935, 333] on div "[GEOGRAPHIC_DATA]" at bounding box center [946, 335] width 82 height 14
copy div "[GEOGRAPHIC_DATA]"
click at [1353, 205] on div "-" at bounding box center [1316, 207] width 98 height 14
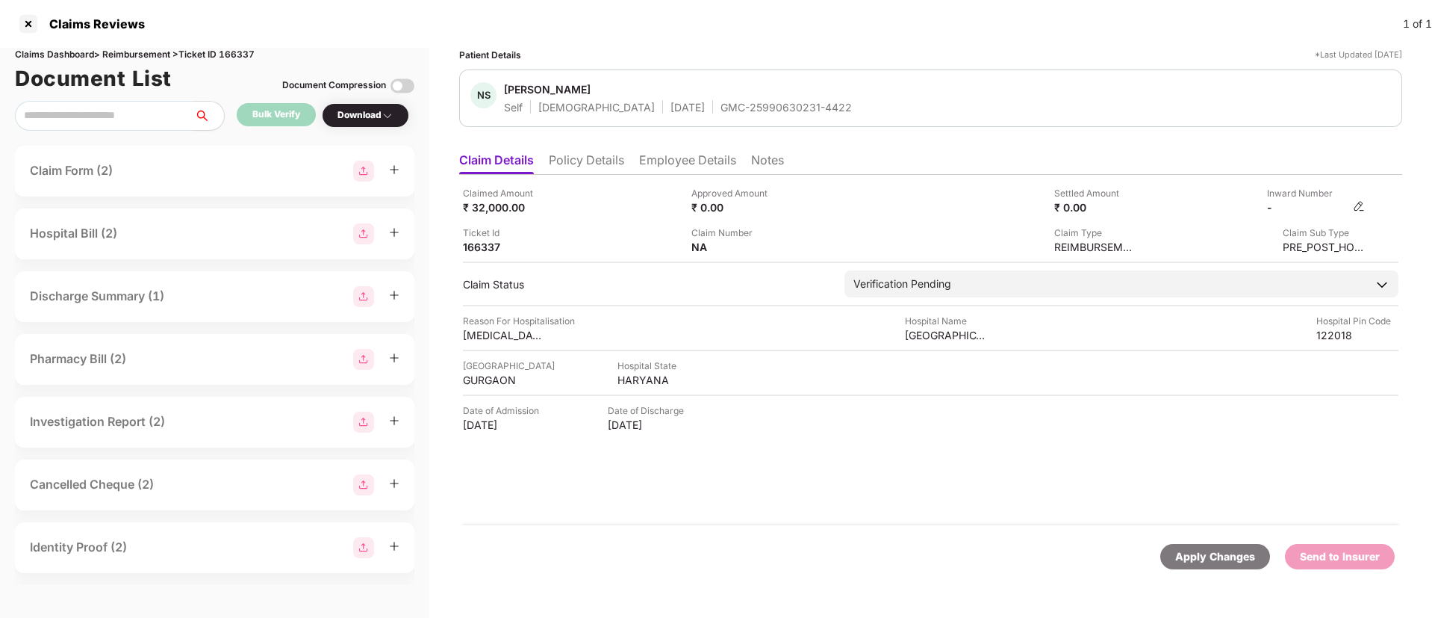
click at [1362, 208] on img at bounding box center [1359, 206] width 12 height 12
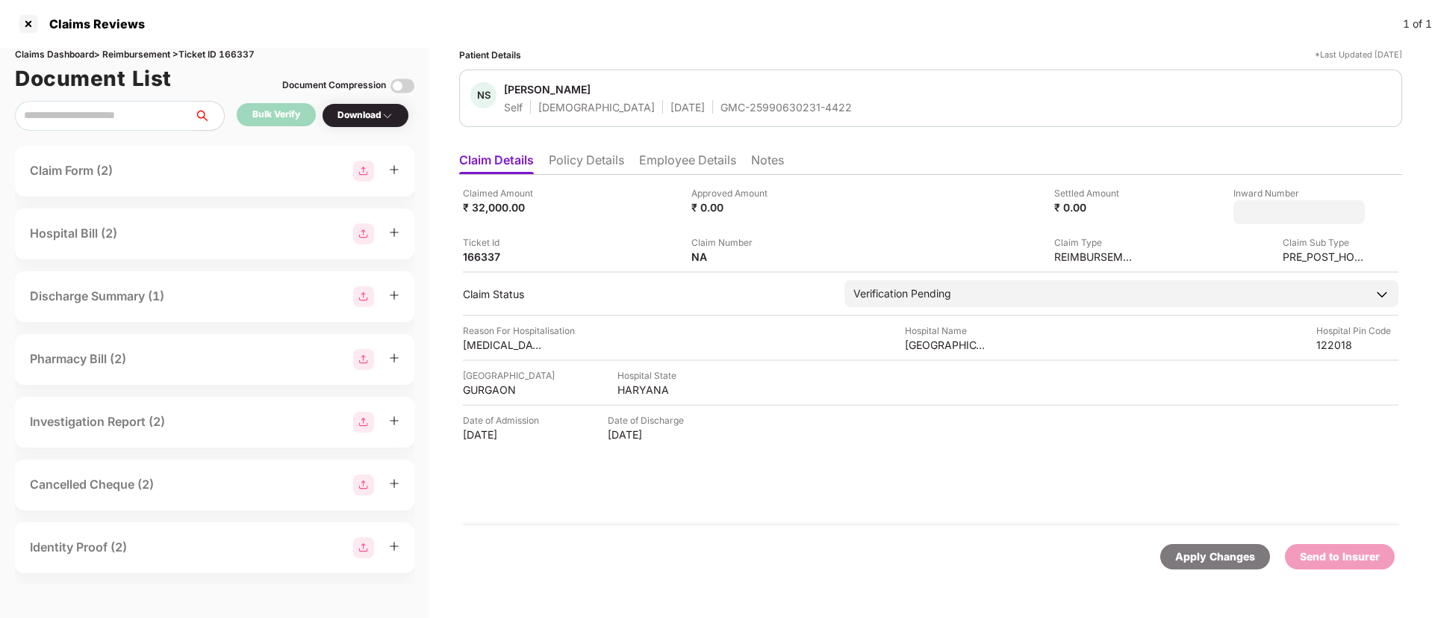
type input "**********"
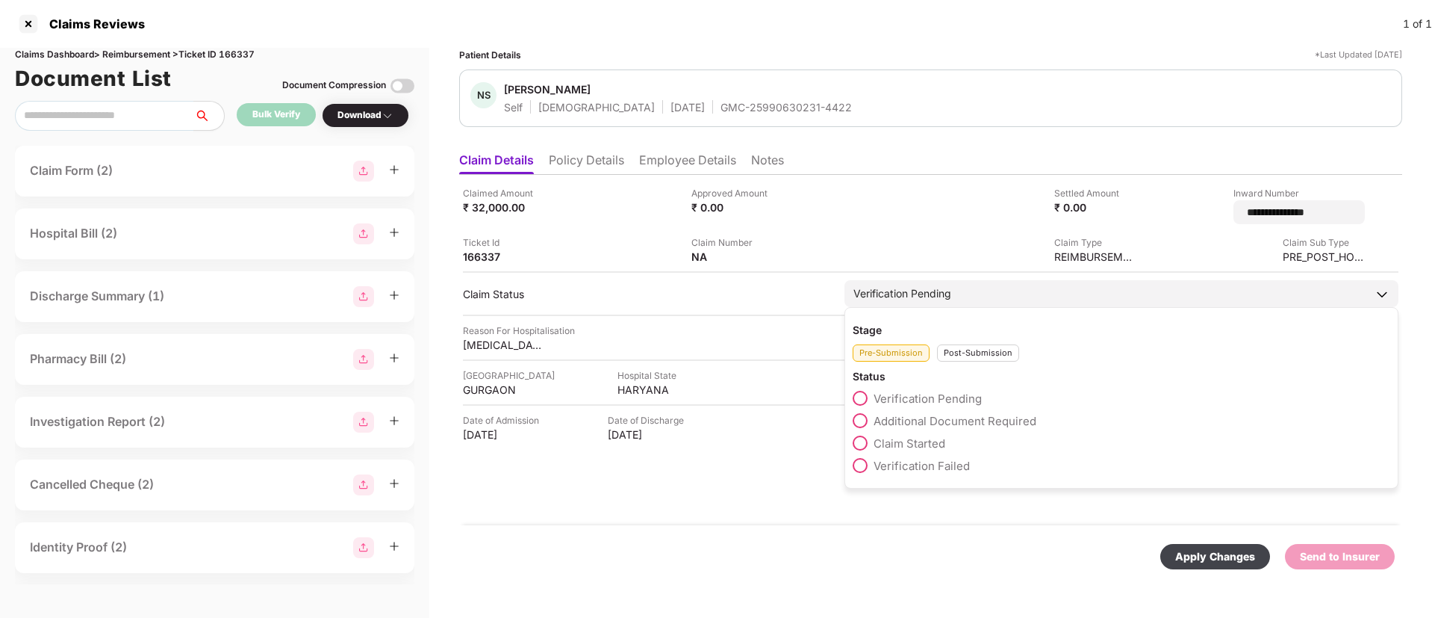
click at [968, 342] on div "Pre-Submission Post-Submission" at bounding box center [1122, 349] width 538 height 25
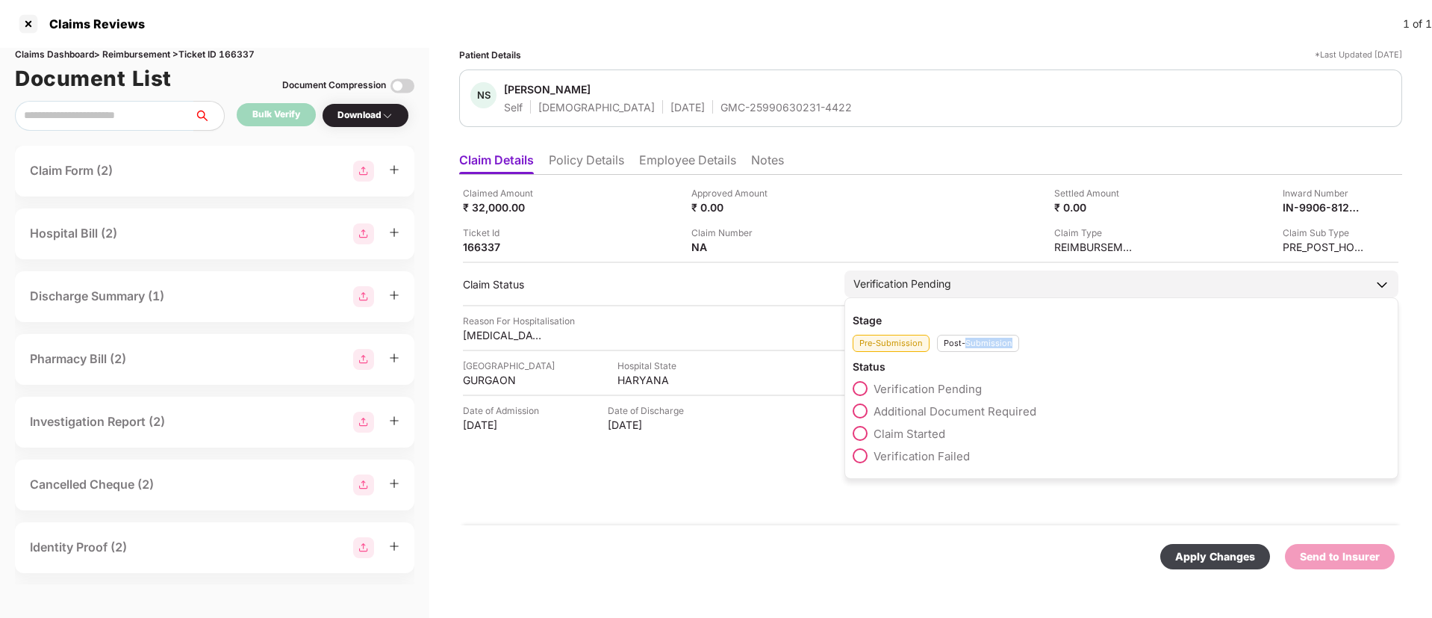
click at [968, 342] on div "Post-Submission" at bounding box center [978, 343] width 82 height 17
click at [863, 408] on span at bounding box center [860, 410] width 15 height 15
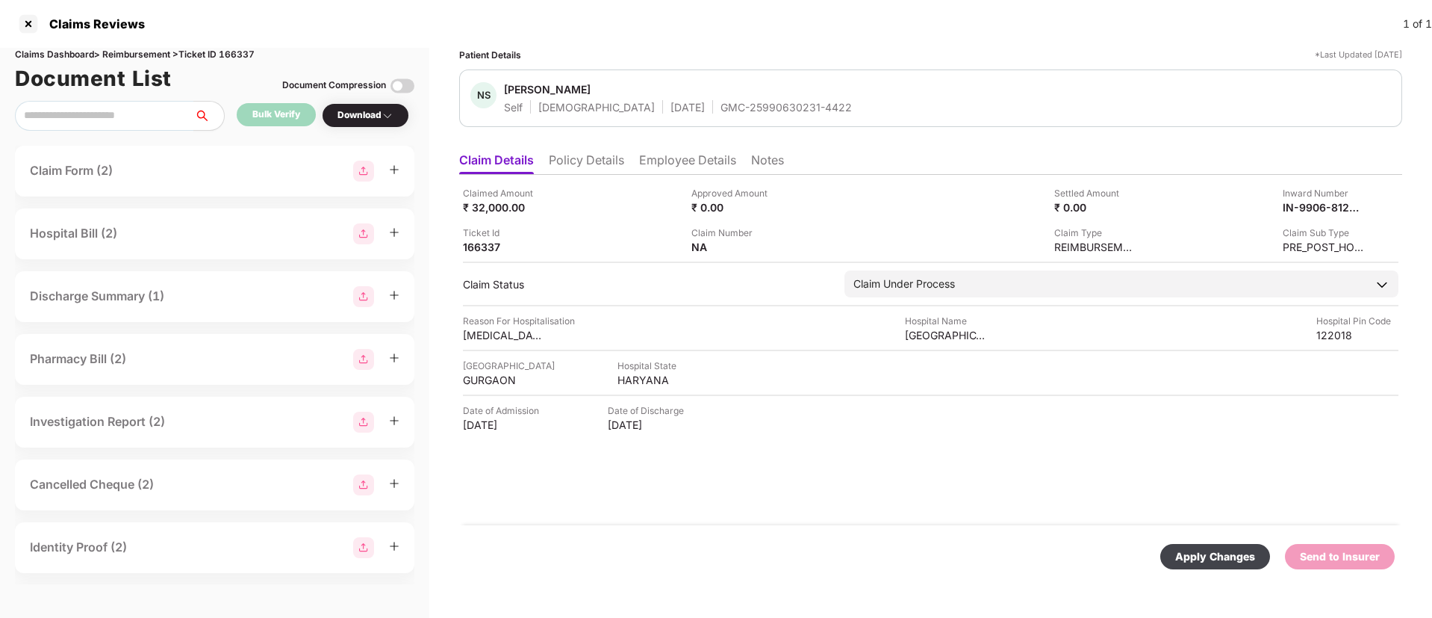
click at [1213, 545] on div "Apply Changes" at bounding box center [1215, 556] width 110 height 25
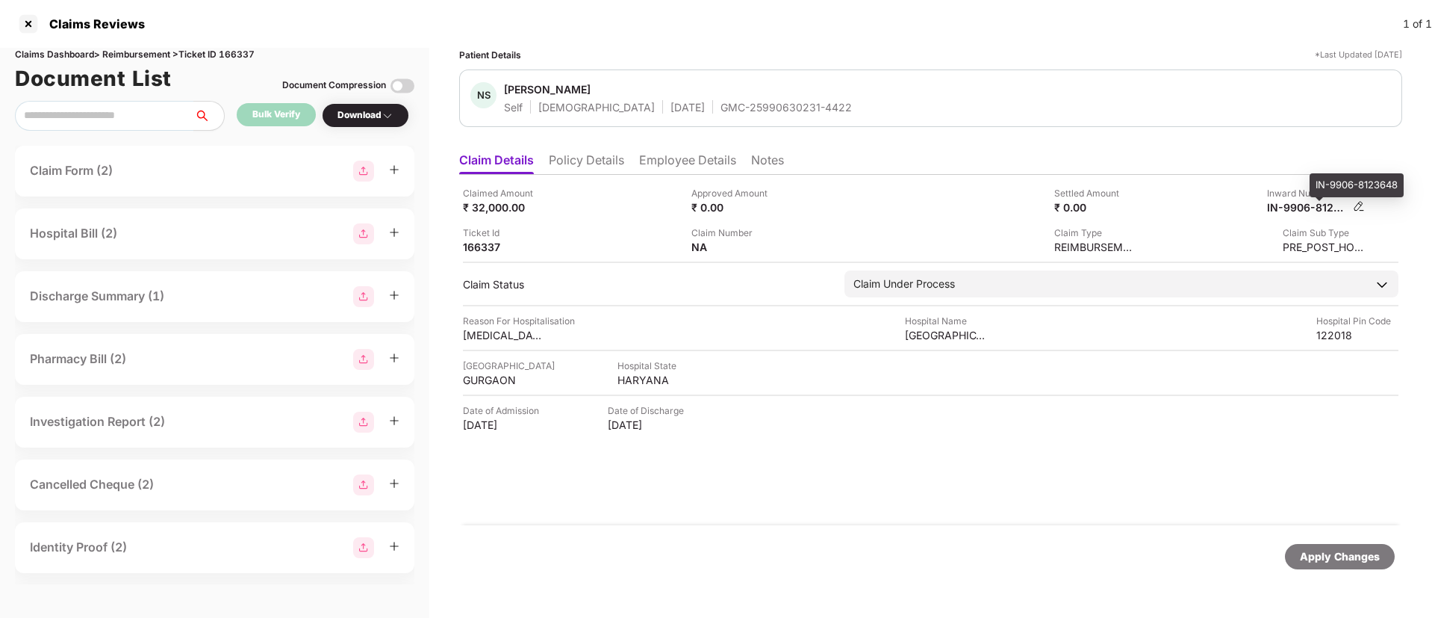
click at [1315, 202] on div "IN-9906-8123648" at bounding box center [1308, 207] width 82 height 14
click at [1316, 202] on div "IN-9906-8123648" at bounding box center [1308, 207] width 82 height 14
copy div
drag, startPoint x: 701, startPoint y: 110, endPoint x: 808, endPoint y: 112, distance: 106.8
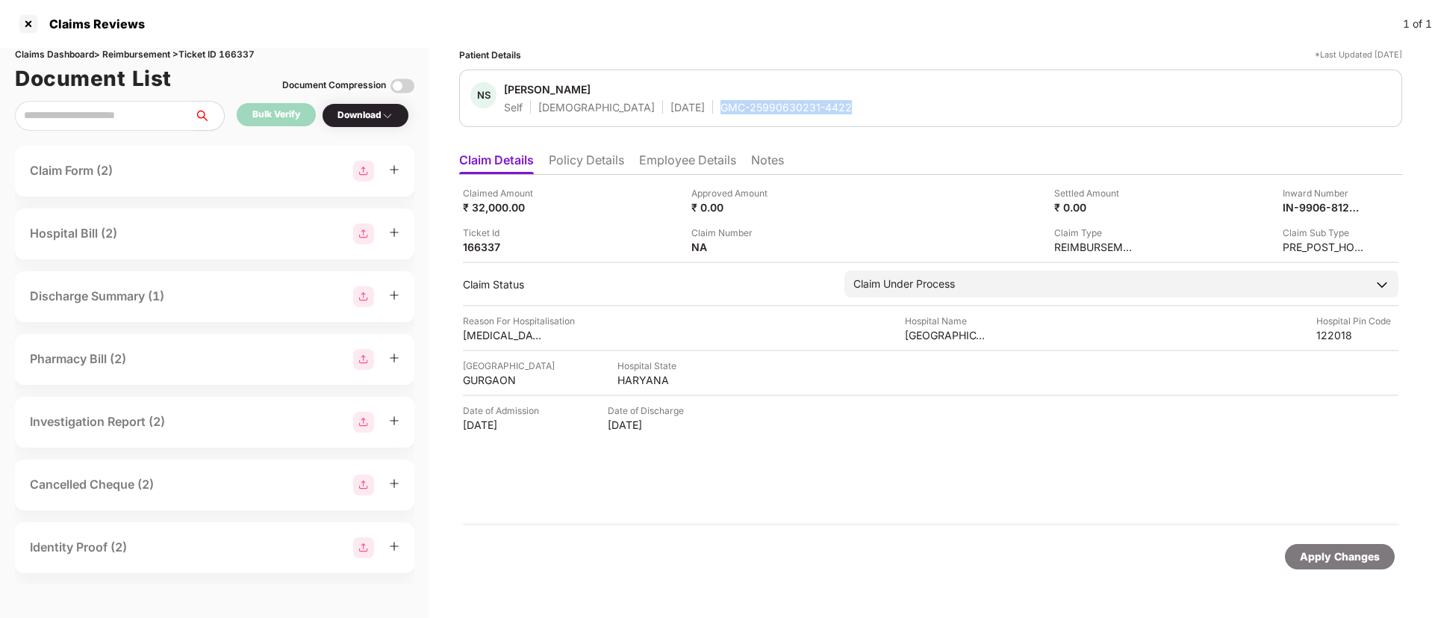
click at [808, 112] on div "NS [PERSON_NAME] Self [DEMOGRAPHIC_DATA] [DATE] GMC-25990630231-4422" at bounding box center [930, 98] width 921 height 32
copy div "GMC-25990630231-4422"
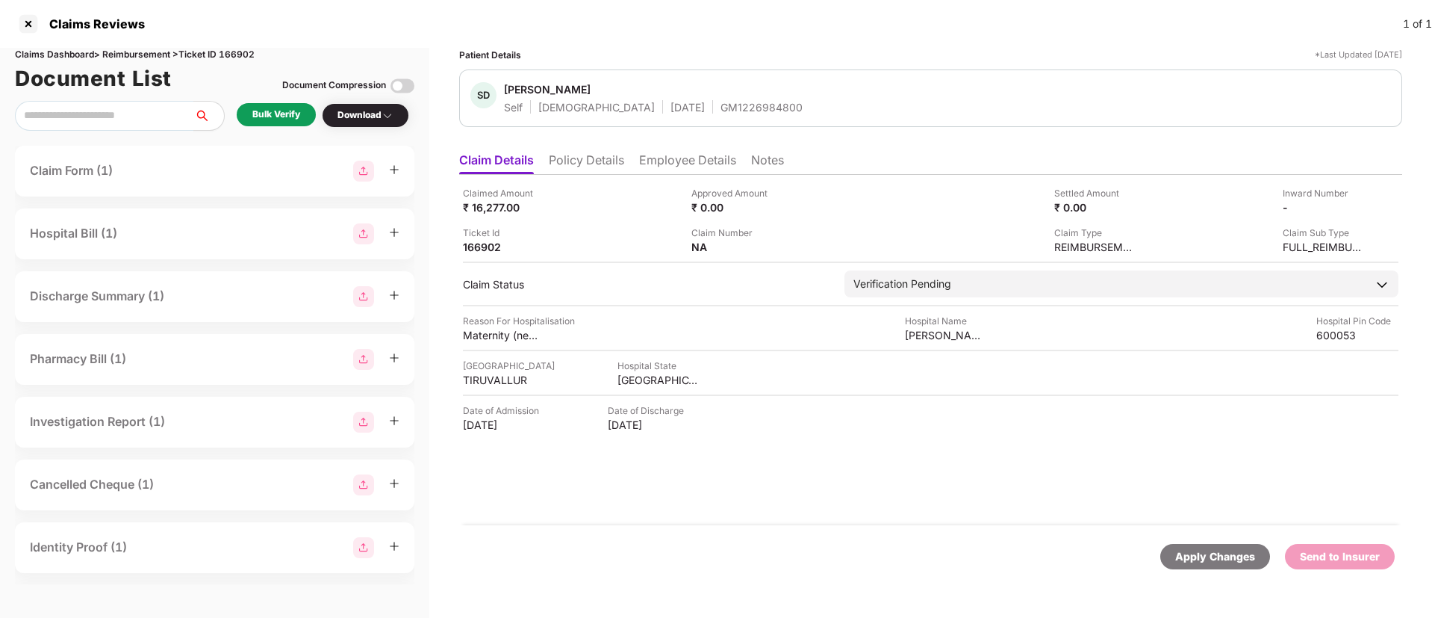
click at [597, 169] on li "Policy Details" at bounding box center [586, 163] width 75 height 22
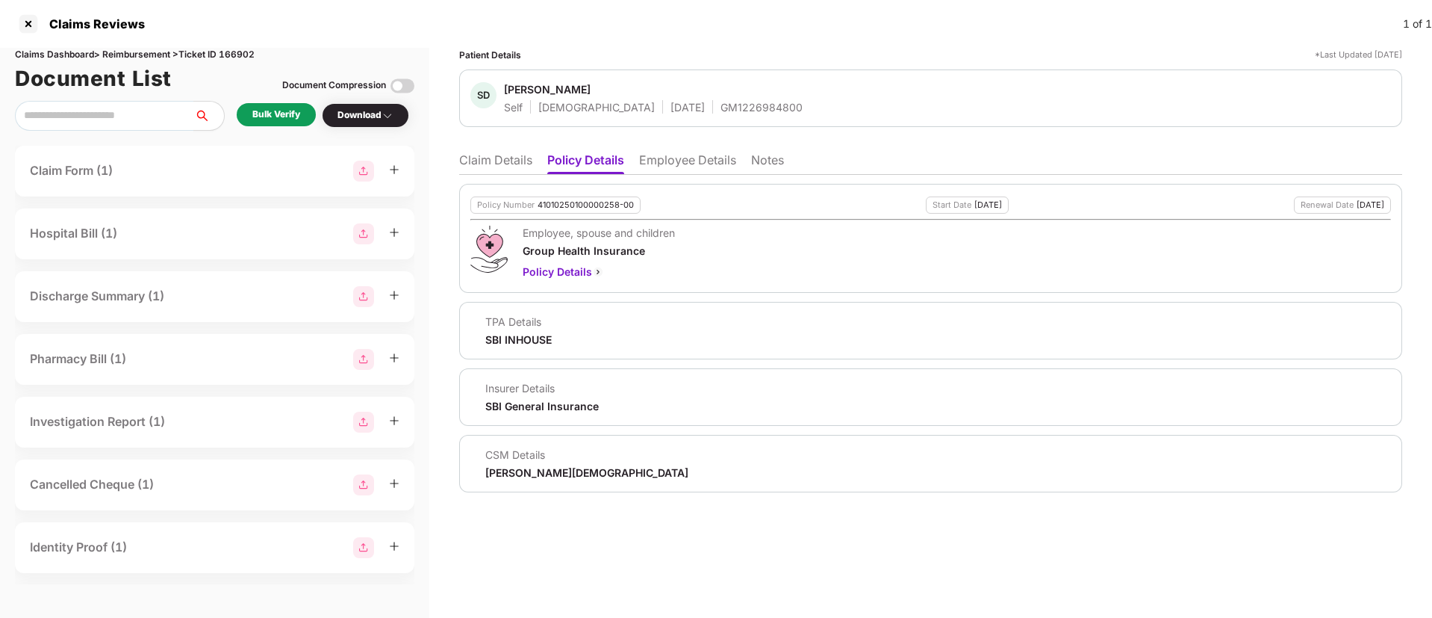
click at [709, 161] on li "Employee Details" at bounding box center [687, 163] width 97 height 22
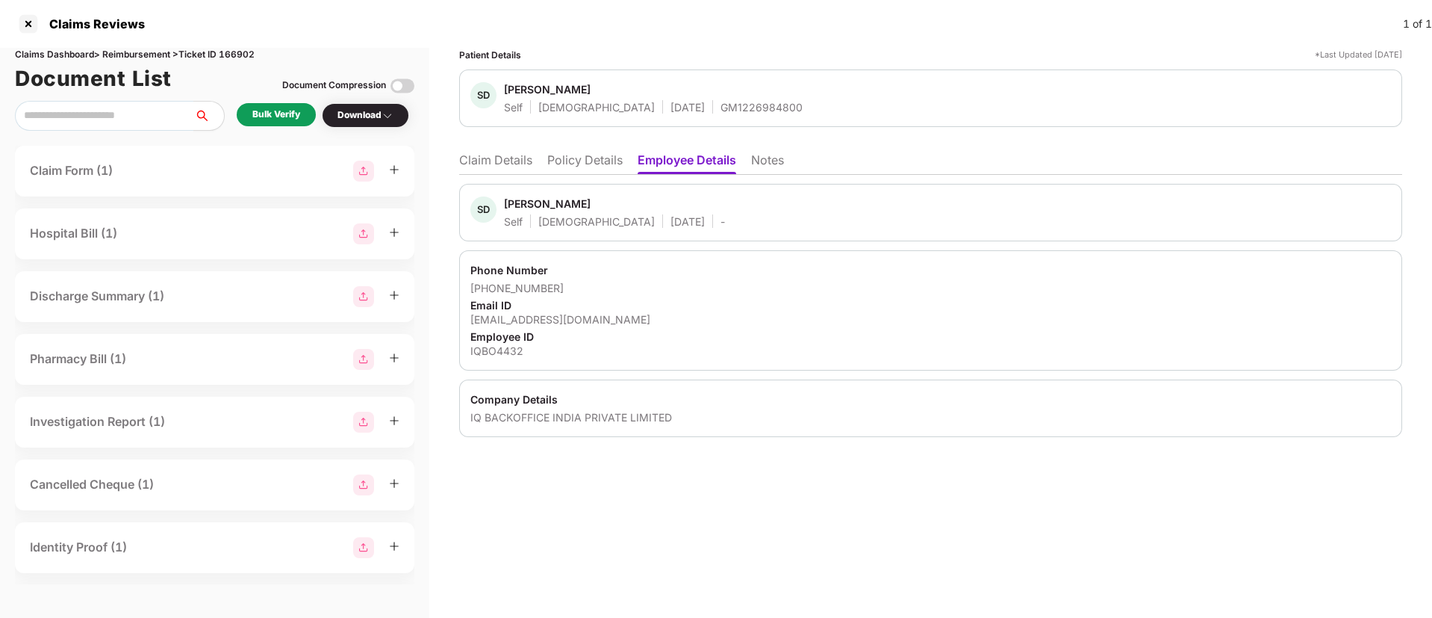
click at [586, 172] on li "Policy Details" at bounding box center [584, 163] width 75 height 22
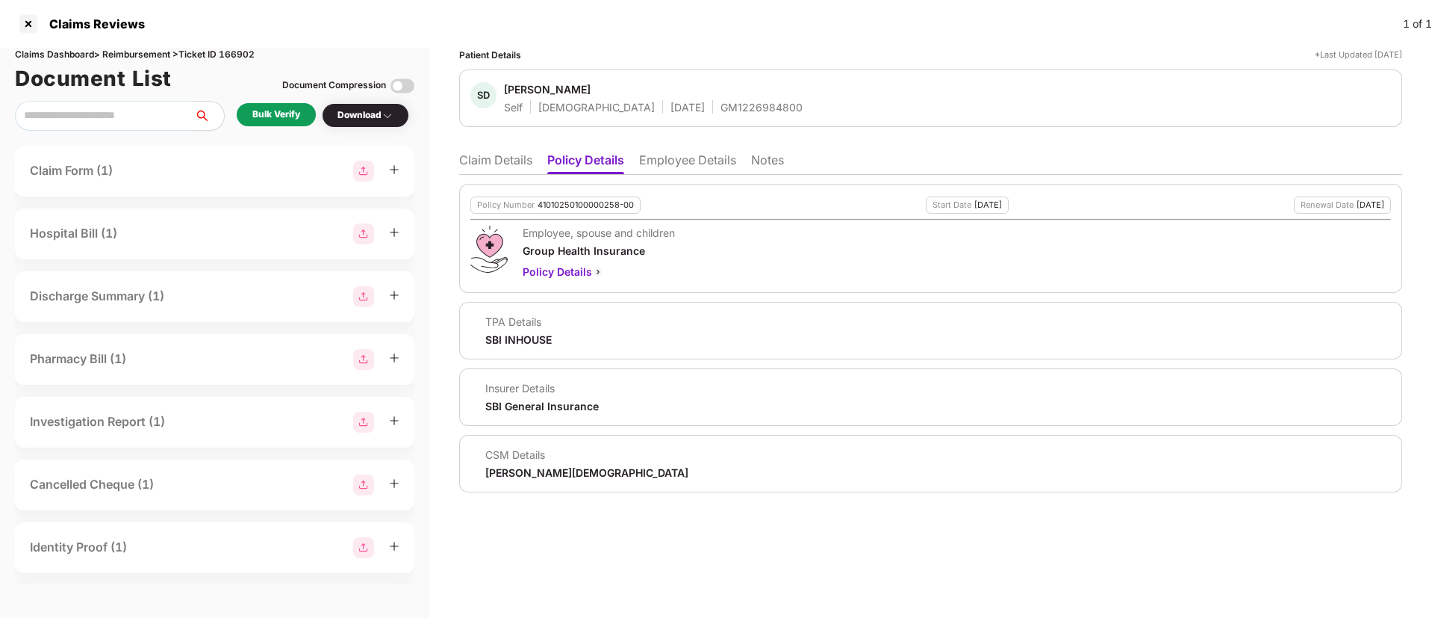
click at [659, 154] on li "Employee Details" at bounding box center [687, 163] width 97 height 22
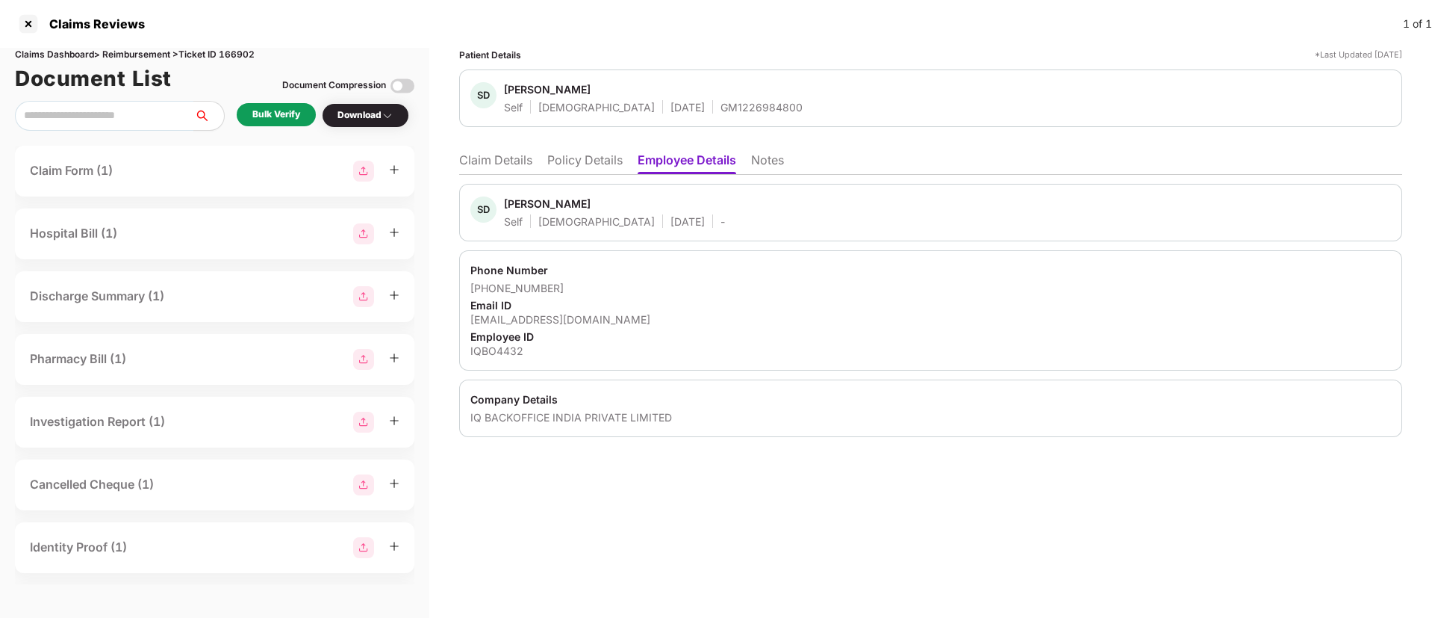
click at [567, 153] on li "Policy Details" at bounding box center [584, 163] width 75 height 22
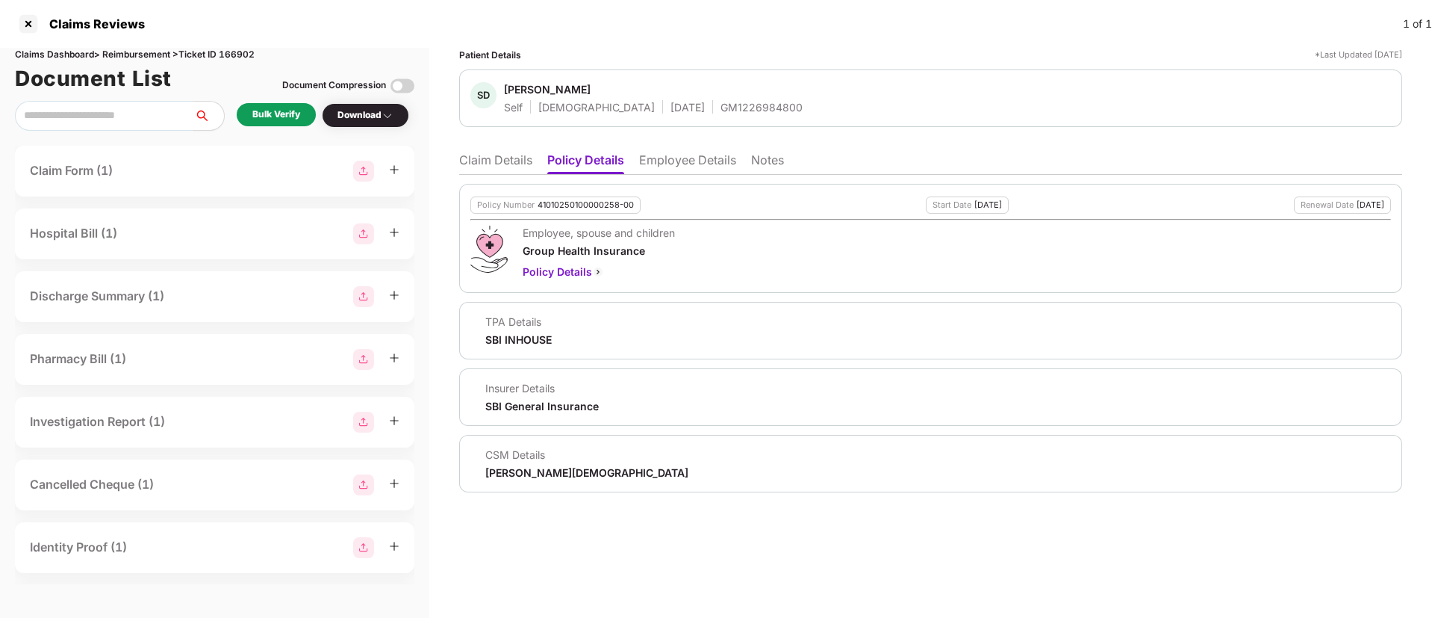
click at [503, 160] on li "Claim Details" at bounding box center [495, 163] width 73 height 22
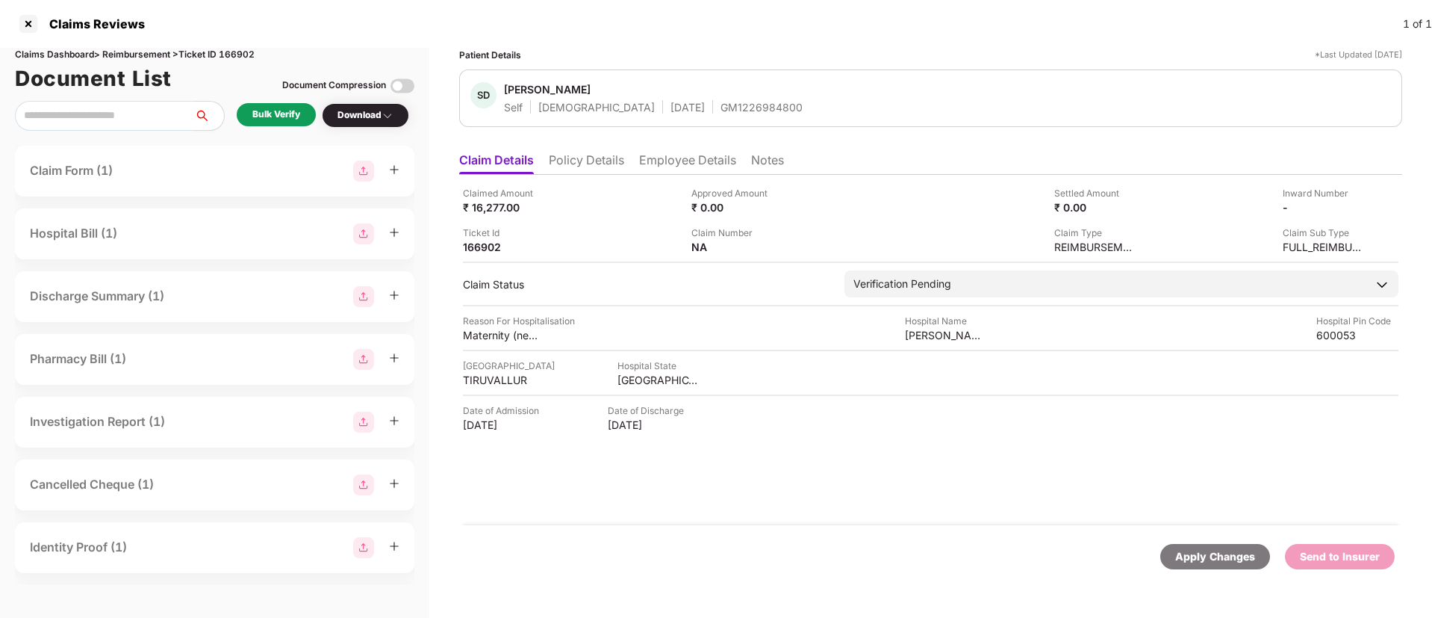
click at [612, 160] on li "Policy Details" at bounding box center [586, 163] width 75 height 22
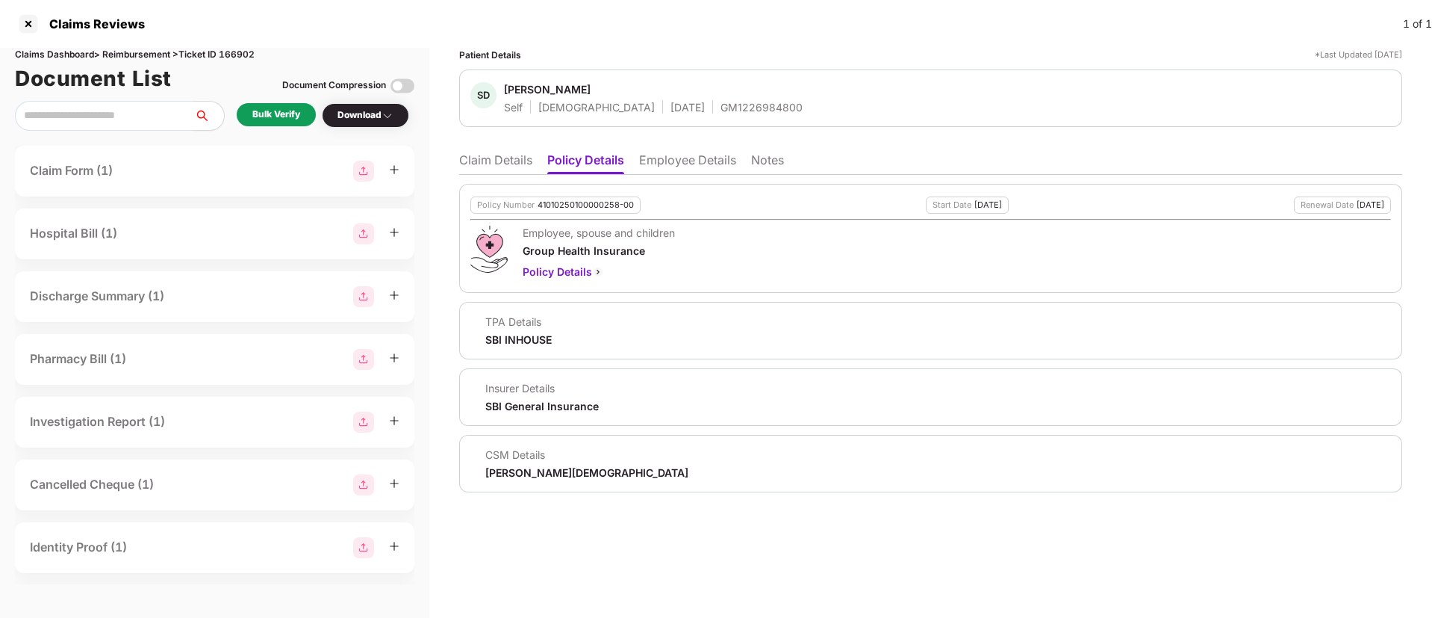
click at [493, 155] on li "Claim Details" at bounding box center [495, 163] width 73 height 22
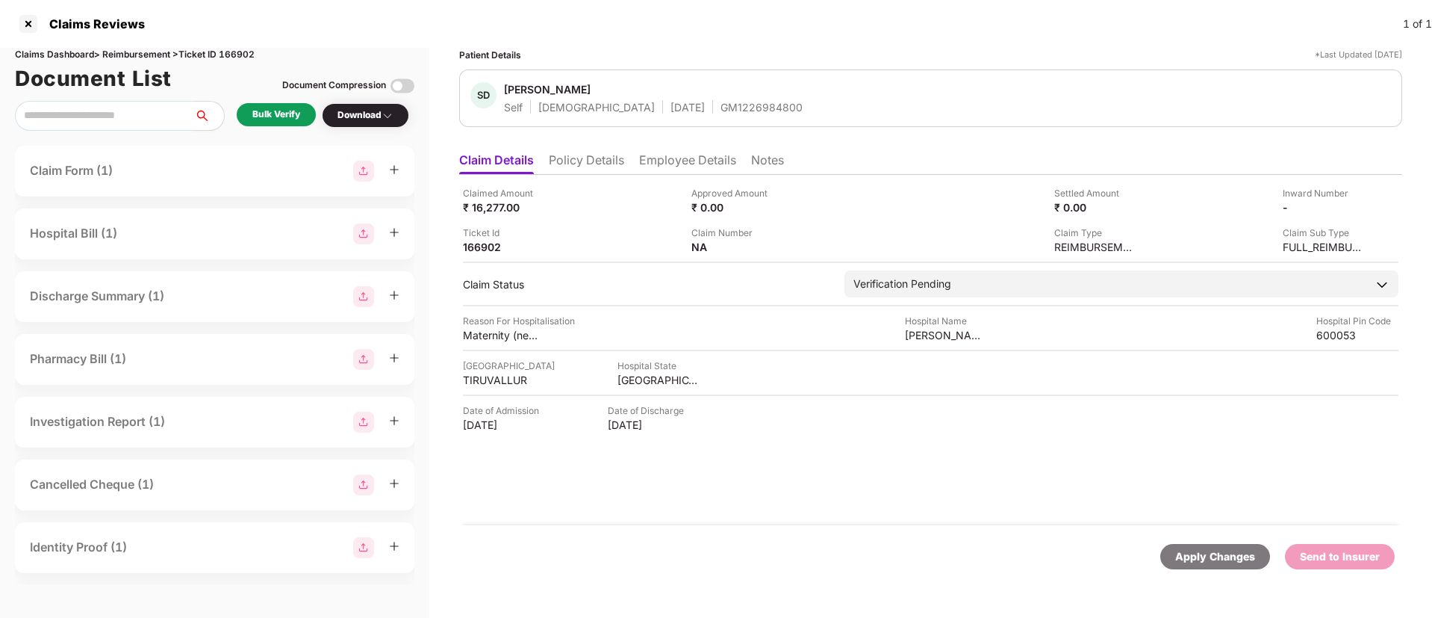
click at [604, 161] on li "Policy Details" at bounding box center [586, 163] width 75 height 22
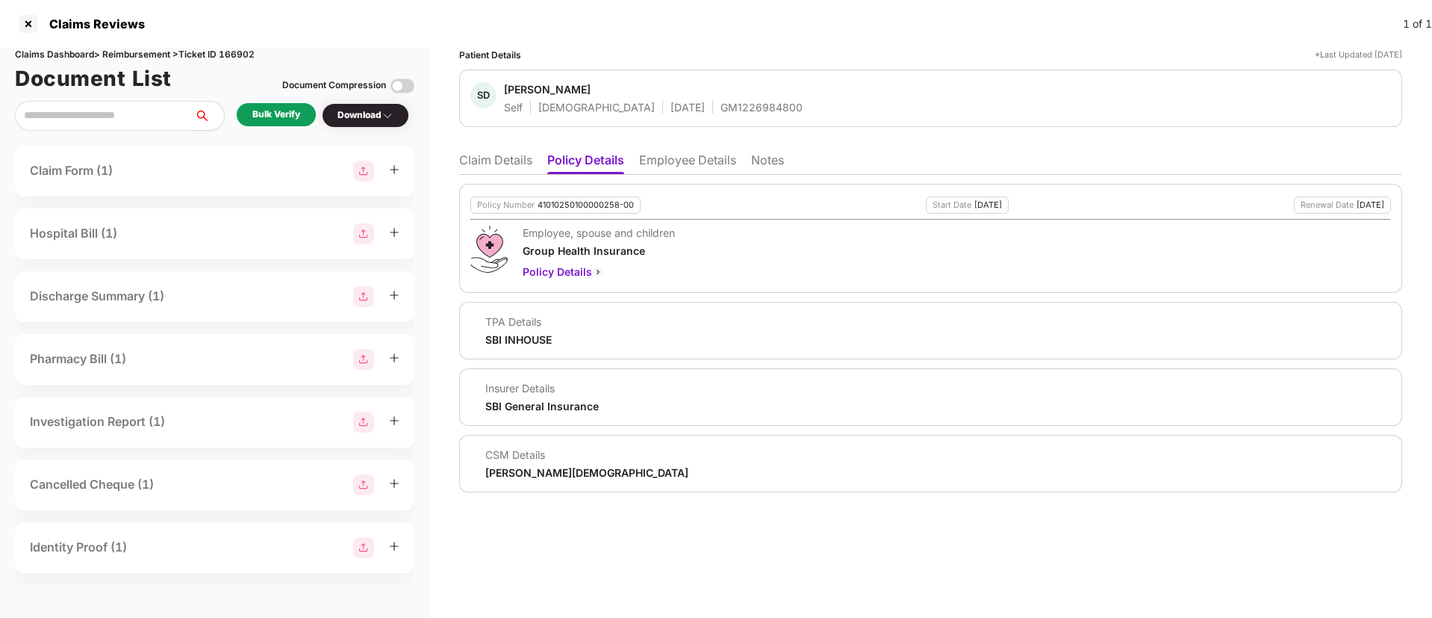
click at [493, 140] on div "Patient Details *Last Updated [DATE] SD [PERSON_NAME] Self [DEMOGRAPHIC_DATA] […" at bounding box center [930, 270] width 943 height 444
click at [491, 164] on li "Claim Details" at bounding box center [495, 163] width 73 height 22
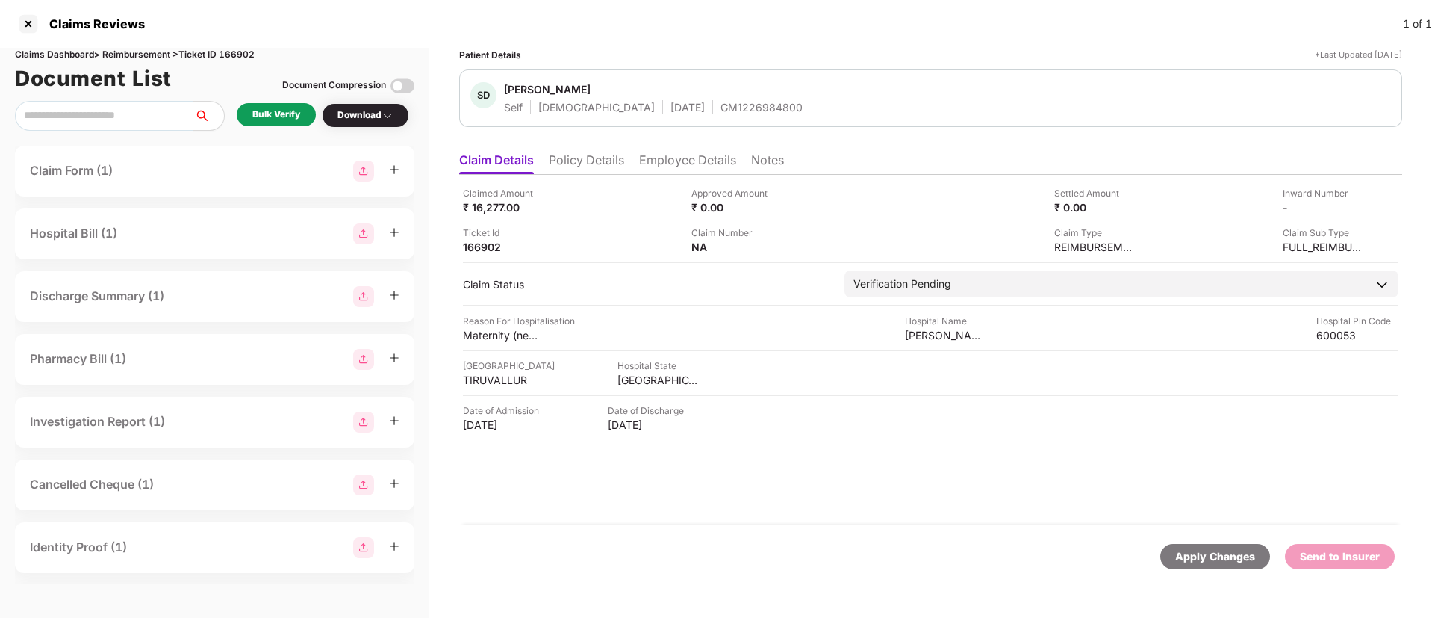
click at [300, 111] on div "Bulk Verify" at bounding box center [276, 115] width 48 height 14
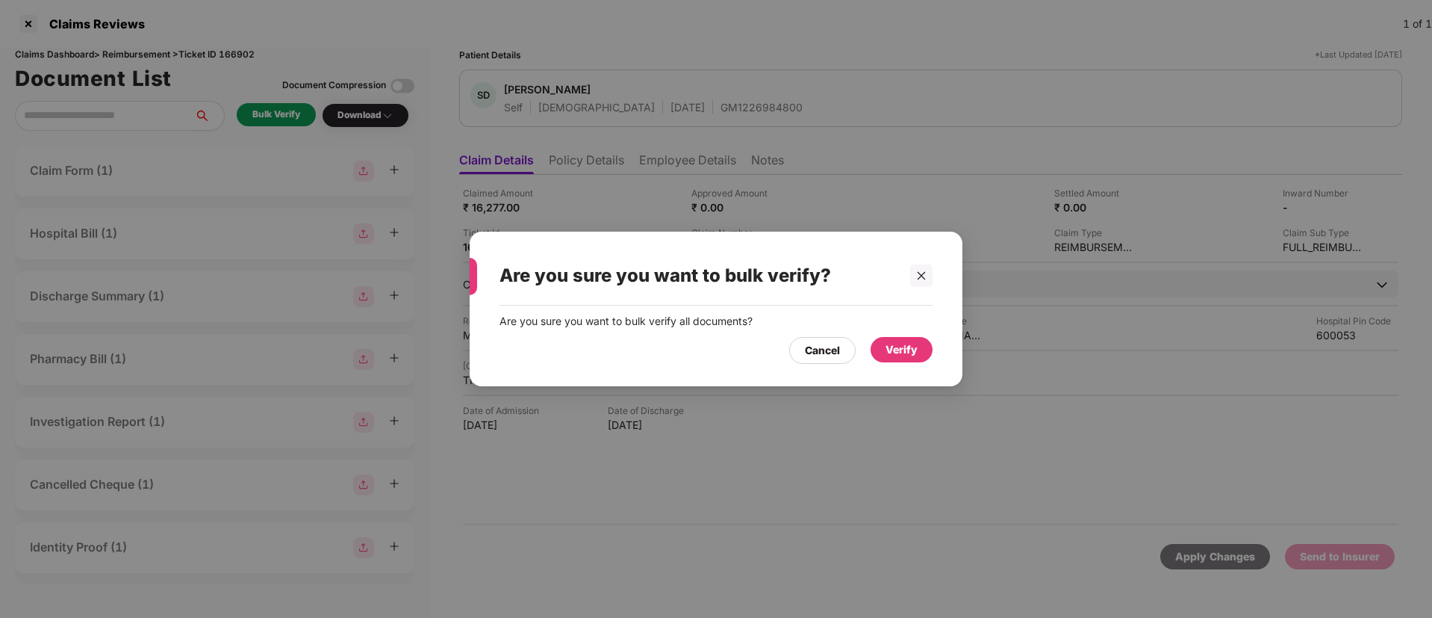
click at [916, 349] on div "Verify" at bounding box center [902, 349] width 32 height 16
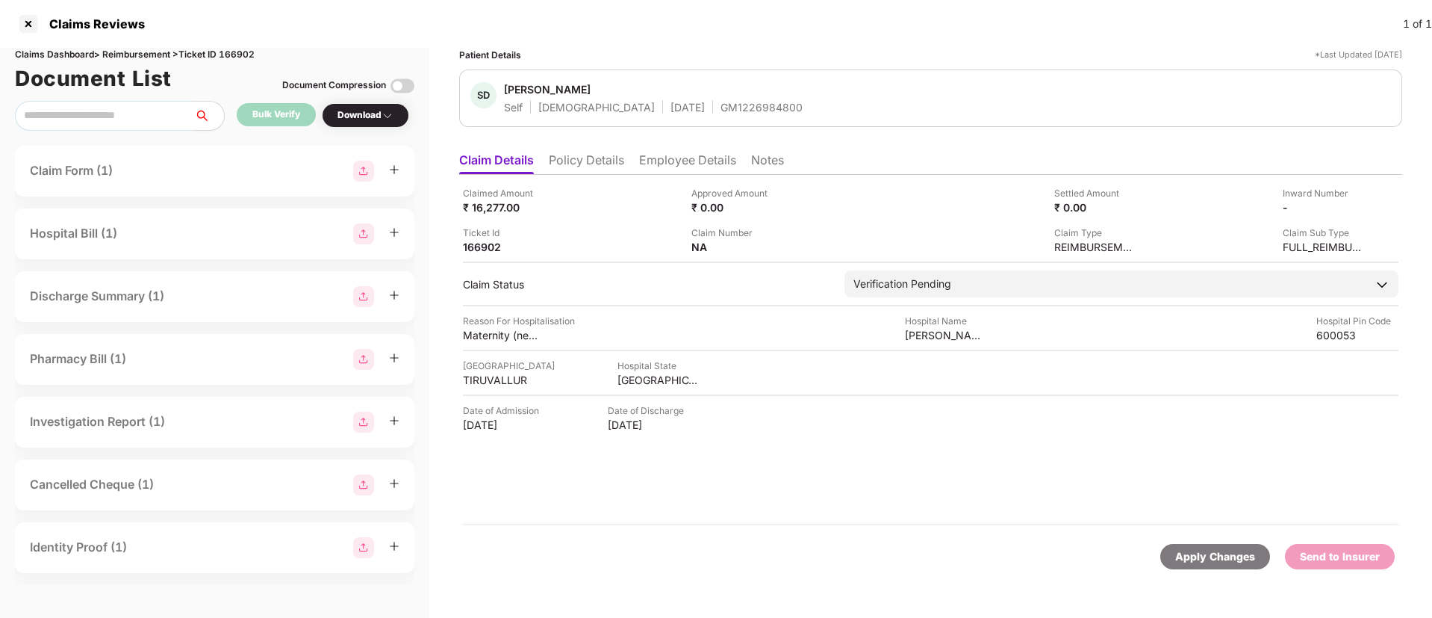
click at [355, 114] on div "Download" at bounding box center [366, 115] width 56 height 14
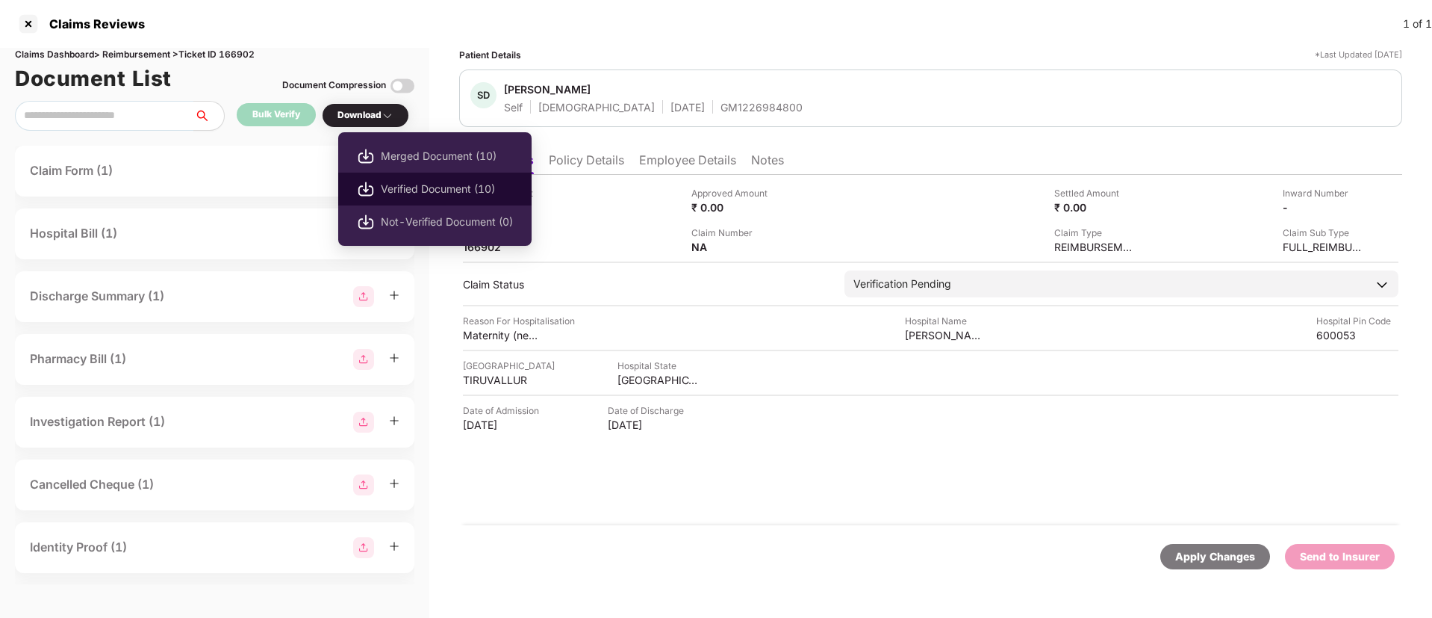
click at [399, 188] on span "Verified Document (10)" at bounding box center [447, 189] width 132 height 16
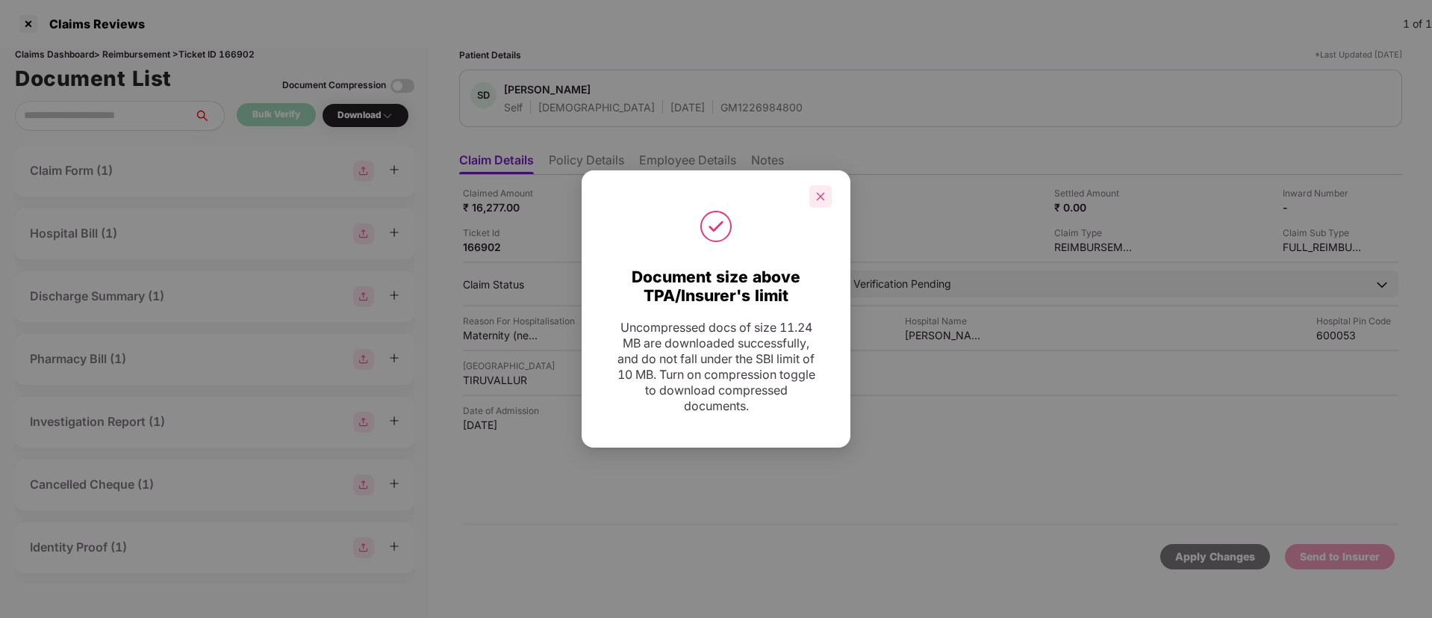
click at [816, 194] on icon "close" at bounding box center [820, 196] width 10 height 10
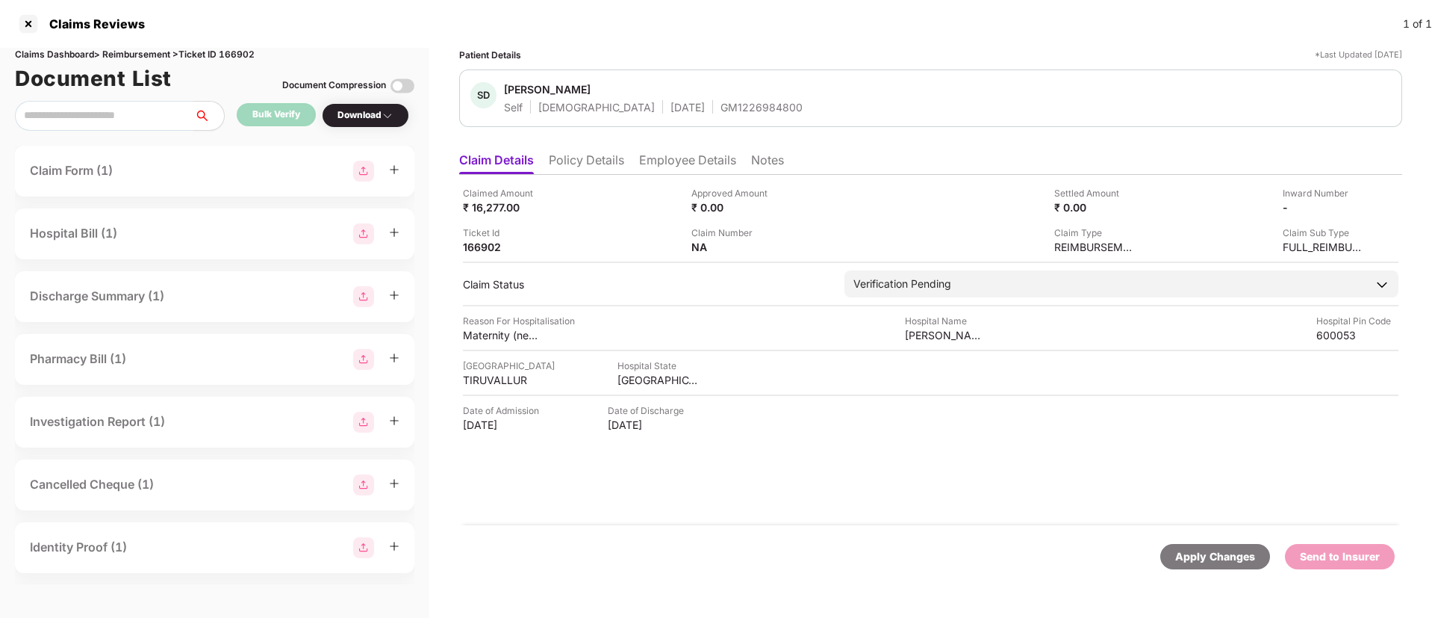
click at [701, 158] on li "Employee Details" at bounding box center [687, 163] width 97 height 22
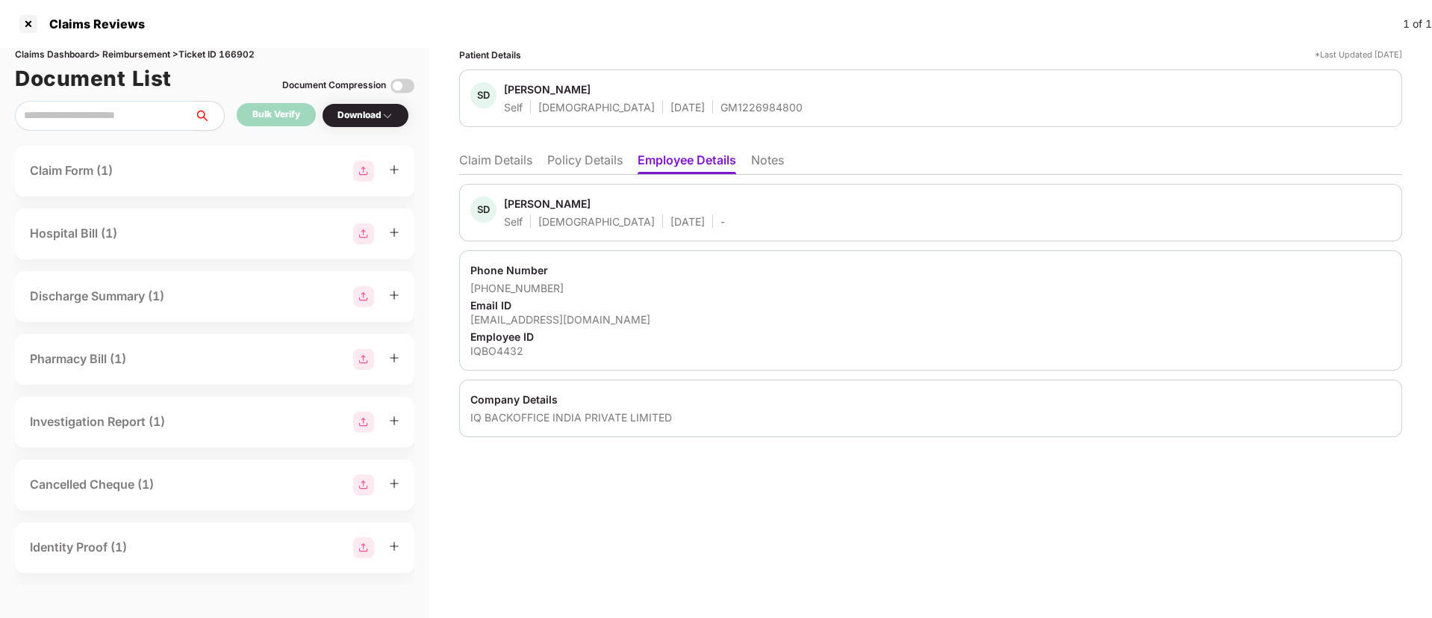
click at [494, 348] on div "IQBO4432" at bounding box center [930, 350] width 921 height 14
copy div "IQBO4432"
click at [473, 167] on li "Claim Details" at bounding box center [495, 163] width 73 height 22
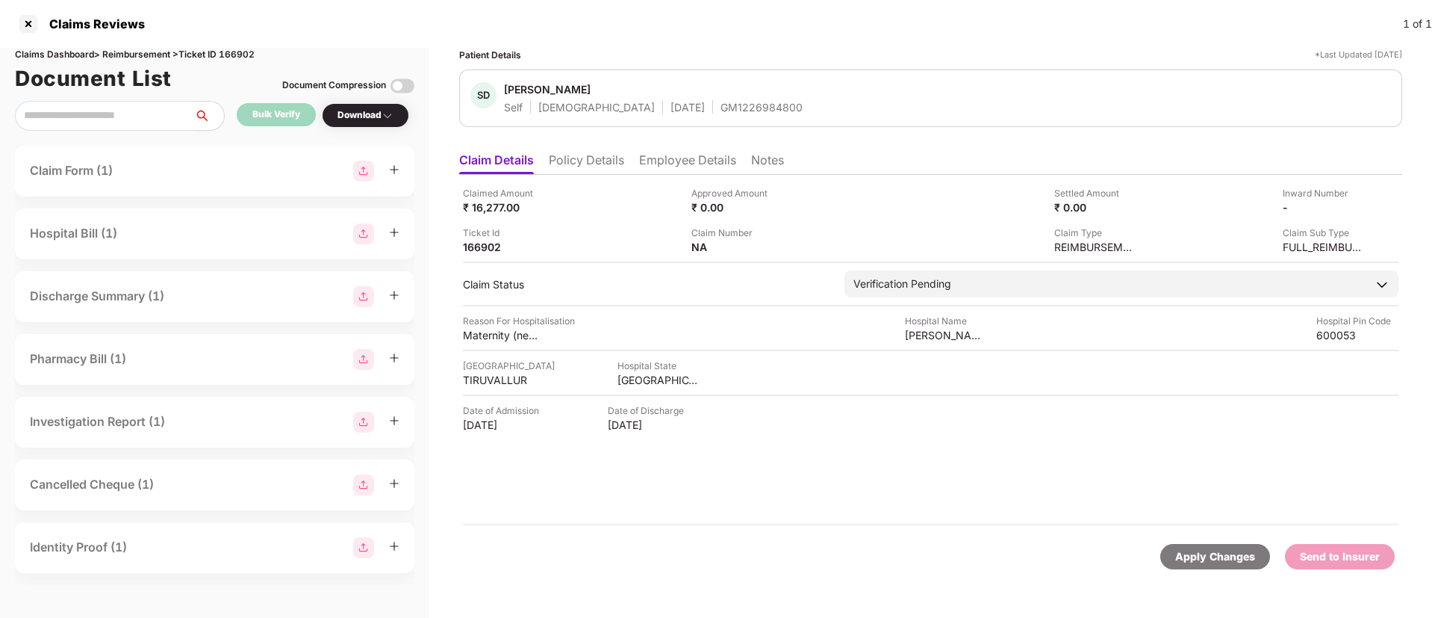
click at [591, 163] on li "Policy Details" at bounding box center [586, 163] width 75 height 22
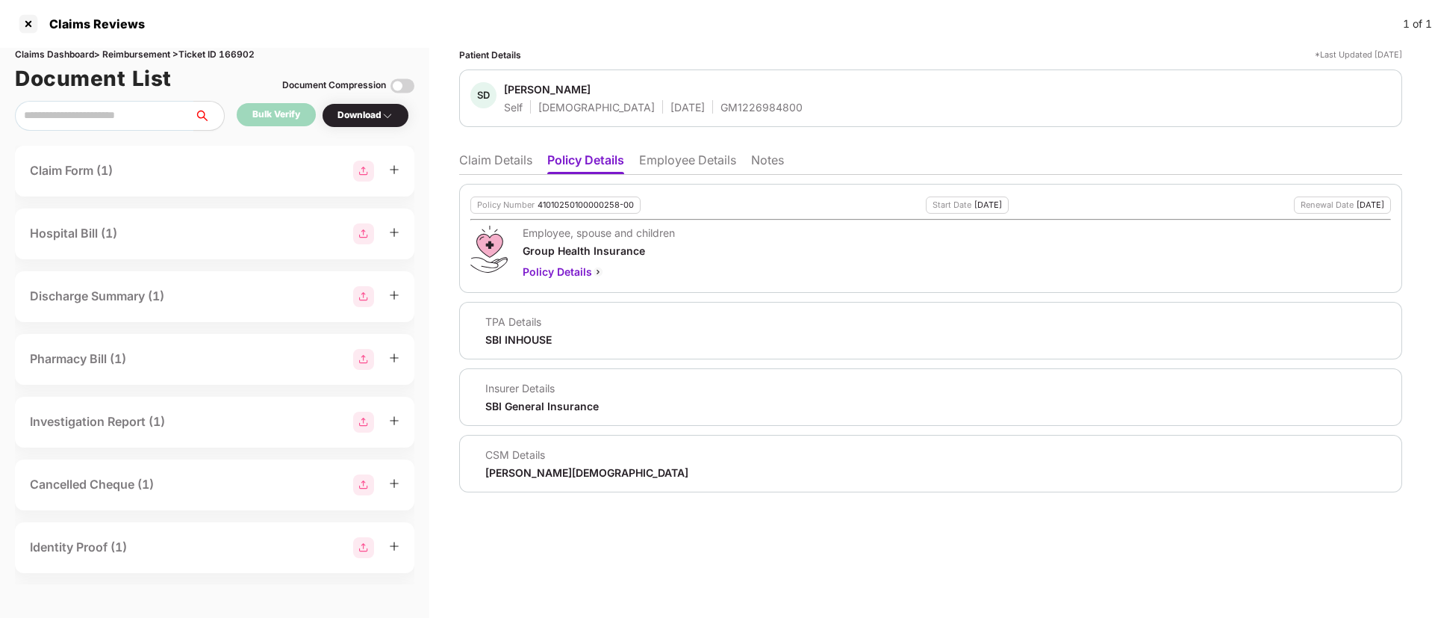
click at [497, 167] on li "Claim Details" at bounding box center [495, 163] width 73 height 22
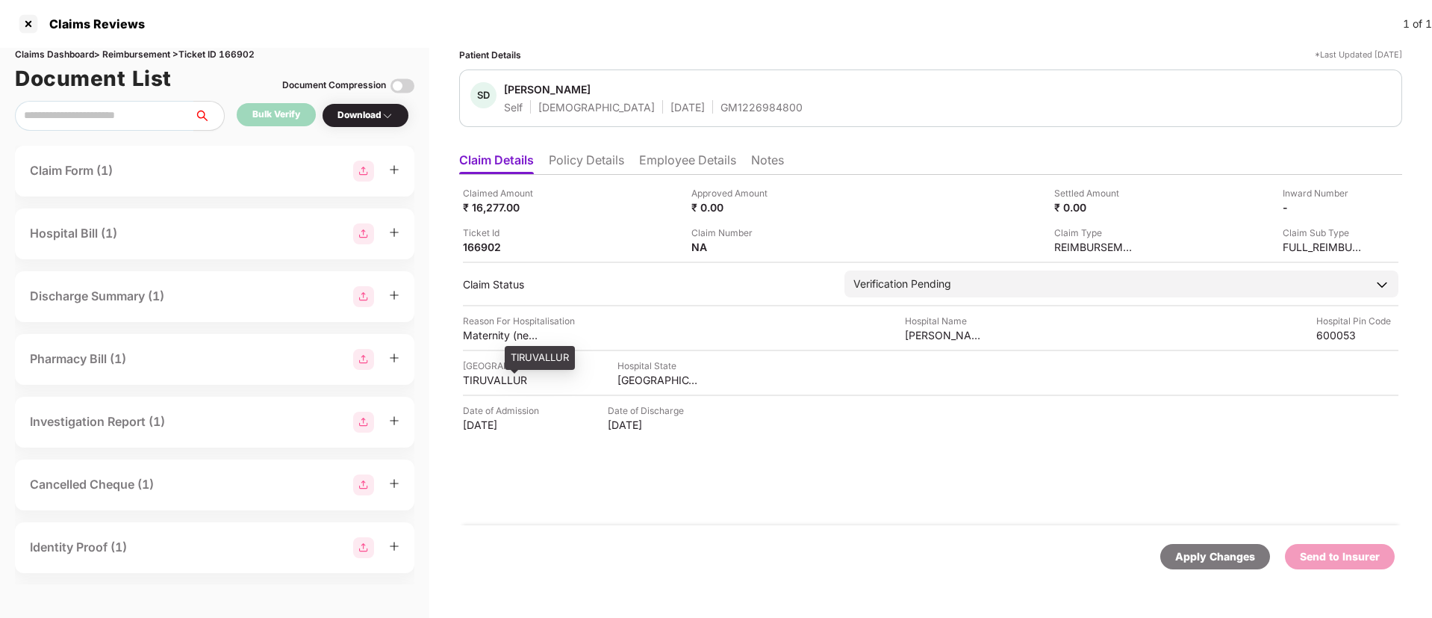
click at [492, 384] on div "TIRUVALLUR" at bounding box center [504, 380] width 82 height 14
click at [493, 384] on div "TIRUVALLUR" at bounding box center [504, 380] width 82 height 14
copy div "TIRUVALLUR"
click at [643, 455] on div "Claimed Amount ₹ 16,277.00 Approved Amount ₹ 0.00 Settled Amount ₹ 0.00 Inward …" at bounding box center [930, 350] width 943 height 350
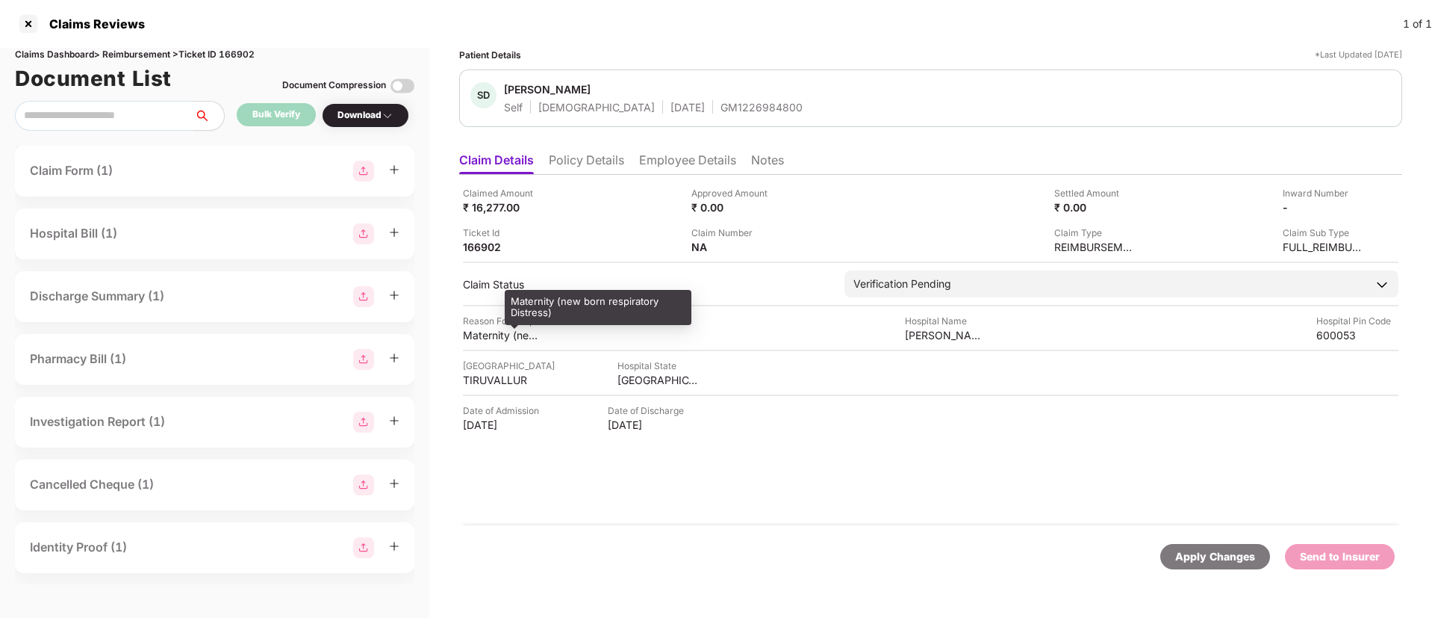
click at [493, 340] on div "Maternity (new born respiratory Distress)" at bounding box center [504, 335] width 82 height 14
copy div "Maternity (new born respiratory Distress)"
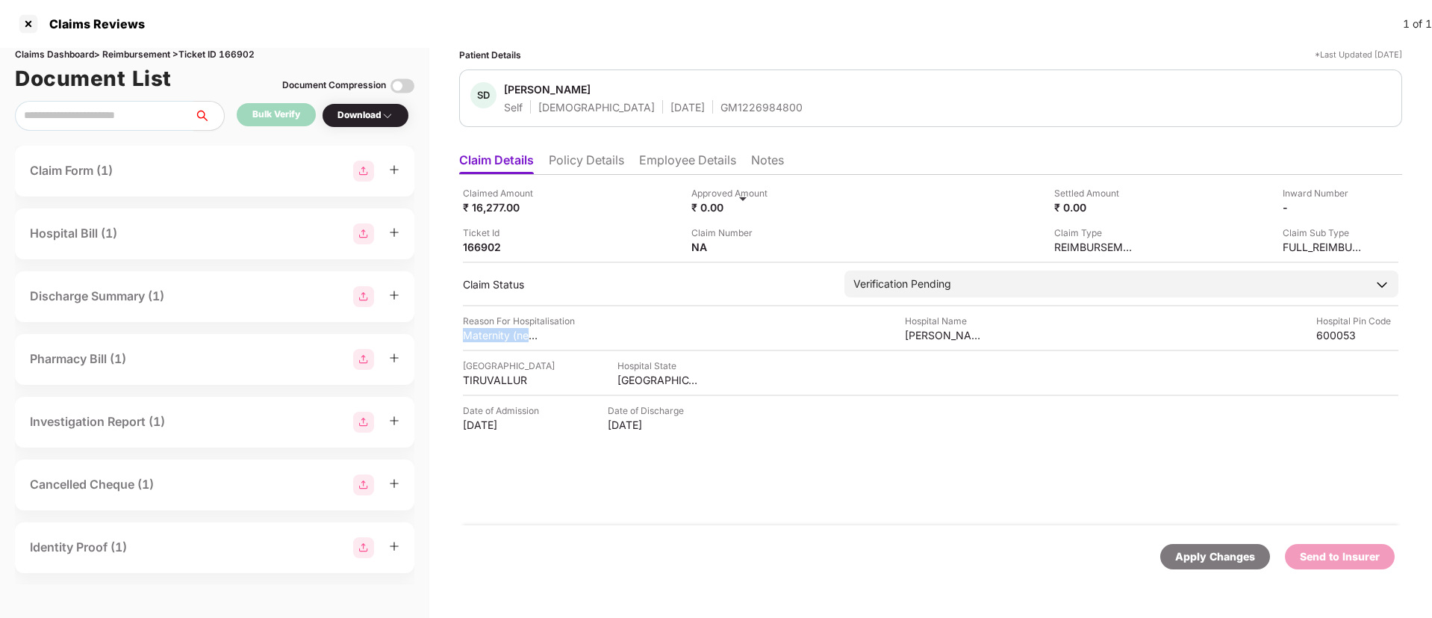
copy div "Maternity (new born respiratory Distress)"
click at [1359, 206] on img at bounding box center [1359, 206] width 12 height 12
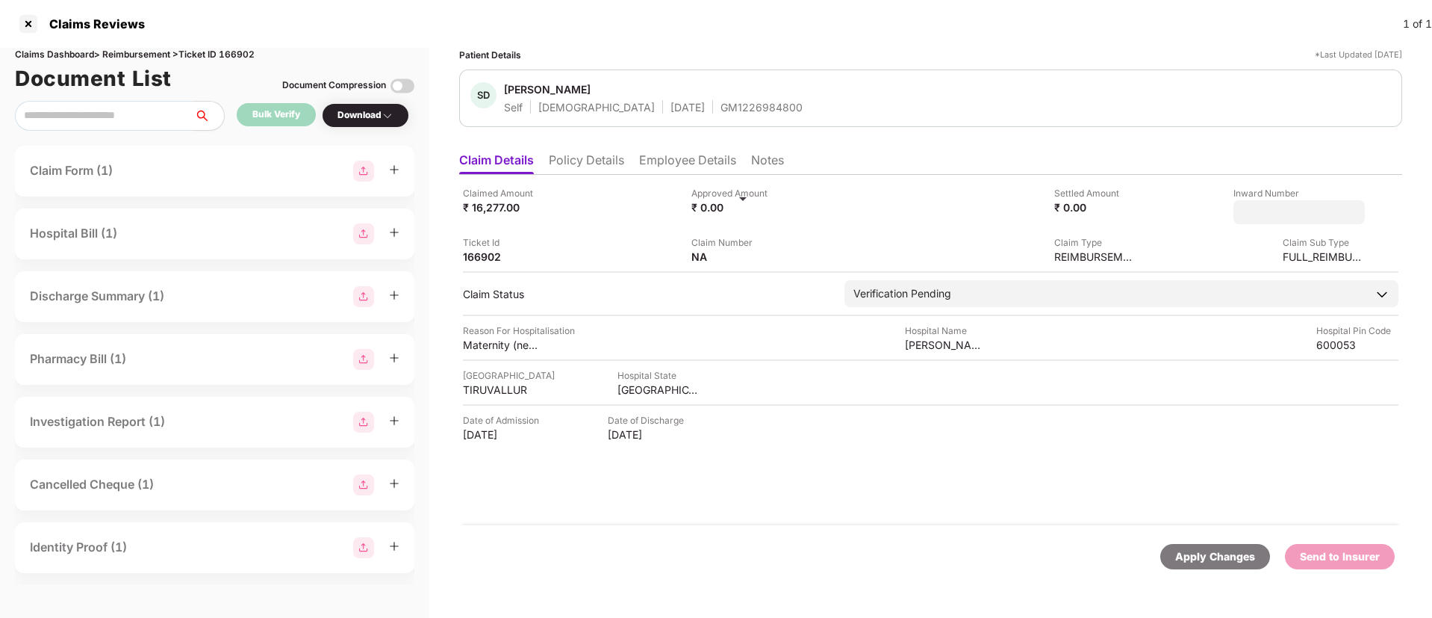
type input "**********"
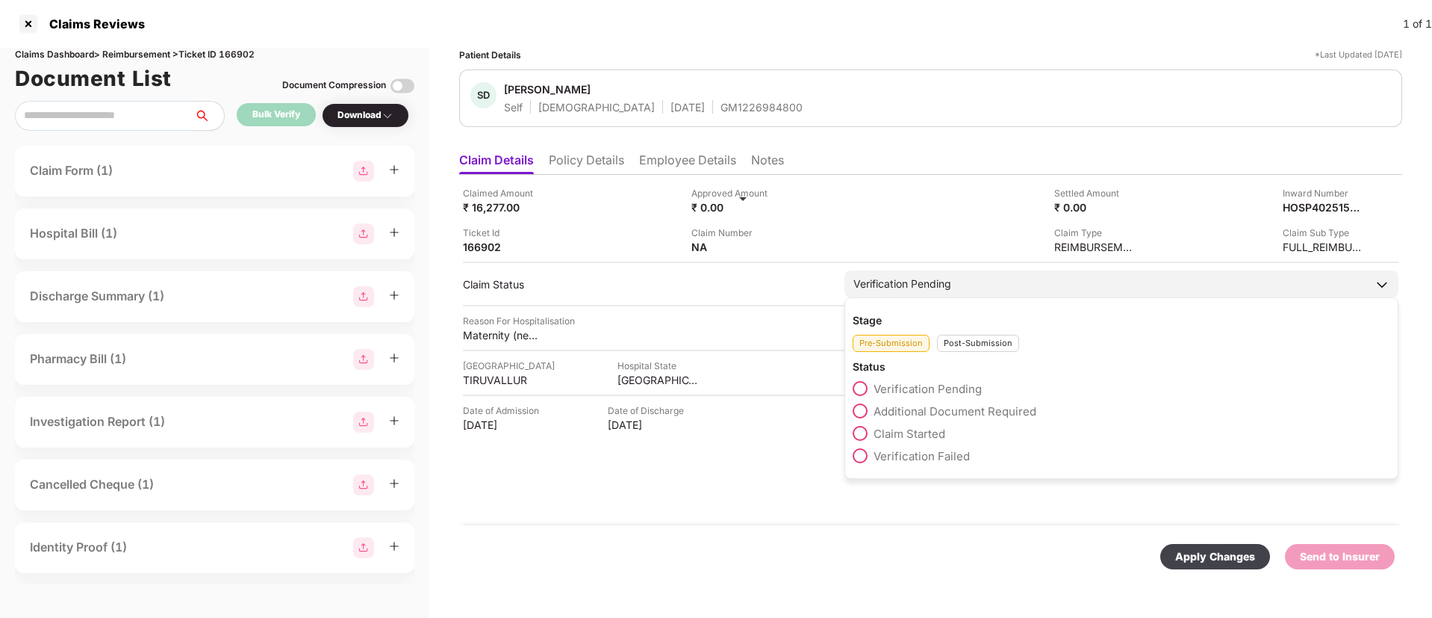
click at [966, 347] on div "Post-Submission" at bounding box center [978, 343] width 82 height 17
click at [849, 414] on div "Stage Pre-Submission Post-Submission Status Claim Approved Claim Under Process …" at bounding box center [1122, 410] width 554 height 226
click at [860, 407] on span at bounding box center [860, 410] width 15 height 15
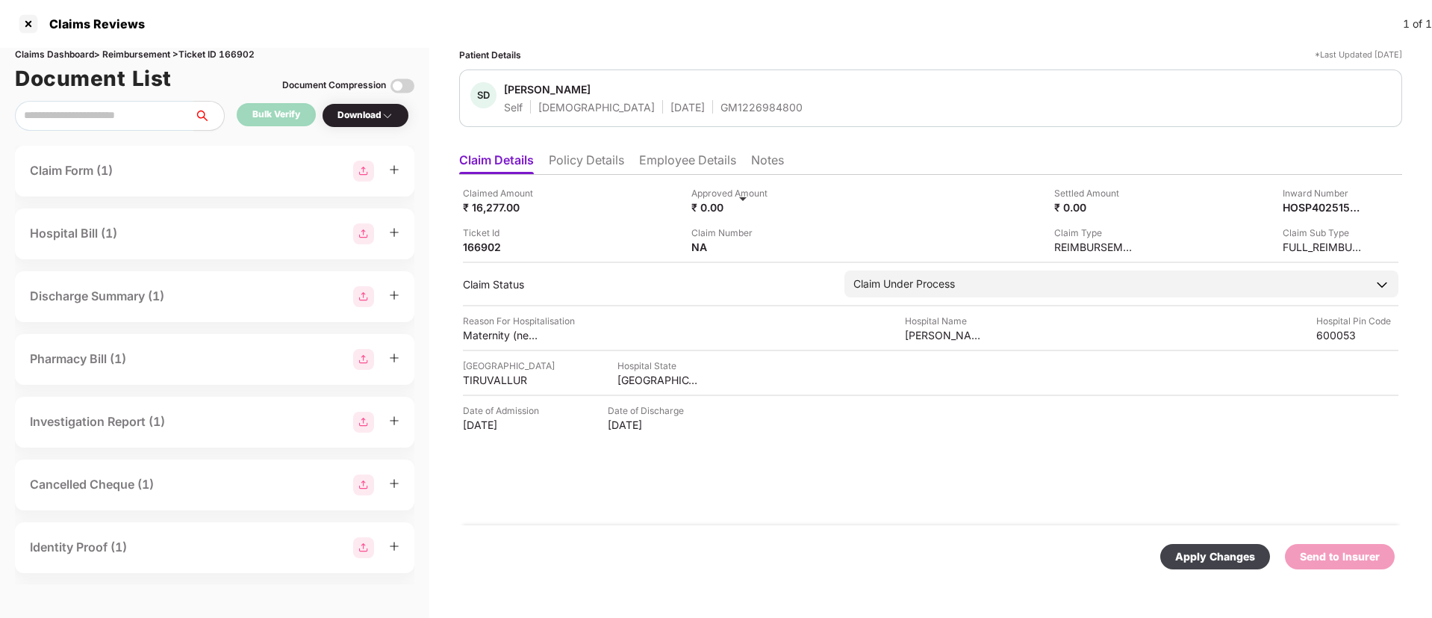
click at [1216, 551] on div "Apply Changes" at bounding box center [1215, 556] width 80 height 16
click at [572, 164] on li "Policy Details" at bounding box center [586, 163] width 75 height 22
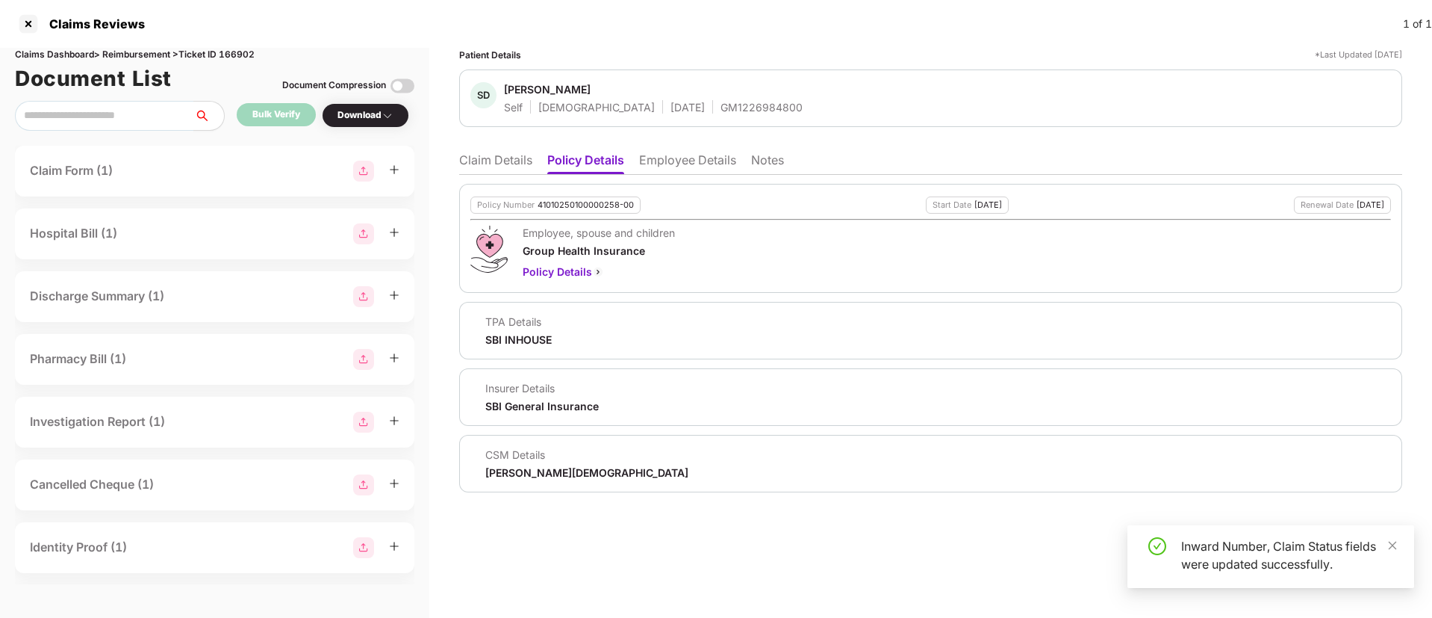
click at [494, 161] on li "Claim Details" at bounding box center [495, 163] width 73 height 22
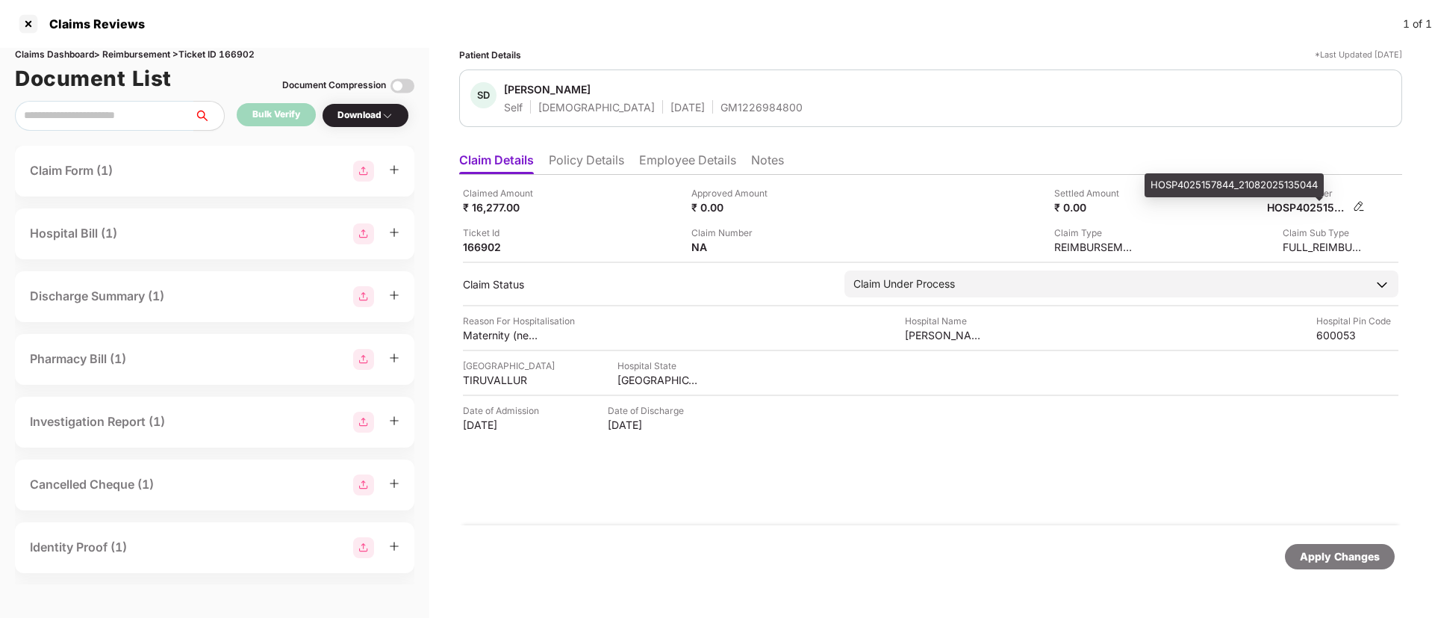
click at [1306, 205] on div "HOSP4025157844_21082025135044" at bounding box center [1308, 207] width 82 height 14
copy div "HOSP4025157844_21082025135044"
click at [721, 105] on div "GM1226984800" at bounding box center [762, 107] width 82 height 14
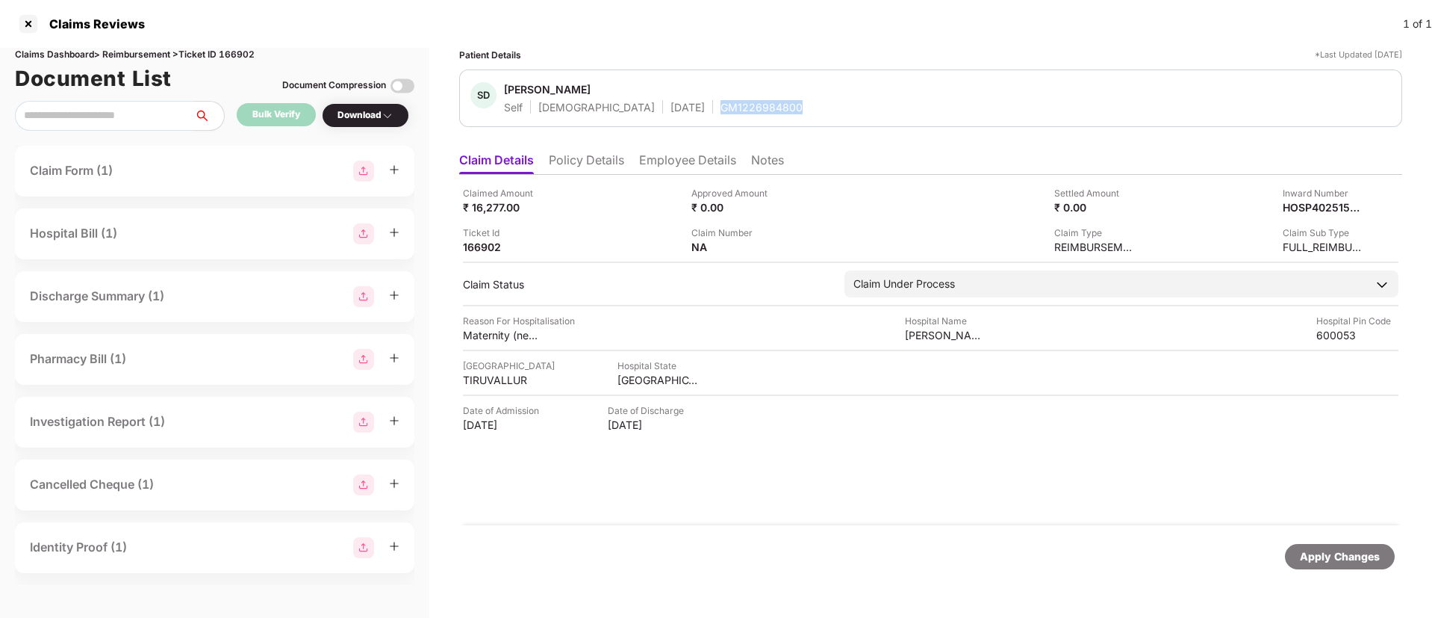
copy div "GM1226984800"
